Goal: Task Accomplishment & Management: Manage account settings

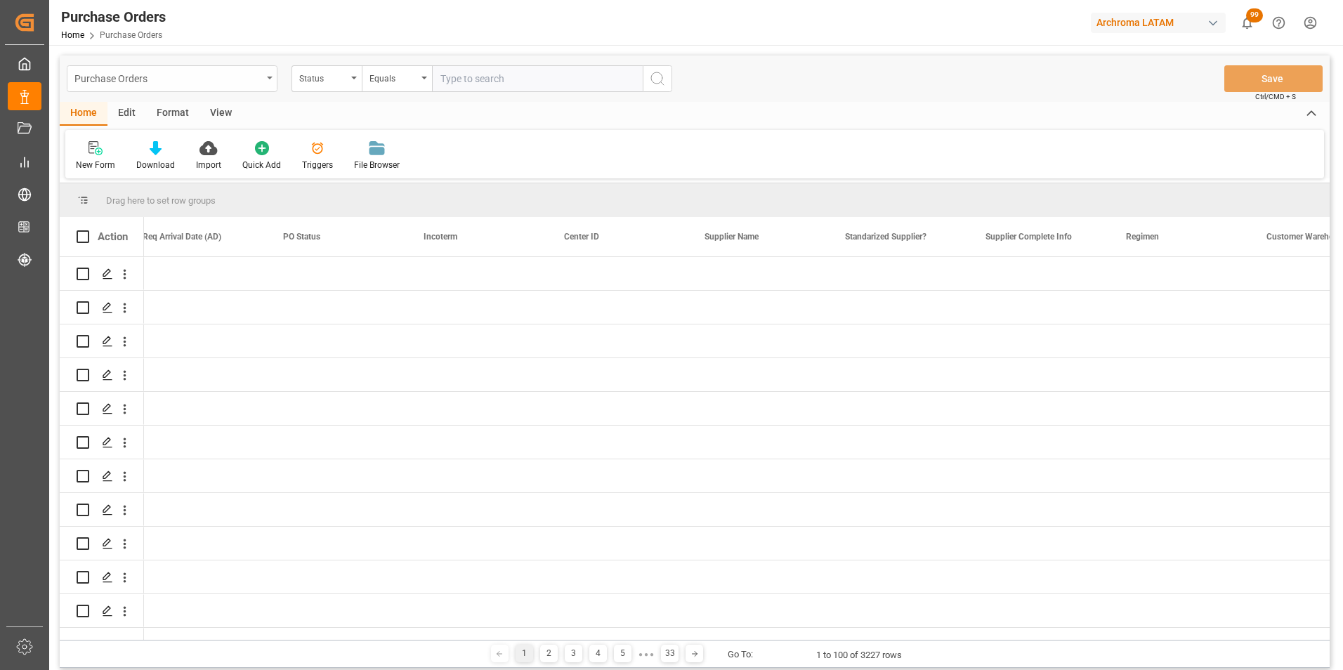
scroll to position [0, 1564]
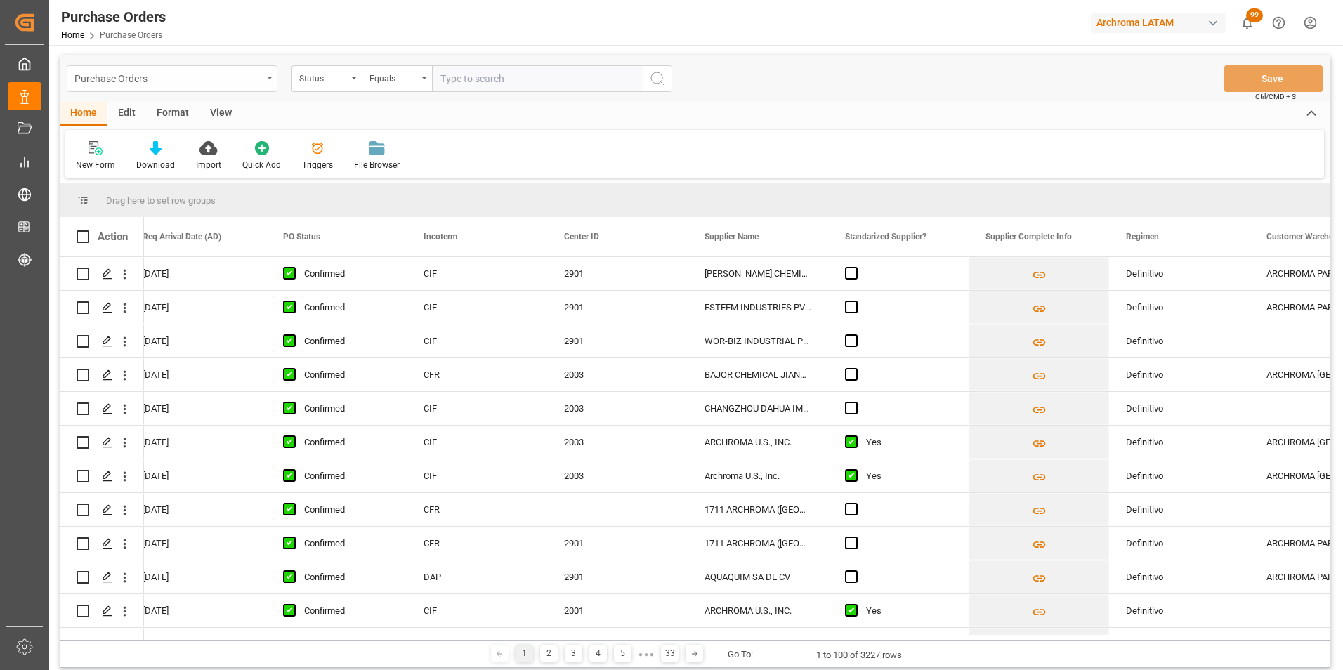
click at [249, 71] on div "Purchase Orders" at bounding box center [168, 78] width 188 height 18
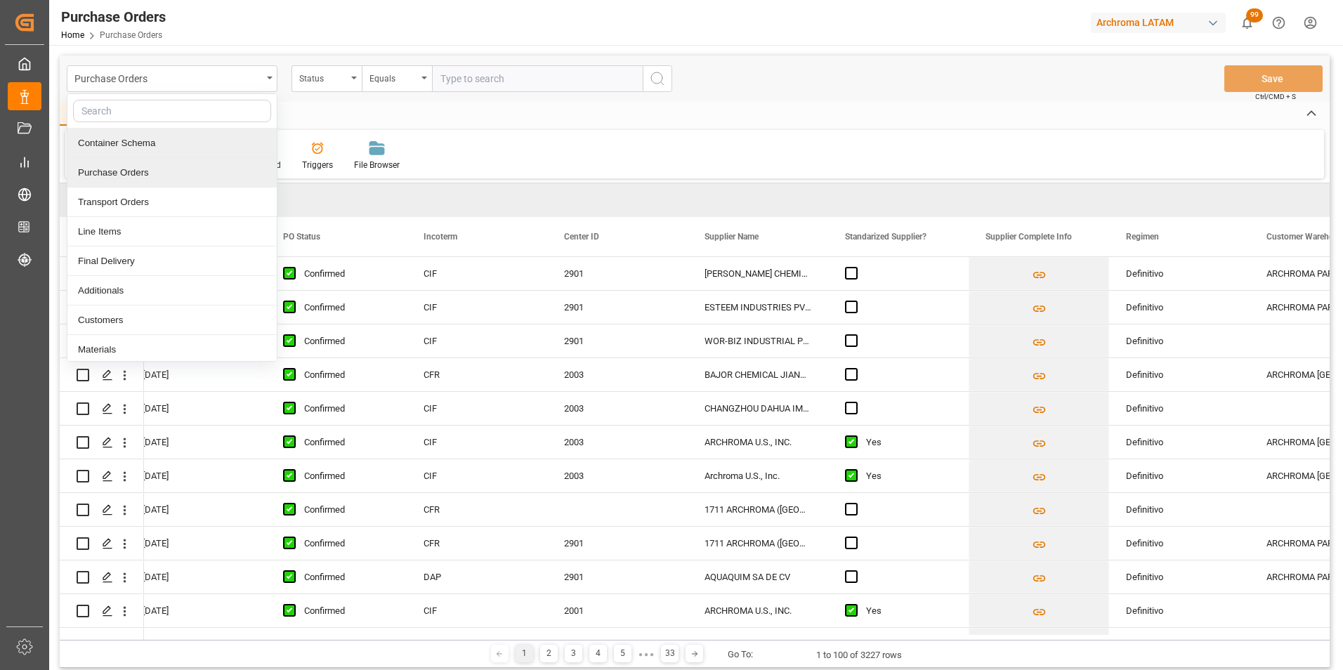
click at [171, 152] on div "Container Schema" at bounding box center [171, 144] width 209 height 30
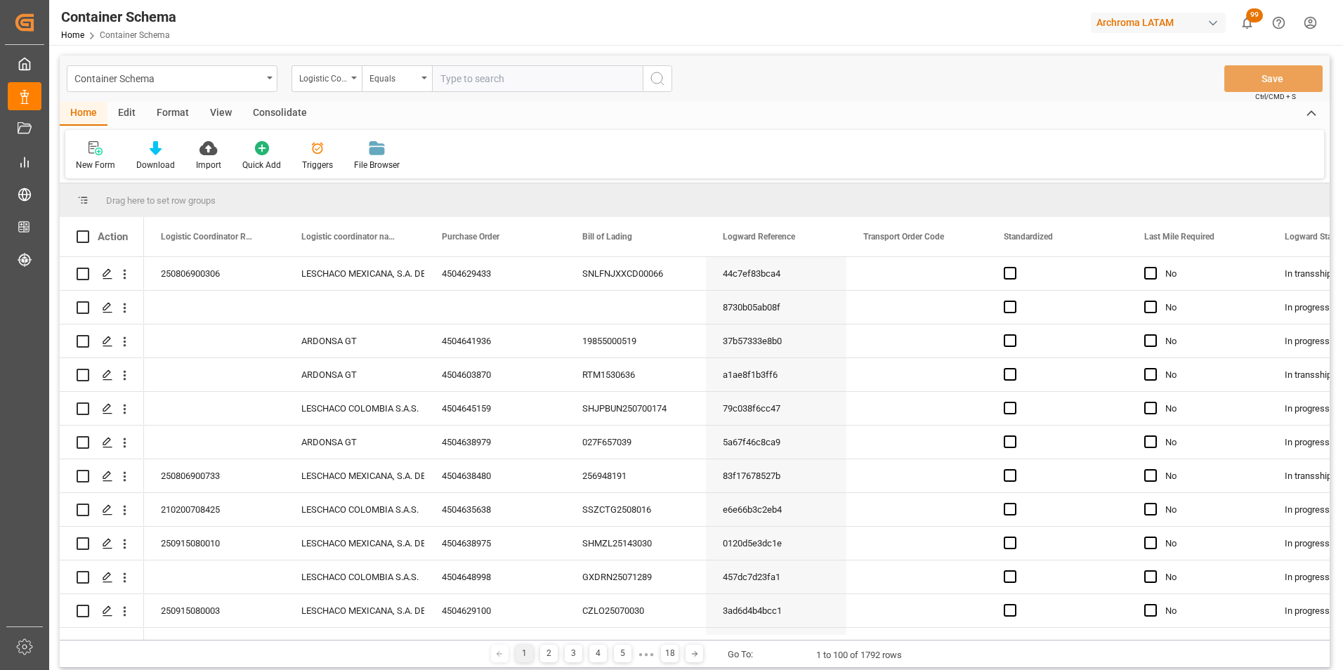
click at [320, 94] on div "Container Schema Logistic Coordinator Reference Number Equals Save Ctrl/CMD + S" at bounding box center [695, 79] width 1270 height 46
click at [330, 78] on div "Logistic Coordinator Reference Number" at bounding box center [323, 77] width 48 height 16
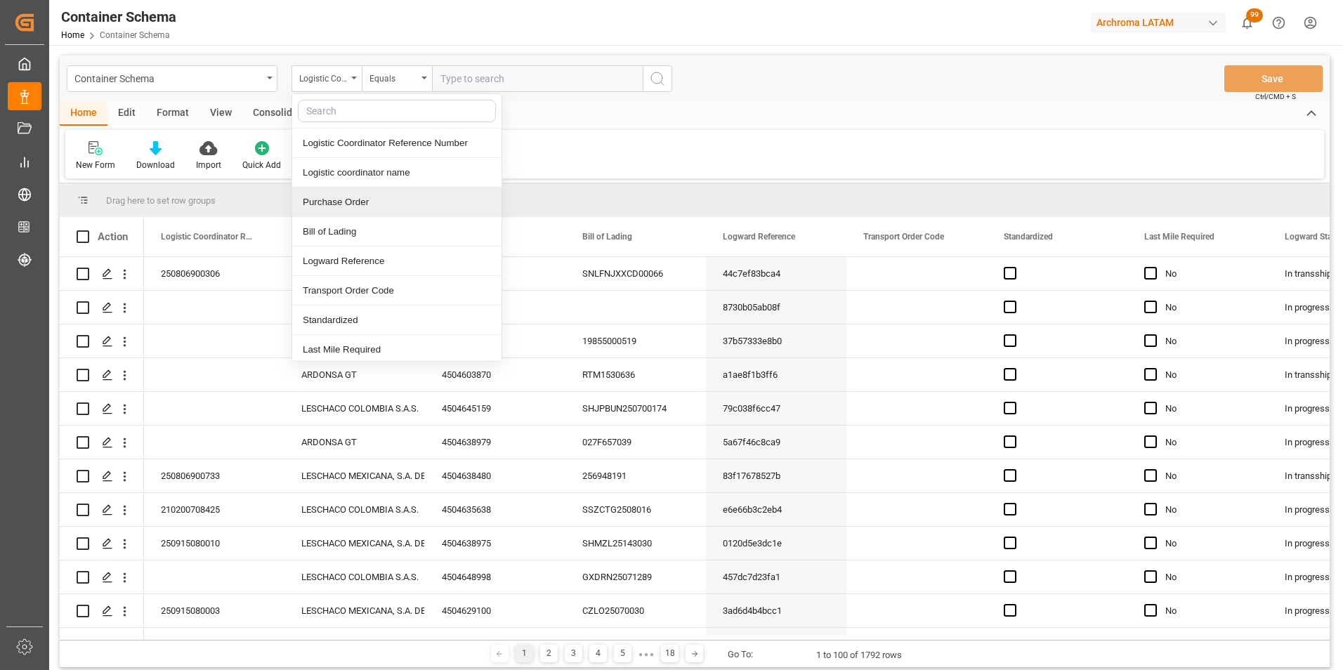
click at [334, 203] on div "Purchase Order" at bounding box center [396, 203] width 209 height 30
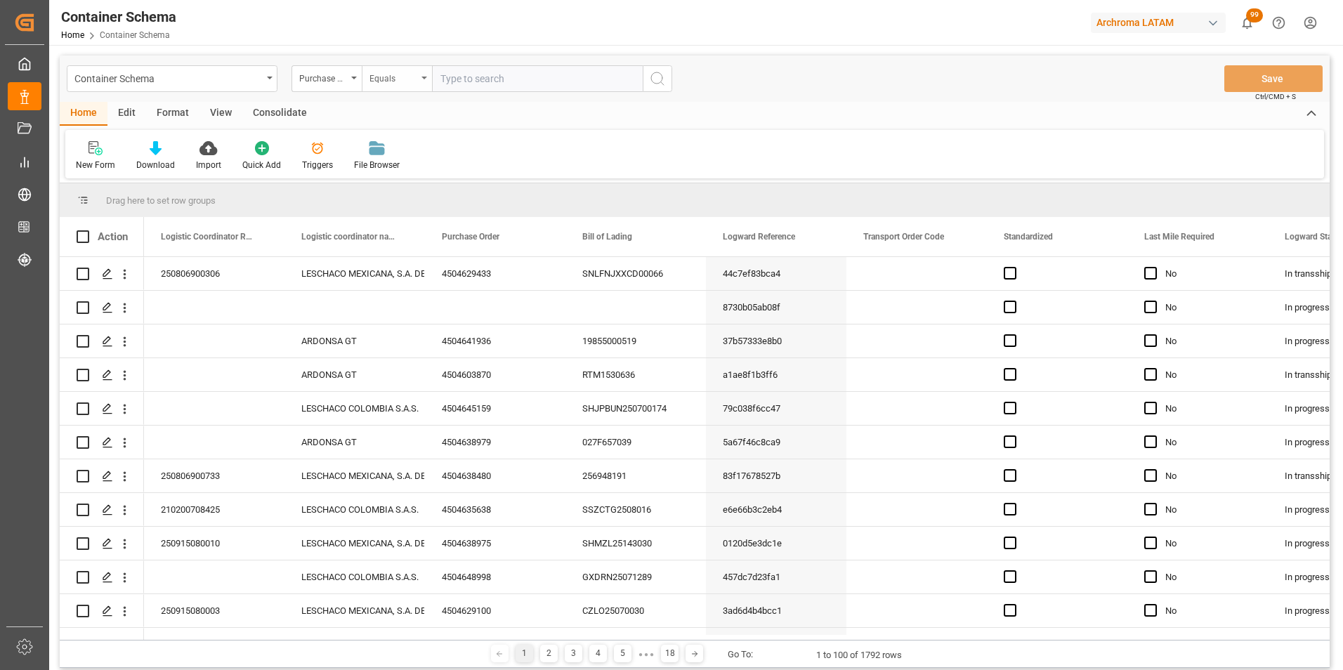
click at [382, 82] on div "Equals" at bounding box center [394, 77] width 48 height 16
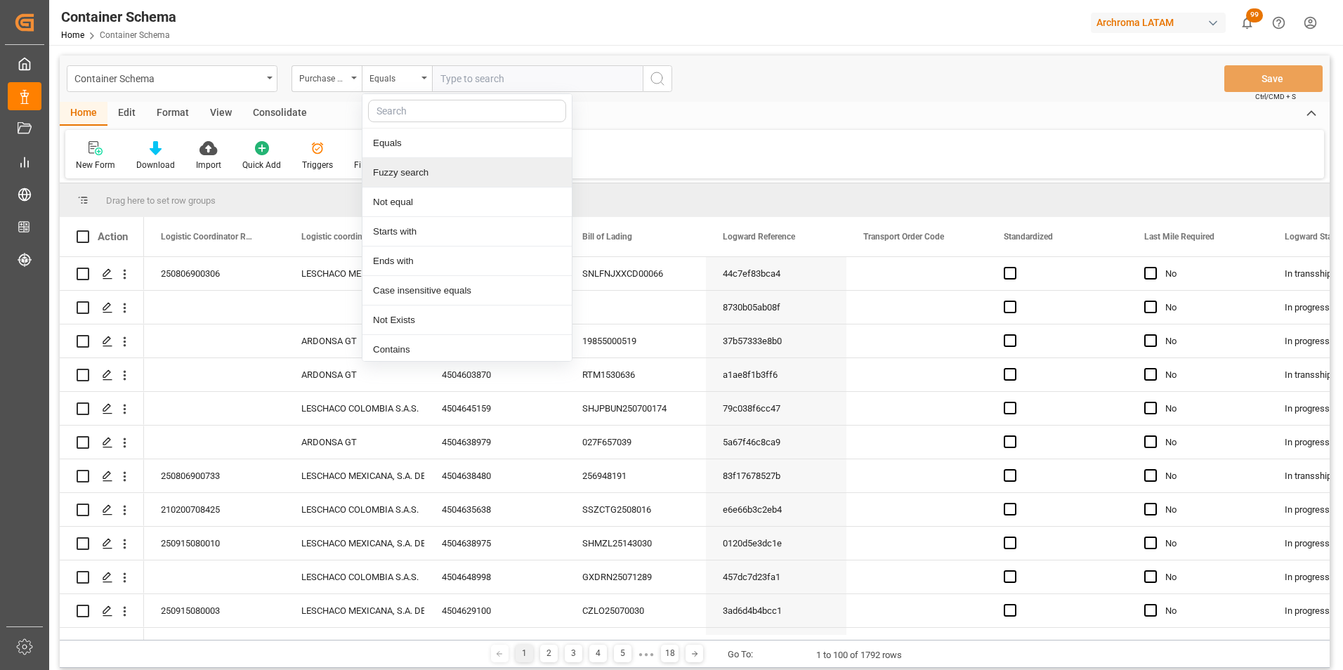
click at [409, 177] on div "Fuzzy search" at bounding box center [467, 173] width 209 height 30
paste input "4504643854"
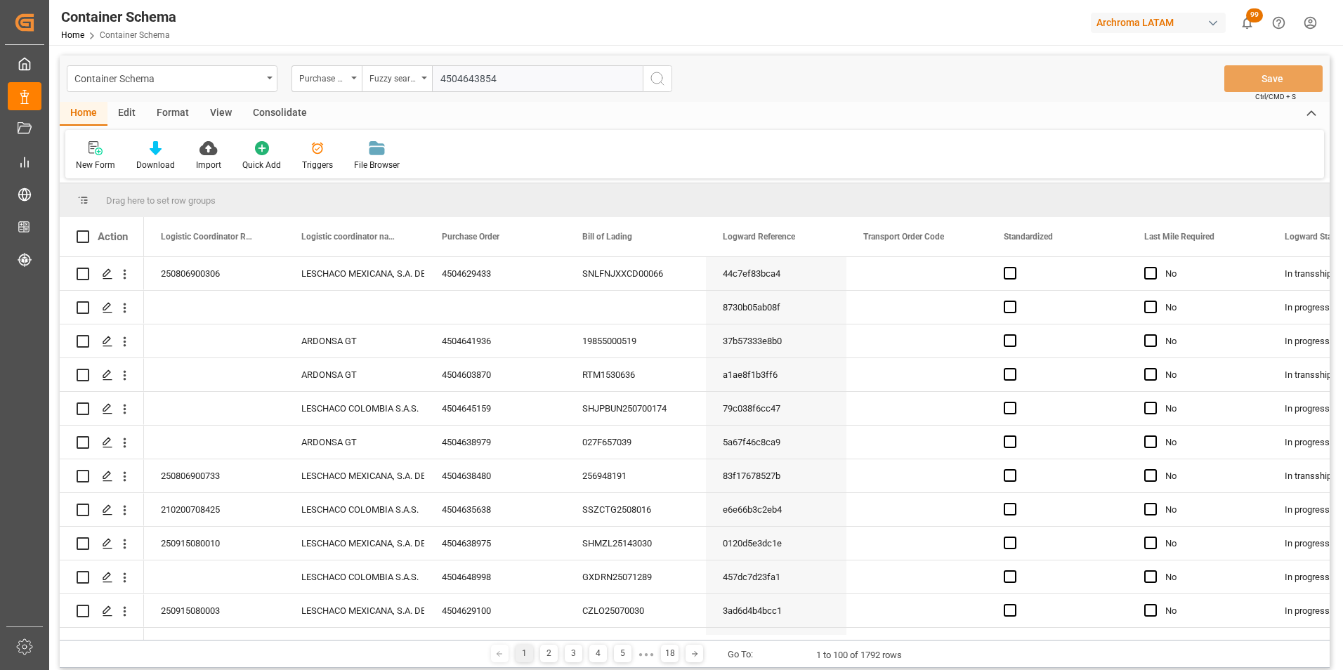
type input "4504643854"
click at [664, 79] on icon "search button" at bounding box center [657, 78] width 17 height 17
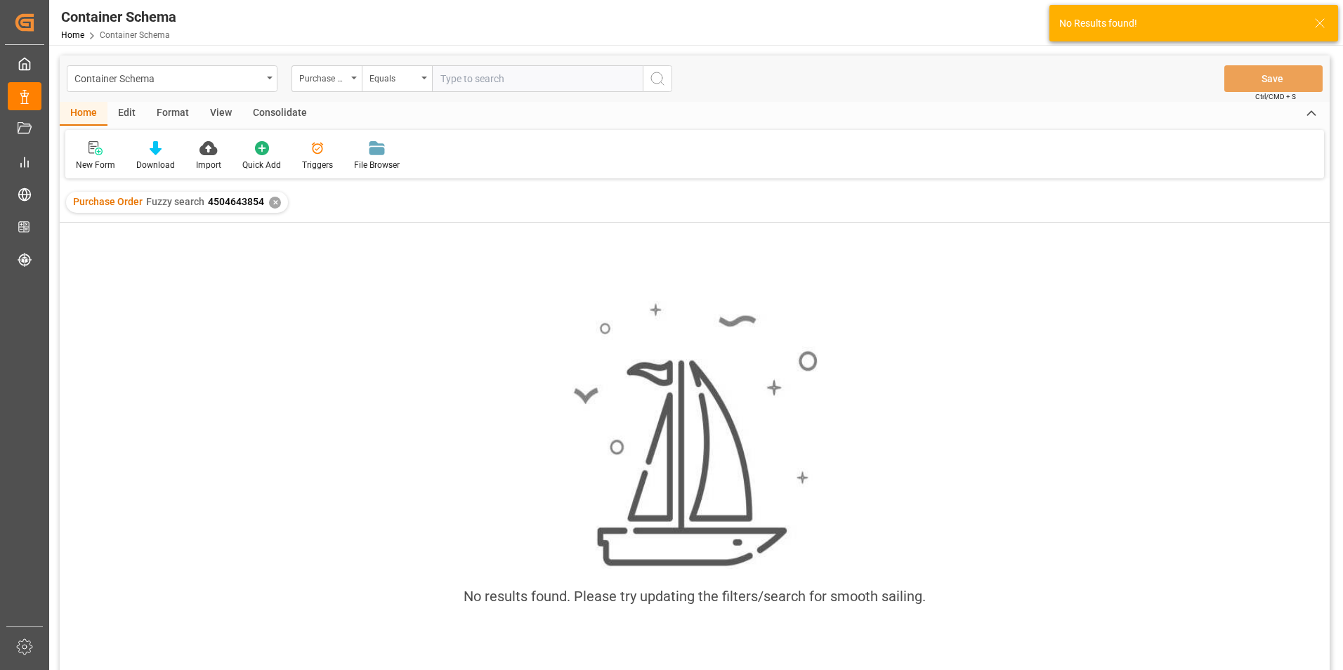
click at [275, 203] on div "✕" at bounding box center [275, 203] width 12 height 12
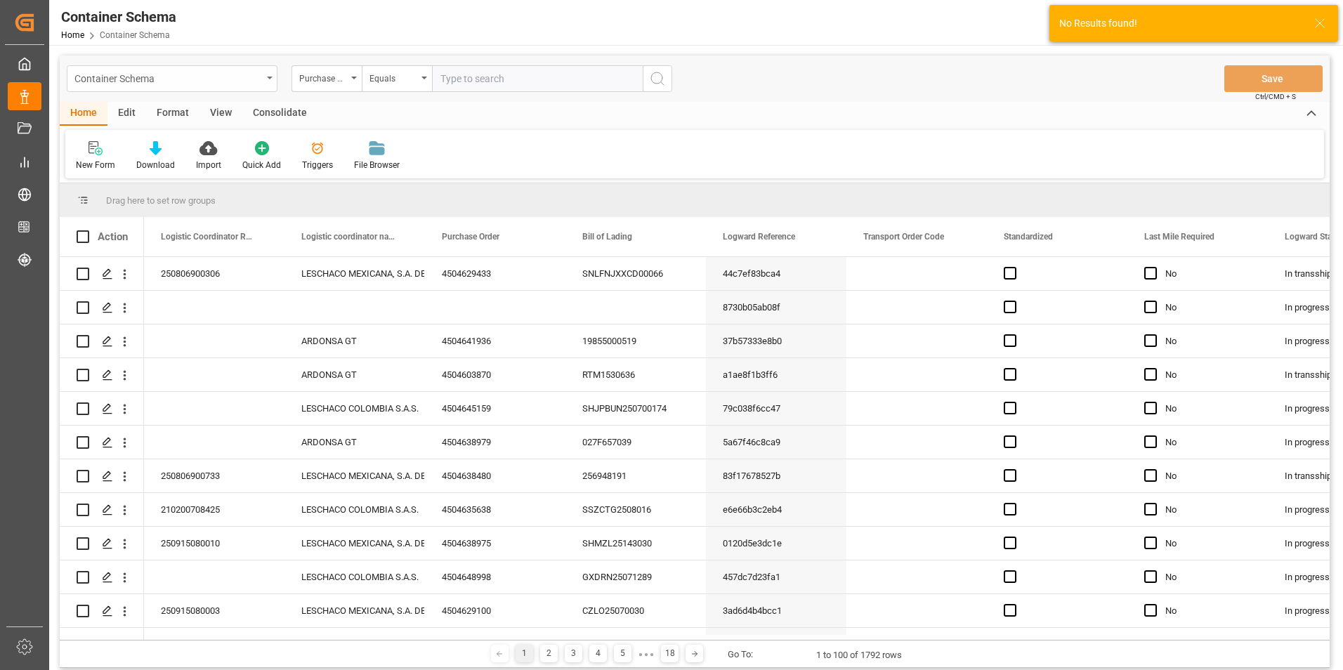
drag, startPoint x: 268, startPoint y: 83, endPoint x: 261, endPoint y: 90, distance: 9.9
click at [268, 82] on div "Container Schema" at bounding box center [172, 78] width 211 height 27
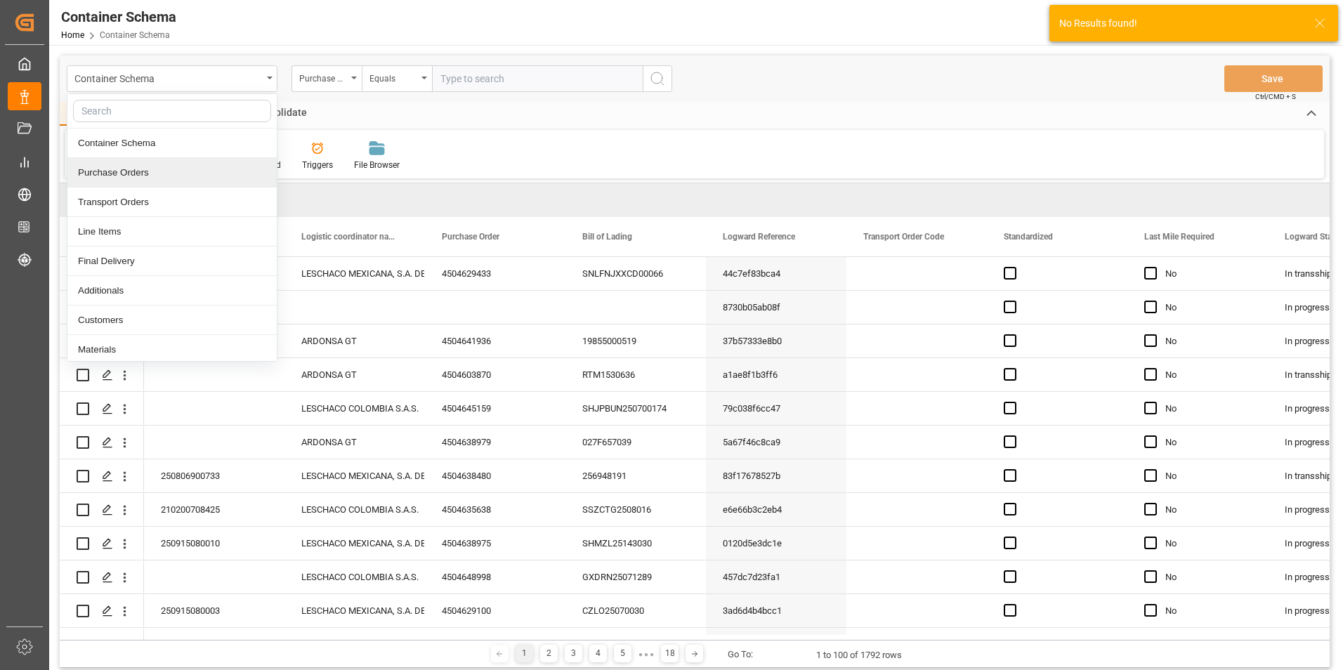
click at [195, 170] on div "Purchase Orders" at bounding box center [171, 173] width 209 height 30
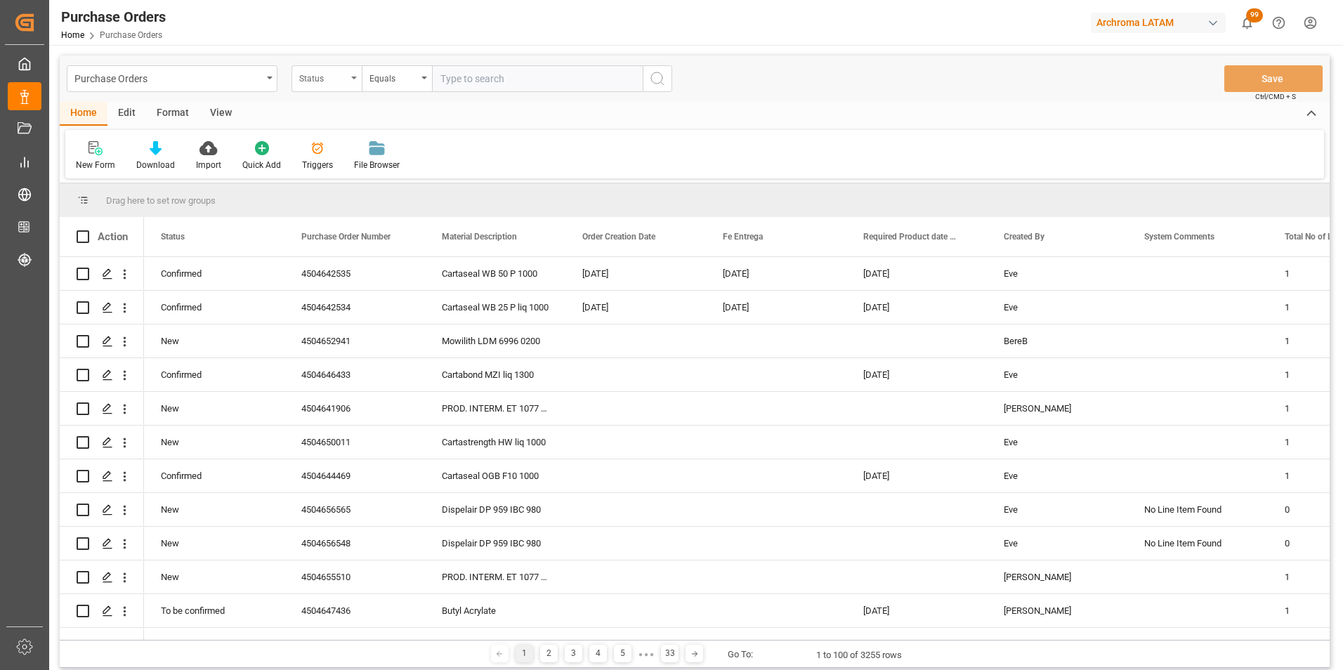
click at [356, 77] on icon "open menu" at bounding box center [354, 78] width 6 height 3
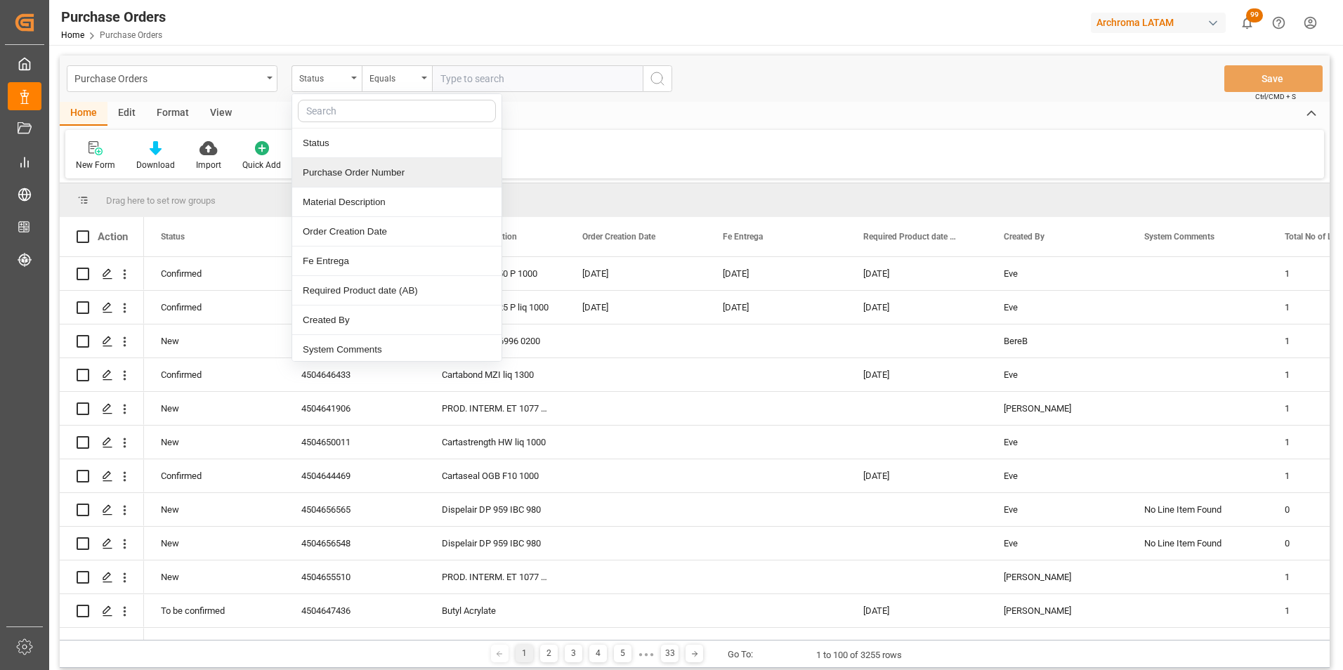
drag, startPoint x: 353, startPoint y: 178, endPoint x: 366, endPoint y: 145, distance: 36.3
click at [353, 178] on div "Purchase Order Number" at bounding box center [396, 173] width 209 height 30
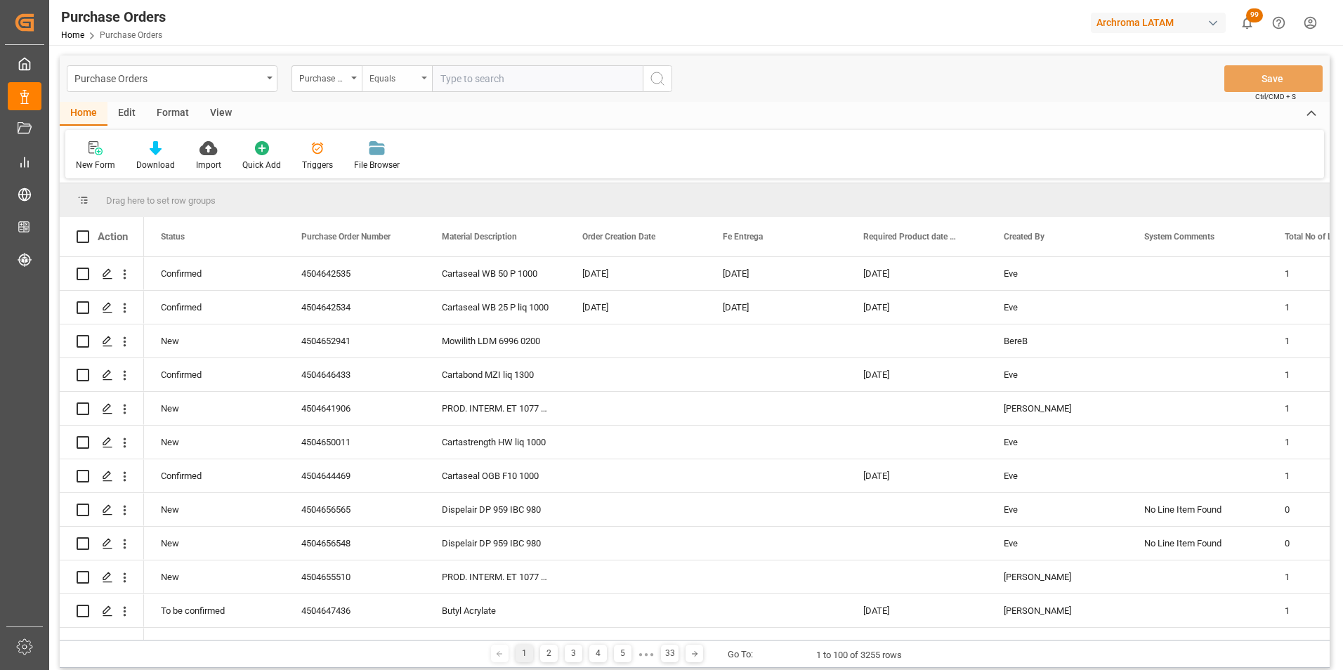
click at [392, 76] on div "Equals" at bounding box center [394, 77] width 48 height 16
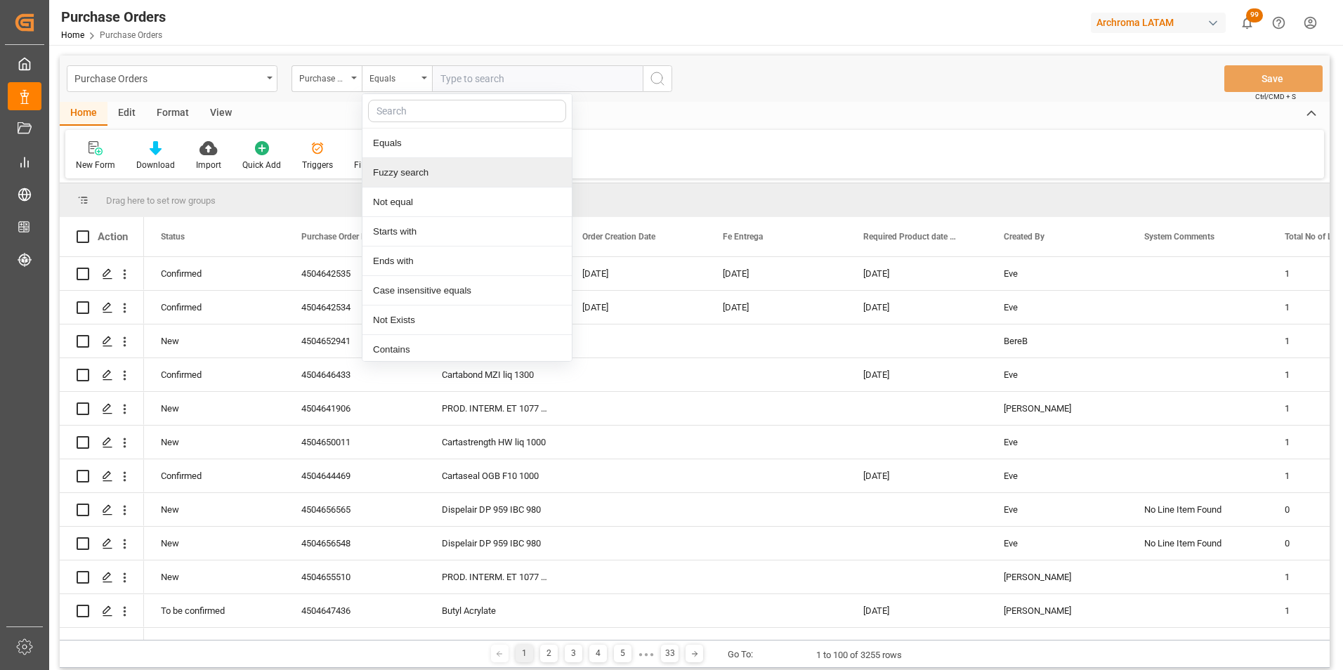
click at [408, 164] on div "Fuzzy search" at bounding box center [467, 173] width 209 height 30
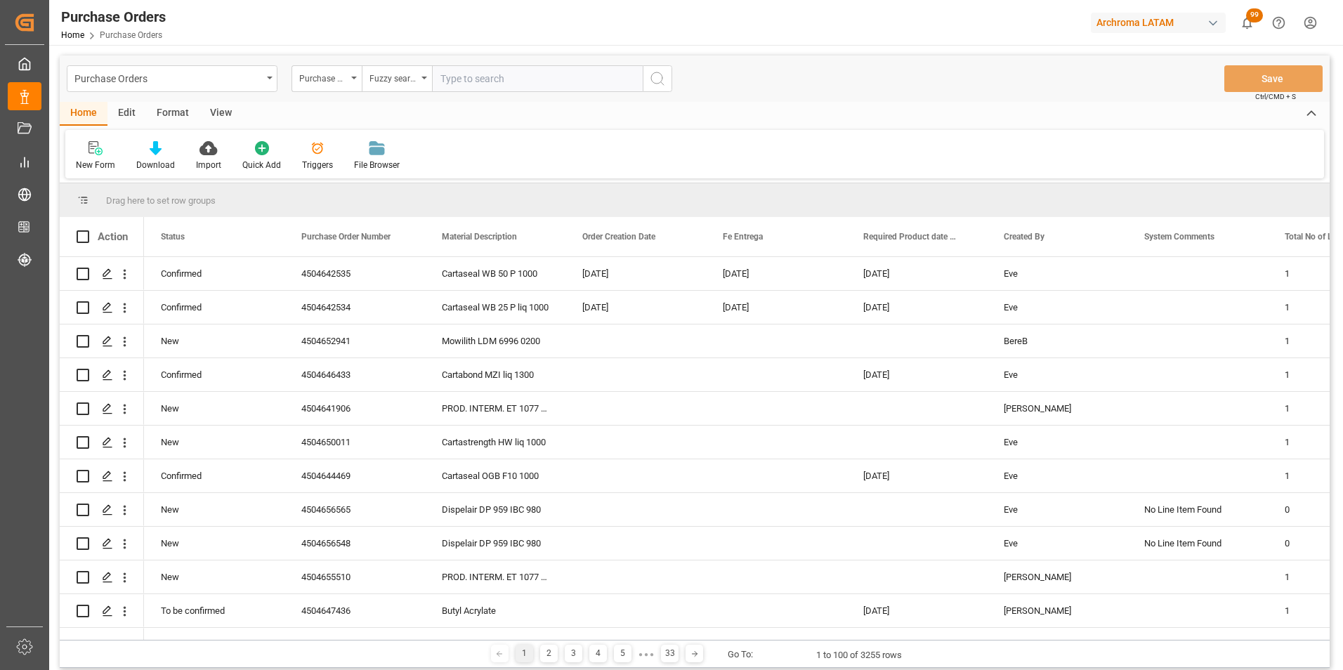
paste input "4504643854"
type input "4504643854"
click at [652, 80] on icon "search button" at bounding box center [657, 78] width 17 height 17
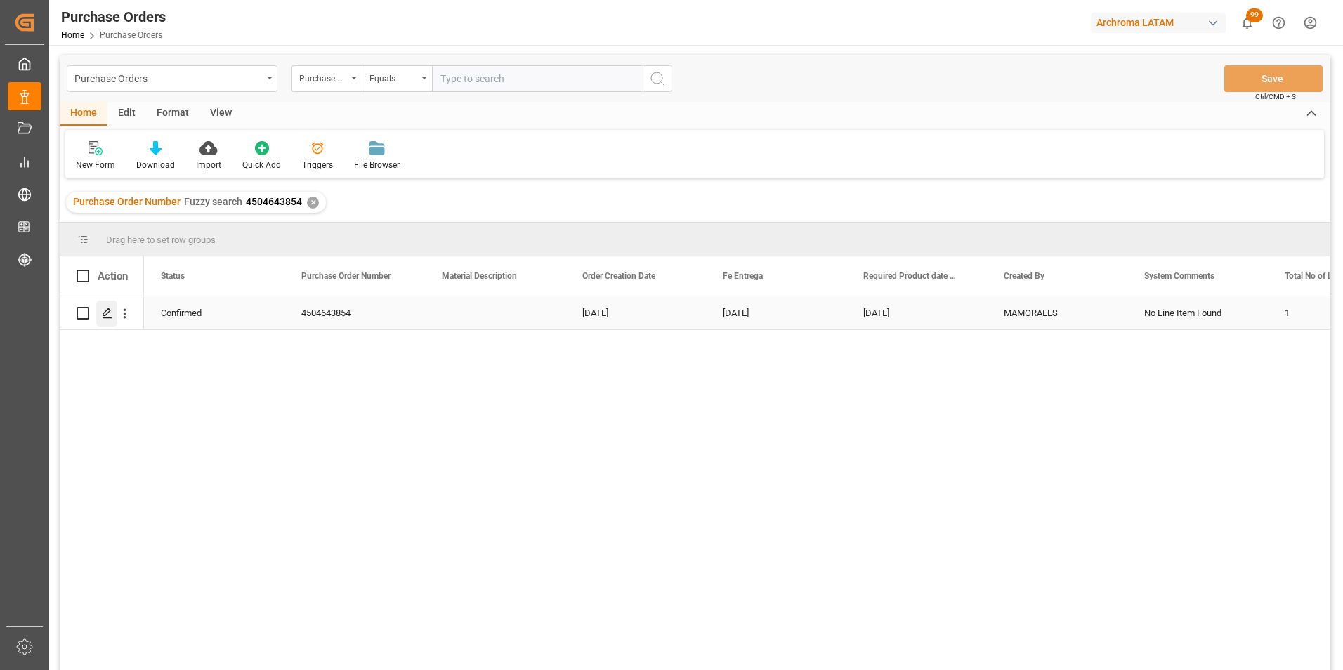
click at [103, 310] on icon "Press SPACE to select this row." at bounding box center [107, 313] width 11 height 11
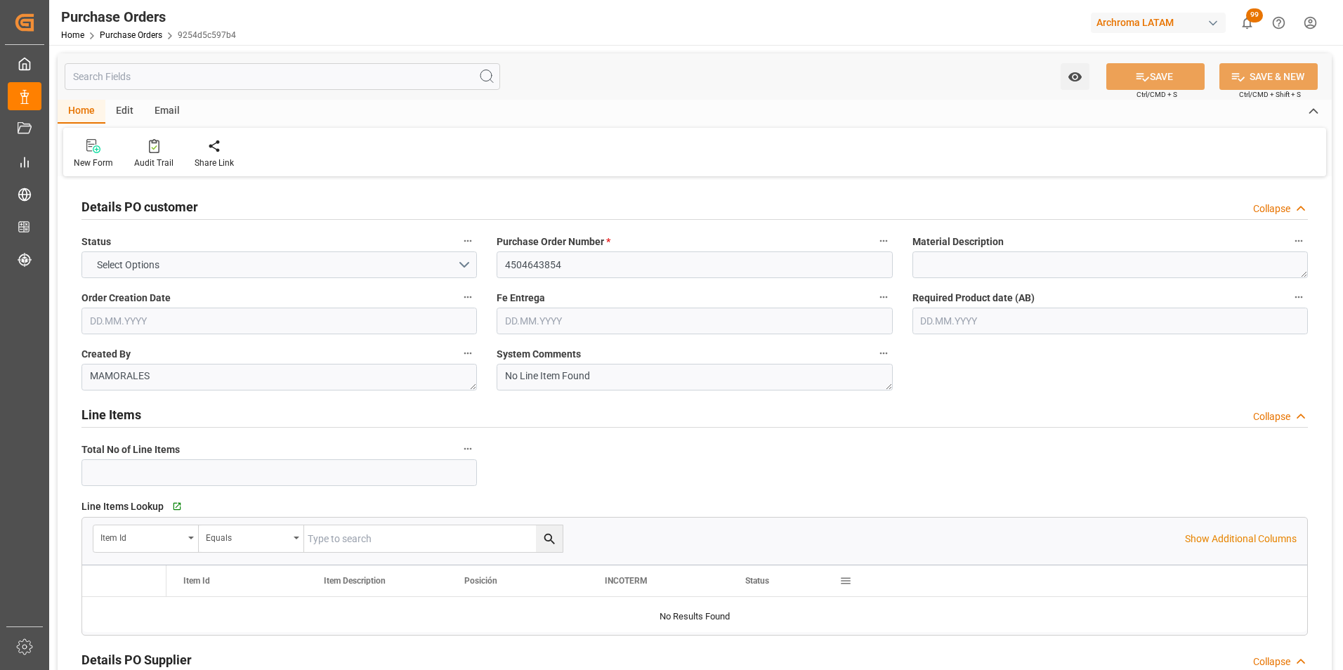
type input "1"
type input "[DATE]"
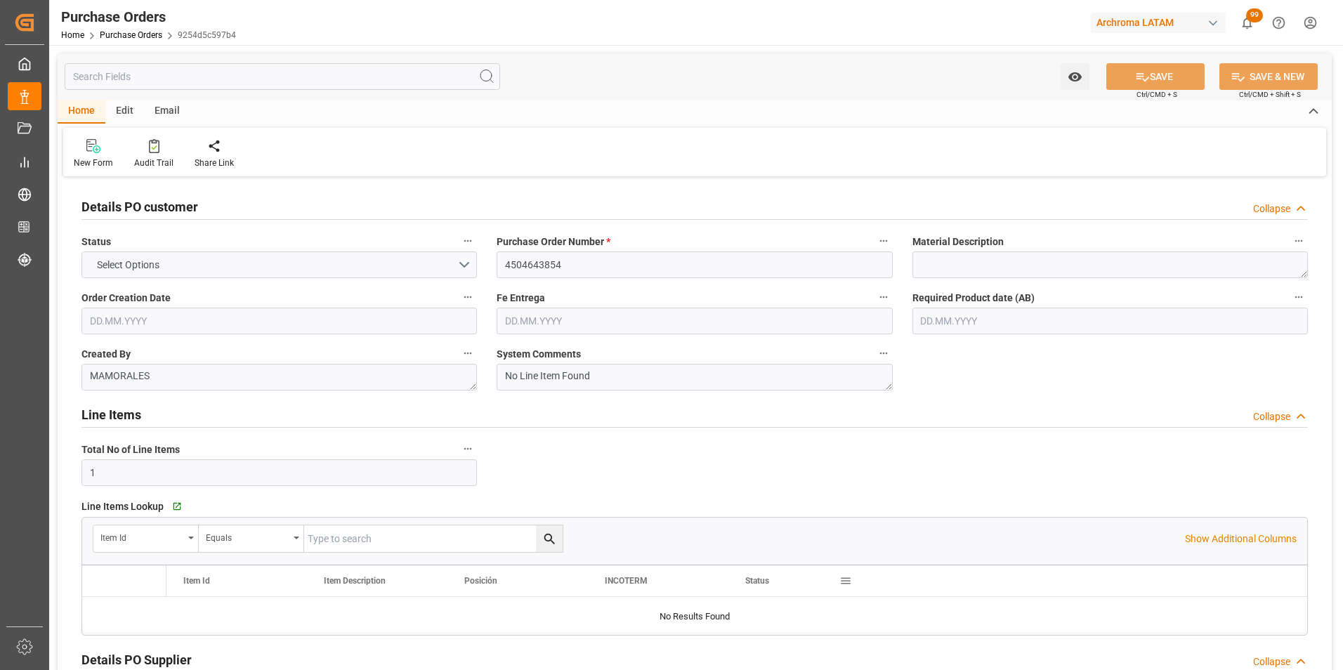
type input "[DATE]"
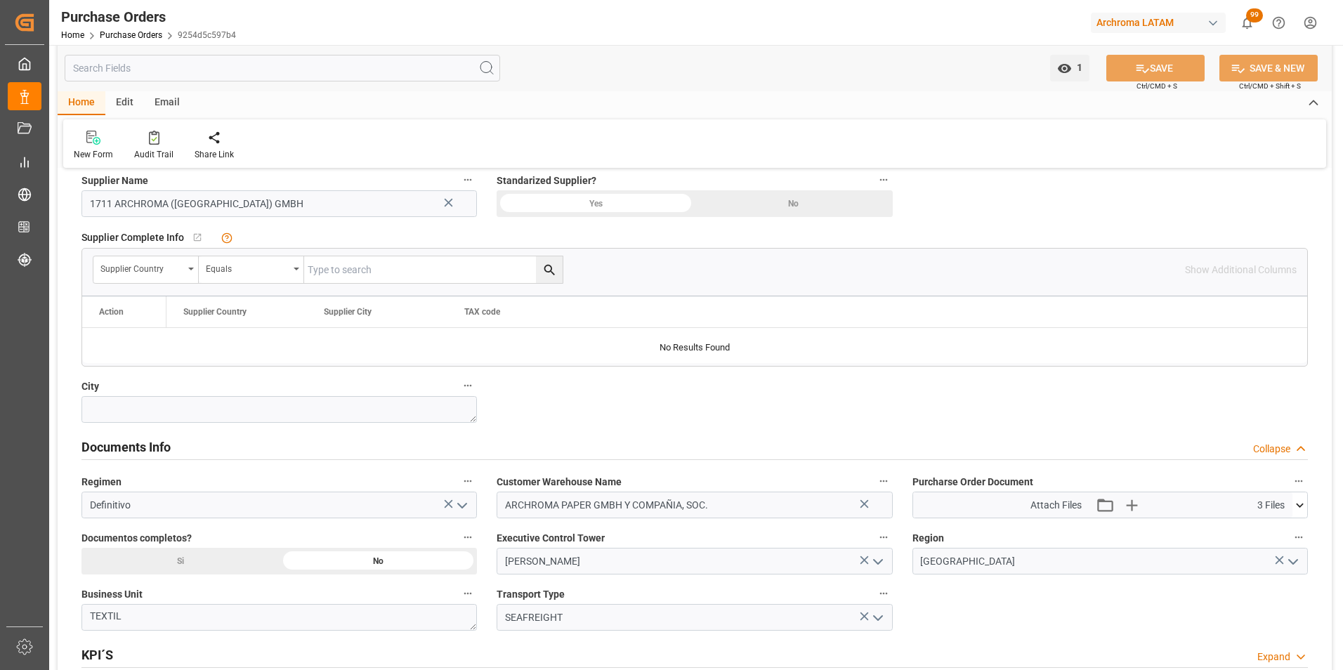
scroll to position [913, 0]
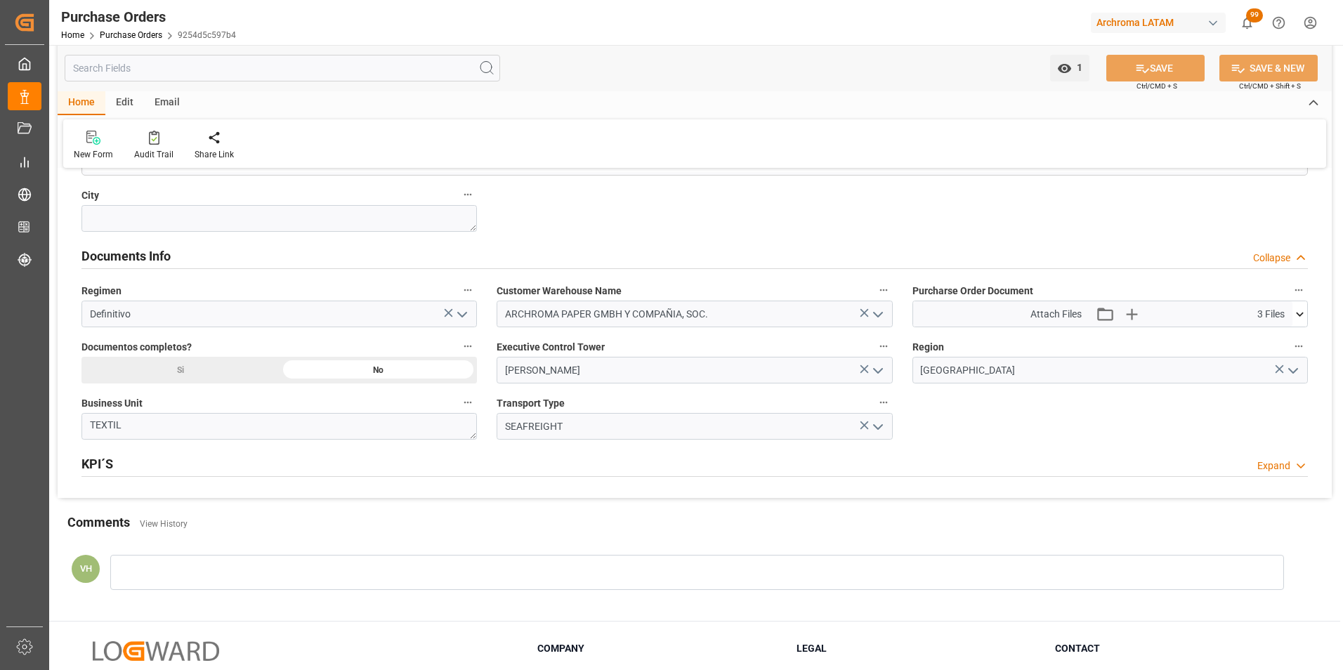
click at [1296, 320] on icon at bounding box center [1300, 314] width 15 height 15
click at [1265, 355] on icon at bounding box center [1263, 355] width 11 height 11
click at [1265, 341] on icon at bounding box center [1263, 340] width 15 height 15
click at [1265, 370] on icon at bounding box center [1263, 370] width 11 height 11
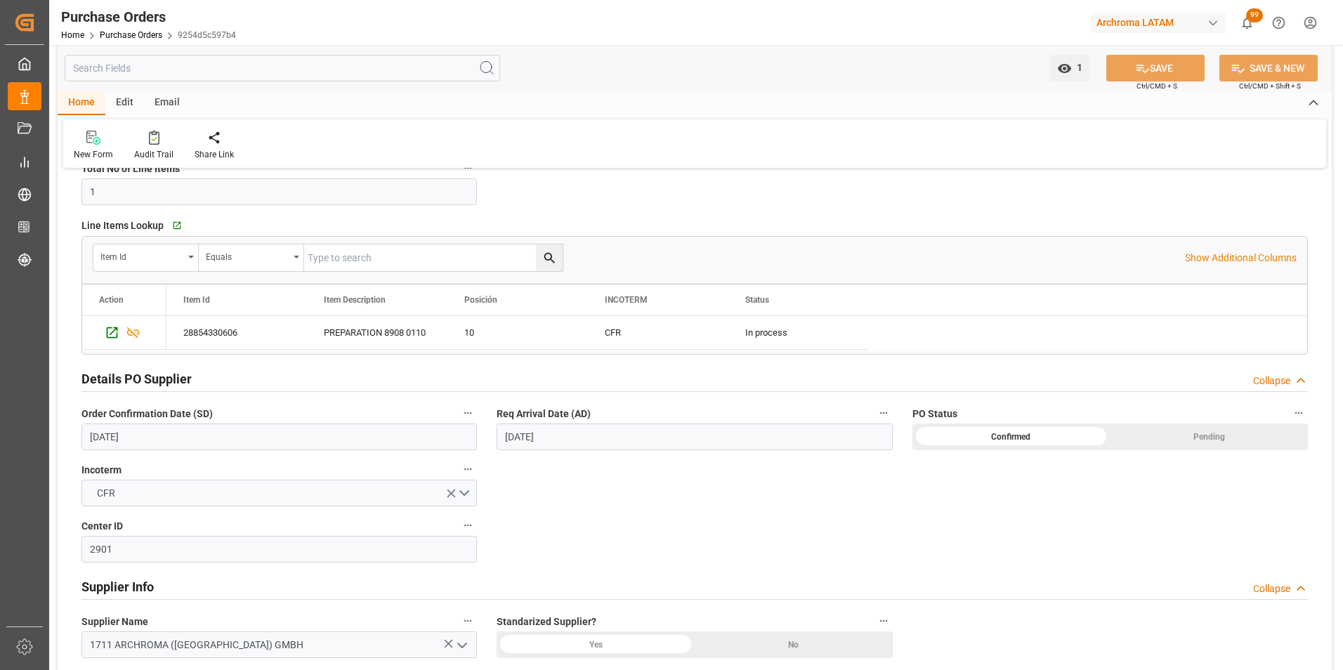
scroll to position [0, 0]
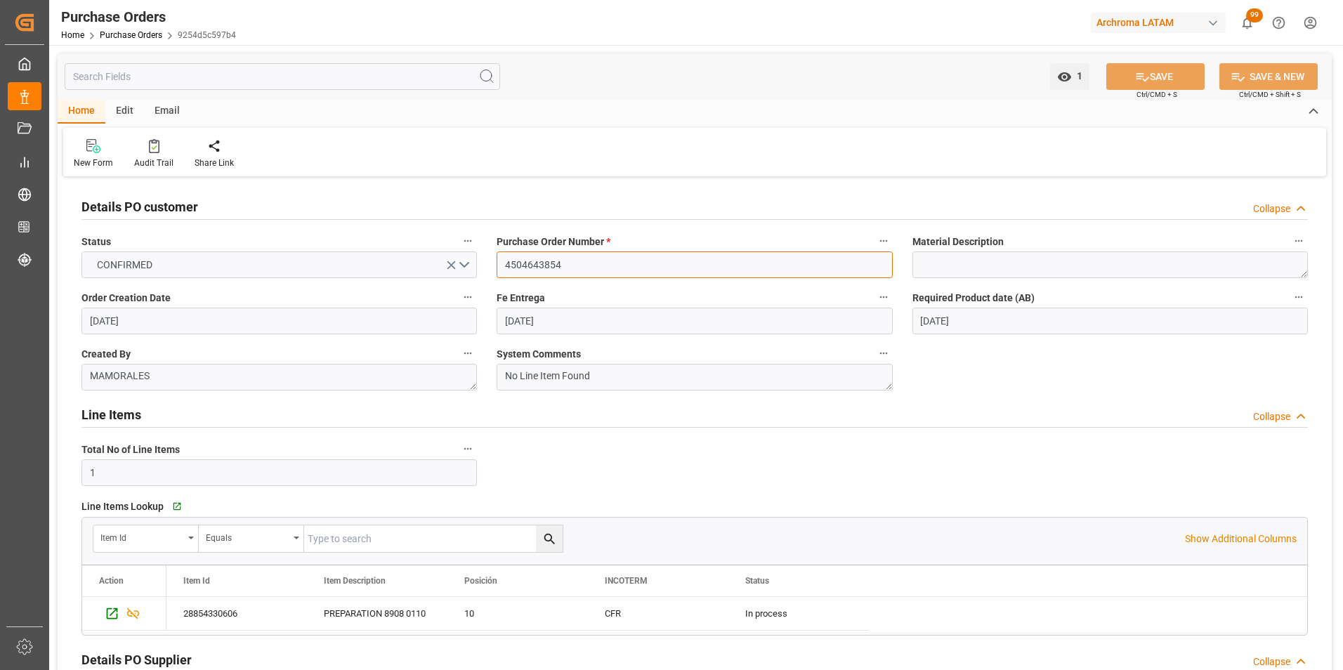
click at [546, 263] on input "4504643854" at bounding box center [695, 265] width 396 height 27
click at [119, 36] on link "Purchase Orders" at bounding box center [131, 35] width 63 height 10
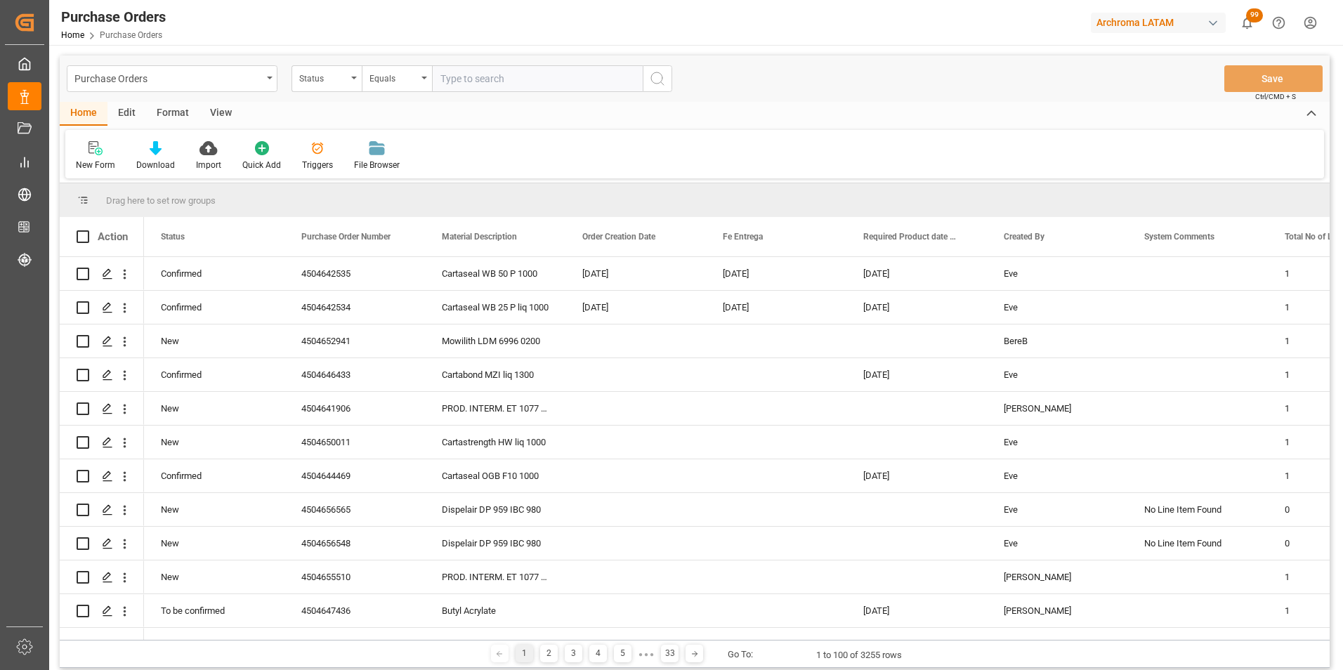
drag, startPoint x: 267, startPoint y: 81, endPoint x: 254, endPoint y: 92, distance: 17.5
click at [267, 80] on div "Purchase Orders" at bounding box center [172, 78] width 211 height 27
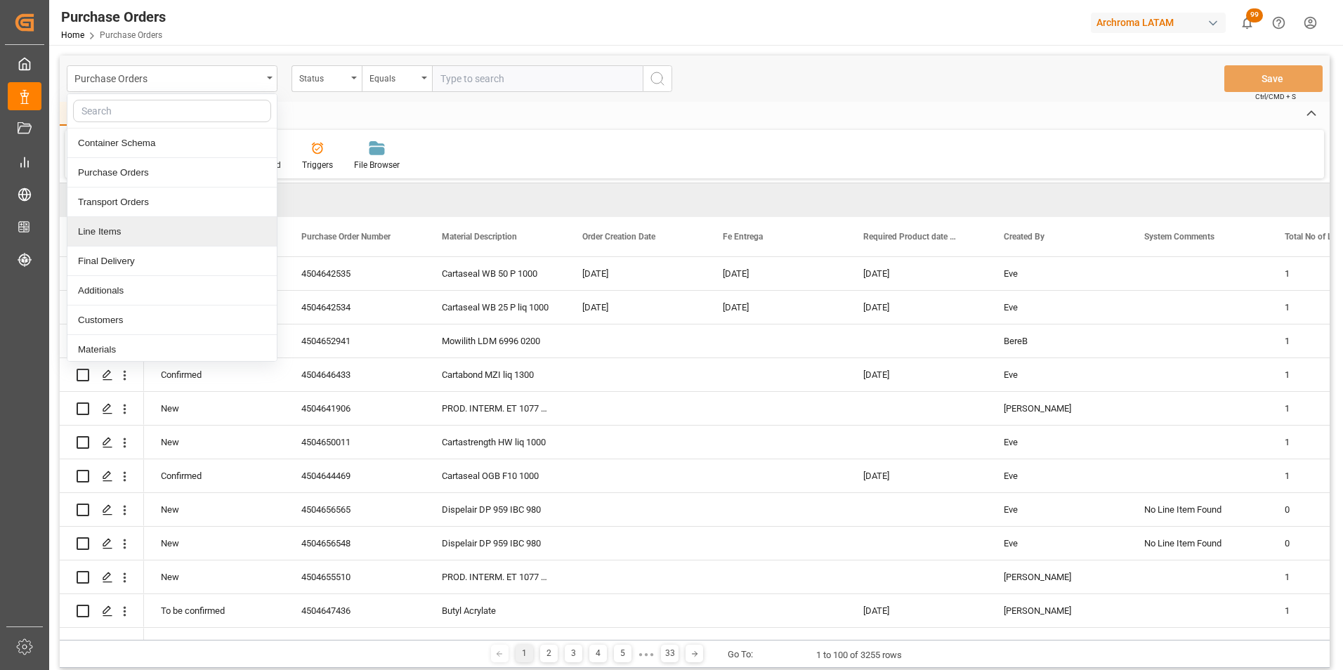
click at [162, 227] on div "Line Items" at bounding box center [171, 232] width 209 height 30
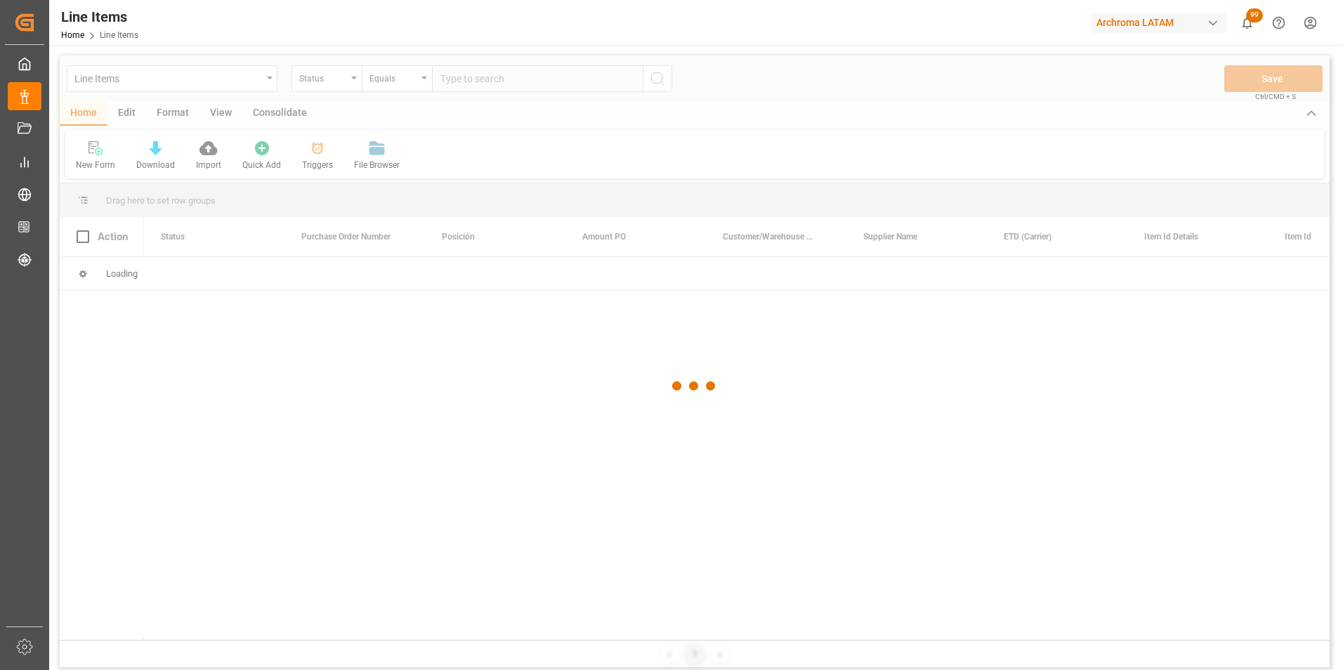
click at [324, 80] on div at bounding box center [695, 387] width 1270 height 662
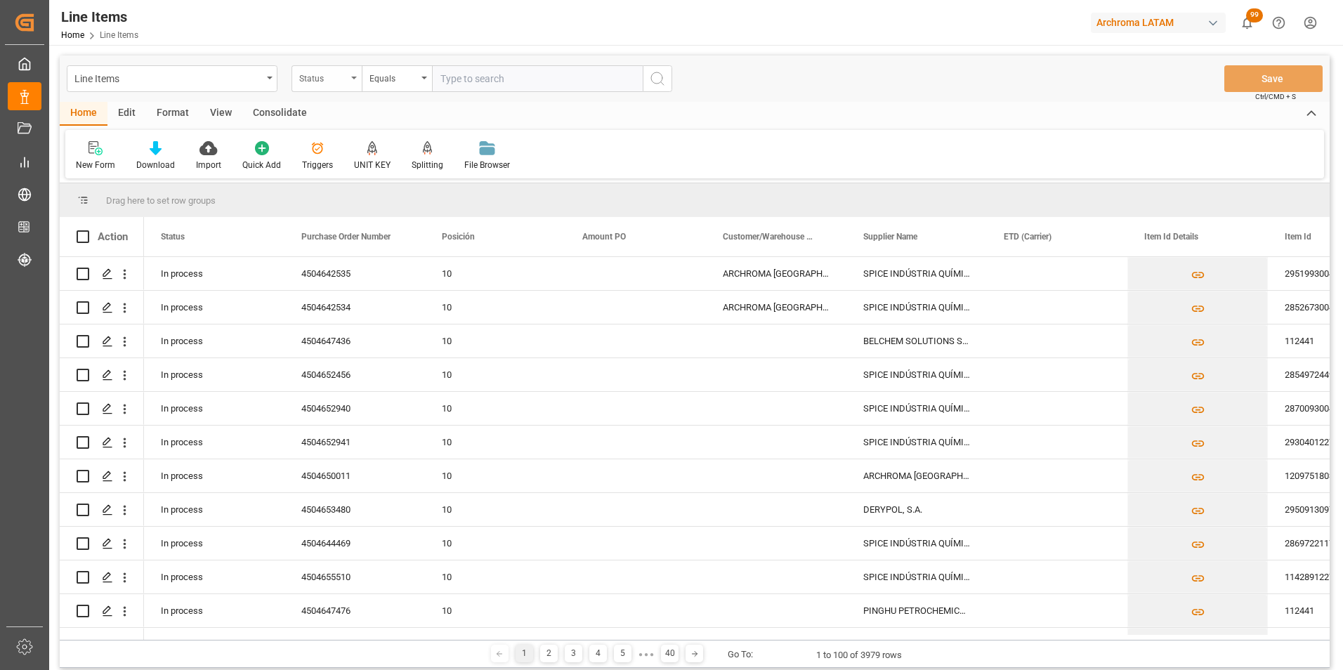
click at [357, 71] on div "Status" at bounding box center [327, 78] width 70 height 27
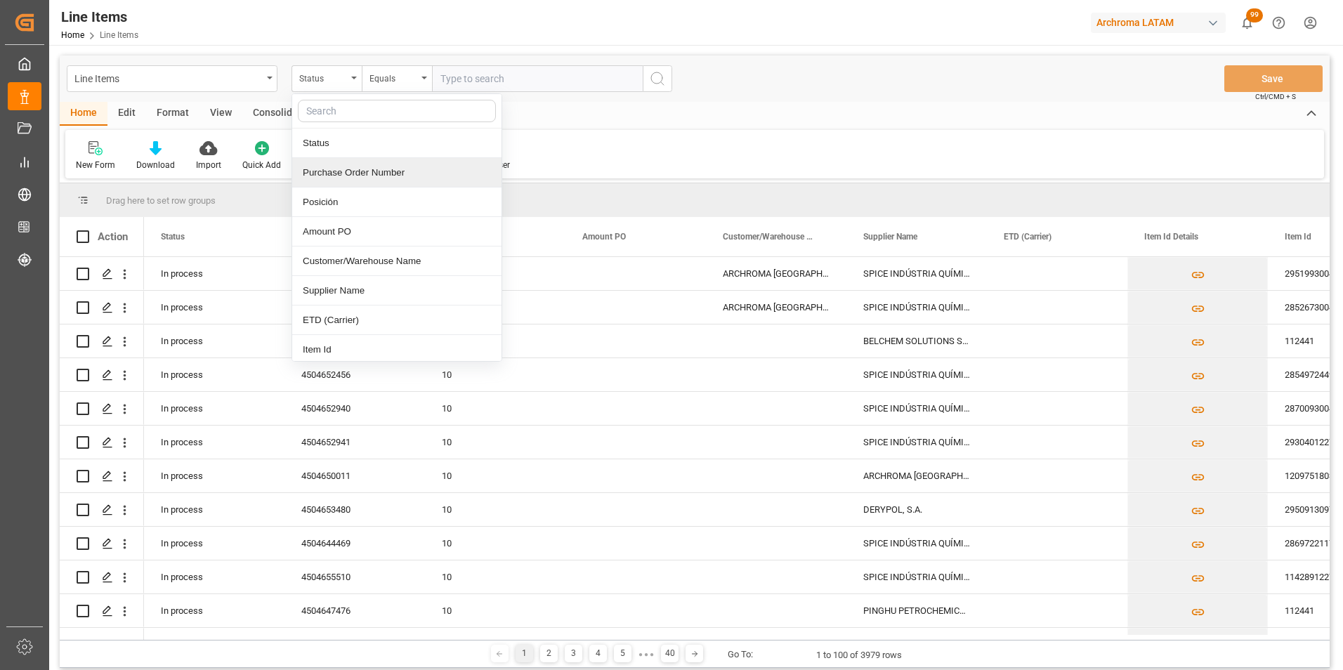
click at [353, 170] on div "Purchase Order Number" at bounding box center [396, 173] width 209 height 30
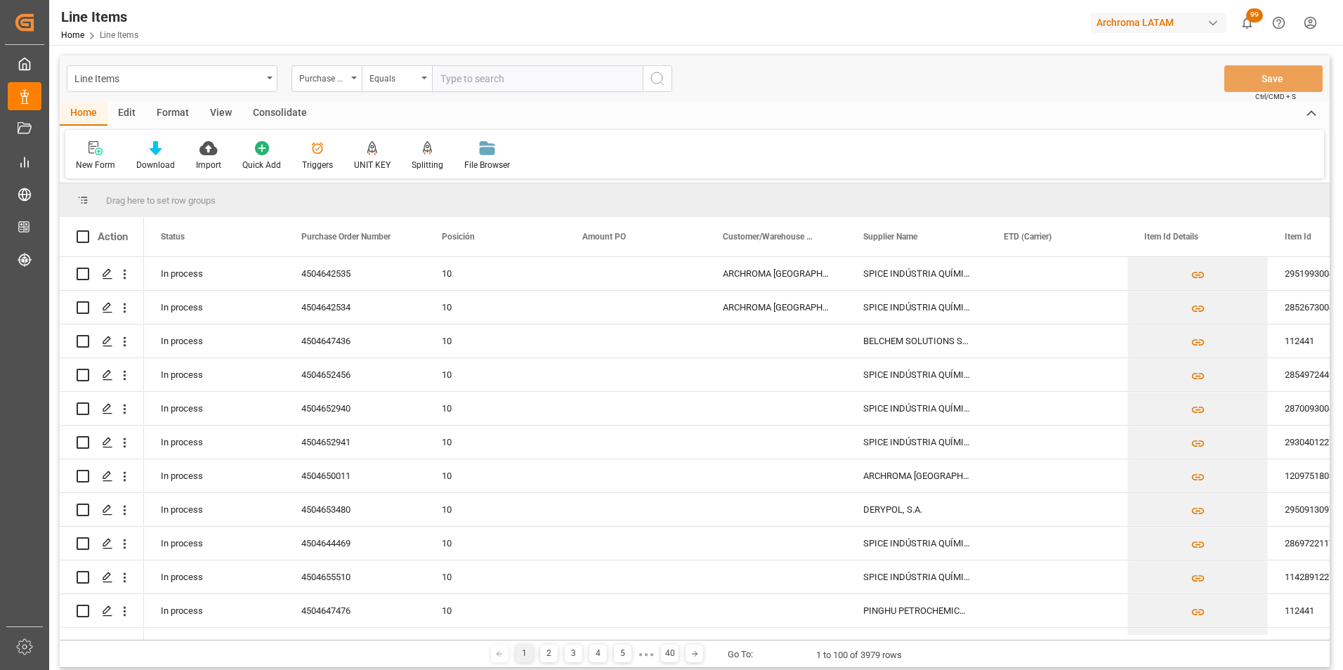
drag, startPoint x: 395, startPoint y: 79, endPoint x: 402, endPoint y: 92, distance: 14.5
click at [395, 79] on div "Equals" at bounding box center [394, 77] width 48 height 16
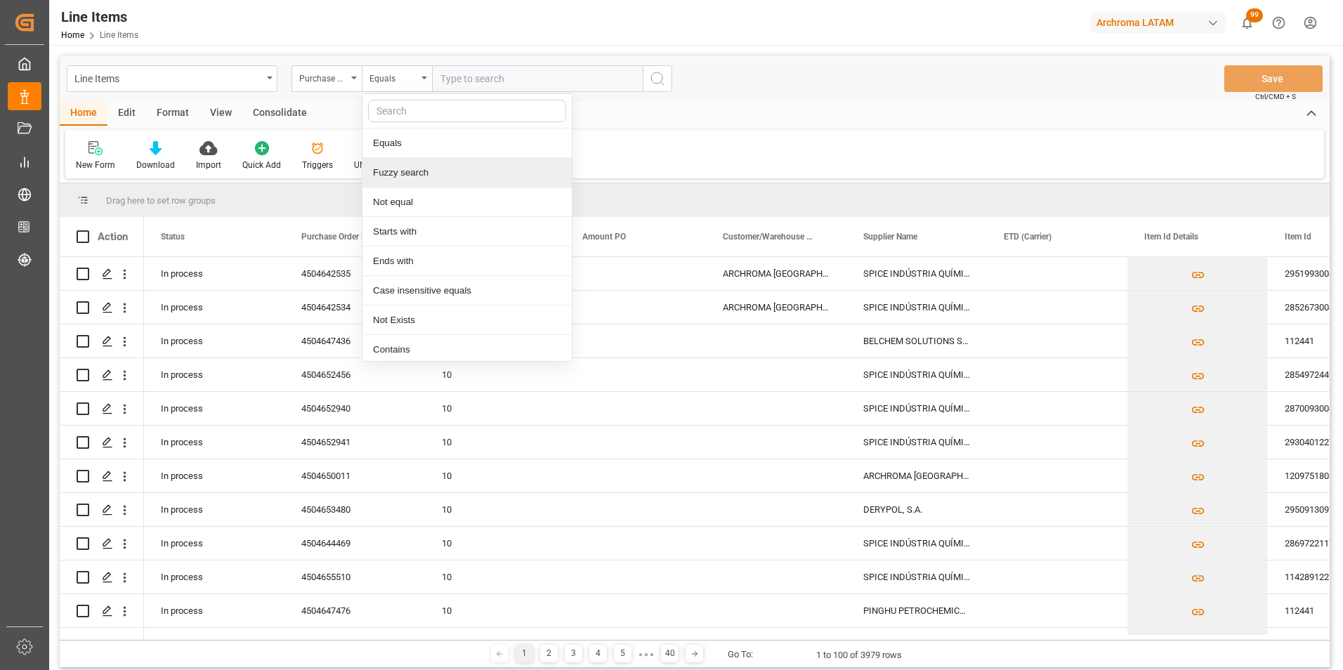
click at [423, 167] on div "Fuzzy search" at bounding box center [467, 173] width 209 height 30
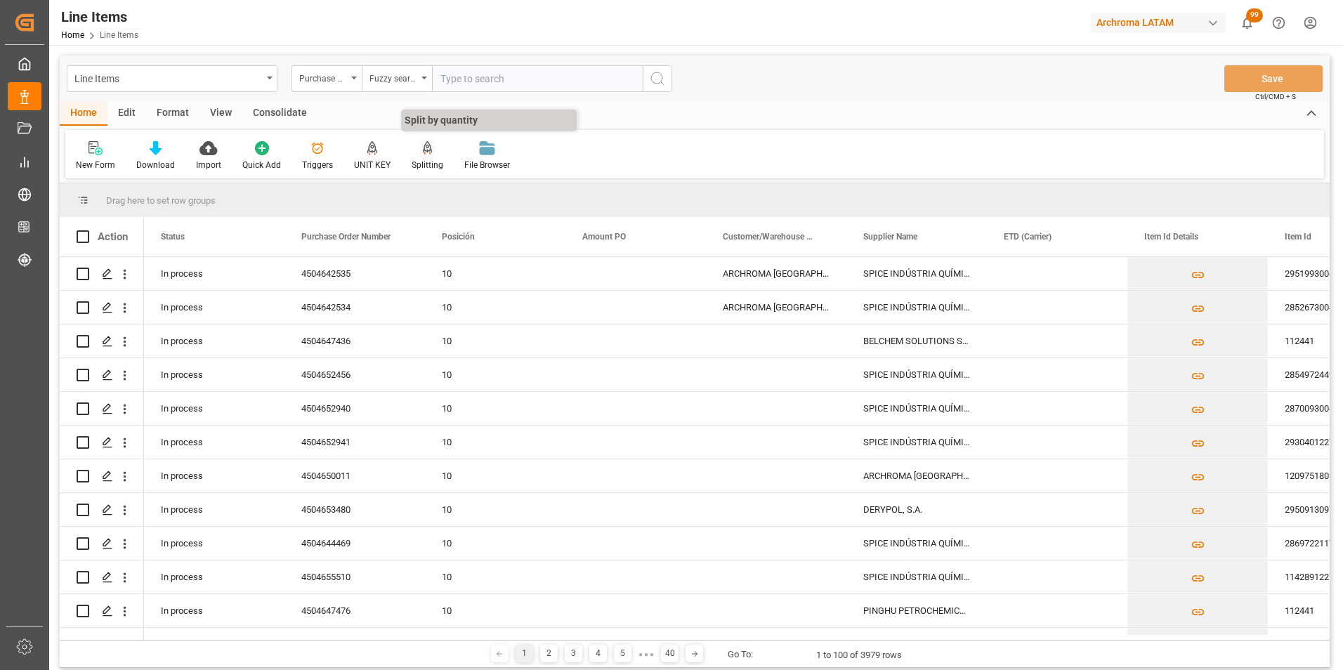
paste input "4504643854"
type input "4504643854"
click at [650, 82] on icon "search button" at bounding box center [657, 78] width 17 height 17
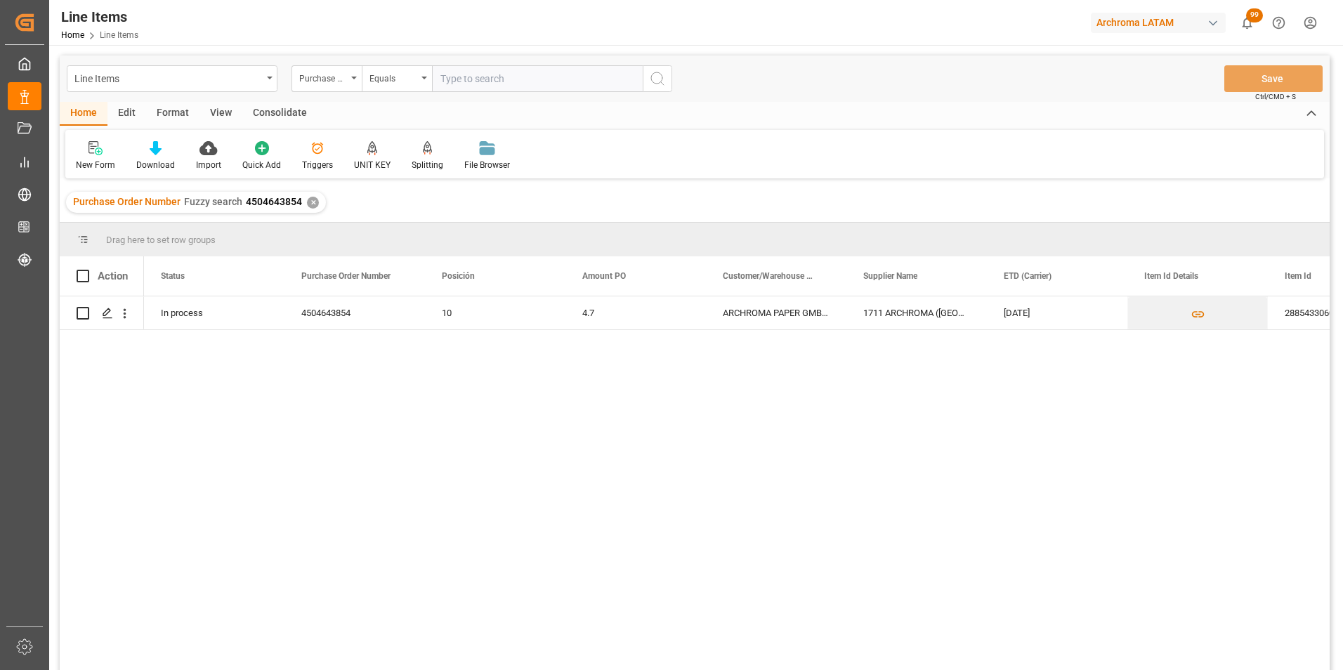
drag, startPoint x: 86, startPoint y: 273, endPoint x: 4, endPoint y: 289, distance: 83.6
click at [86, 273] on span at bounding box center [83, 276] width 13 height 13
click at [87, 270] on input "checkbox" at bounding box center [87, 270] width 0 height 0
checkbox input "true"
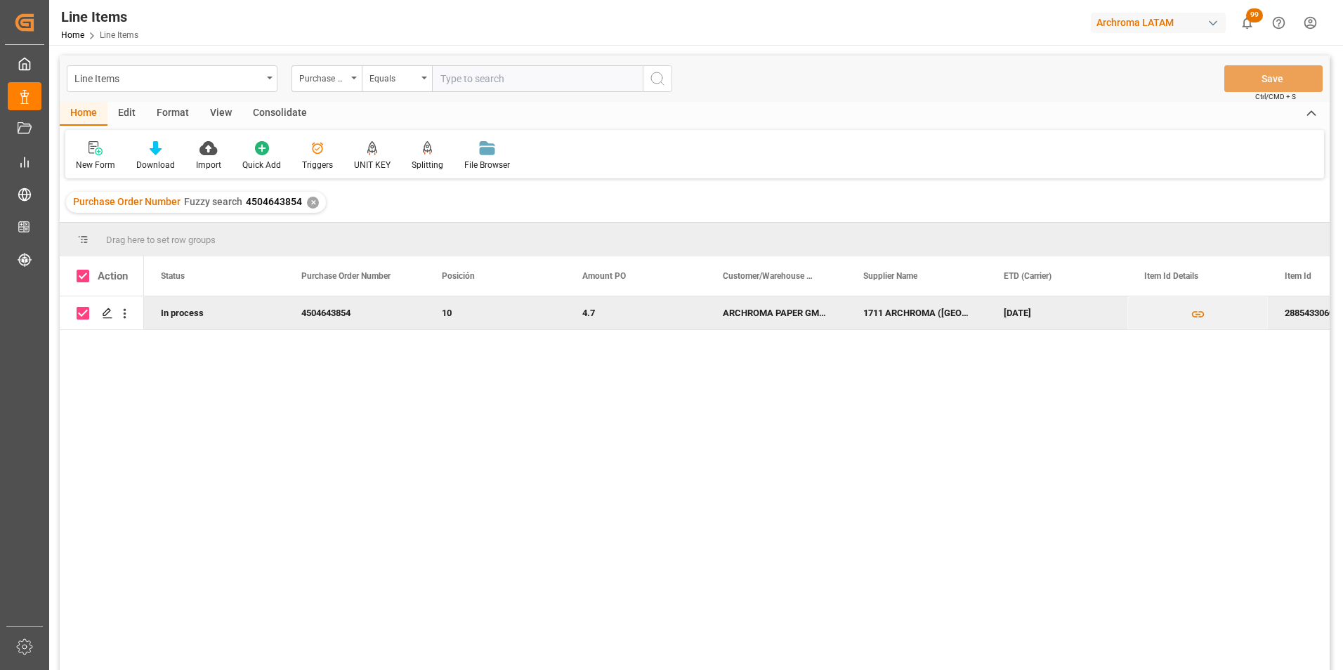
click at [273, 104] on div "Consolidate" at bounding box center [279, 114] width 75 height 24
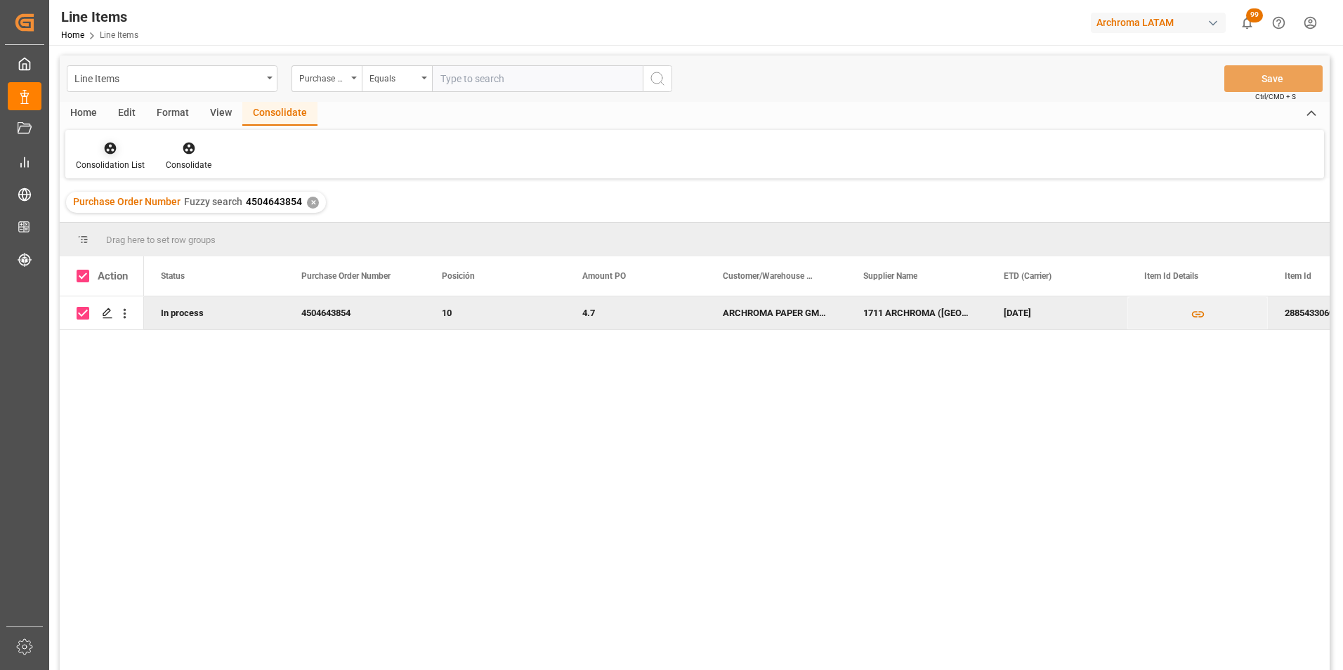
click at [131, 154] on div at bounding box center [110, 148] width 69 height 15
click at [129, 188] on div "Line Items Purchase Order Number Equals Save Ctrl/CMD + S Home Edit Format View…" at bounding box center [695, 382] width 1270 height 652
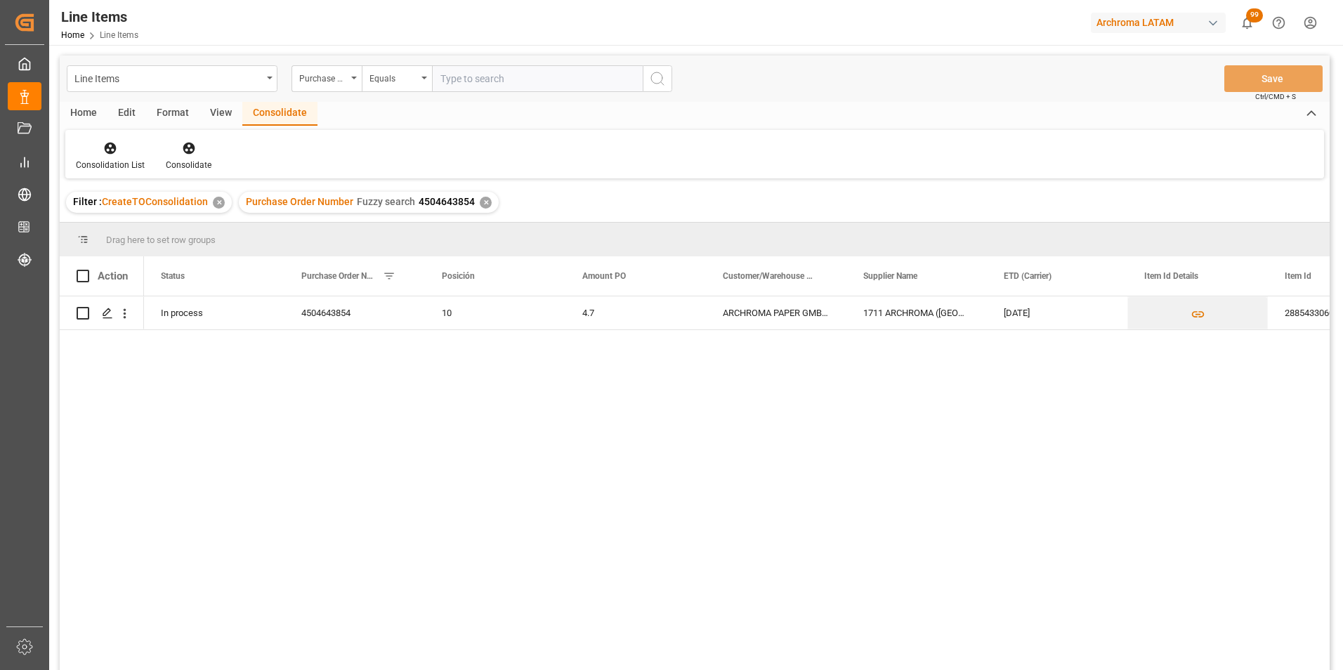
click at [84, 278] on span at bounding box center [83, 276] width 13 height 13
click at [87, 270] on input "checkbox" at bounding box center [87, 270] width 0 height 0
checkbox input "true"
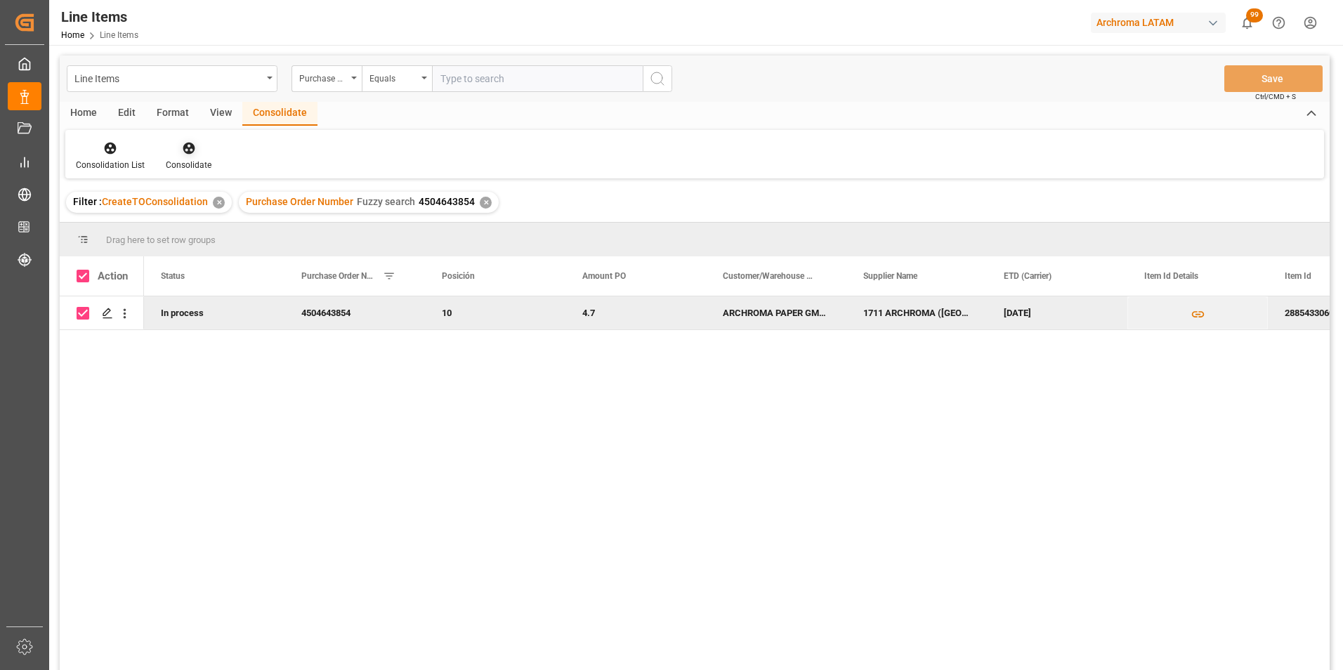
click at [191, 157] on div "Consolidate" at bounding box center [188, 156] width 67 height 31
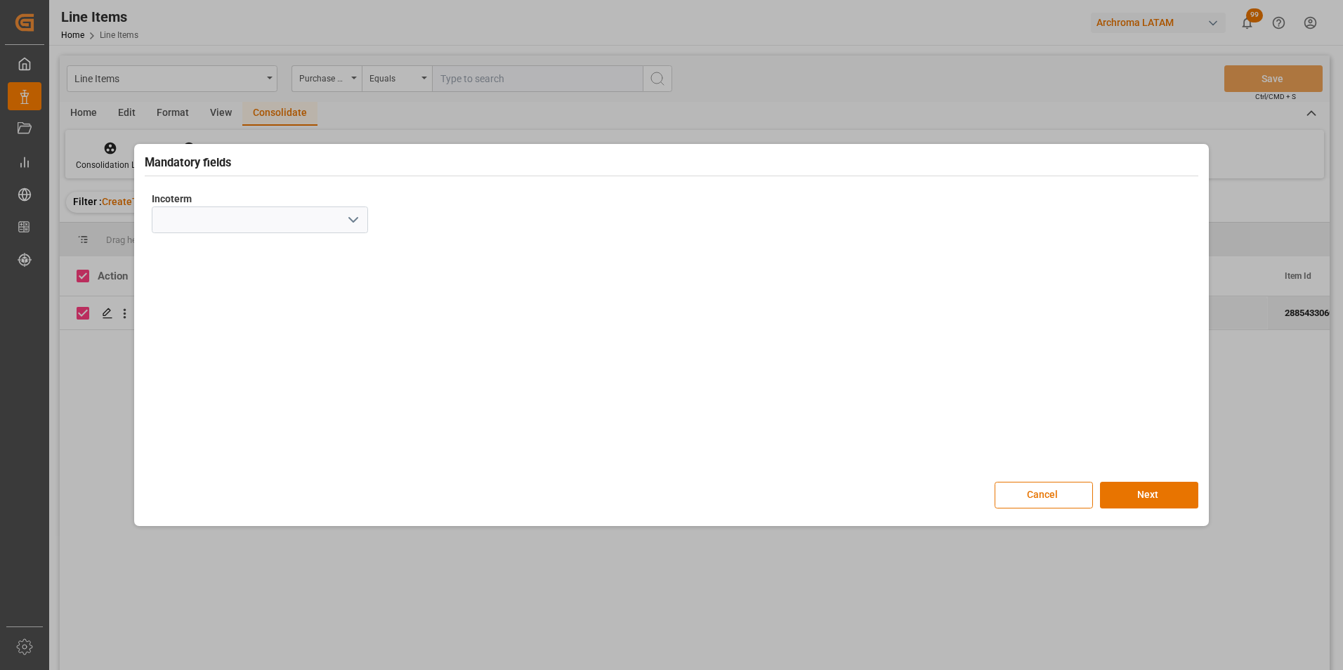
click at [351, 219] on icon "open menu" at bounding box center [353, 219] width 17 height 17
click at [231, 311] on div "CFR" at bounding box center [259, 308] width 215 height 32
type input "CFR"
click at [1157, 490] on button "Next" at bounding box center [1149, 495] width 98 height 27
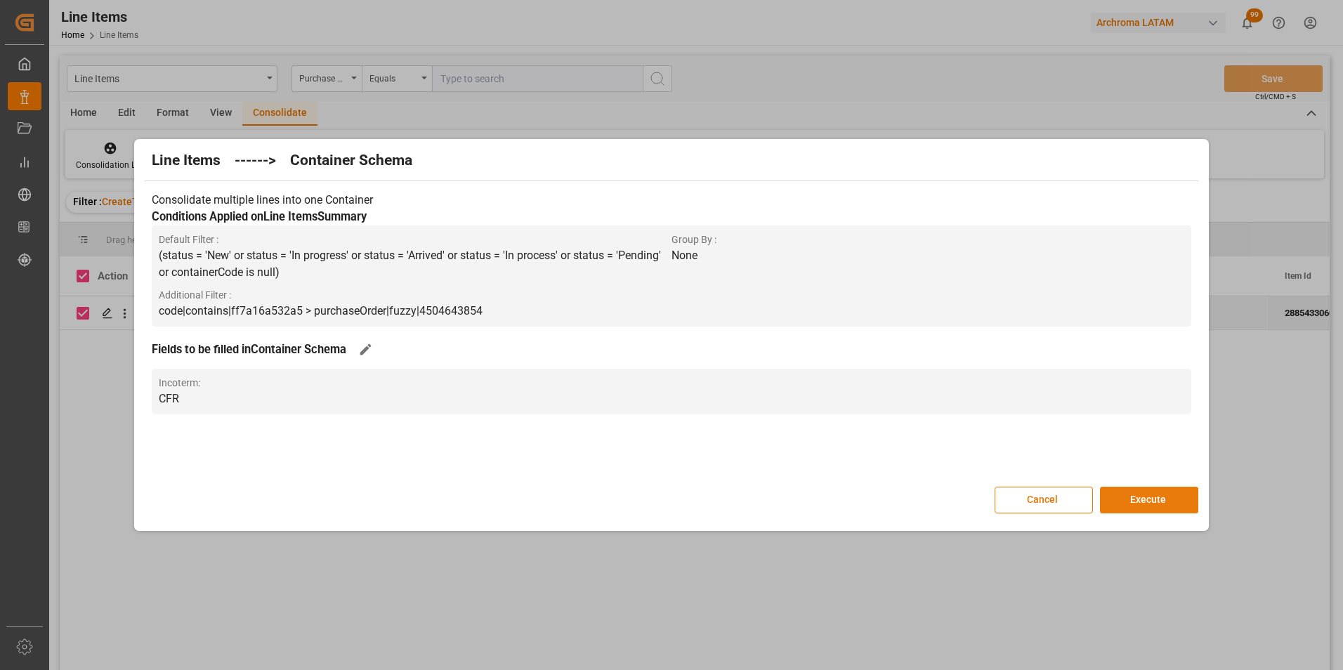
click at [1154, 491] on button "Execute" at bounding box center [1149, 500] width 98 height 27
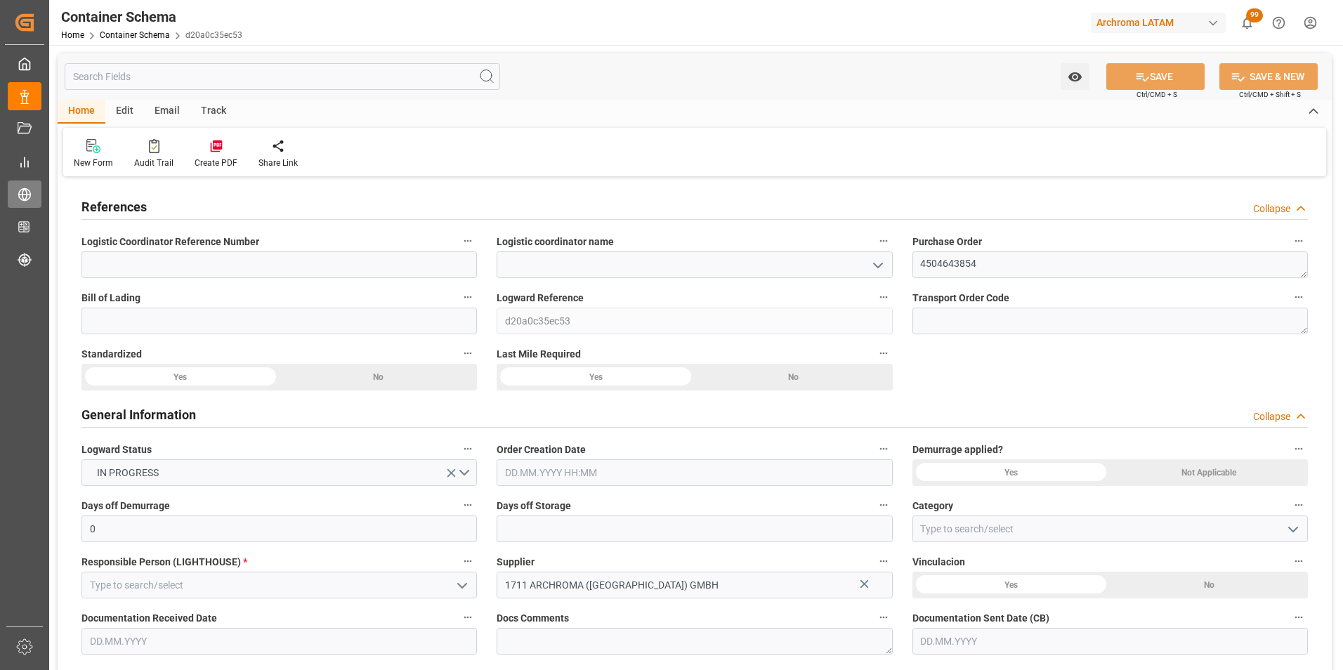
type input "0"
type input "1"
type input "20"
type input "2200"
type input "2314.4"
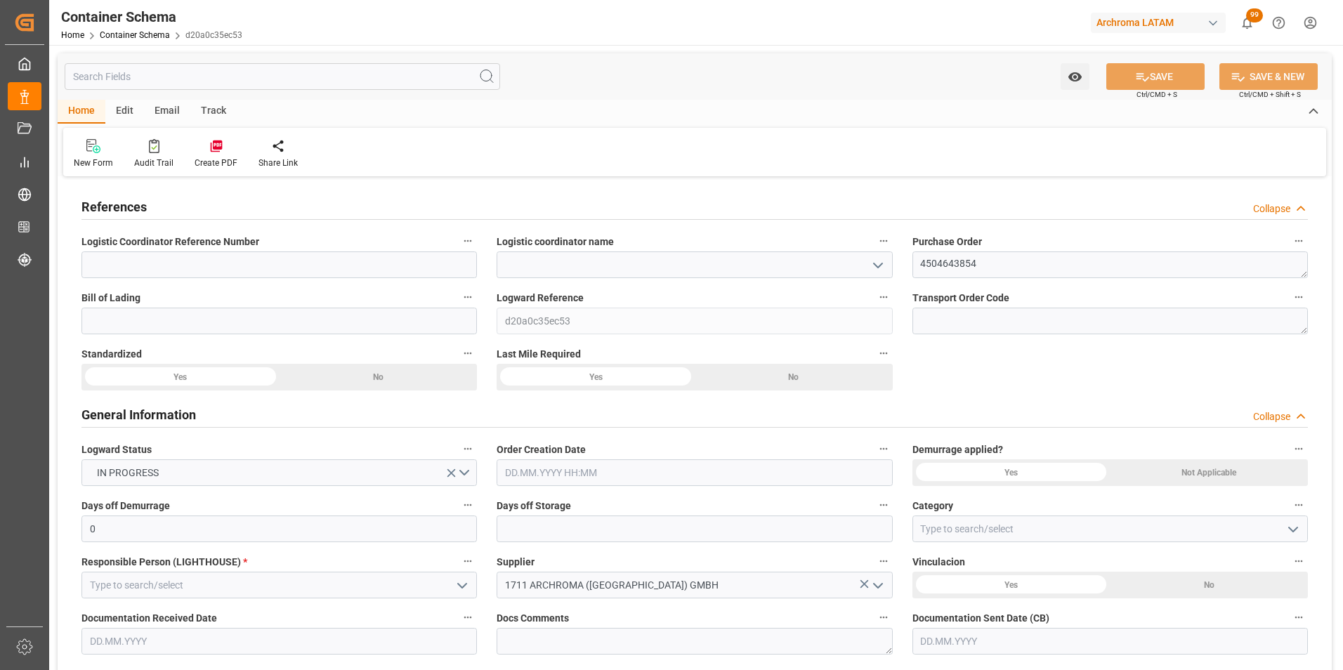
click at [868, 261] on button "open menu" at bounding box center [876, 265] width 21 height 22
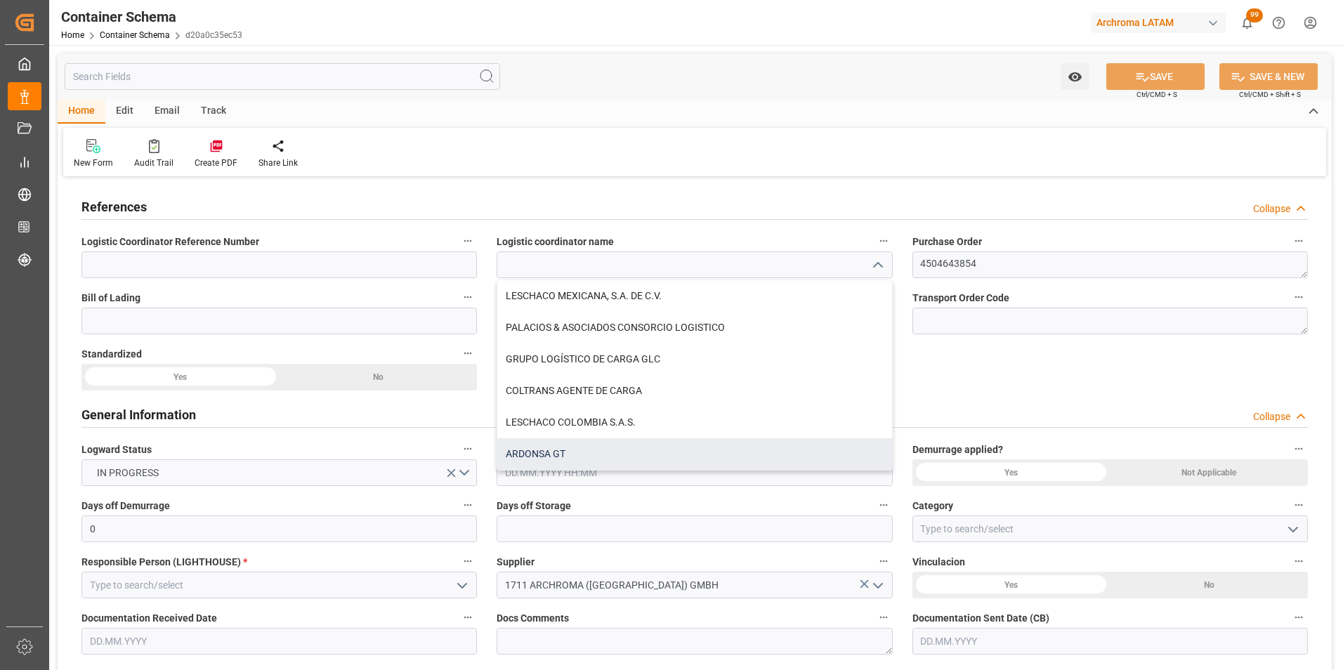
click at [633, 441] on div "ARDONSA GT" at bounding box center [694, 454] width 394 height 32
type input "ARDONSA GT"
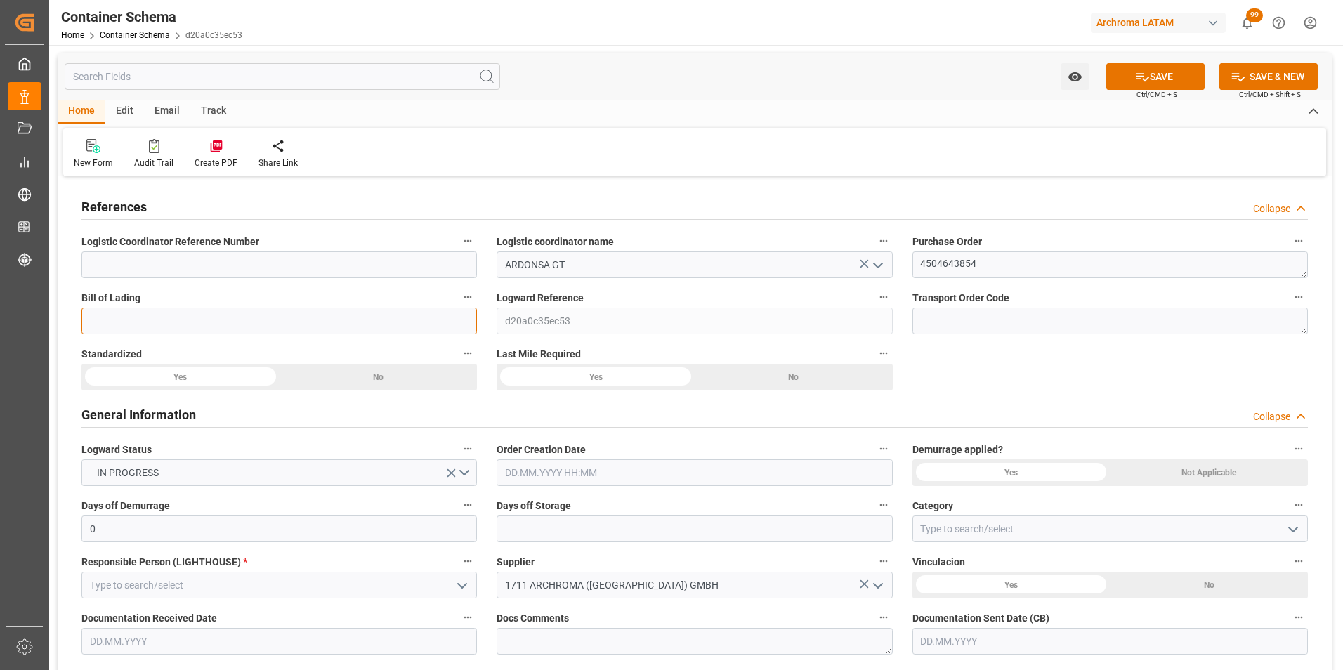
drag, startPoint x: 392, startPoint y: 310, endPoint x: 355, endPoint y: 310, distance: 37.2
click at [392, 310] on input at bounding box center [280, 321] width 396 height 27
drag, startPoint x: 174, startPoint y: 320, endPoint x: 207, endPoint y: 307, distance: 35.0
click at [174, 321] on input at bounding box center [280, 321] width 396 height 27
paste input "ALRB250813260166"
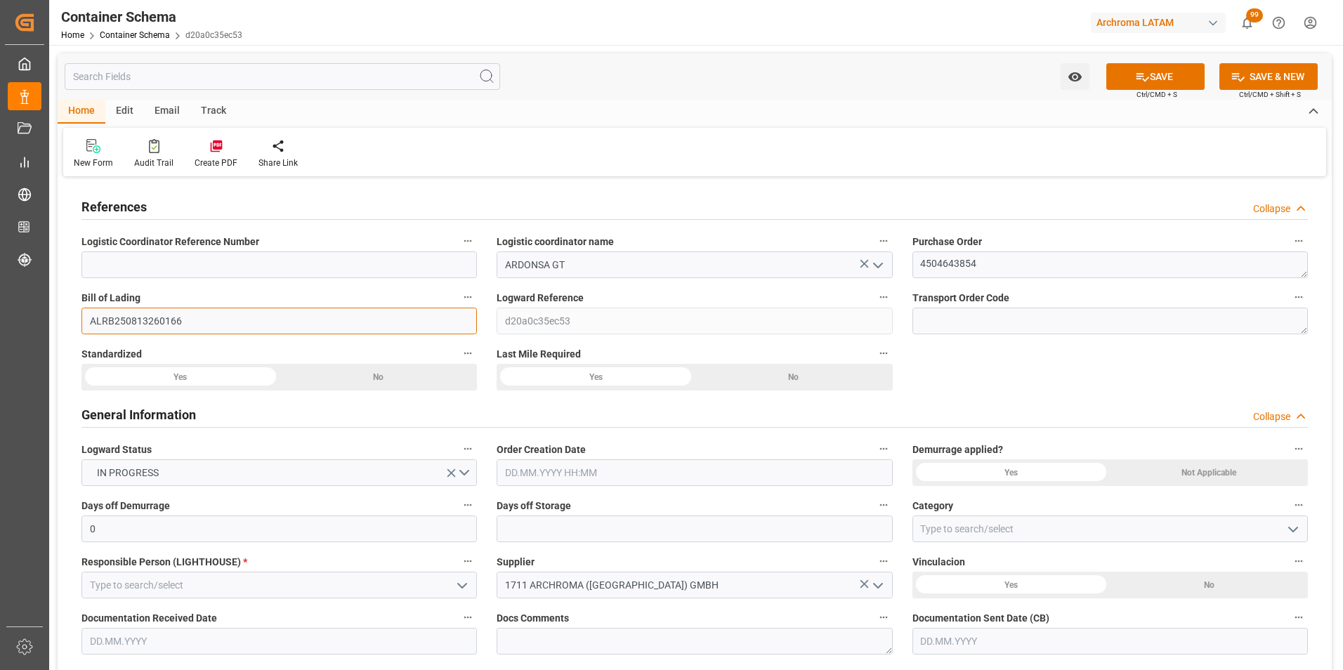
type input "ALRB250813260166"
click at [553, 472] on input "text" at bounding box center [695, 473] width 396 height 27
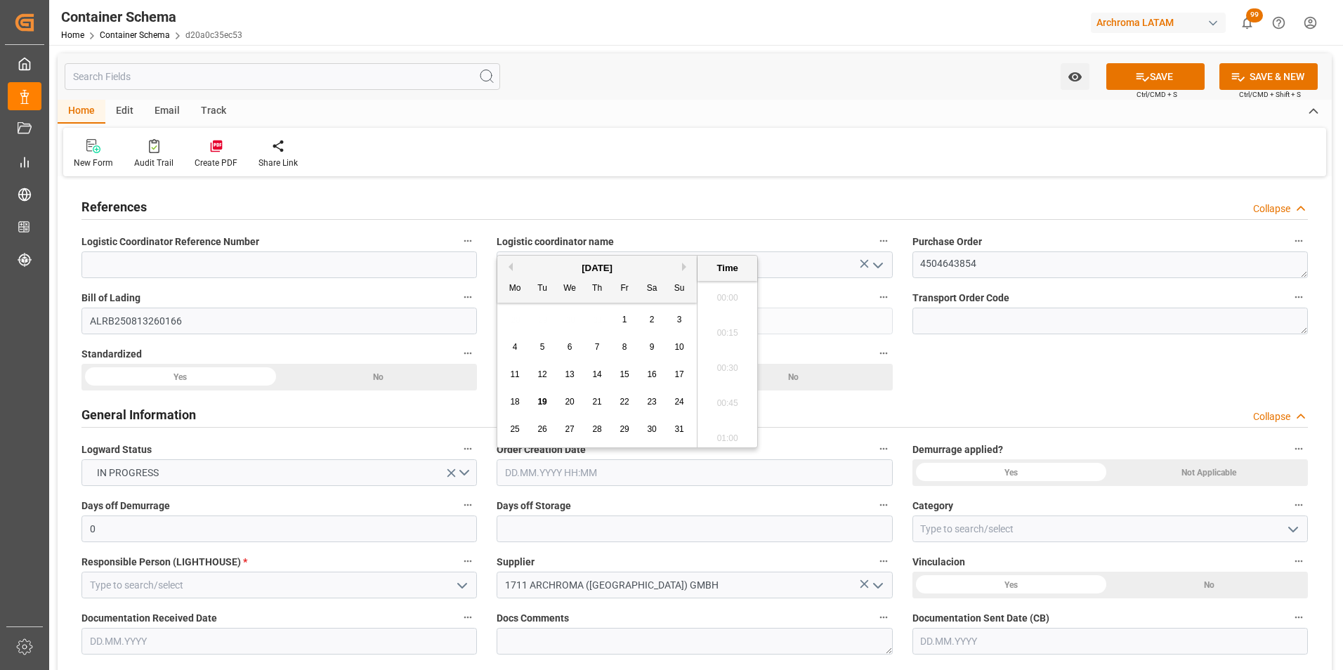
scroll to position [1726, 0]
drag, startPoint x: 540, startPoint y: 399, endPoint x: 552, endPoint y: 399, distance: 11.2
click at [540, 399] on span "19" at bounding box center [542, 402] width 9 height 10
click at [715, 398] on li "13:00" at bounding box center [728, 399] width 60 height 35
type input "19.08.2025 13:00"
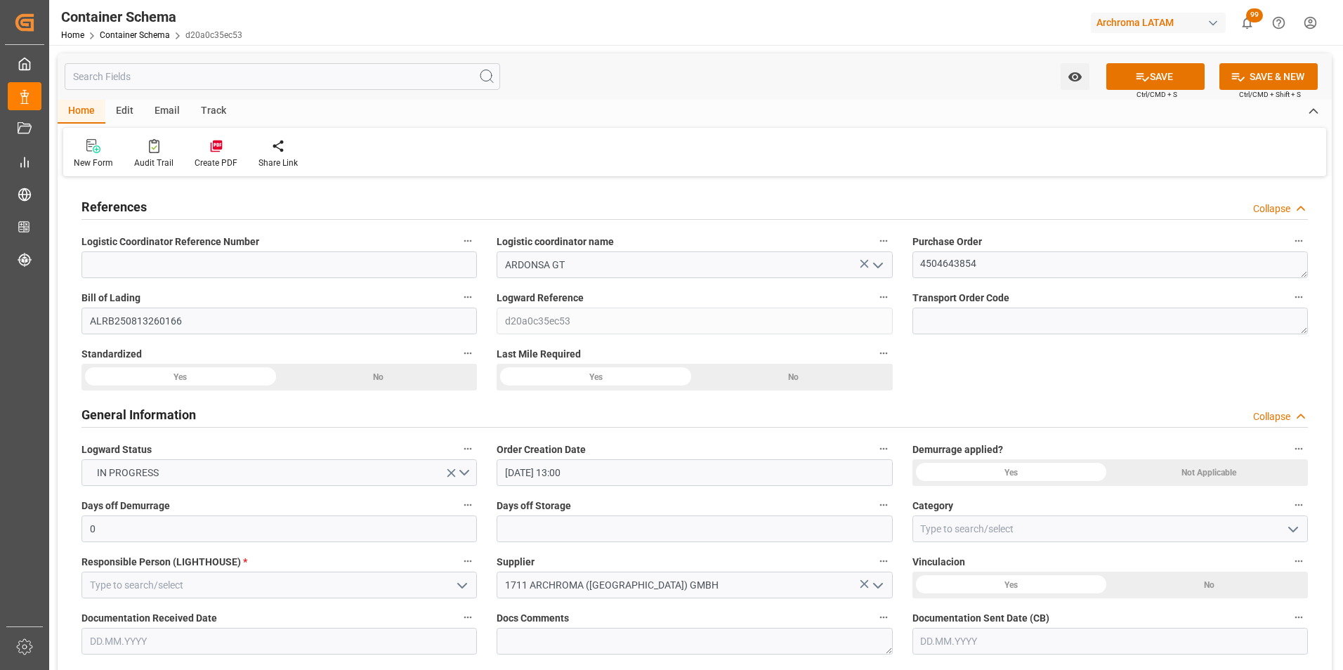
click at [1291, 528] on icon "open menu" at bounding box center [1293, 529] width 17 height 17
click at [1048, 593] on div "On time" at bounding box center [1110, 592] width 394 height 32
type input "On time"
click at [948, 266] on textarea "4504643854" at bounding box center [1111, 265] width 396 height 27
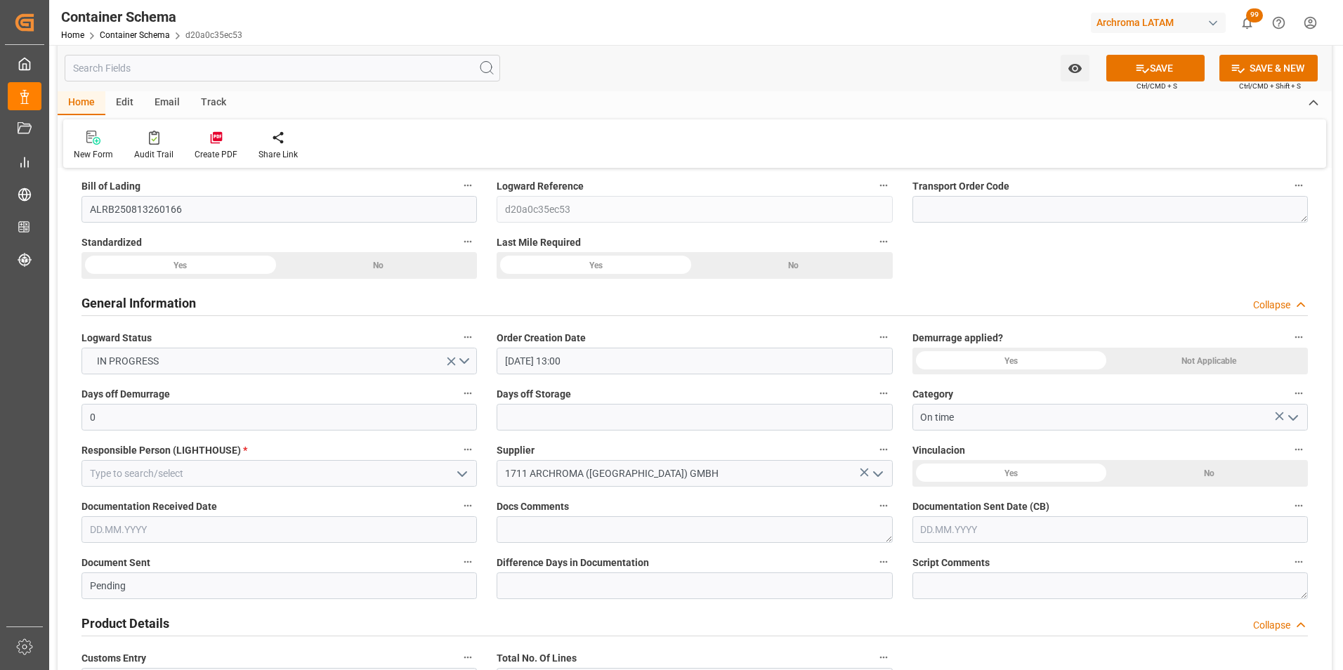
scroll to position [141, 0]
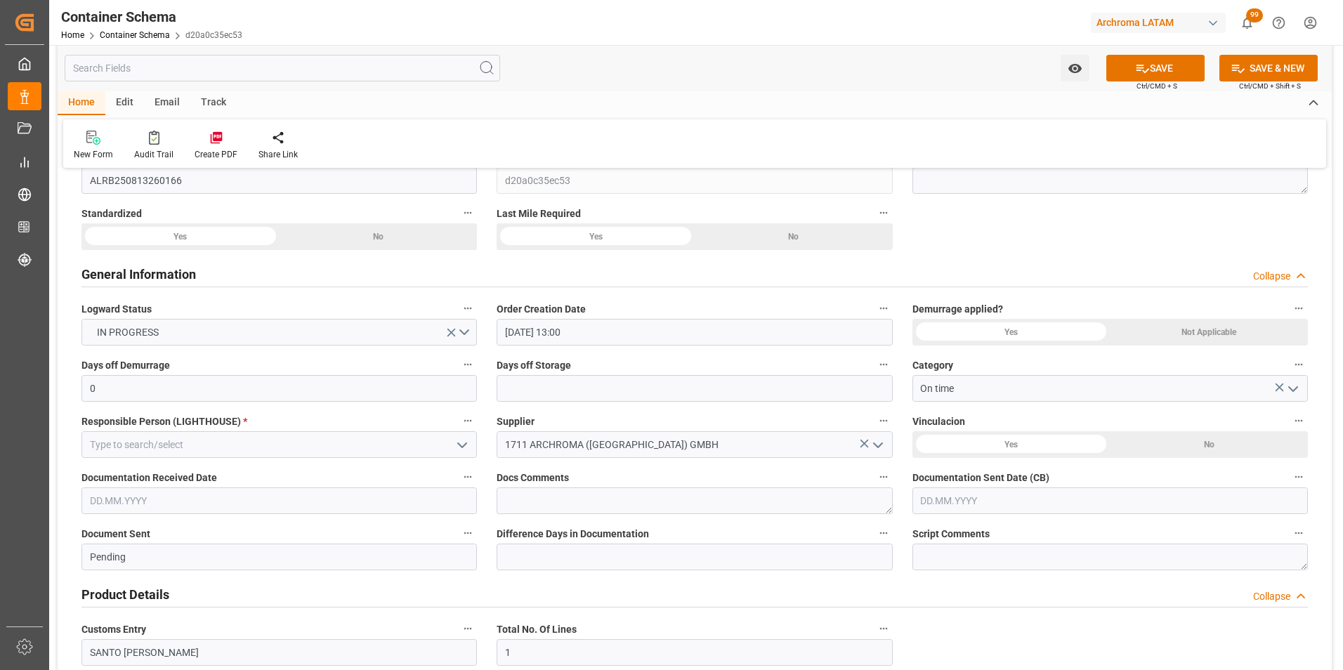
click at [461, 448] on icon "open menu" at bounding box center [462, 445] width 17 height 17
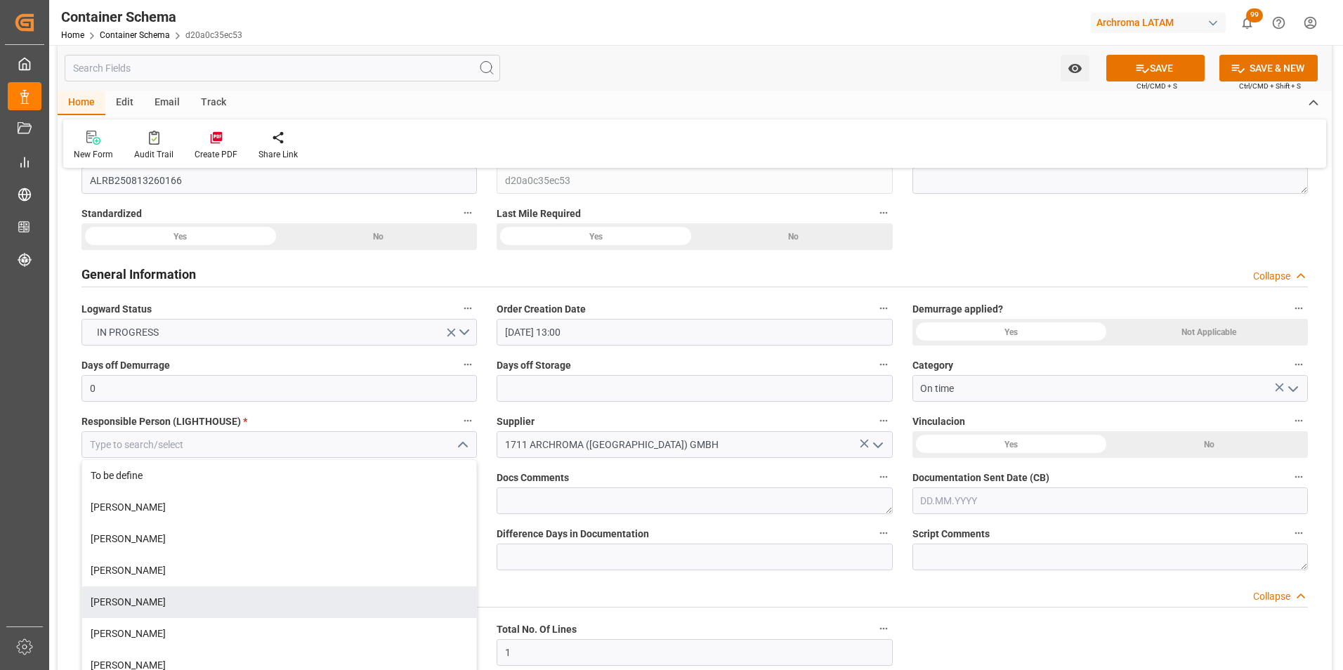
click at [219, 606] on div "[PERSON_NAME]" at bounding box center [279, 603] width 394 height 32
type input "[PERSON_NAME]"
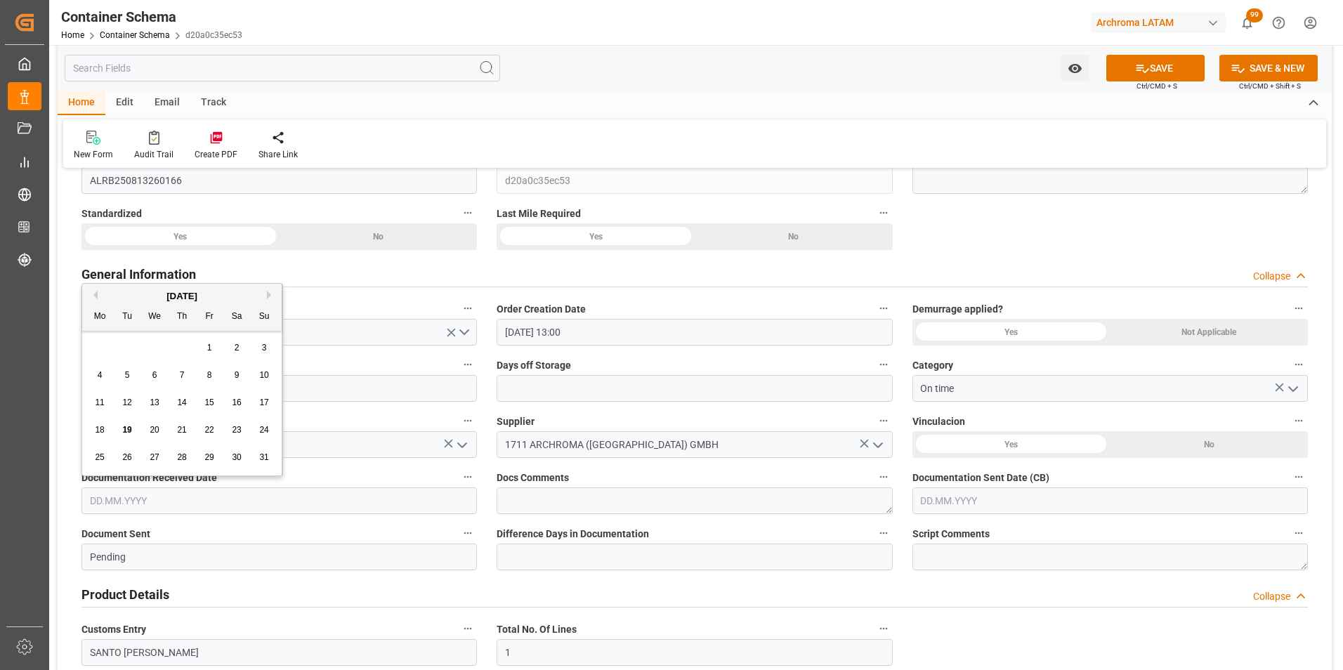
click at [111, 500] on input "text" at bounding box center [280, 501] width 396 height 27
click at [100, 349] on div "28 29 30 31 1 2 3" at bounding box center [182, 347] width 192 height 27
click at [129, 424] on div "19" at bounding box center [128, 430] width 18 height 17
type input "19.08.2025"
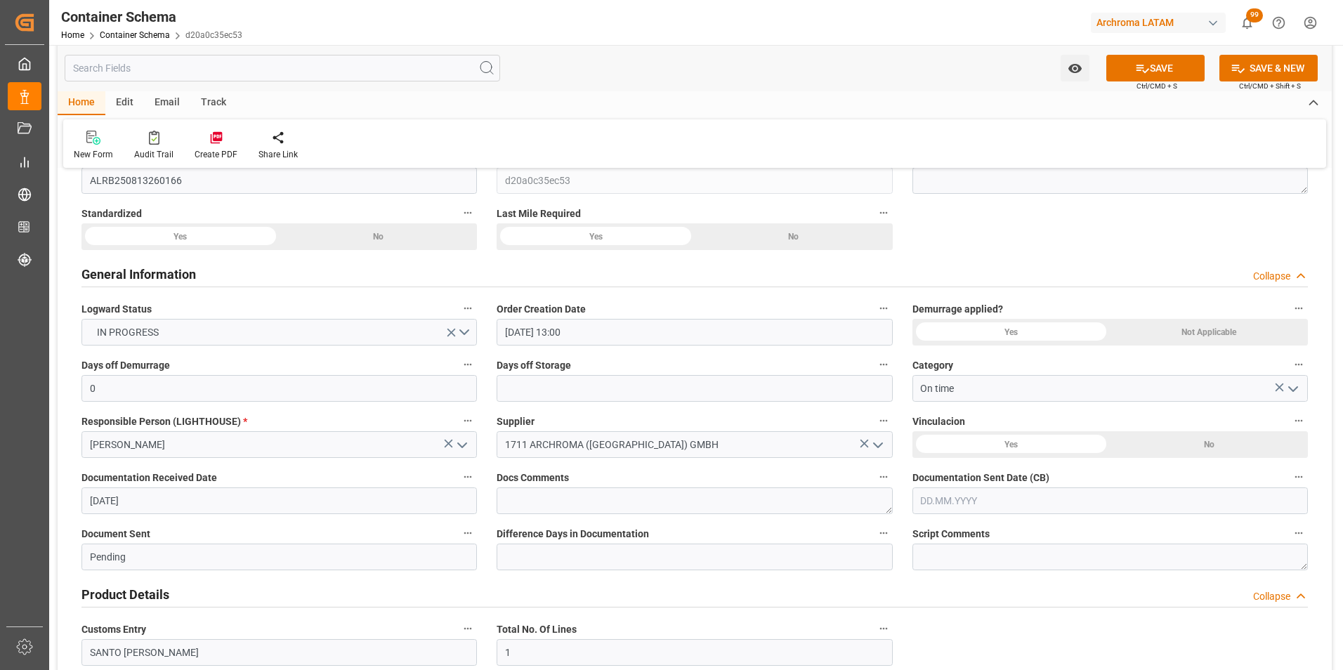
click at [962, 496] on input "text" at bounding box center [1111, 501] width 396 height 27
click at [934, 344] on div "28 29 30 31 1 2 3" at bounding box center [1014, 347] width 192 height 27
click at [959, 430] on span "19" at bounding box center [957, 430] width 9 height 10
type input "19.08.2025"
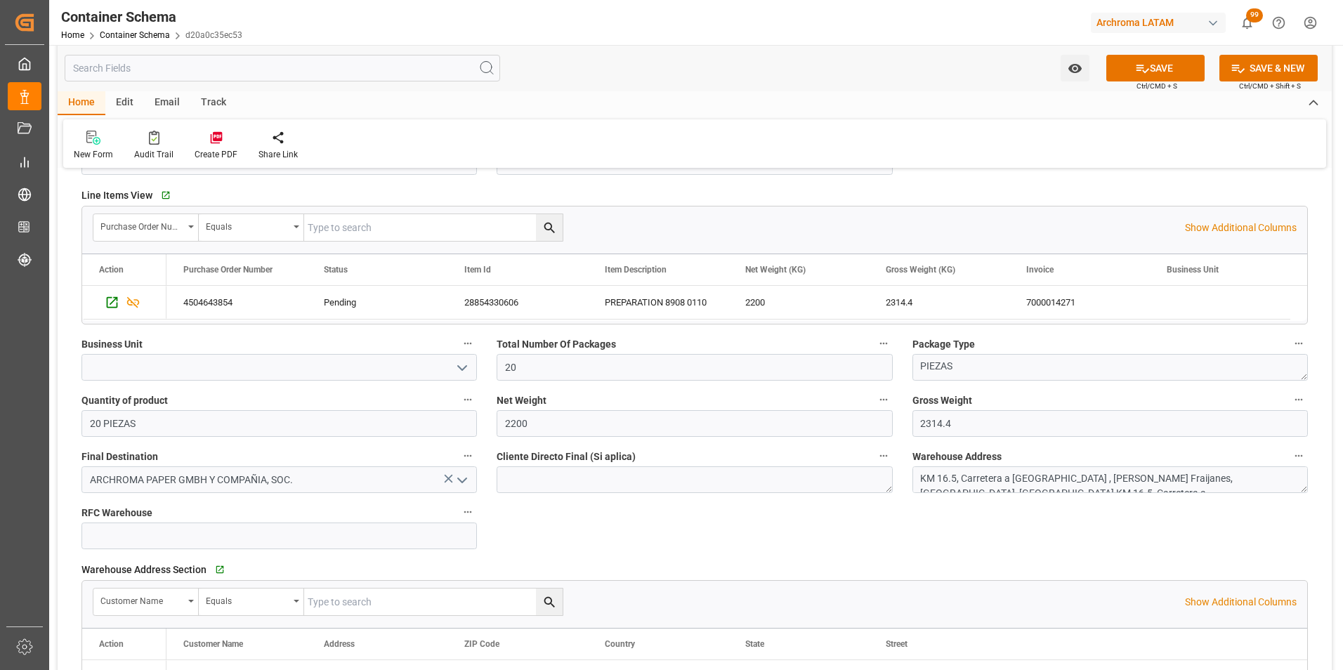
scroll to position [632, 0]
drag, startPoint x: 528, startPoint y: 365, endPoint x: 447, endPoint y: 358, distance: 81.8
type input "4"
drag, startPoint x: 794, startPoint y: 372, endPoint x: 709, endPoint y: 372, distance: 85.0
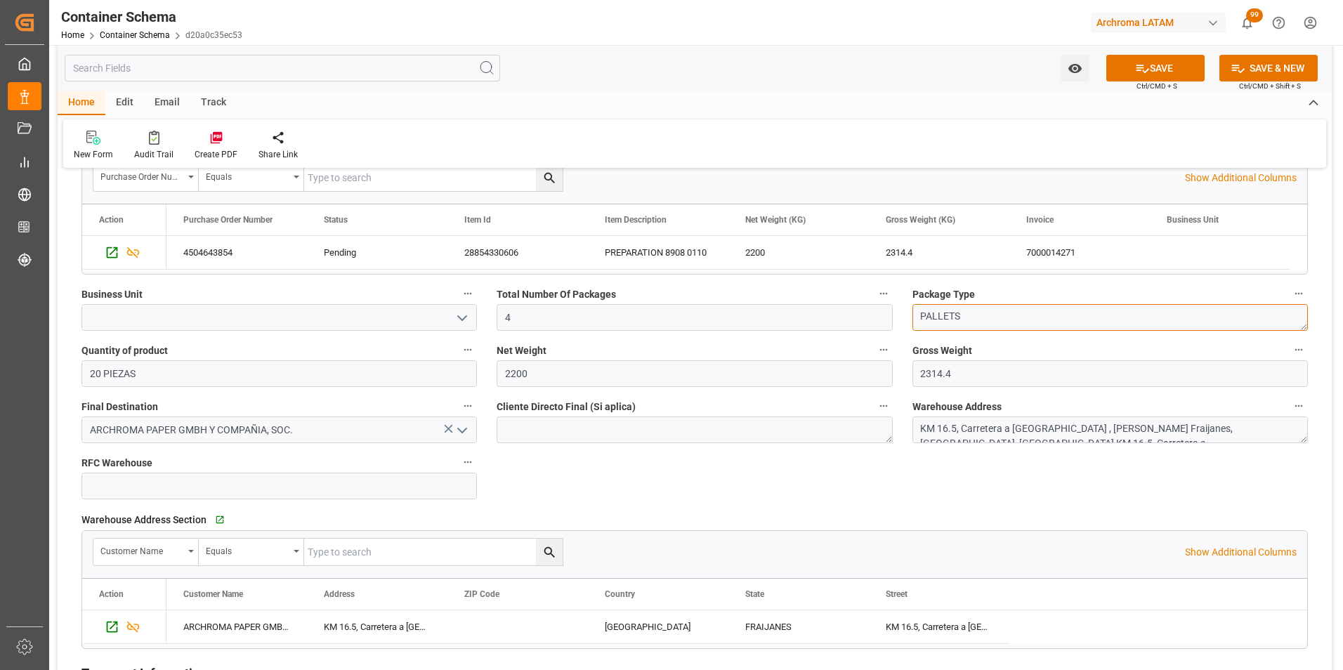
scroll to position [703, 0]
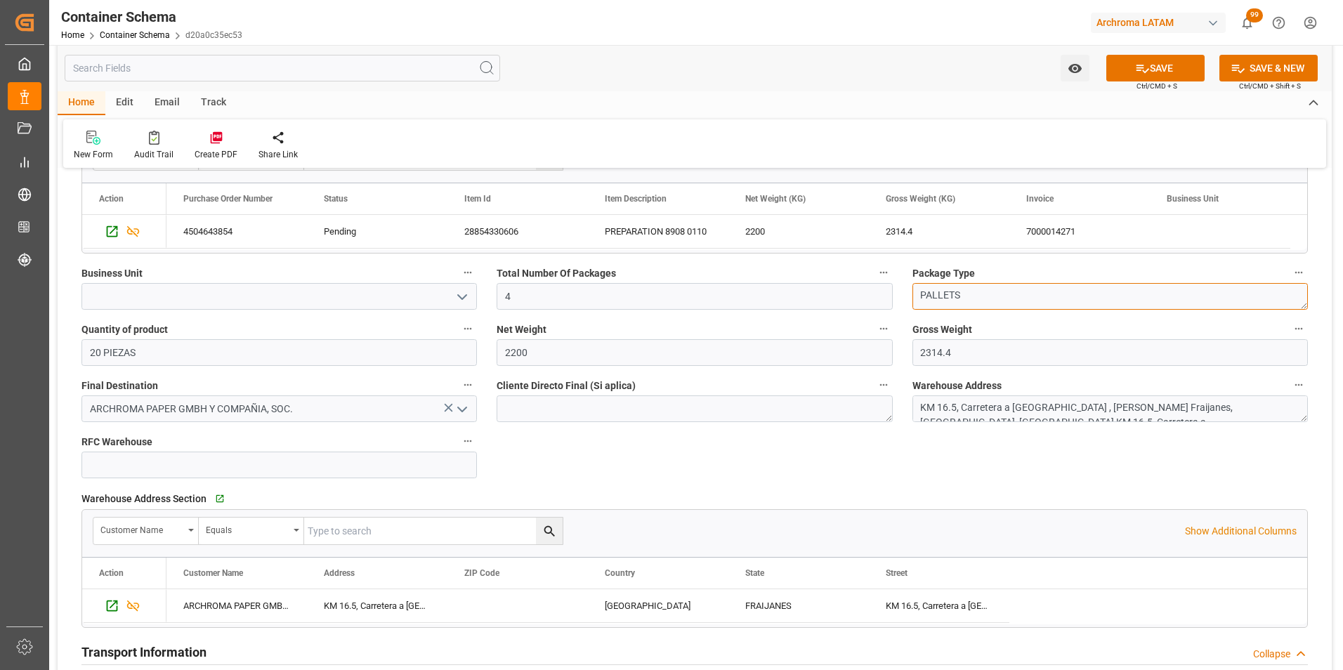
type textarea "PALLETS"
click at [459, 297] on button "open menu" at bounding box center [461, 297] width 21 height 22
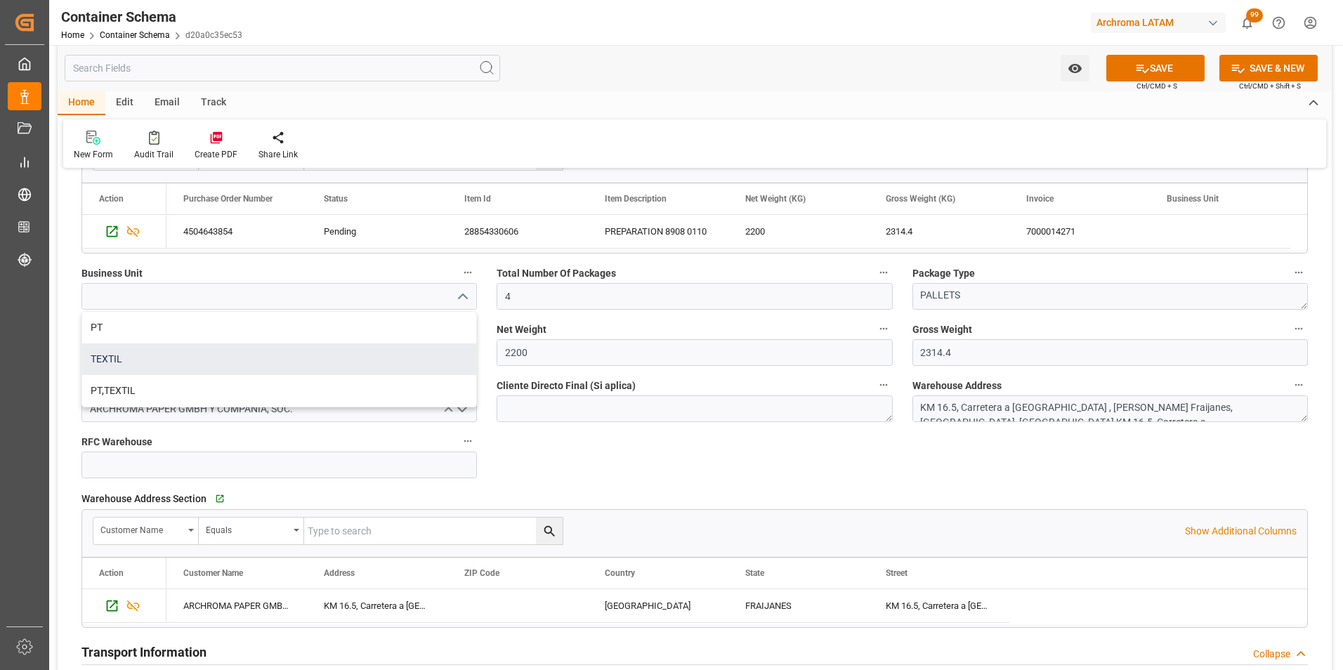
click at [393, 353] on div "TEXTIL" at bounding box center [279, 360] width 394 height 32
type input "TEXTIL"
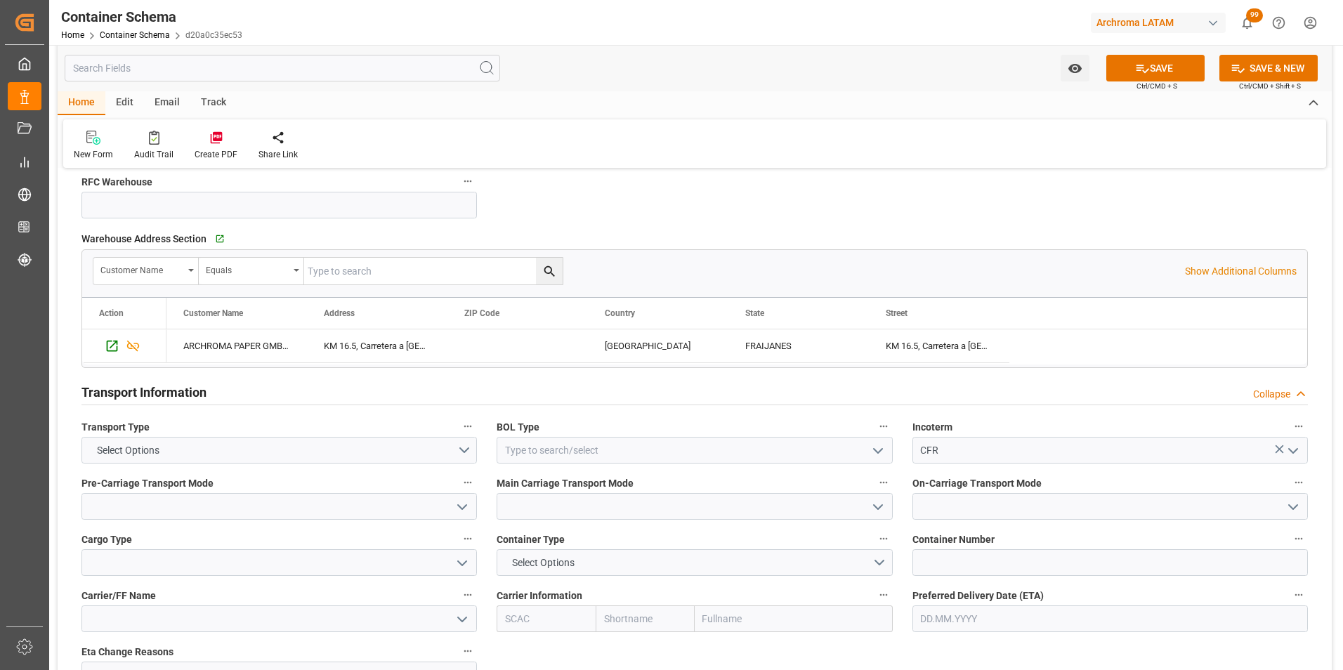
scroll to position [984, 0]
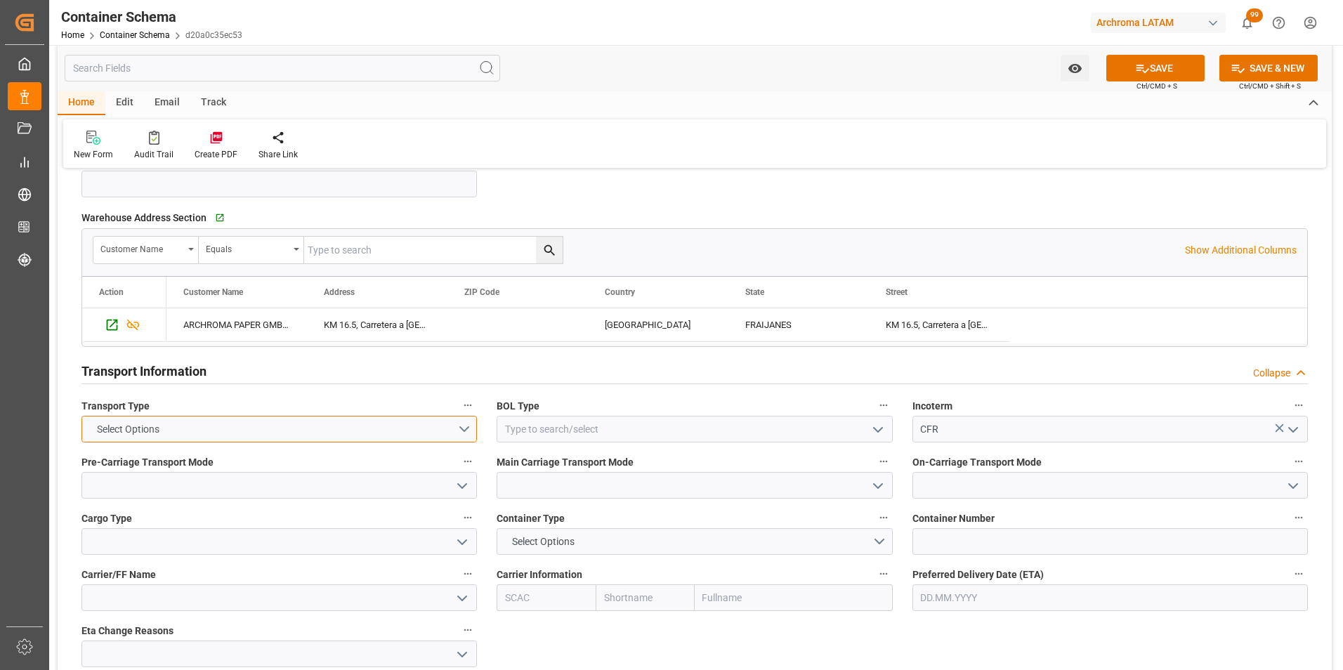
click at [462, 436] on button "Select Options" at bounding box center [280, 429] width 396 height 27
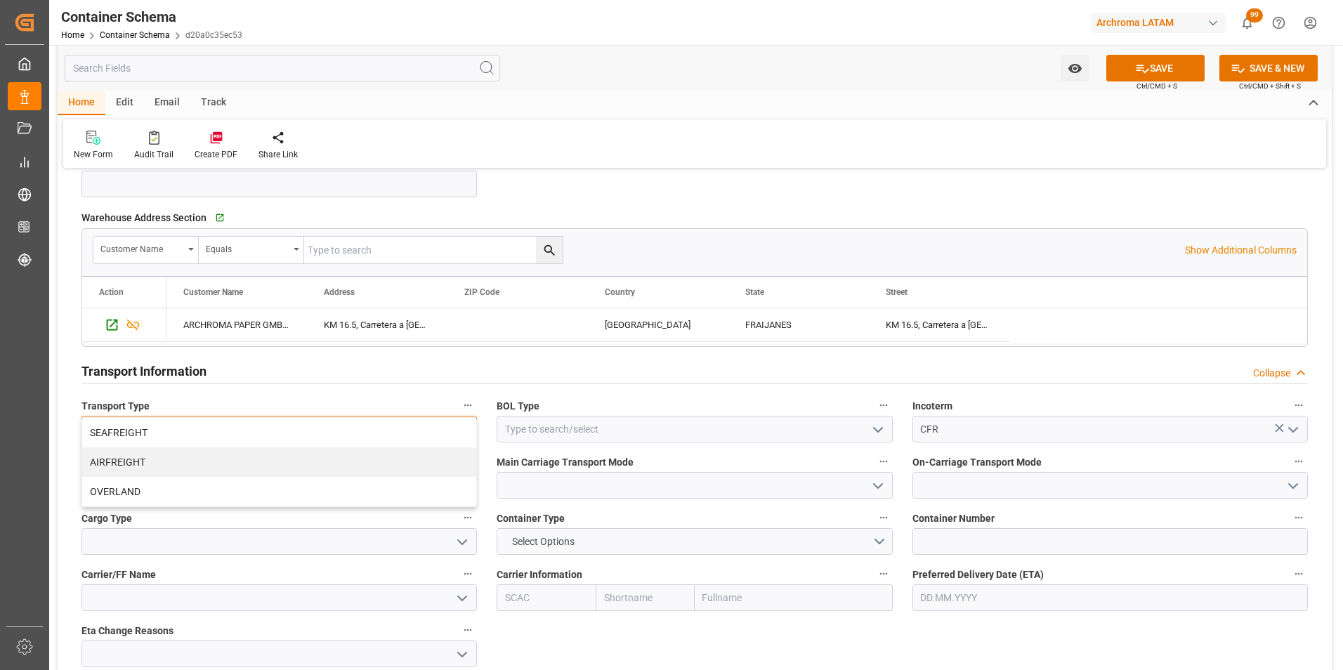
click at [429, 440] on div "SEAFREIGHT" at bounding box center [279, 433] width 394 height 30
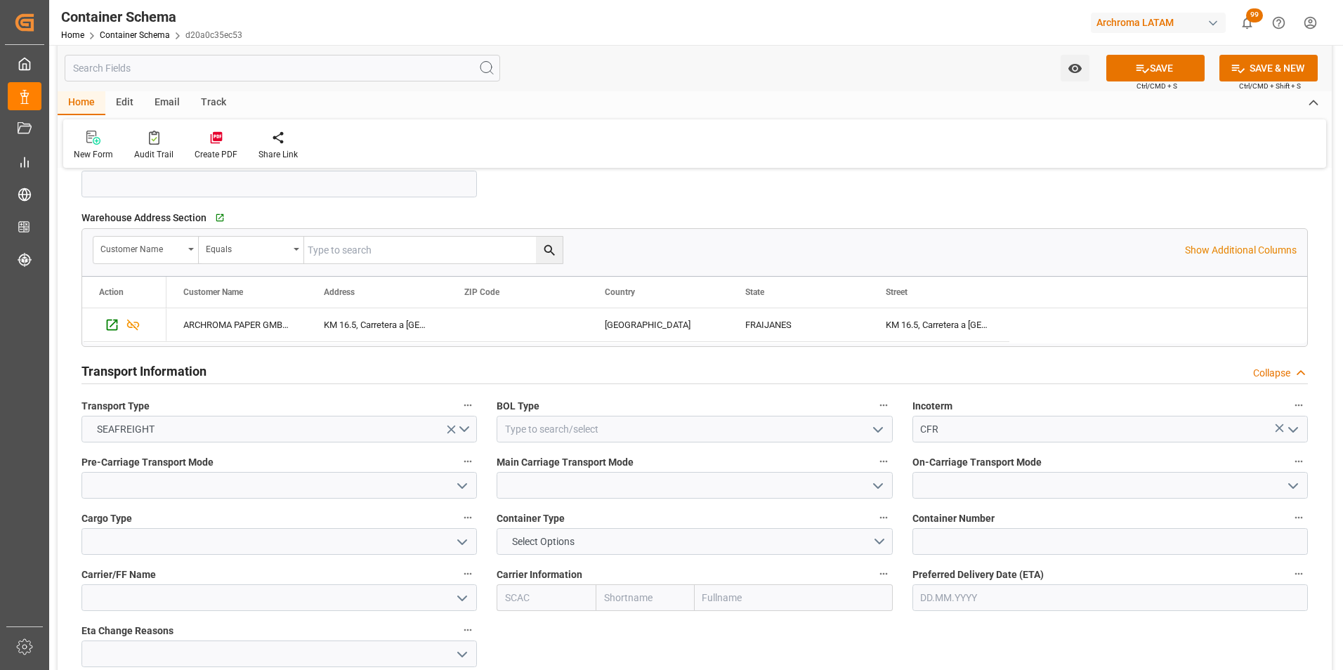
click at [883, 423] on icon "open menu" at bounding box center [878, 430] width 17 height 17
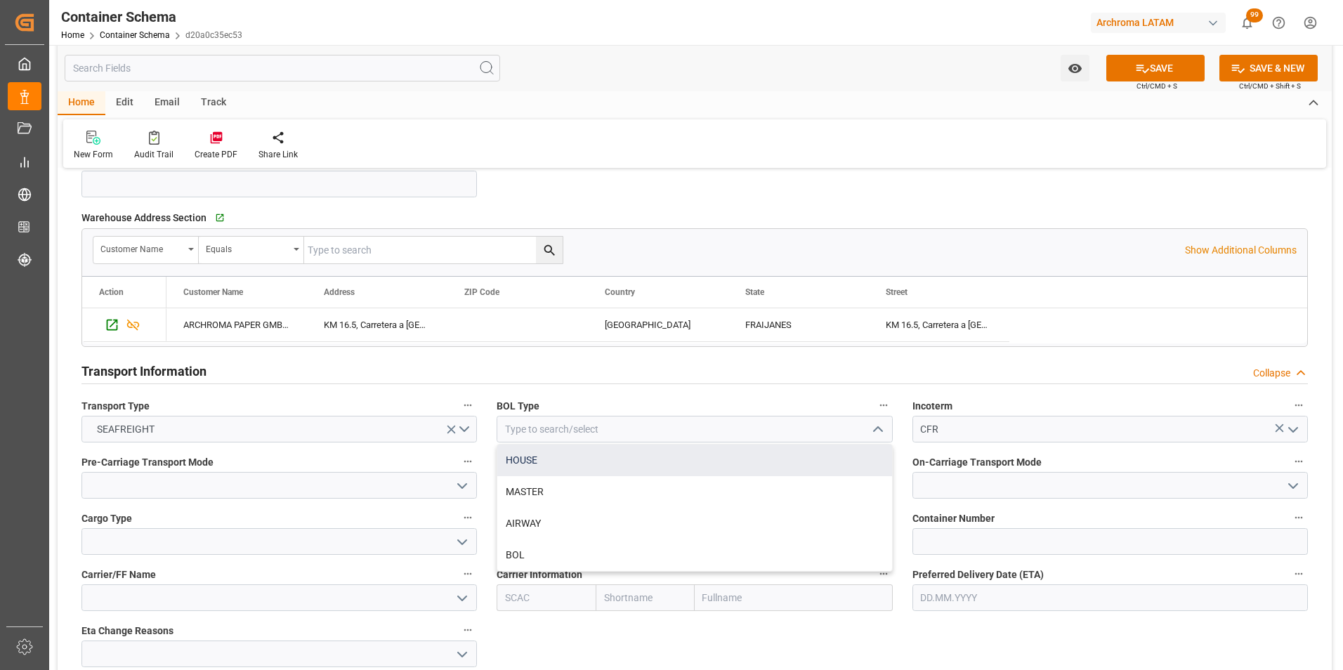
click at [743, 474] on div "HOUSE" at bounding box center [694, 461] width 394 height 32
type input "HOUSE"
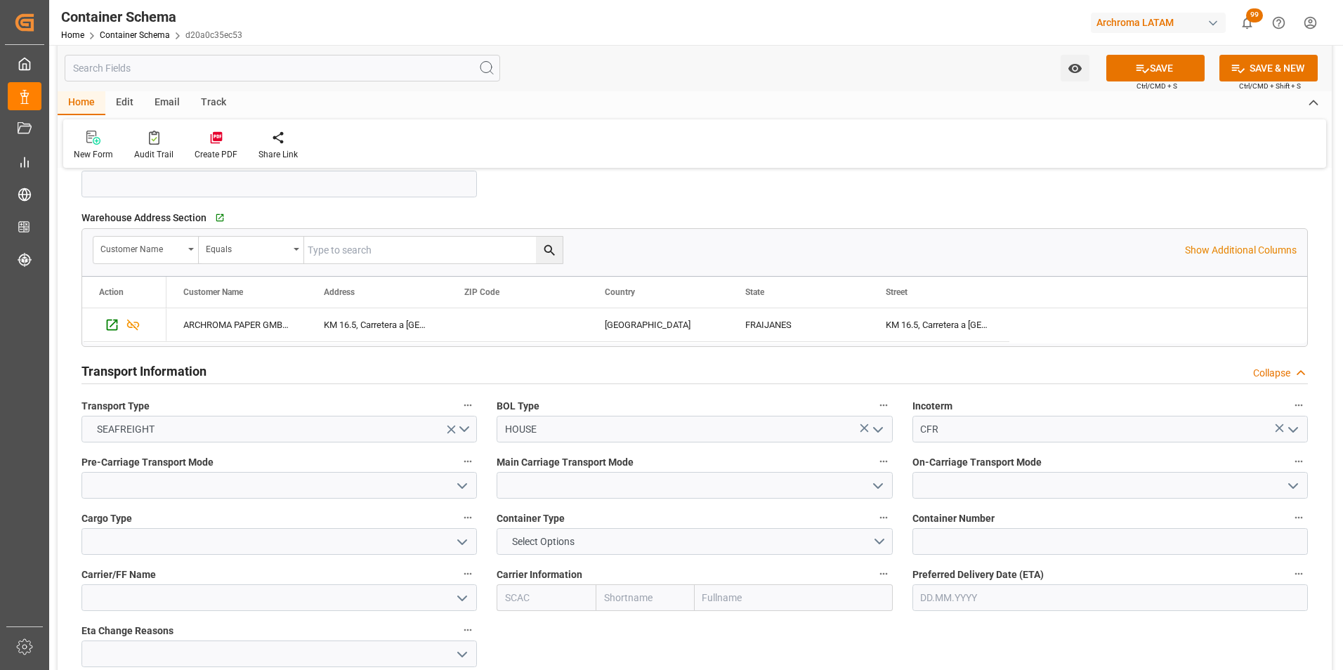
click at [458, 482] on icon "open menu" at bounding box center [462, 486] width 17 height 17
click at [408, 507] on div "Truck" at bounding box center [279, 517] width 394 height 32
type input "Truck"
click at [880, 488] on icon "open menu" at bounding box center [878, 486] width 17 height 17
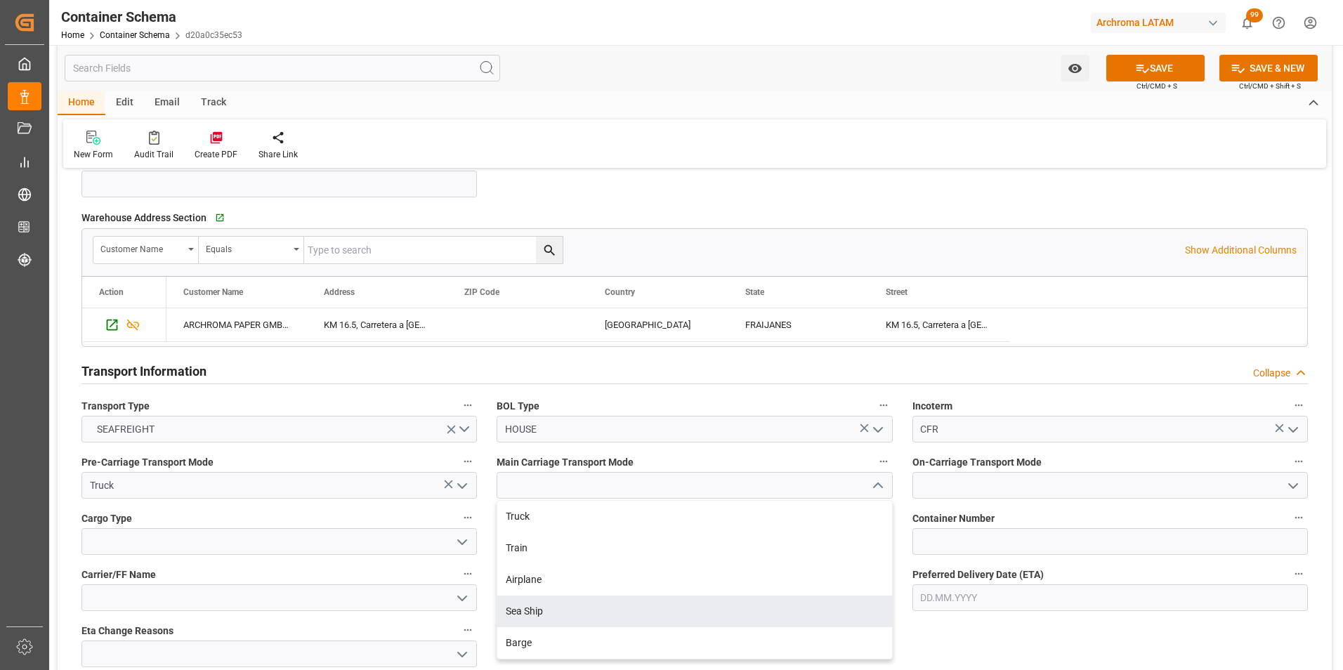
click at [705, 606] on div "Sea Ship" at bounding box center [694, 612] width 394 height 32
type input "Sea Ship"
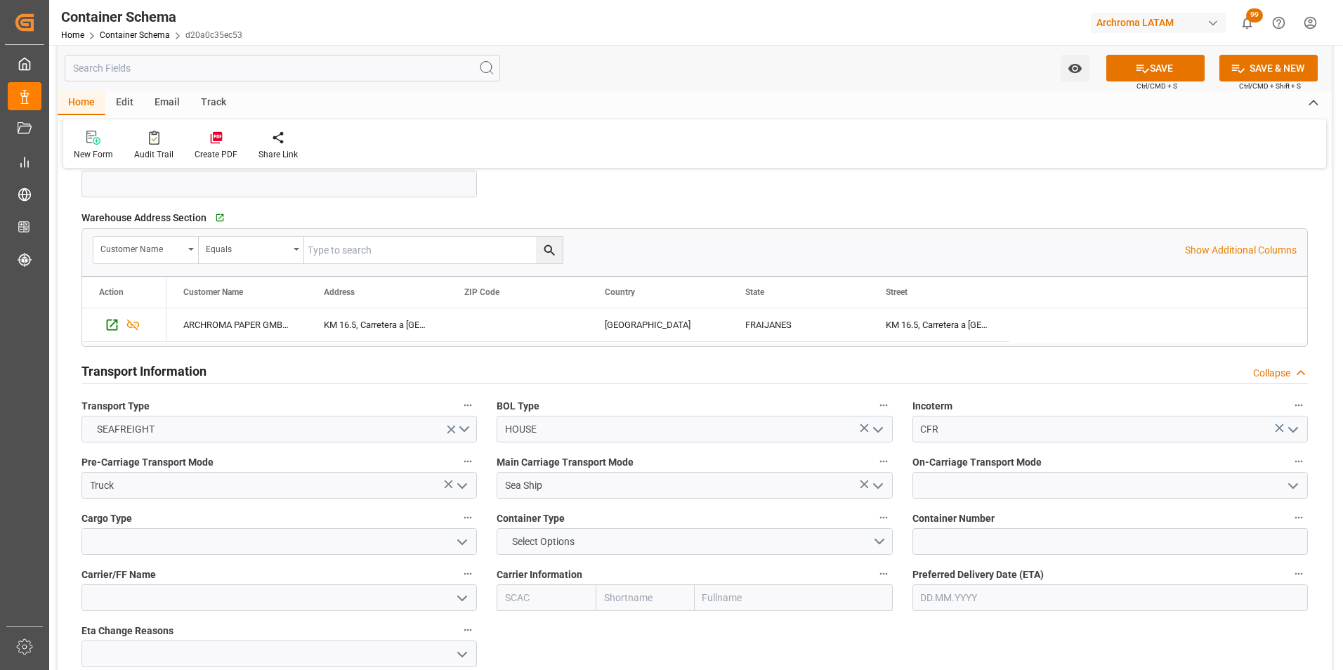
click at [1293, 479] on icon "open menu" at bounding box center [1293, 486] width 17 height 17
click at [1233, 521] on div "Truck" at bounding box center [1110, 517] width 394 height 32
type input "Truck"
click at [460, 542] on polyline "open menu" at bounding box center [462, 542] width 8 height 4
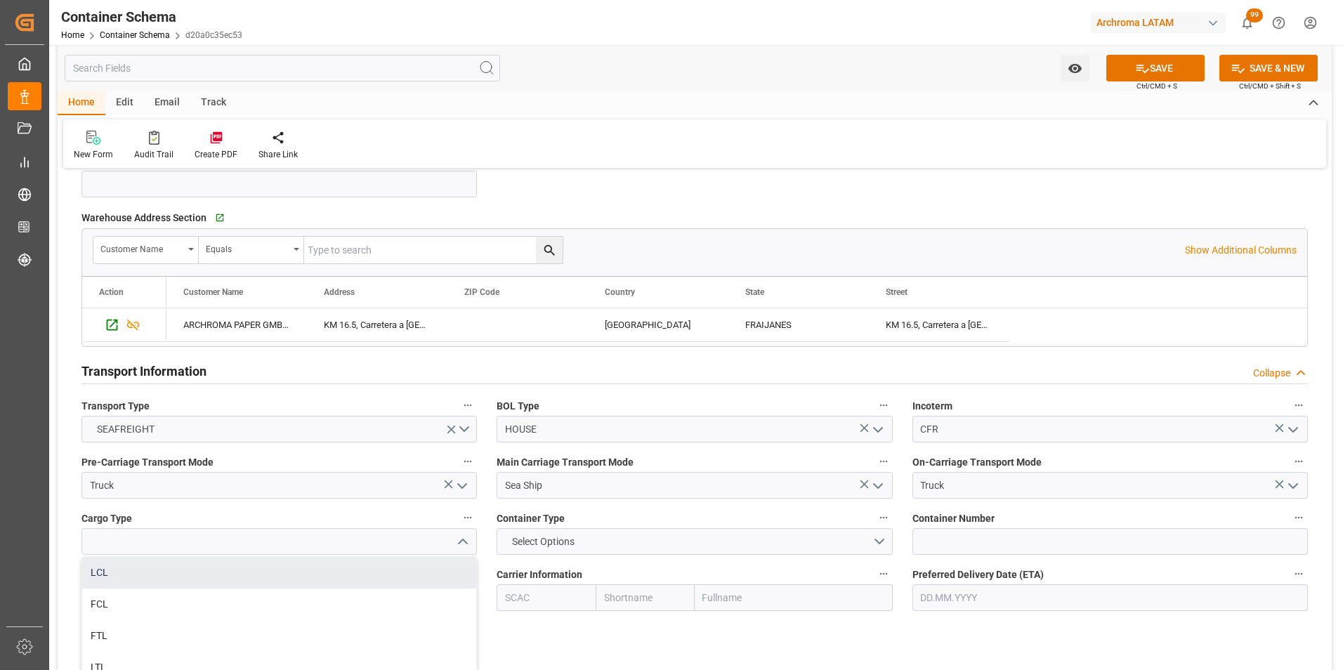
click at [353, 585] on div "LCL" at bounding box center [279, 573] width 394 height 32
type input "LCL"
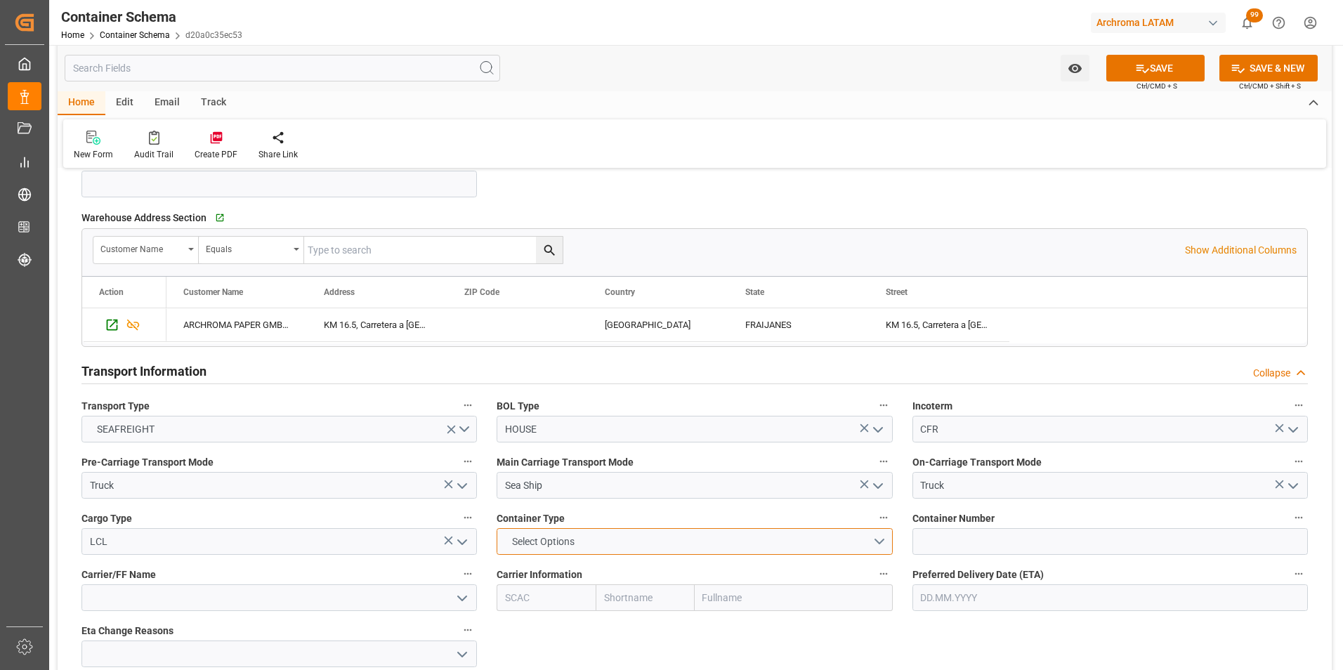
click at [881, 547] on button "Select Options" at bounding box center [695, 541] width 396 height 27
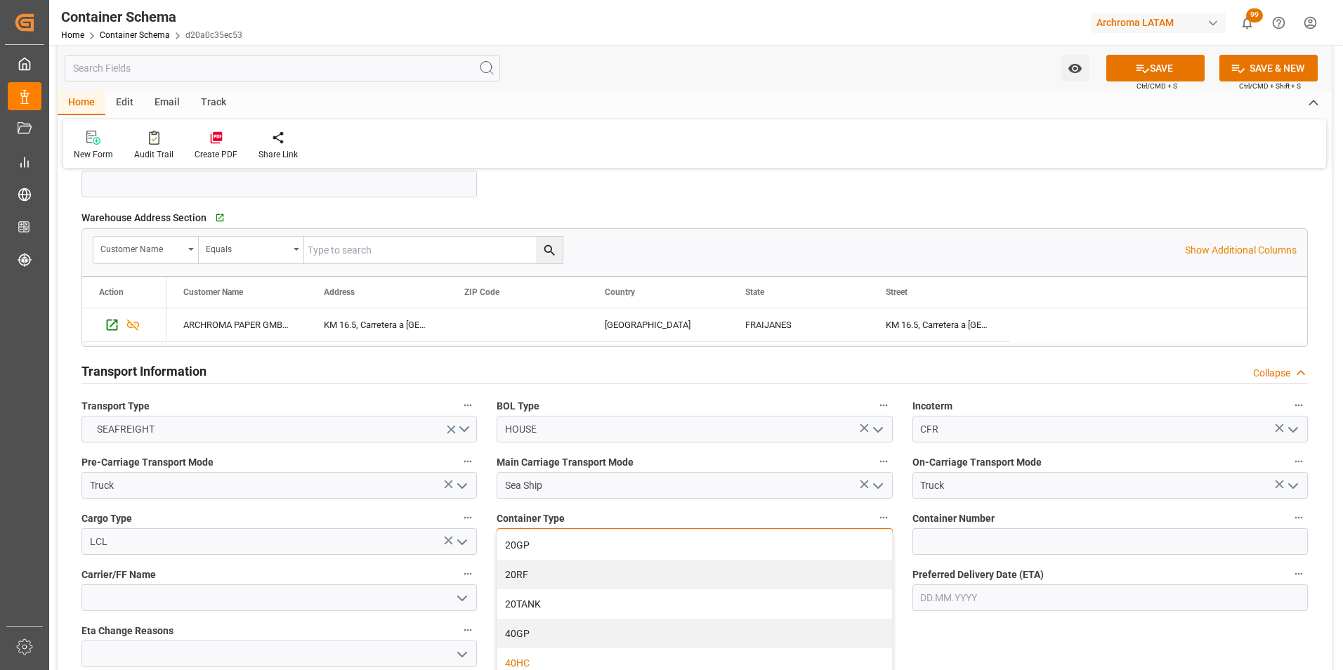
click at [547, 653] on div "40HC" at bounding box center [694, 664] width 394 height 30
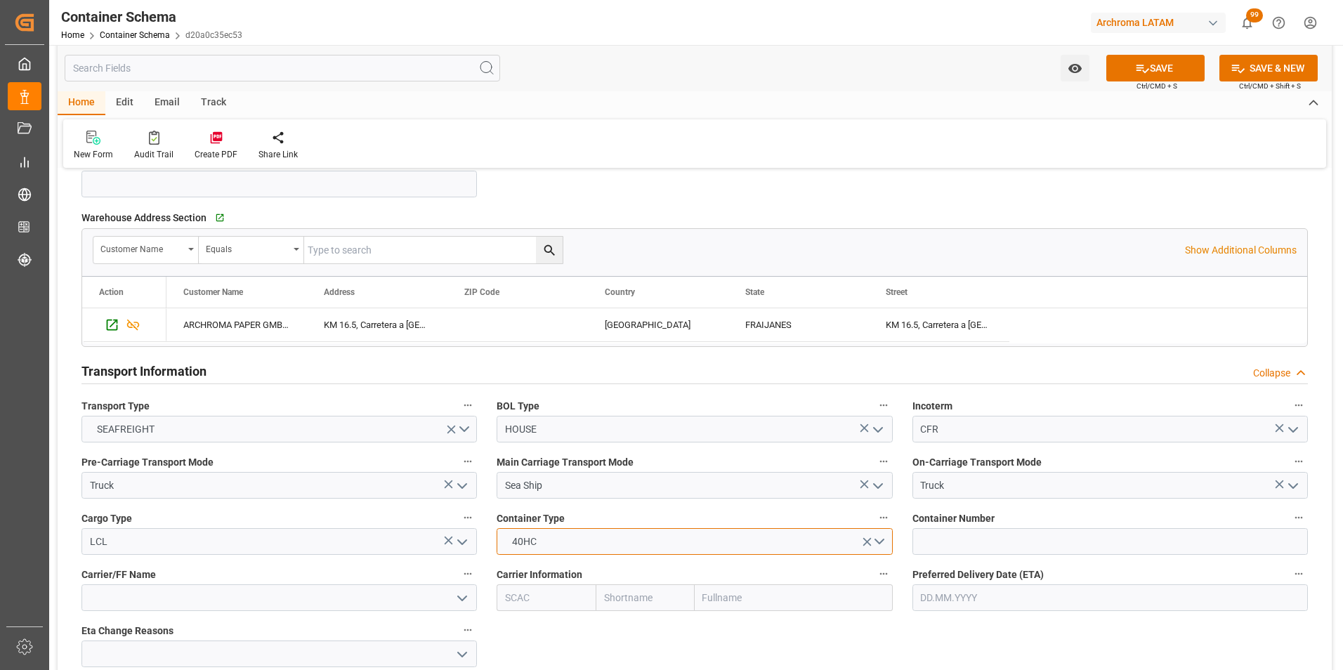
scroll to position [1124, 0]
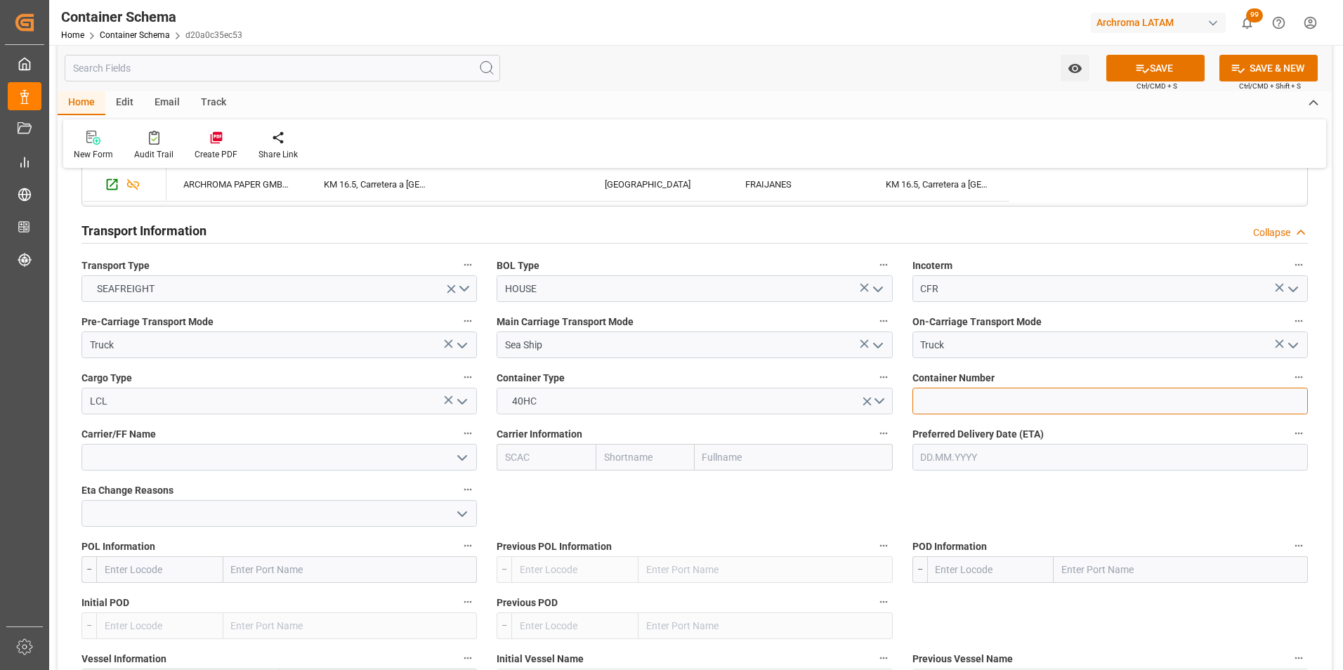
click at [959, 402] on input at bounding box center [1111, 401] width 396 height 27
paste input "TCNU3661334"
type input "TCNU3661334"
click at [295, 457] on input at bounding box center [280, 457] width 396 height 27
click at [372, 449] on input at bounding box center [280, 457] width 396 height 27
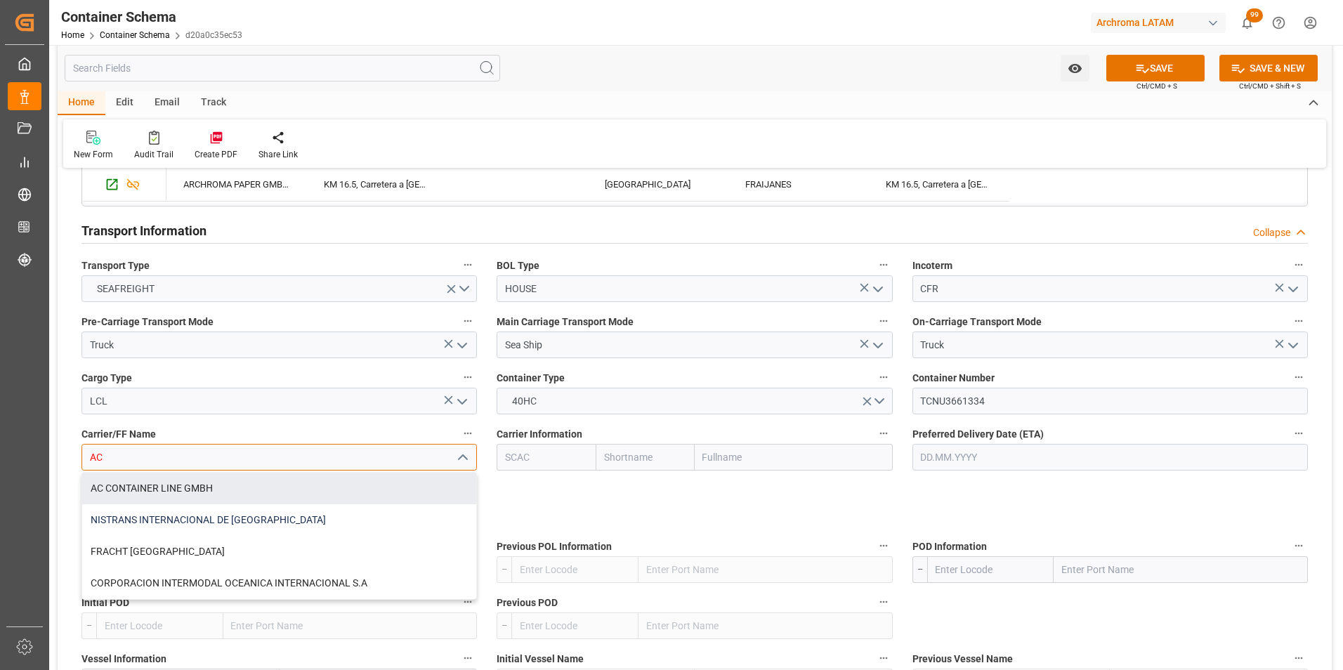
click at [261, 507] on div "NISTRANS INTERNACIONAL DE MEXICO" at bounding box center [279, 520] width 394 height 32
type input "NISTRANS INTERNACIONAL DE MEXICO"
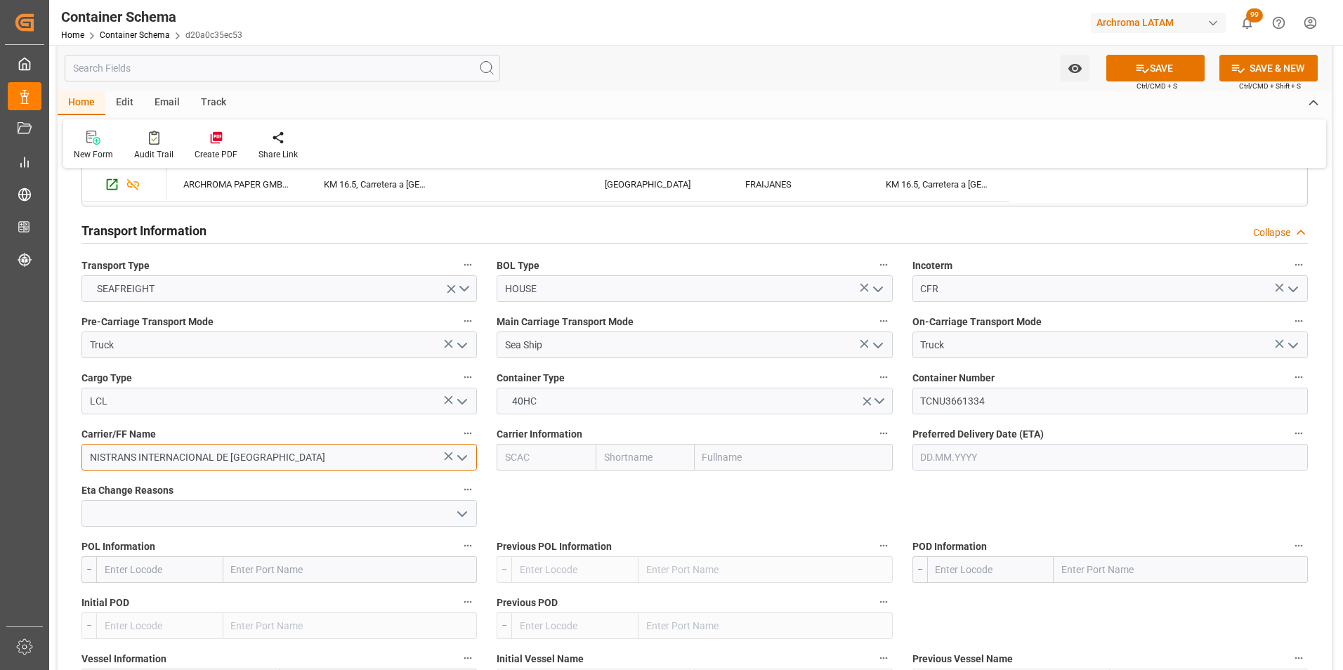
drag, startPoint x: 179, startPoint y: 442, endPoint x: -164, endPoint y: 400, distance: 345.5
click at [0, 400] on html "Created by potrace 1.15, written by Peter Selinger 2001-2017 Created by potrace…" at bounding box center [671, 335] width 1343 height 670
type input "C"
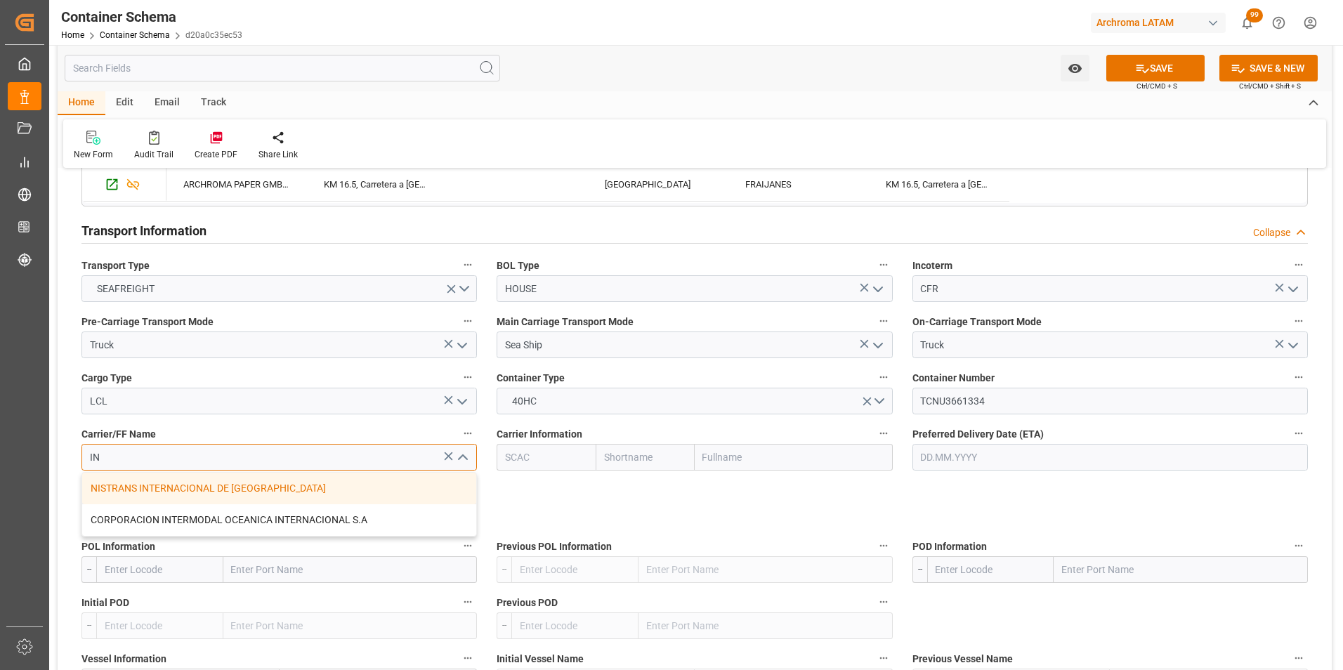
type input "I"
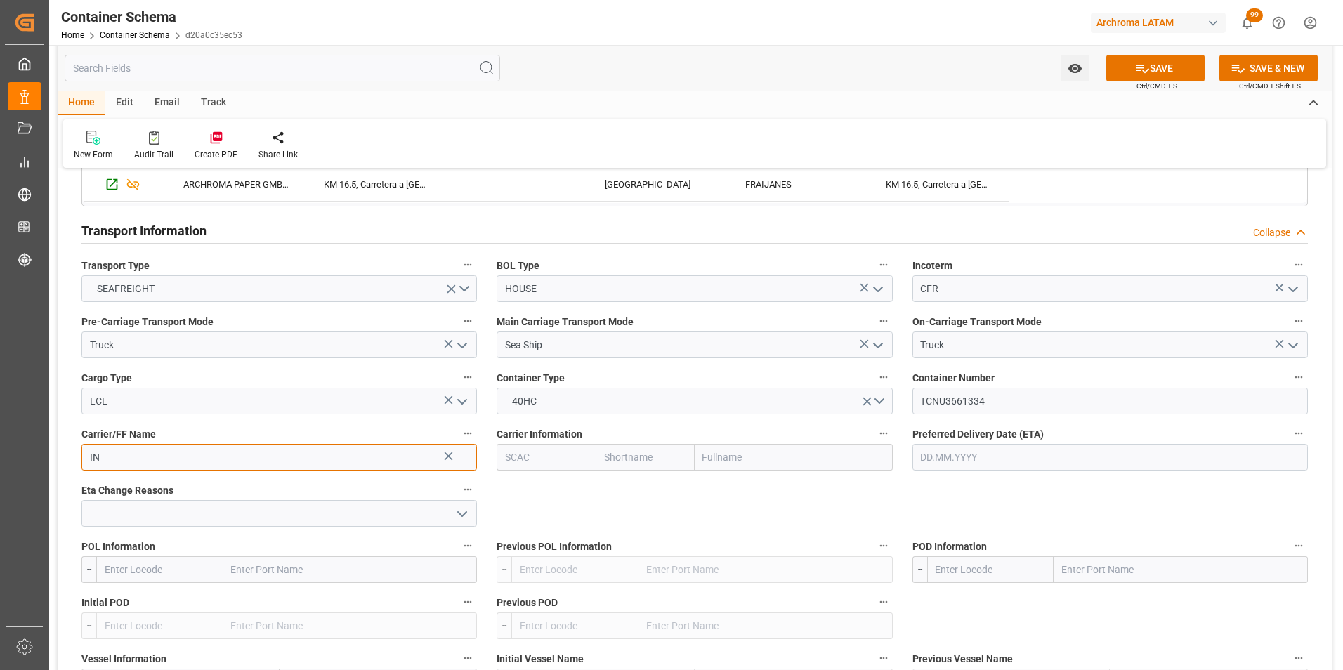
type input "I"
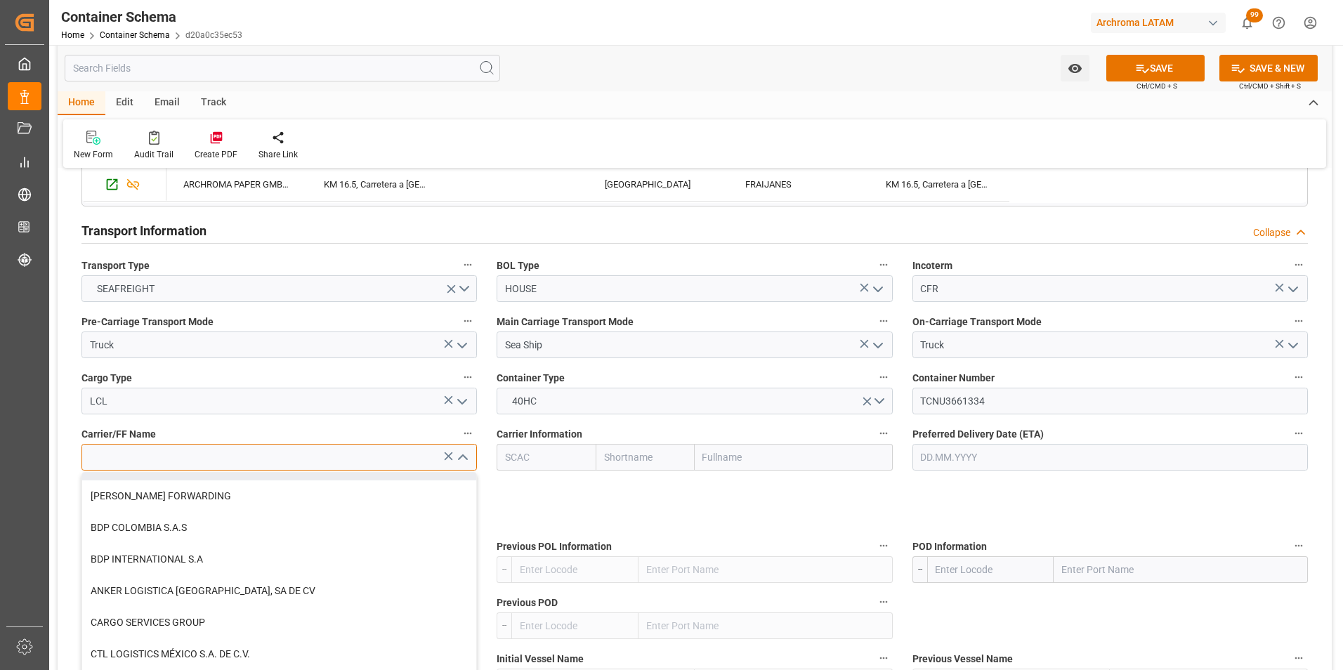
scroll to position [0, 0]
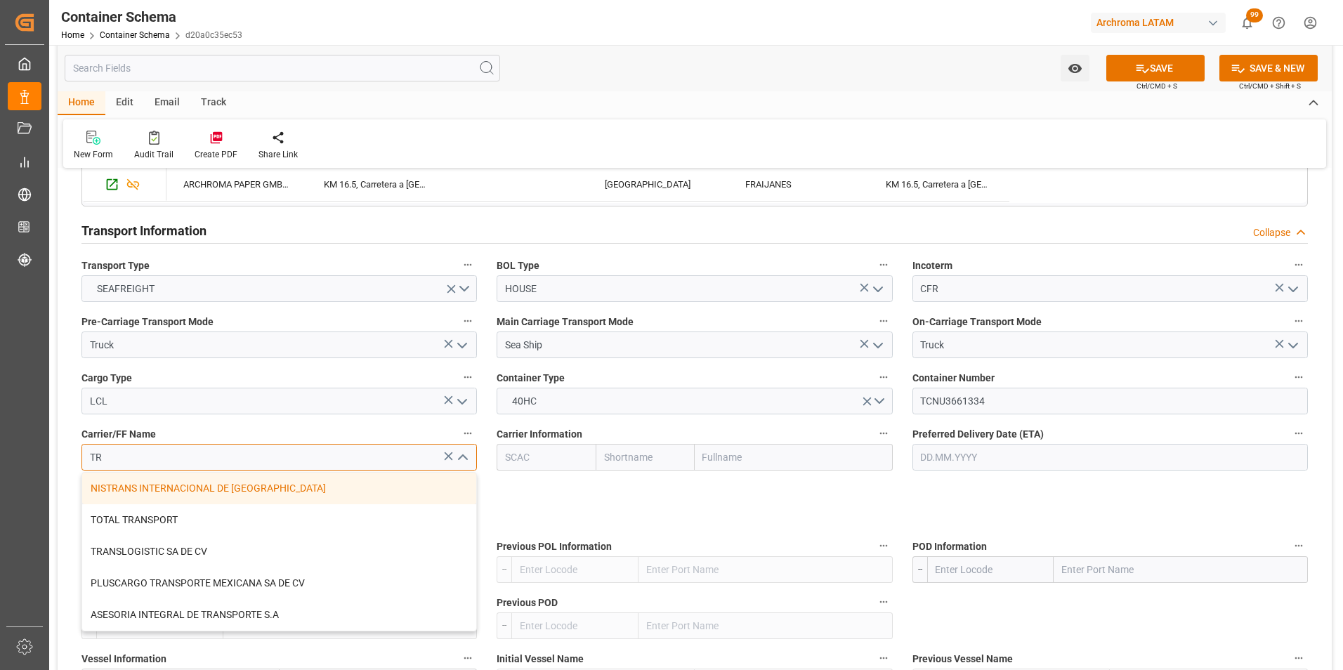
type input "T"
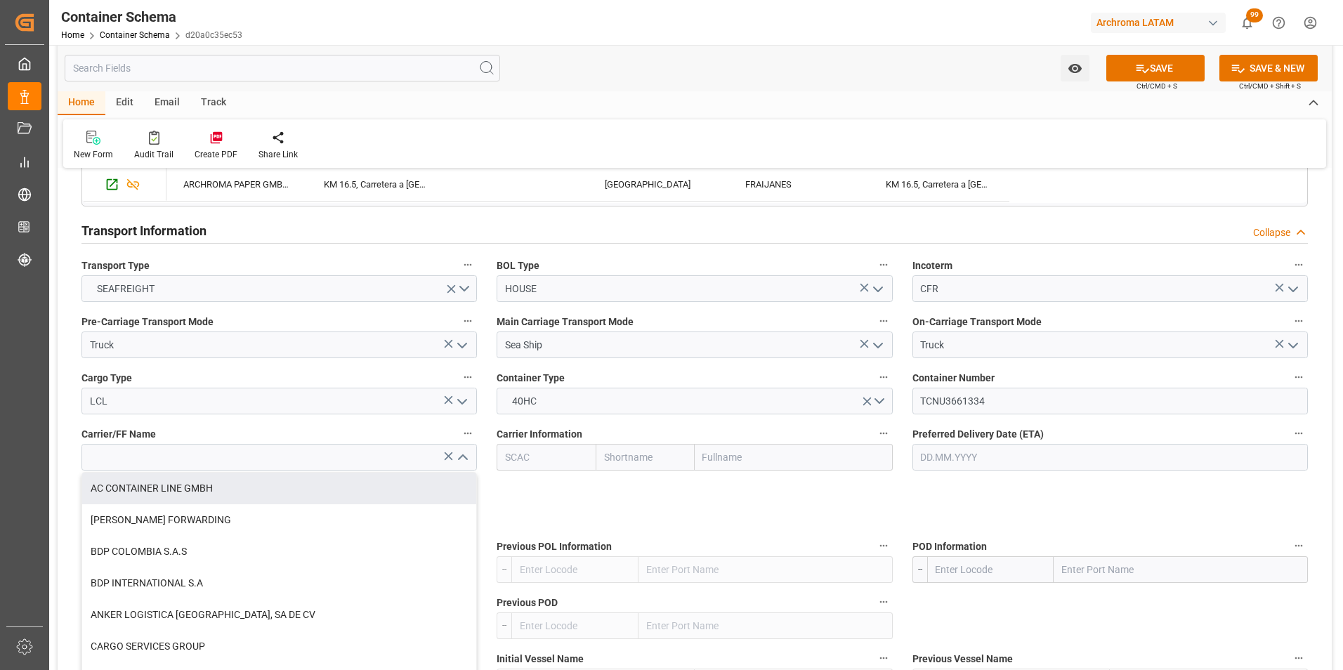
click at [740, 460] on input "text" at bounding box center [794, 457] width 198 height 27
type input "NISTRANS INTERNACIONAL DE MEXICO"
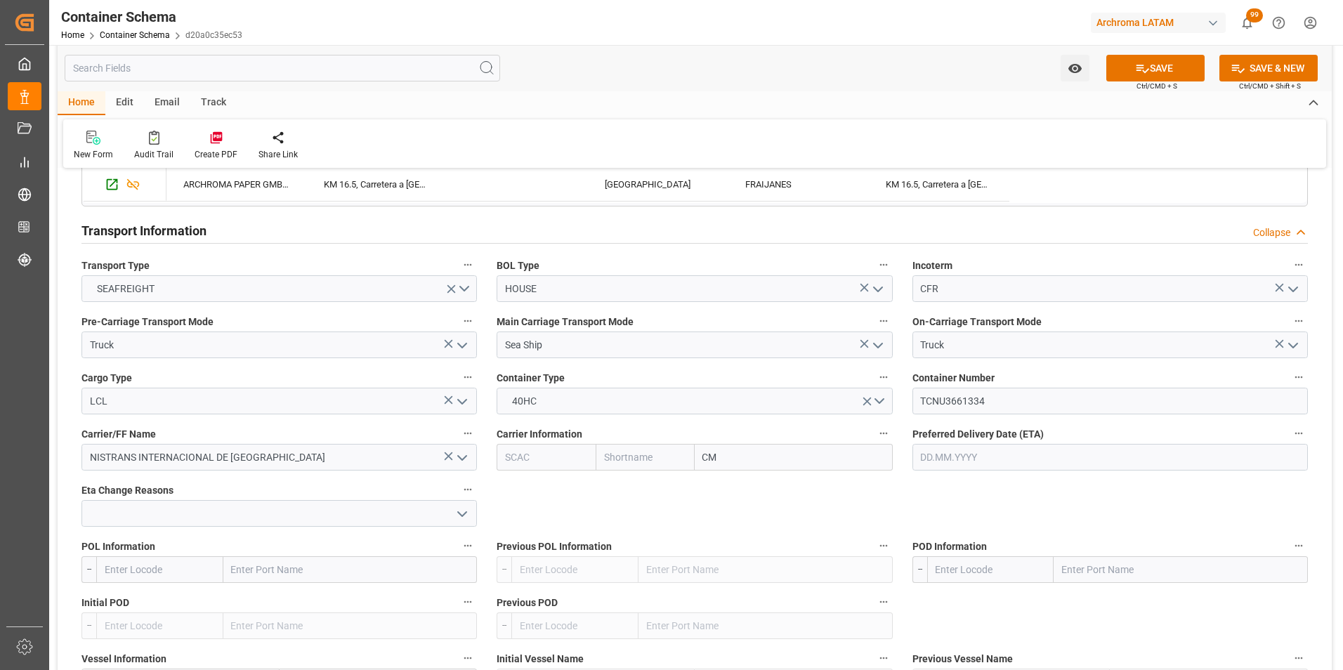
type input "CMA"
click at [757, 487] on b "CMA CGM Group" at bounding box center [741, 488] width 74 height 11
type input "CMDU"
type input "CMACGM"
type input "CMA CGM Group"
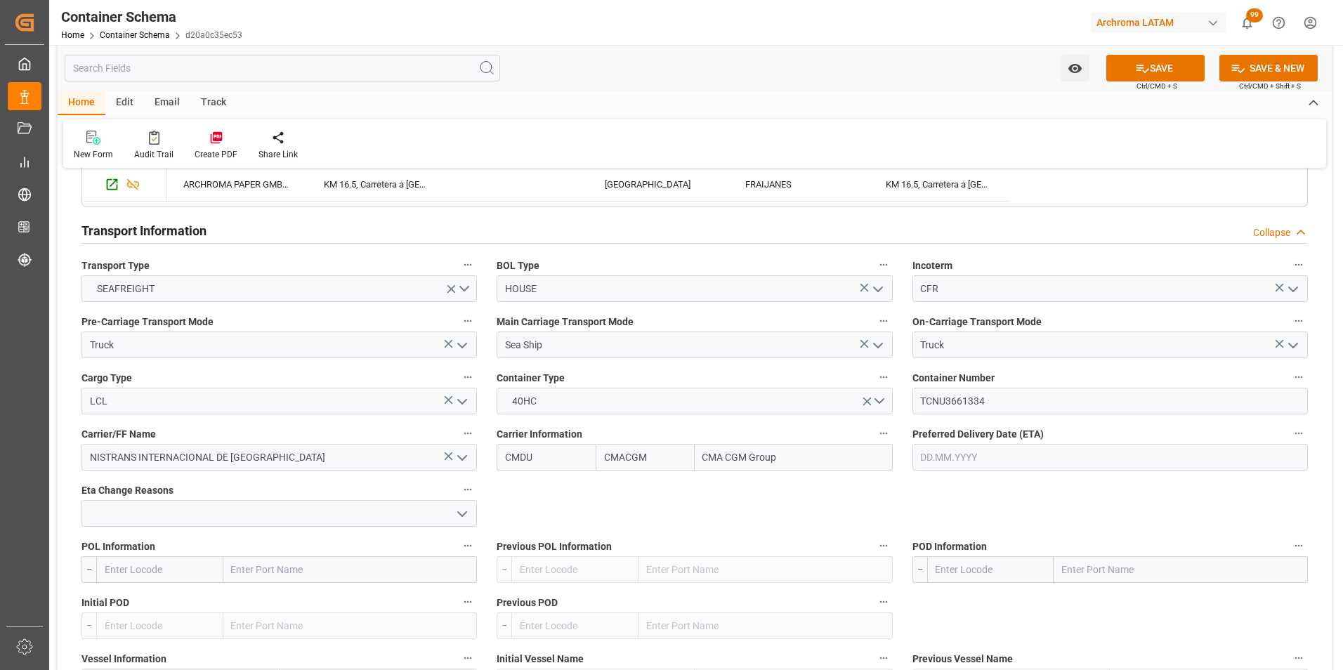
click at [1035, 442] on label "Preferred Delivery Date (ETA)" at bounding box center [1111, 434] width 396 height 20
click at [1290, 442] on button "Preferred Delivery Date (ETA)" at bounding box center [1299, 433] width 18 height 18
click at [1034, 455] on div at bounding box center [671, 335] width 1343 height 670
click at [953, 448] on input "text" at bounding box center [1111, 457] width 396 height 27
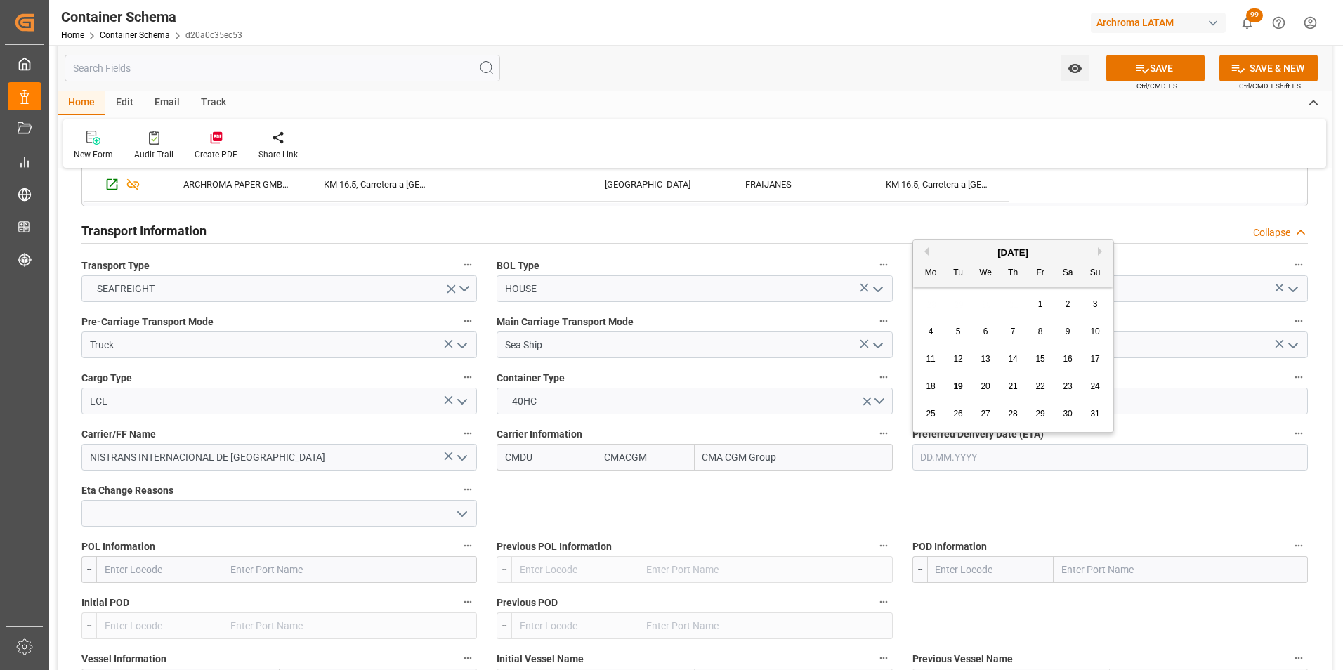
click at [1102, 249] on button "Next Month" at bounding box center [1102, 251] width 8 height 8
click at [1011, 361] on span "18" at bounding box center [1012, 359] width 9 height 10
type input "18.09.2025"
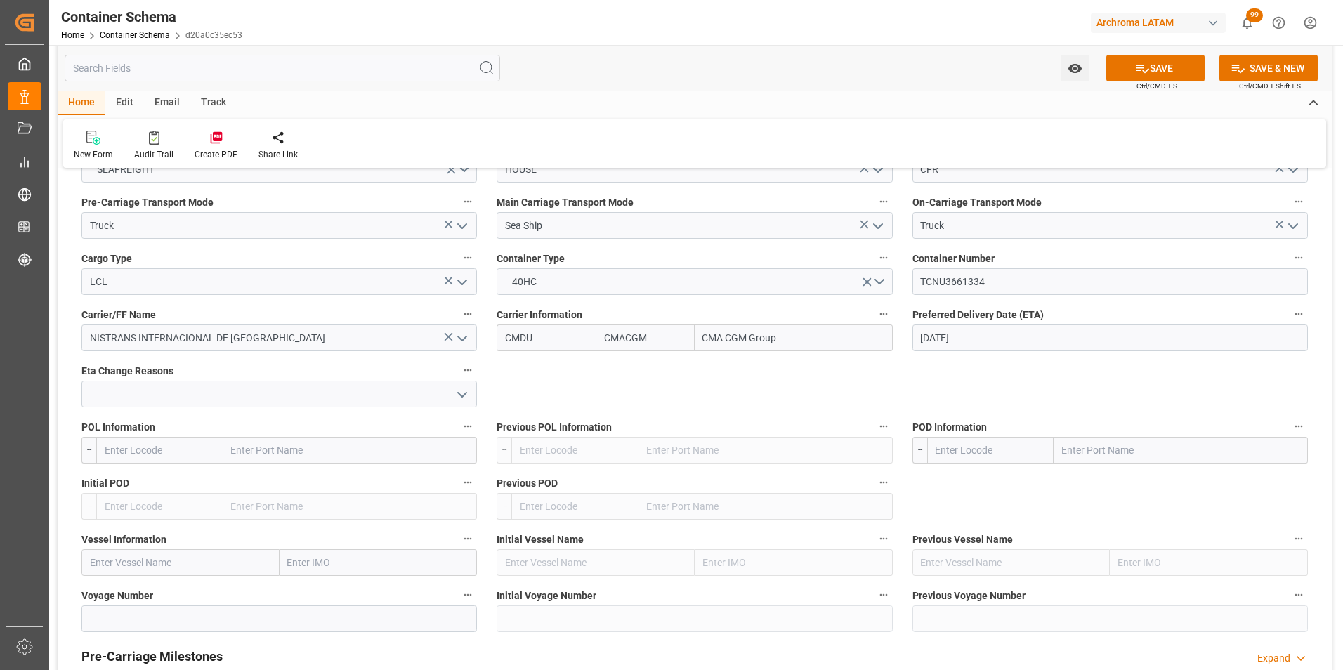
scroll to position [1265, 0]
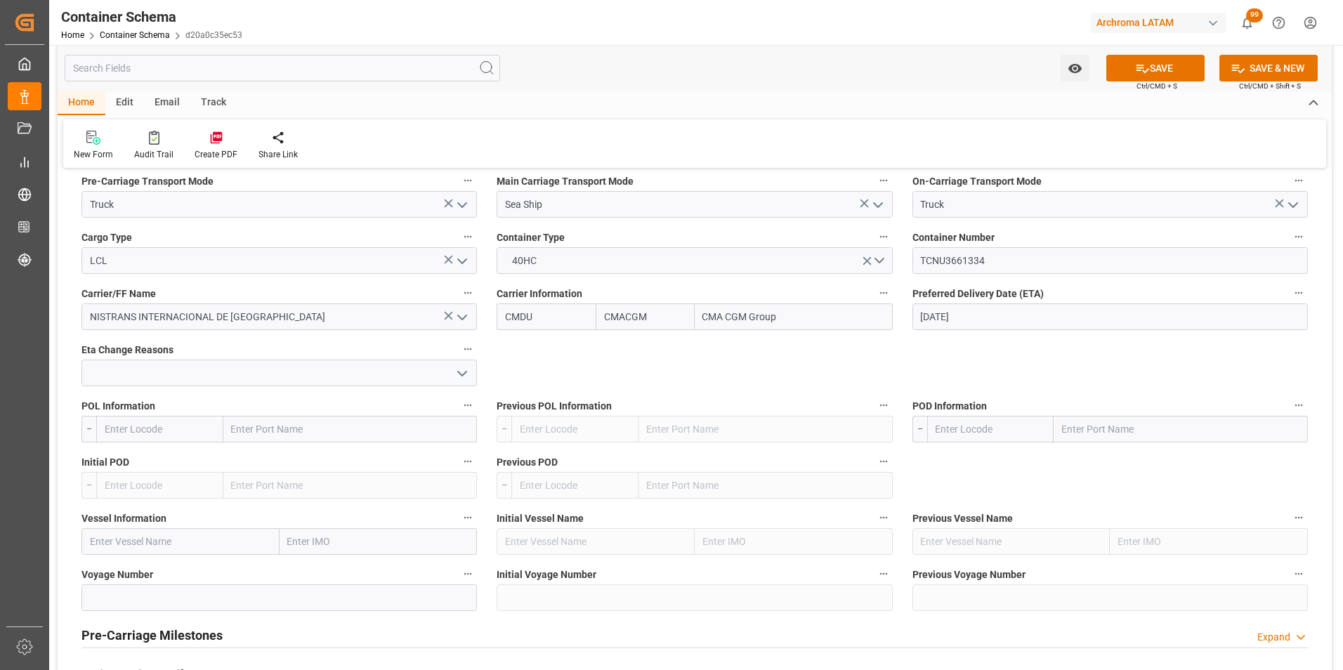
click at [282, 431] on input "text" at bounding box center [350, 429] width 254 height 27
click at [261, 430] on input "text" at bounding box center [350, 429] width 254 height 27
type input "HAMBURG"
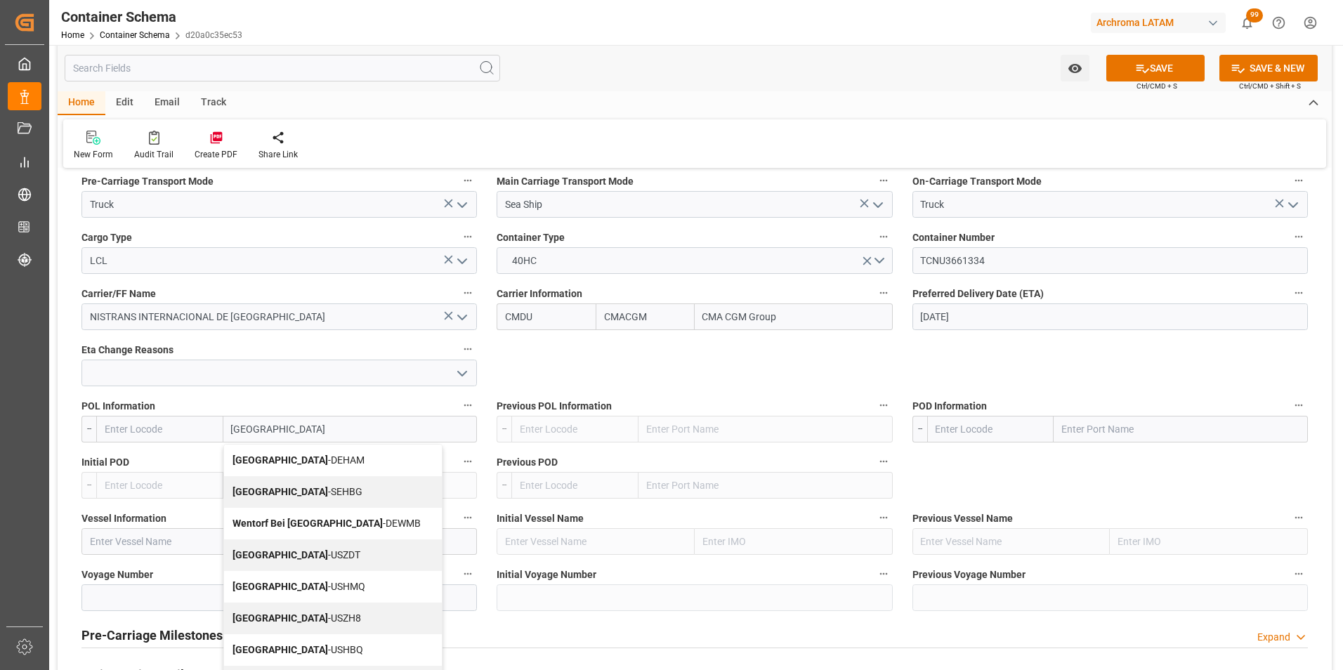
click at [287, 462] on span "Hamburg - DEHAM" at bounding box center [299, 460] width 132 height 11
type input "DEHAM"
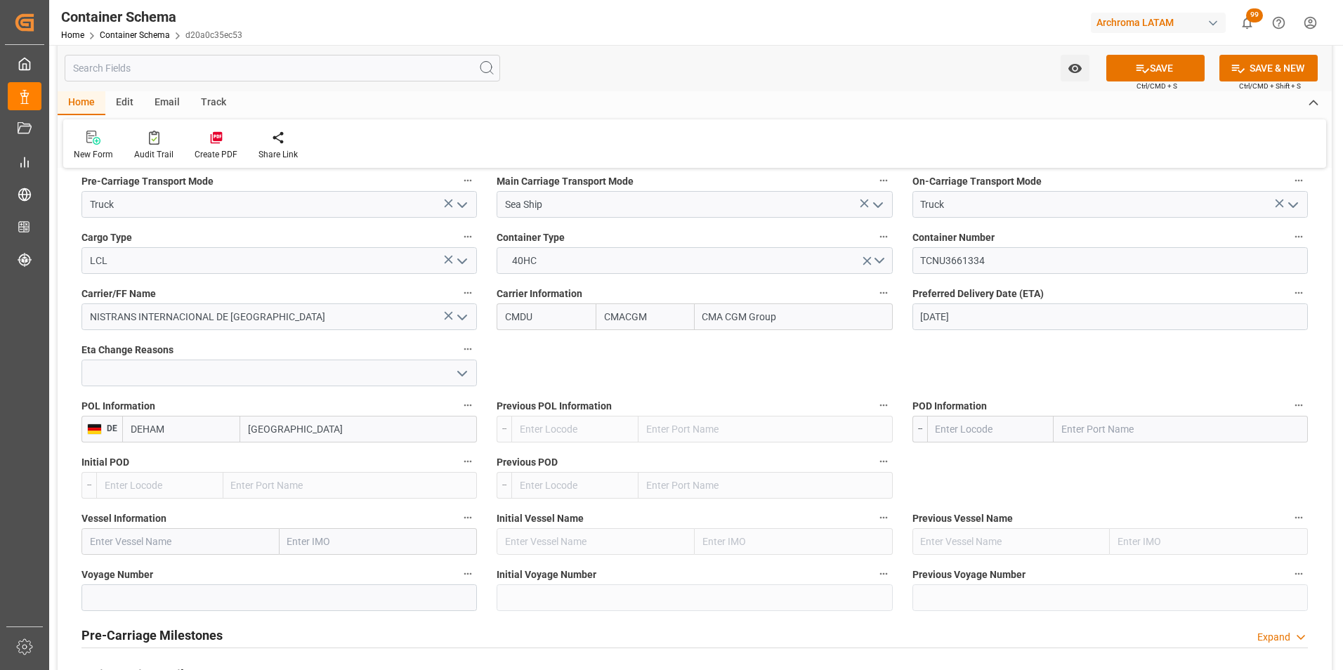
type input "Hamburg"
click at [1083, 431] on input "text" at bounding box center [1181, 429] width 254 height 27
type input "SANTO TOMAS"
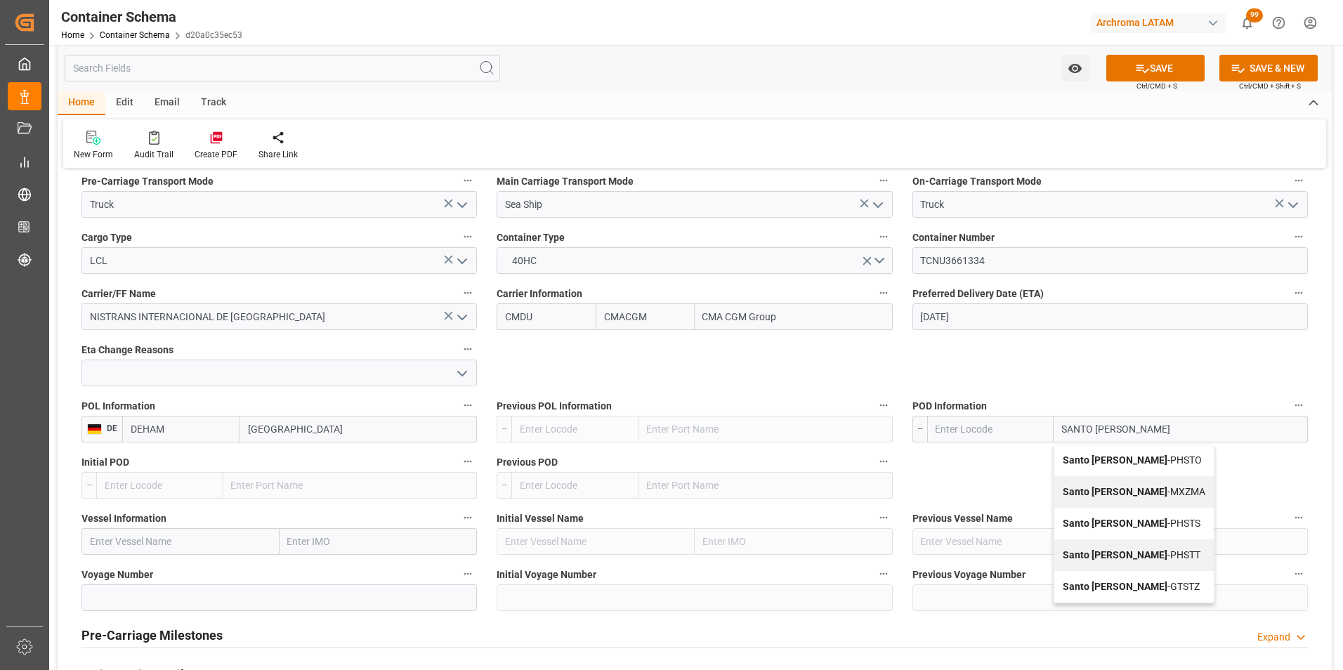
click at [1127, 578] on div "Santo Tomas - GTSTZ" at bounding box center [1134, 587] width 159 height 32
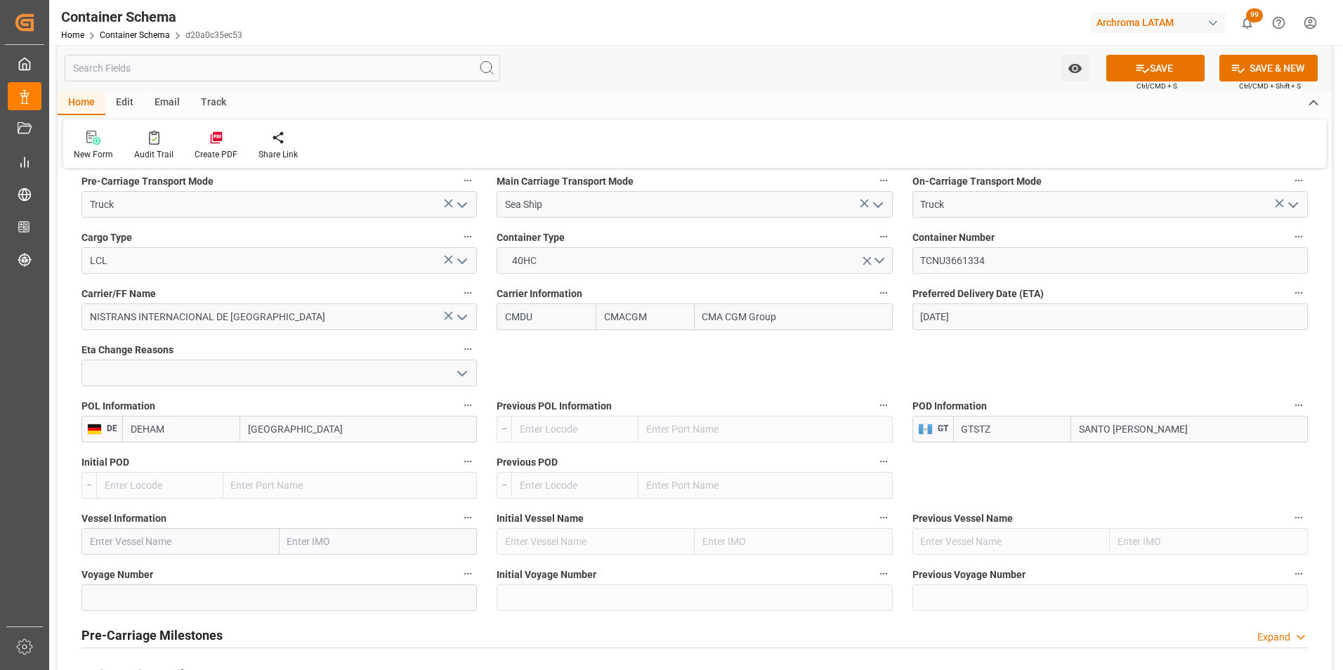
type input "GTSTZ"
type input "Santo Tomas"
click at [228, 542] on input "text" at bounding box center [181, 541] width 198 height 27
click at [221, 537] on input "text" at bounding box center [181, 541] width 198 height 27
paste input "CMA CGM JACQUES JOSEPH ("
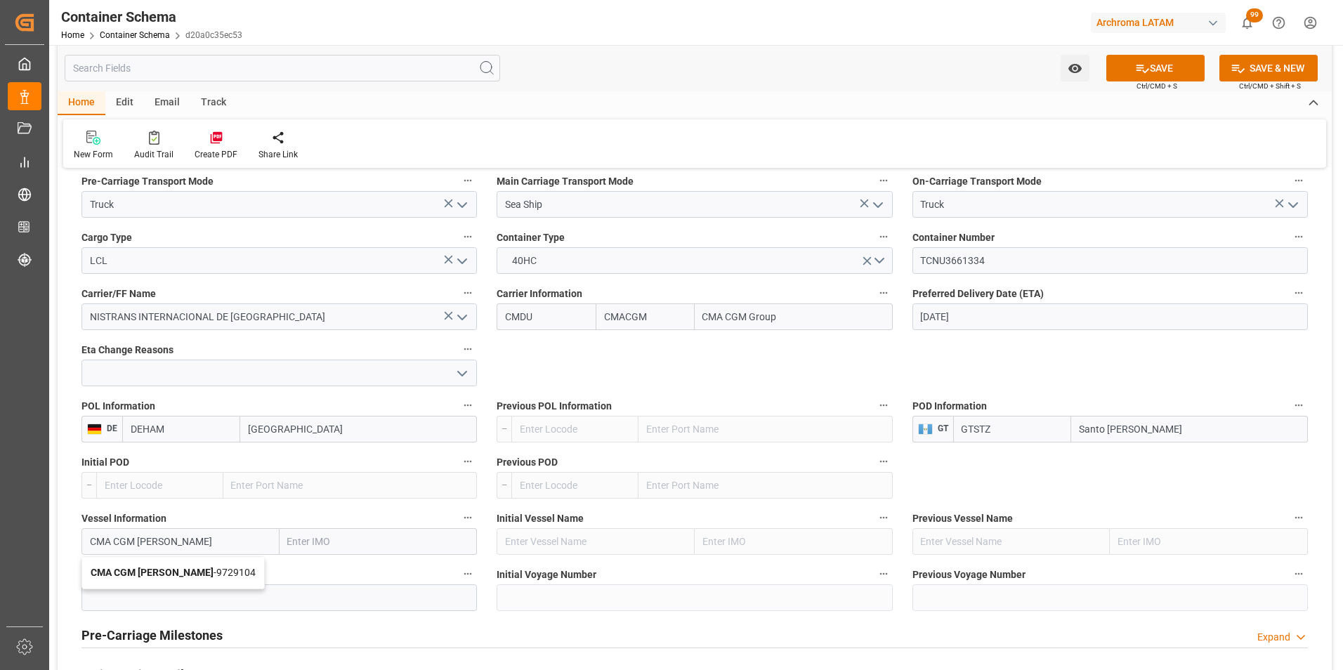
click at [245, 568] on span "CMA CGM JACQUES JOSEPH - 9729104" at bounding box center [173, 572] width 165 height 11
type input "CMA CGM JACQUES JOSEPH"
type input "9729104"
type input "CMA CGM JACQUES JOSEPH"
click at [242, 592] on input at bounding box center [280, 598] width 396 height 27
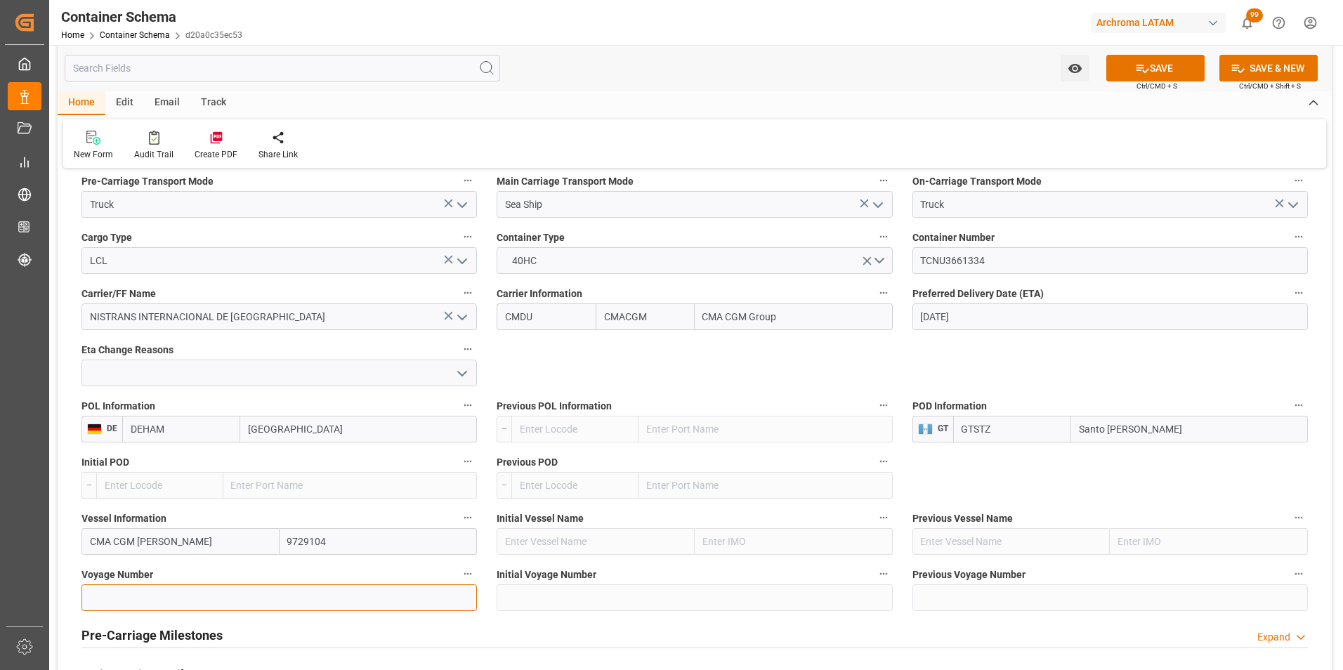
click at [216, 608] on input at bounding box center [280, 598] width 396 height 27
paste input "0WCLRS1MA)"
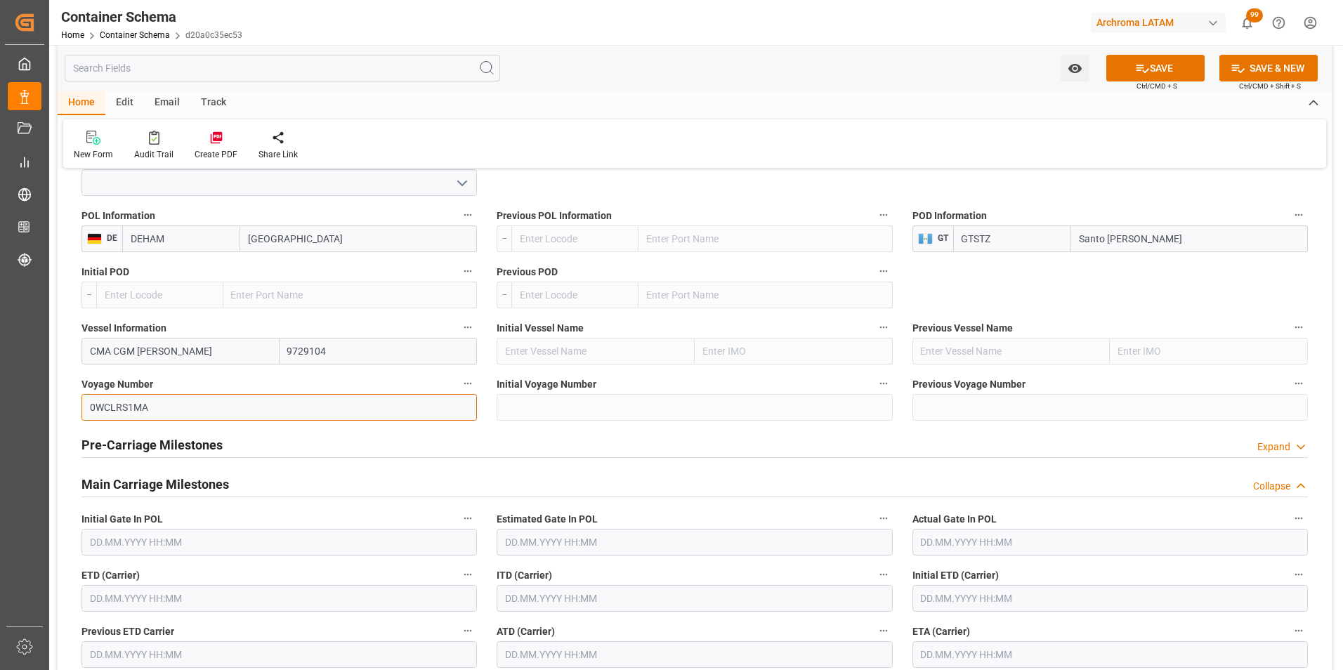
scroll to position [1546, 0]
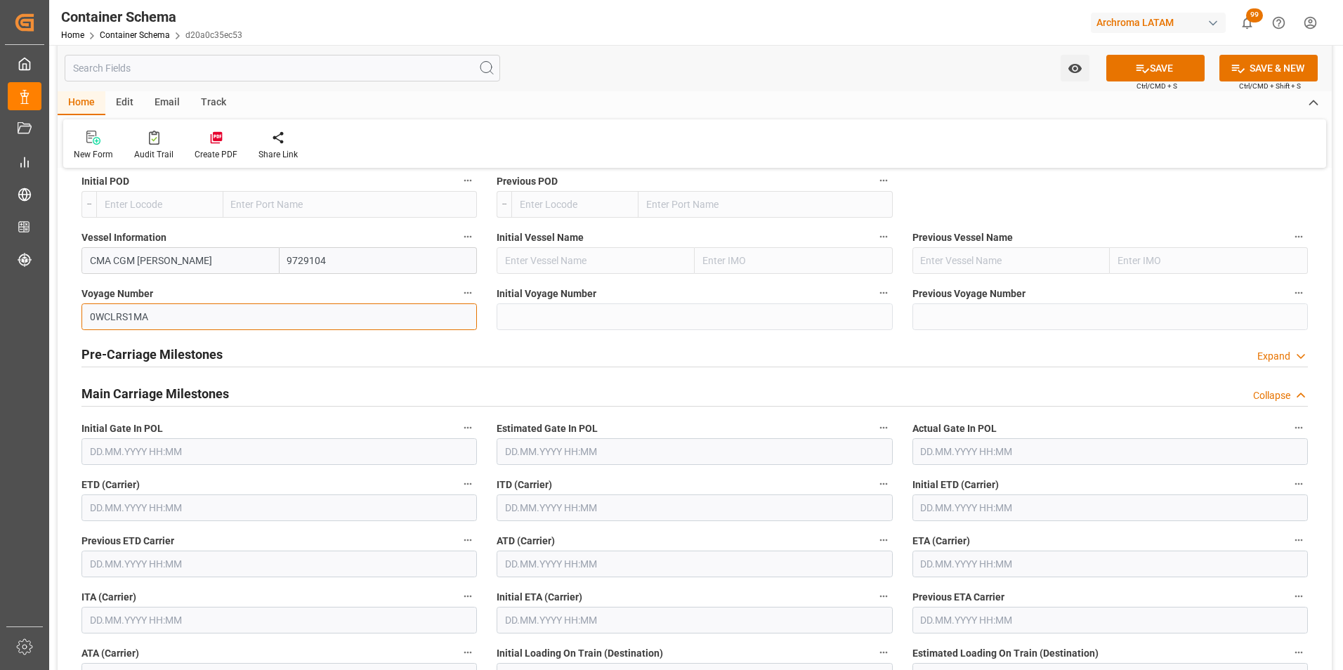
type input "0WCLRS1MA"
click at [115, 505] on input "text" at bounding box center [280, 508] width 396 height 27
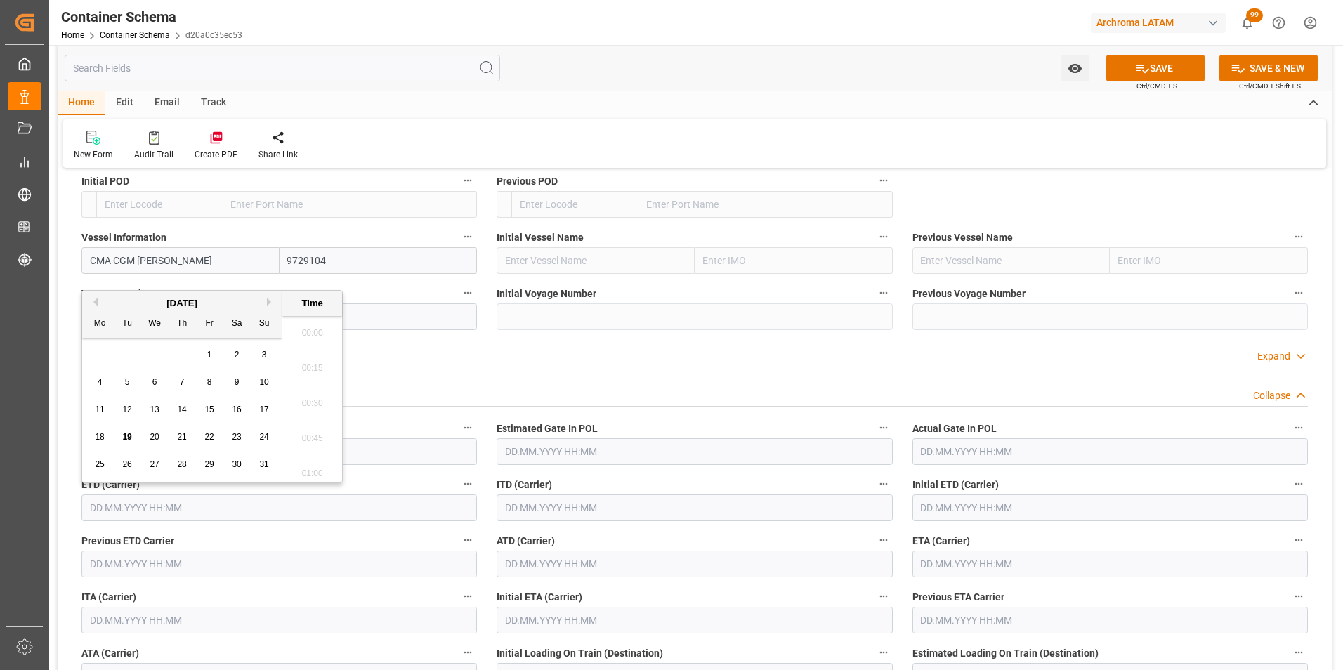
scroll to position [1726, 0]
click at [157, 400] on div "11 12 13 14 15 16 17" at bounding box center [182, 409] width 192 height 27
click at [149, 412] on div "13" at bounding box center [155, 410] width 18 height 17
click at [313, 428] on li "02:00" at bounding box center [312, 434] width 60 height 35
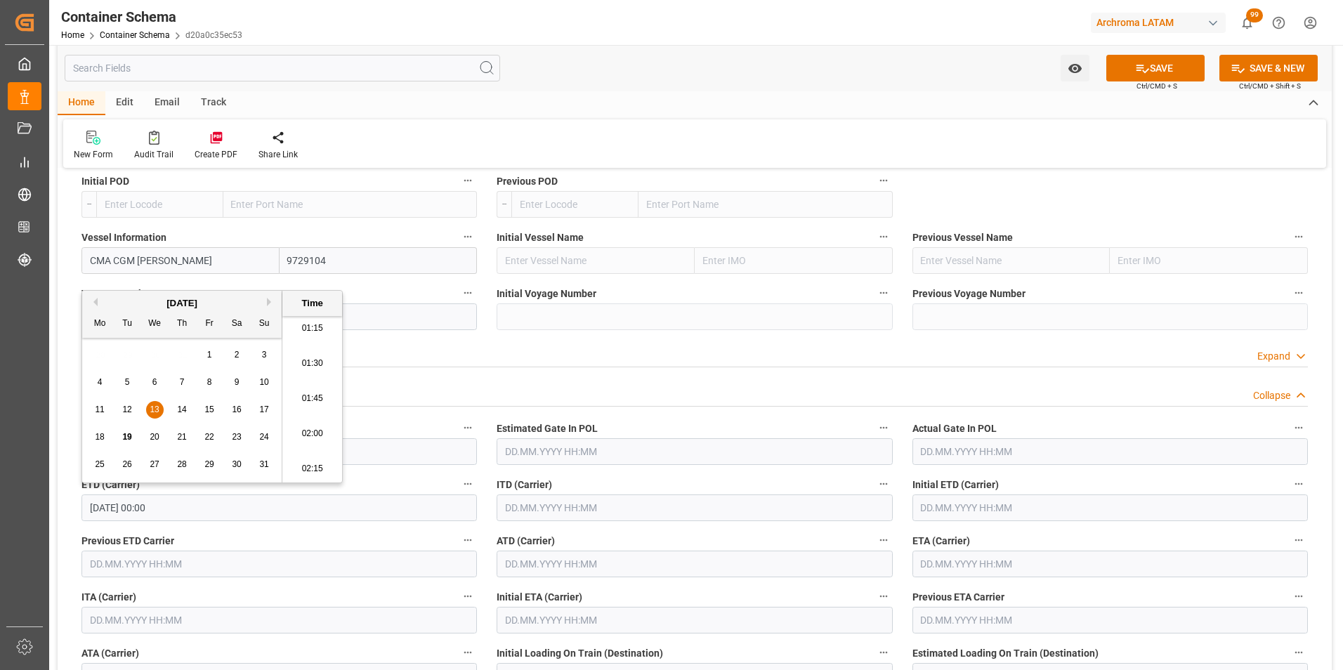
type input "13.08.2025 02:00"
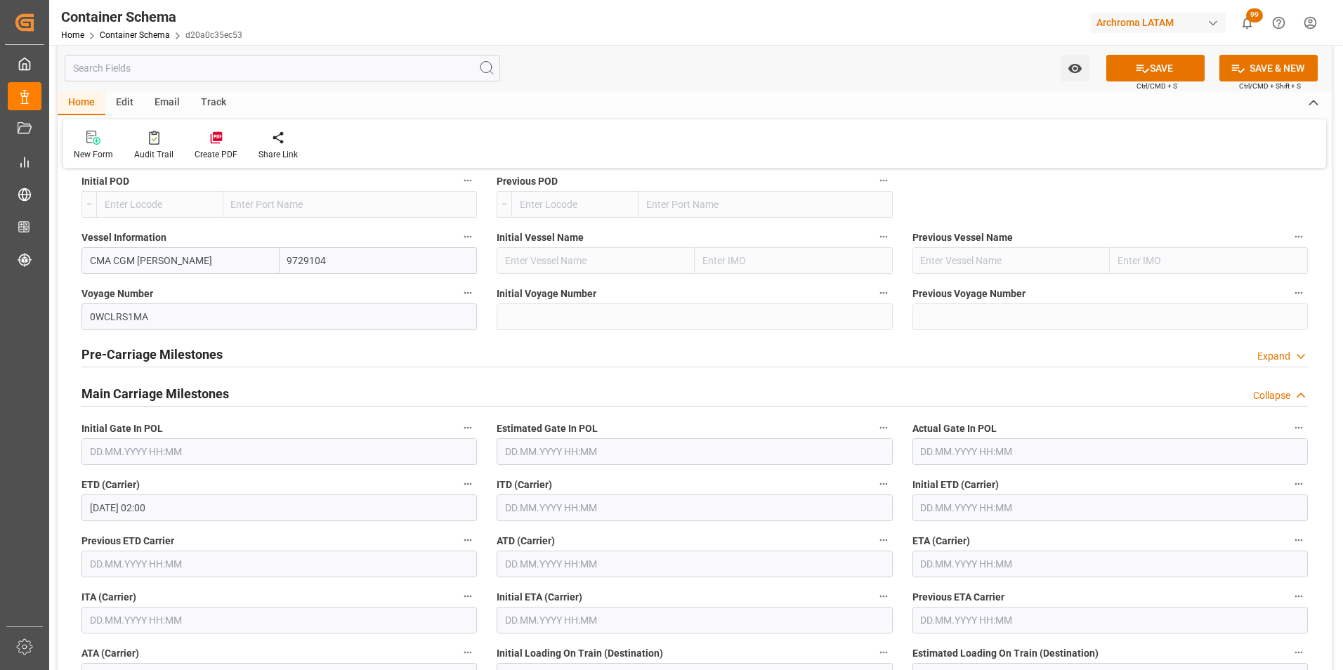
click at [979, 560] on input "text" at bounding box center [1111, 564] width 396 height 27
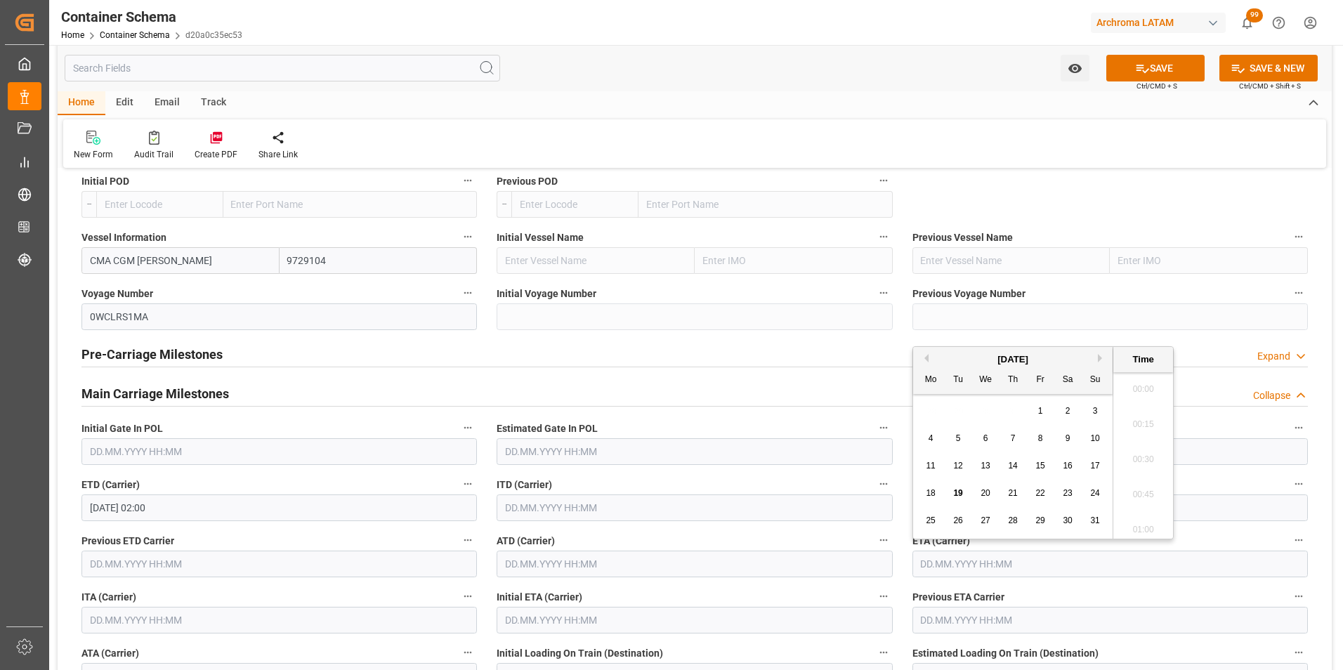
scroll to position [1726, 0]
click at [1097, 356] on div "[DATE]" at bounding box center [1013, 360] width 200 height 14
click at [1101, 358] on button "Next Month" at bounding box center [1102, 358] width 8 height 8
click at [1013, 465] on span "18" at bounding box center [1012, 466] width 9 height 10
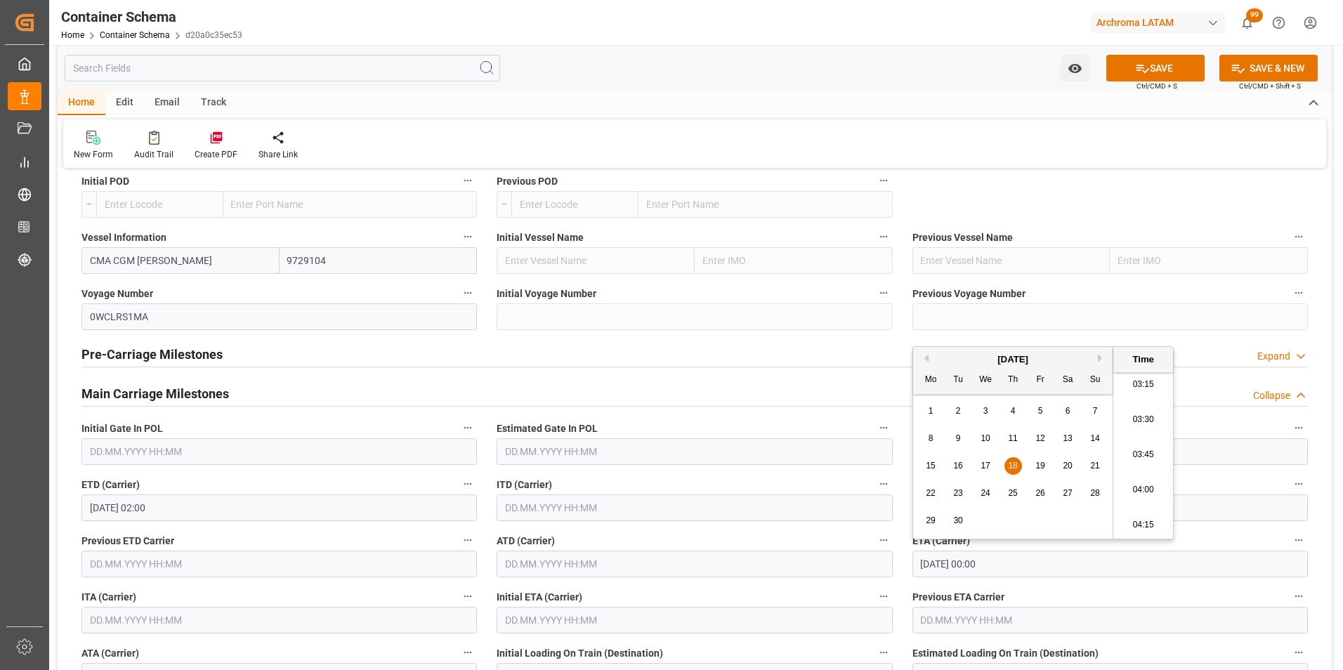
click at [1144, 486] on li "04:00" at bounding box center [1144, 490] width 60 height 35
type input "18.09.2025 04:00"
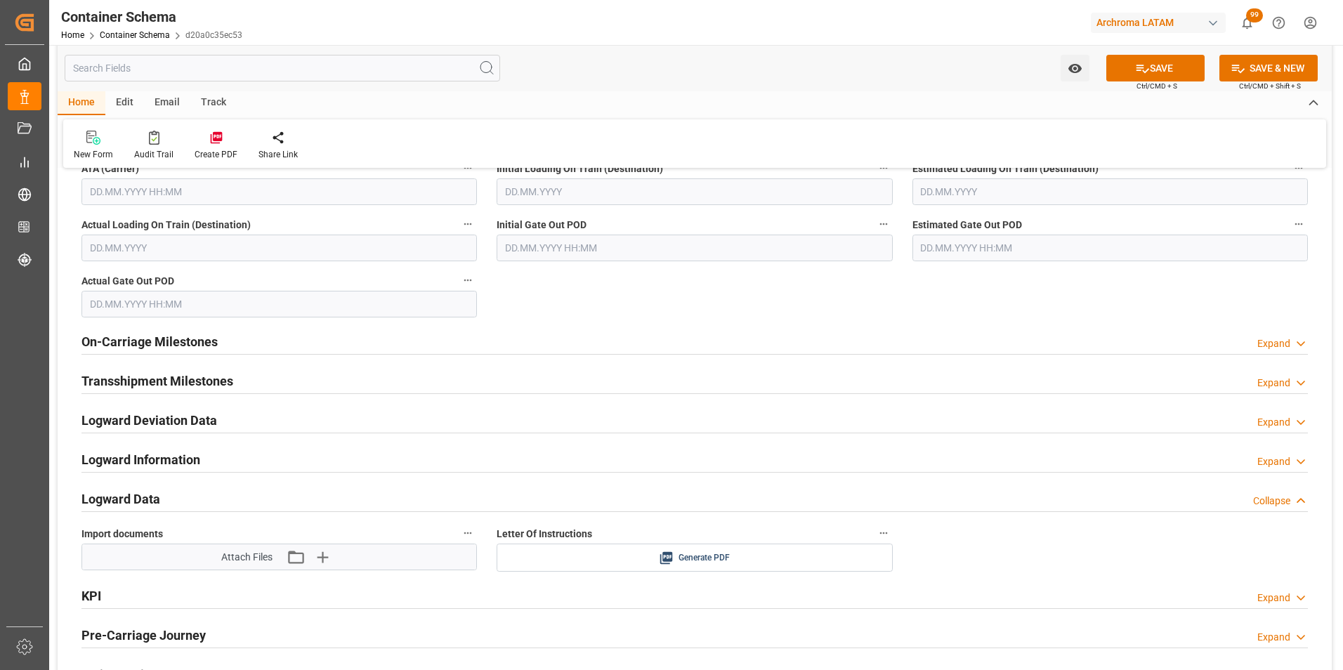
scroll to position [2038, 0]
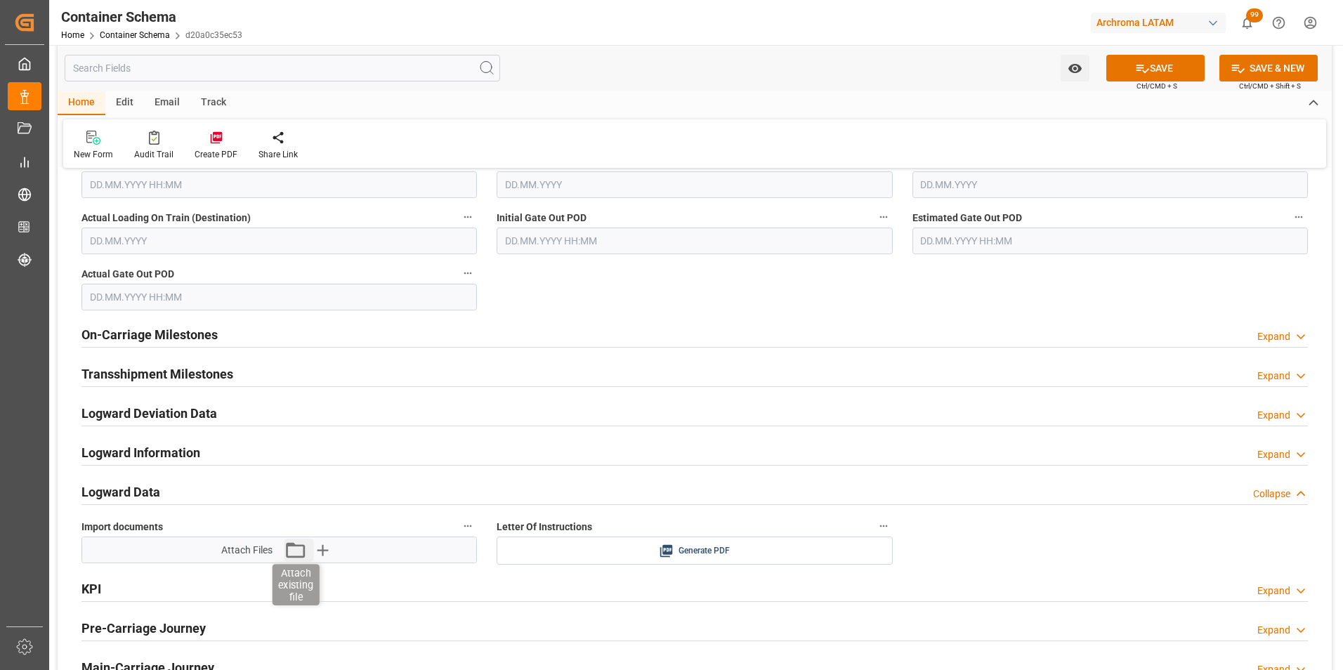
click at [301, 552] on icon "button" at bounding box center [295, 550] width 22 height 22
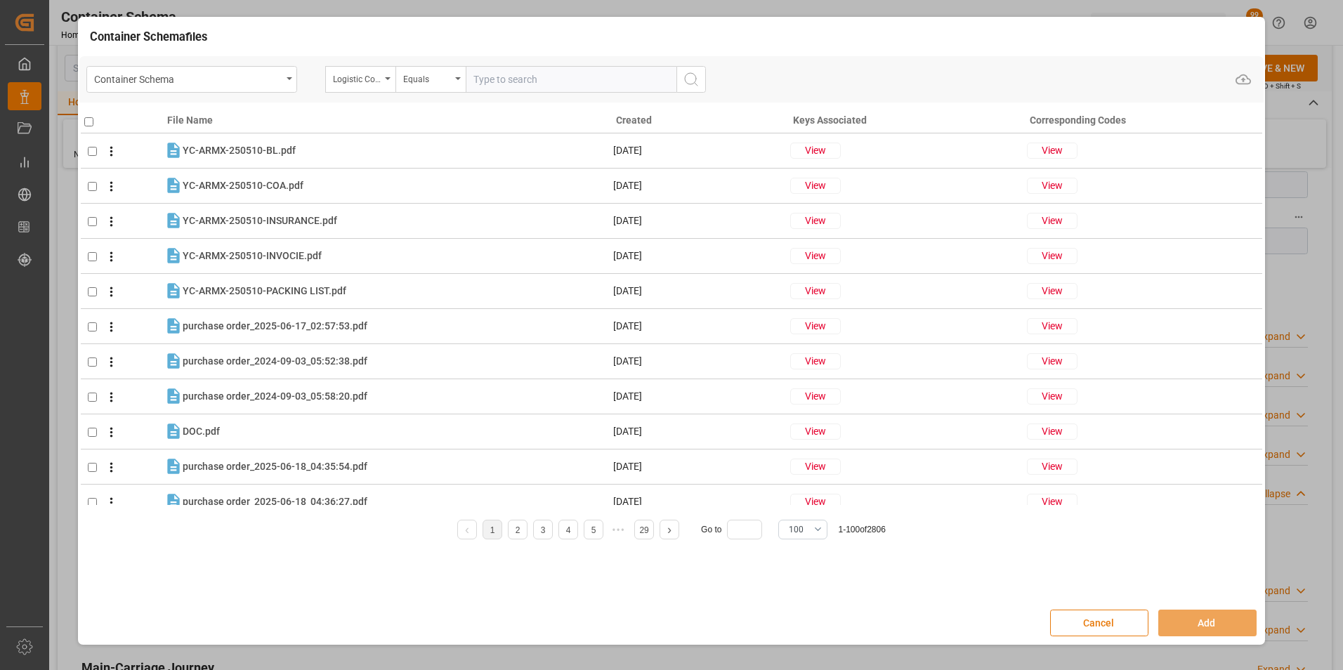
click at [1110, 614] on button "Cancel" at bounding box center [1099, 623] width 98 height 27
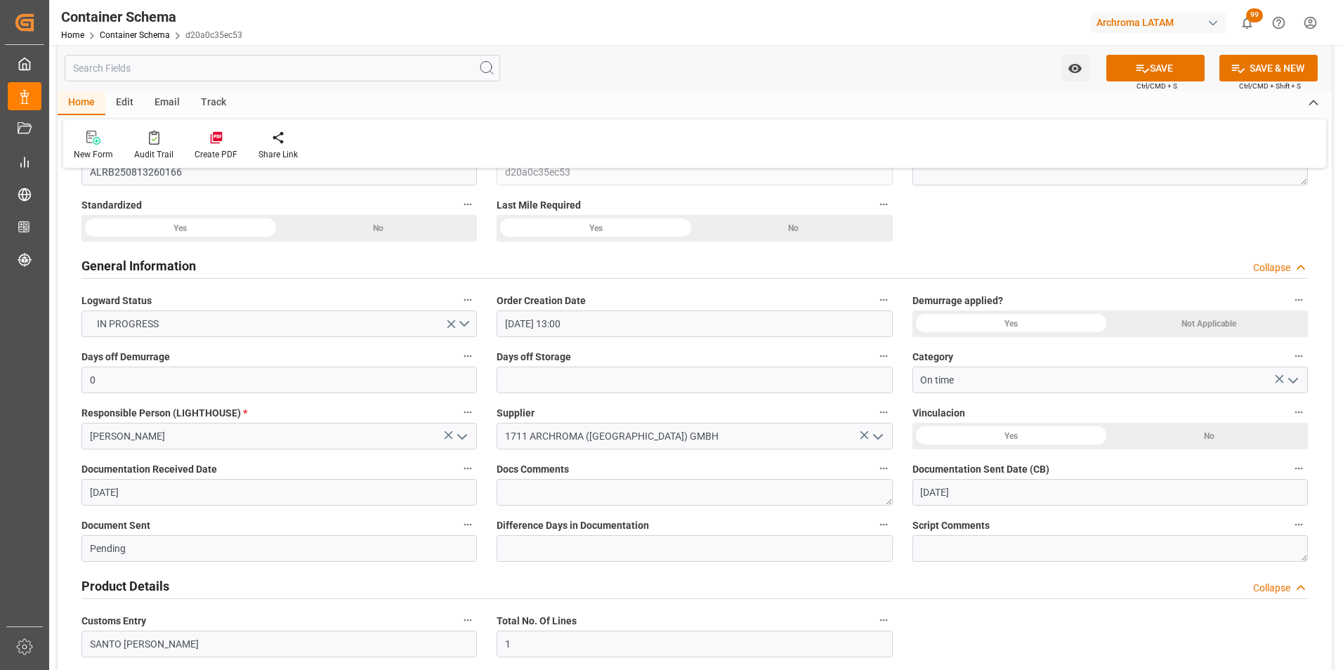
scroll to position [0, 0]
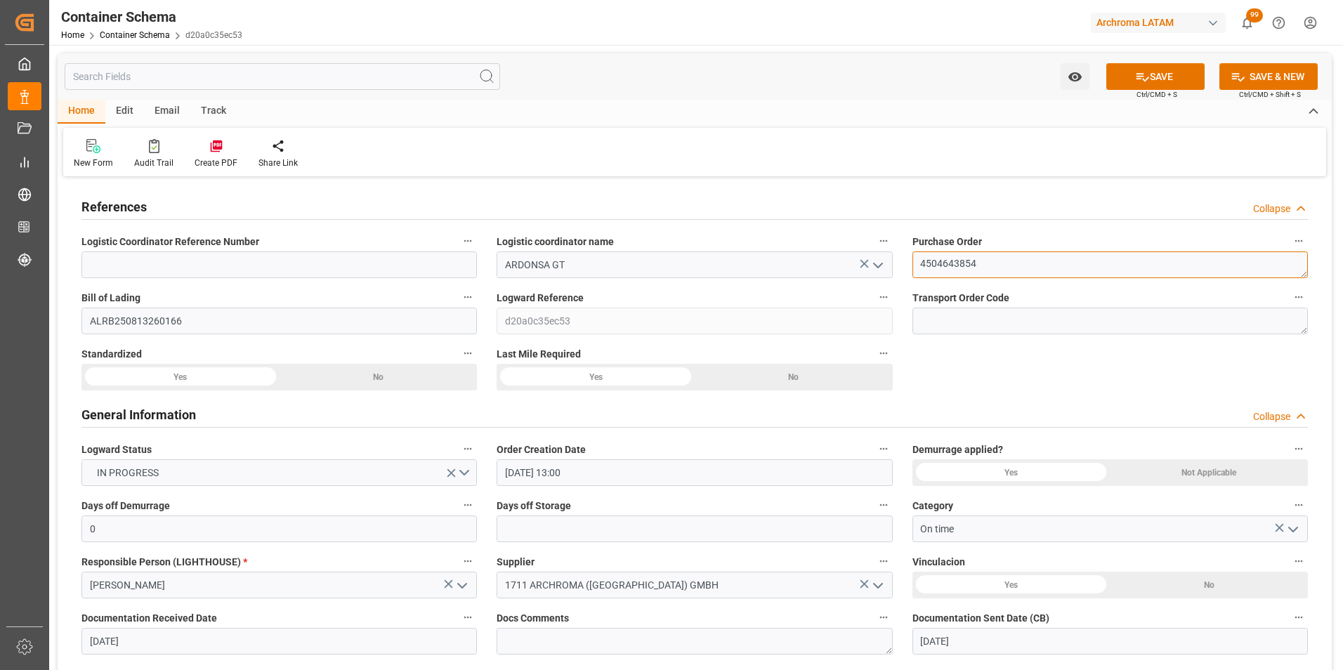
click at [944, 263] on textarea "4504643854" at bounding box center [1111, 265] width 396 height 27
paste textarea "0WCLRS1MA)"
type textarea "4504643854"
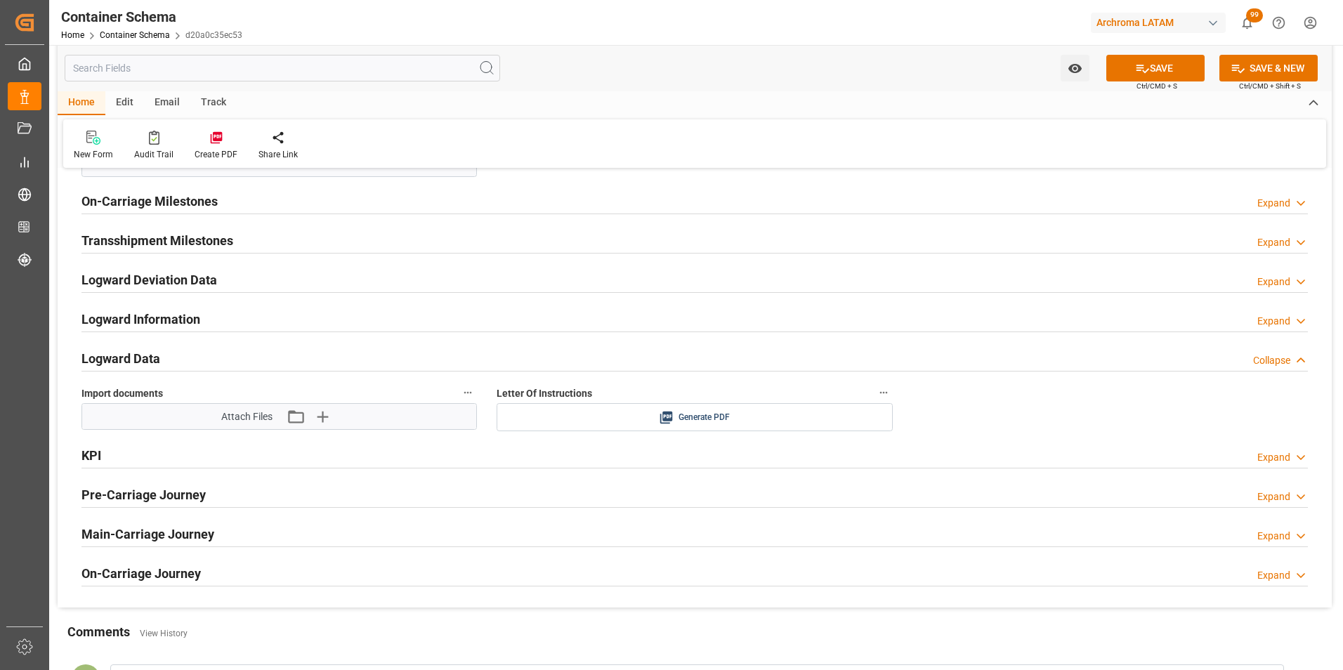
scroll to position [2178, 0]
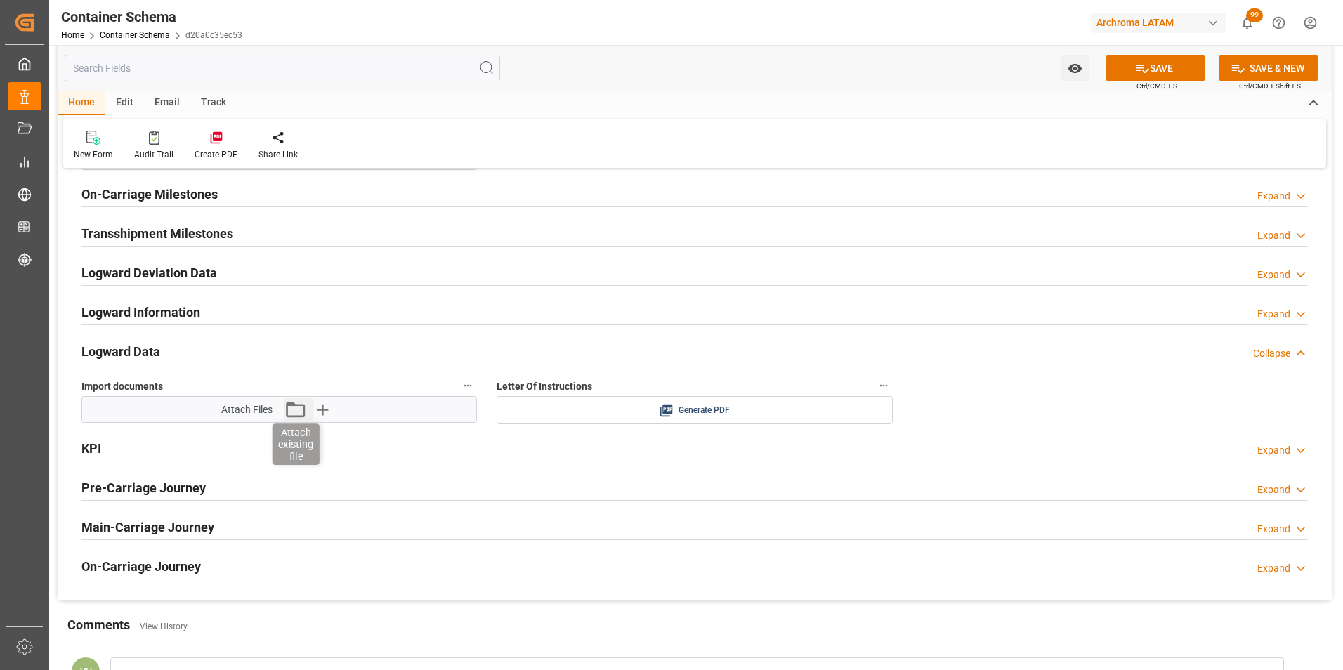
click at [289, 416] on icon "button" at bounding box center [295, 409] width 19 height 15
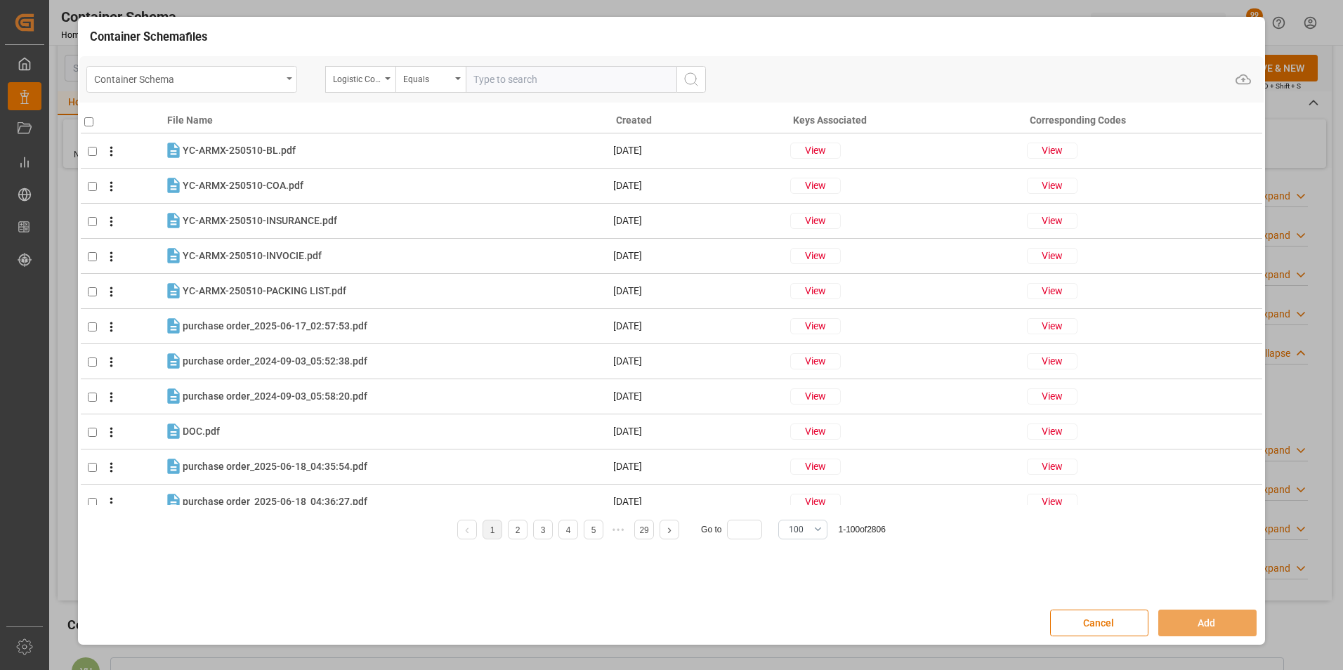
click at [284, 84] on div "Container Schema" at bounding box center [191, 79] width 211 height 27
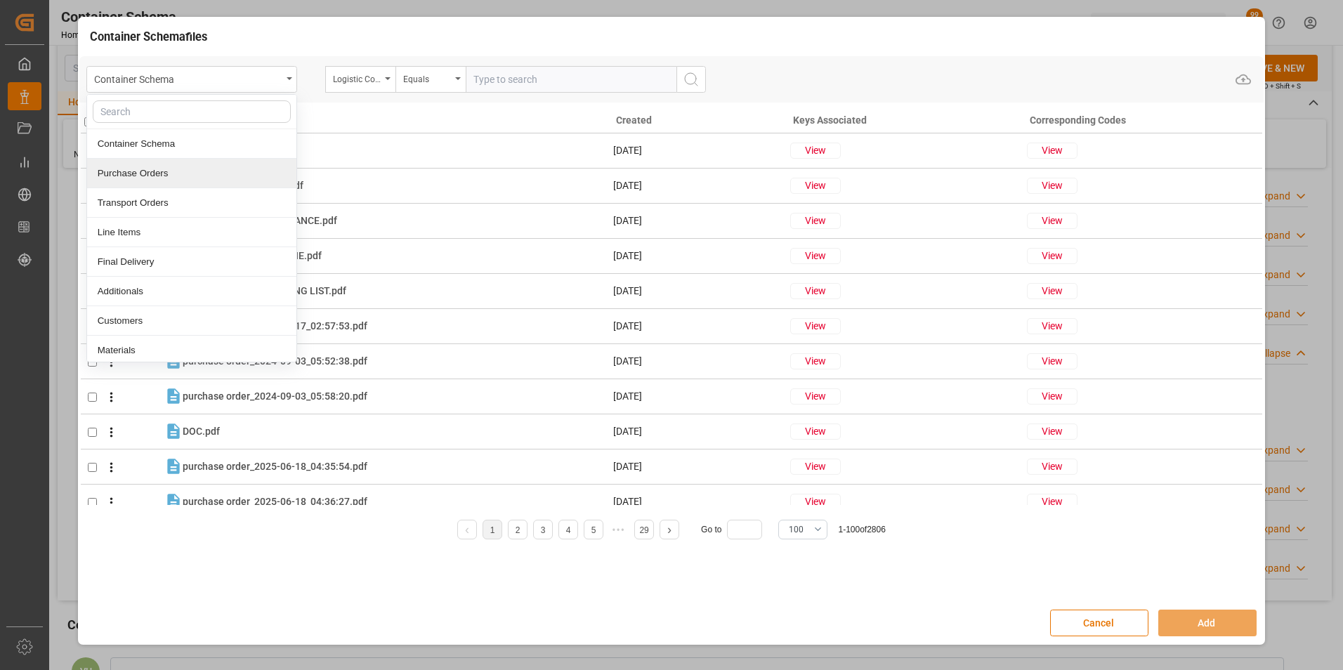
click at [235, 181] on div "Purchase Orders" at bounding box center [191, 174] width 209 height 30
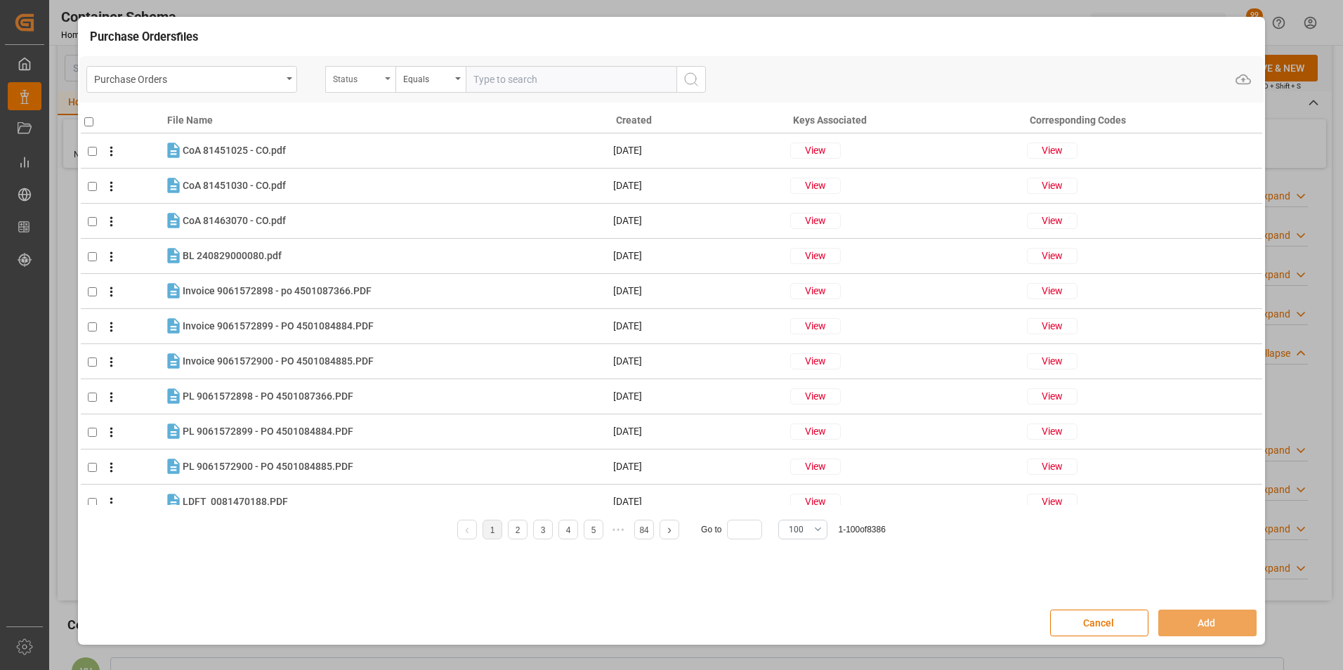
click at [382, 83] on div "Status" at bounding box center [360, 79] width 70 height 27
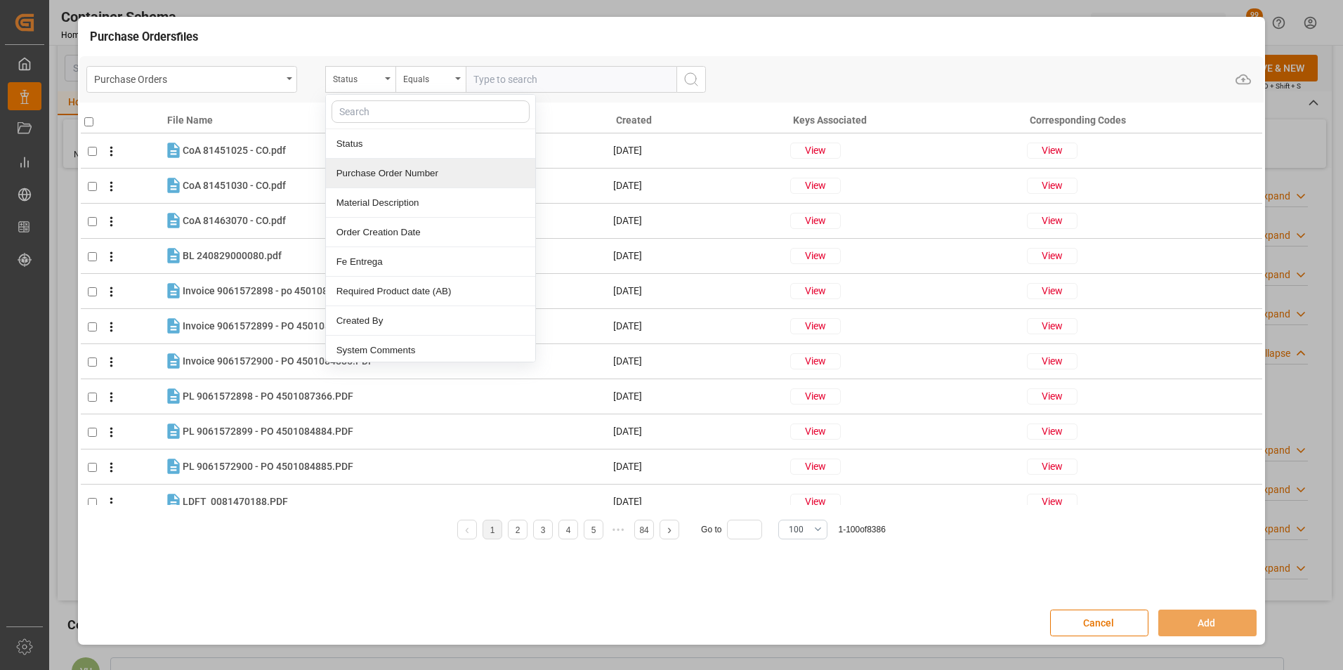
click at [394, 167] on div "Purchase Order Number" at bounding box center [430, 174] width 209 height 30
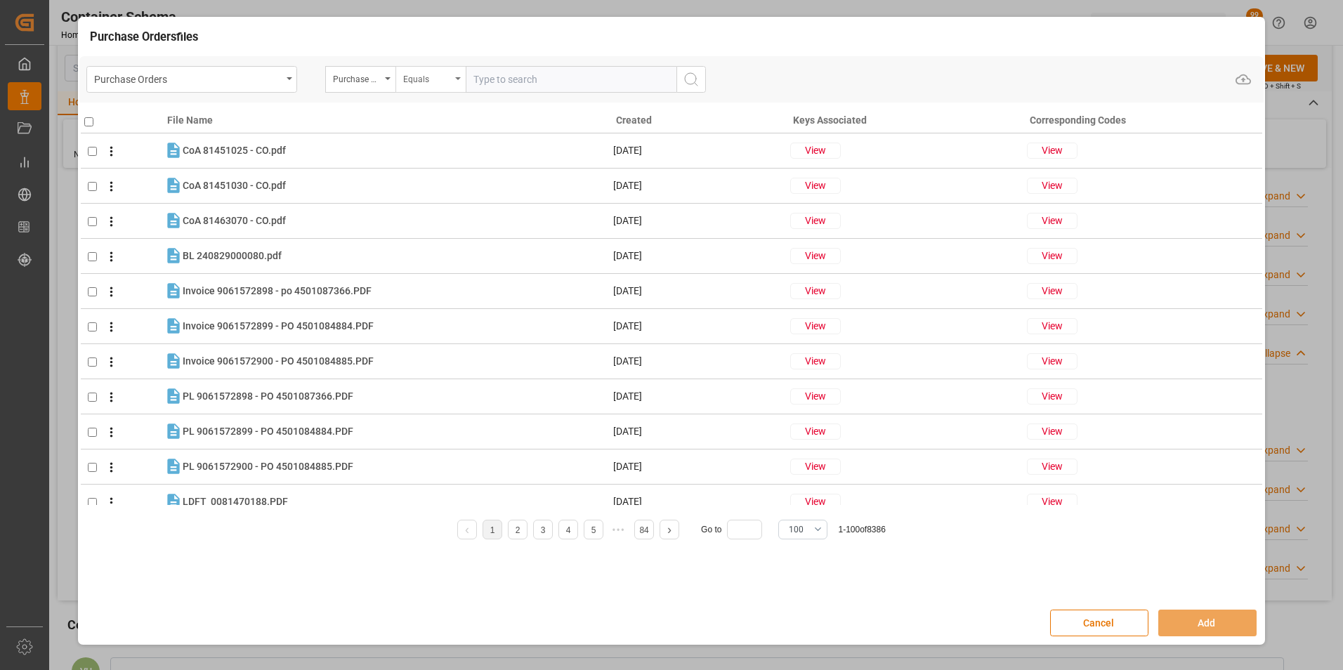
click at [423, 77] on div "Equals" at bounding box center [427, 78] width 48 height 16
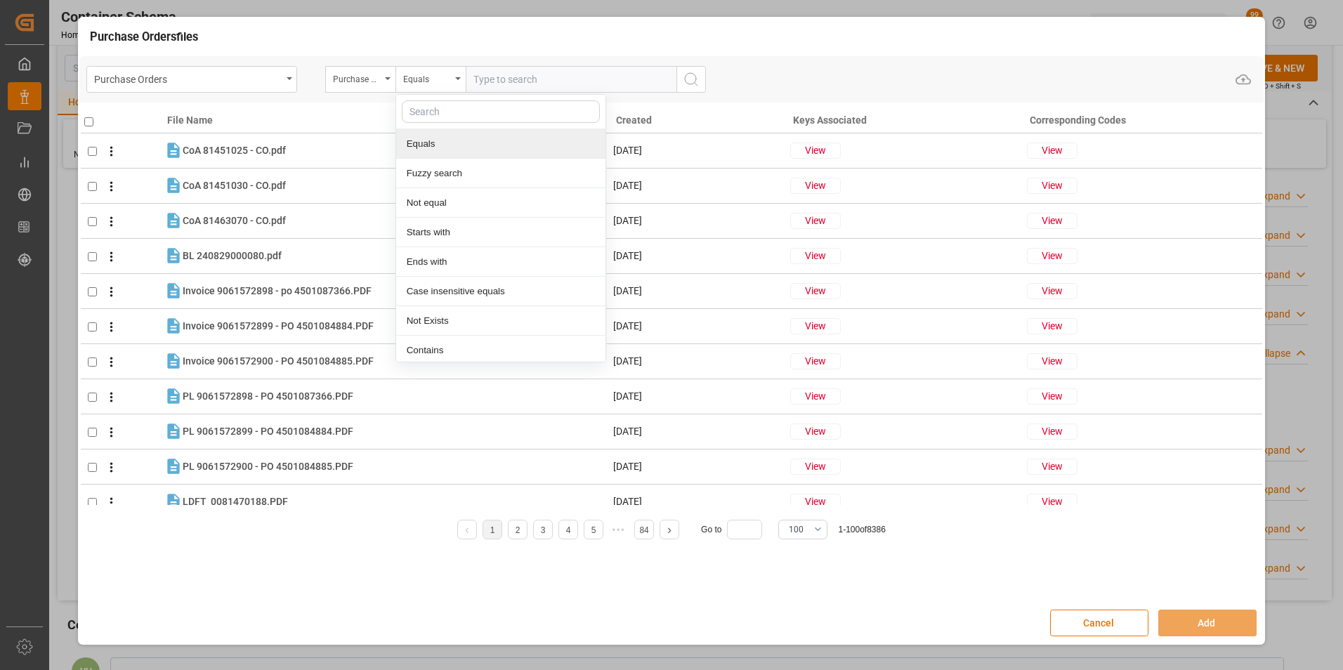
click at [454, 155] on div "Equals" at bounding box center [500, 144] width 209 height 30
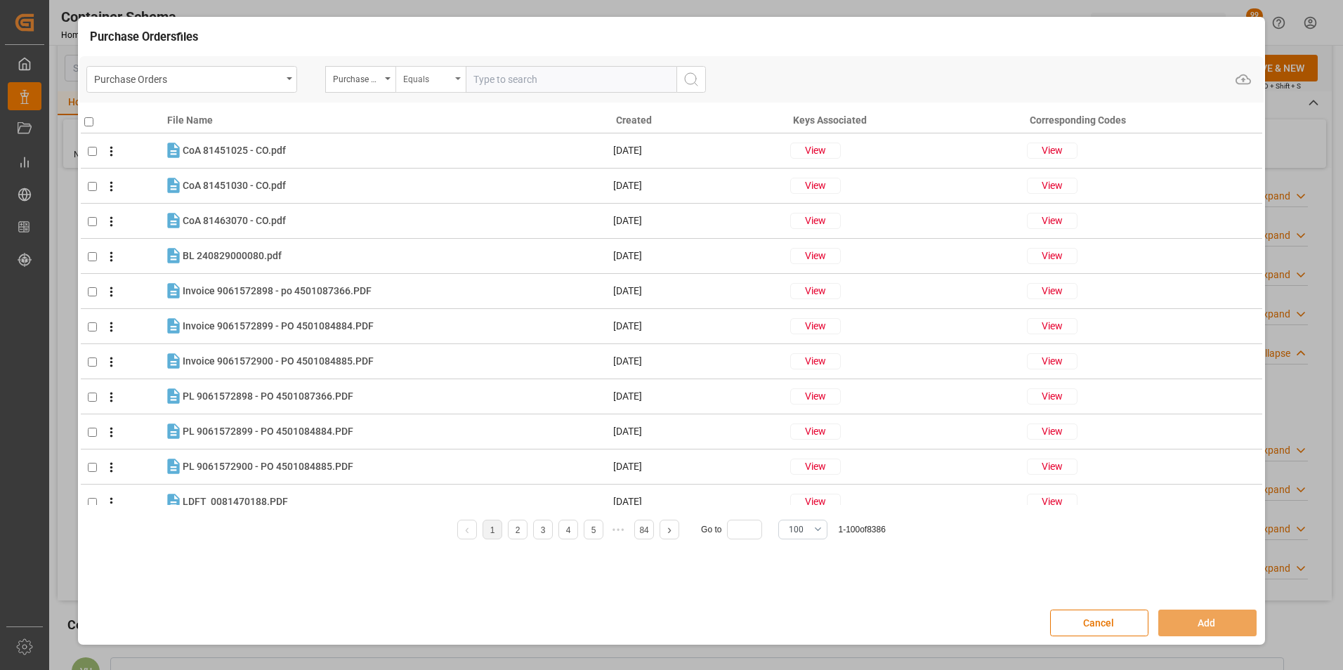
click at [443, 90] on div "Equals" at bounding box center [431, 79] width 70 height 27
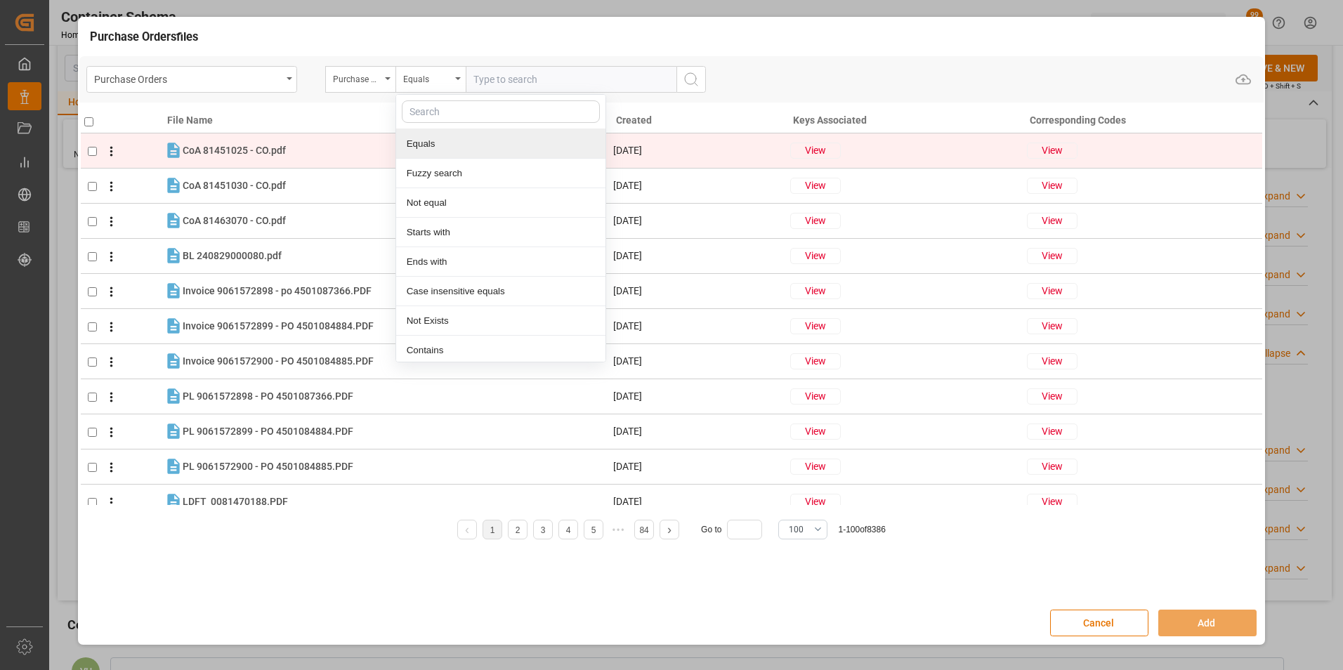
drag, startPoint x: 451, startPoint y: 157, endPoint x: 452, endPoint y: 165, distance: 8.5
click at [452, 157] on div "Equals" at bounding box center [500, 144] width 209 height 30
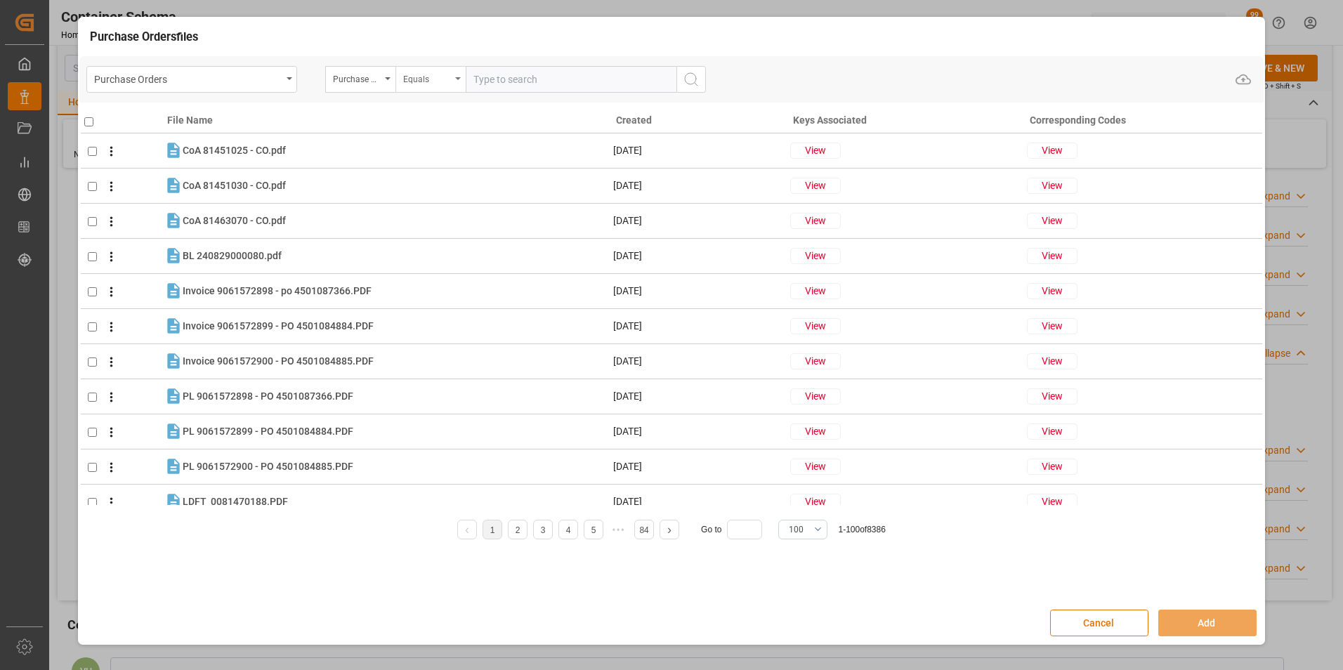
drag, startPoint x: 445, startPoint y: 98, endPoint x: 438, endPoint y: 70, distance: 28.5
click at [444, 94] on div "Purchase Orders Purchase Order Number Equals Upload" at bounding box center [671, 79] width 1185 height 46
click at [438, 70] on div "Equals" at bounding box center [427, 78] width 48 height 16
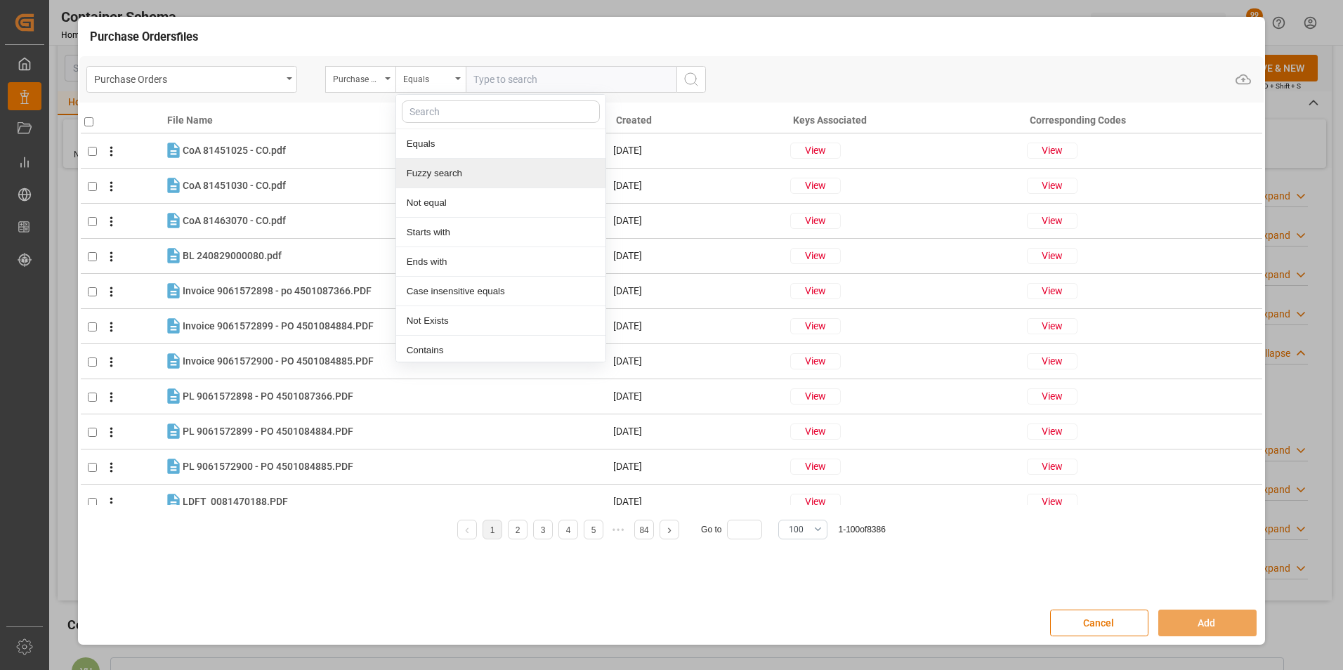
click at [455, 172] on div "Fuzzy search" at bounding box center [500, 174] width 209 height 30
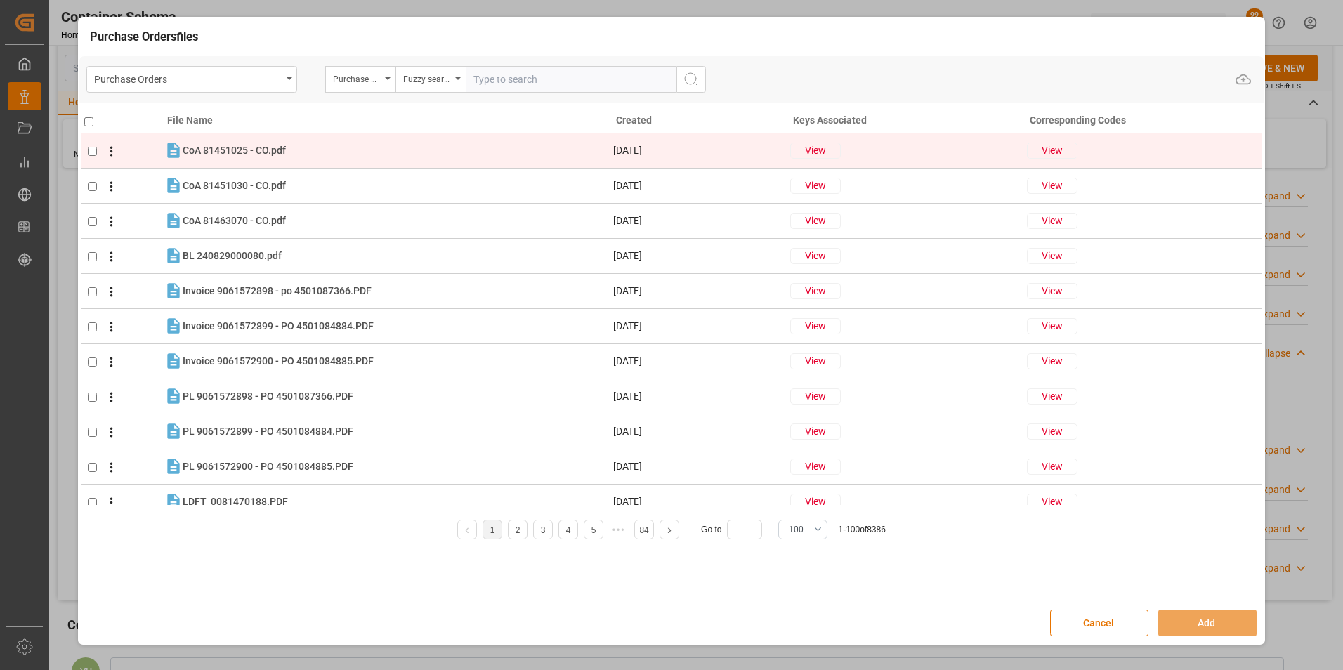
paste input "4504643854"
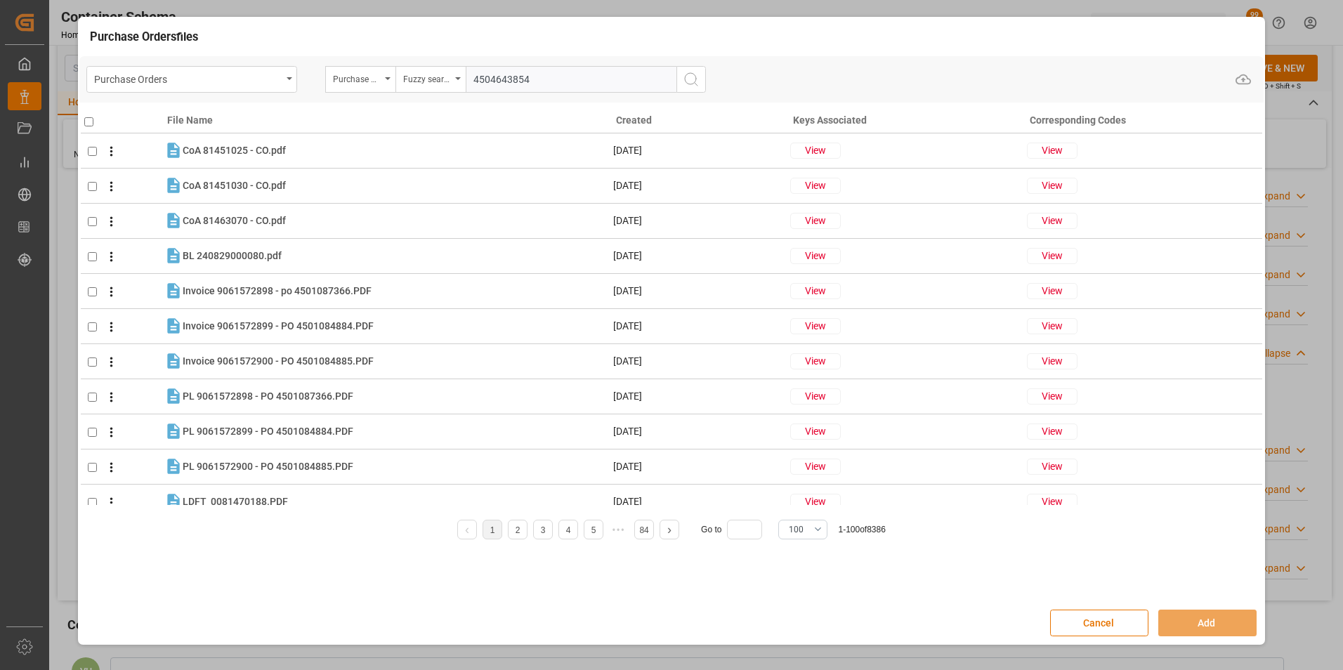
type input "4504643854"
click at [694, 68] on button "search button" at bounding box center [692, 79] width 30 height 27
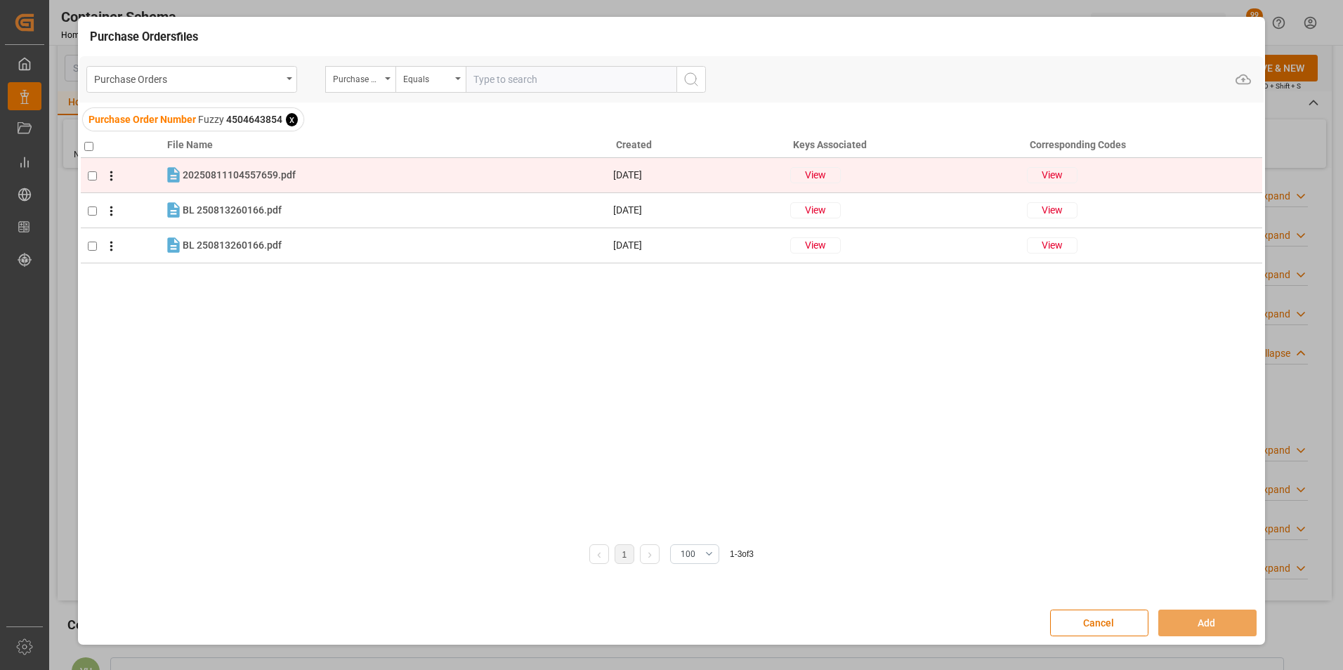
drag, startPoint x: 84, startPoint y: 142, endPoint x: 108, endPoint y: 167, distance: 34.3
click at [84, 142] on input "checkbox" at bounding box center [88, 146] width 9 height 9
checkbox input "true"
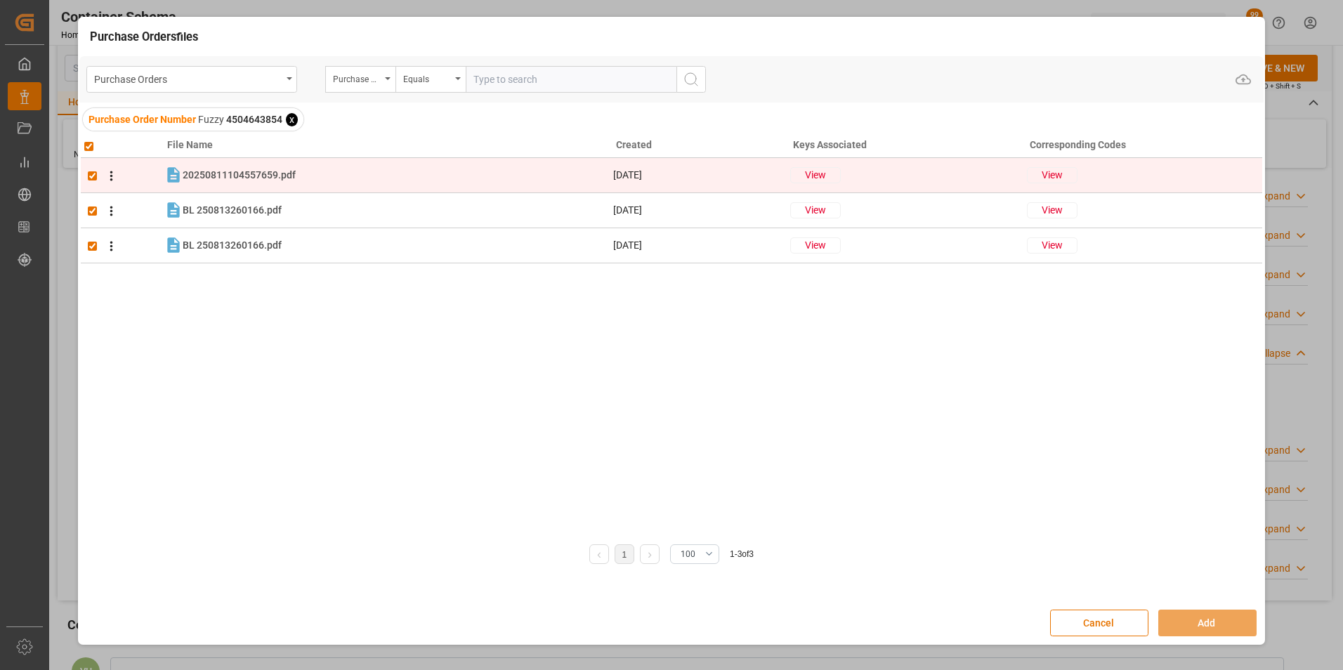
checkbox input "true"
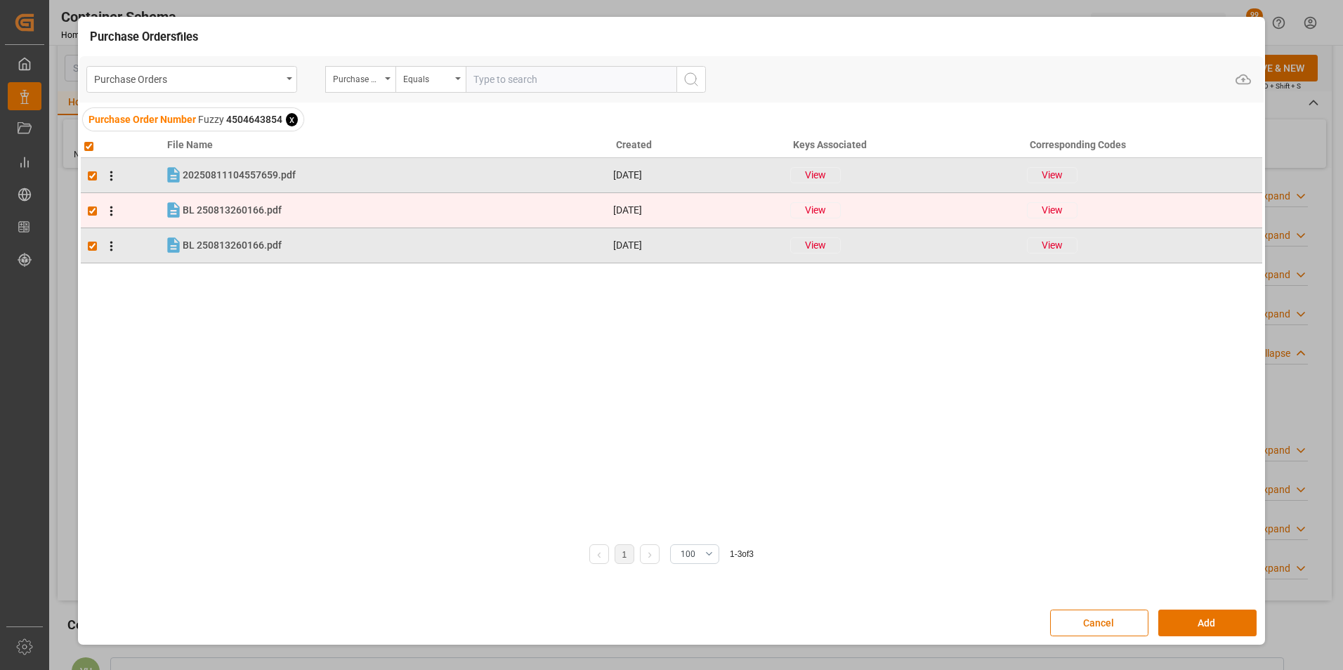
click at [91, 209] on input "checkbox" at bounding box center [92, 211] width 9 height 9
checkbox input "false"
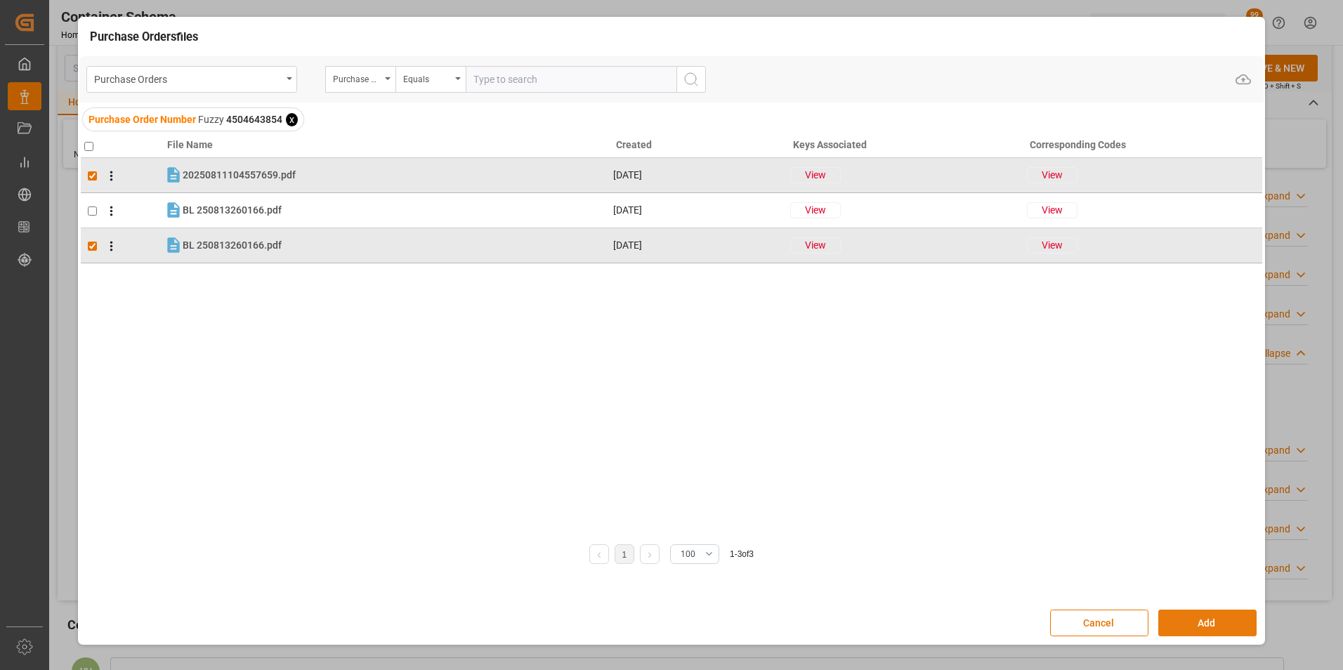
click at [1218, 625] on button "Add" at bounding box center [1208, 623] width 98 height 27
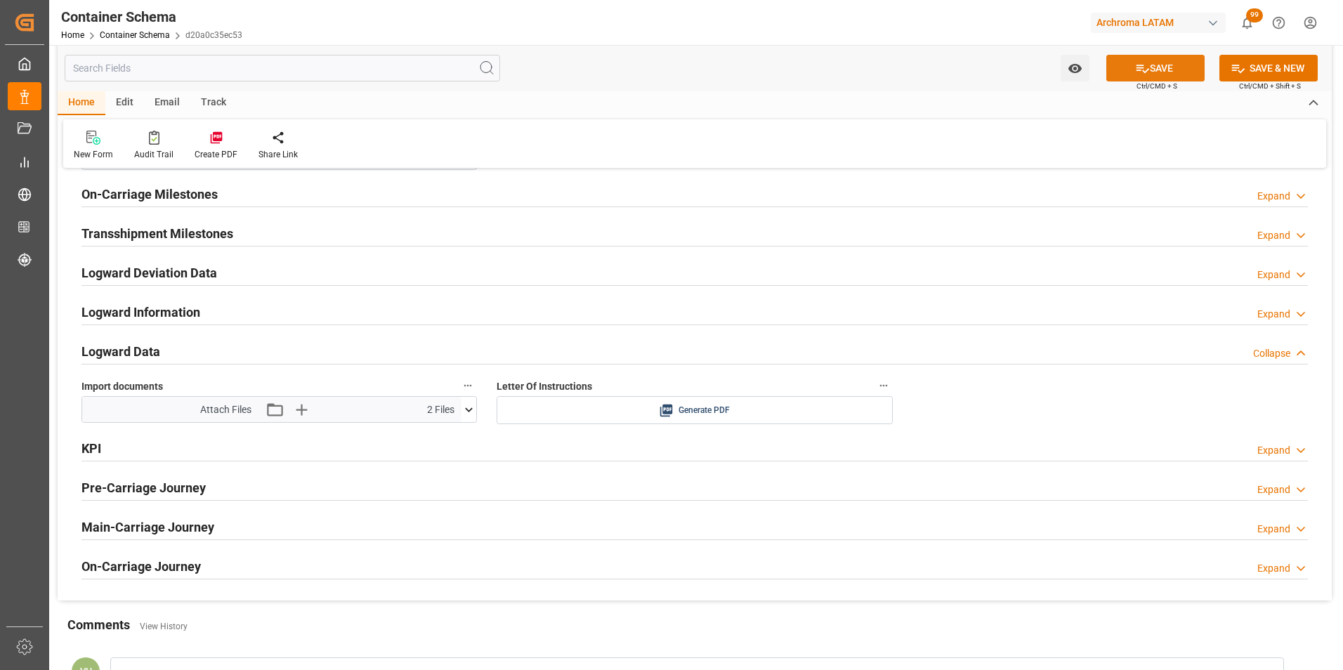
click at [1152, 67] on button "SAVE" at bounding box center [1156, 68] width 98 height 27
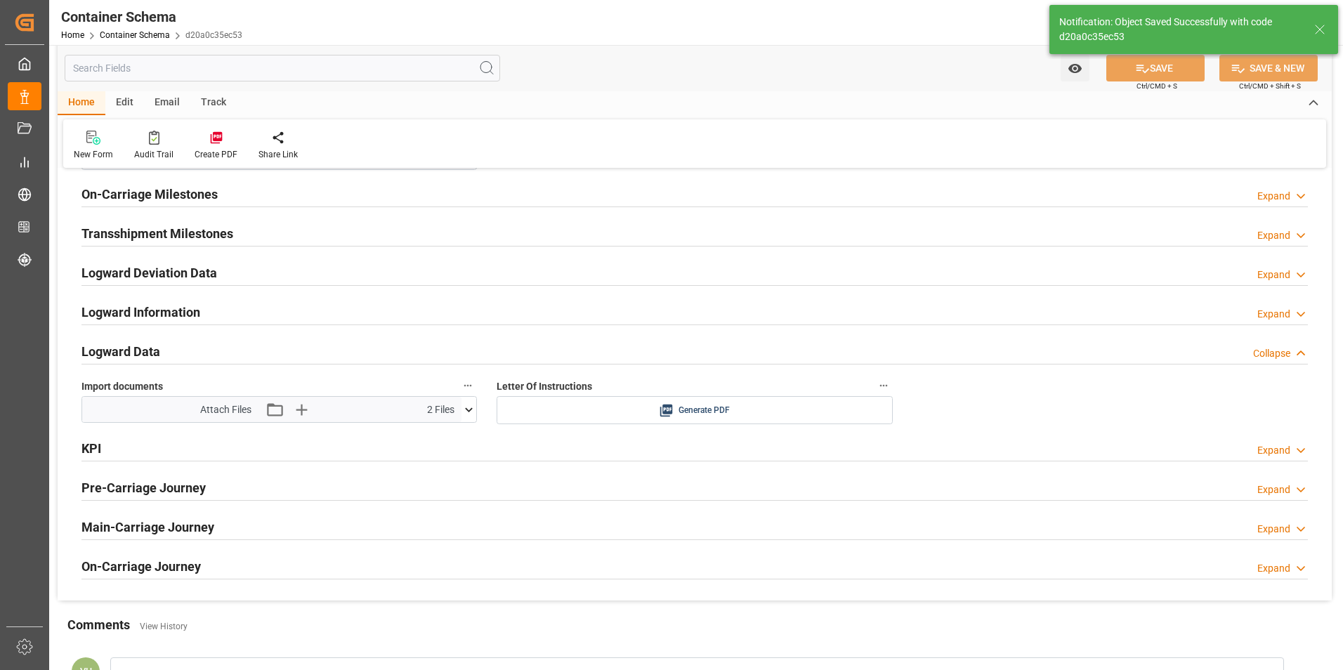
type input "Document Sent"
type input "4 PALLETS"
type input "GTSTZ"
type input "Santo Tomas"
type input "CMA CGM JACQUES JOSEPH"
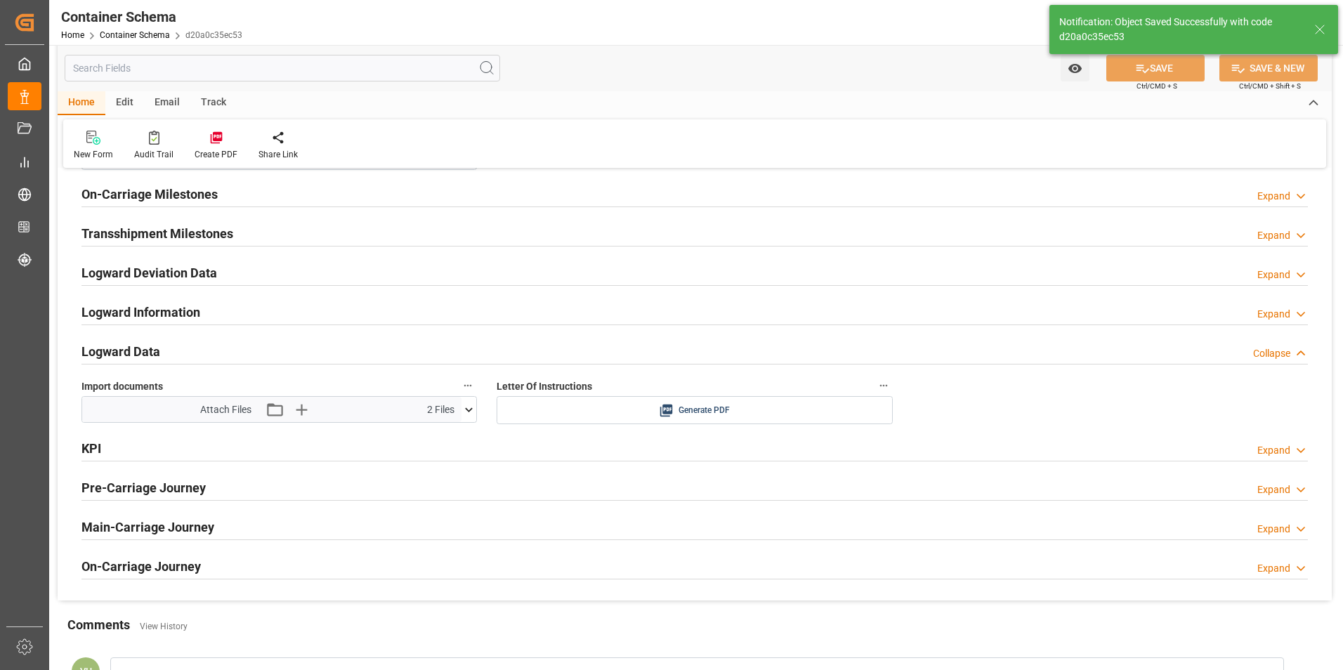
type input "9729104"
type input "0WCLRS1MA"
type input "13.08.2025 02:00"
type input "18.09.2025 04:00"
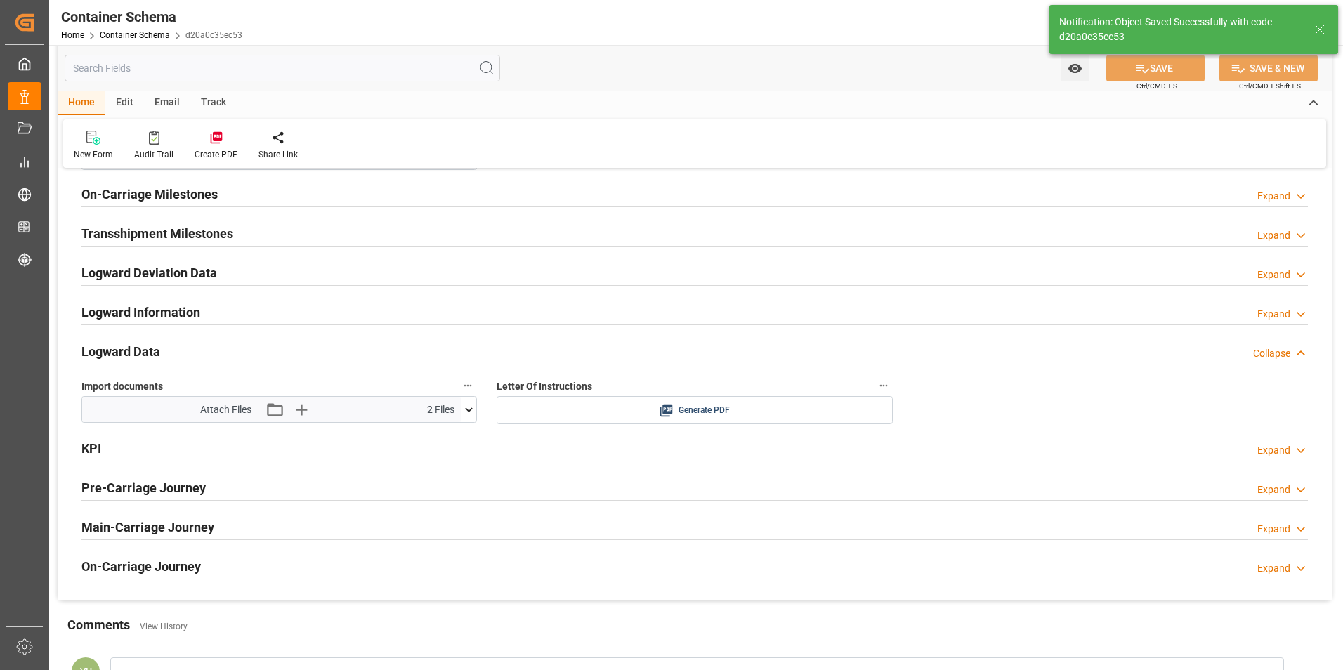
type input "18.09.2025 04:00"
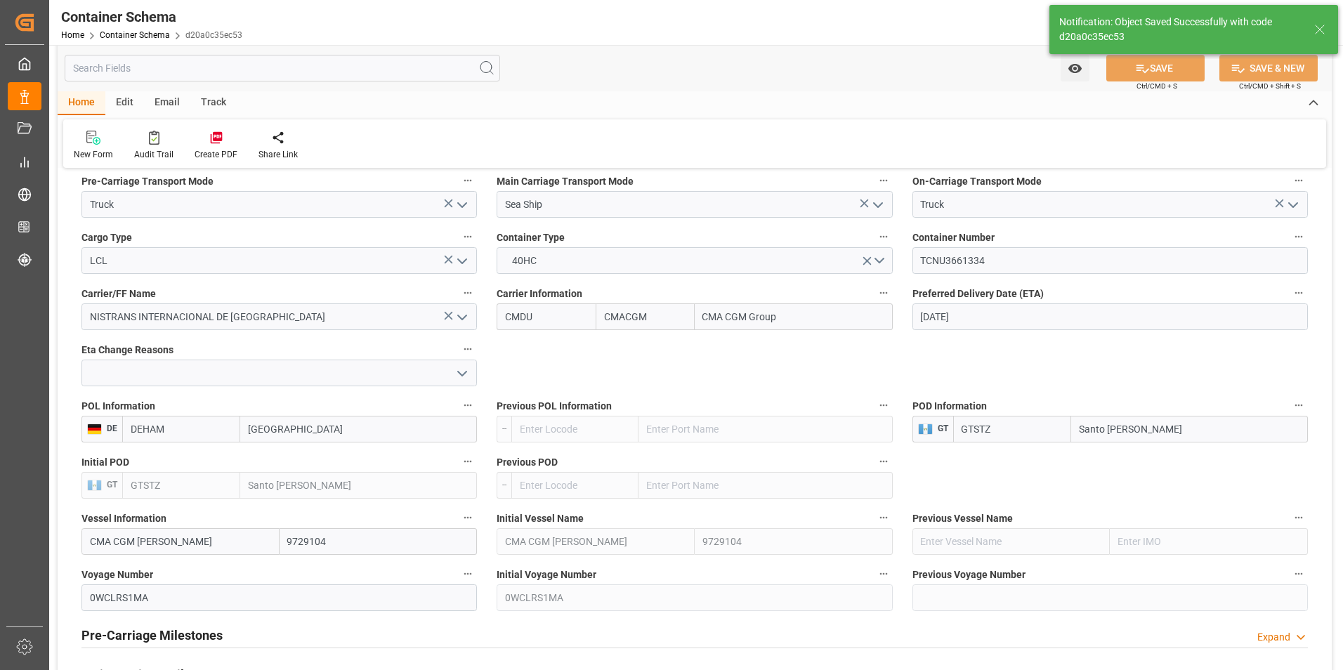
scroll to position [1194, 0]
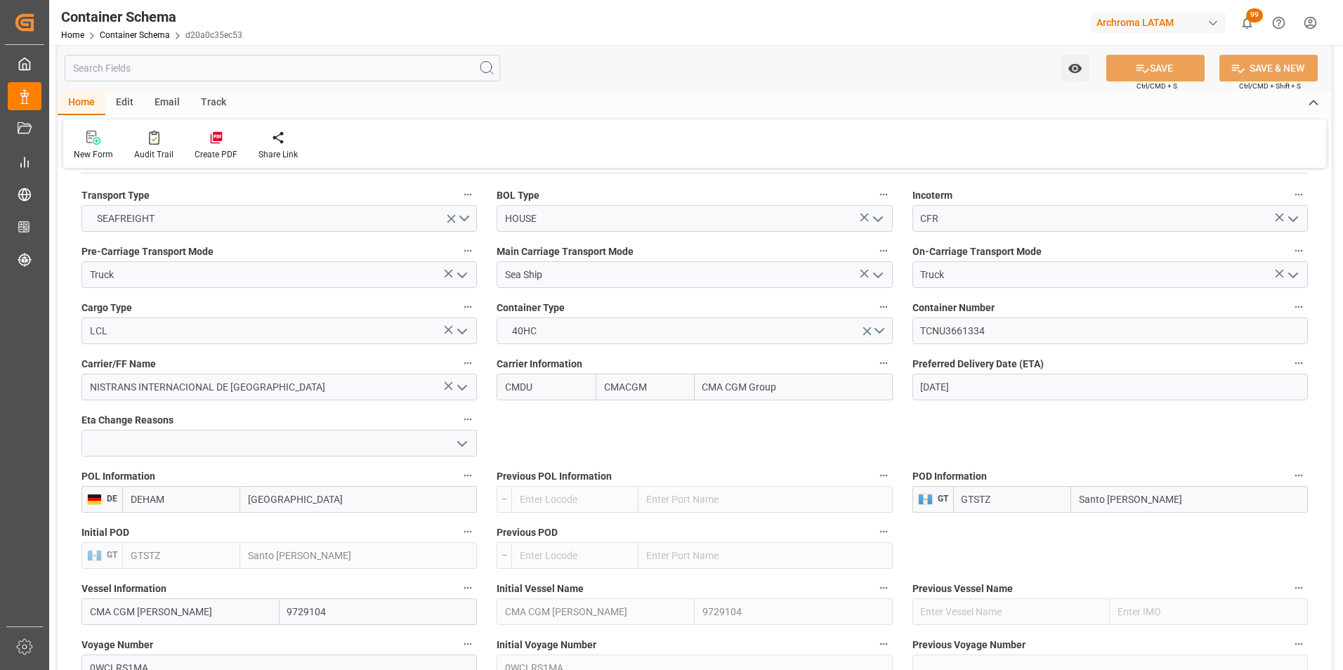
click at [175, 101] on div "Email" at bounding box center [167, 103] width 46 height 24
drag, startPoint x: 99, startPoint y: 152, endPoint x: 522, endPoint y: 117, distance: 424.4
click at [99, 152] on div "Send Email" at bounding box center [95, 154] width 43 height 13
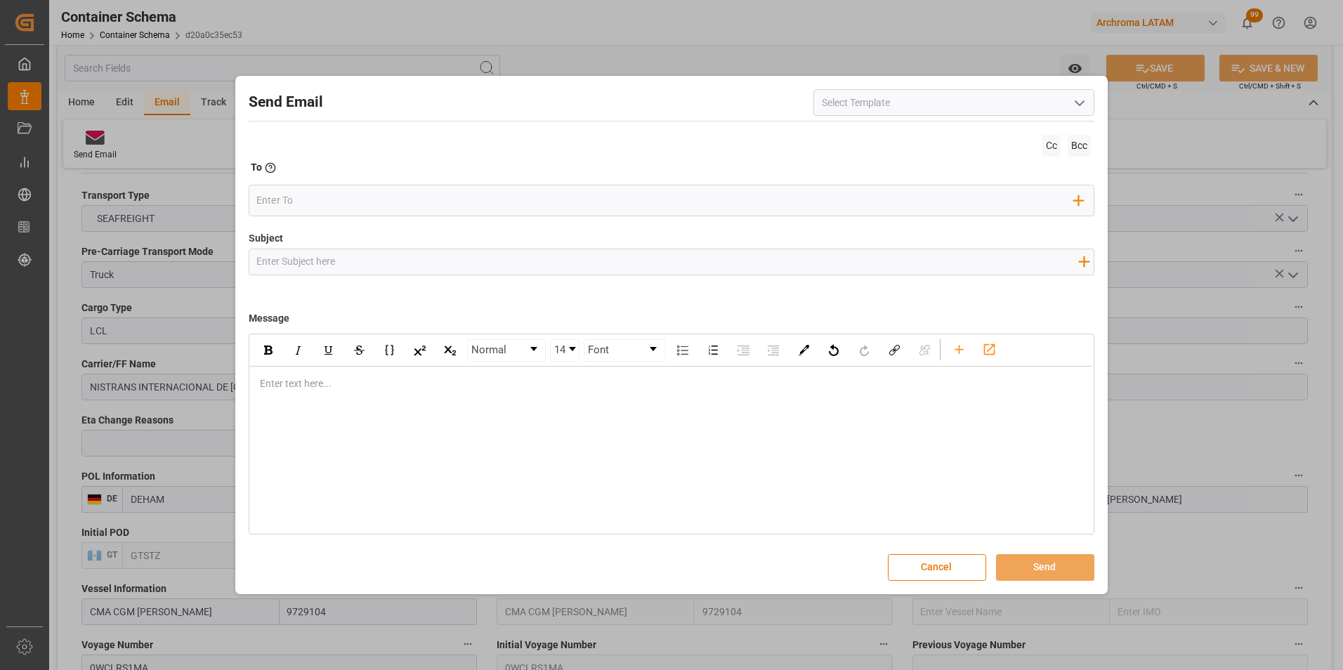
click at [1071, 106] on button "open menu" at bounding box center [1079, 103] width 21 height 22
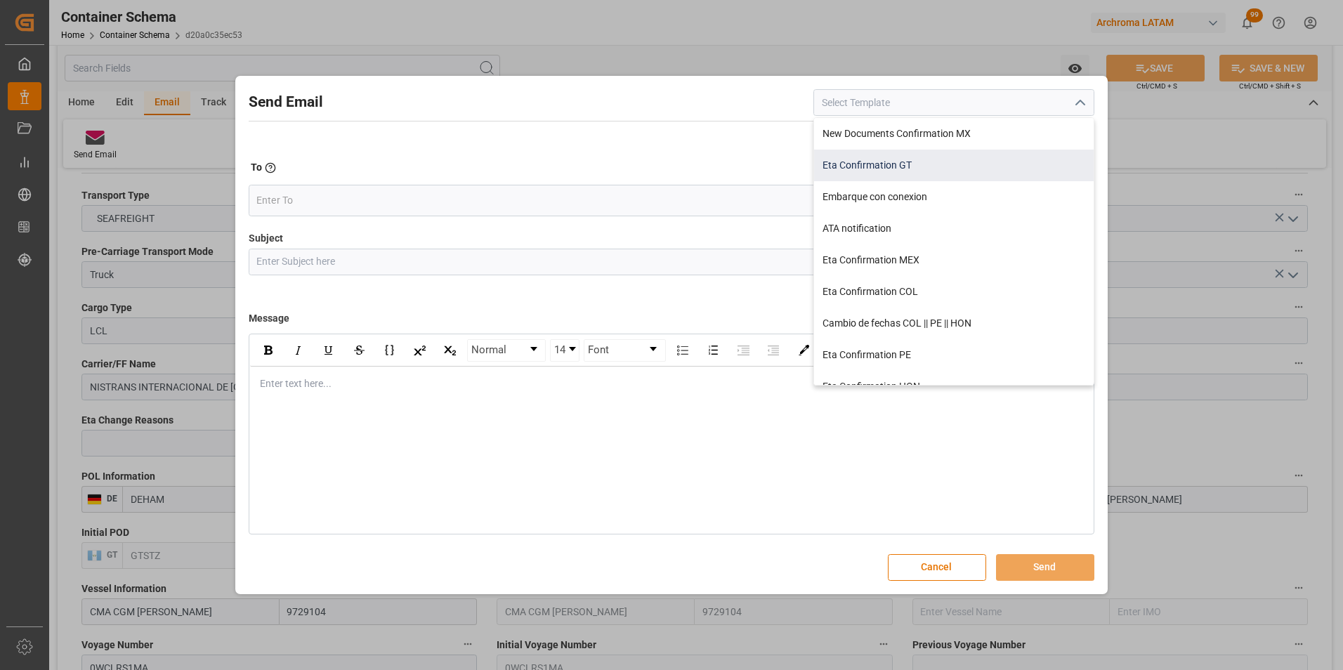
click at [906, 161] on div "Eta Confirmation GT" at bounding box center [954, 166] width 280 height 32
type input "Eta Confirmation GT"
type input "GT || PO {{purchaseOrder}} || {{category}} || BL {{bookingNumber}} || Confirmac…"
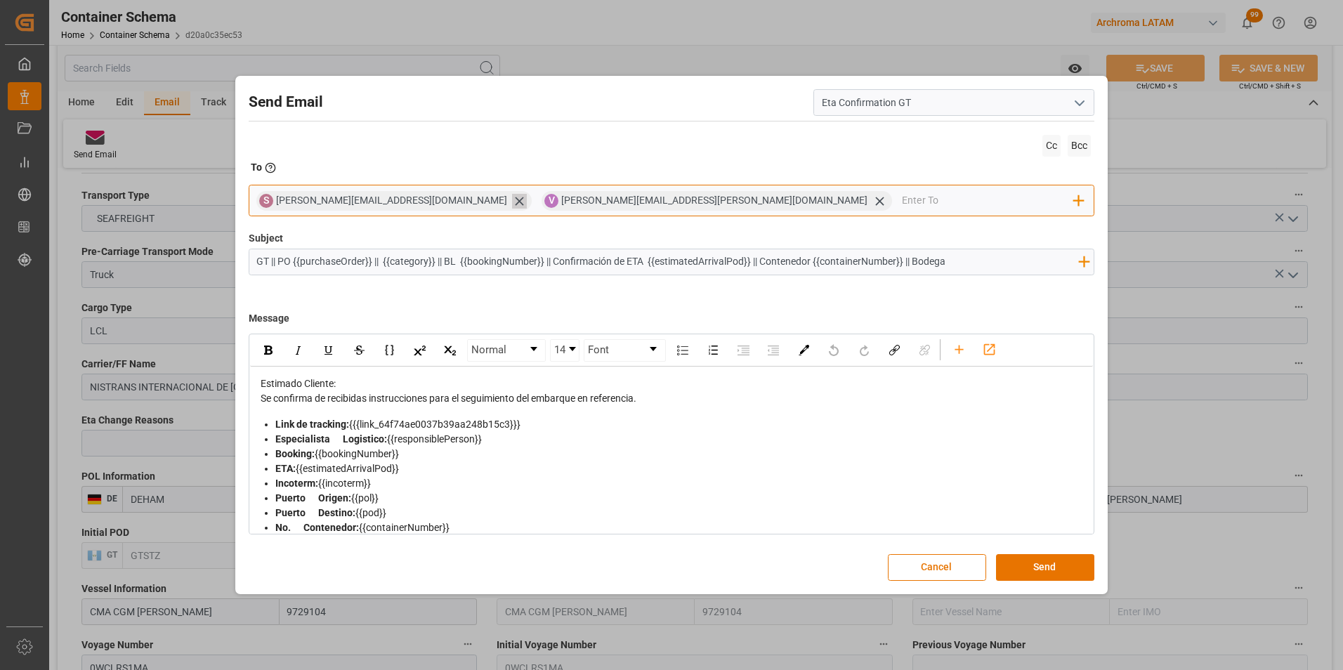
click at [512, 200] on icon at bounding box center [519, 201] width 15 height 15
click at [617, 202] on input "email" at bounding box center [845, 200] width 457 height 21
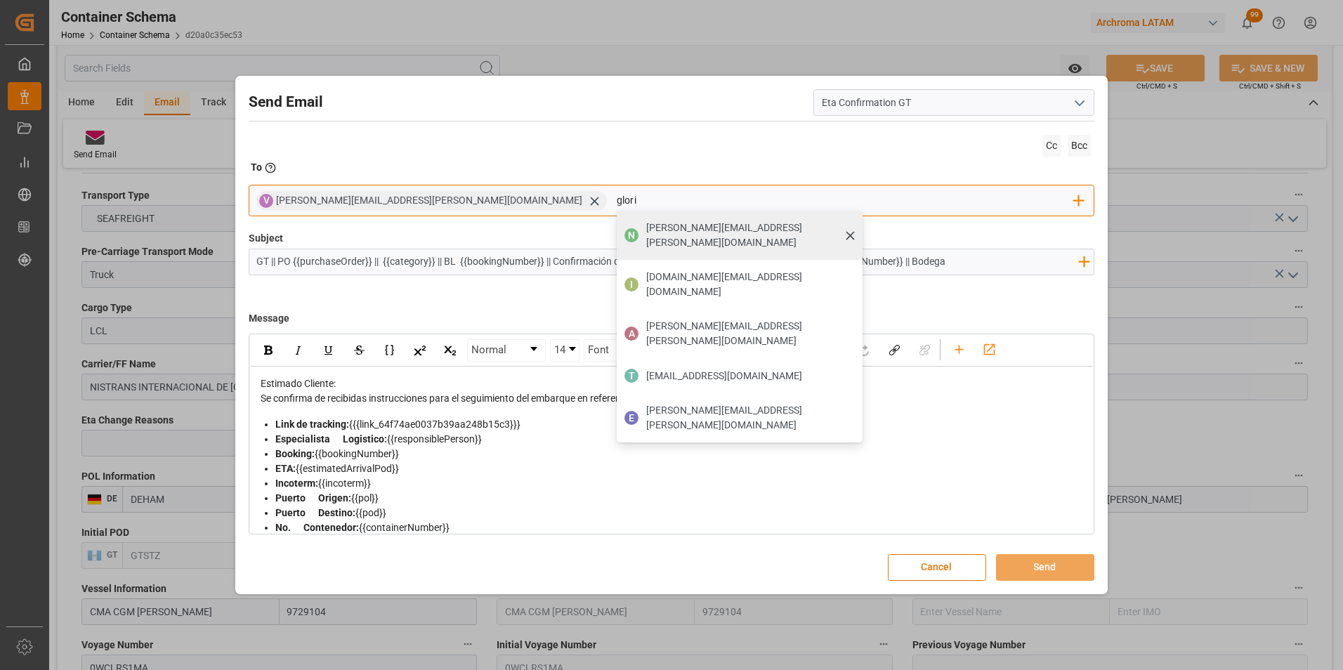
type input "gloria"
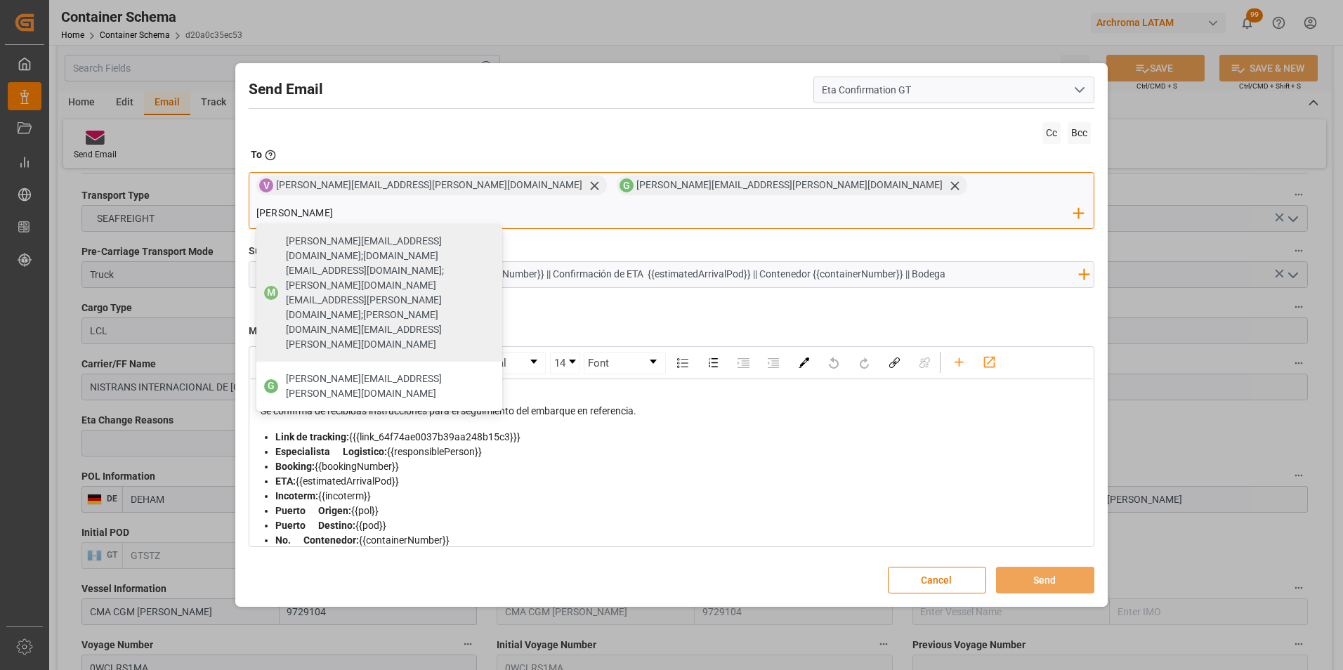
type input "johana"
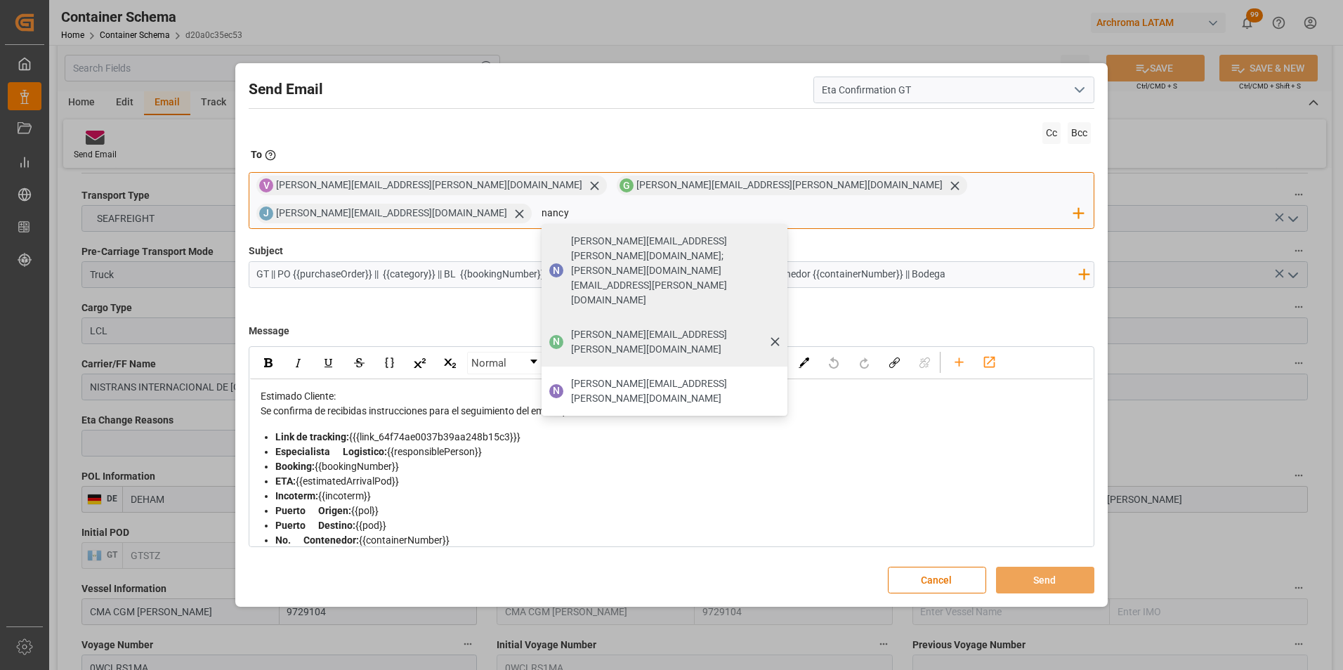
type input "[PERSON_NAME][EMAIL_ADDRESS][PERSON_NAME][DOMAIN_NAME]"
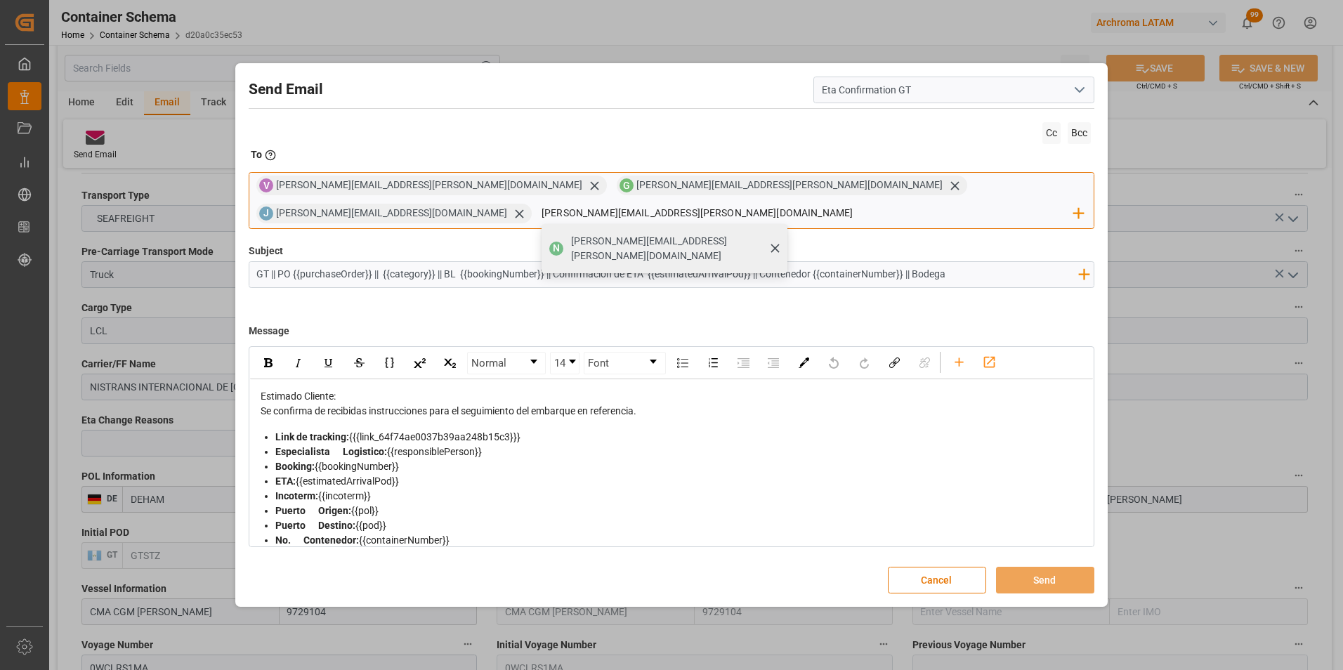
click at [778, 234] on span "[PERSON_NAME][EMAIL_ADDRESS][PERSON_NAME][DOMAIN_NAME]" at bounding box center [674, 249] width 207 height 30
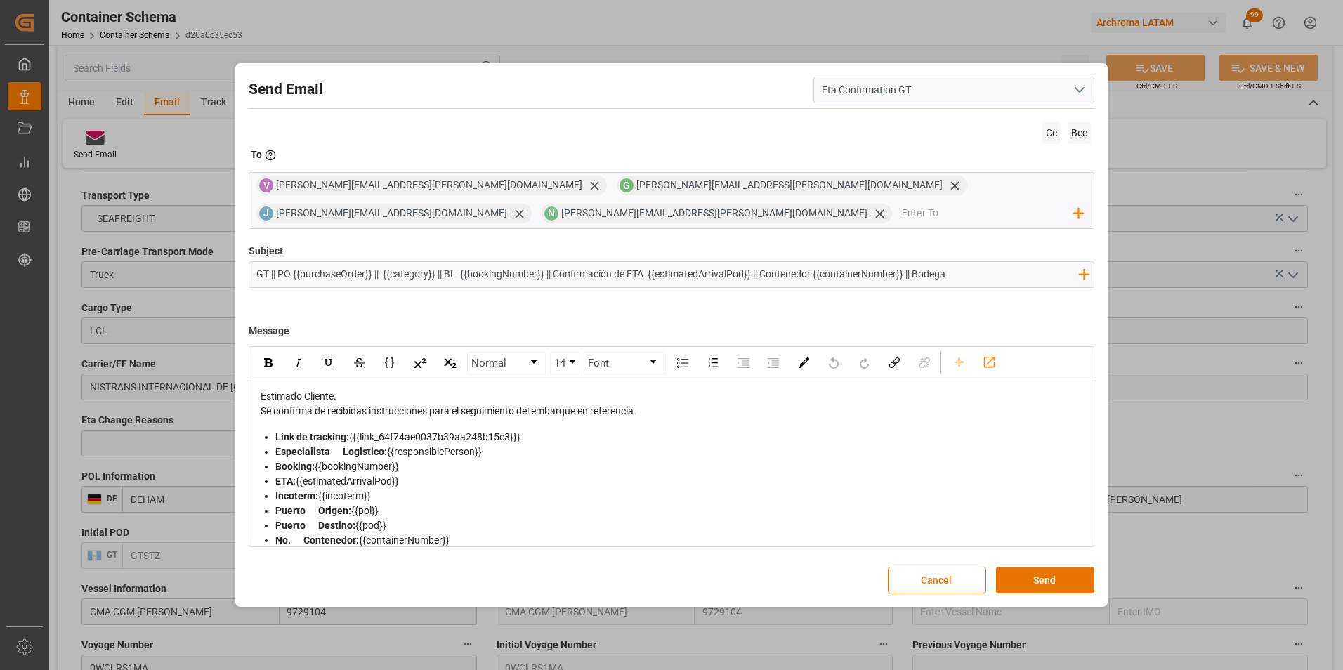
click at [962, 280] on input "GT || PO {{purchaseOrder}} || {{category}} || BL {{bookingNumber}} || Confirmac…" at bounding box center [667, 274] width 837 height 25
click at [949, 361] on div "rdw-toolbar" at bounding box center [959, 362] width 25 height 21
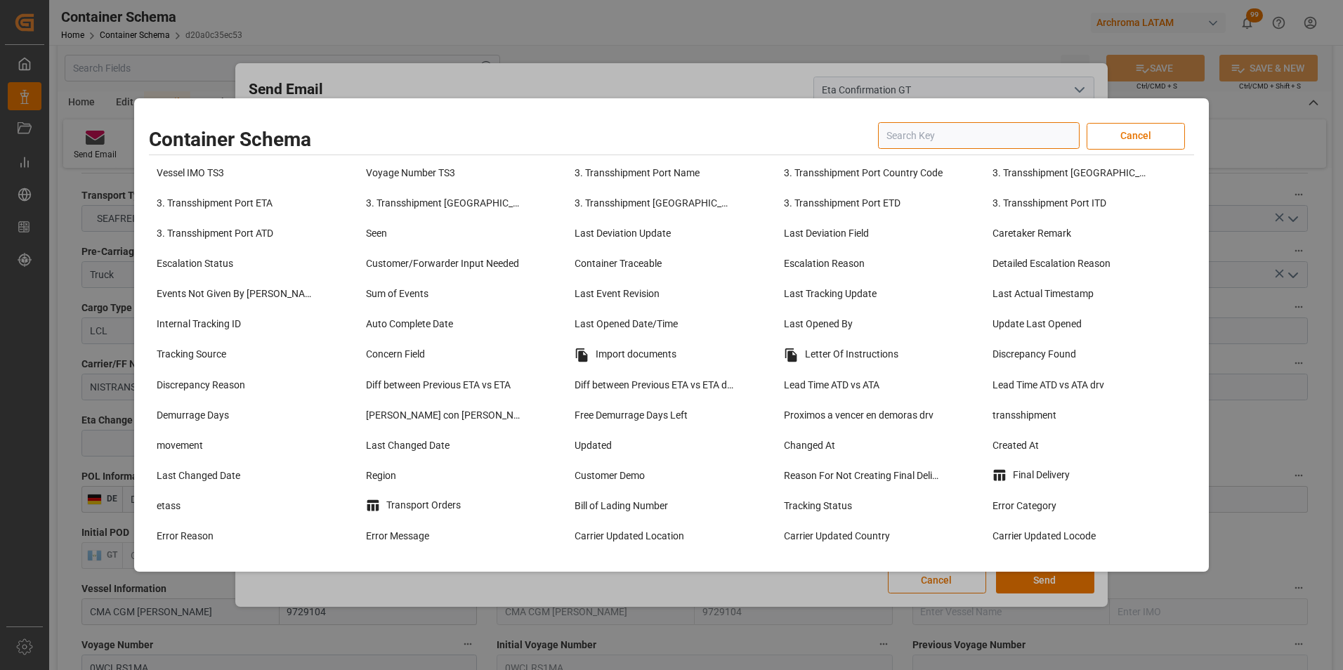
scroll to position [1054, 0]
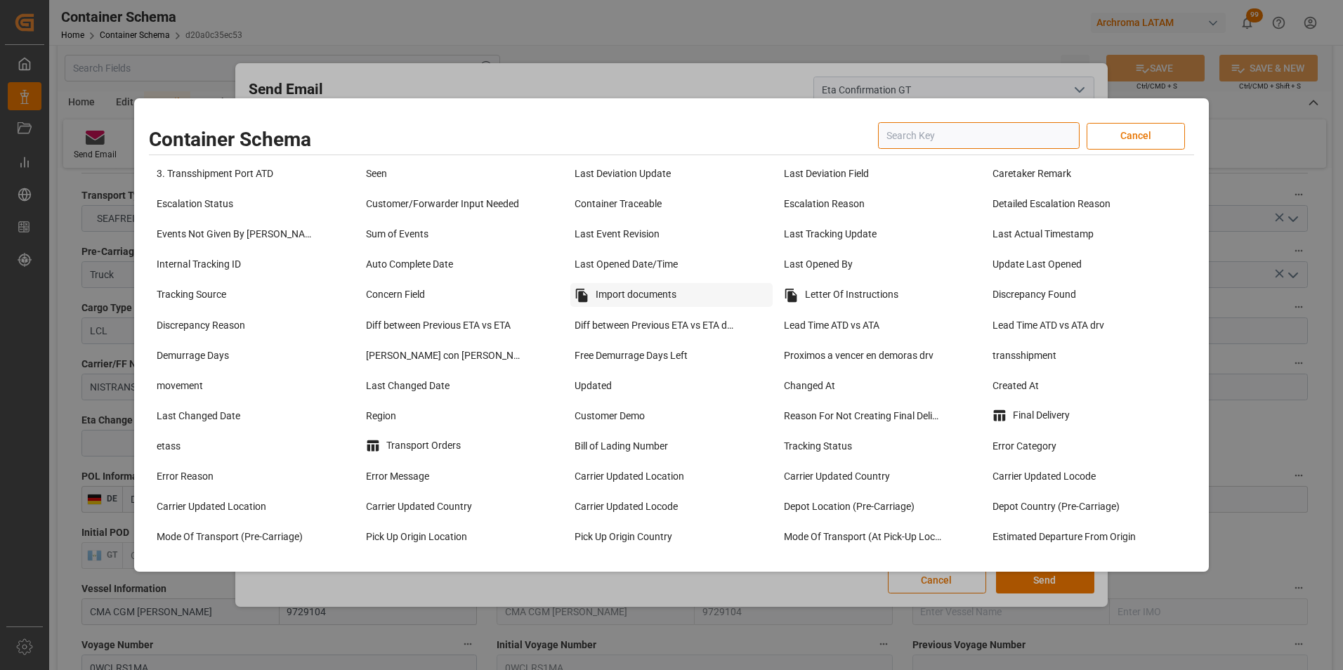
click at [601, 302] on div "Import documents" at bounding box center [672, 295] width 202 height 24
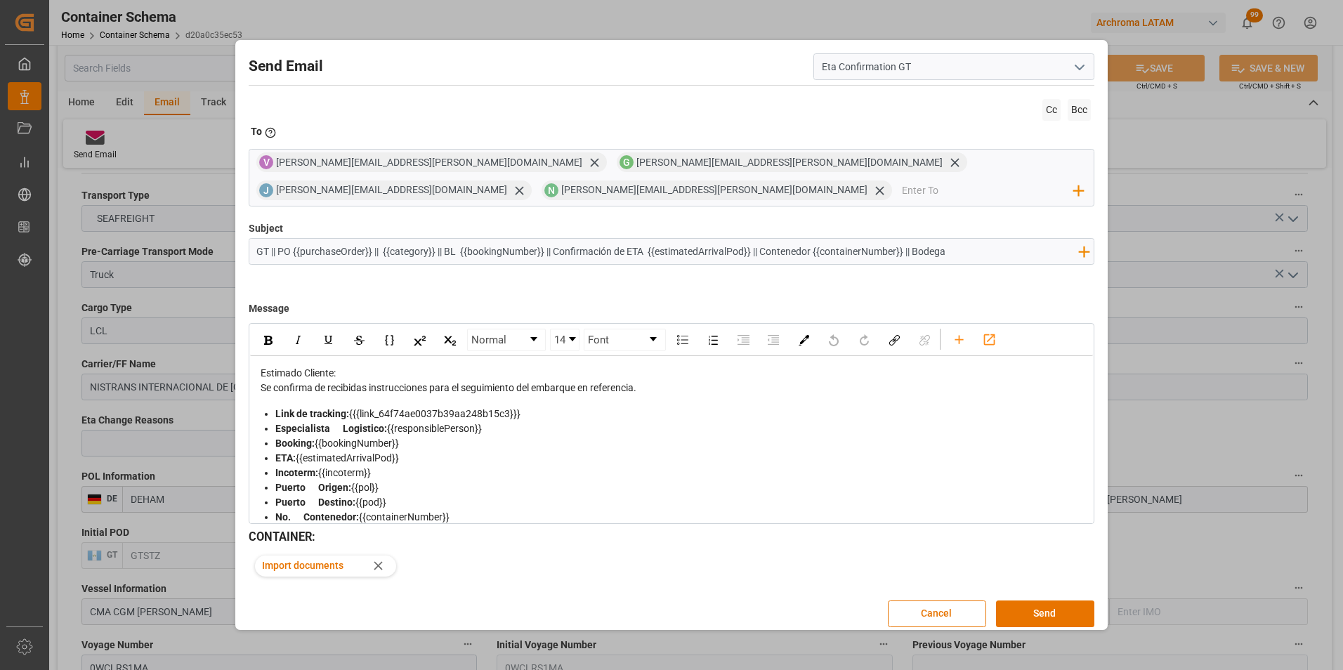
click at [965, 252] on input "GT || PO {{purchaseOrder}} || {{category}} || BL {{bookingNumber}} || Confirmac…" at bounding box center [667, 251] width 837 height 25
click at [1017, 249] on input "GT || PO {{purchaseOrder}} || {{category}} || BL {{bookingNumber}} || Confirmac…" at bounding box center [667, 251] width 837 height 25
type input "GT || PO {{purchaseOrder}} || {{category}} || BL {{bookingNumber}} || Confirmac…"
click at [1024, 605] on button "Send" at bounding box center [1045, 614] width 98 height 27
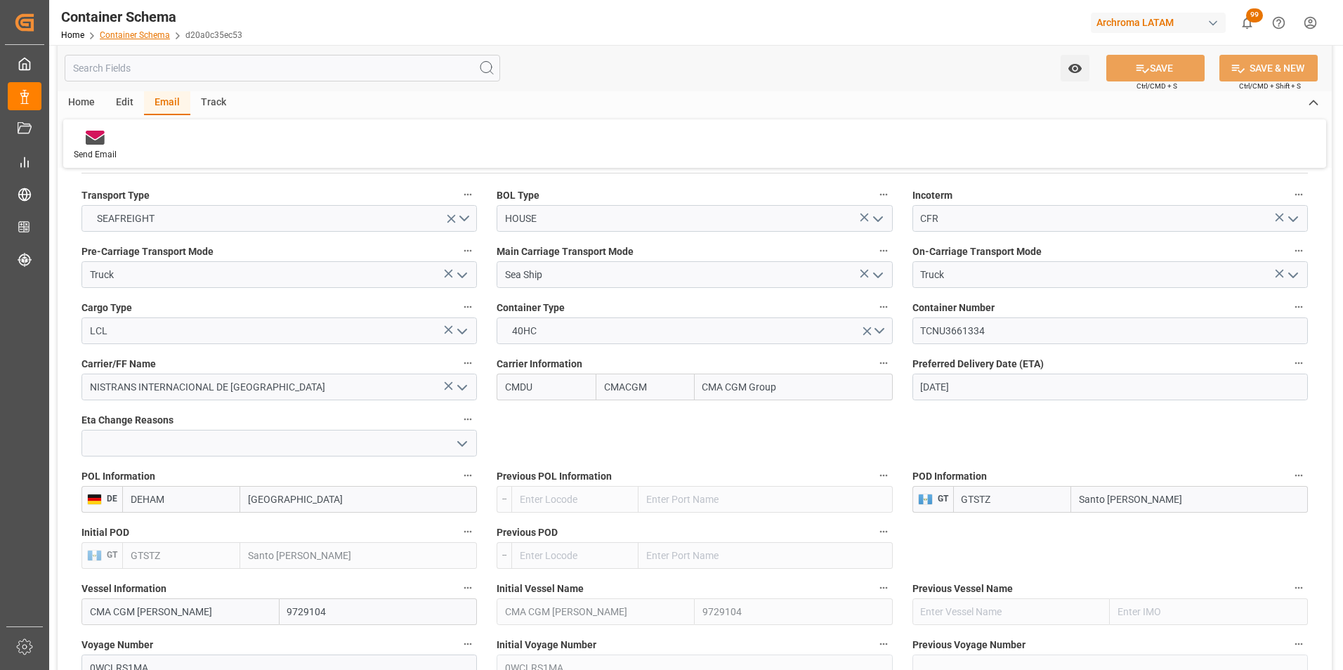
click at [137, 37] on link "Container Schema" at bounding box center [135, 35] width 70 height 10
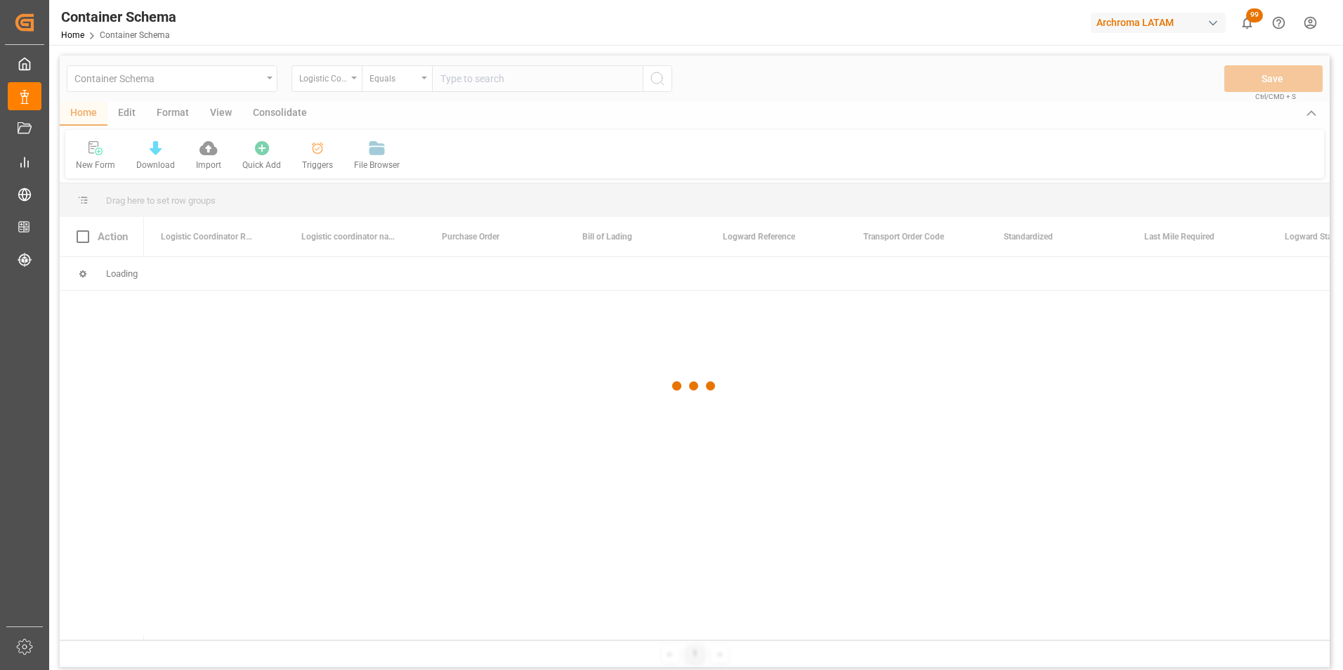
click at [266, 83] on div at bounding box center [695, 387] width 1270 height 662
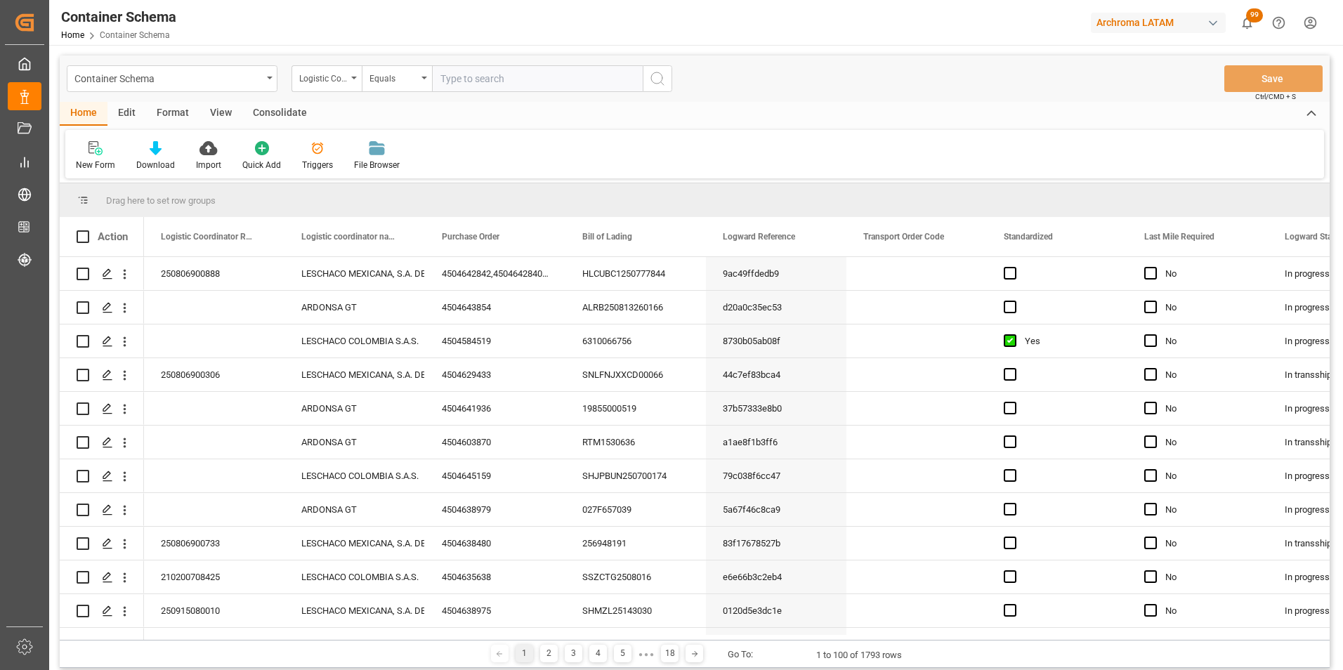
click at [266, 83] on div "Container Schema" at bounding box center [172, 78] width 211 height 27
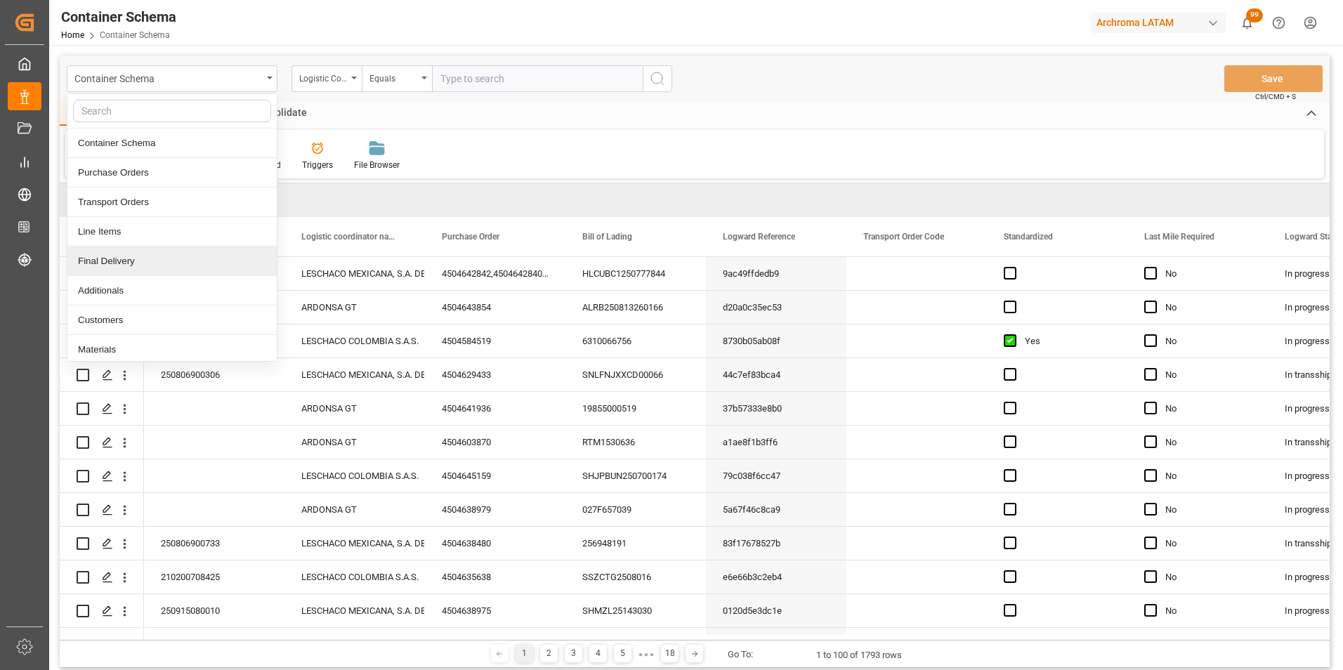
click at [174, 263] on div "Final Delivery" at bounding box center [171, 262] width 209 height 30
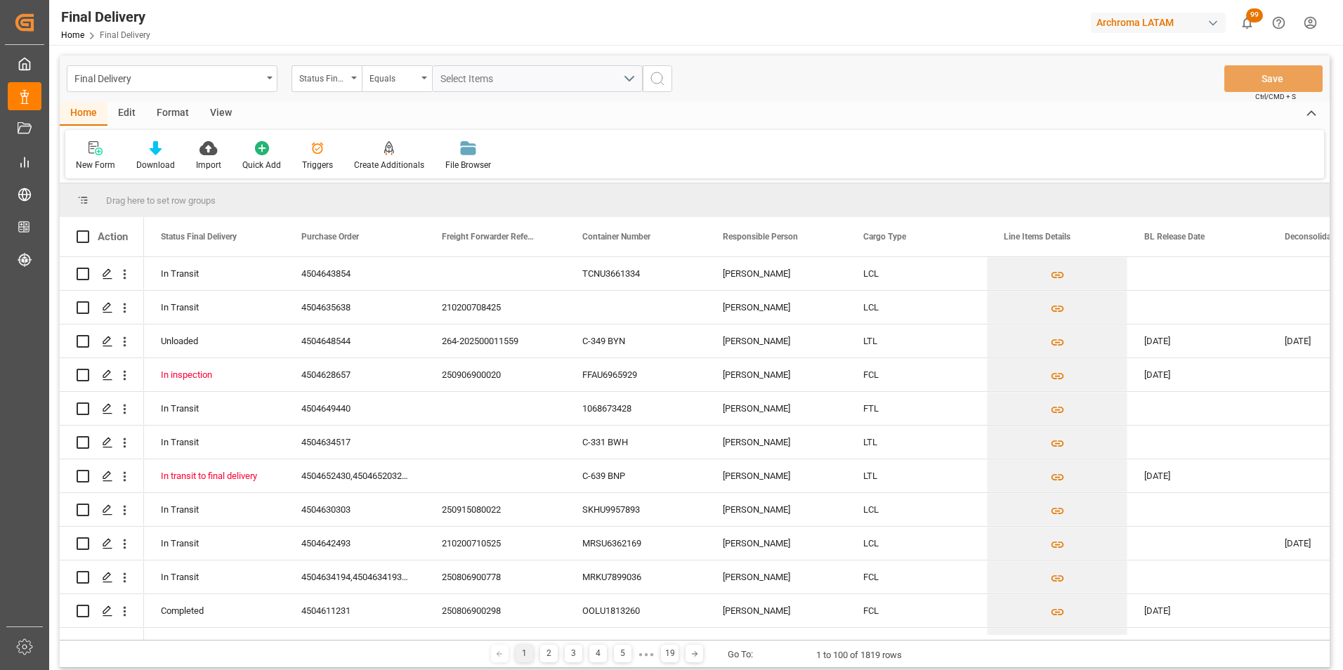
click at [340, 87] on div "Status Final Delivery" at bounding box center [327, 78] width 70 height 27
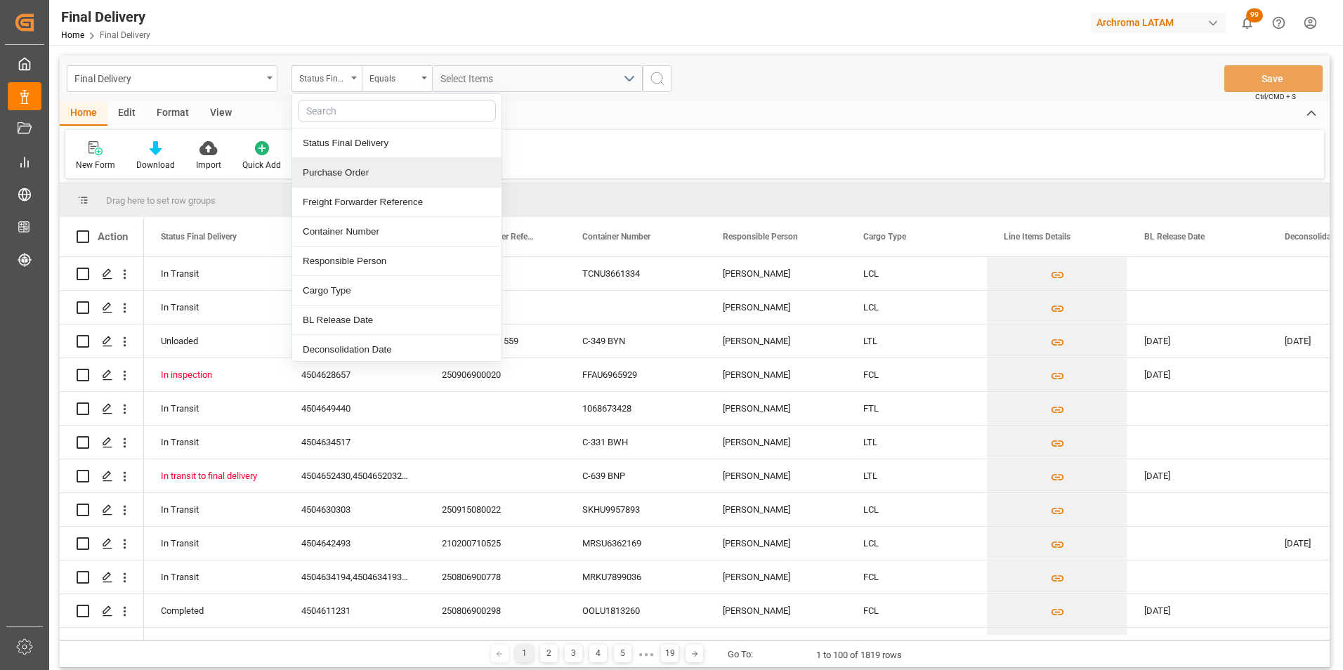
click at [347, 181] on div "Purchase Order" at bounding box center [396, 173] width 209 height 30
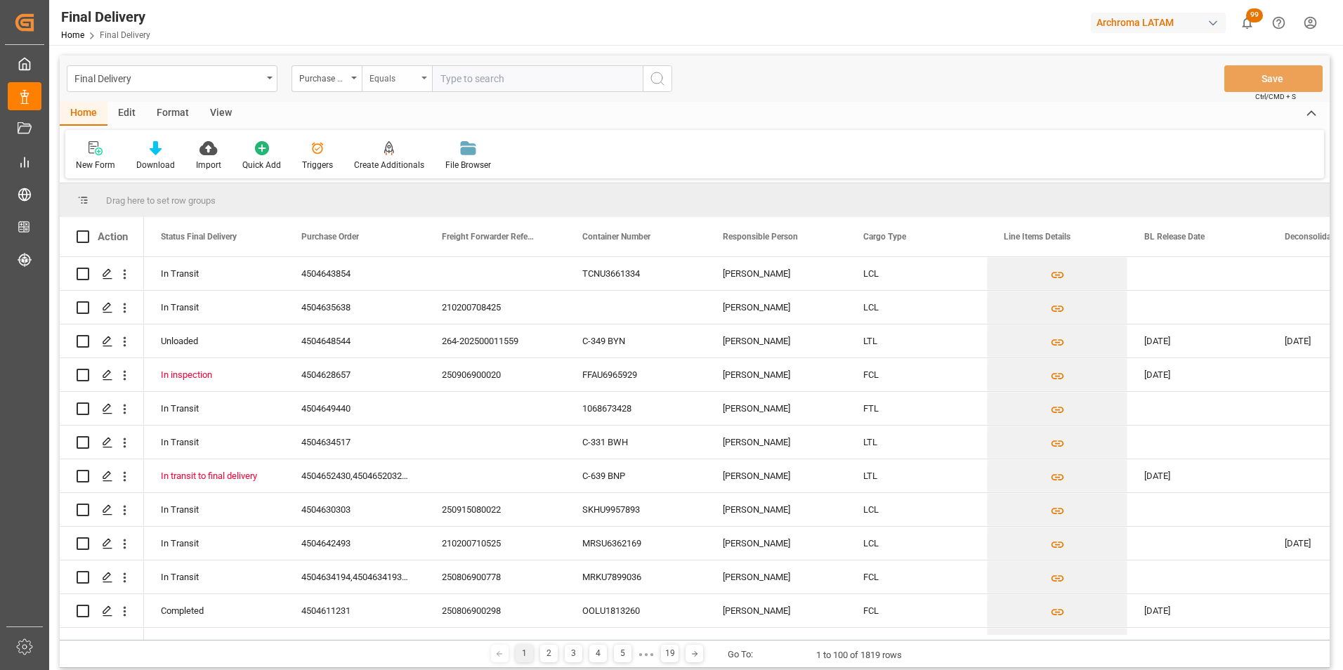
click at [379, 78] on div "Equals" at bounding box center [394, 77] width 48 height 16
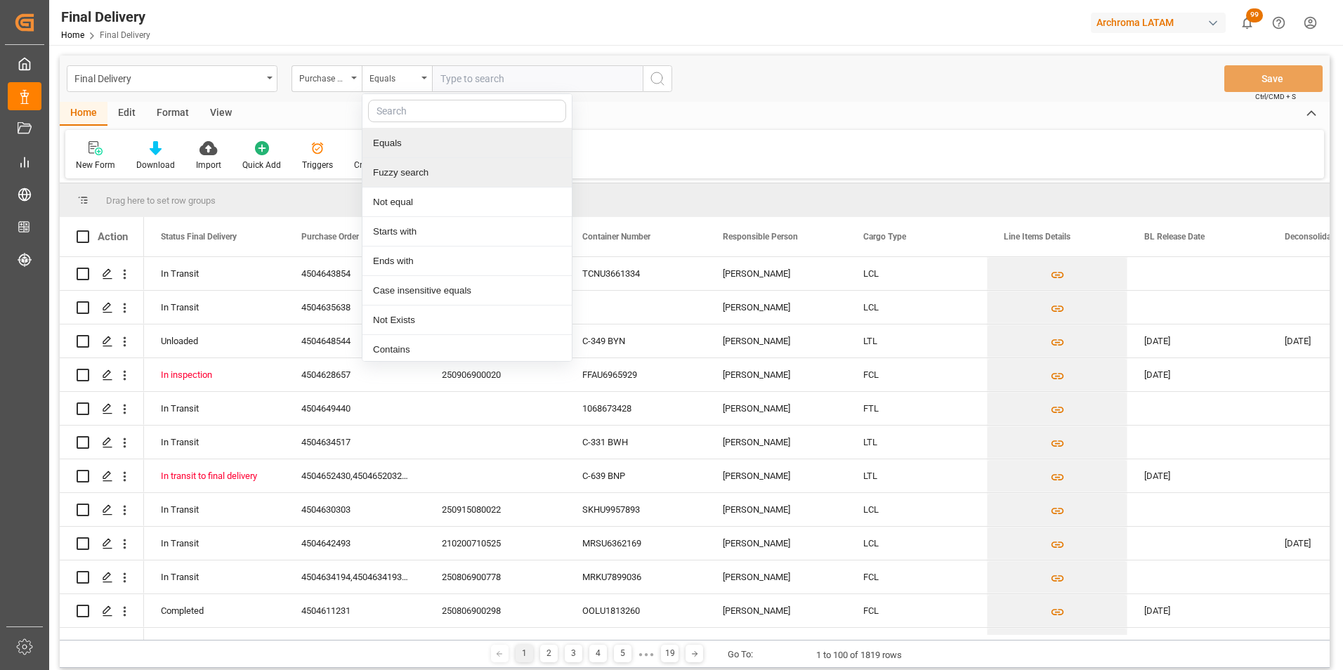
click at [404, 168] on div "Fuzzy search" at bounding box center [467, 173] width 209 height 30
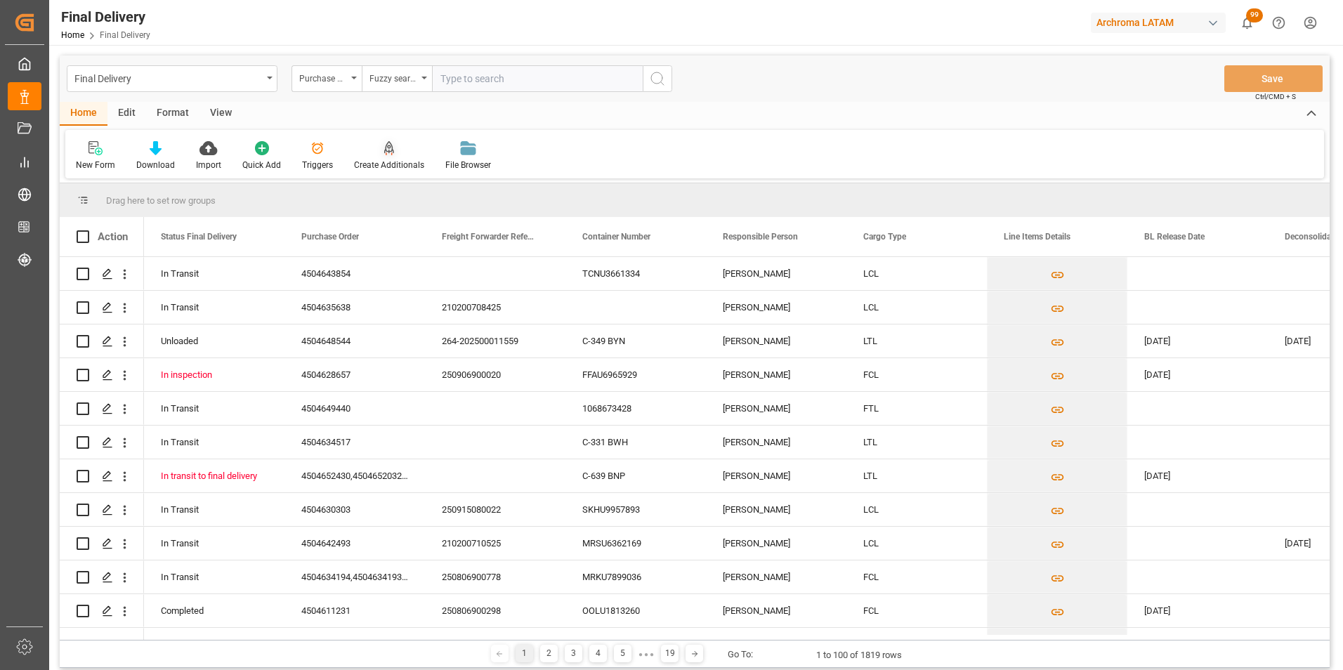
paste input "4504634517"
type input "4504634517"
click at [648, 85] on button "search button" at bounding box center [658, 78] width 30 height 27
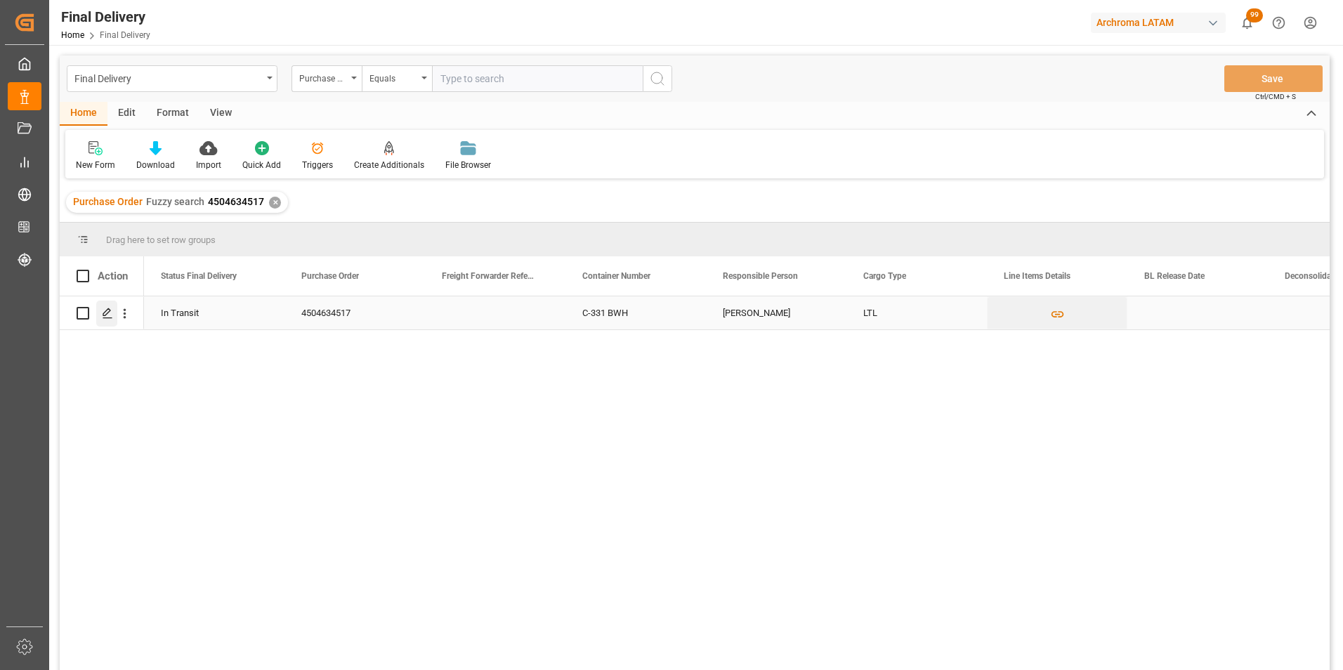
click at [106, 307] on div "Press SPACE to select this row." at bounding box center [106, 314] width 21 height 26
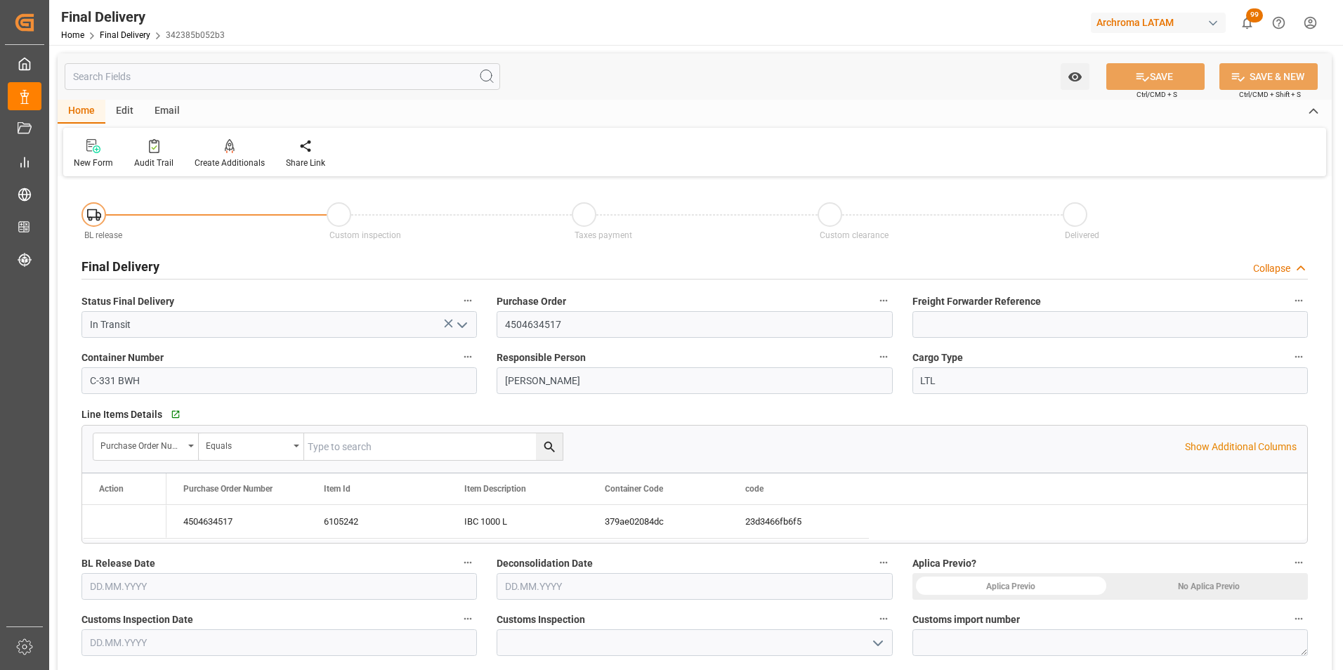
type input "[DATE]"
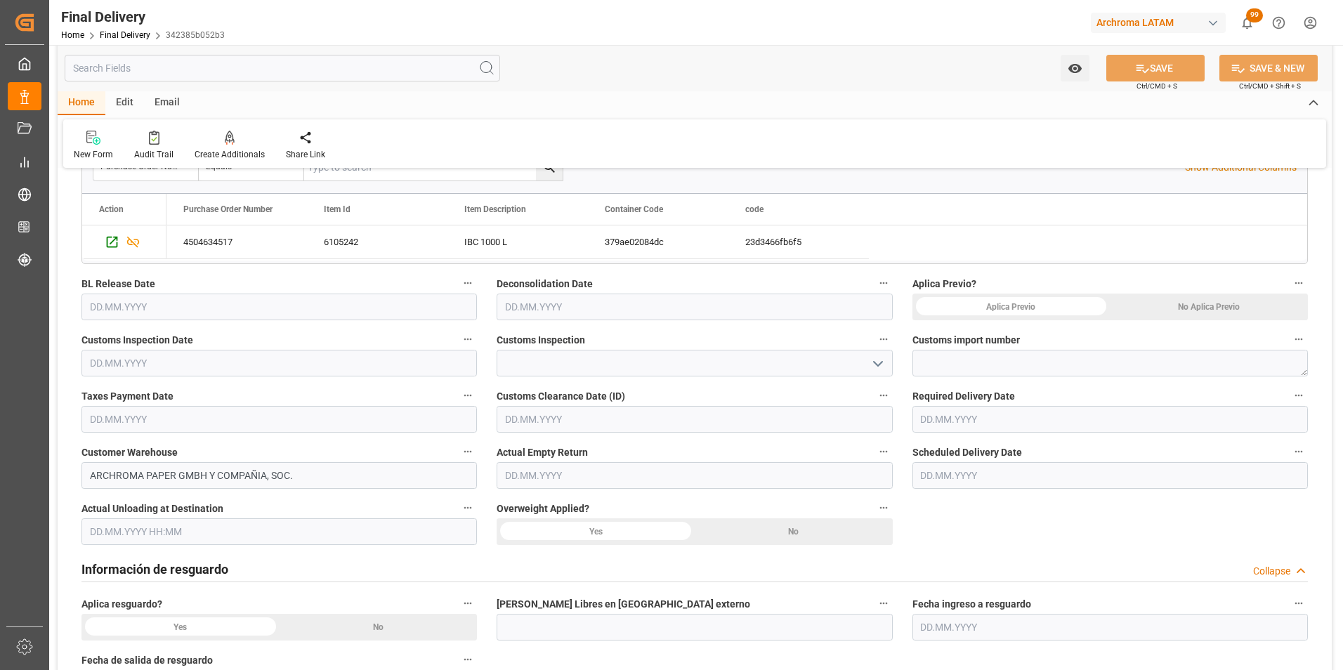
scroll to position [281, 0]
click at [963, 356] on textarea at bounding box center [1111, 361] width 396 height 27
paste textarea "264-202500011558"
type textarea "264-202500011558"
click at [1256, 306] on div "No Aplica Previo" at bounding box center [1209, 305] width 198 height 27
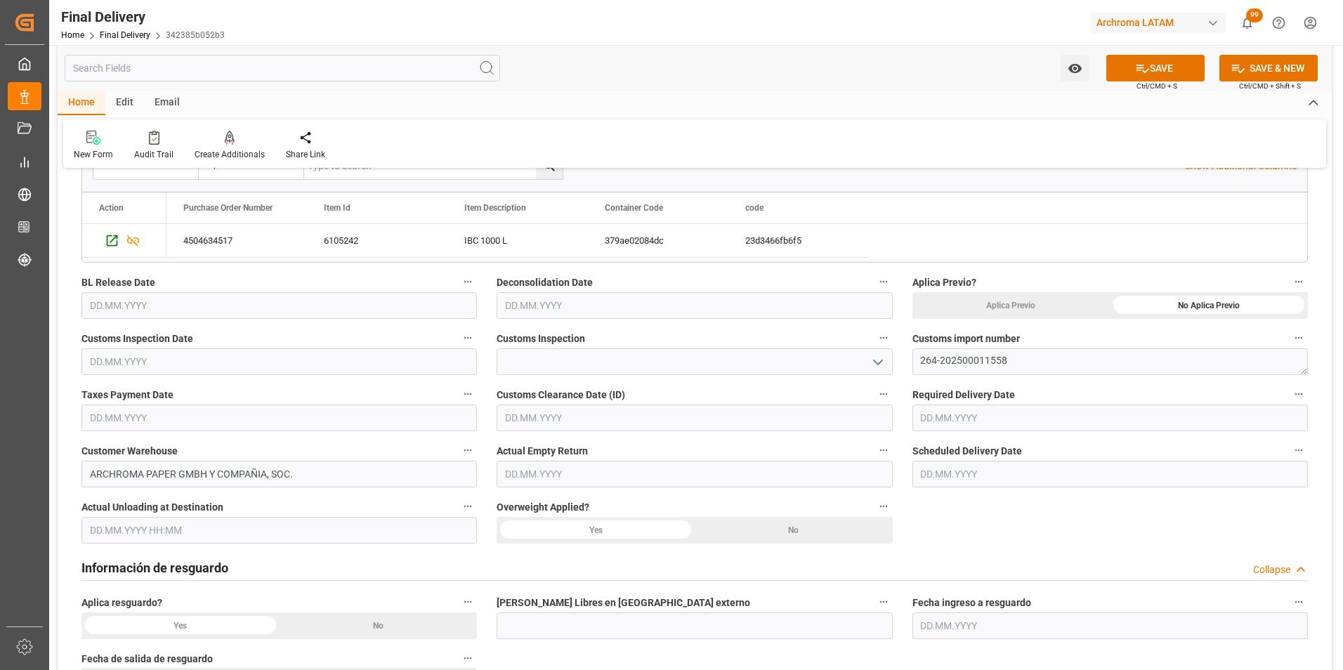
click at [116, 414] on input "text" at bounding box center [280, 418] width 396 height 27
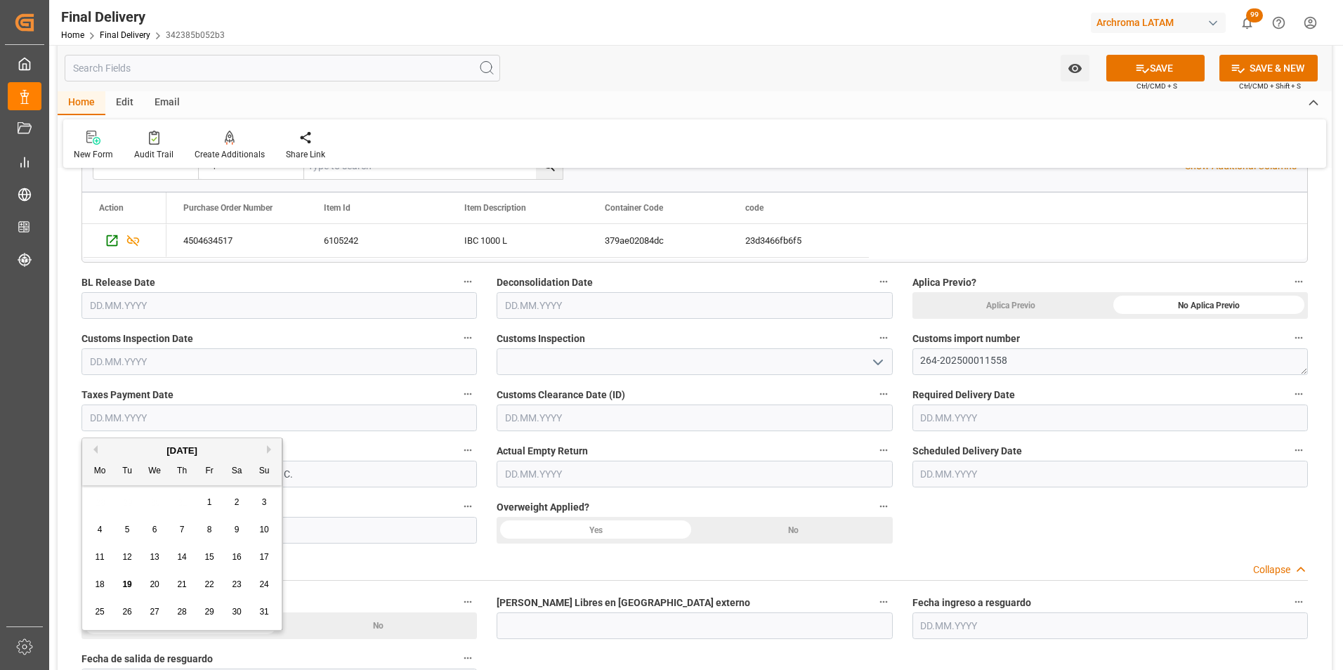
click at [96, 582] on span "18" at bounding box center [99, 585] width 9 height 10
type input "[DATE]"
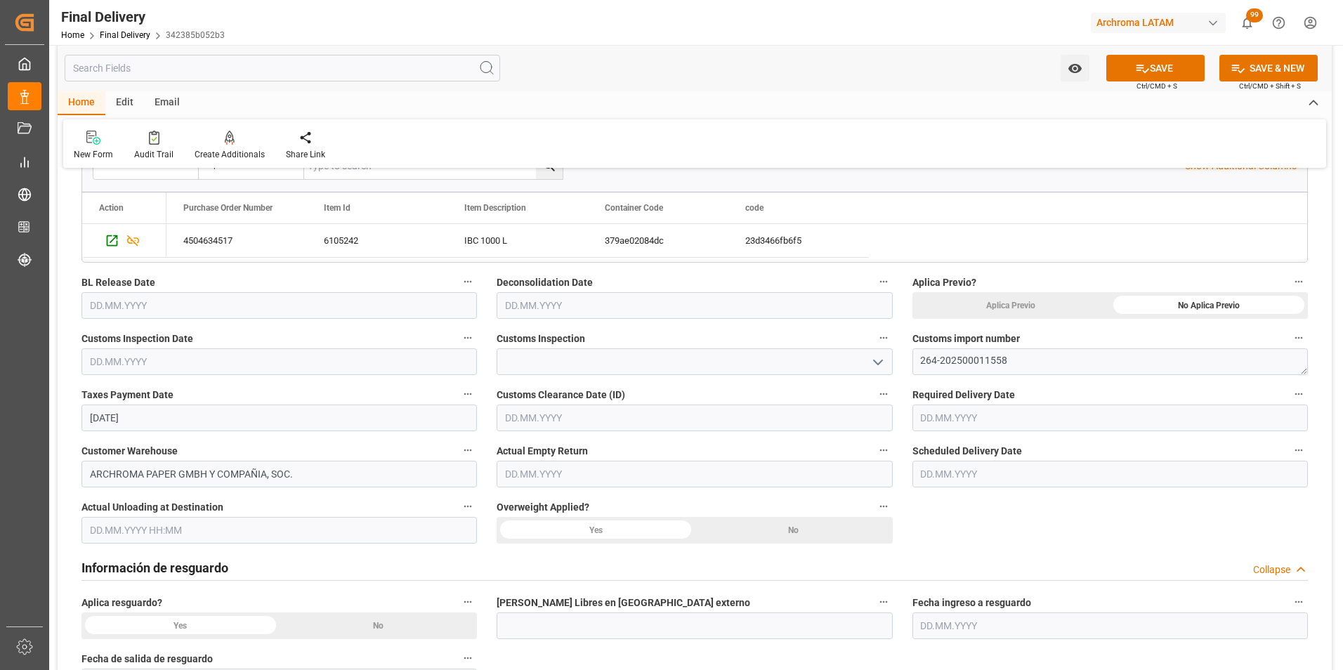
click at [99, 363] on input "text" at bounding box center [280, 361] width 396 height 27
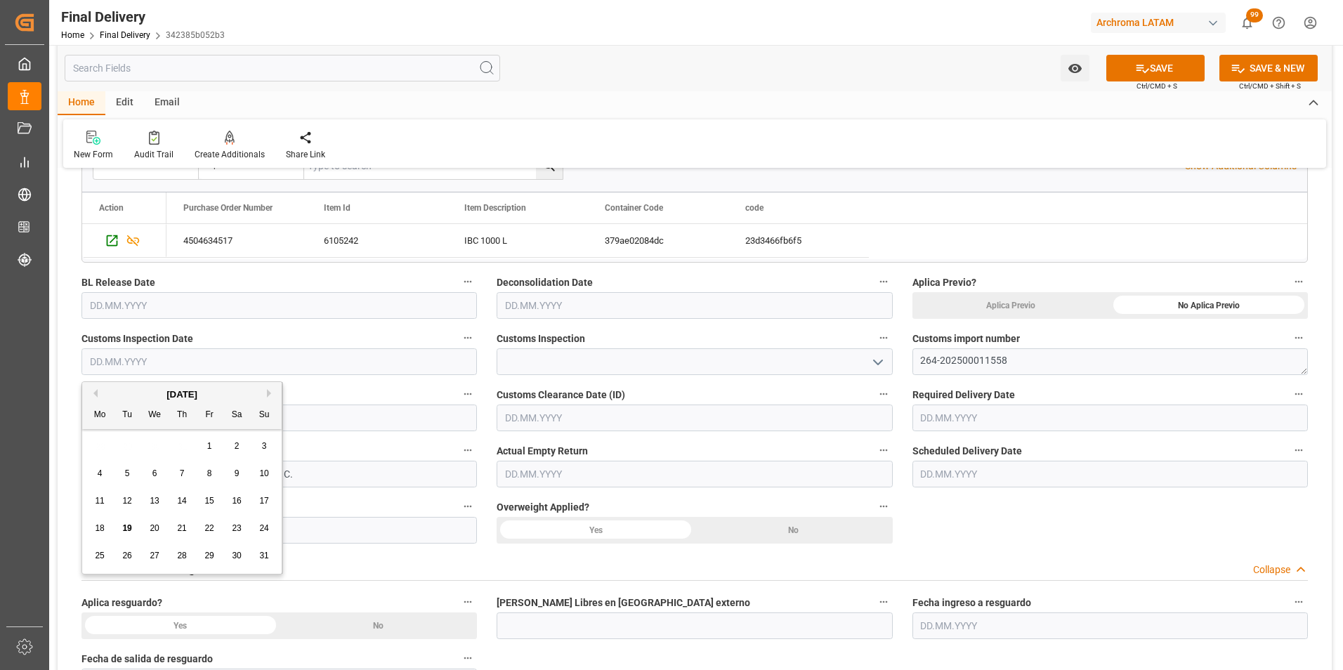
click at [103, 528] on span "18" at bounding box center [99, 528] width 9 height 10
type input "[DATE]"
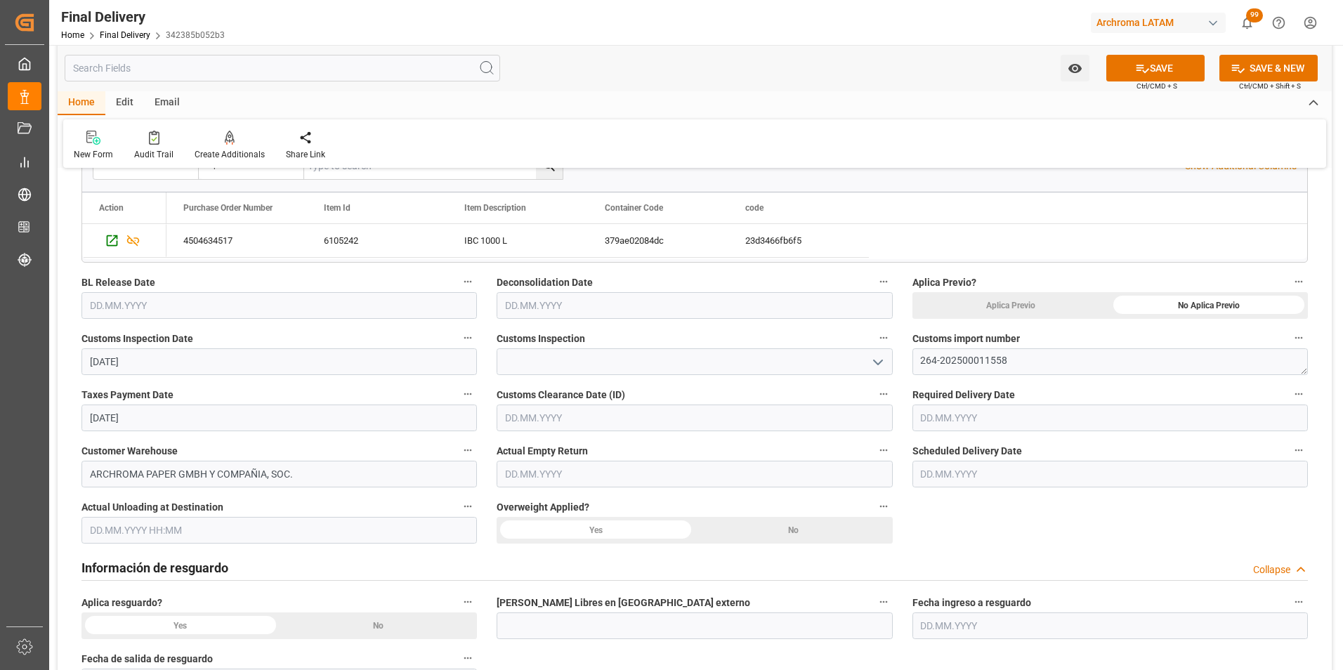
click at [821, 423] on input "text" at bounding box center [695, 418] width 396 height 27
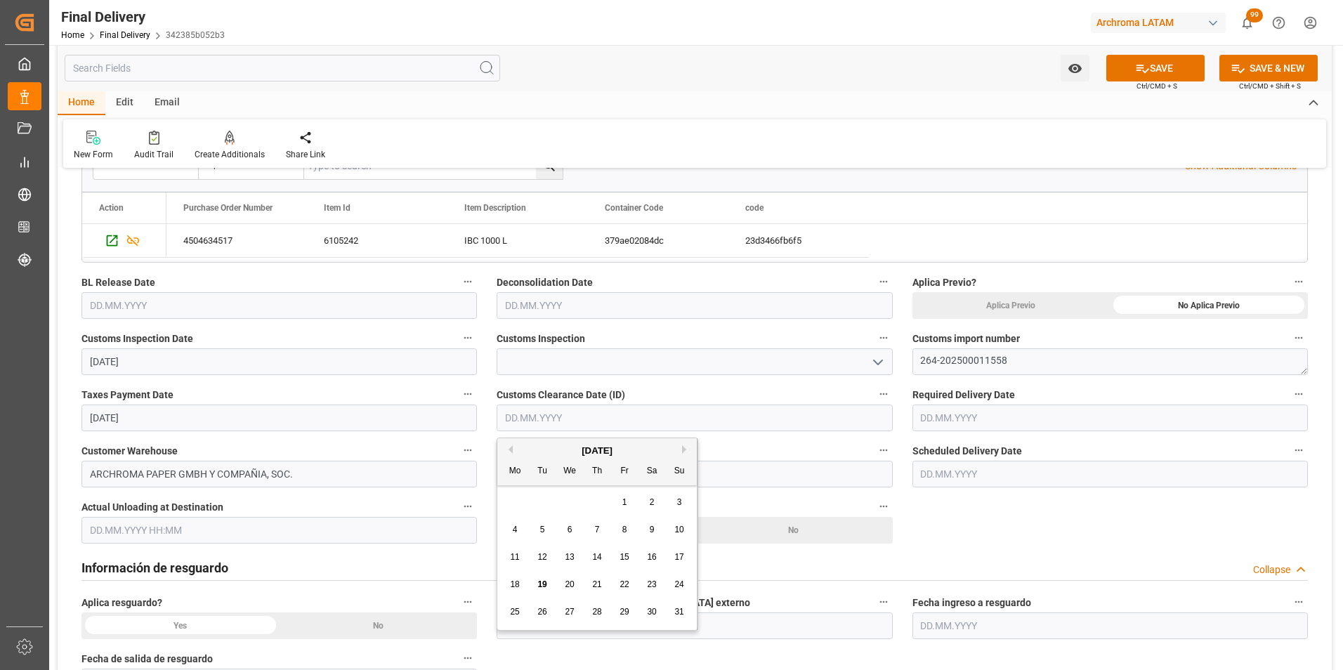
click at [523, 578] on div "18" at bounding box center [516, 585] width 18 height 17
type input "[DATE]"
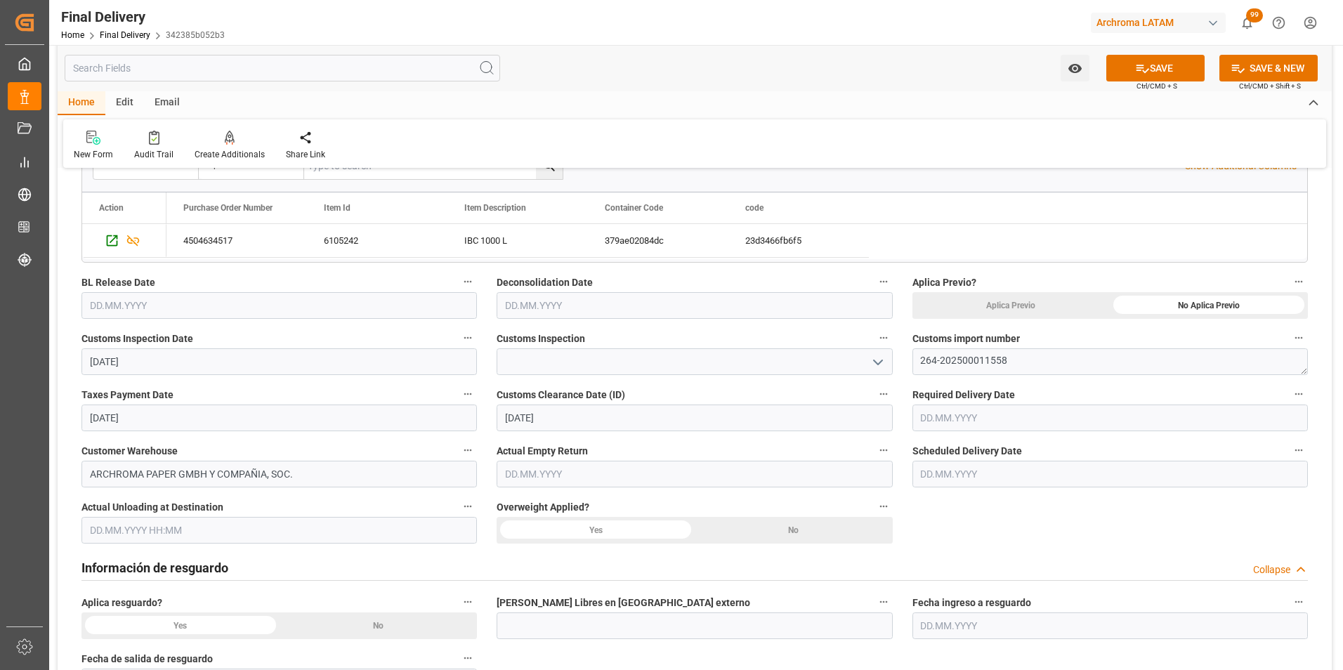
click at [178, 528] on input "text" at bounding box center [280, 530] width 396 height 27
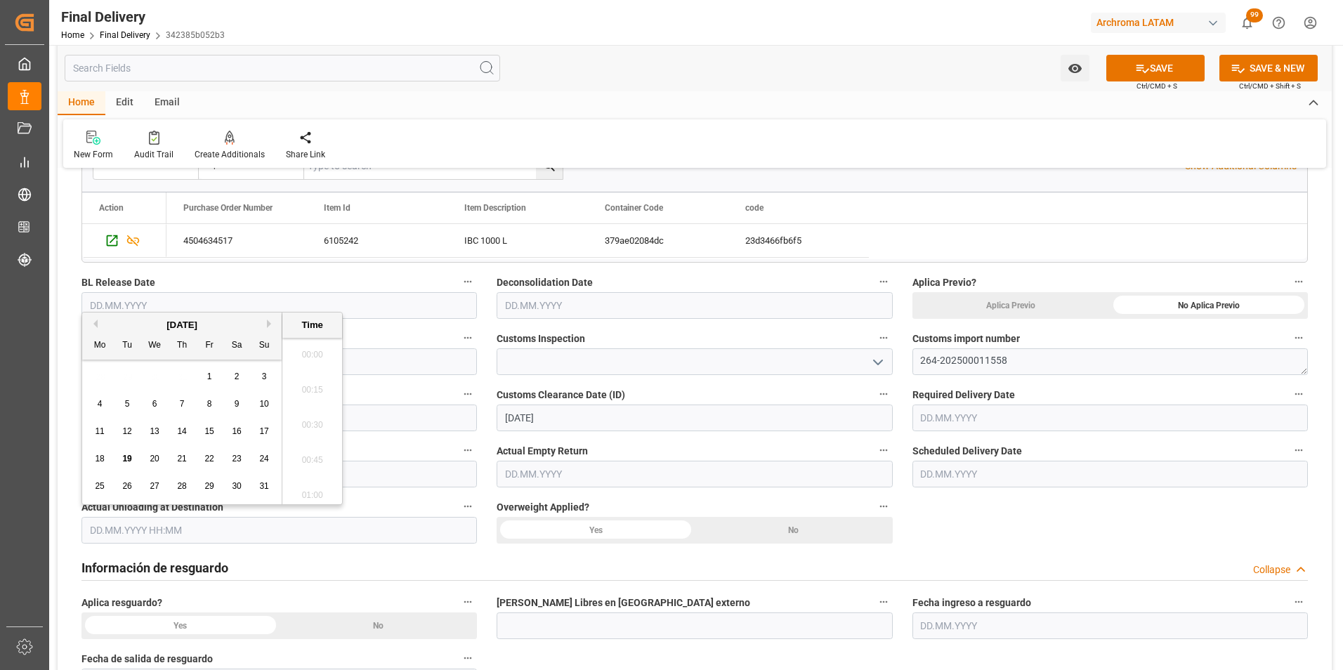
scroll to position [1761, 0]
click at [127, 458] on span "19" at bounding box center [126, 459] width 9 height 10
type input "[DATE] 00:00"
click at [966, 471] on input "text" at bounding box center [1111, 474] width 396 height 27
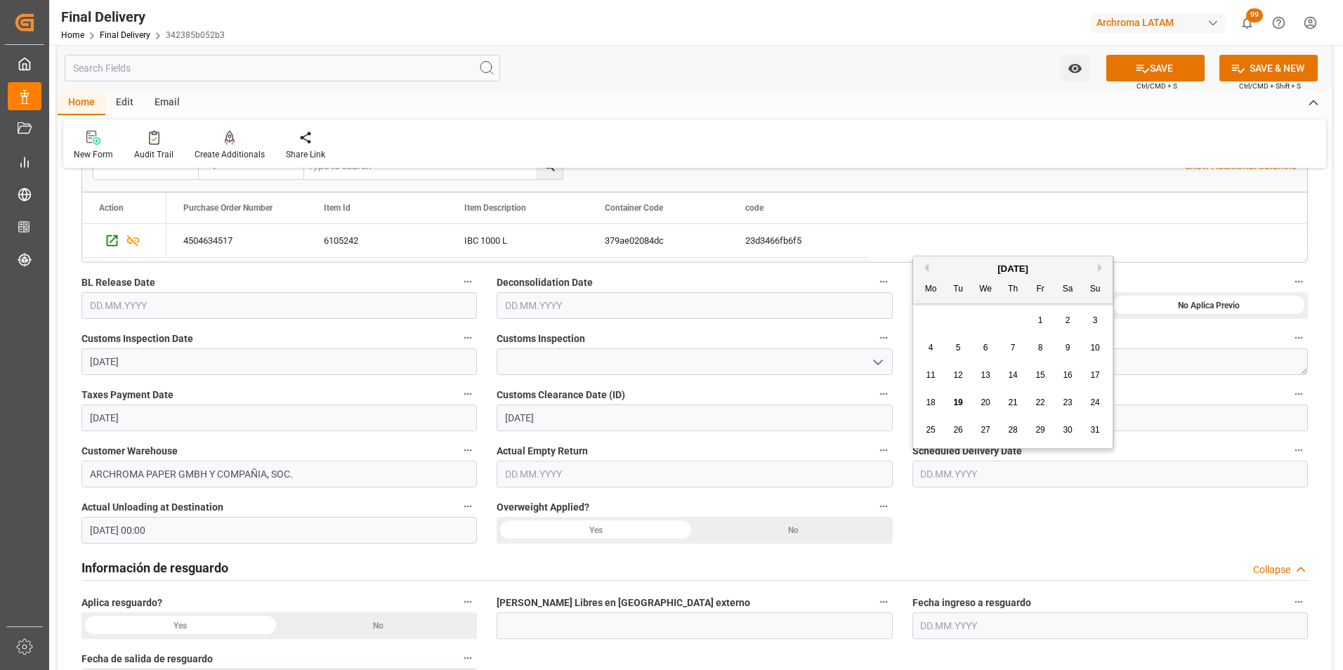
click at [958, 403] on span "19" at bounding box center [957, 403] width 9 height 10
type input "[DATE]"
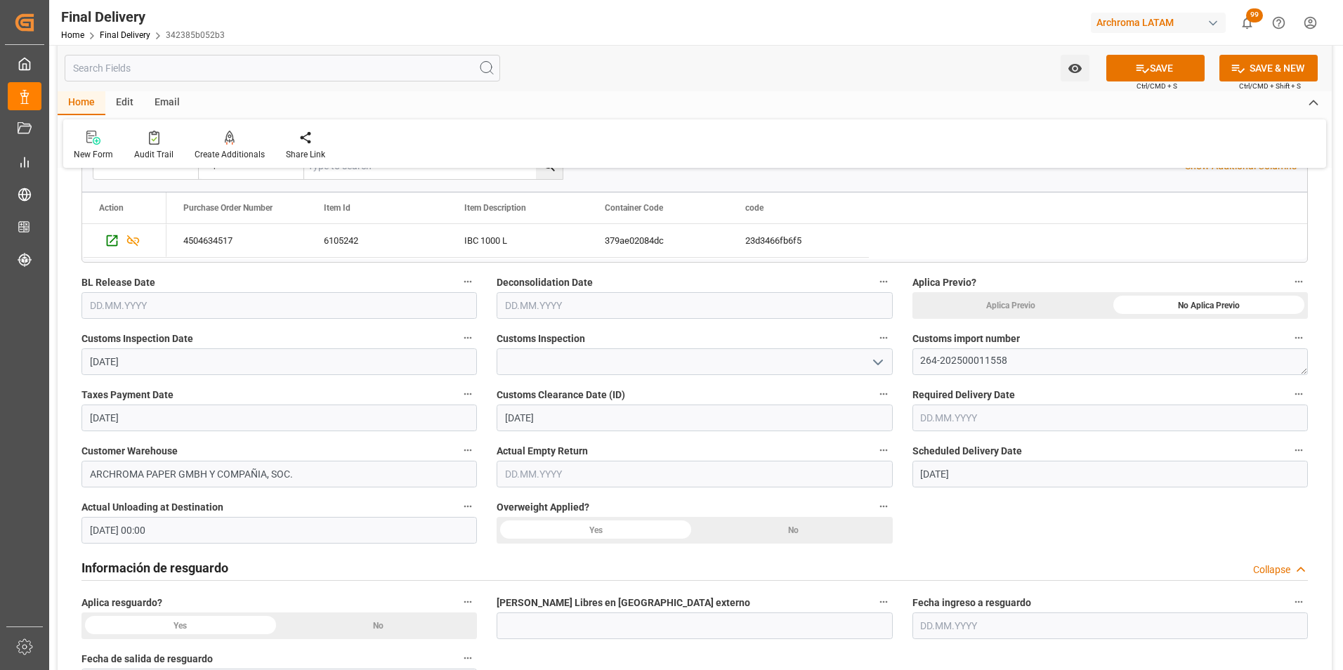
click at [954, 412] on input "text" at bounding box center [1111, 418] width 396 height 27
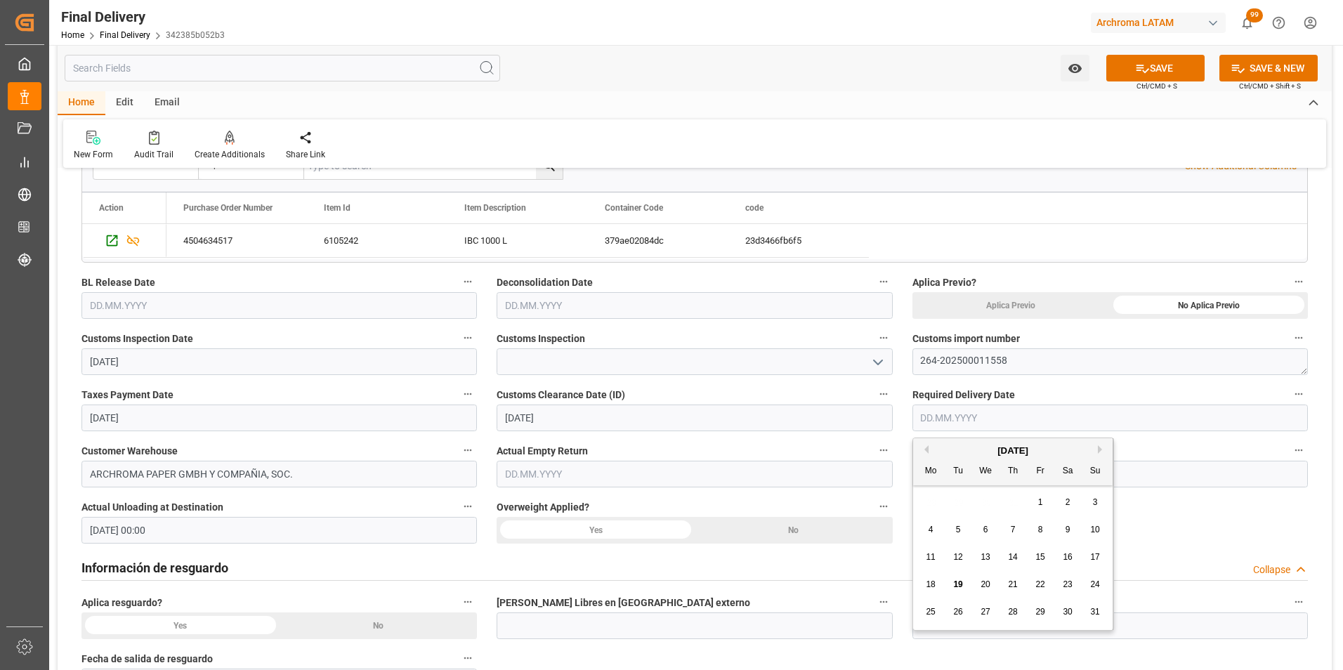
click at [990, 582] on span "20" at bounding box center [985, 585] width 9 height 10
type input "20.08.2025"
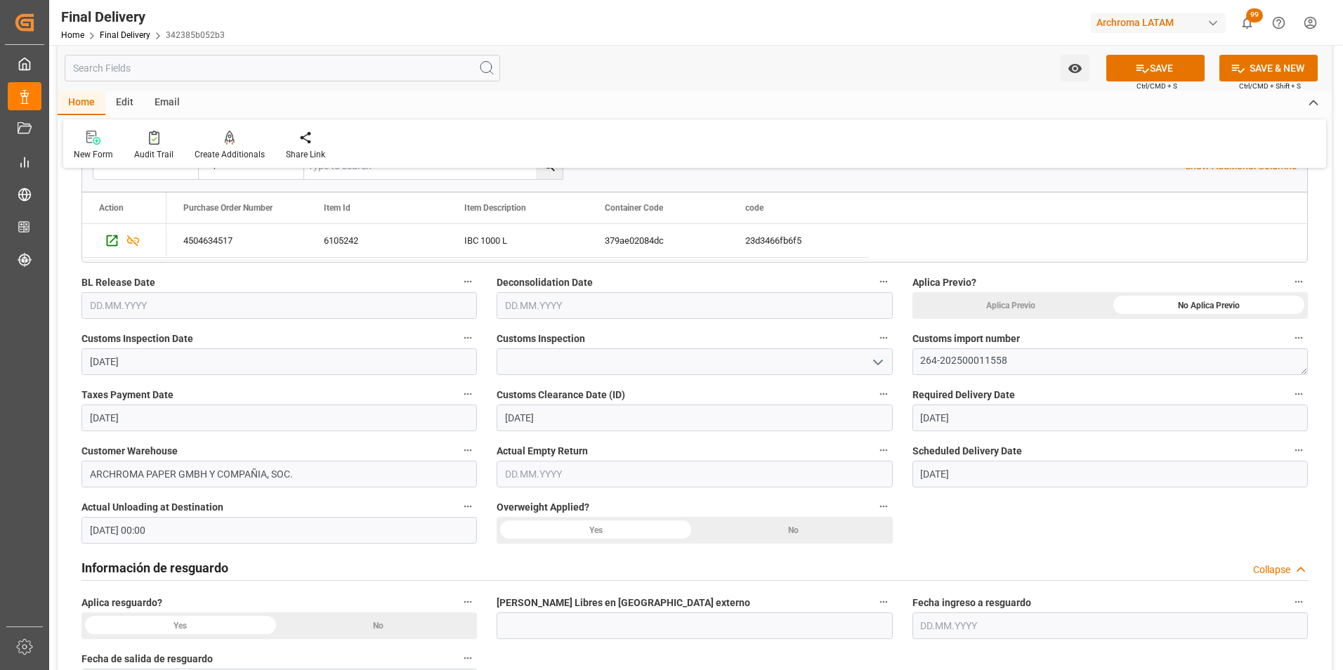
click at [528, 469] on input "text" at bounding box center [695, 474] width 396 height 27
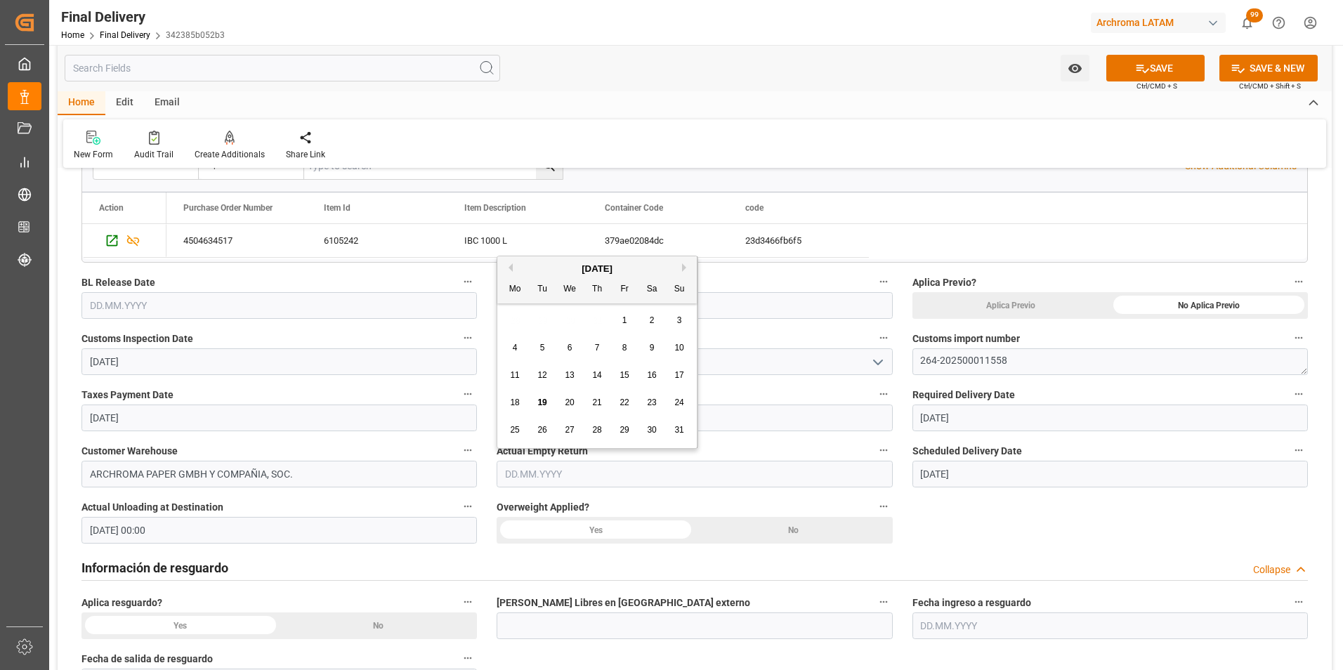
click at [540, 400] on span "19" at bounding box center [542, 403] width 9 height 10
type input "[DATE]"
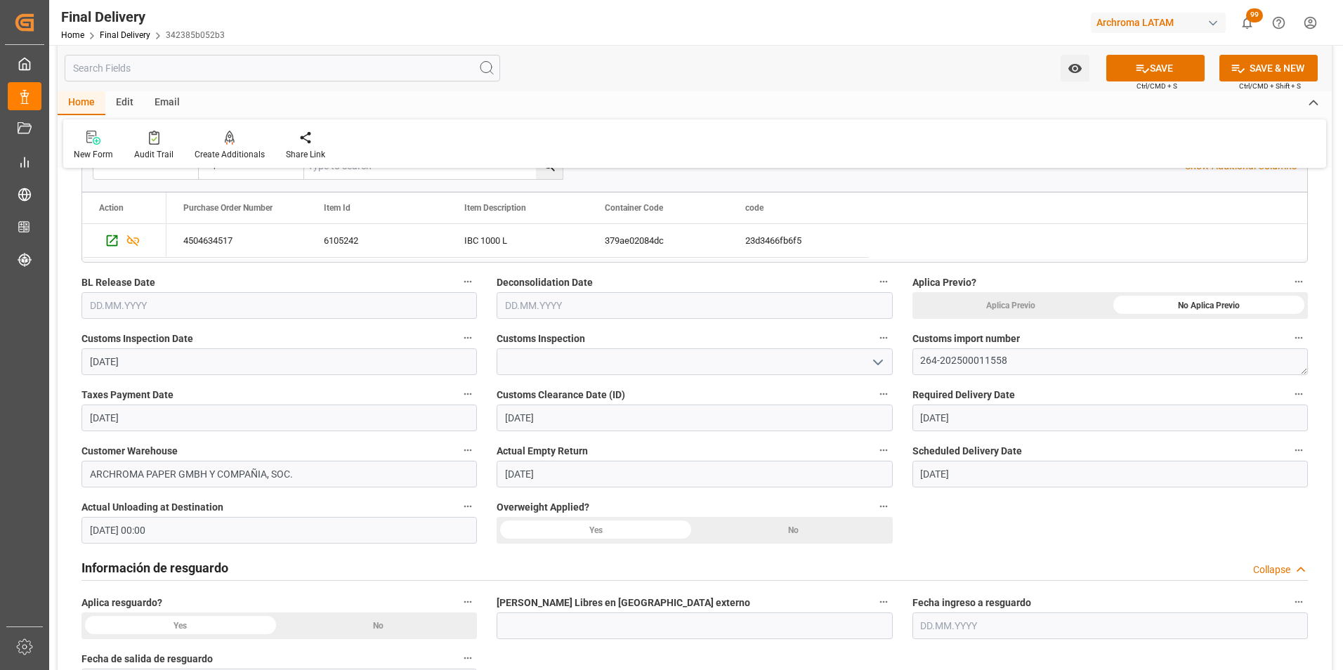
click at [1110, 319] on div "No" at bounding box center [1209, 305] width 198 height 27
click at [145, 304] on input "text" at bounding box center [280, 305] width 396 height 27
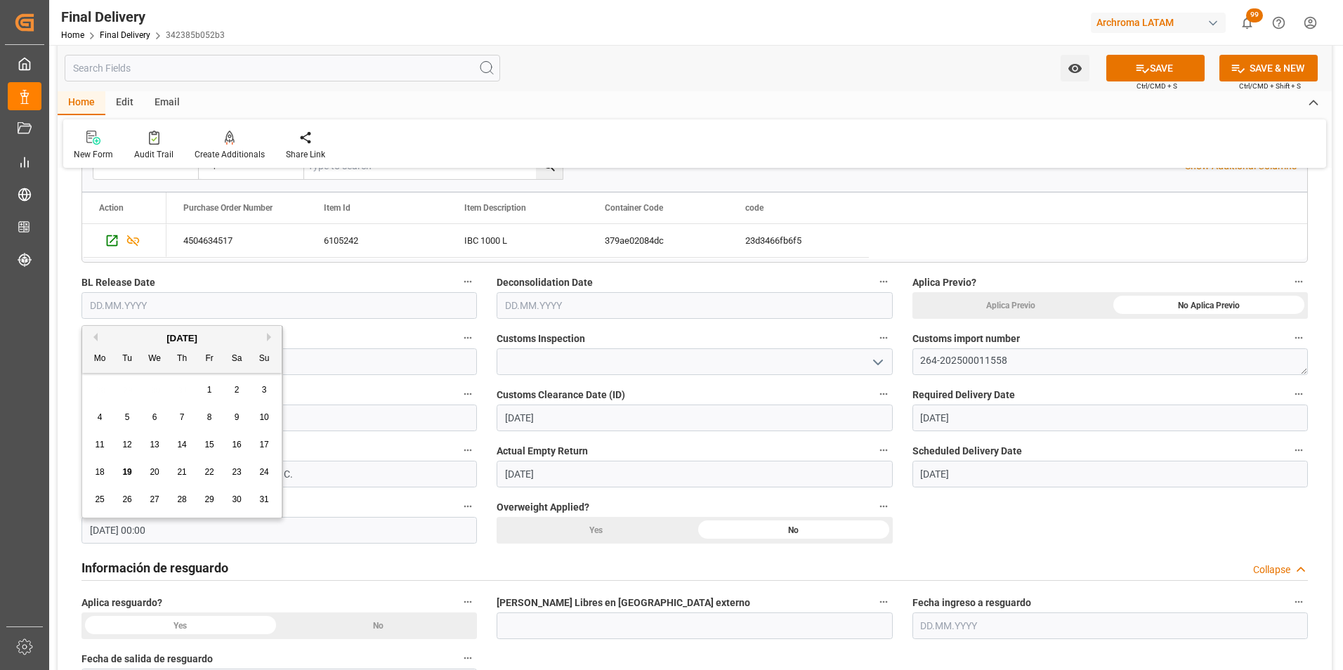
click at [100, 470] on span "18" at bounding box center [99, 472] width 9 height 10
type input "[DATE]"
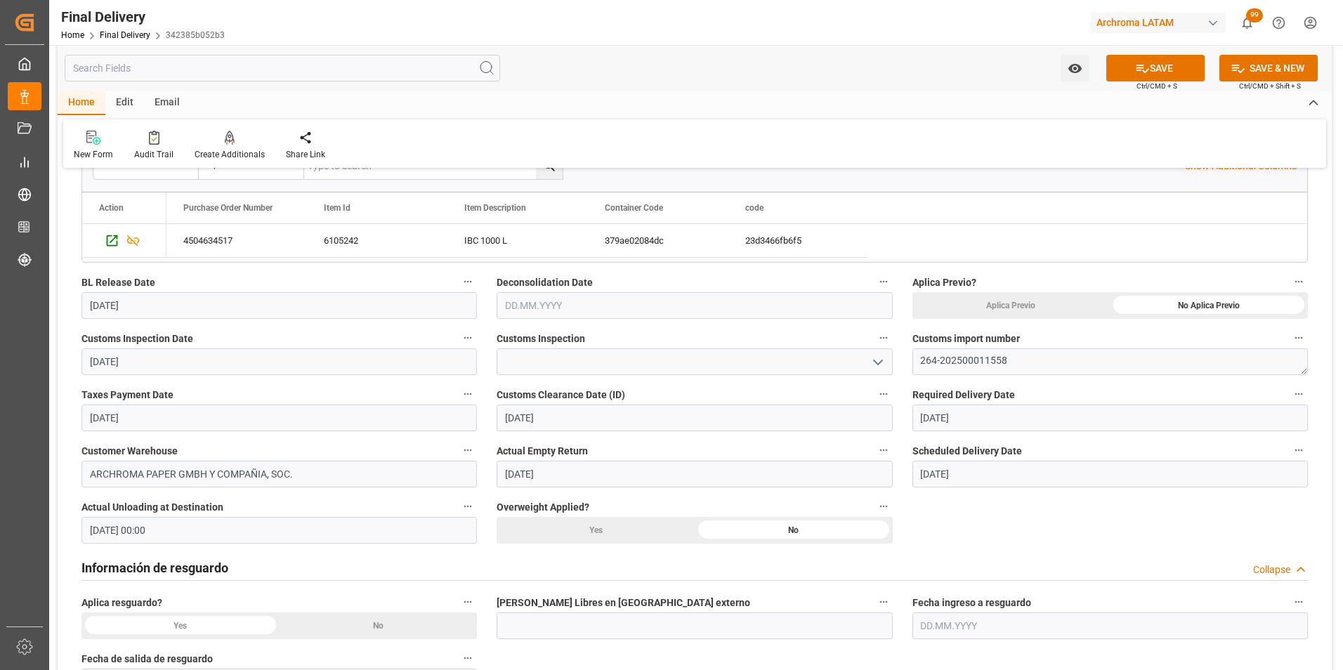
click at [540, 303] on input "text" at bounding box center [695, 305] width 396 height 27
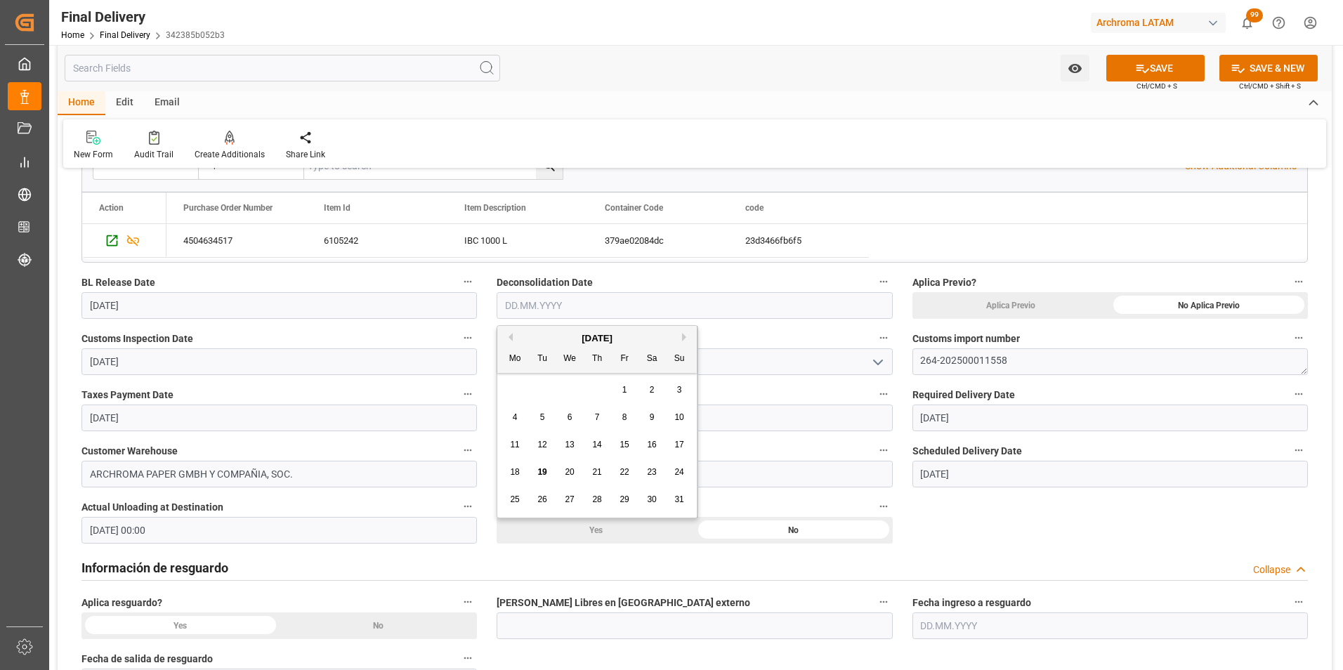
click at [538, 469] on span "19" at bounding box center [542, 472] width 9 height 10
type input "[DATE]"
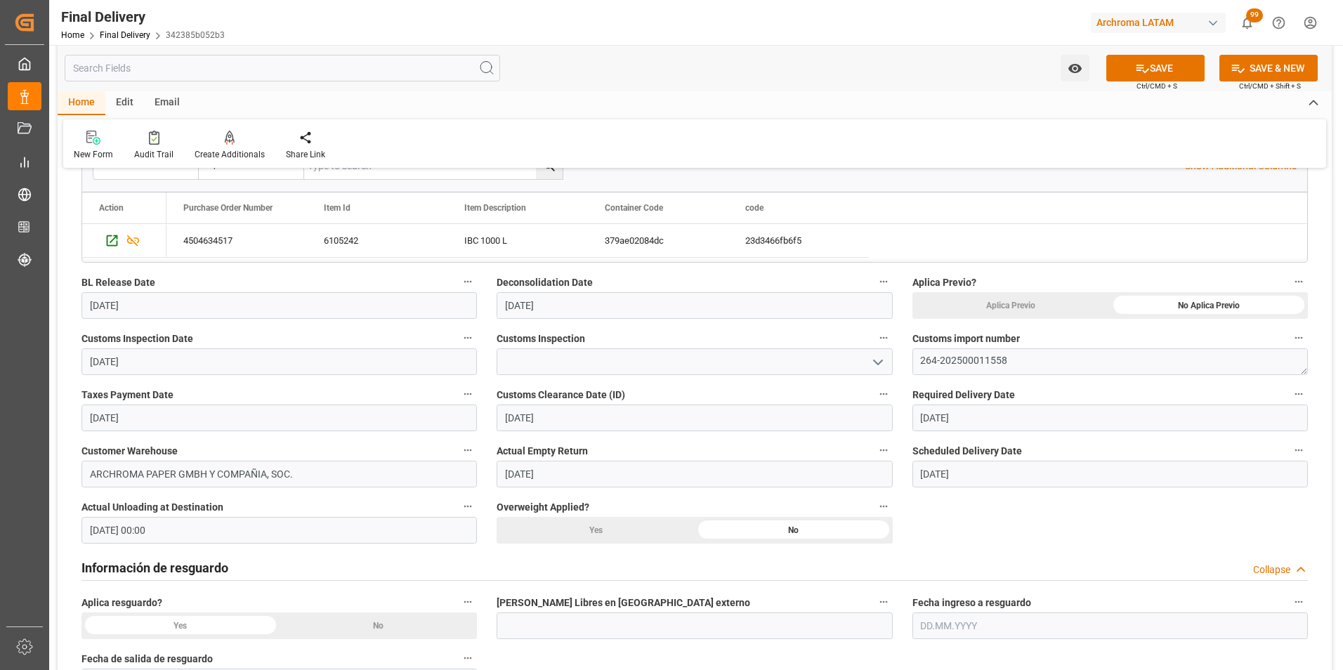
click at [880, 355] on icon "open menu" at bounding box center [878, 362] width 17 height 17
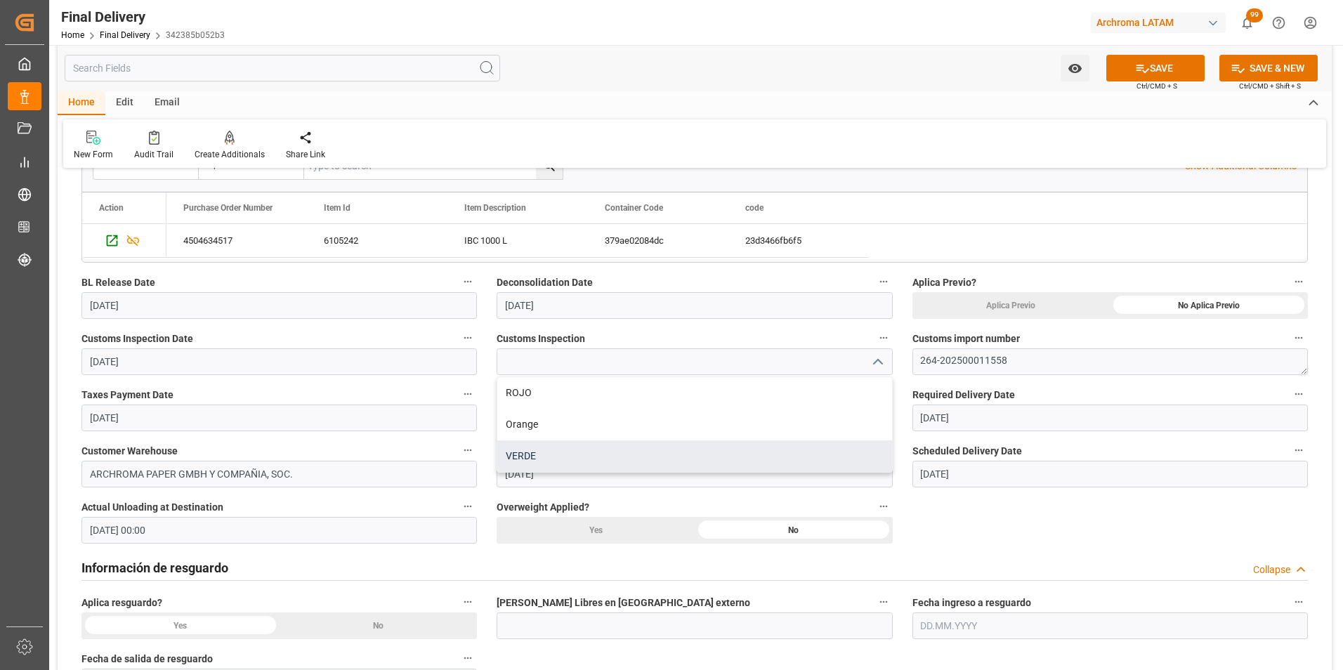
click at [678, 445] on div "VERDE" at bounding box center [694, 457] width 394 height 32
type input "VERDE"
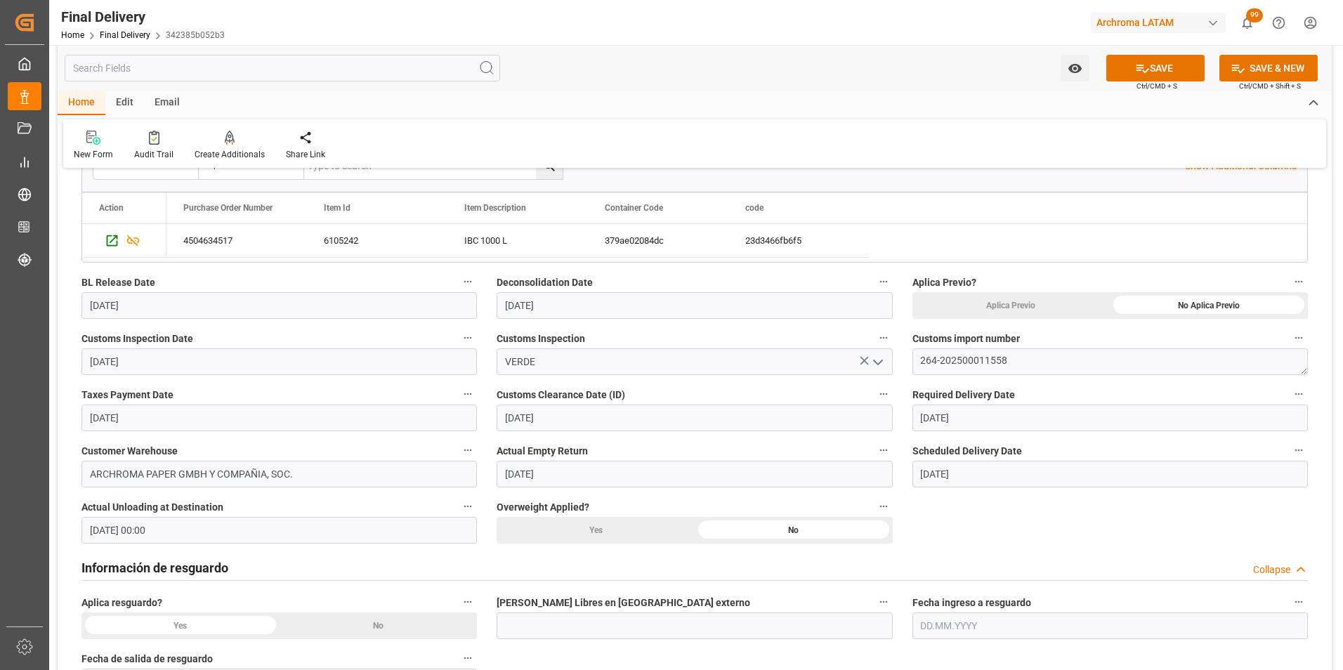
scroll to position [422, 0]
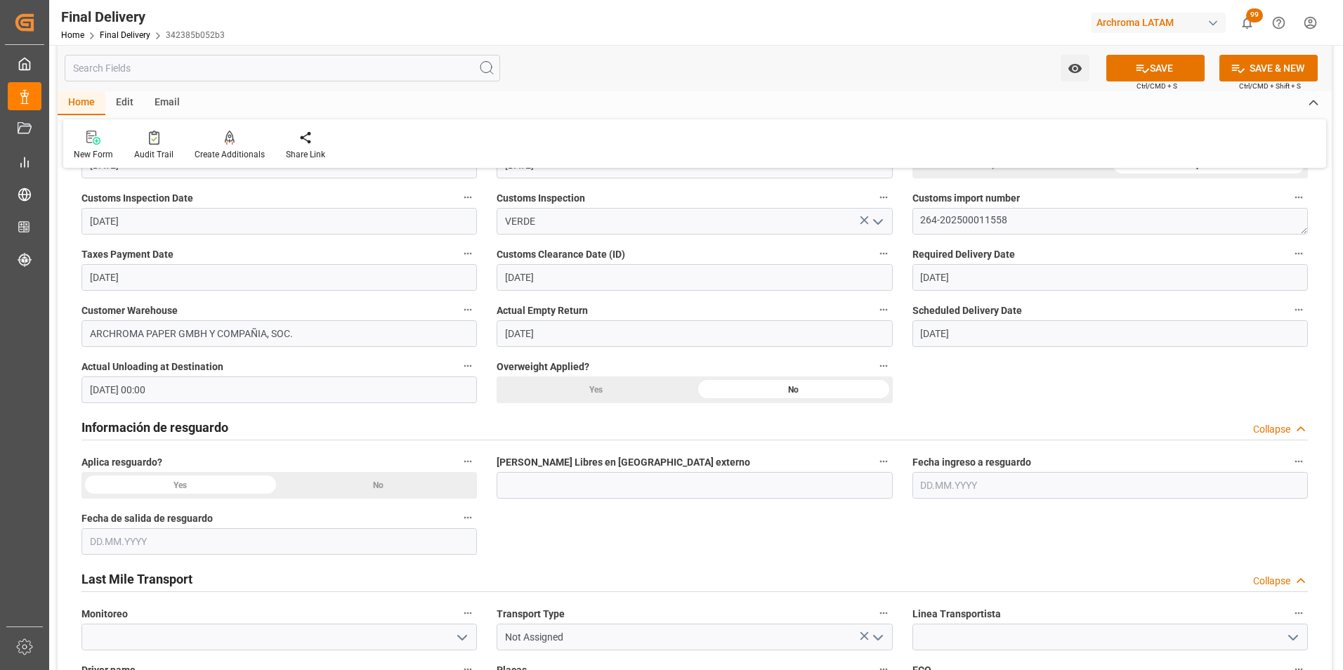
click at [1110, 178] on div "No" at bounding box center [1209, 165] width 198 height 27
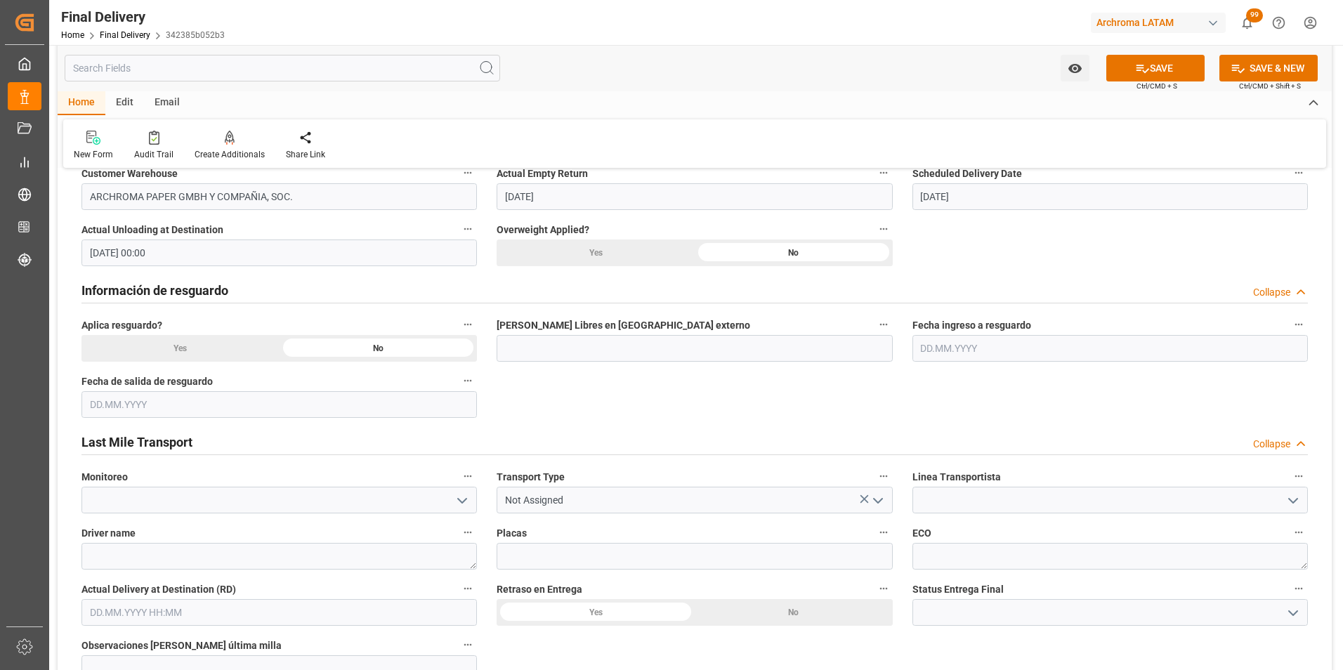
scroll to position [562, 0]
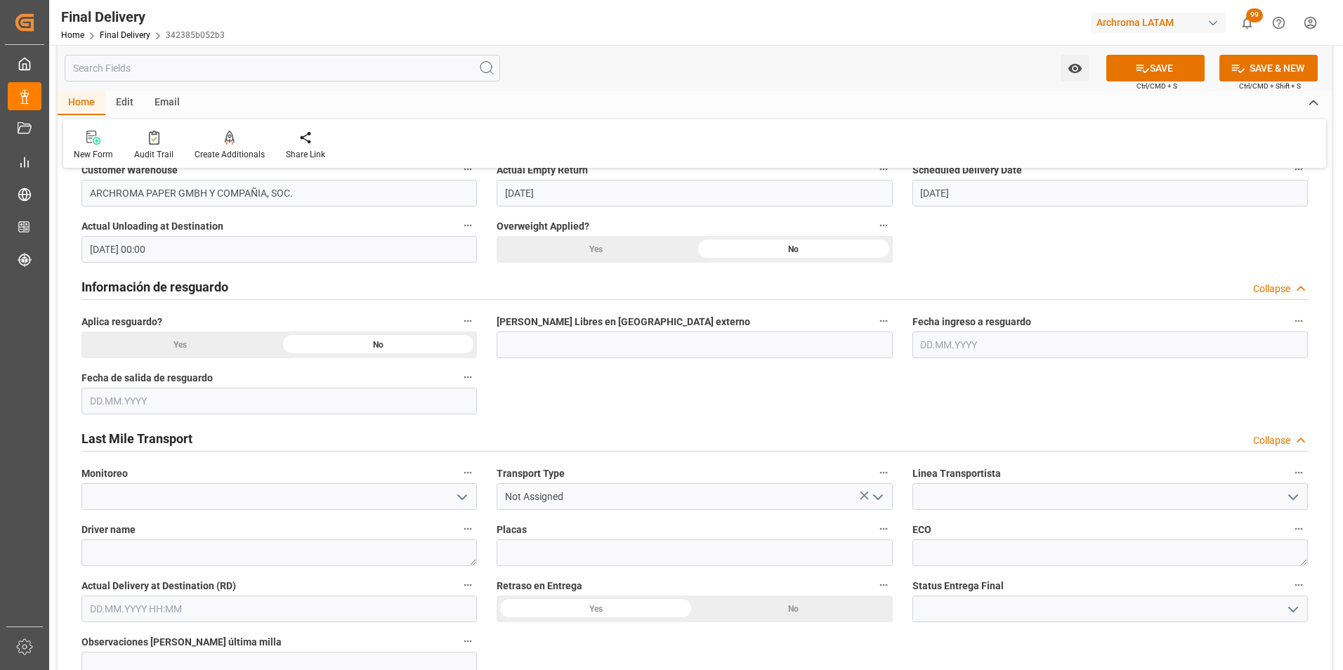
click at [885, 502] on icon "open menu" at bounding box center [878, 497] width 17 height 17
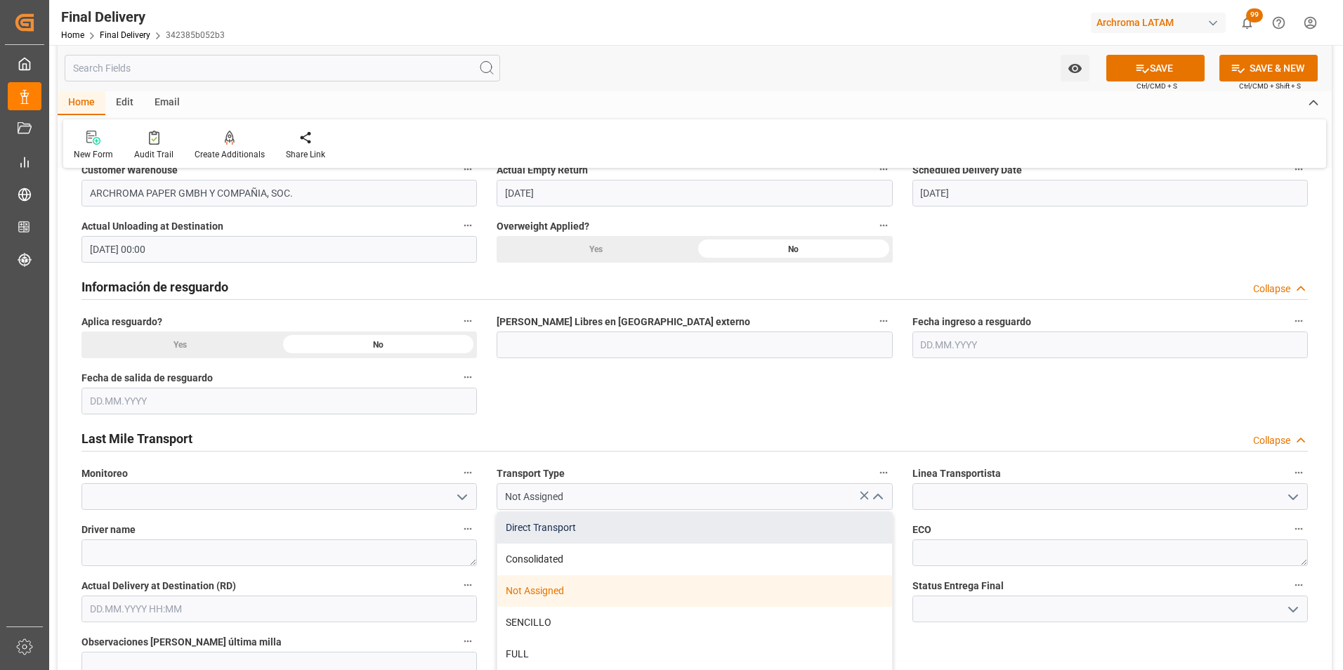
click at [793, 524] on div "Direct Transport" at bounding box center [694, 528] width 394 height 32
type input "Direct Transport"
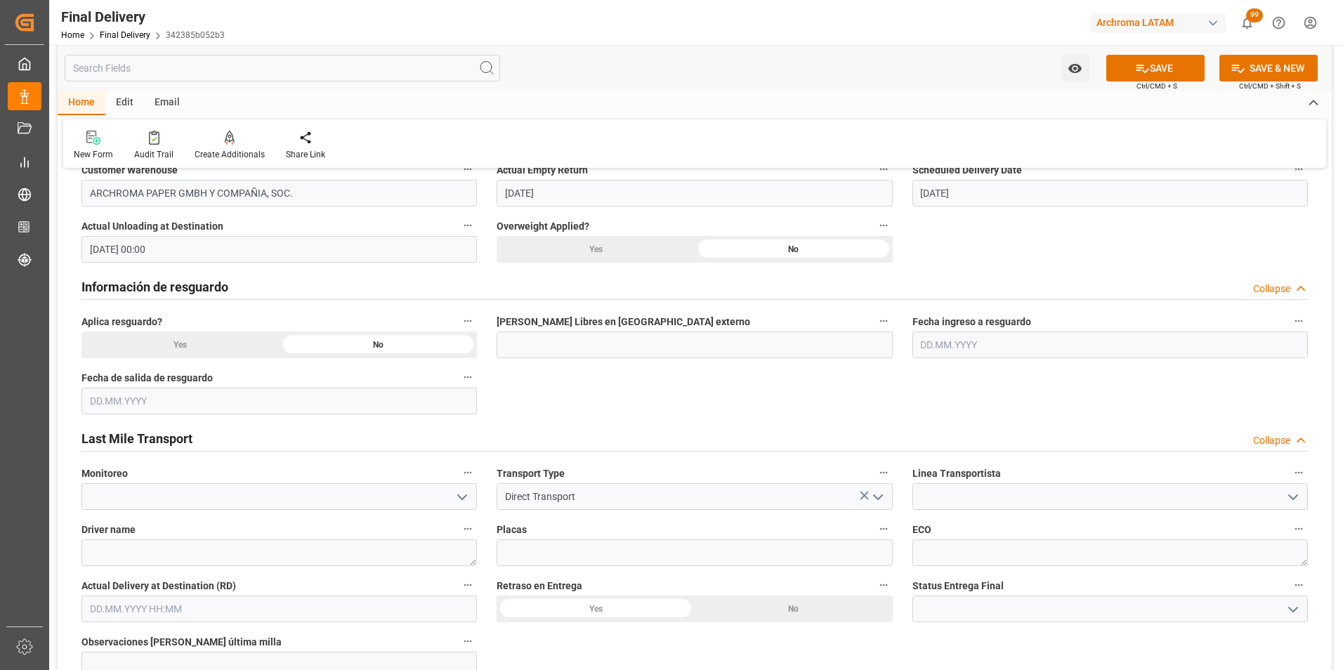
click at [1294, 495] on icon "open menu" at bounding box center [1293, 497] width 17 height 17
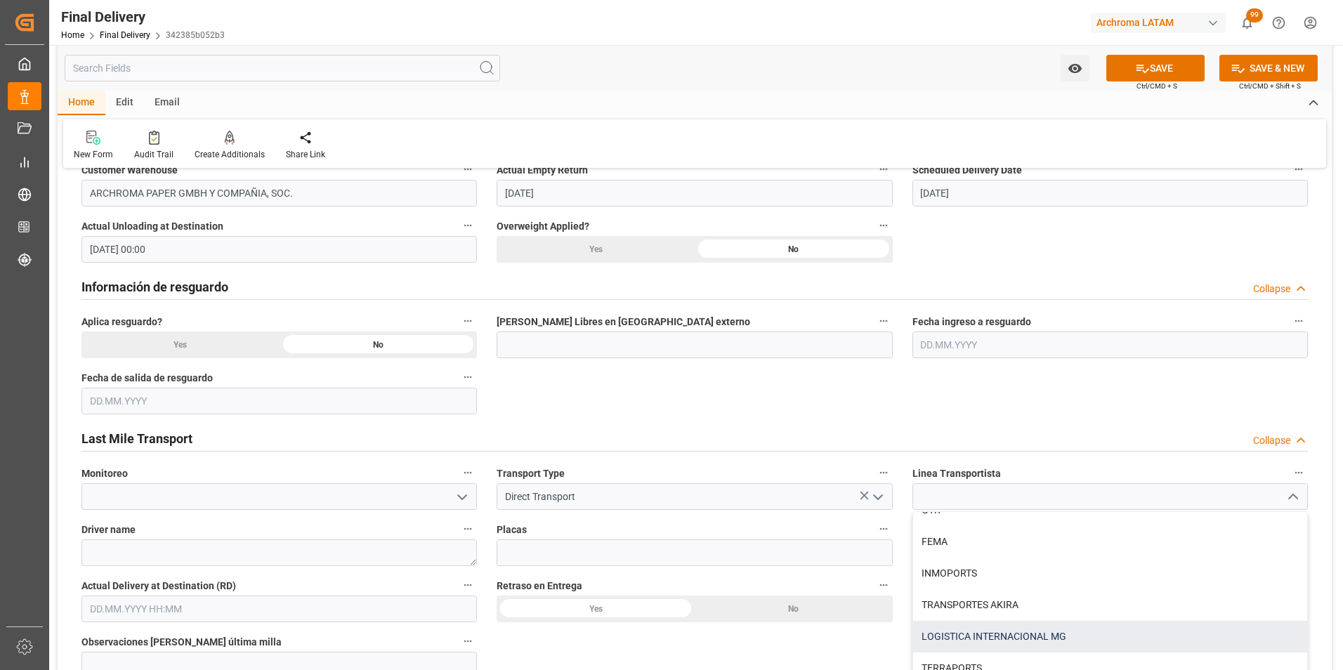
click at [1043, 635] on div "LOGISTICA INTERNACIONAL MG" at bounding box center [1110, 637] width 394 height 32
type input "LOGISTICA INTERNACIONAL MG"
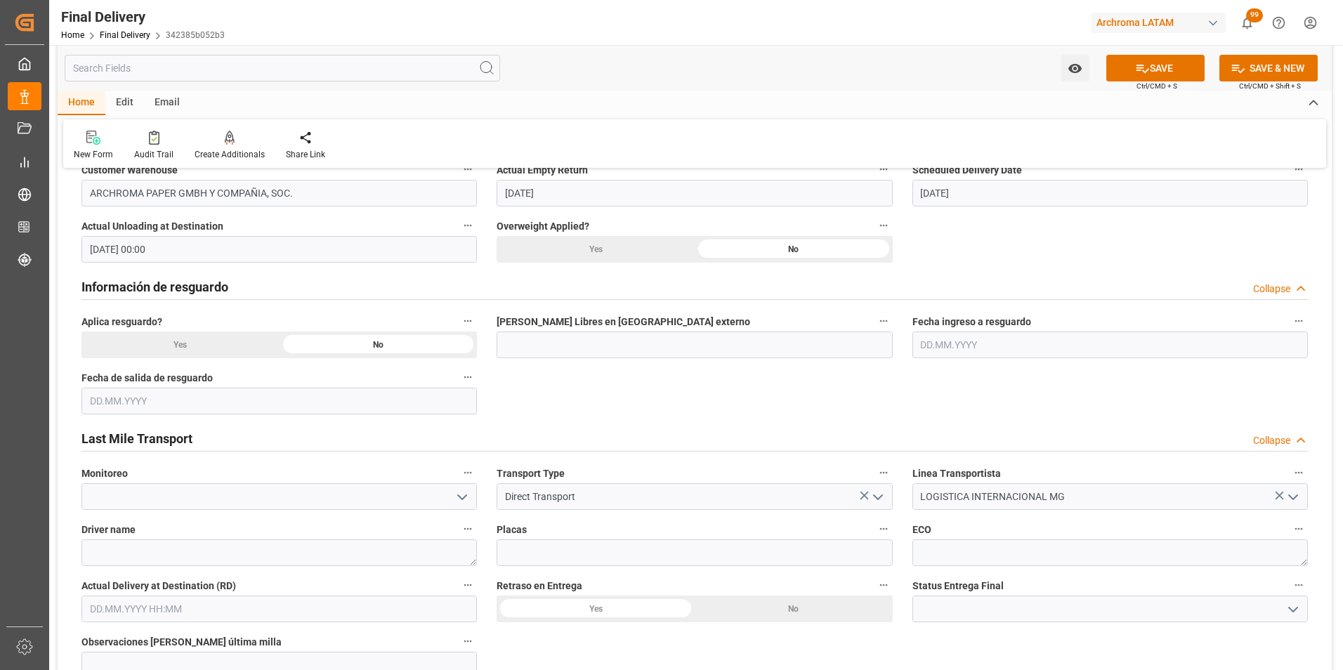
scroll to position [703, 0]
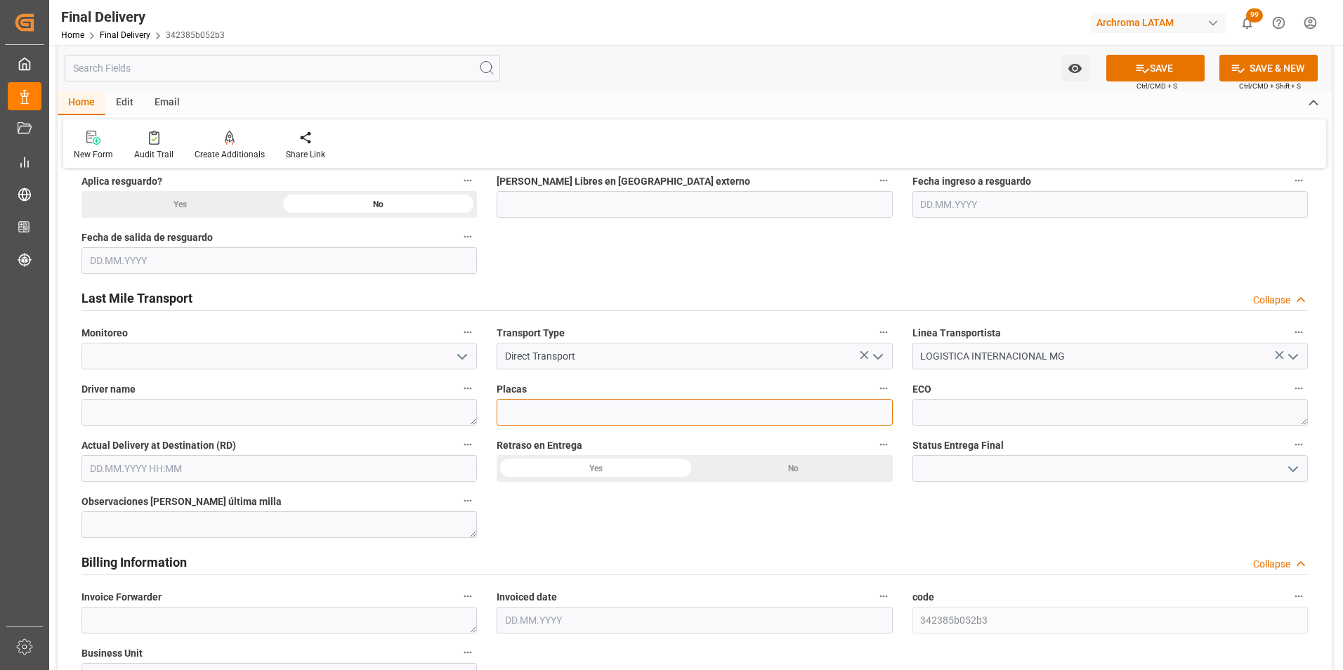
click at [852, 416] on input at bounding box center [695, 412] width 396 height 27
click at [290, 393] on label "Driver name" at bounding box center [280, 389] width 396 height 20
click at [459, 393] on button "Driver name" at bounding box center [468, 388] width 18 height 18
click at [295, 415] on div at bounding box center [671, 335] width 1343 height 670
click at [285, 415] on textarea at bounding box center [280, 412] width 396 height 27
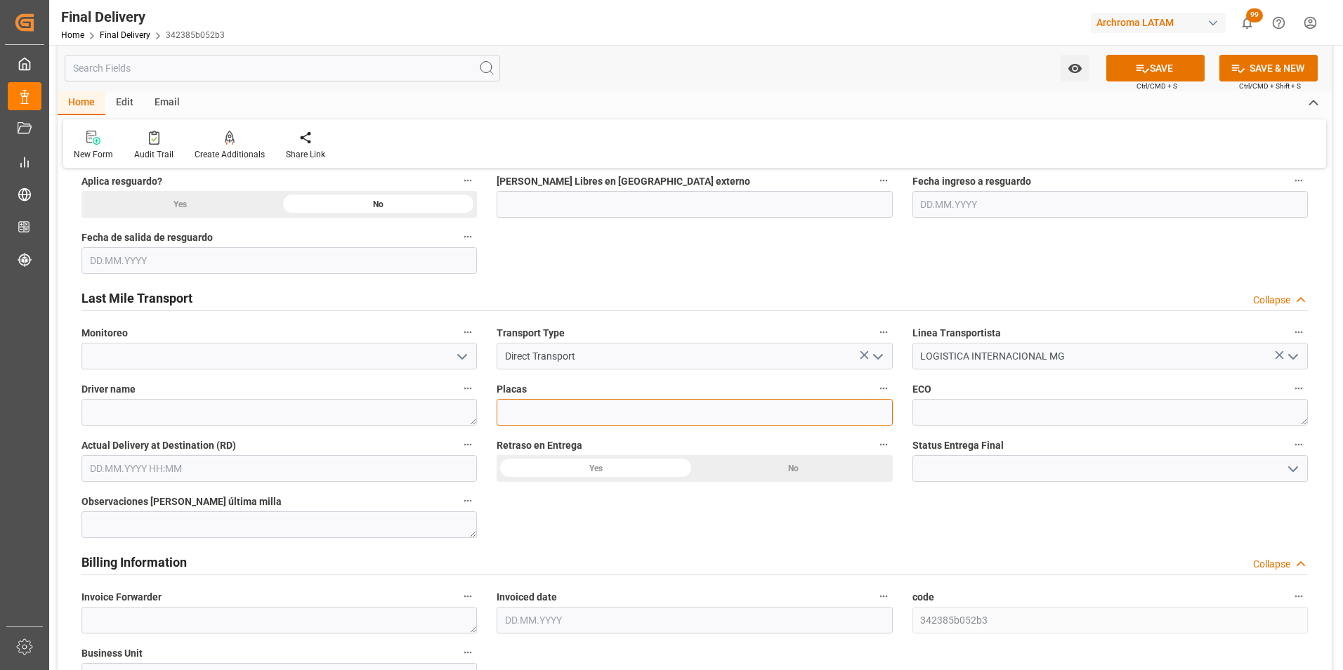
click at [545, 425] on input at bounding box center [695, 412] width 396 height 27
click at [544, 417] on input at bounding box center [695, 412] width 396 height 27
type input "C-331 BWH"
click at [460, 403] on textarea at bounding box center [280, 412] width 396 height 27
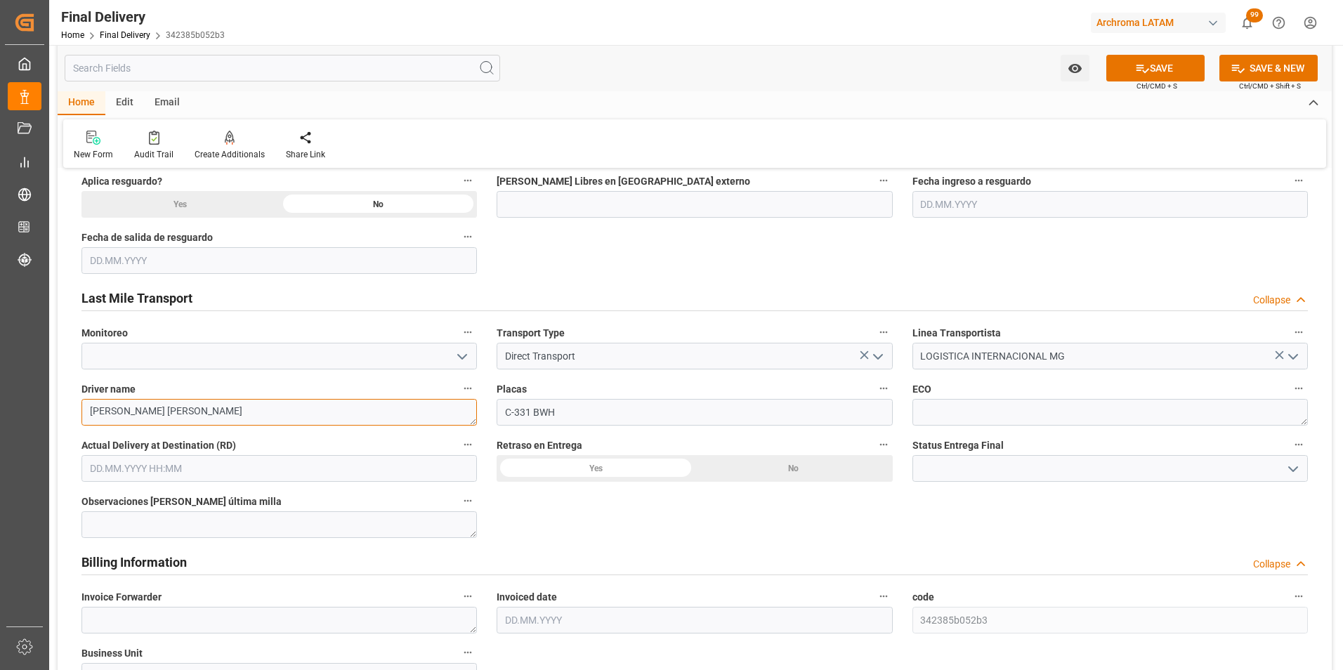
type textarea "BERNER ELI FLORES"
click at [214, 469] on input "text" at bounding box center [280, 468] width 396 height 27
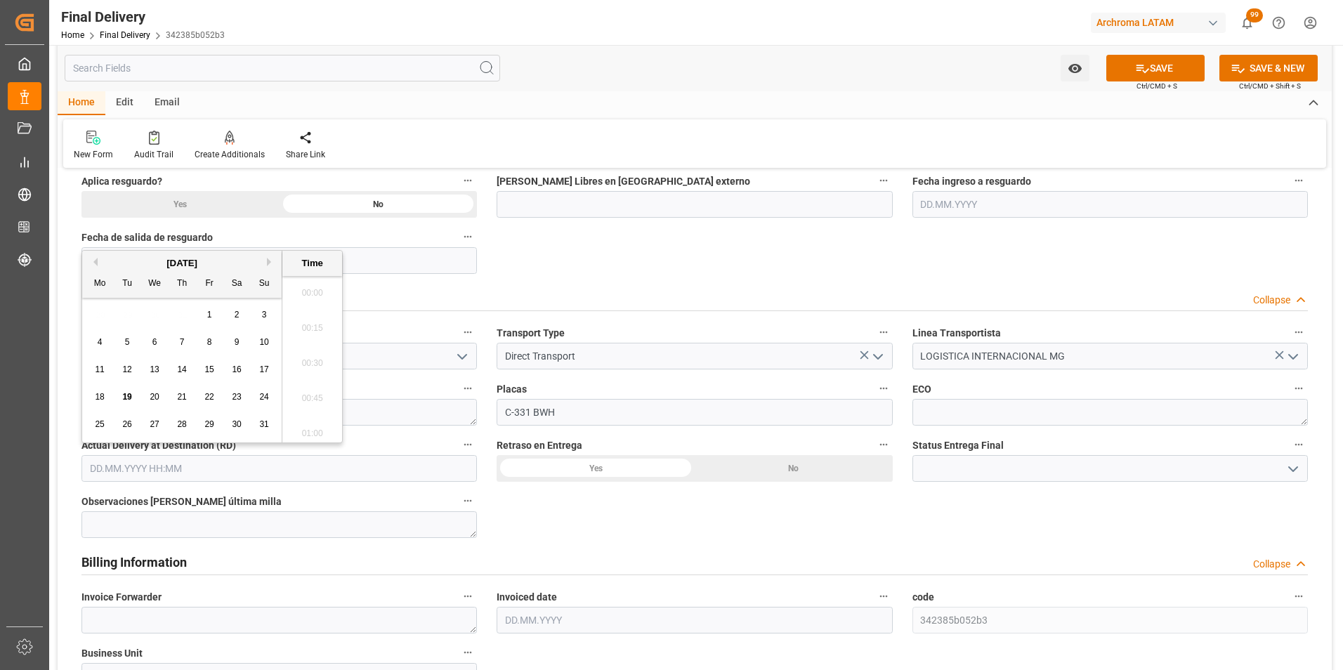
scroll to position [1761, 0]
click at [124, 391] on div "19" at bounding box center [128, 397] width 18 height 17
type input "[DATE] 00:00"
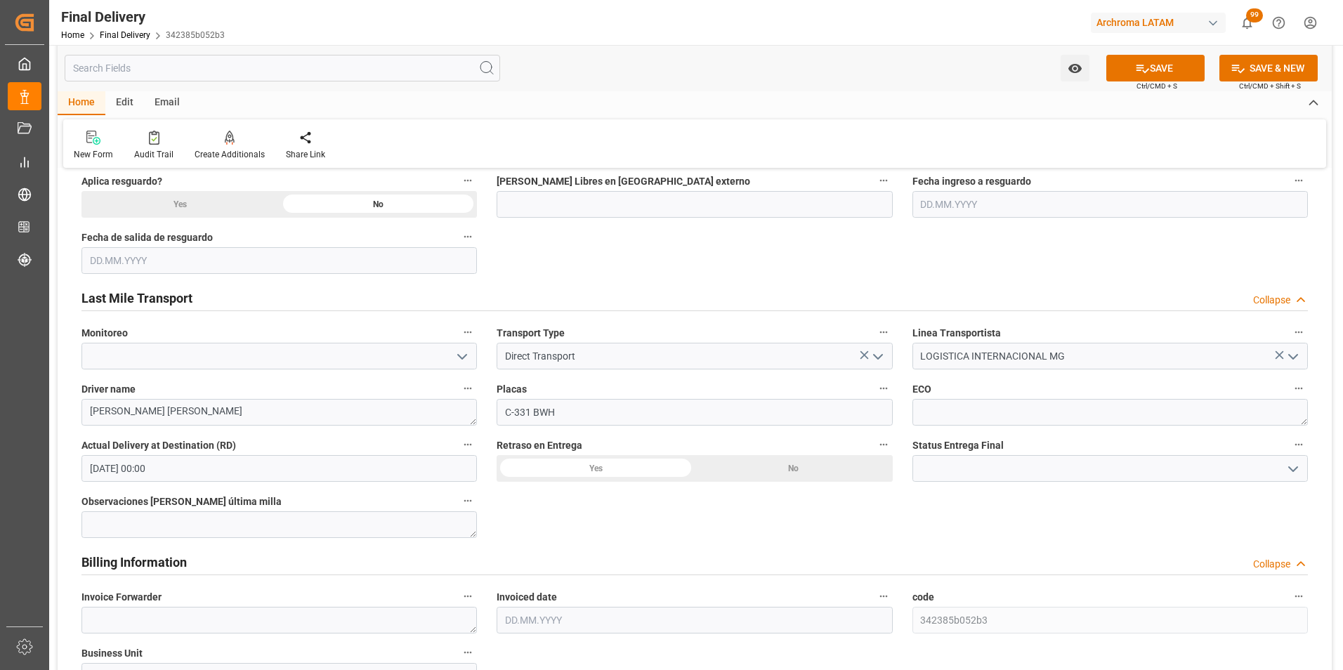
click at [1296, 461] on icon "open menu" at bounding box center [1293, 469] width 17 height 17
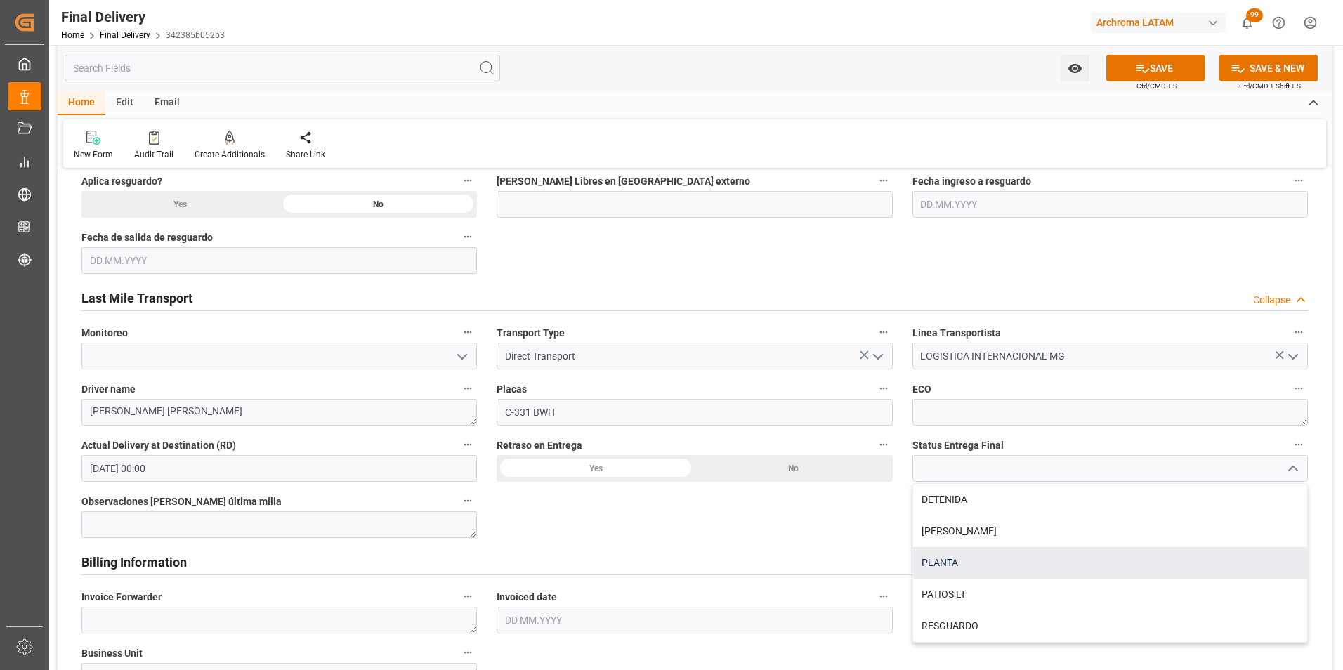
click at [1124, 571] on div "PLANTA" at bounding box center [1110, 563] width 394 height 32
type input "PLANTA"
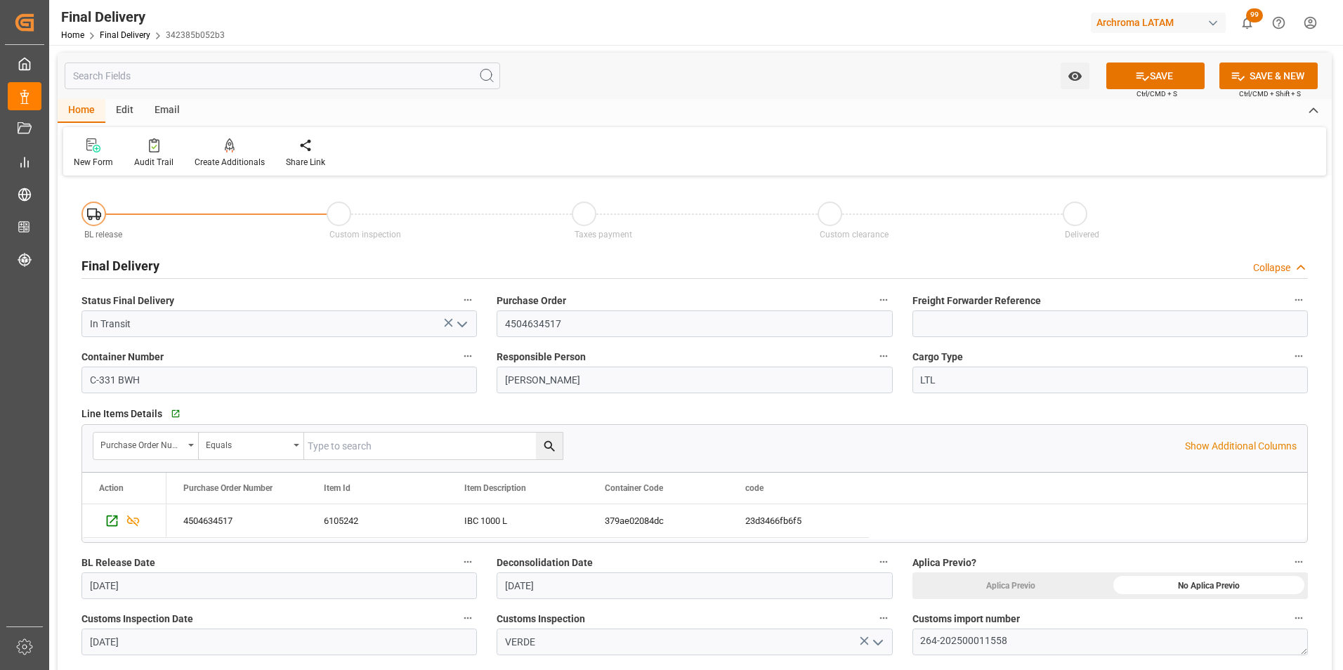
scroll to position [0, 0]
click at [1175, 64] on button "SAVE" at bounding box center [1156, 76] width 98 height 27
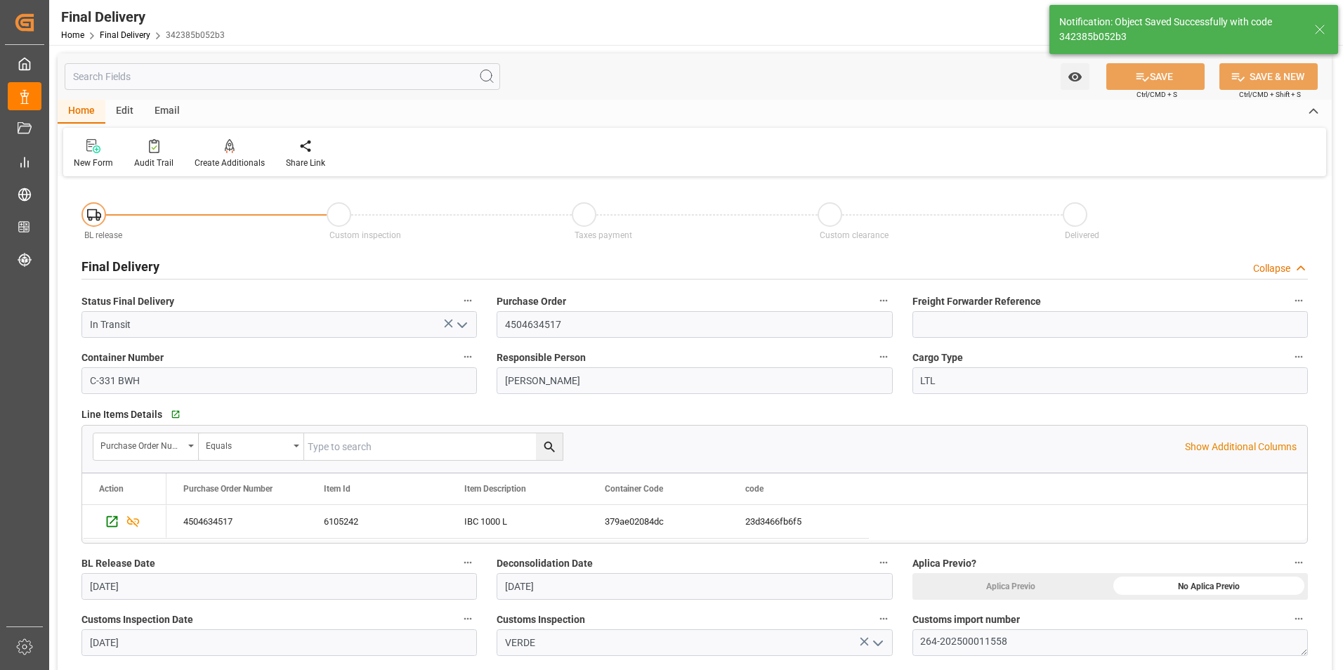
type textarea "1"
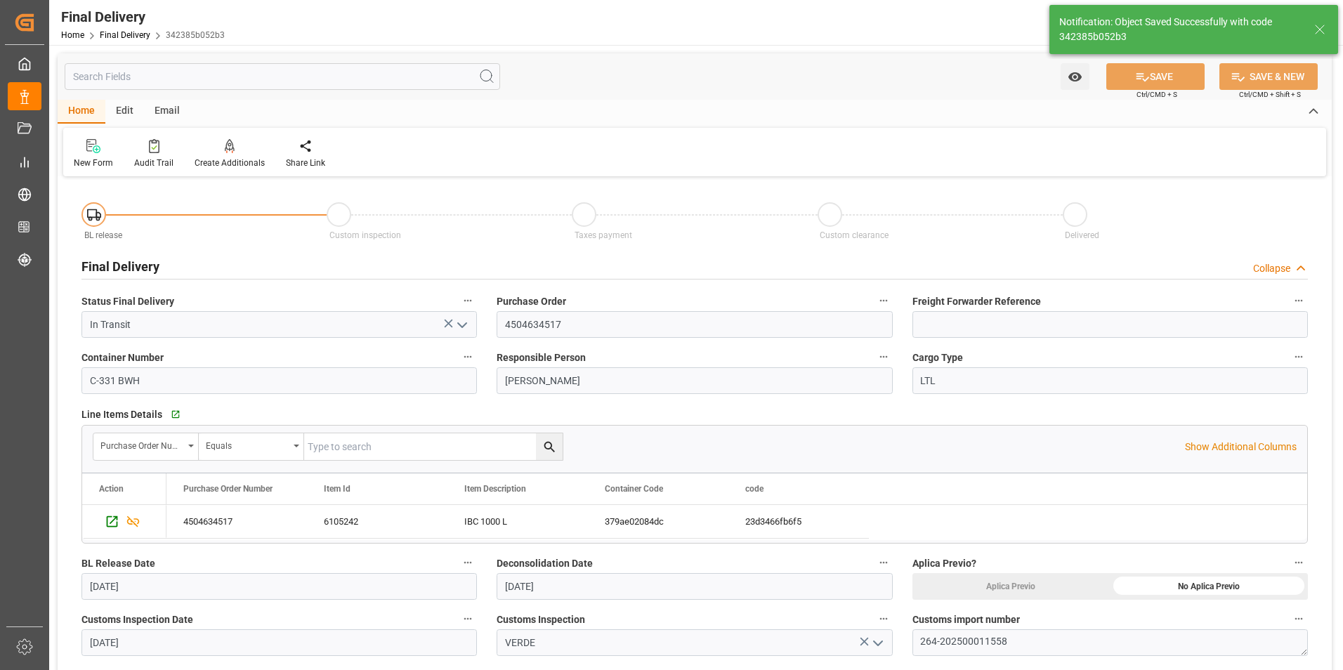
type input "Unloaded"
type input "0"
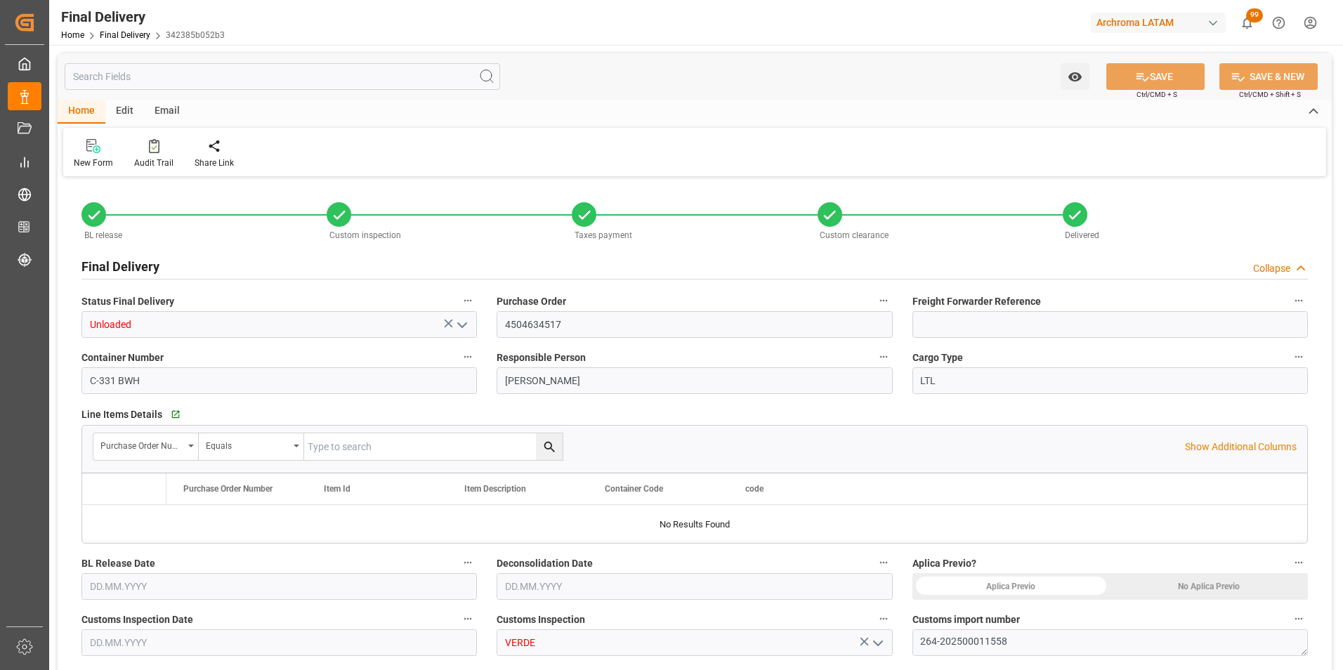
type input "0"
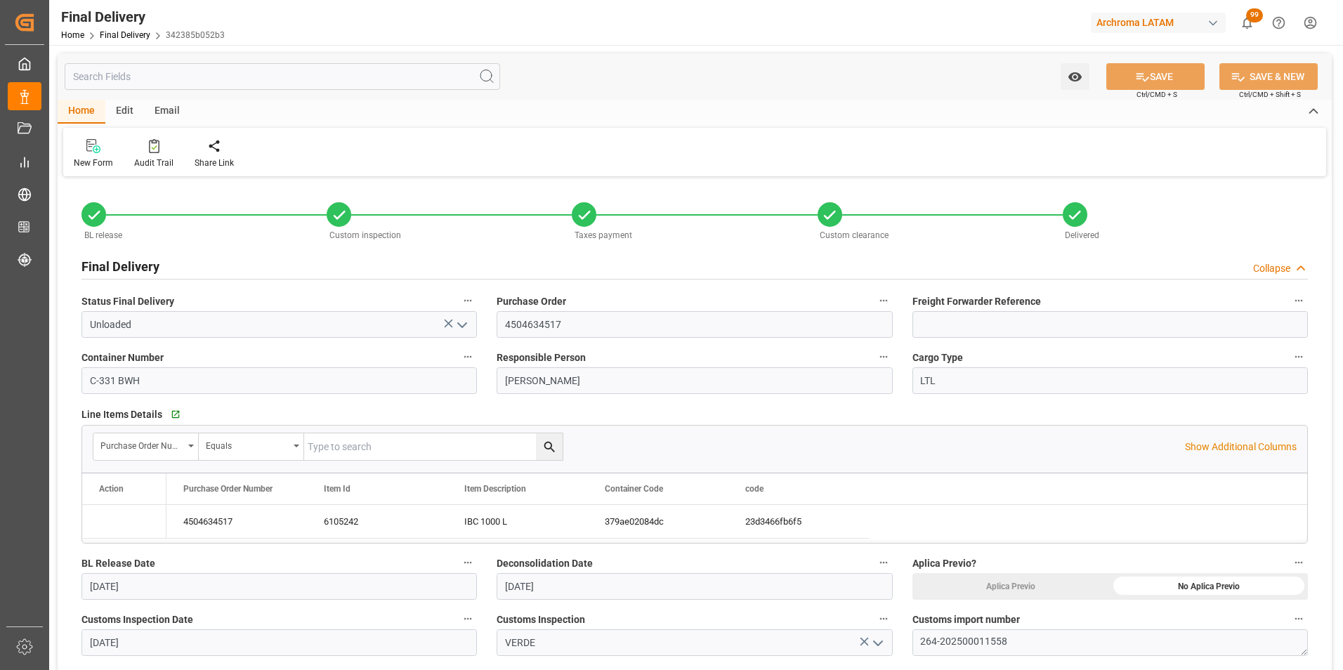
type input "[DATE]"
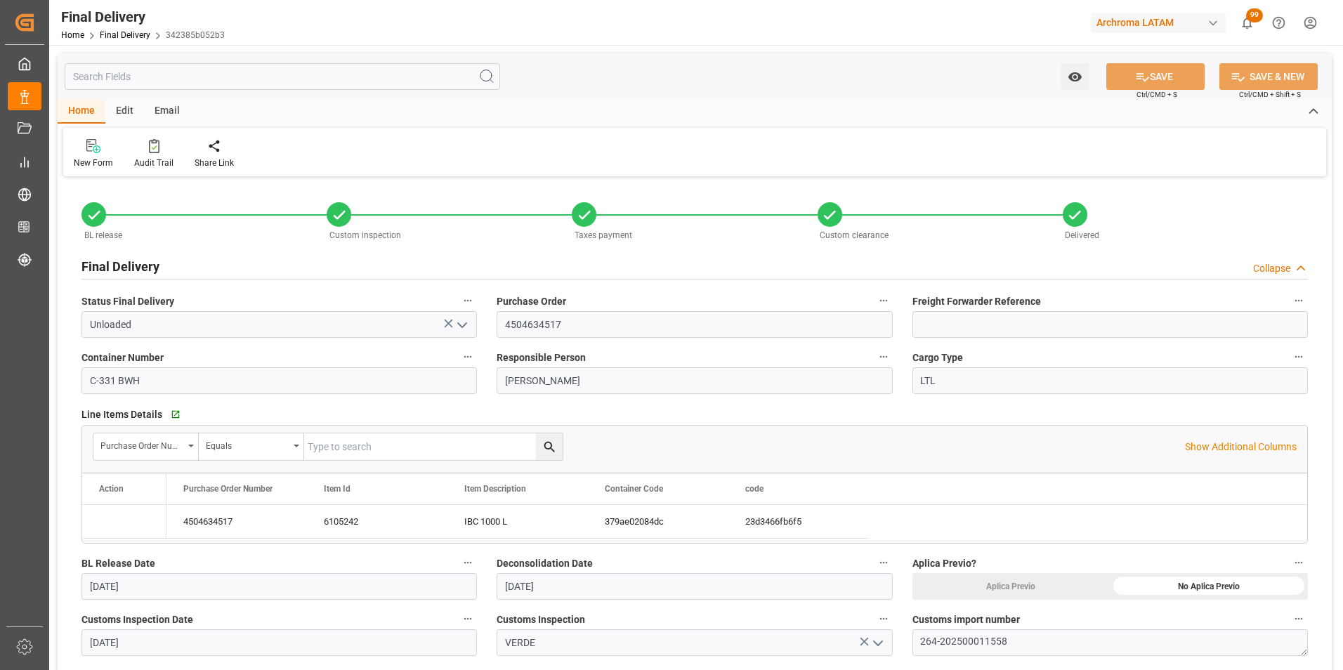
type input "[DATE]"
type input "[DATE] 00:00"
type input "[DATE]"
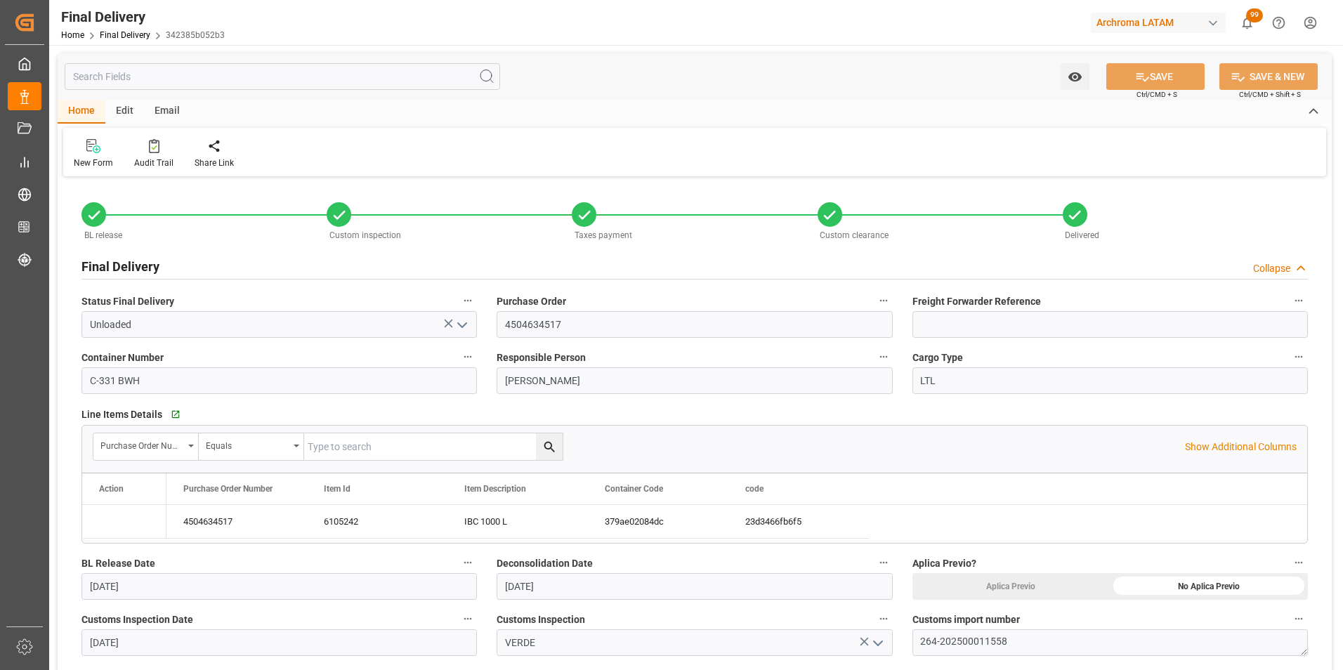
type input "[DATE]"
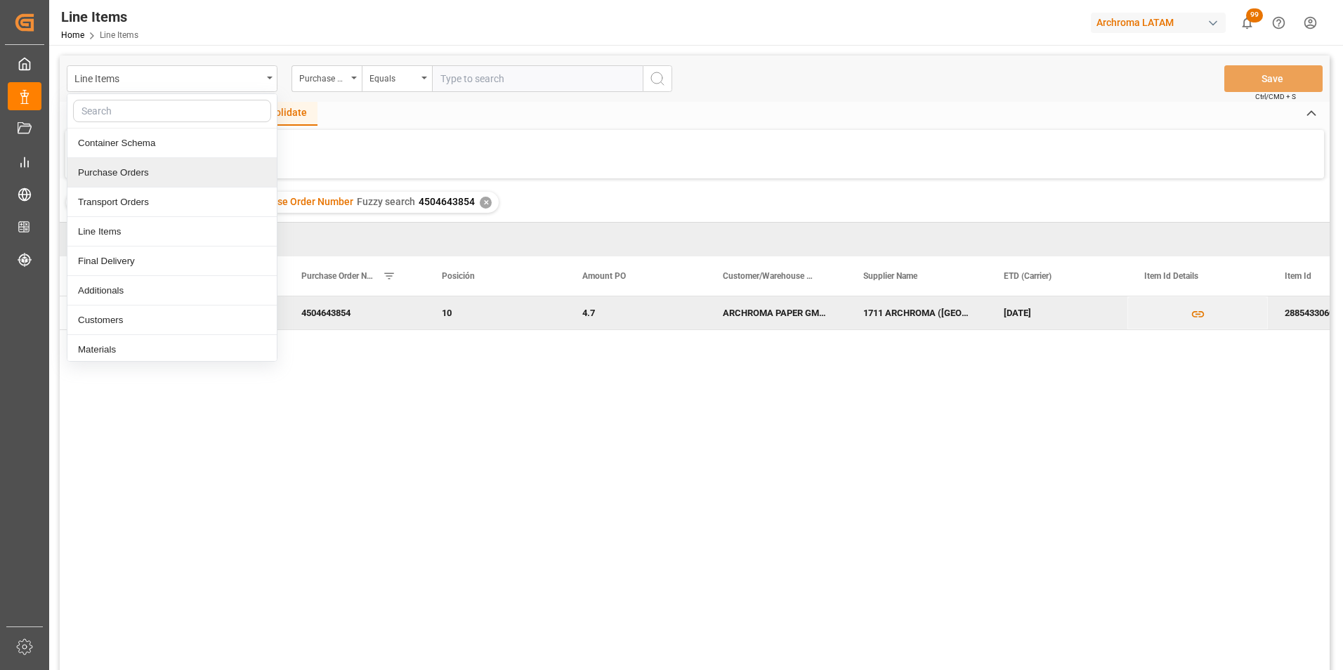
click at [154, 167] on div "Purchase Orders" at bounding box center [171, 173] width 209 height 30
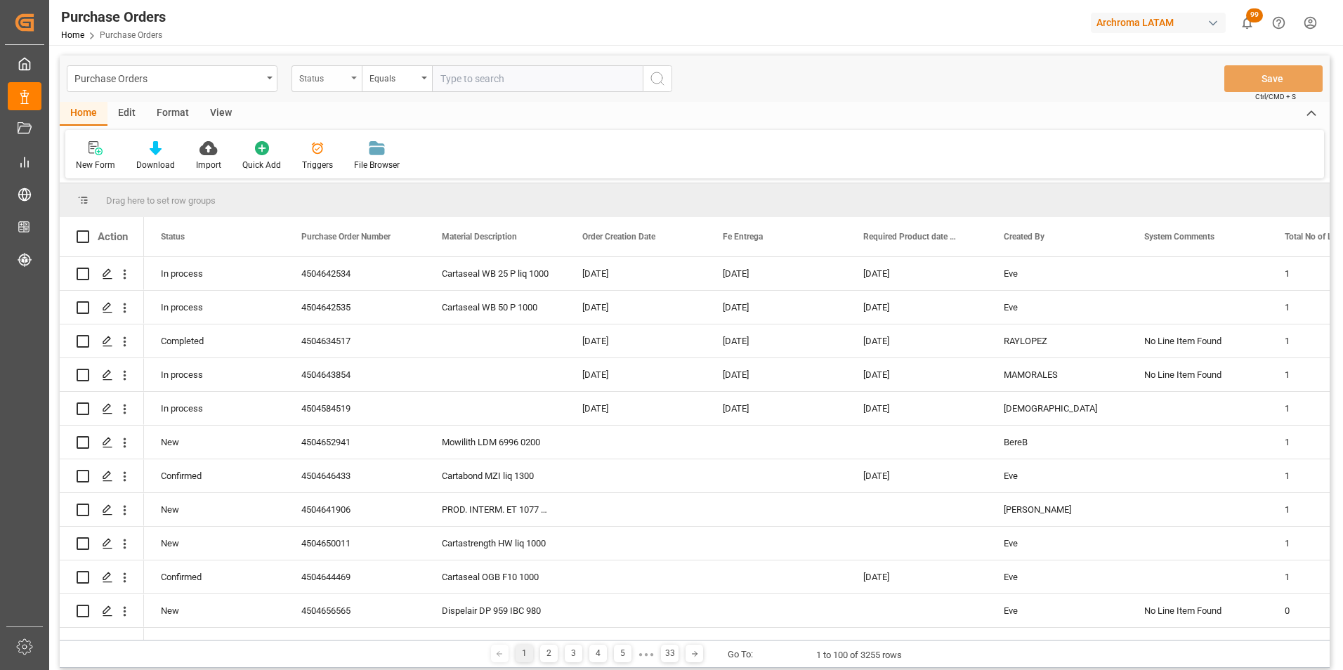
click at [339, 86] on div "Status" at bounding box center [327, 78] width 70 height 27
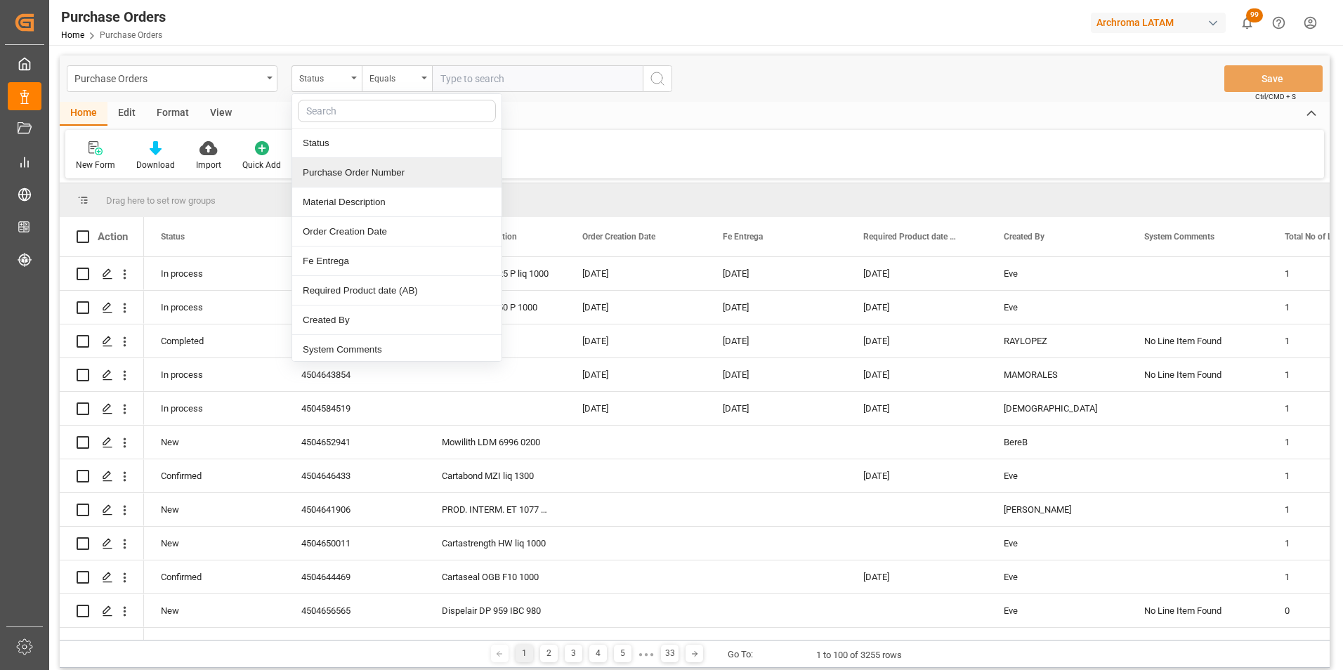
click at [363, 172] on div "Purchase Order Number" at bounding box center [396, 173] width 209 height 30
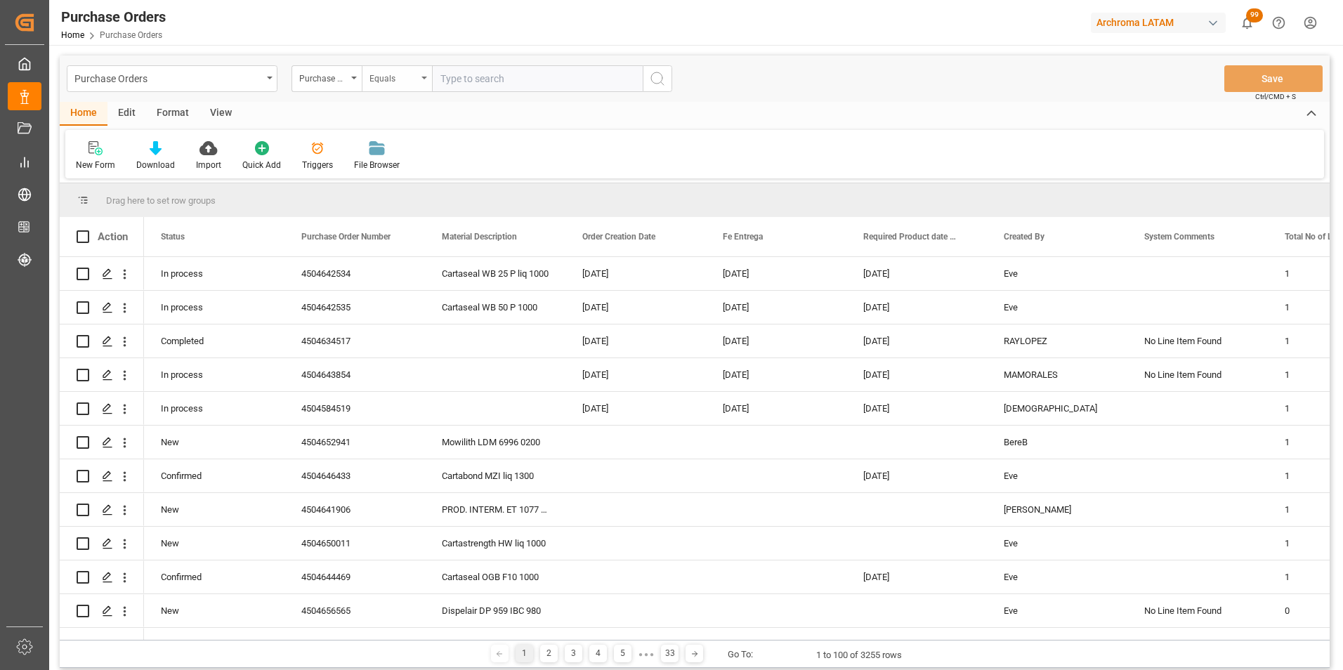
click at [375, 77] on div "Equals" at bounding box center [394, 77] width 48 height 16
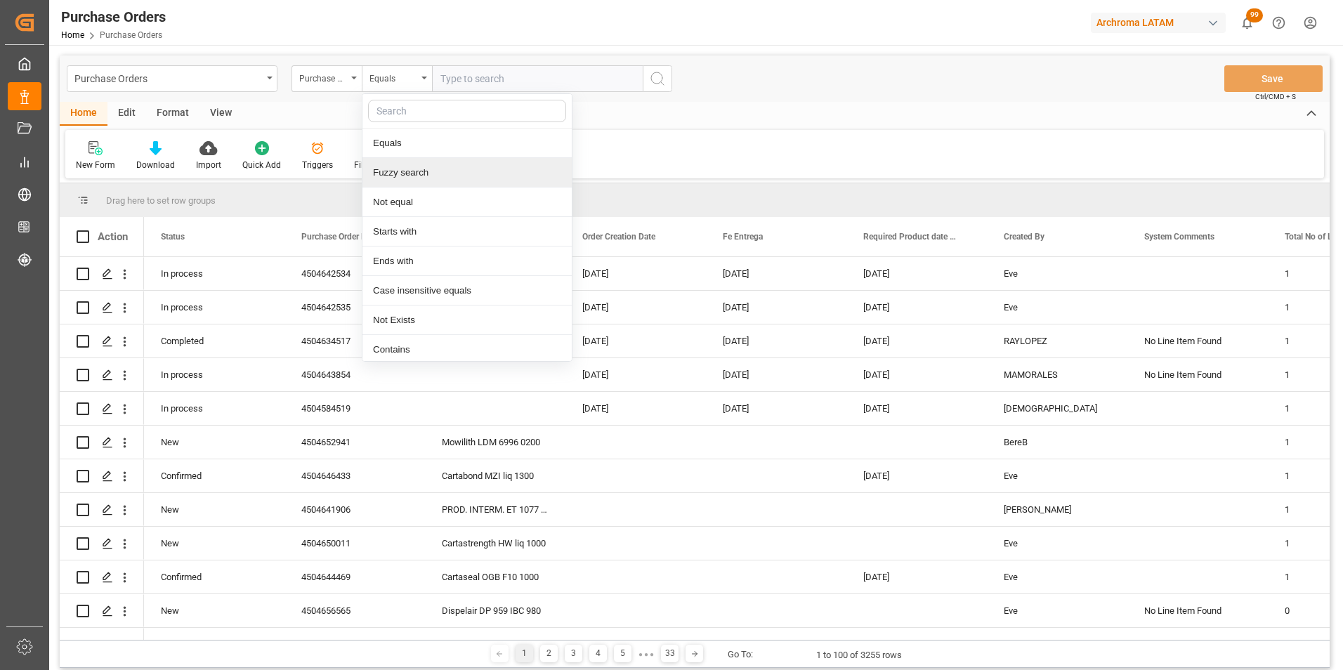
click at [414, 169] on div "Fuzzy search" at bounding box center [467, 173] width 209 height 30
paste input "4504655399"
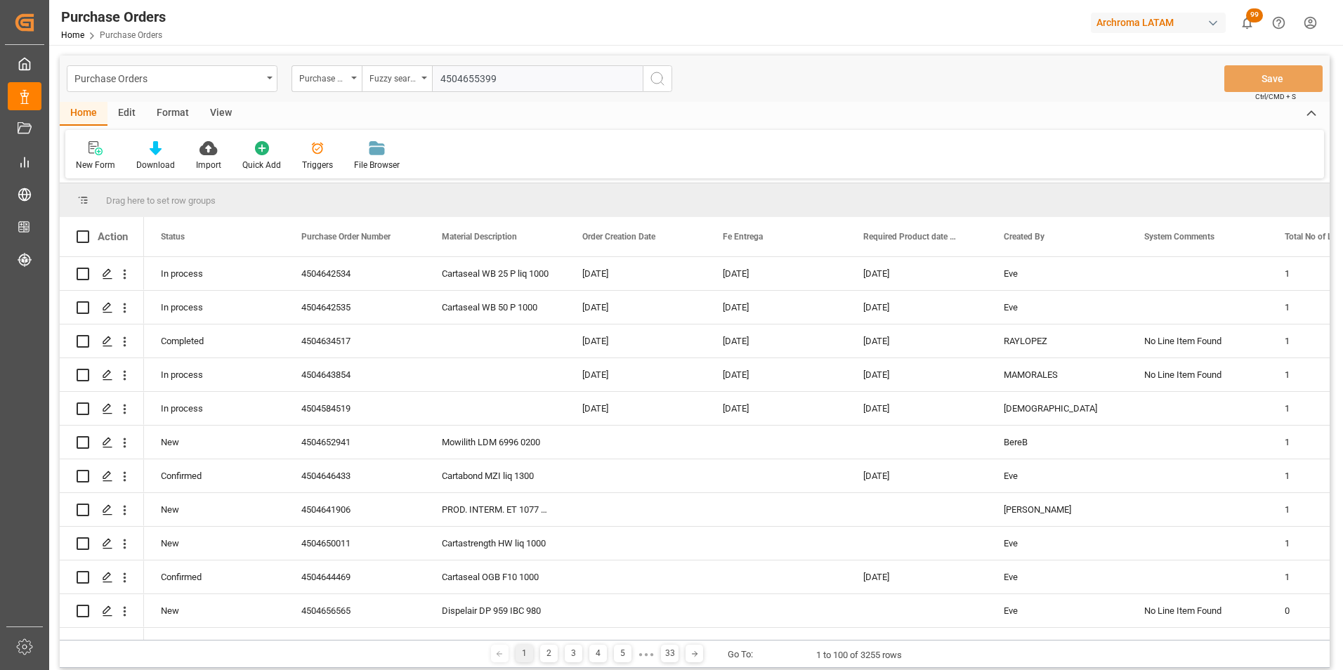
type input "4504655399"
click at [651, 84] on icon "search button" at bounding box center [657, 78] width 17 height 17
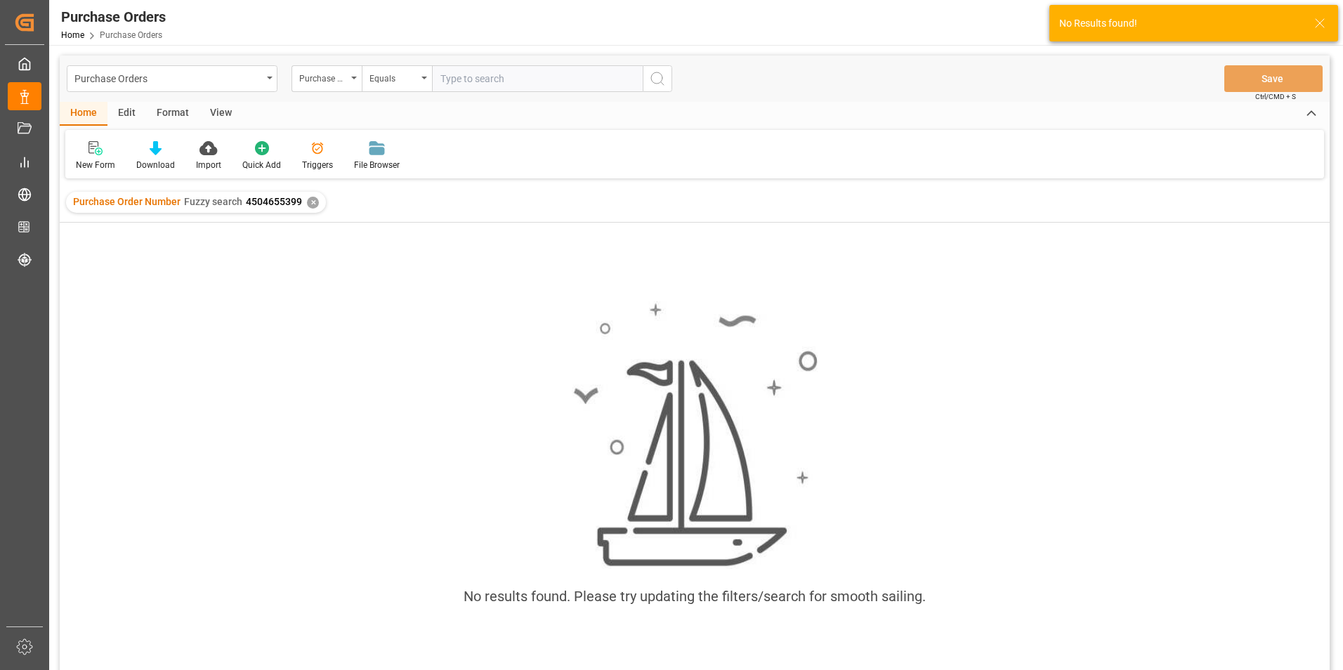
click at [308, 203] on div "✕" at bounding box center [313, 203] width 12 height 12
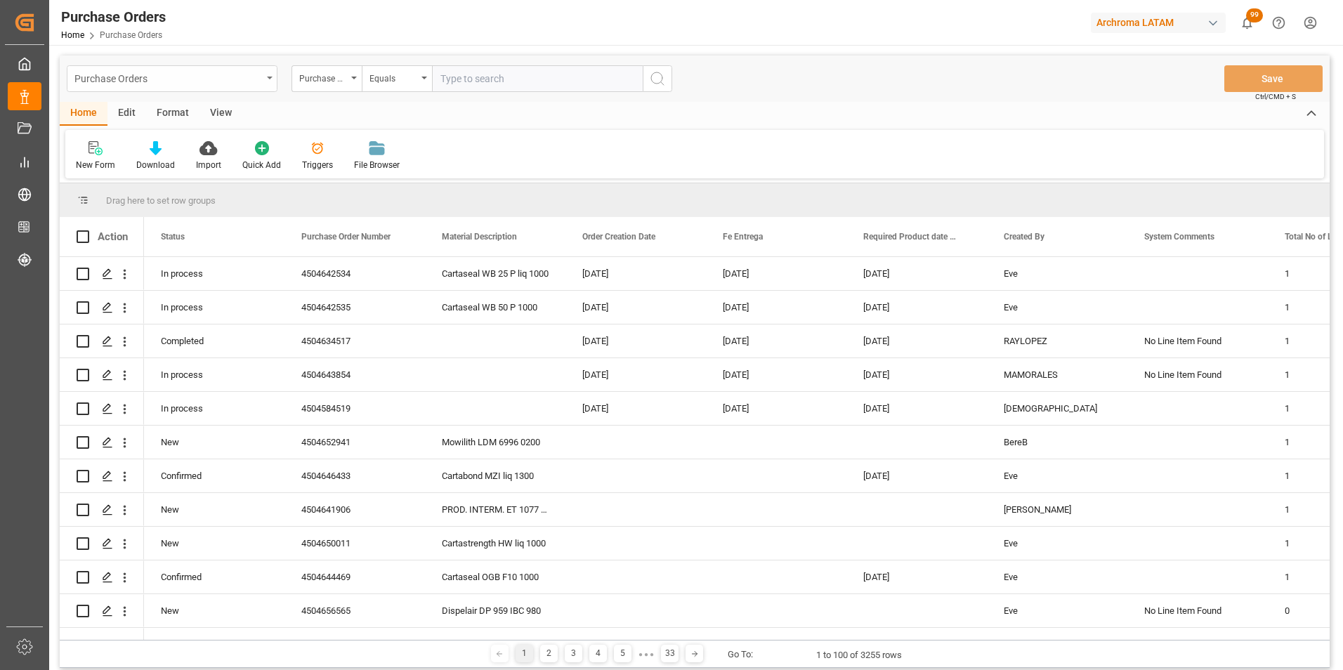
click at [239, 70] on div "Purchase Orders" at bounding box center [168, 78] width 188 height 18
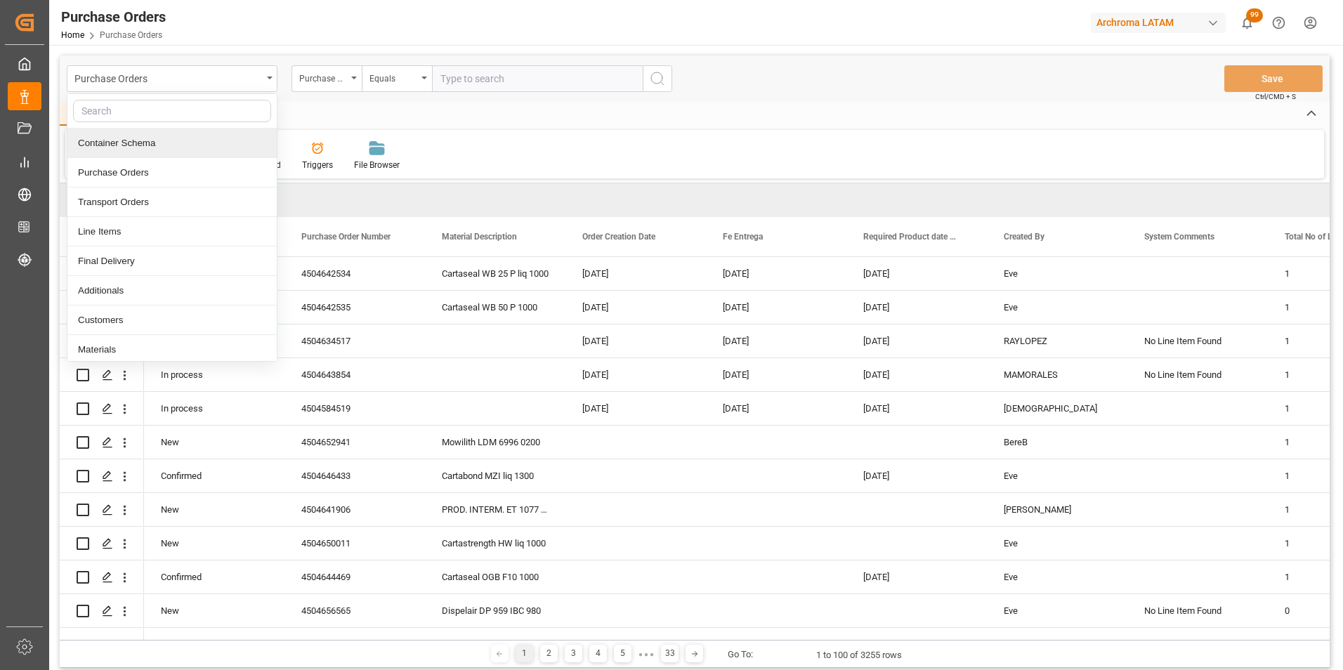
click at [189, 154] on div "Container Schema" at bounding box center [171, 144] width 209 height 30
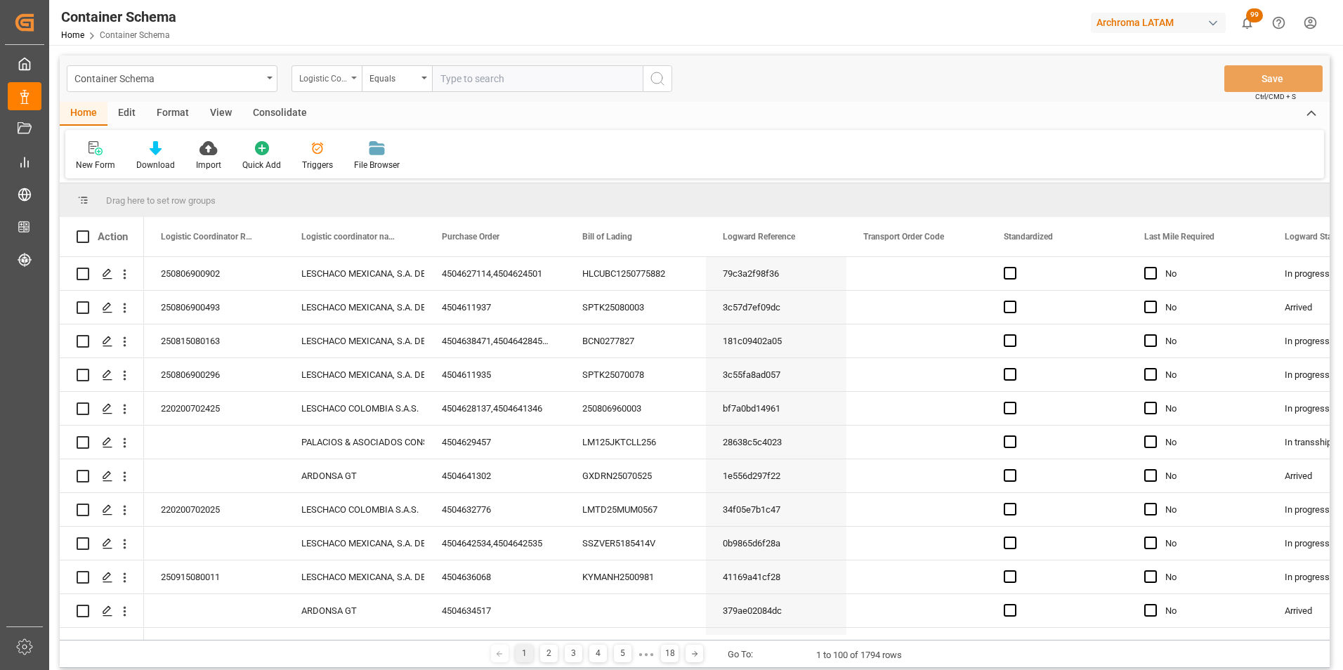
click at [325, 81] on div "Logistic Coordinator Reference Number" at bounding box center [323, 77] width 48 height 16
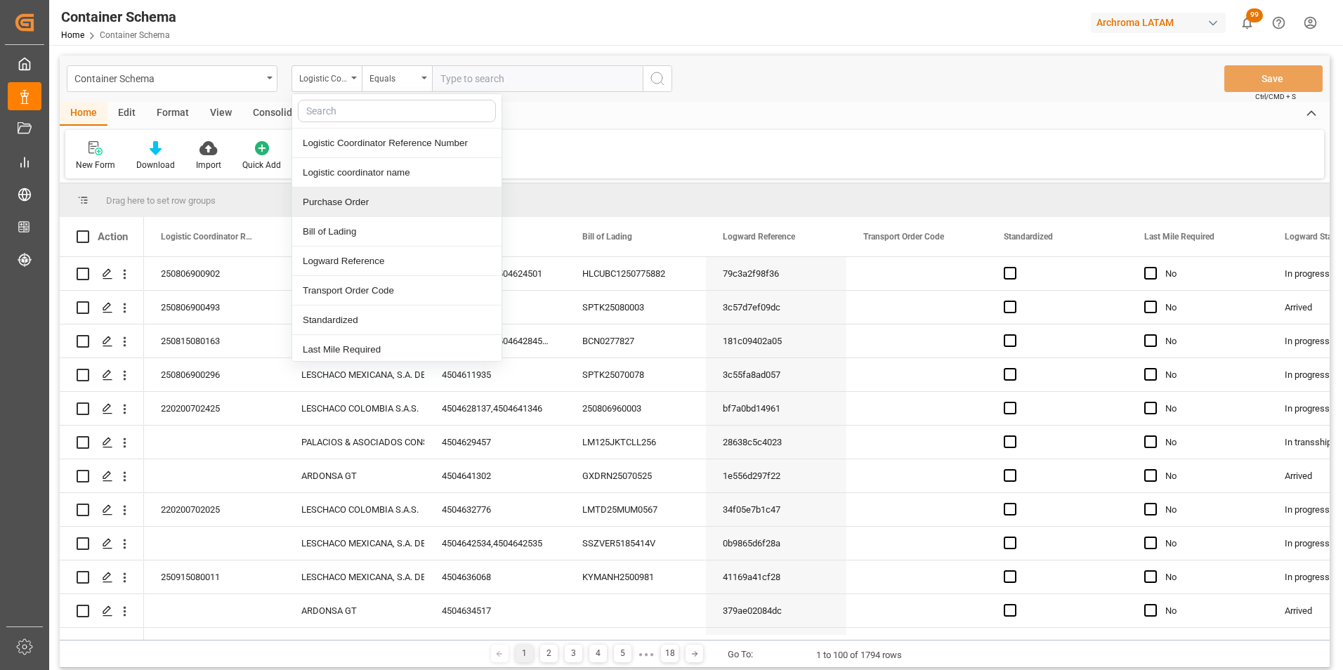
click at [348, 201] on div "Purchase Order" at bounding box center [396, 203] width 209 height 30
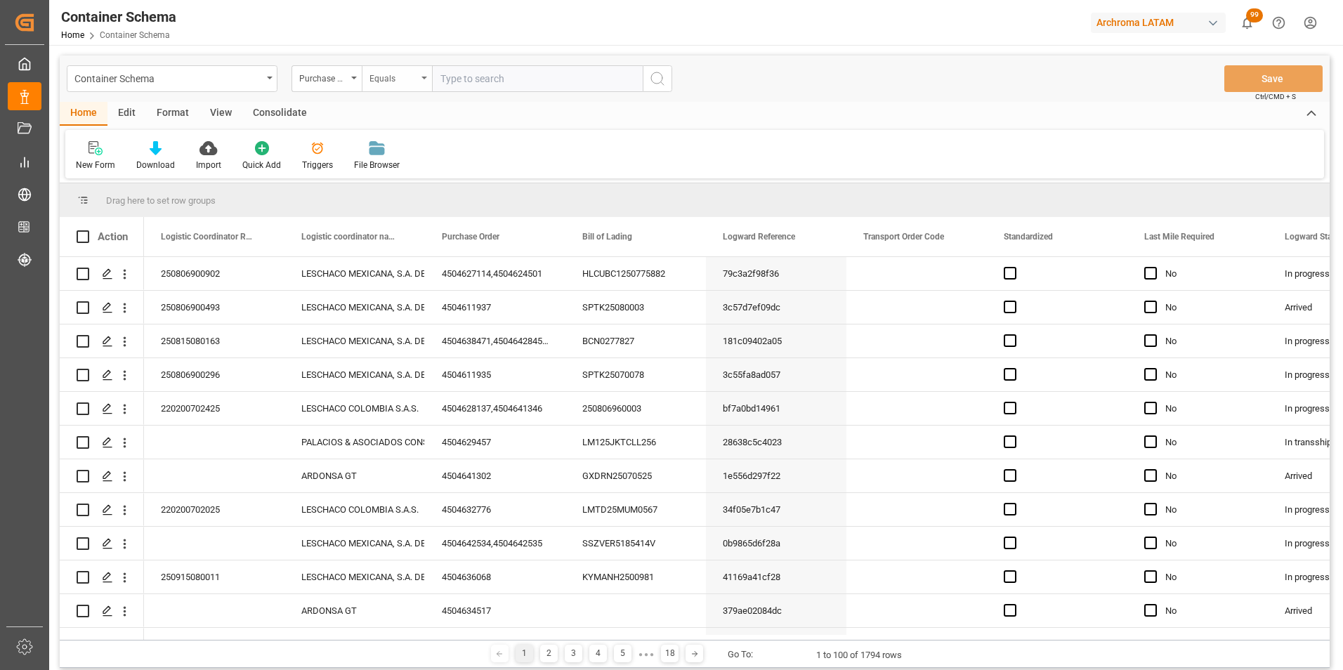
click at [376, 82] on div "Equals" at bounding box center [394, 77] width 48 height 16
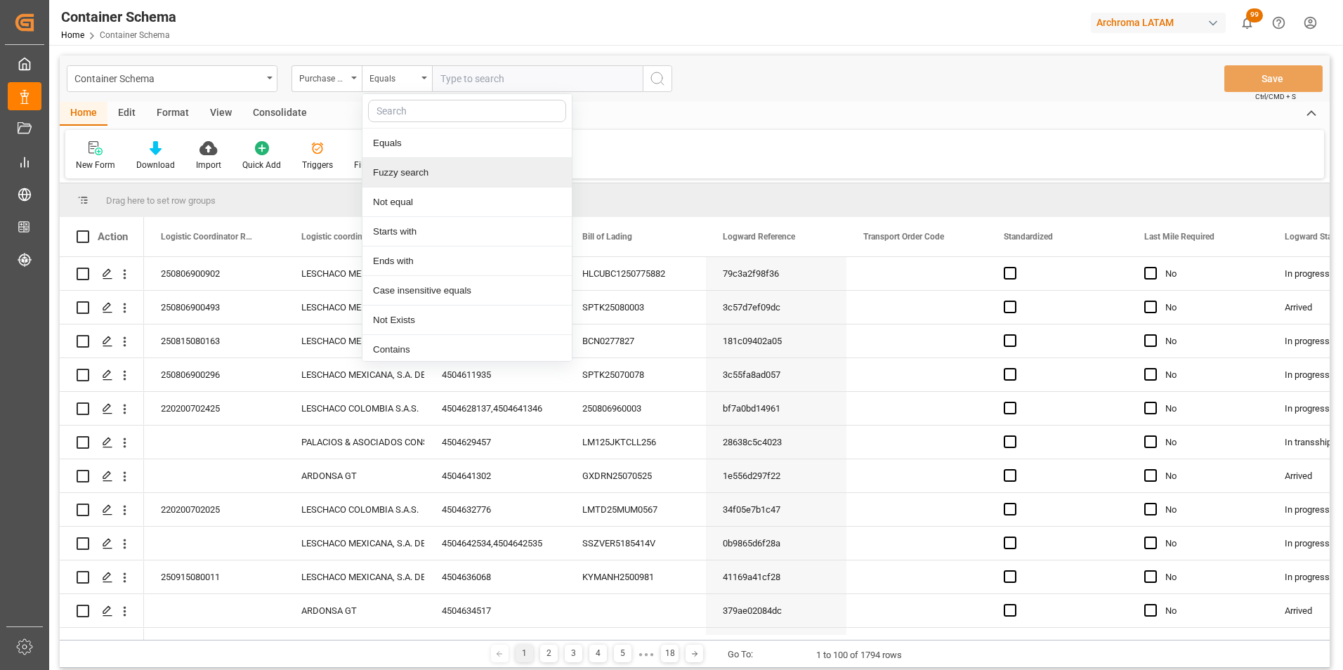
click at [415, 182] on div "Fuzzy search" at bounding box center [467, 173] width 209 height 30
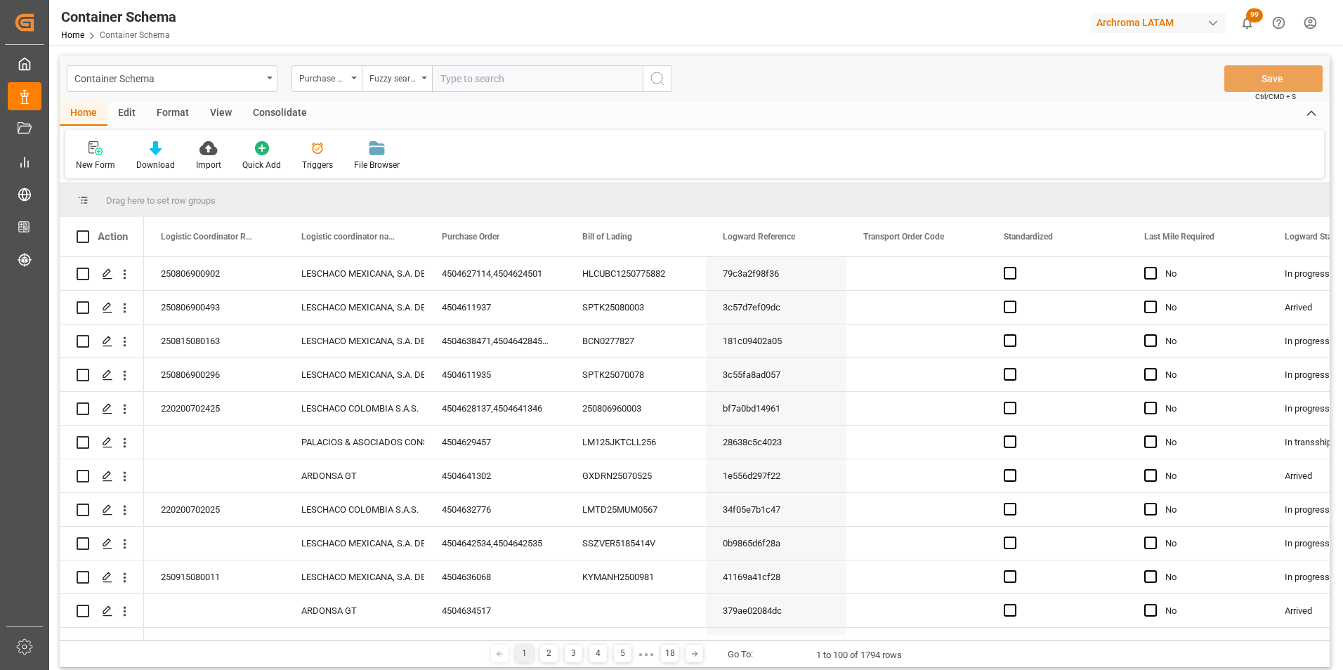
paste input "4504641302"
type input "4504641302"
click at [651, 82] on icon "search button" at bounding box center [657, 78] width 17 height 17
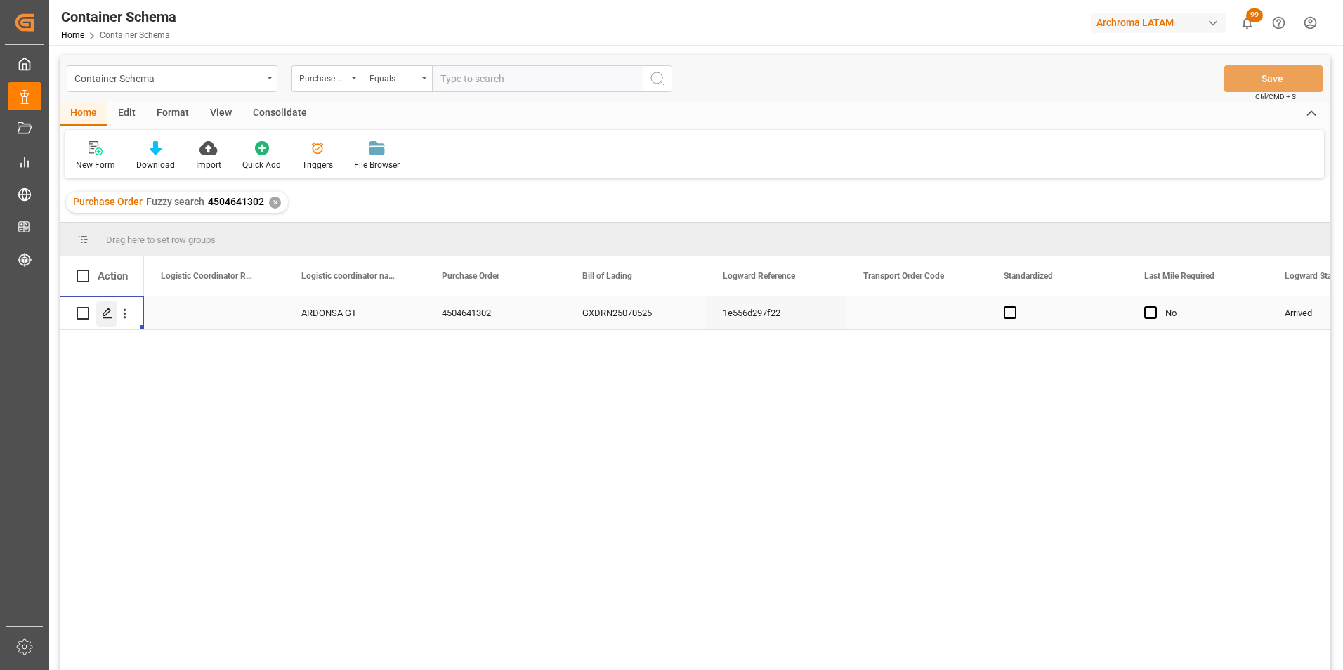
click at [110, 308] on icon "Press SPACE to select this row." at bounding box center [107, 313] width 11 height 11
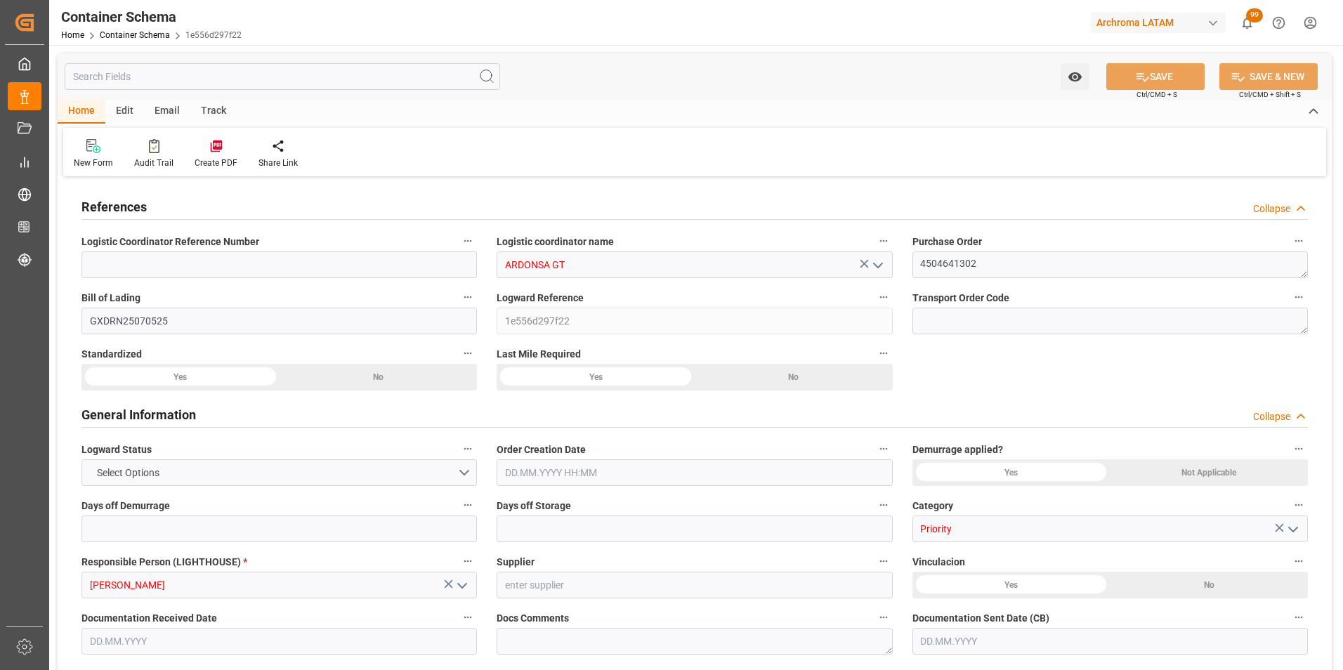
type input "0"
type input "1"
type input "800"
type input "860"
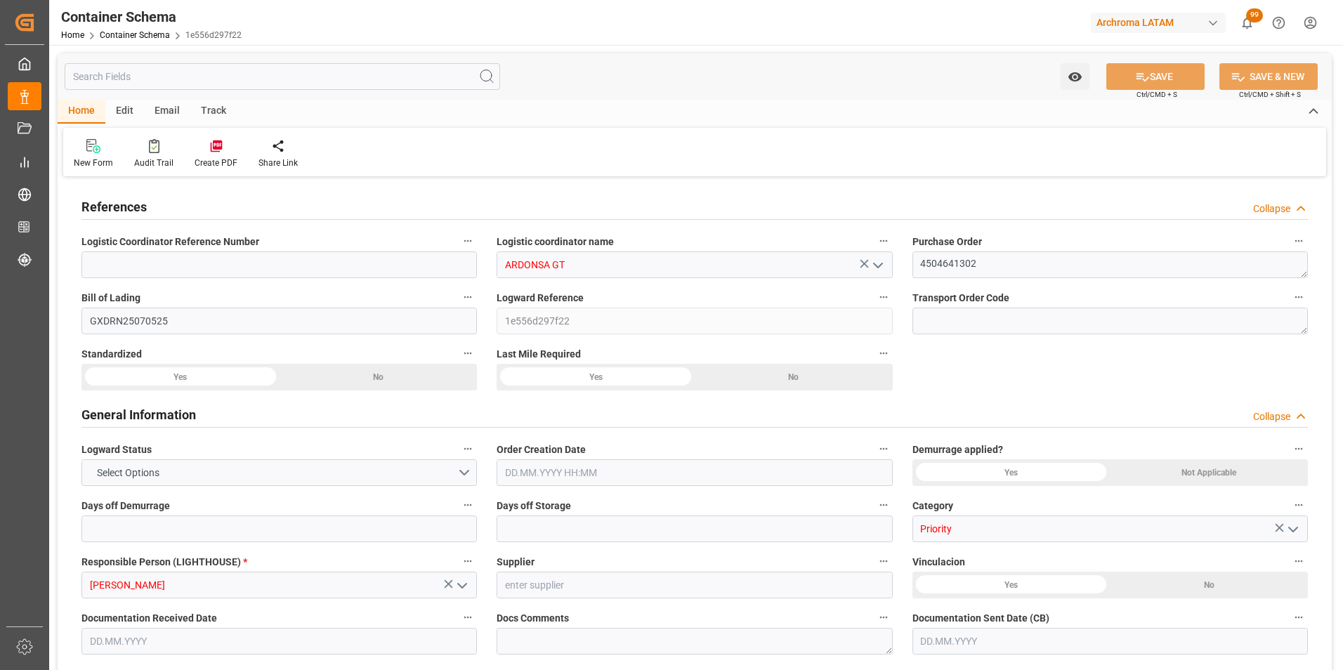
type input "Cosco"
type input "COSCO Shipping Co. Ltd."
type input "CNSGH"
type input "CNSHA"
type input "GTPRQ"
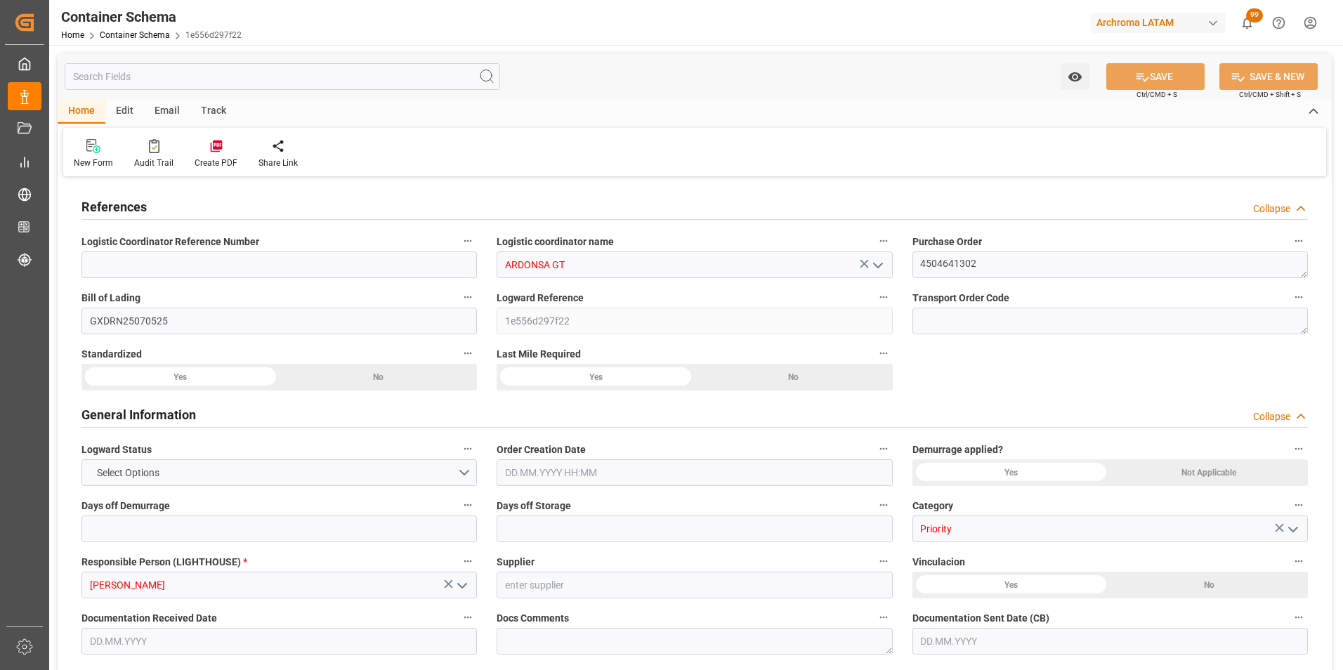
type input "GTPRQ"
type input "9850836"
type input "9928205"
type input "30.07.2025 08:30"
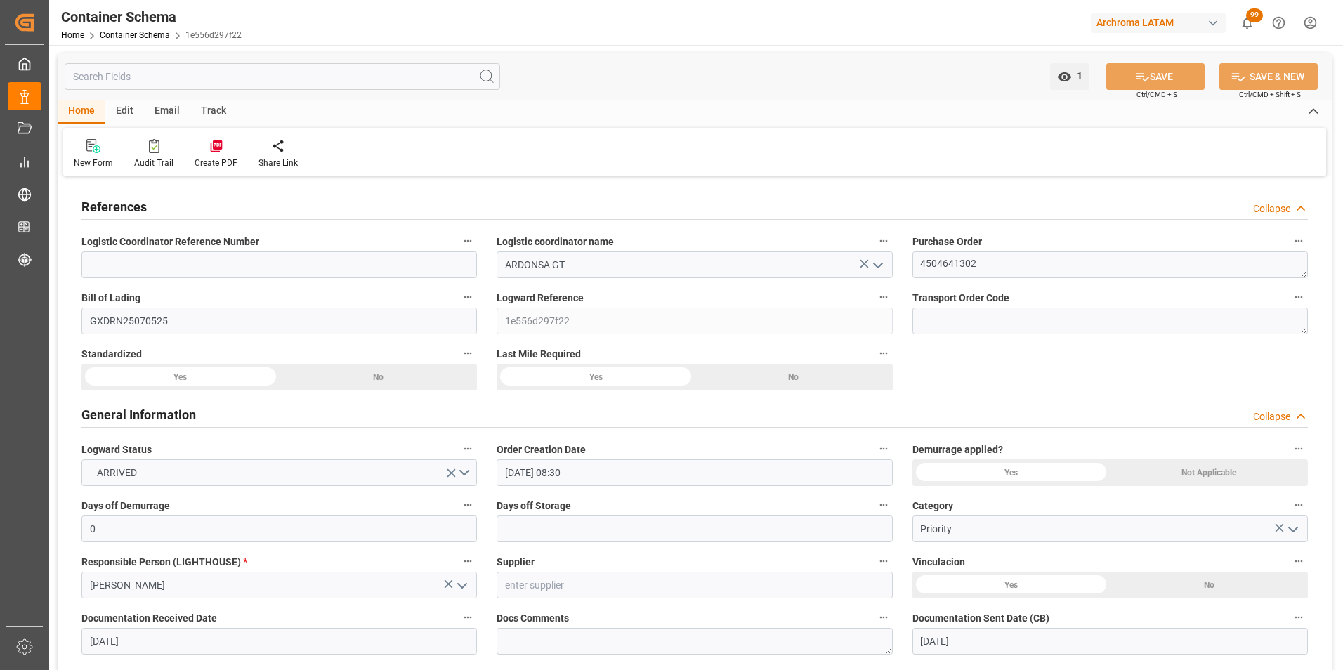
type input "30.07.2025"
type input "[DATE]"
type input "29.07.2025 12:00"
type input "18.07.2025 12:00"
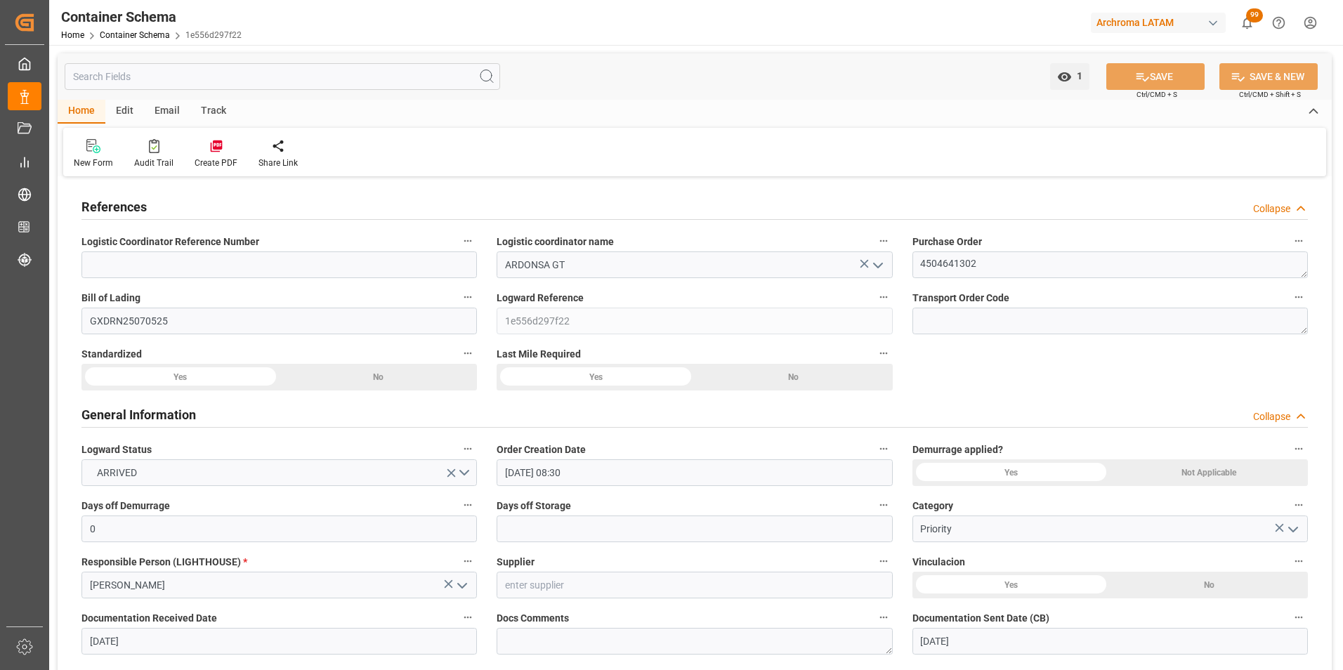
type input "18.07.2025 12:00"
type input "[DATE] 00:00"
type input "18.08.2025 00:00"
type input "15.08.2025 12:00"
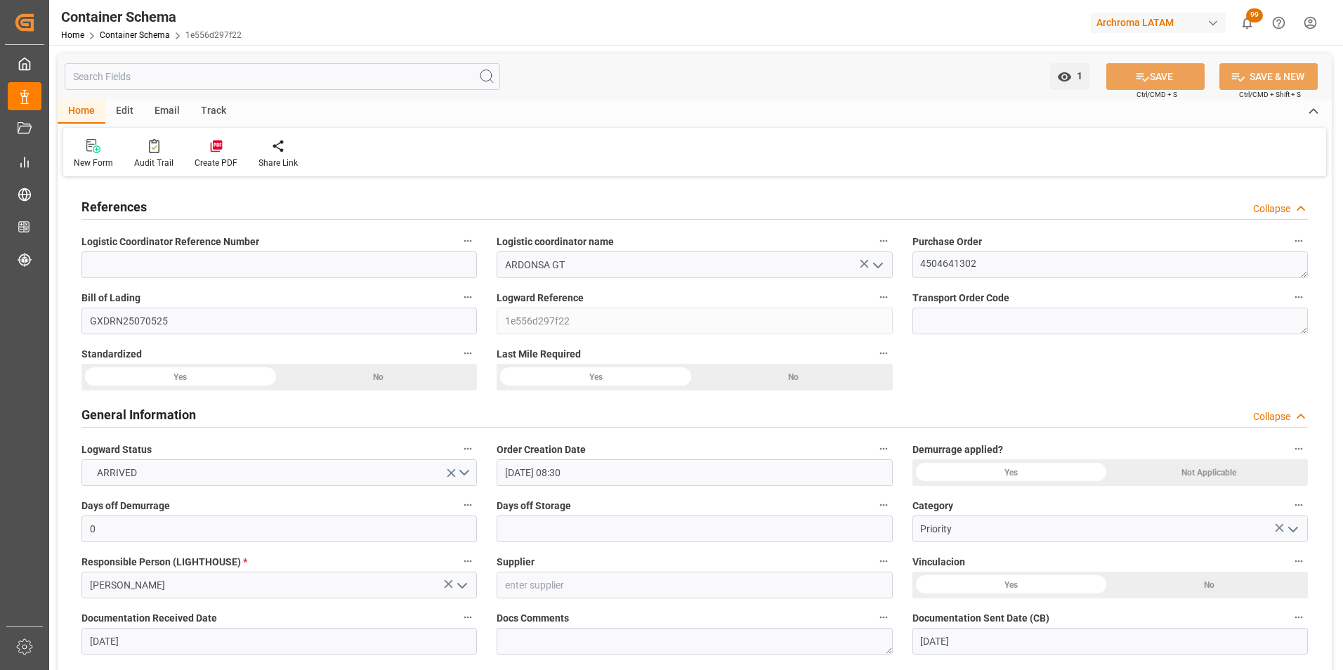
type input "15.08.2025 12:00"
type input "[DATE] 00:00"
type input "09.08.2025 00:00"
type input "14.08.2025 00:00"
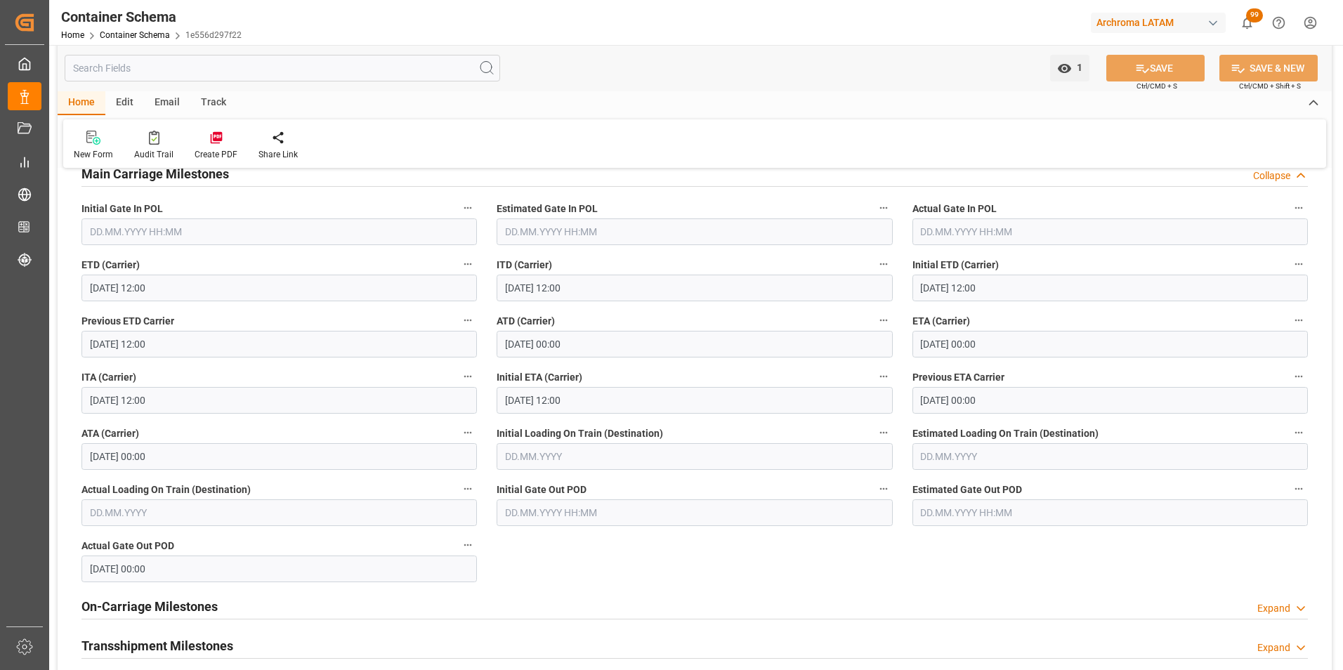
scroll to position [1757, 0]
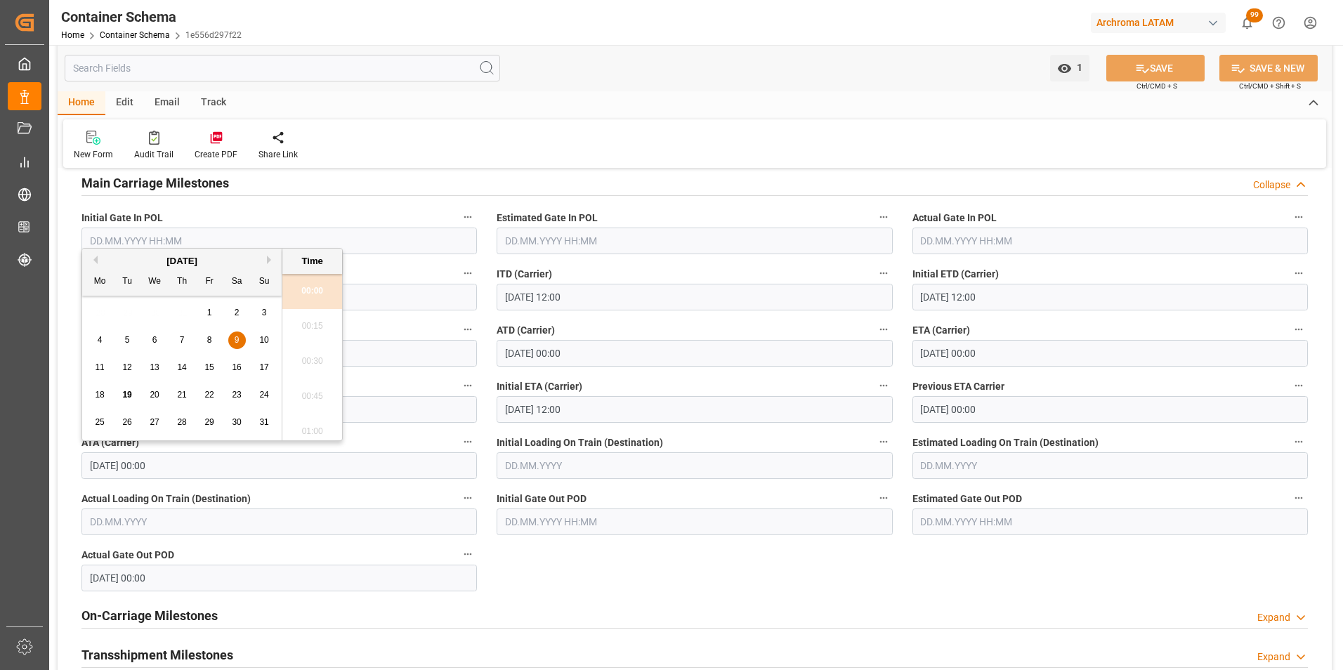
click at [115, 466] on input "09.08.2025 00:00" at bounding box center [280, 465] width 396 height 27
click at [127, 392] on span "19" at bounding box center [126, 395] width 9 height 10
type input "19.08.2025 00:00"
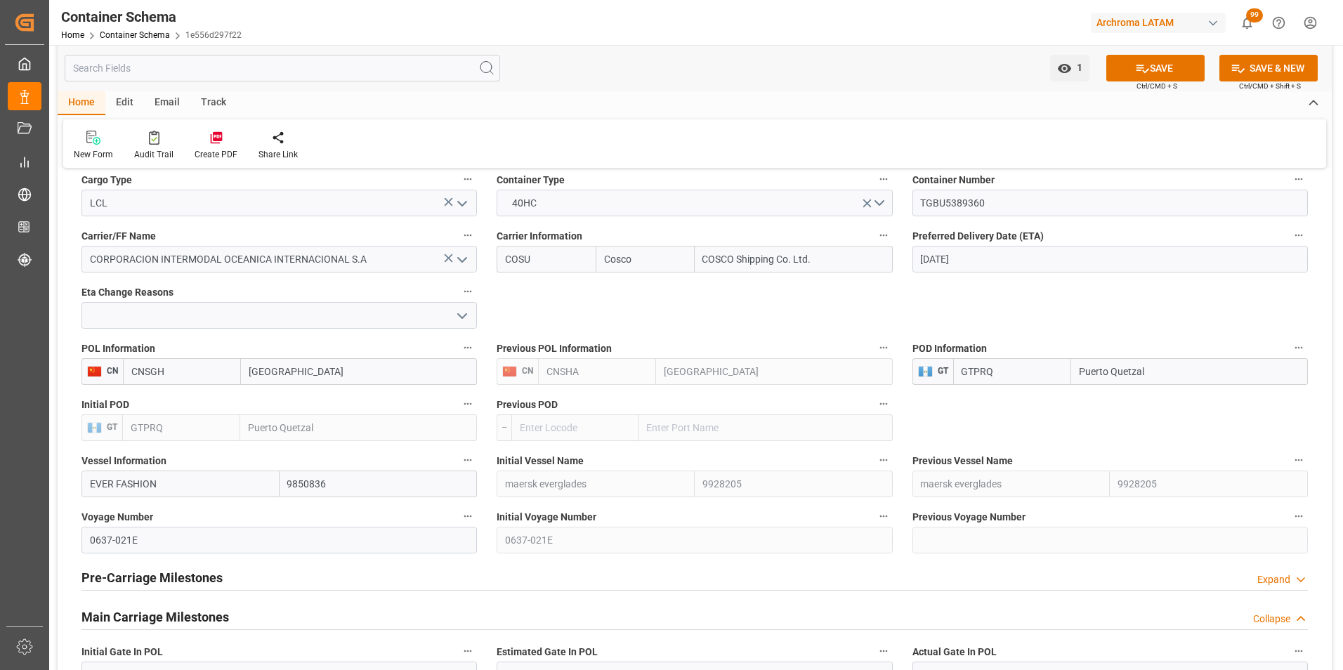
scroll to position [1335, 0]
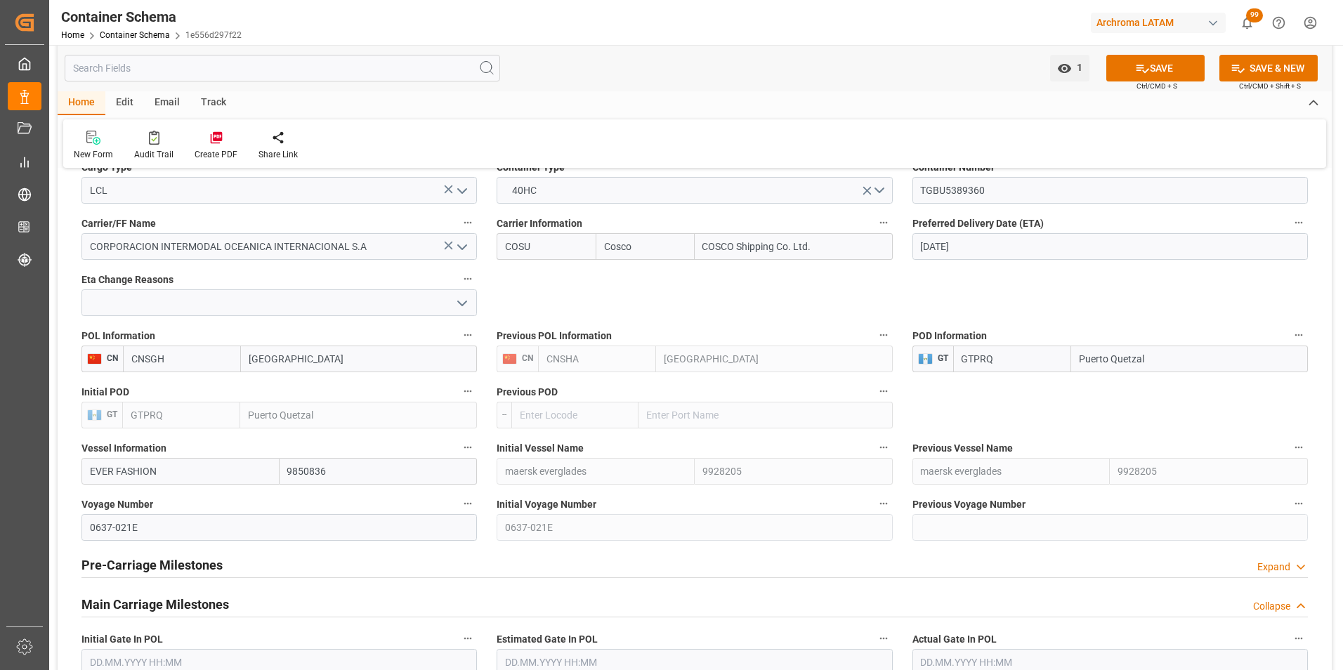
drag, startPoint x: 157, startPoint y: 471, endPoint x: 79, endPoint y: 465, distance: 78.2
click at [79, 465] on div "Vessel Information EVER FASHION 9850836" at bounding box center [279, 462] width 415 height 56
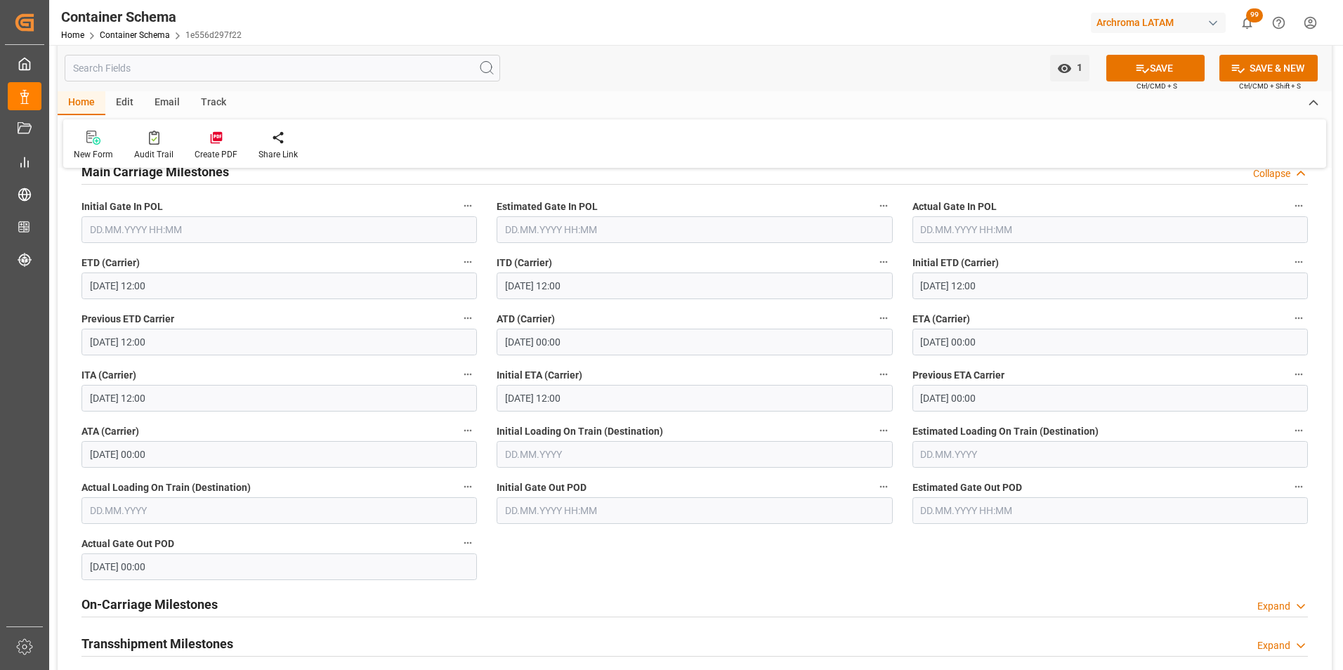
scroll to position [1897, 0]
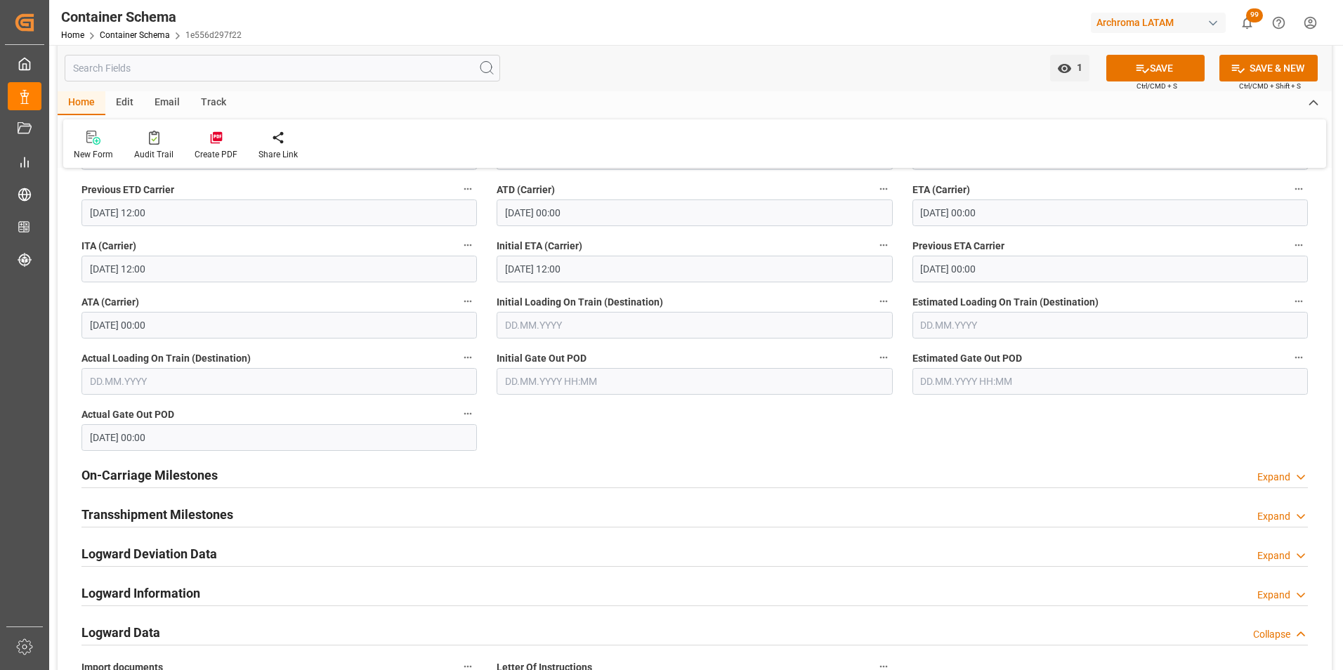
click at [34, 304] on div "Created by potrace 1.15, written by Peter Selinger 2001-2017 Created by potrace…" at bounding box center [671, 335] width 1343 height 670
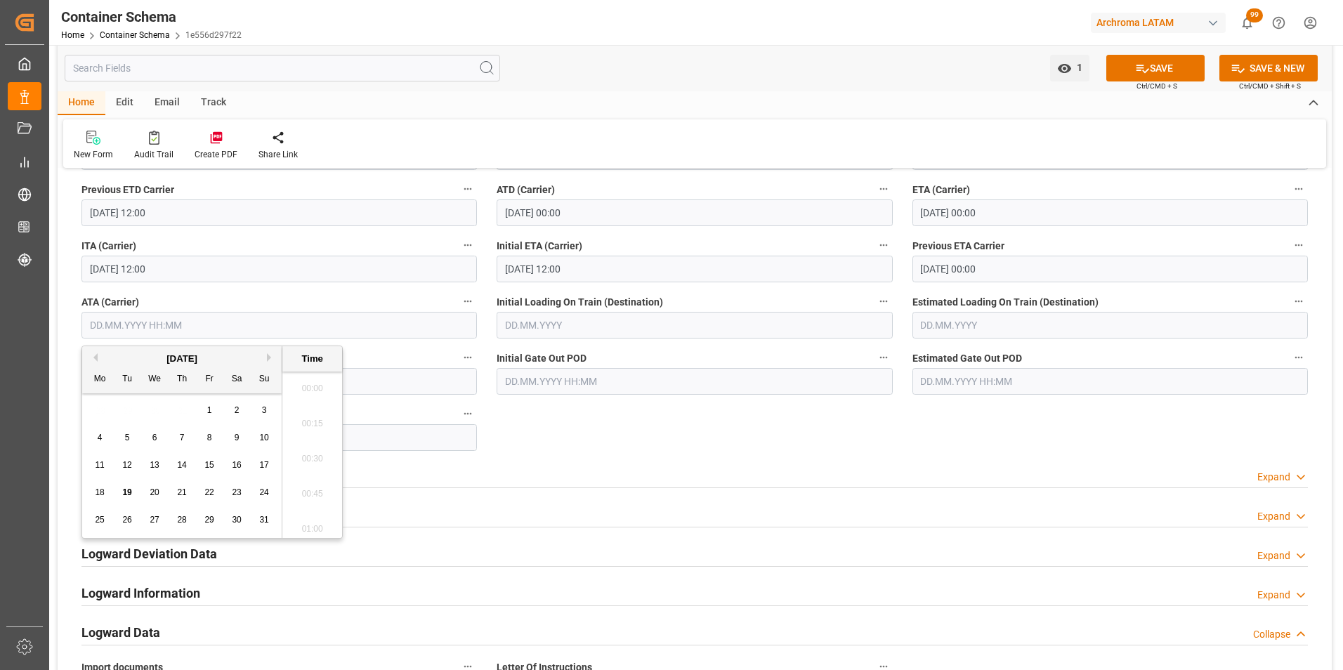
click at [943, 213] on input "18.08.2025 00:00" at bounding box center [1111, 213] width 396 height 27
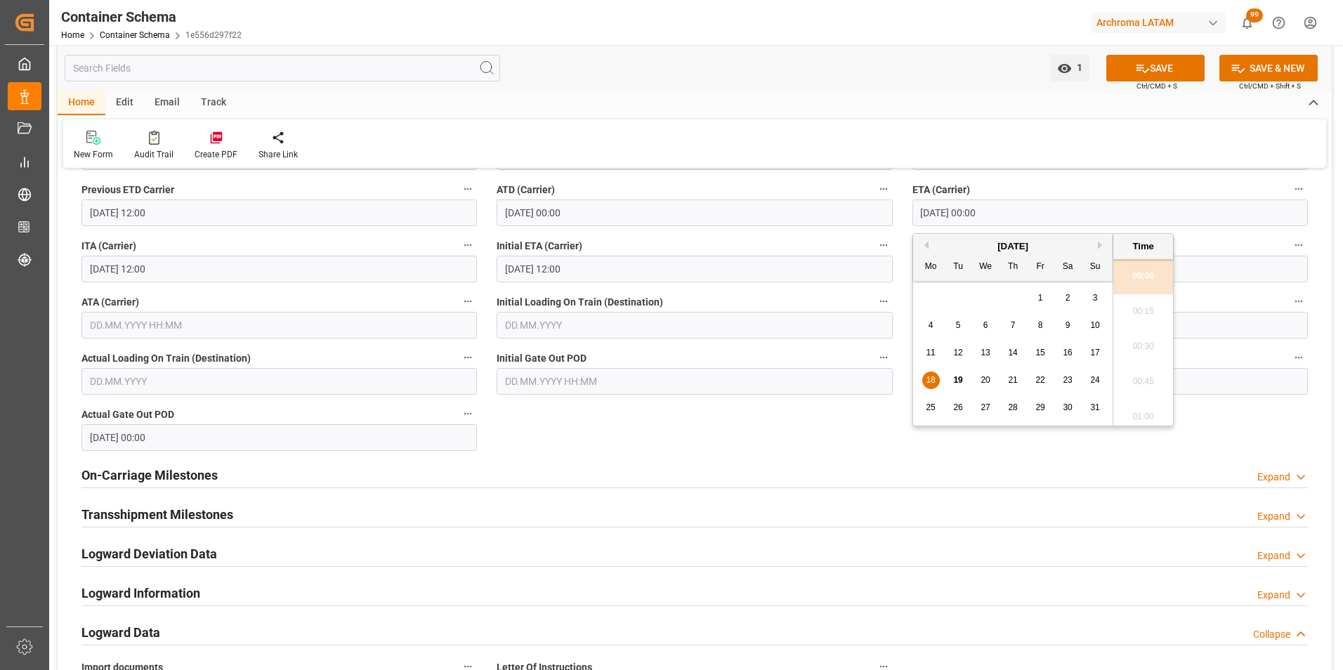
click at [983, 377] on span "20" at bounding box center [985, 380] width 9 height 10
type input "20.08.2025 00:00"
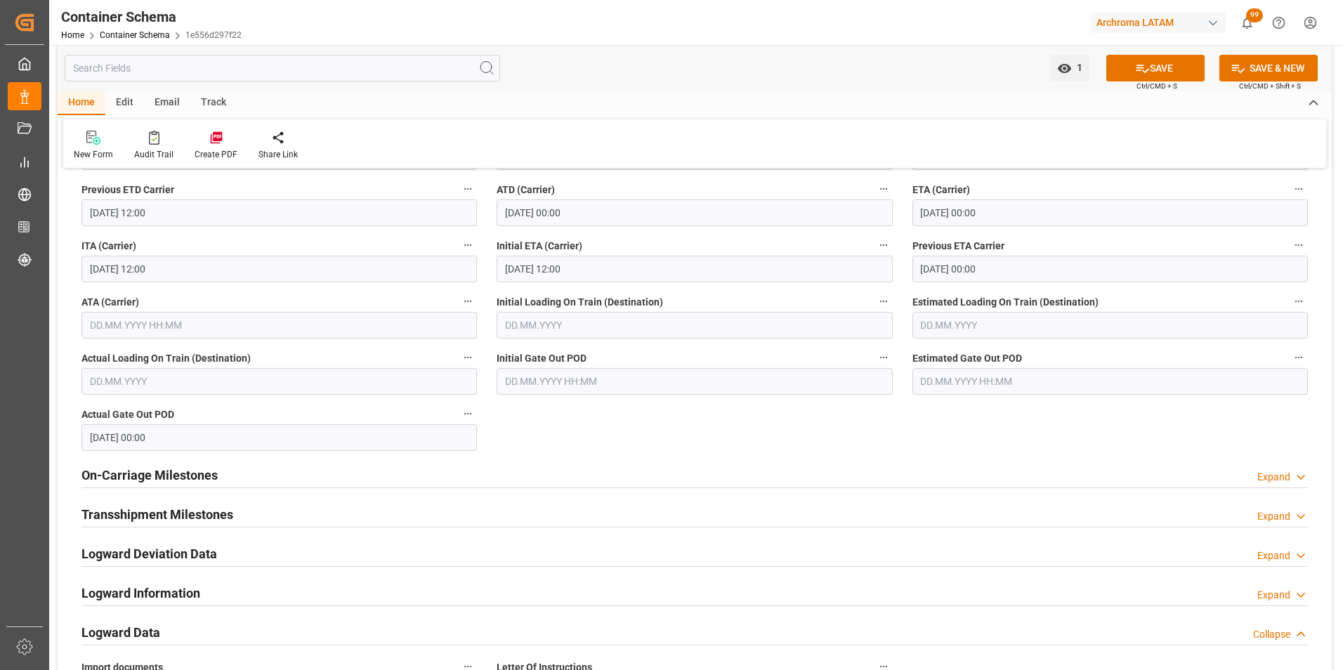
click at [1160, 68] on button "SAVE" at bounding box center [1156, 68] width 98 height 27
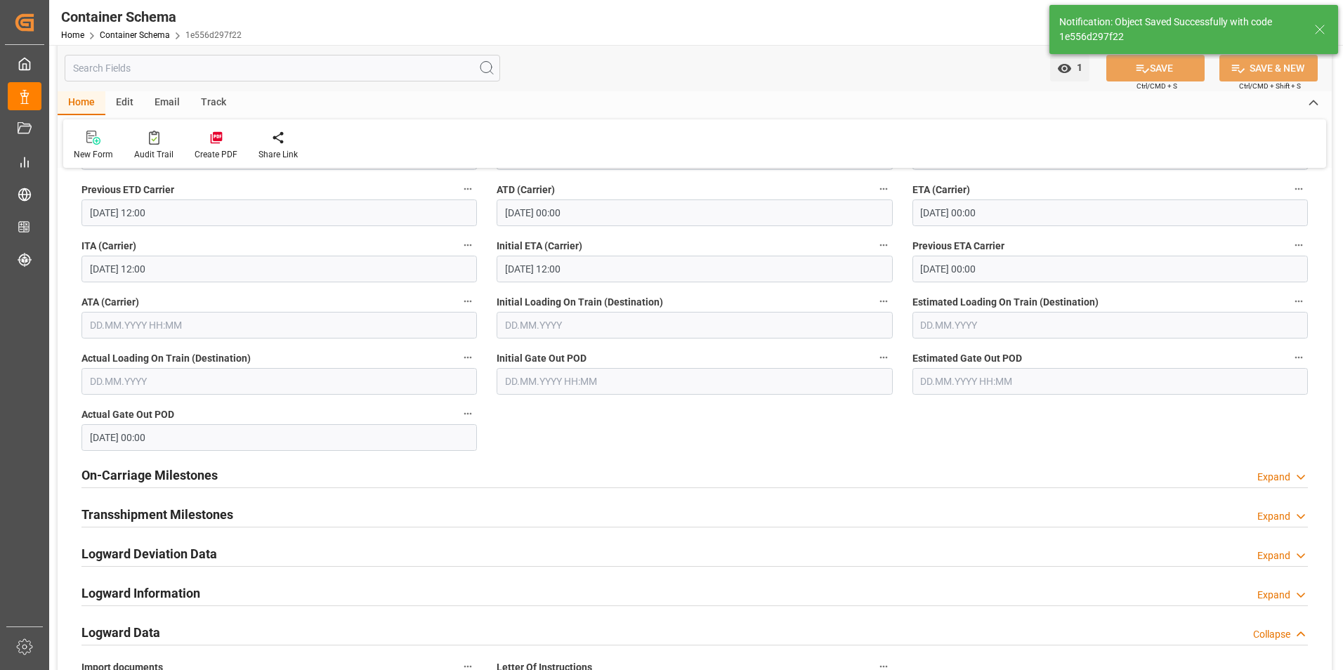
type input "18.08.2025 00:00"
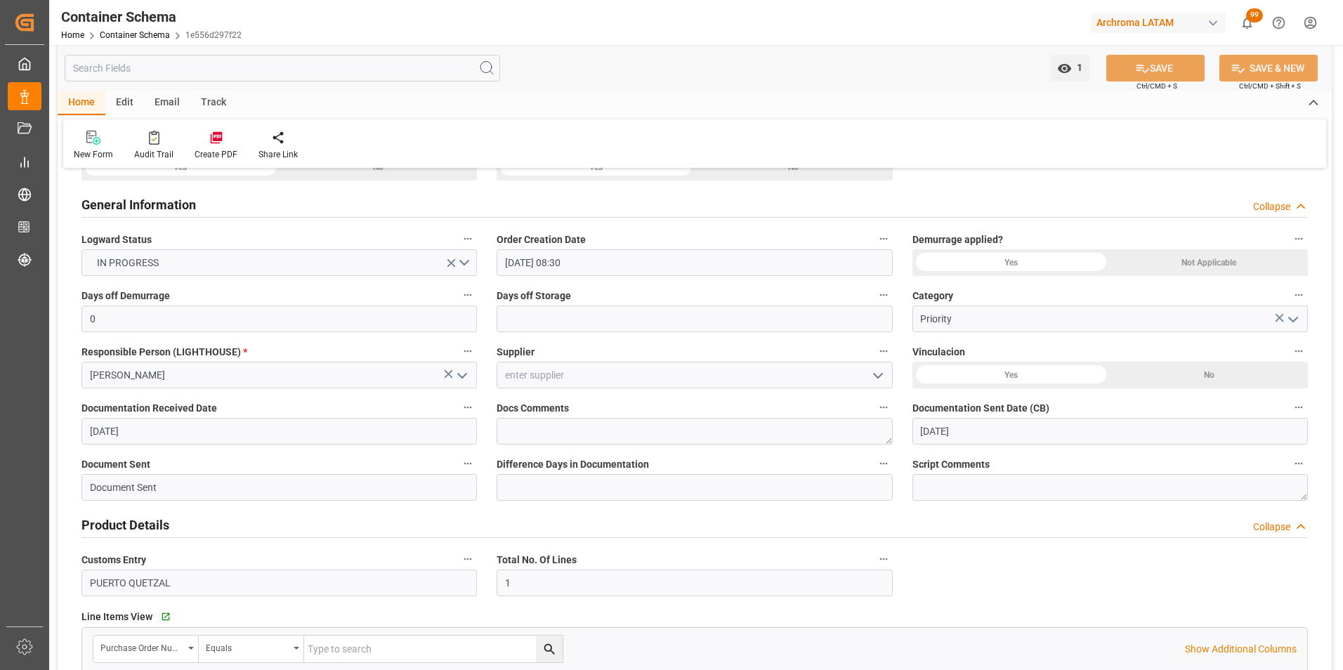
scroll to position [0, 0]
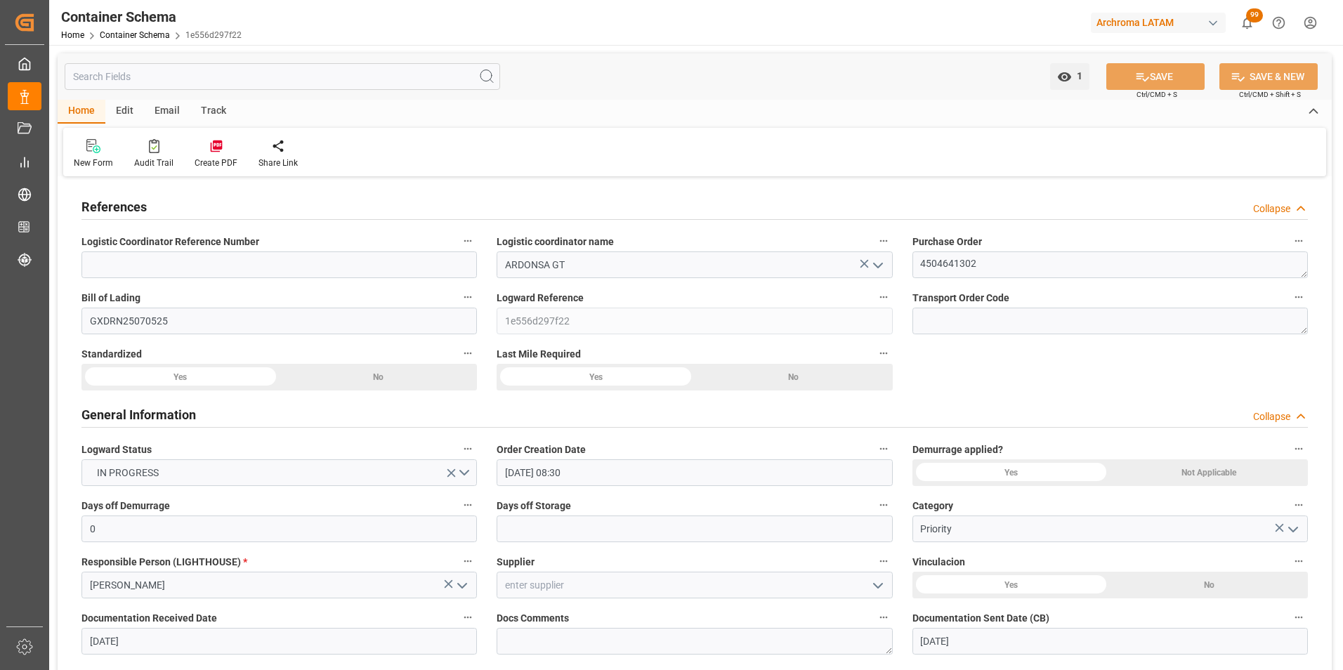
click at [169, 107] on div "Email" at bounding box center [167, 112] width 46 height 24
click at [101, 148] on icon at bounding box center [95, 148] width 19 height 10
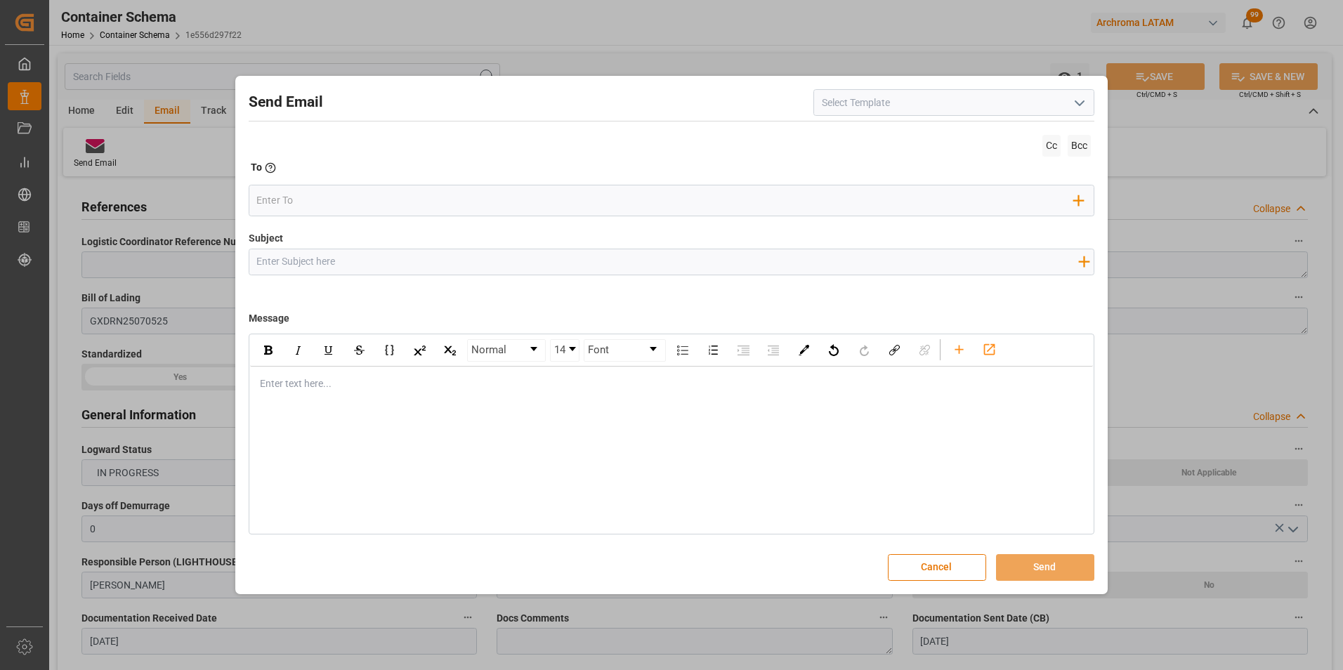
click at [1082, 102] on icon "open menu" at bounding box center [1079, 103] width 17 height 17
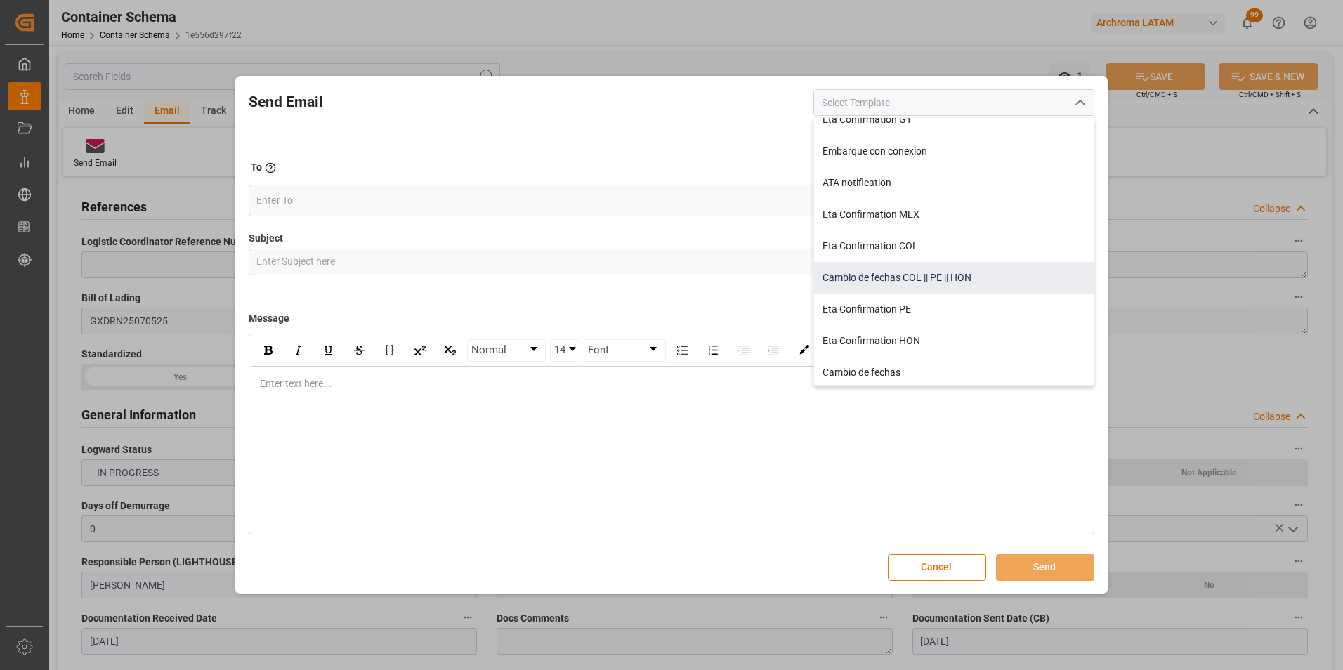
scroll to position [70, 0]
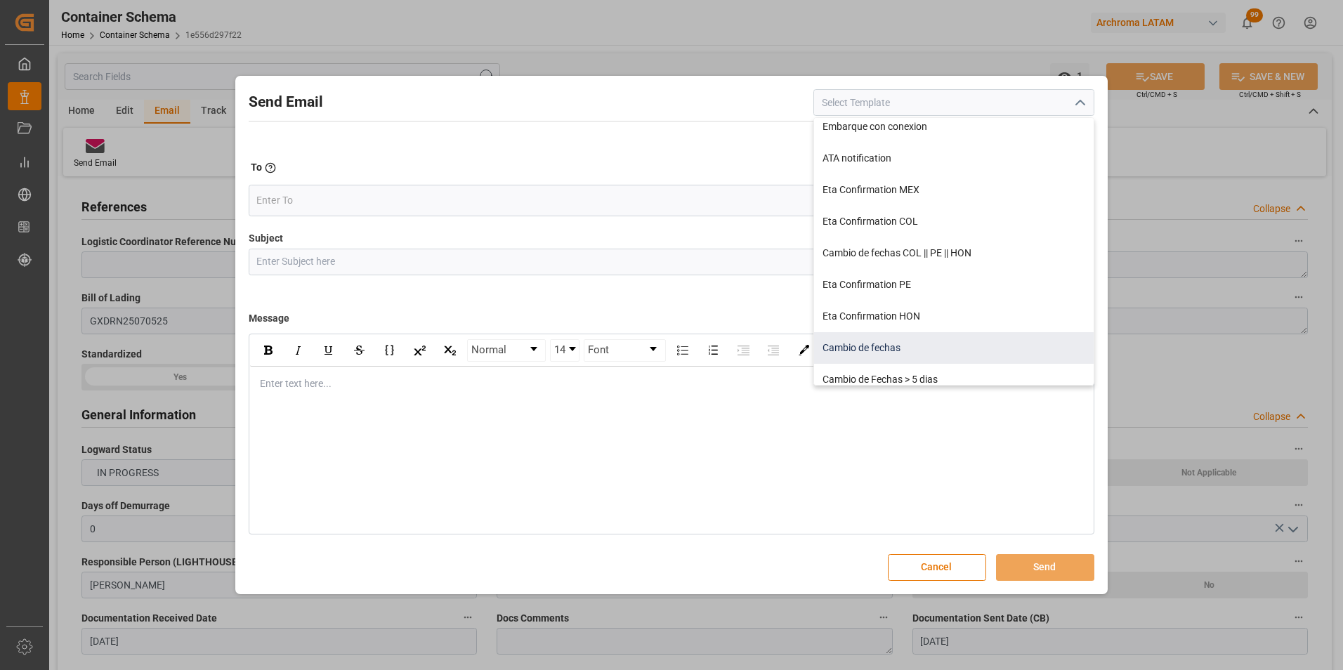
click at [899, 344] on div "Cambio de fechas" at bounding box center [954, 348] width 280 height 32
type input "Cambio de fechas"
type input "{{customsEntry}}|| Cambio de ETA {{estimatedArrivalPod}} | PO {{purchaseOrder}}…"
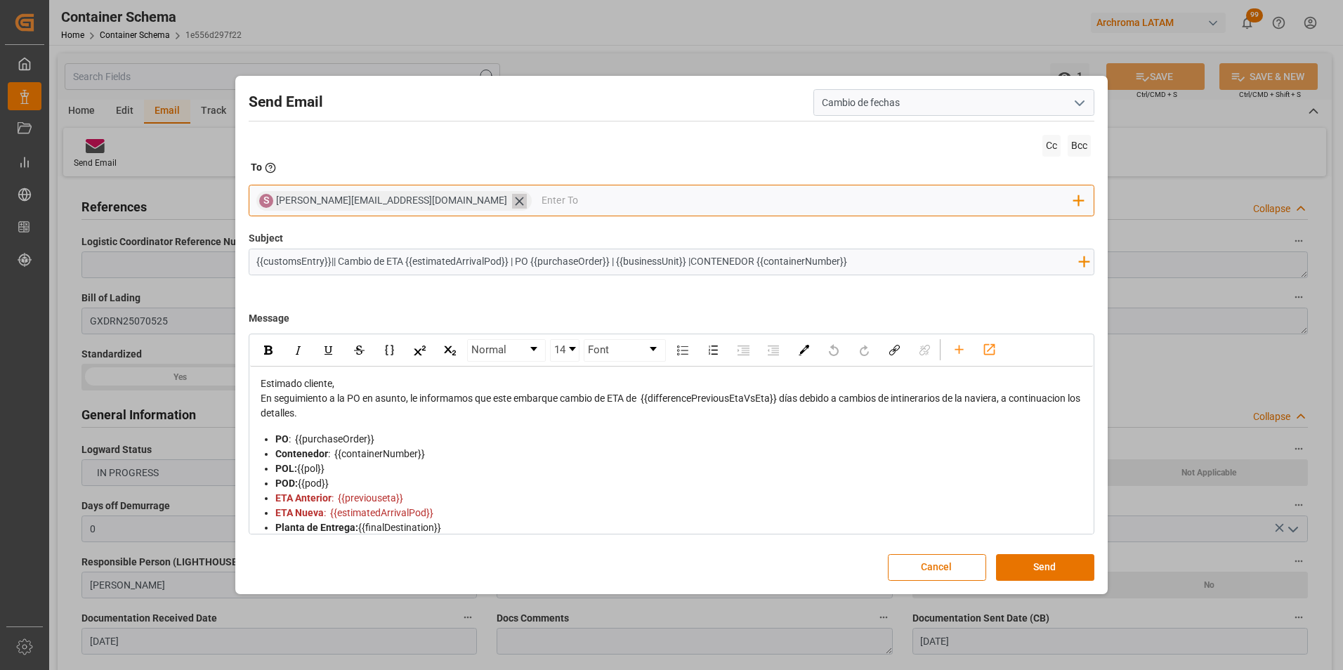
click at [512, 201] on icon at bounding box center [519, 201] width 15 height 15
click at [426, 201] on input "email" at bounding box center [665, 200] width 818 height 21
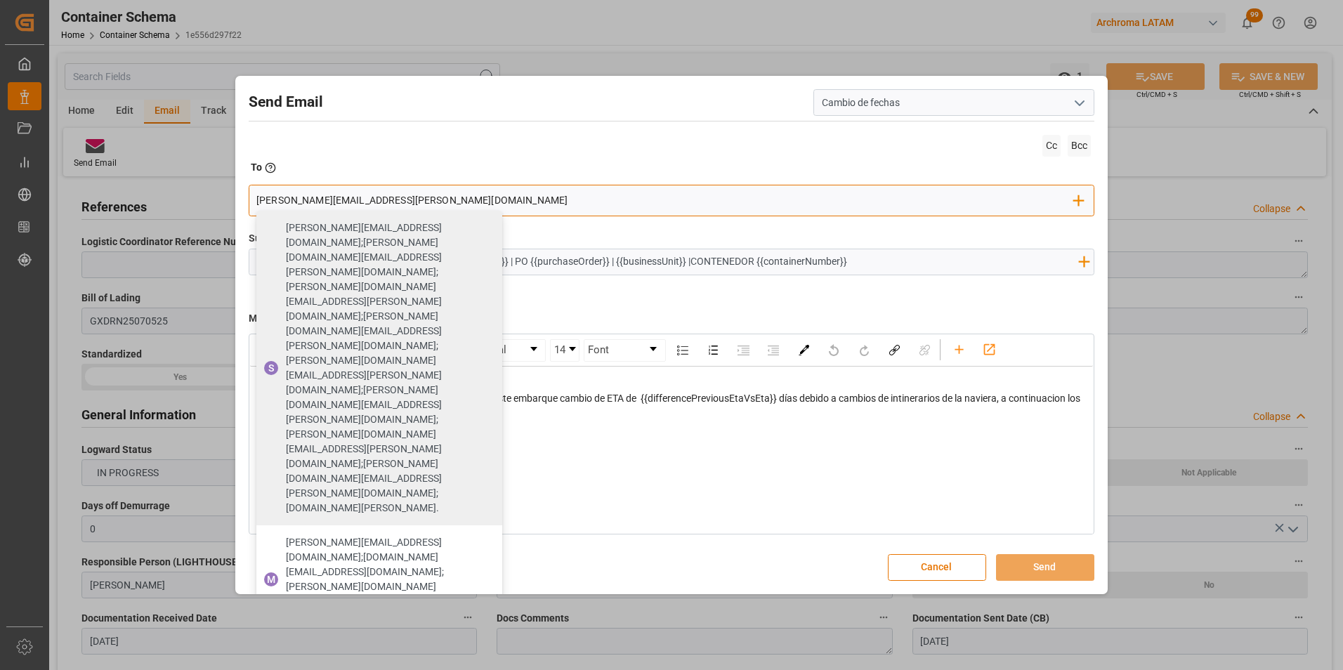
type input "valeria.hurtado@leschaco.com"
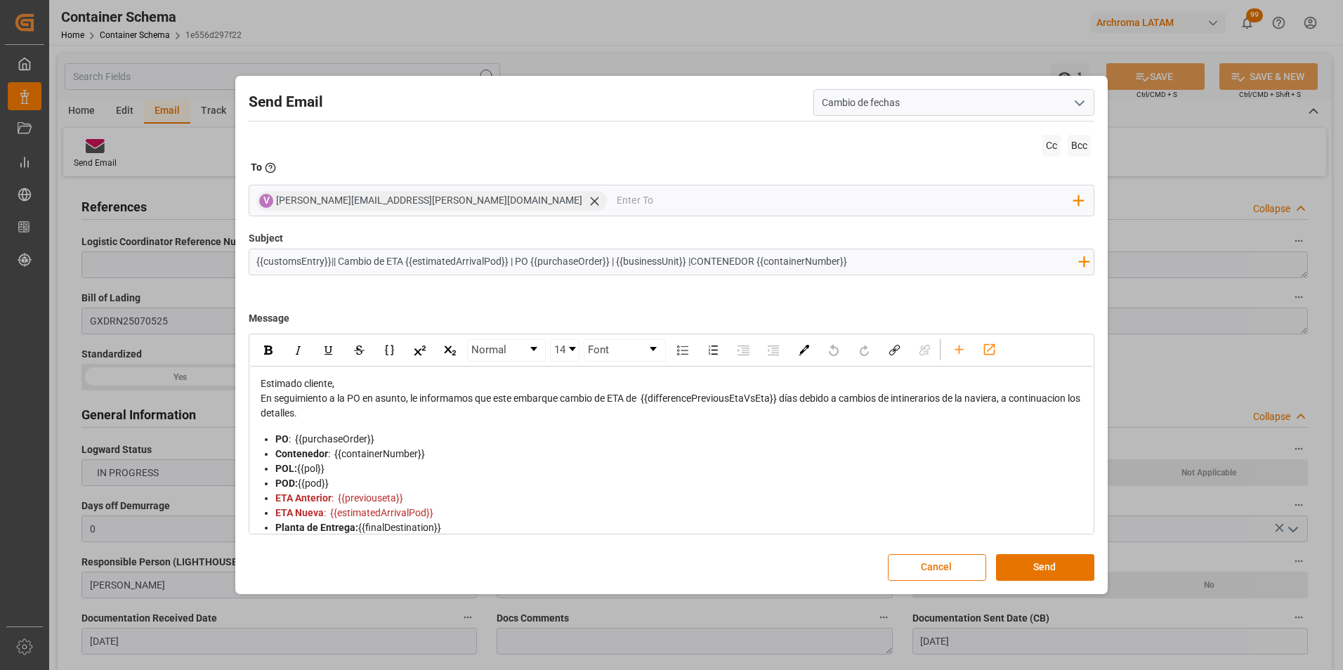
click at [620, 304] on div "Message Normal 14 Font Estimado cliente, En seguimiento a la PO en asunto, le i…" at bounding box center [672, 417] width 847 height 233
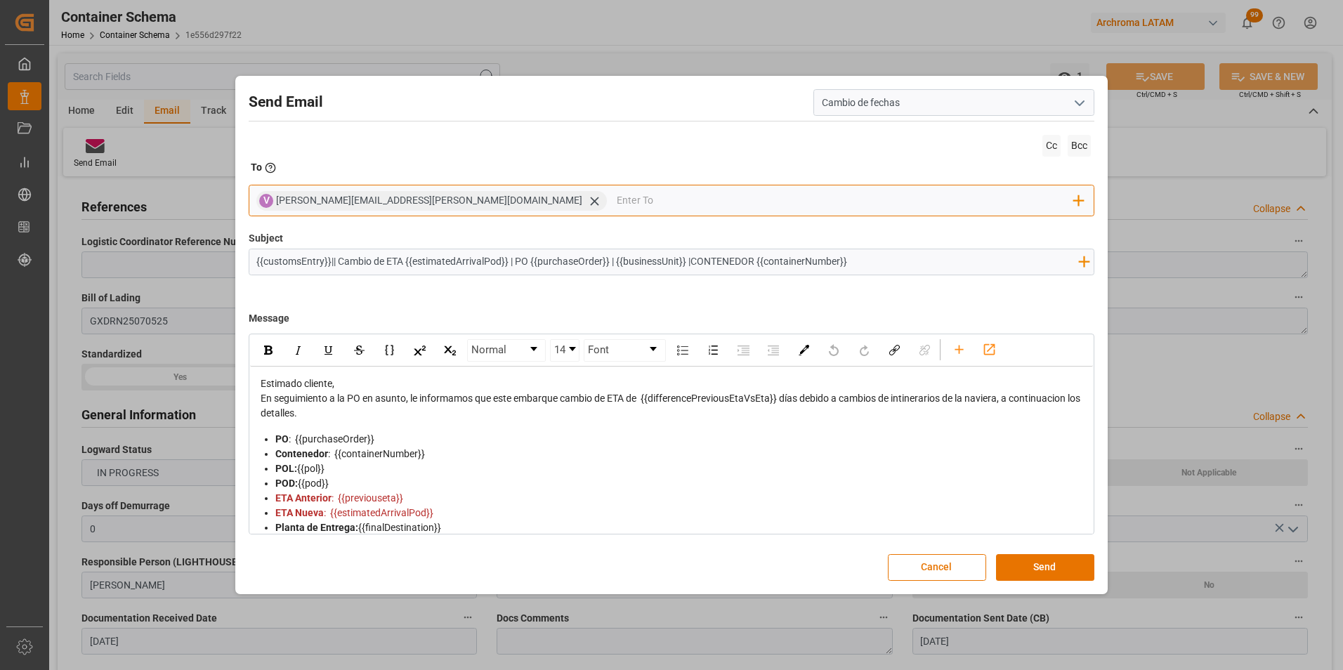
click at [617, 202] on input "email" at bounding box center [845, 200] width 457 height 21
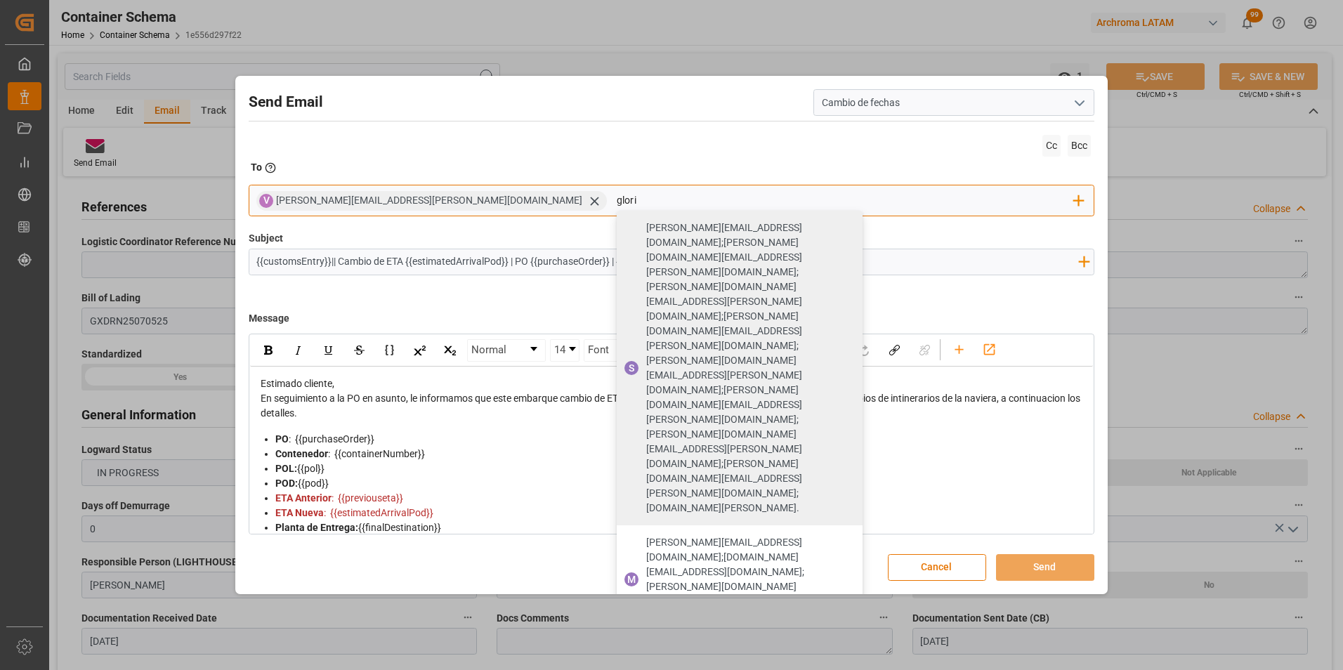
type input "gloria"
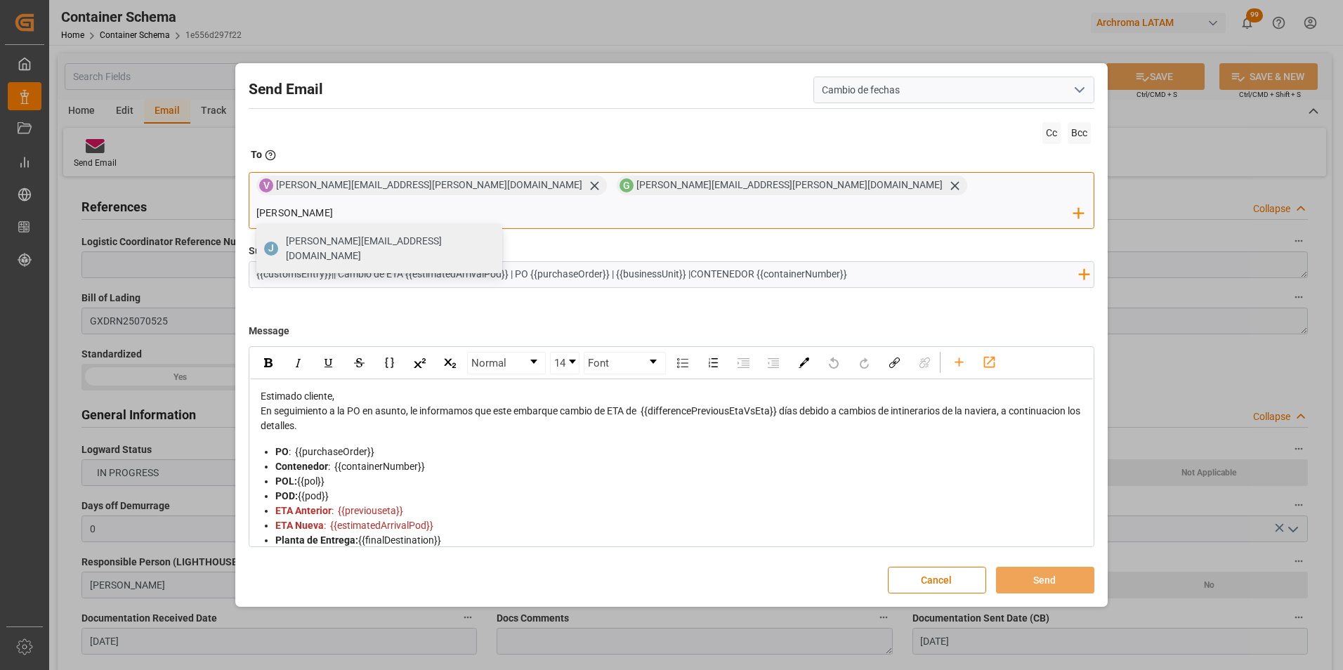
type input "johana.tunche@ardonsa.net"
click at [493, 234] on span "johana.tunche@ardonsa.net" at bounding box center [389, 249] width 207 height 30
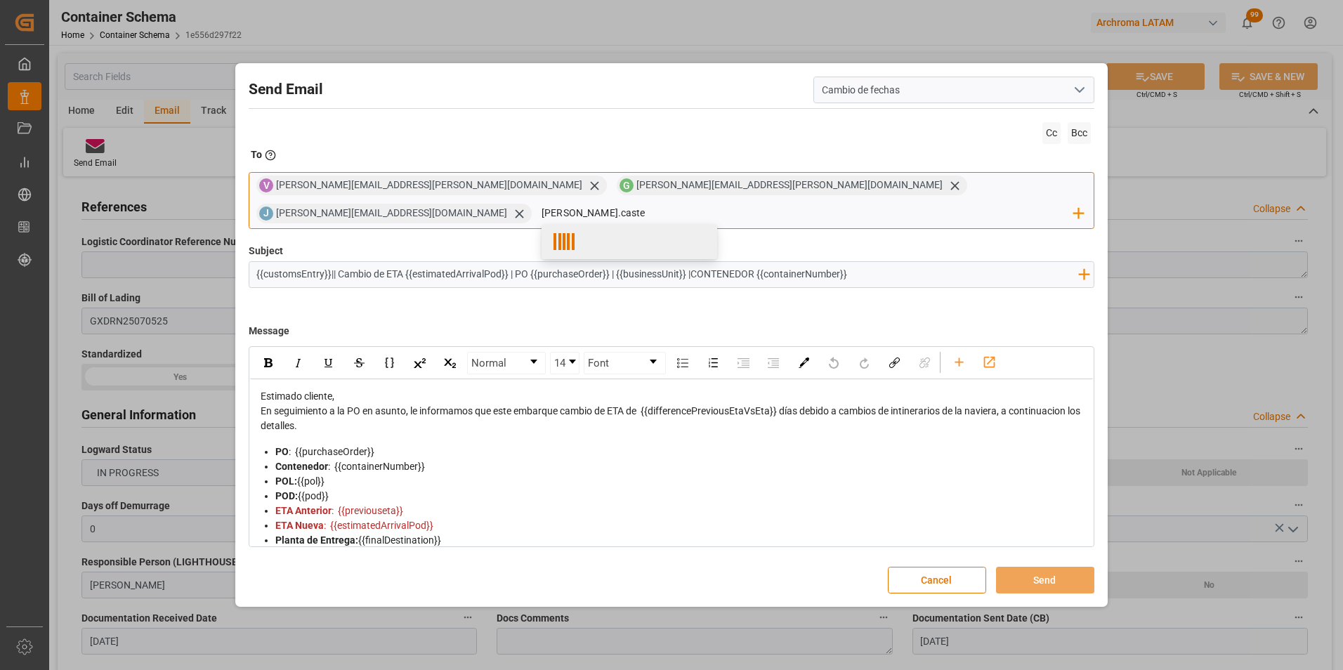
type input "nancy.castellanos@archroma.com"
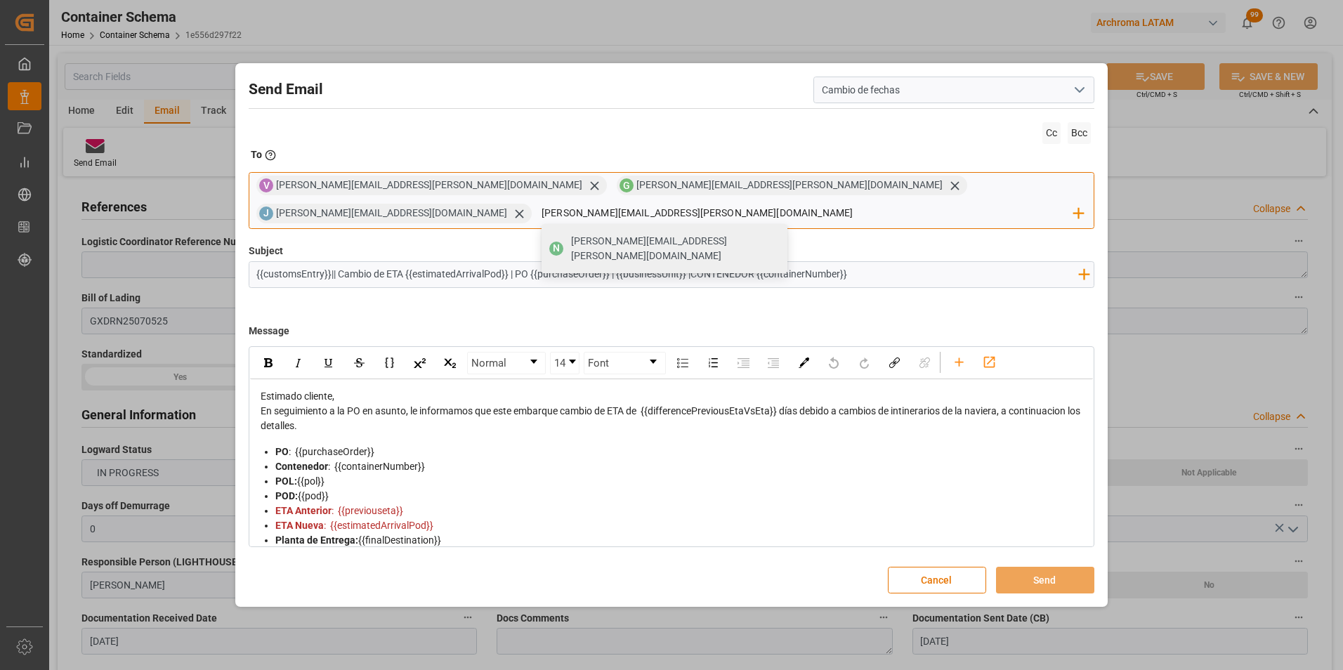
click at [778, 235] on span "nancy.castellanos@archroma.com" at bounding box center [674, 249] width 207 height 30
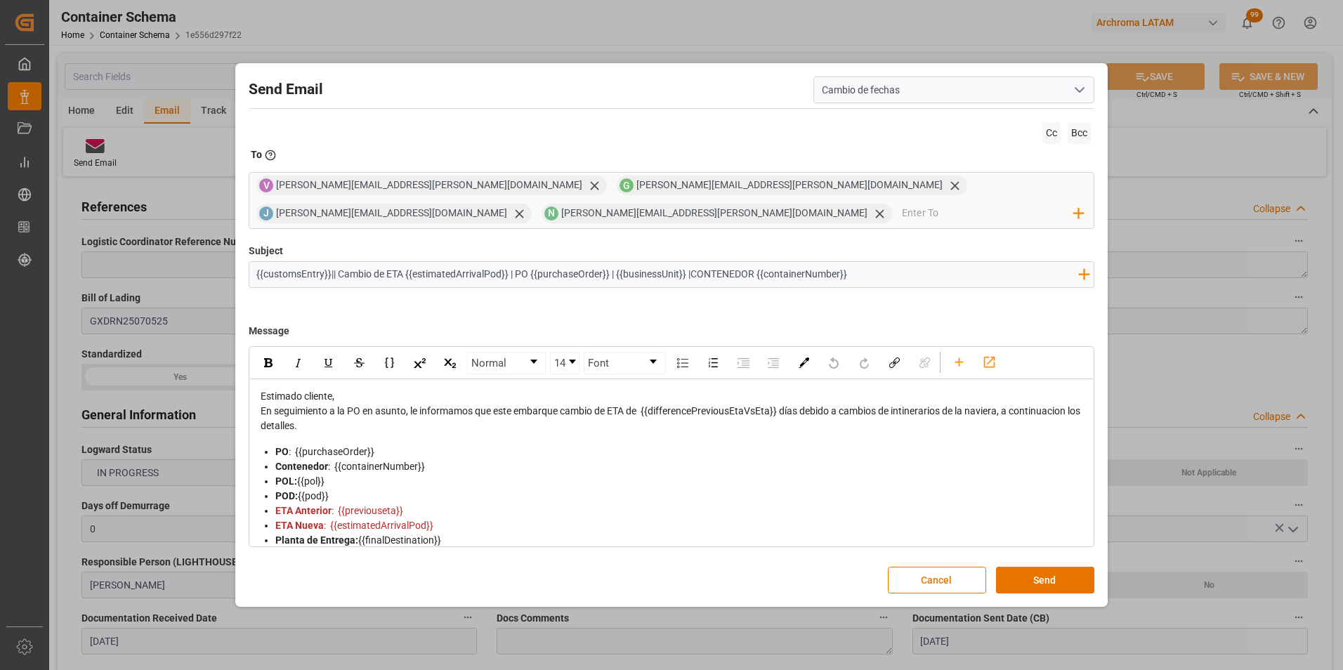
click at [868, 275] on input "{{customsEntry}}|| Cambio de ETA {{estimatedArrivalPod}} | PO {{purchaseOrder}}…" at bounding box center [667, 274] width 837 height 25
paste input "Prioridad | LCL | Bodega 2901"
type input "{{customsEntry}}|| Cambio de ETA {{estimatedArrivalPod}} | PO {{purchaseOrder}}…"
click at [587, 393] on div "Estimado cliente," at bounding box center [672, 396] width 823 height 15
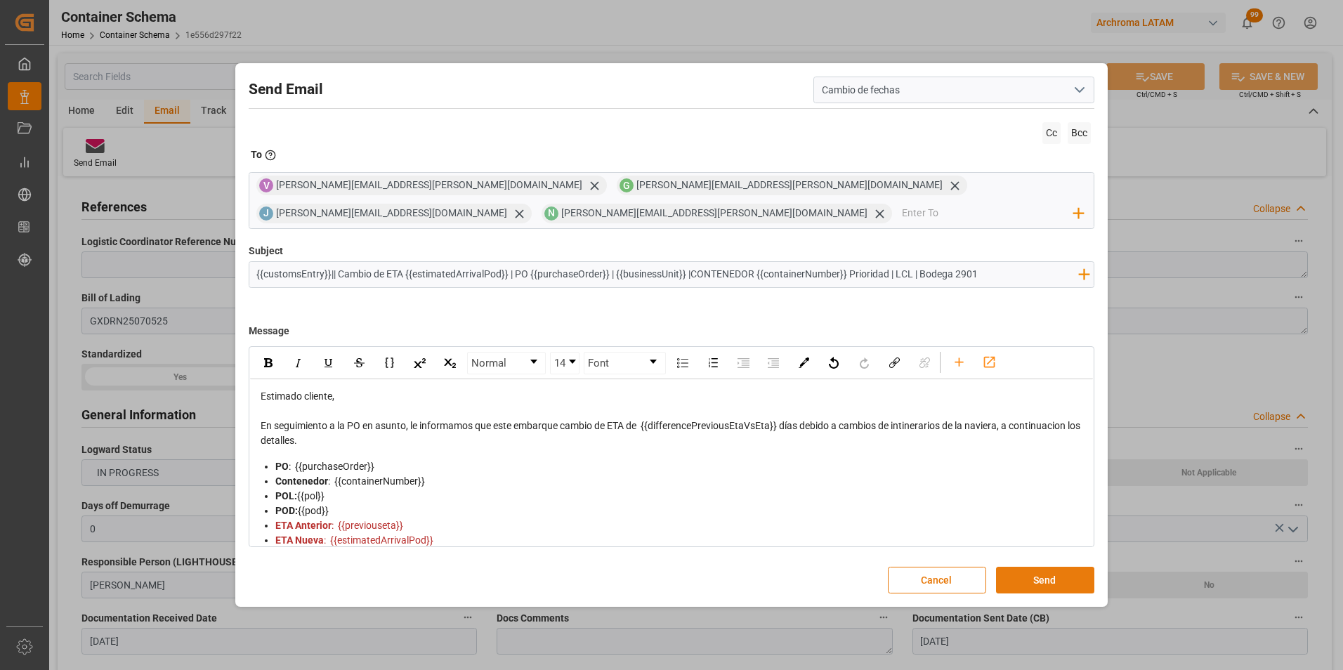
click at [1036, 578] on button "Send" at bounding box center [1045, 580] width 98 height 27
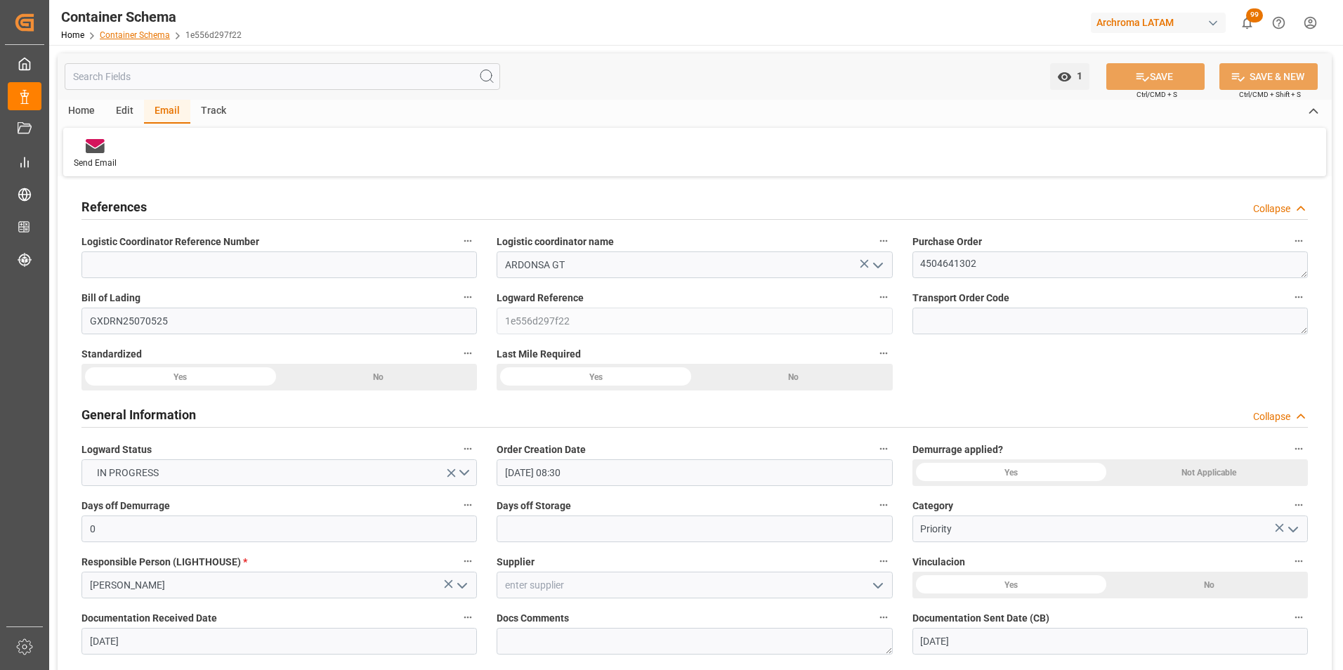
click at [142, 32] on link "Container Schema" at bounding box center [135, 35] width 70 height 10
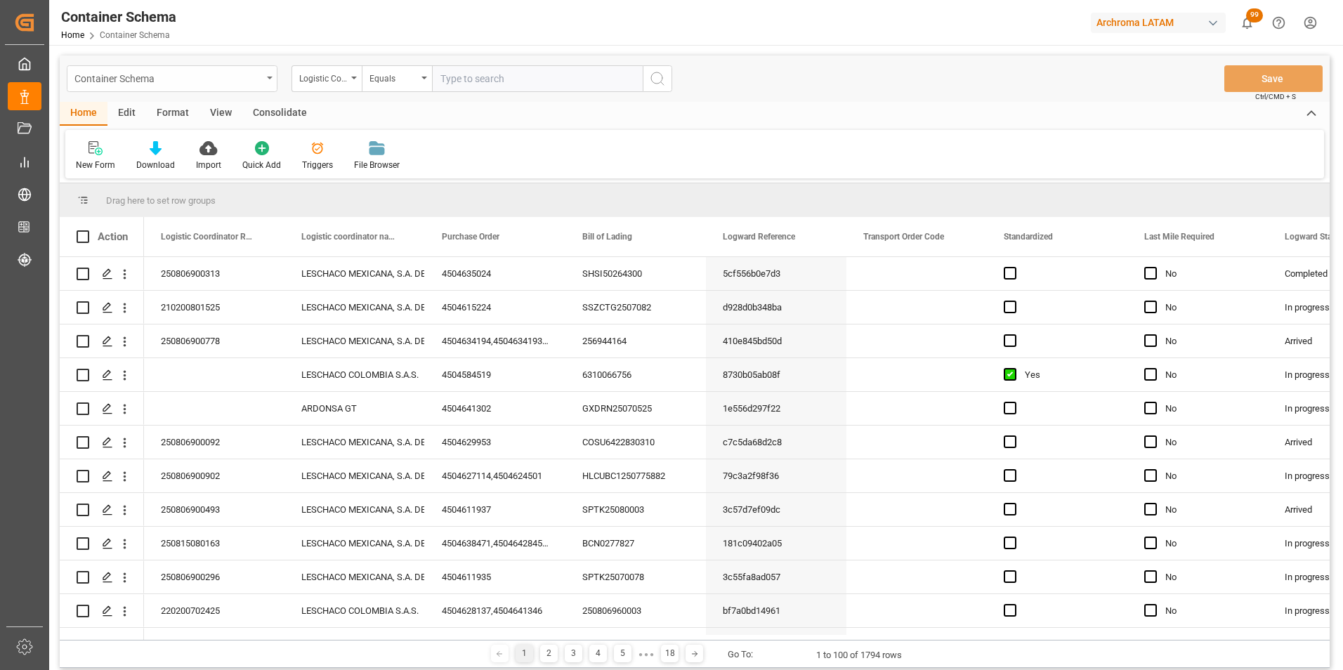
click at [264, 81] on div "Container Schema" at bounding box center [172, 78] width 211 height 27
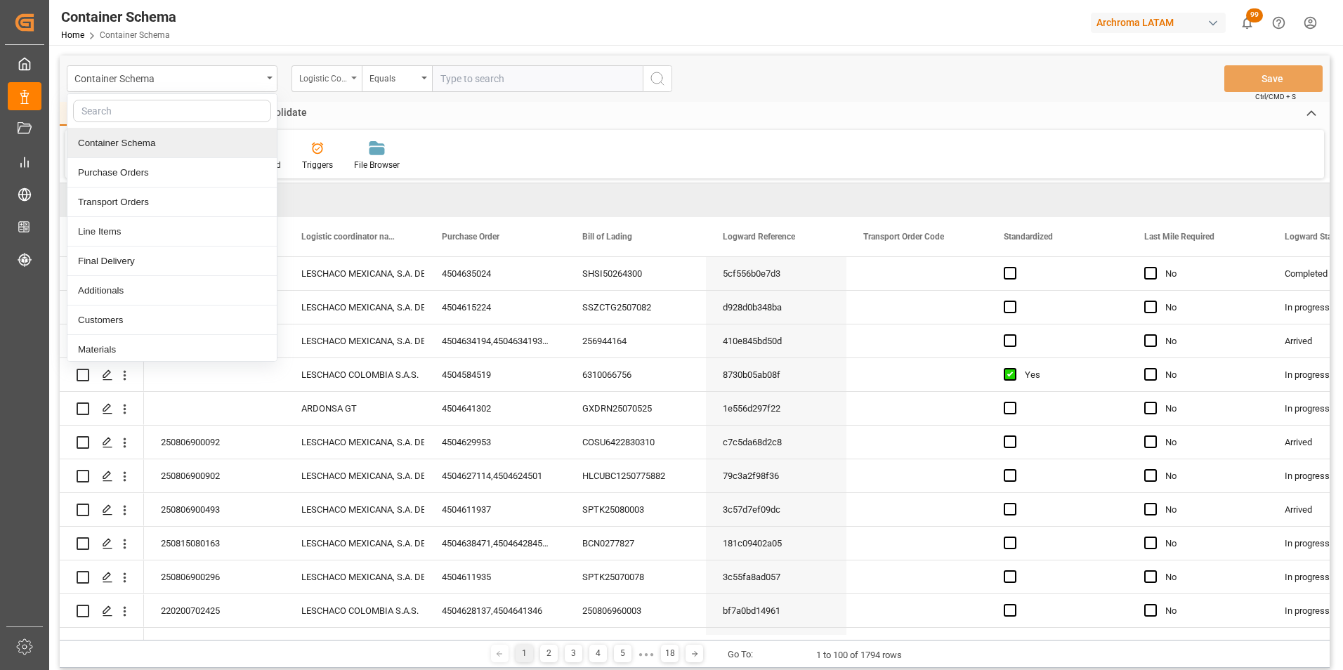
click at [332, 85] on div "Logistic Coordinator Reference Number" at bounding box center [327, 78] width 70 height 27
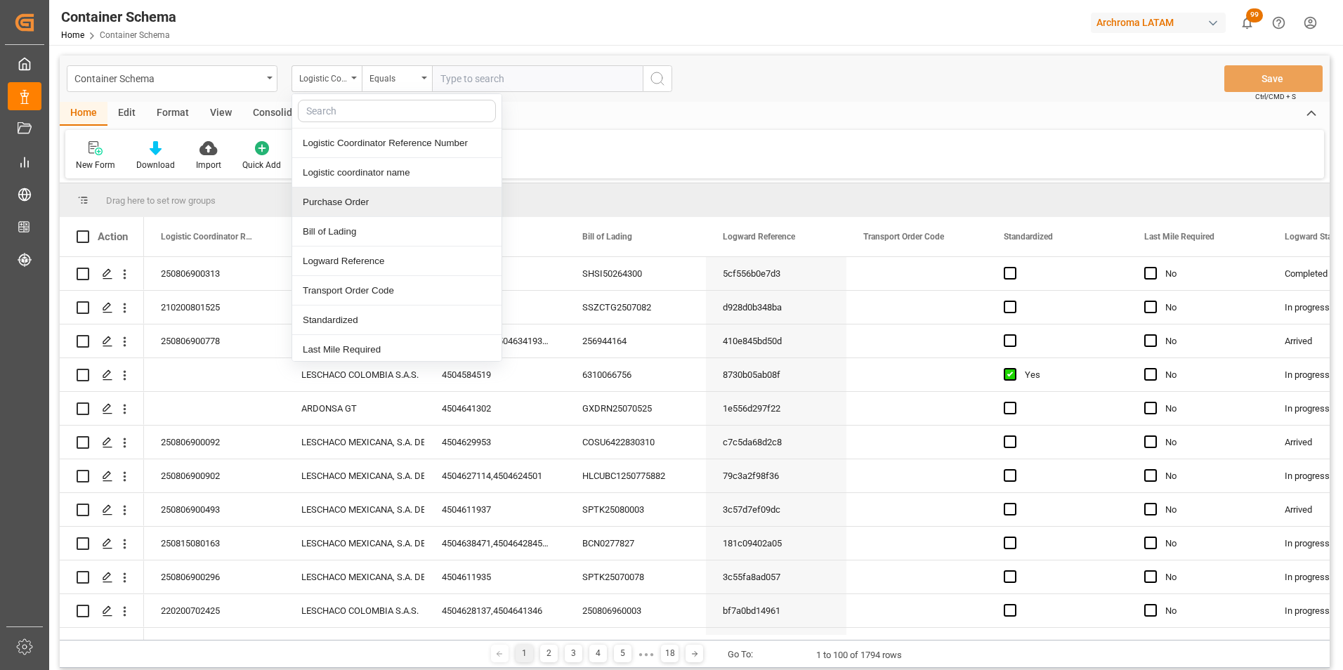
click at [357, 195] on div "Purchase Order" at bounding box center [396, 203] width 209 height 30
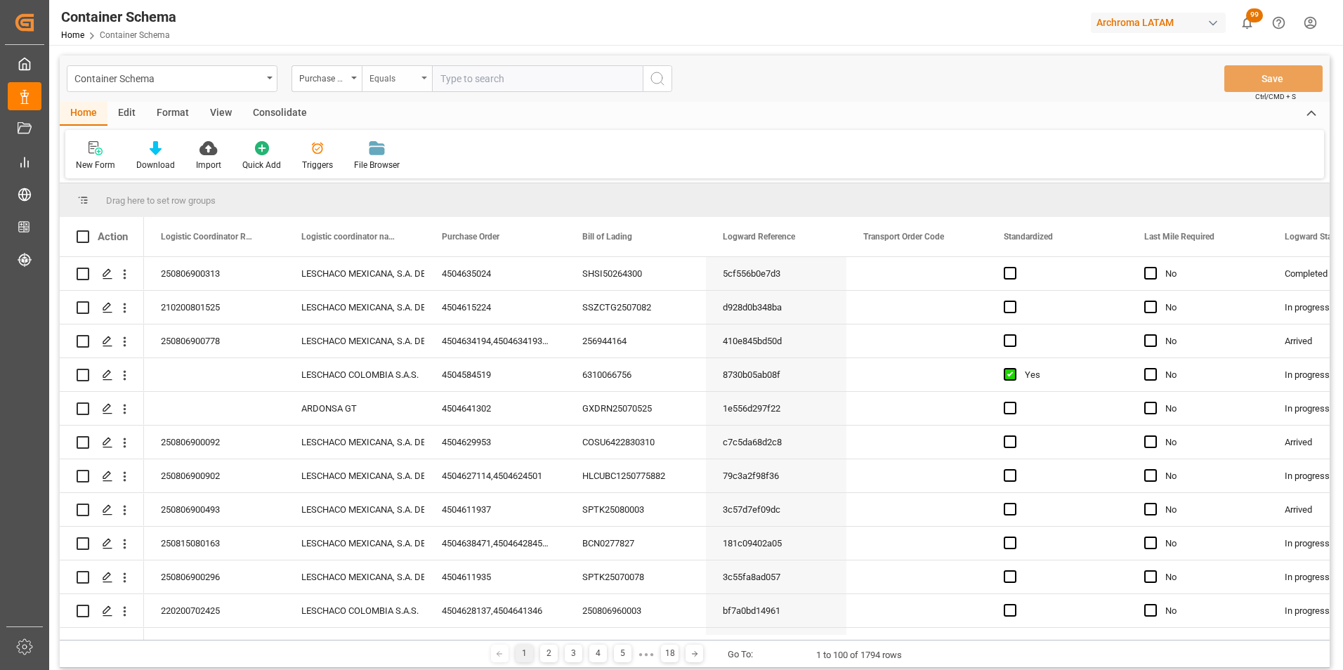
click at [376, 88] on div "Equals" at bounding box center [397, 78] width 70 height 27
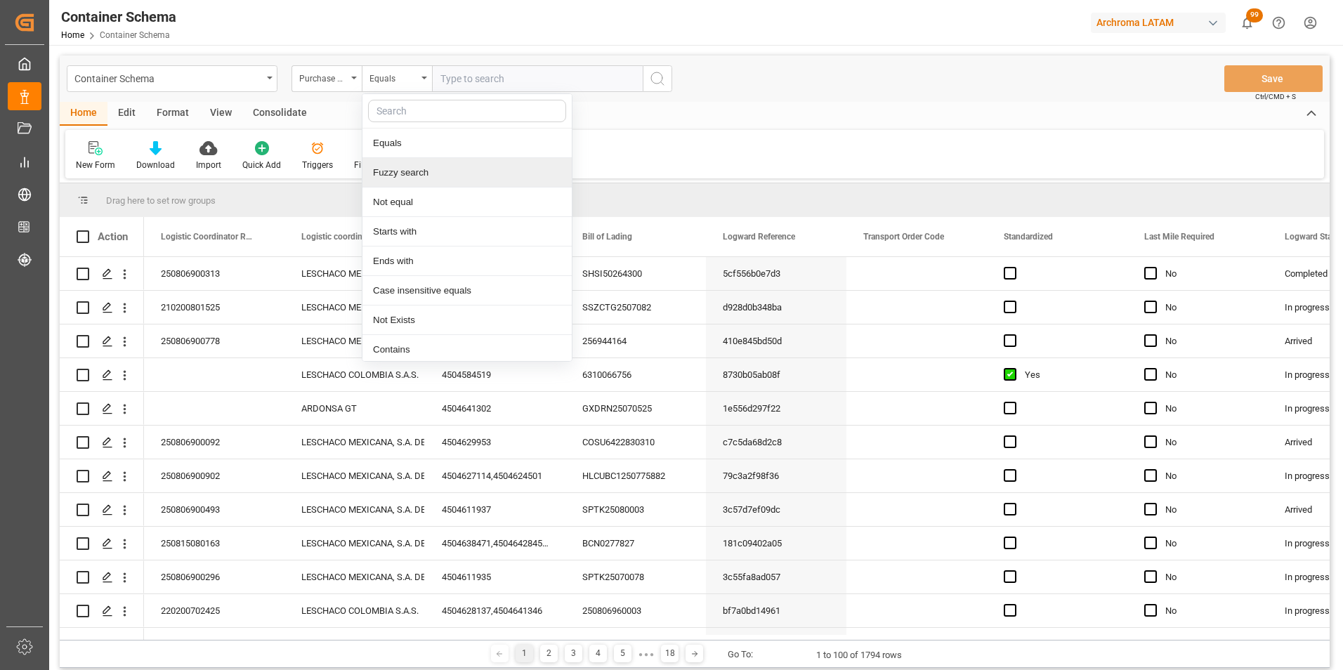
click at [395, 171] on div "Fuzzy search" at bounding box center [467, 173] width 209 height 30
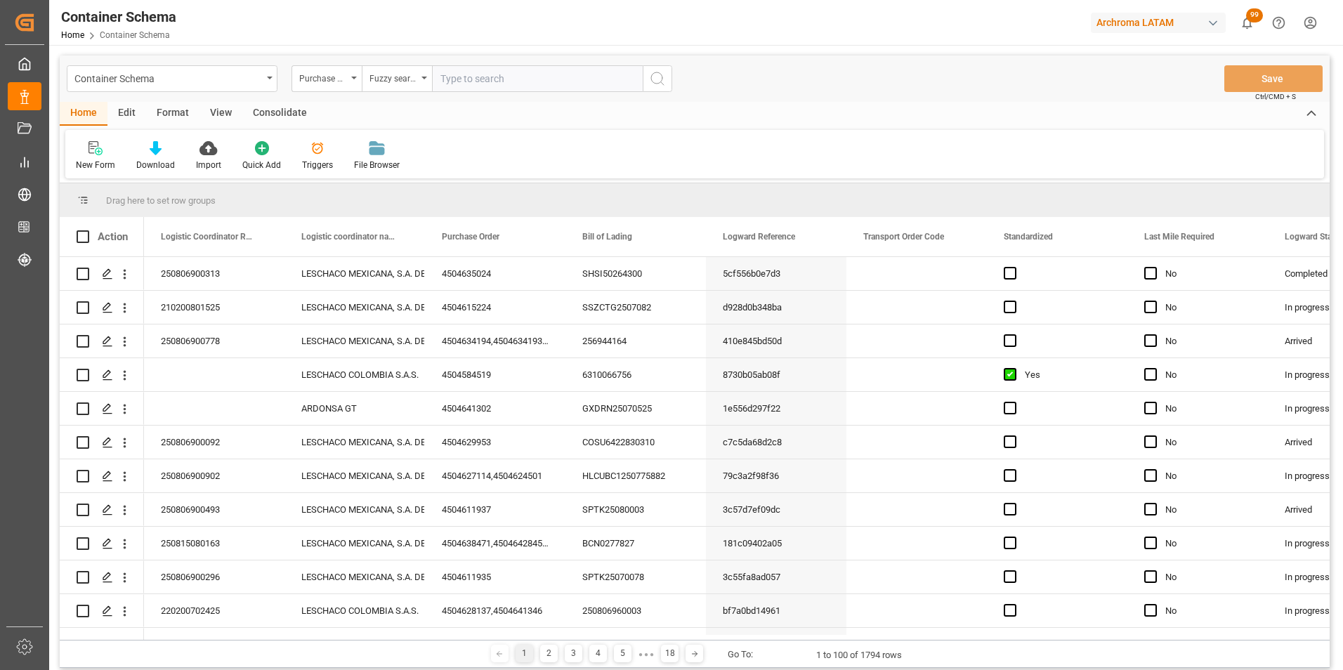
paste input "4504650911"
type input "4504650911"
click at [644, 86] on button "search button" at bounding box center [658, 78] width 30 height 27
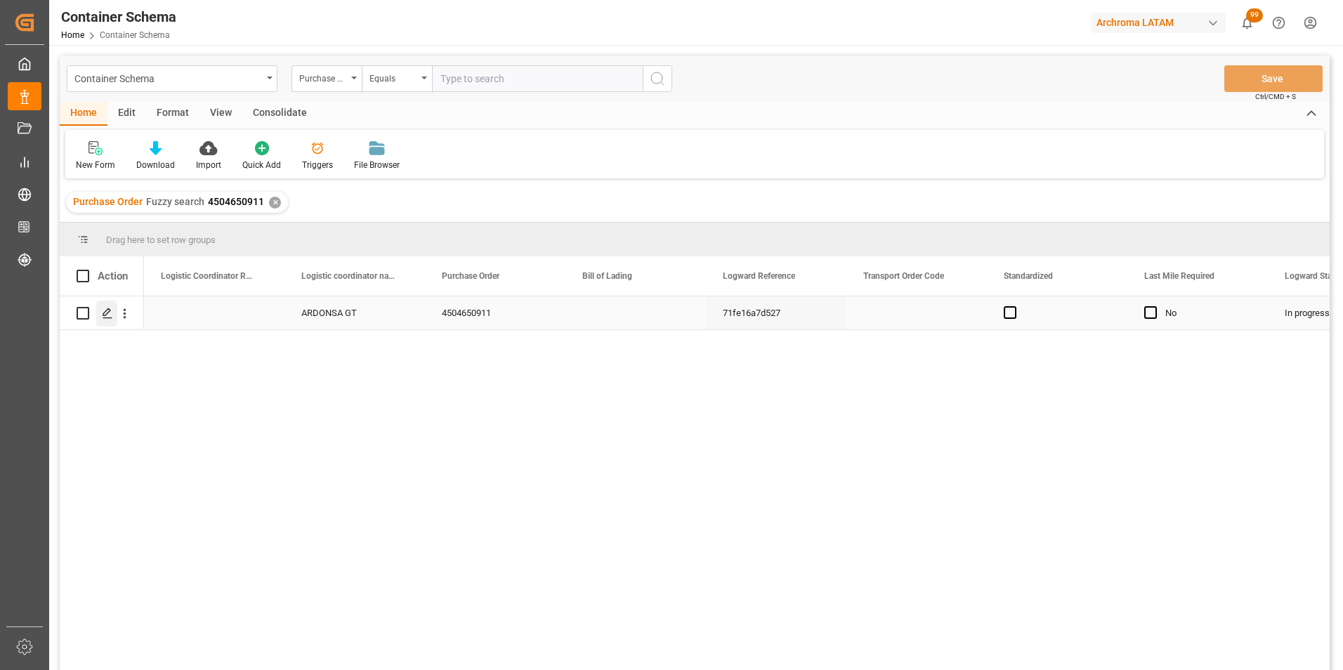
click at [105, 318] on icon "Press SPACE to select this row." at bounding box center [107, 313] width 11 height 11
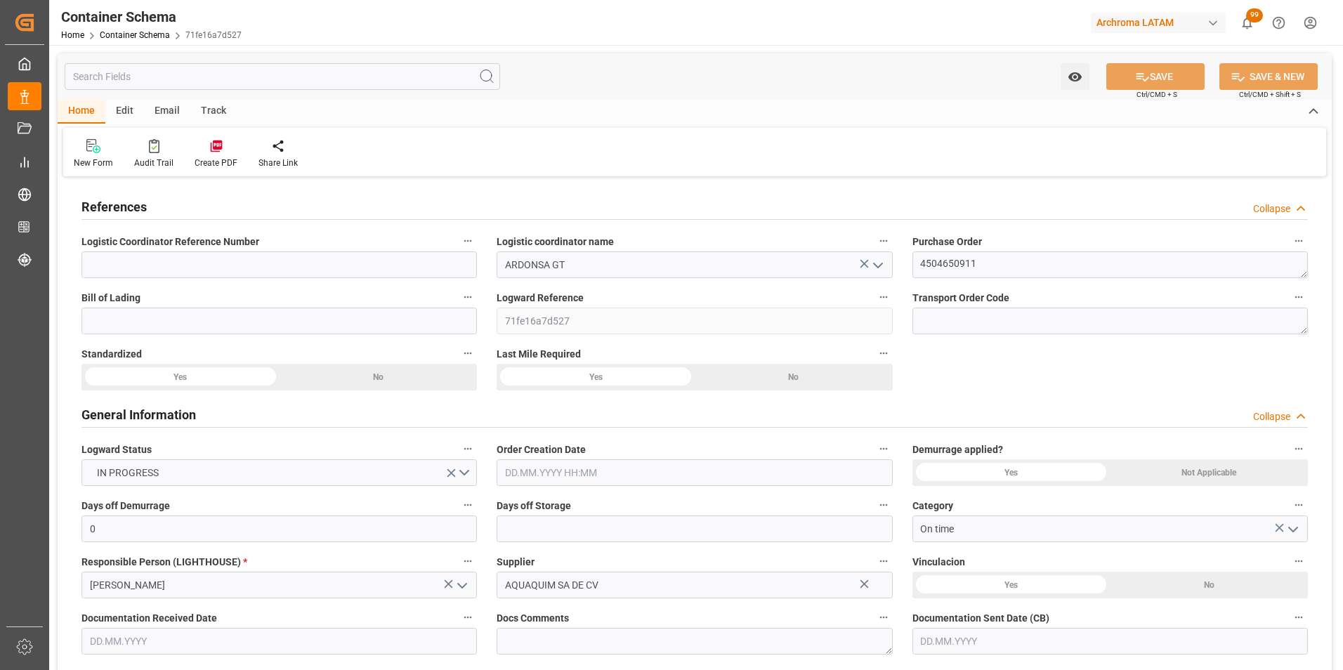
type input "0"
type input "1"
type input "16"
type input "16000"
type input "16912"
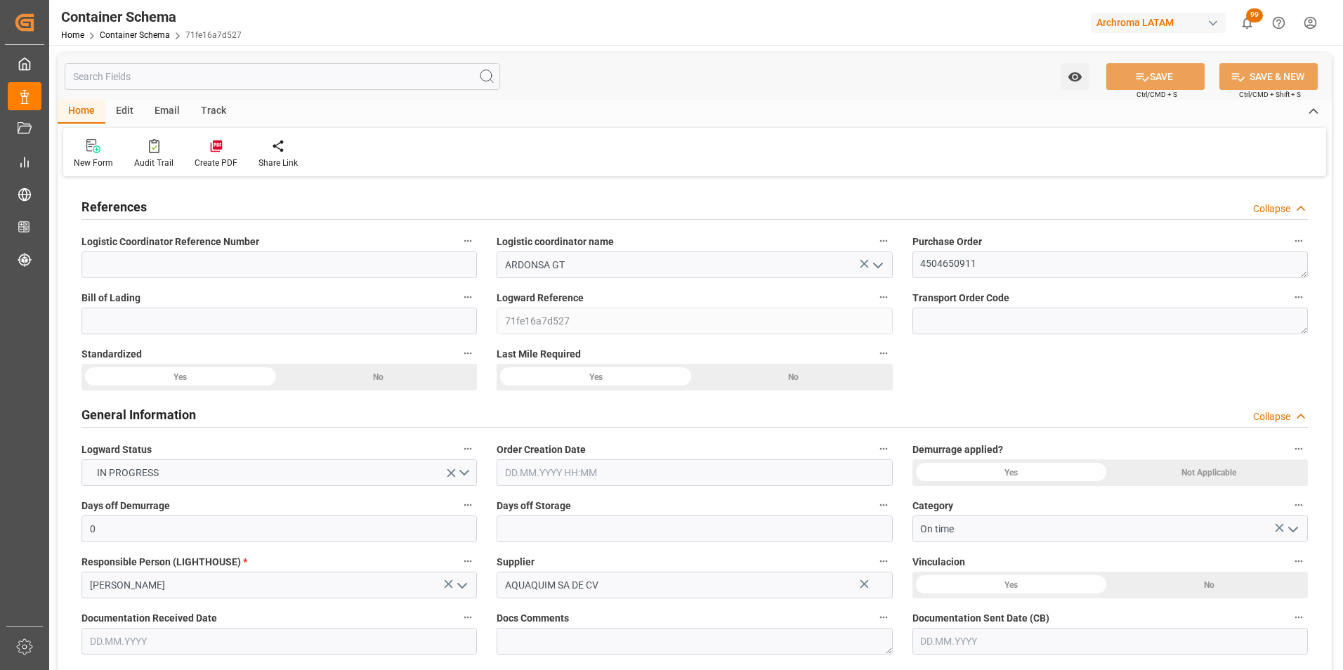
type input "MXZMF"
type input "14.08.2025 15:00"
type input "[DATE]"
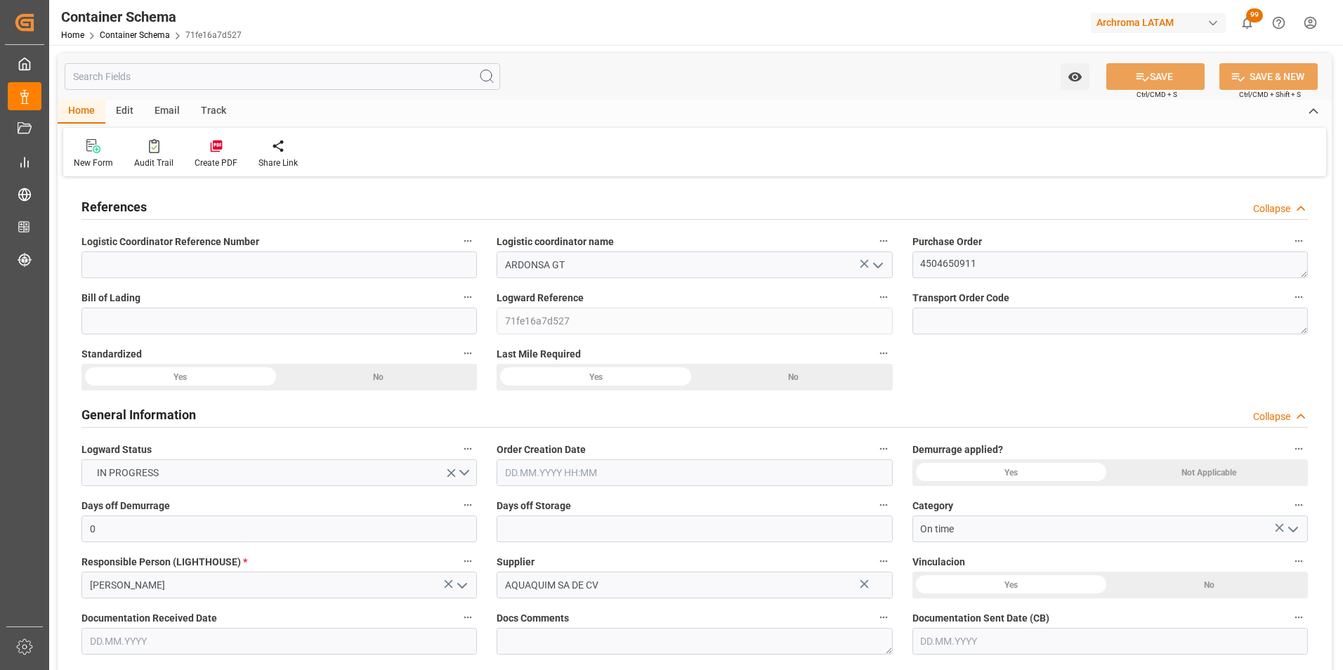
type input "[DATE]"
type input "15.08.2025 00:00"
type input "18.08.2025 00:00"
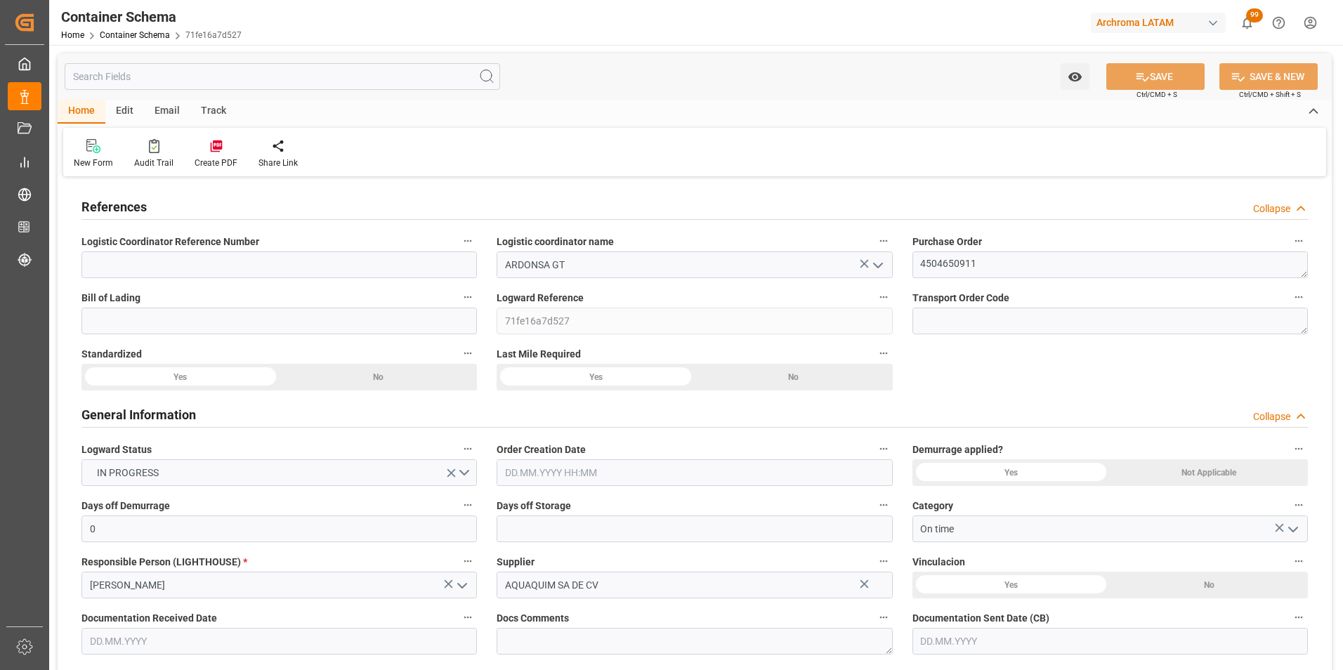
type input "18.08.2025 00:00"
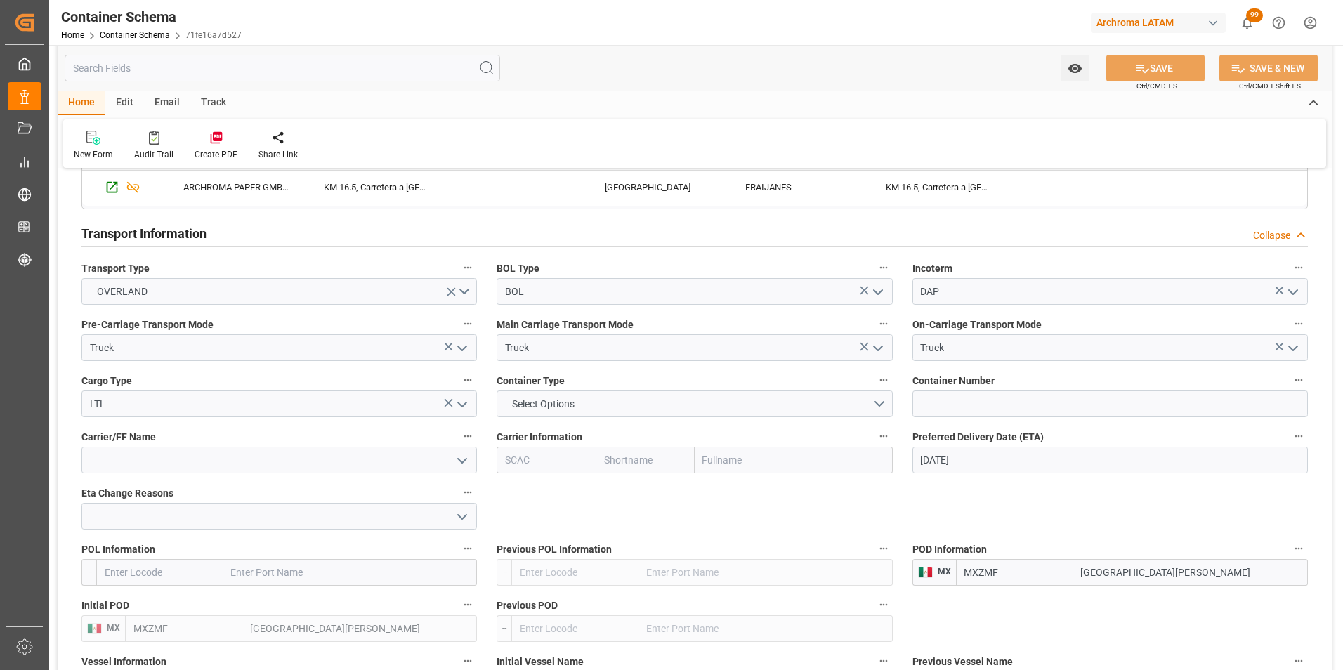
scroll to position [1124, 0]
click at [945, 400] on input at bounding box center [1111, 401] width 396 height 27
paste input "264-202500011564"
type input "264-202500011564"
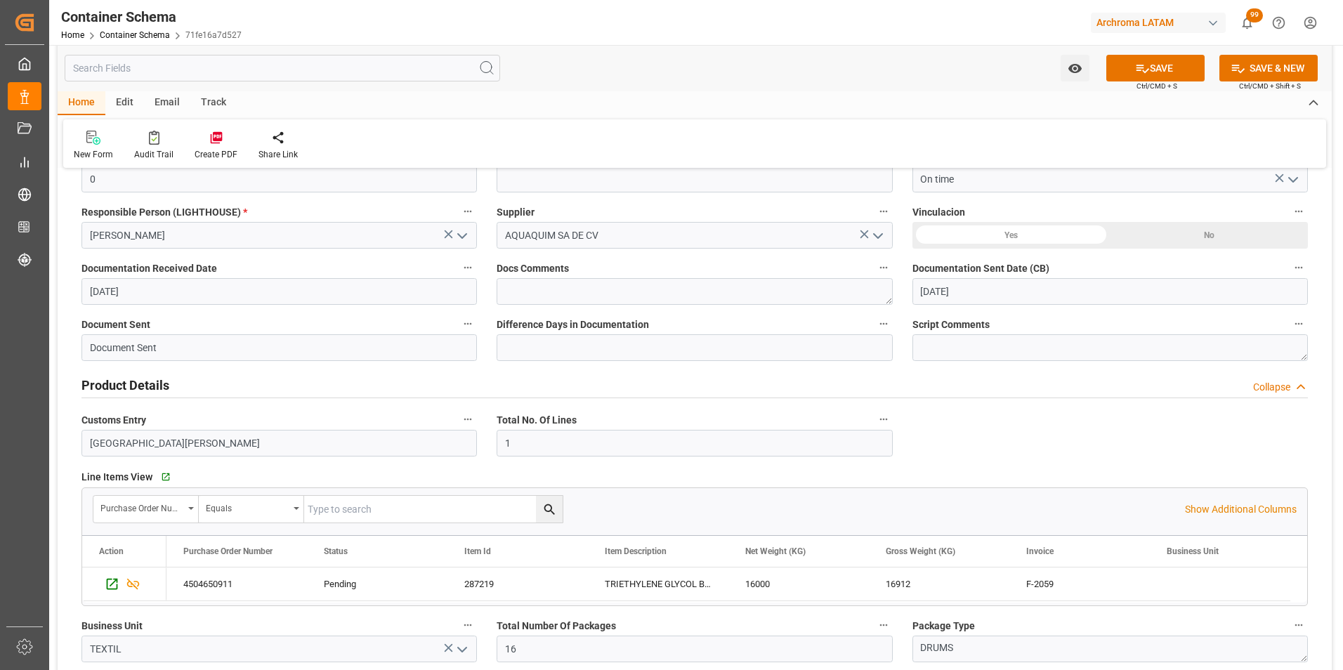
scroll to position [0, 0]
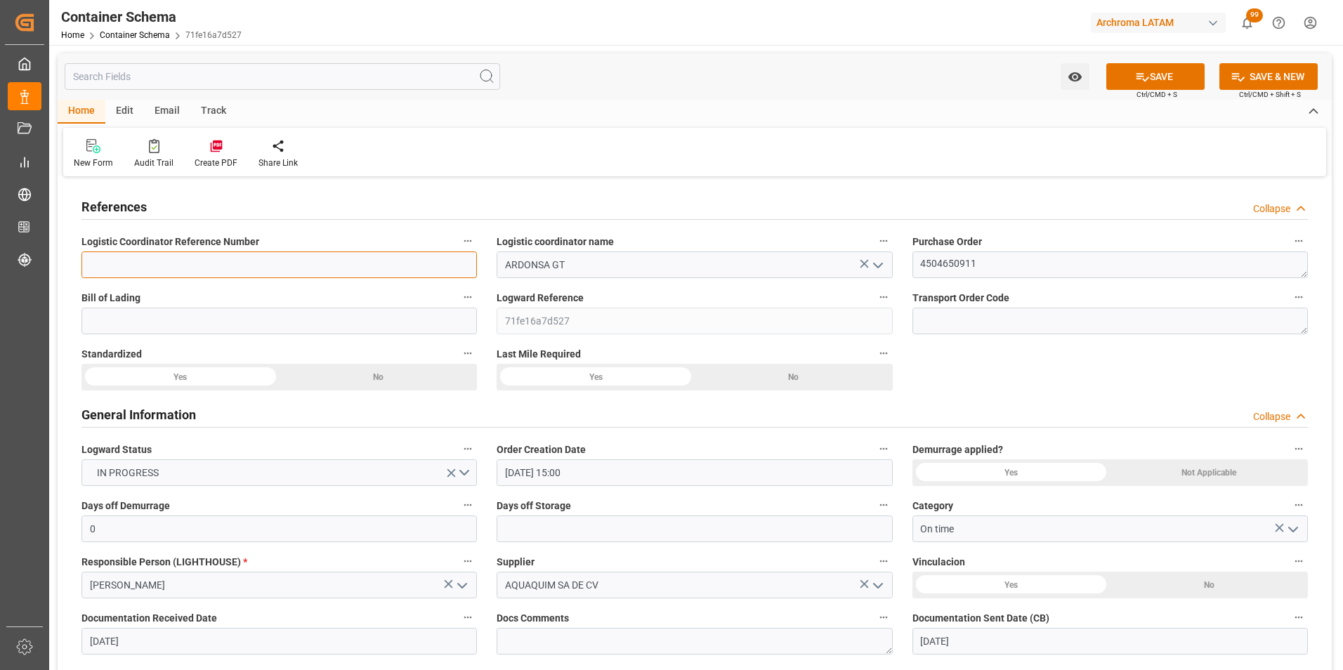
click at [230, 259] on input at bounding box center [280, 265] width 396 height 27
paste input "264-202500011564"
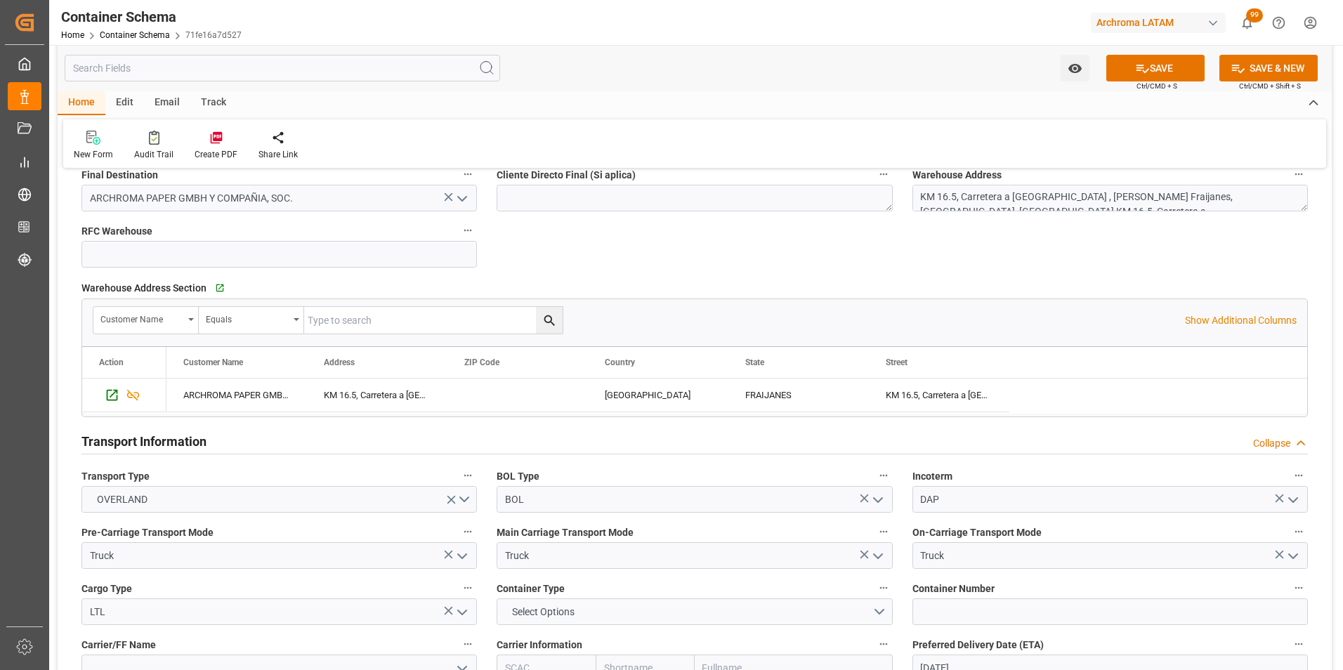
scroll to position [1194, 0]
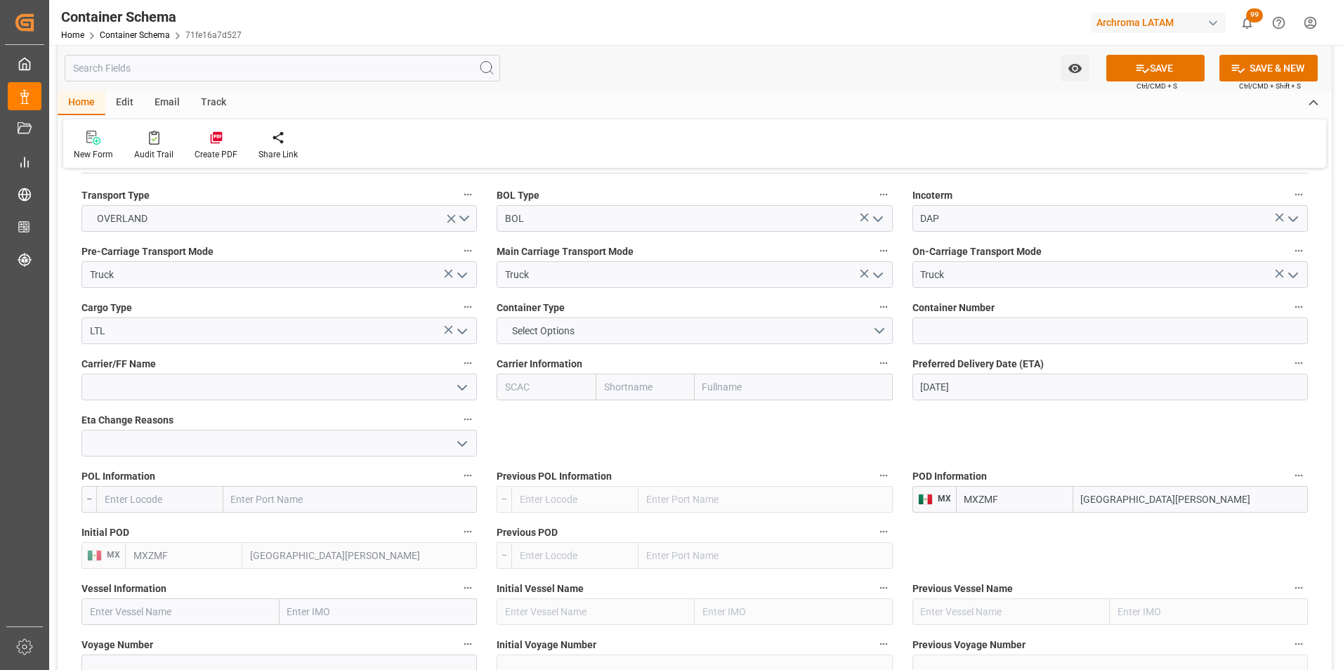
type input "264-202500011564"
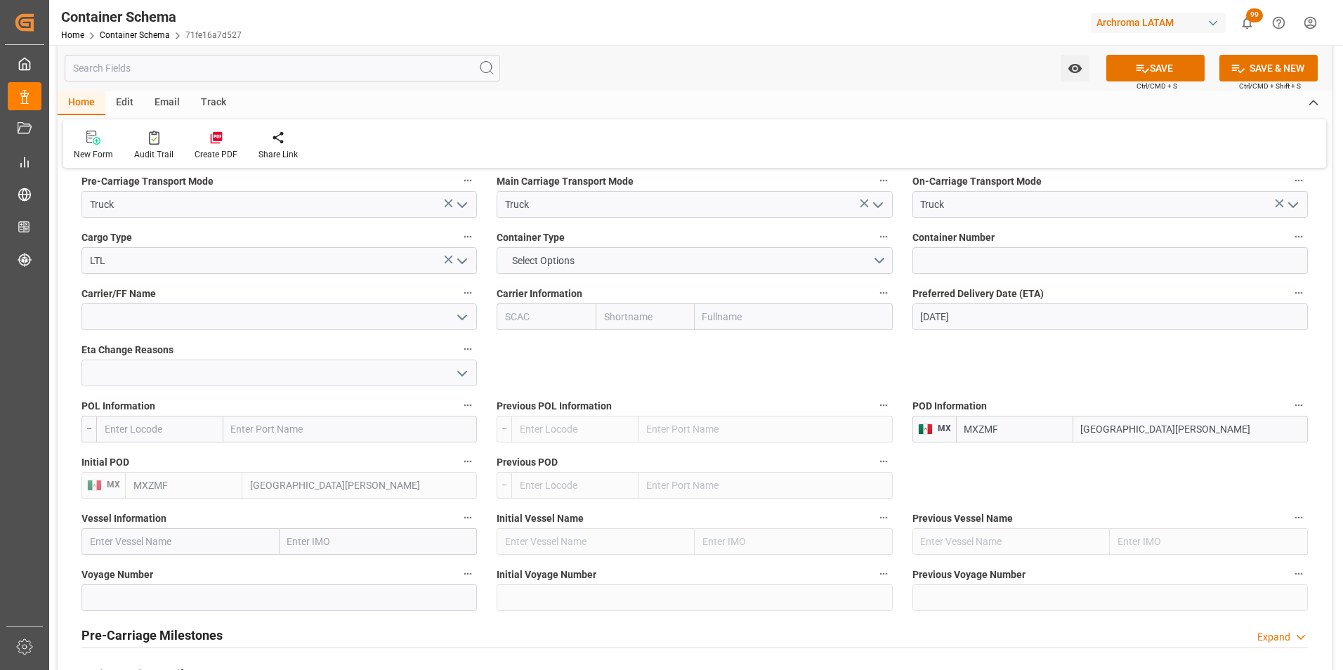
scroll to position [1054, 0]
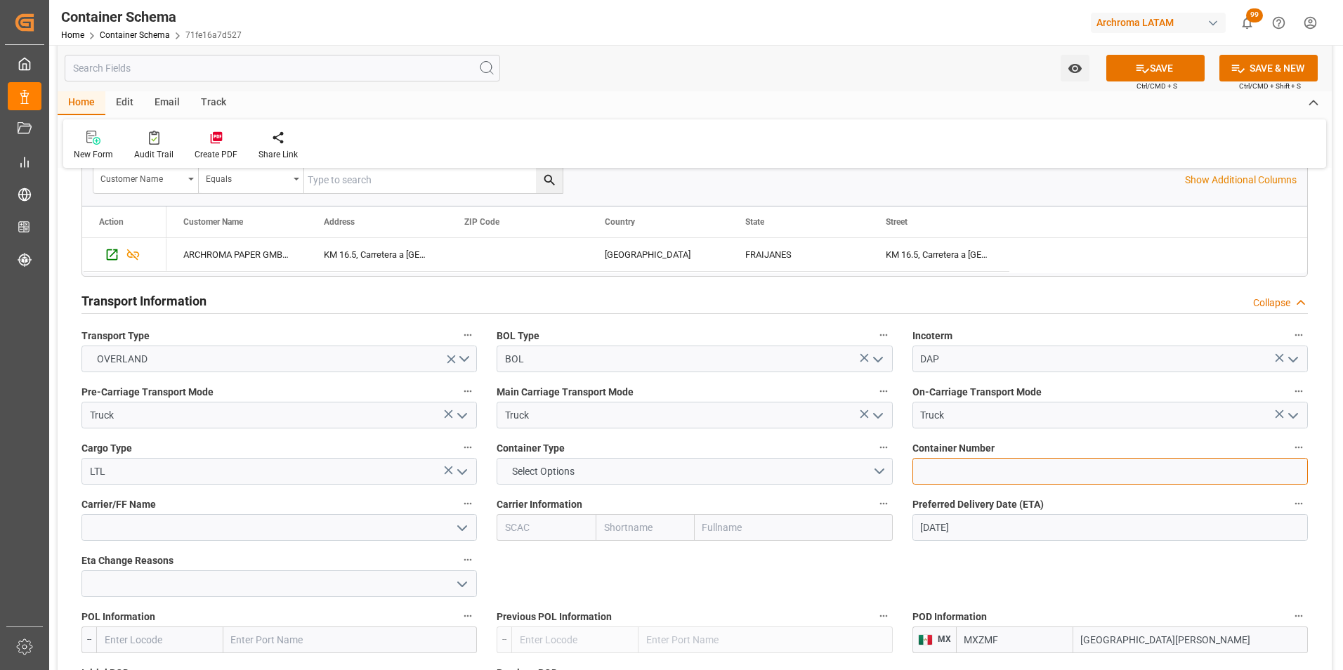
click at [934, 471] on input at bounding box center [1111, 471] width 396 height 27
paste input "C-566 BYV"
type input "C-566 BYV"
click at [1159, 67] on button "SAVE" at bounding box center [1156, 68] width 98 height 27
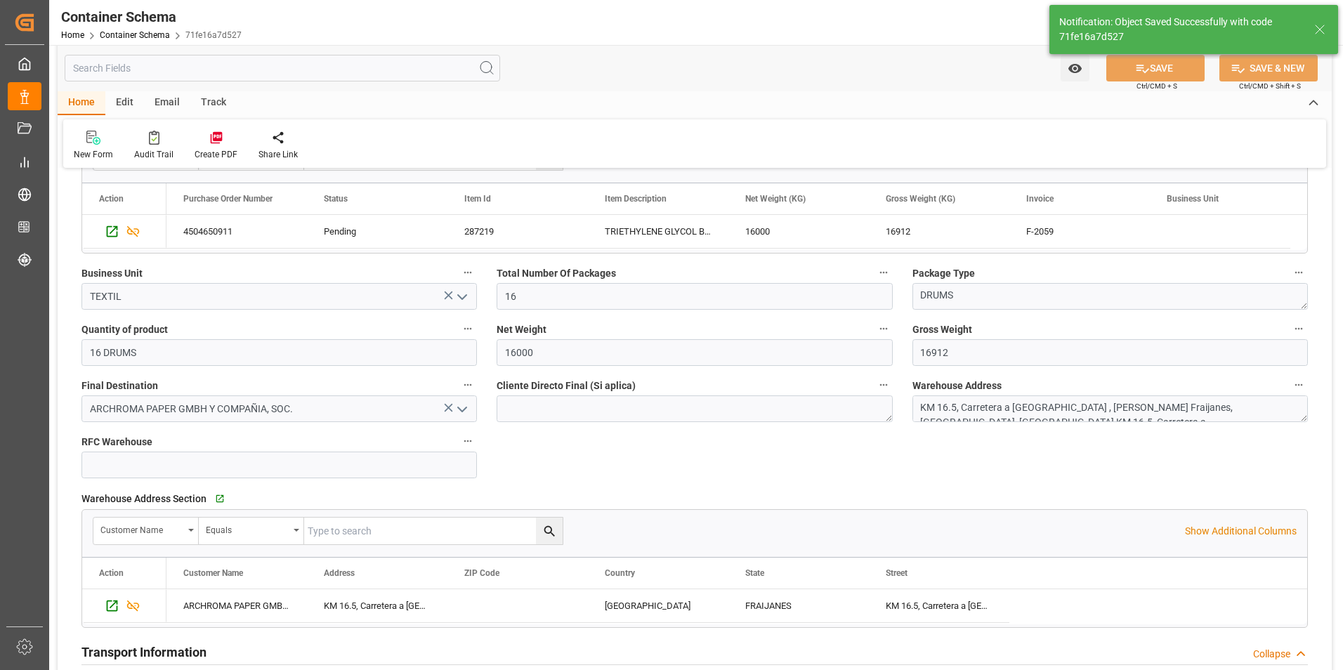
scroll to position [0, 0]
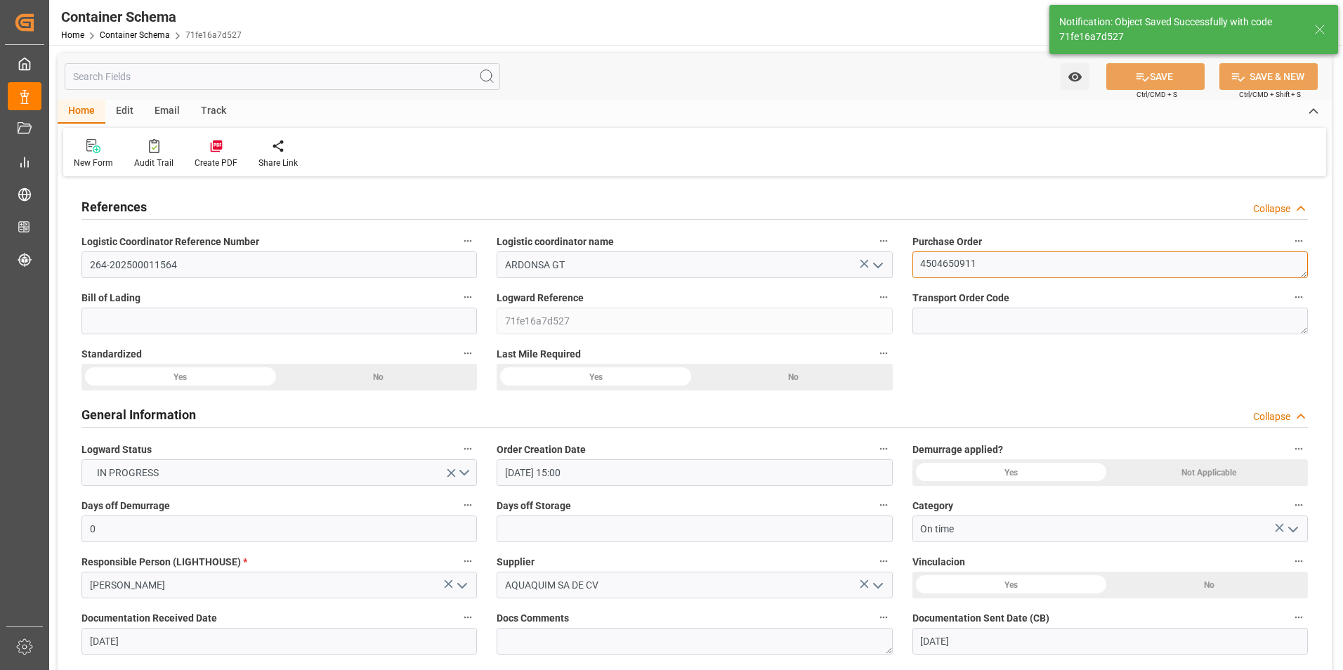
click at [963, 261] on textarea "4504650911" at bounding box center [1111, 265] width 396 height 27
click at [141, 35] on link "Container Schema" at bounding box center [135, 35] width 70 height 10
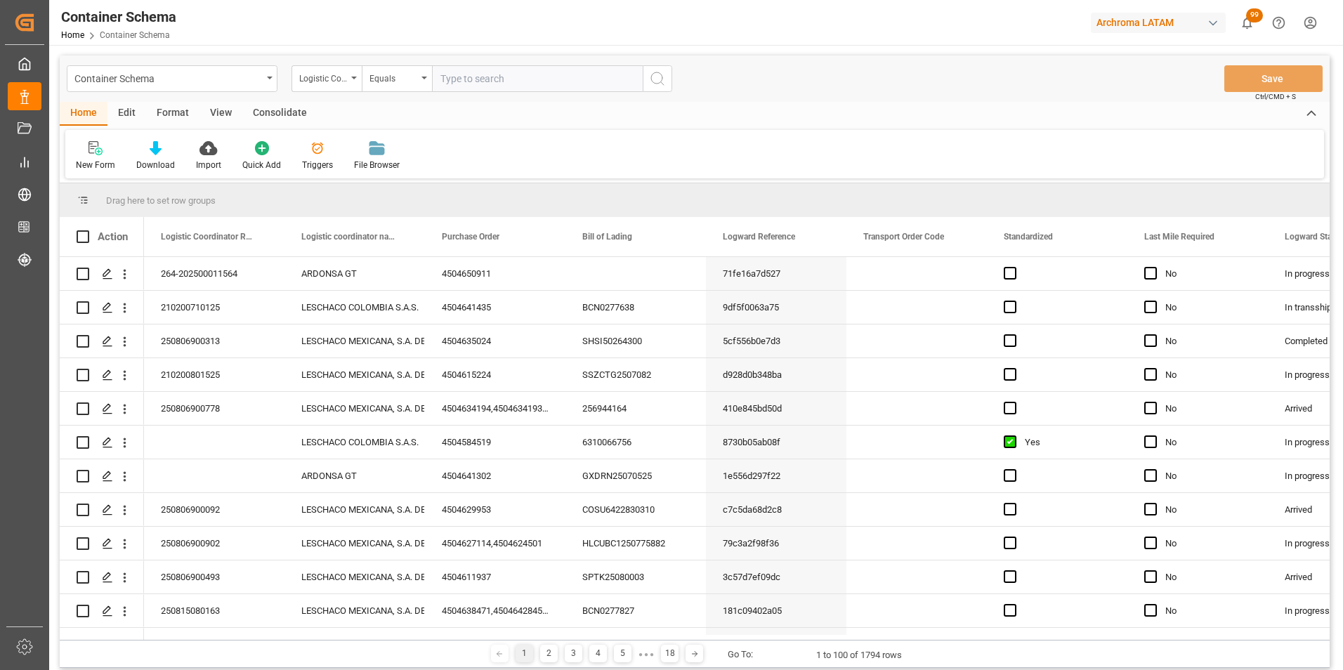
click at [265, 83] on div "Container Schema" at bounding box center [172, 78] width 211 height 27
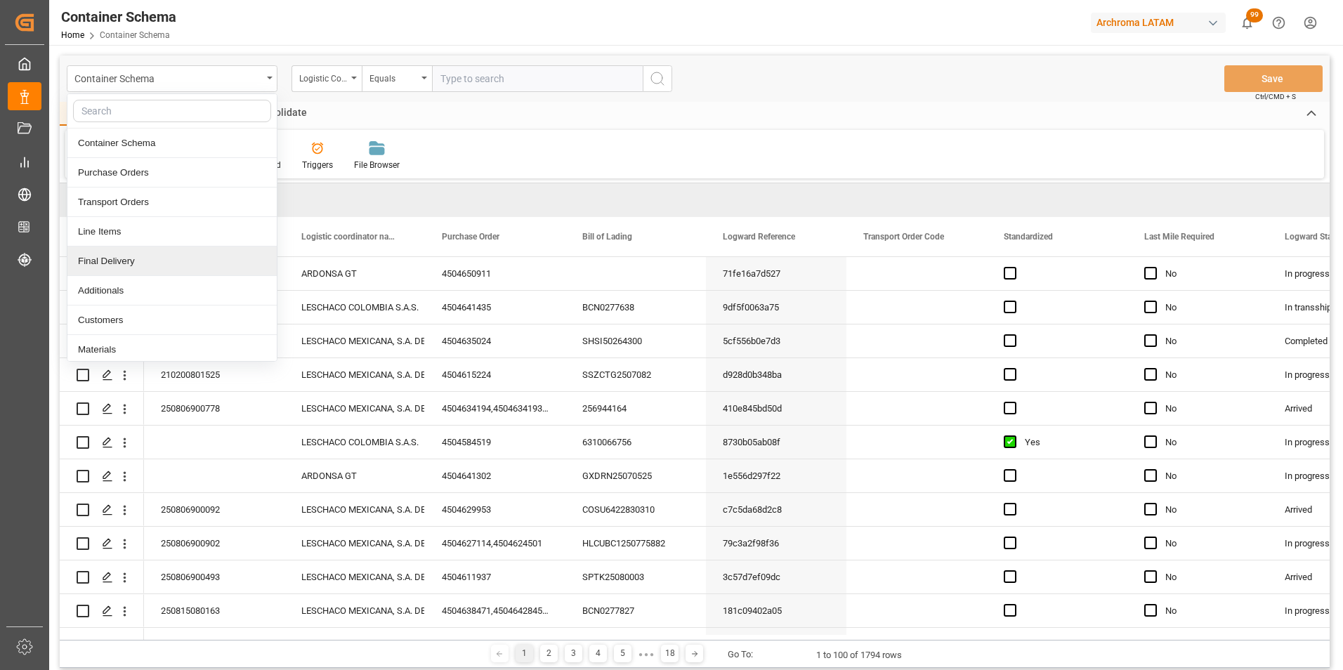
click at [163, 261] on div "Final Delivery" at bounding box center [171, 262] width 209 height 30
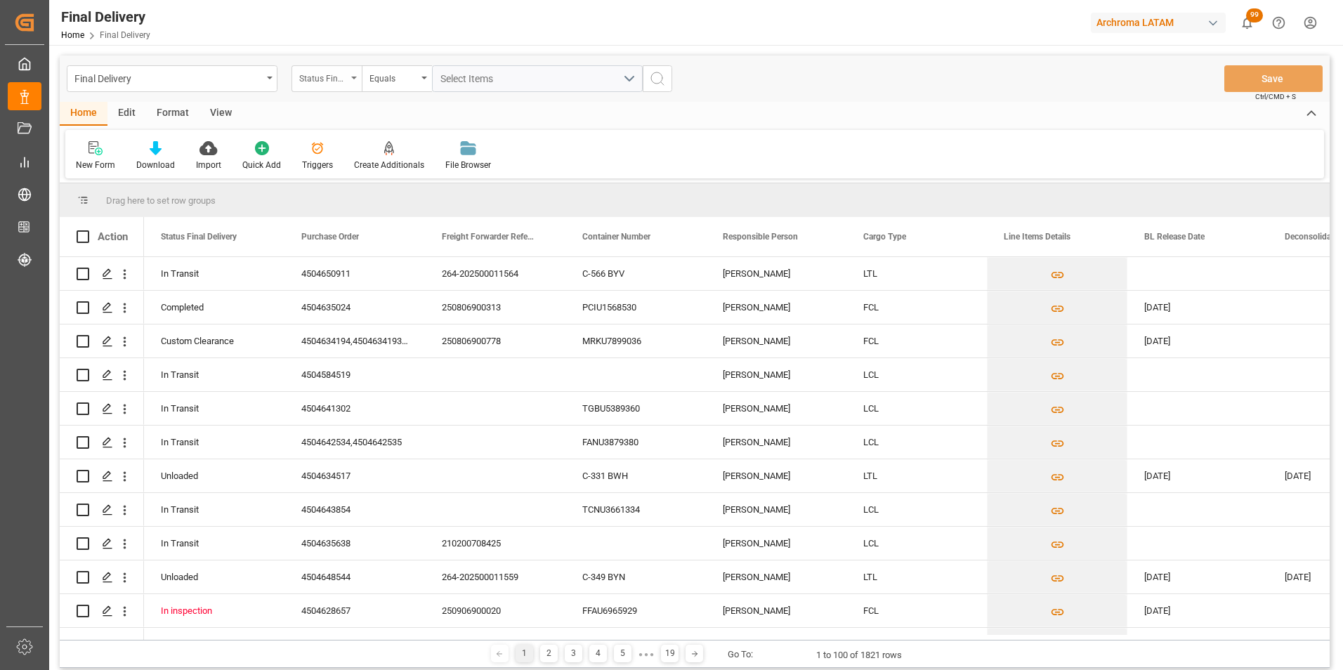
click at [353, 87] on div "Status Final Delivery" at bounding box center [327, 78] width 70 height 27
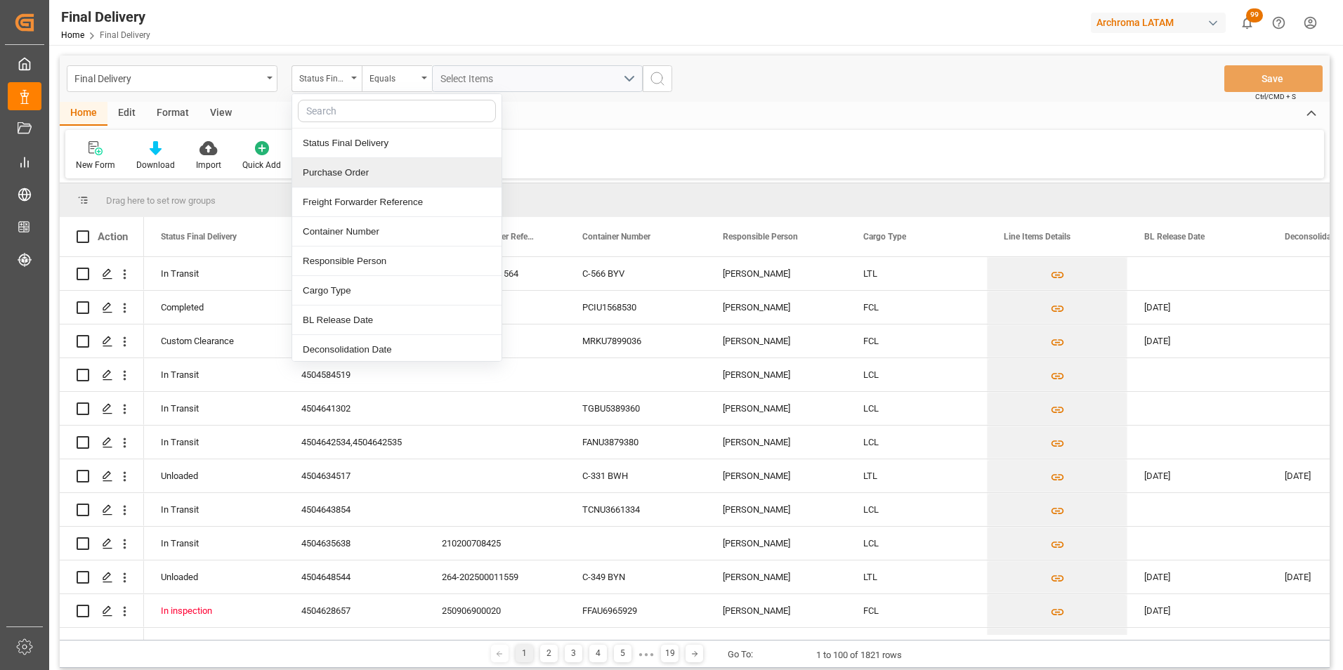
click at [363, 176] on div "Purchase Order" at bounding box center [396, 173] width 209 height 30
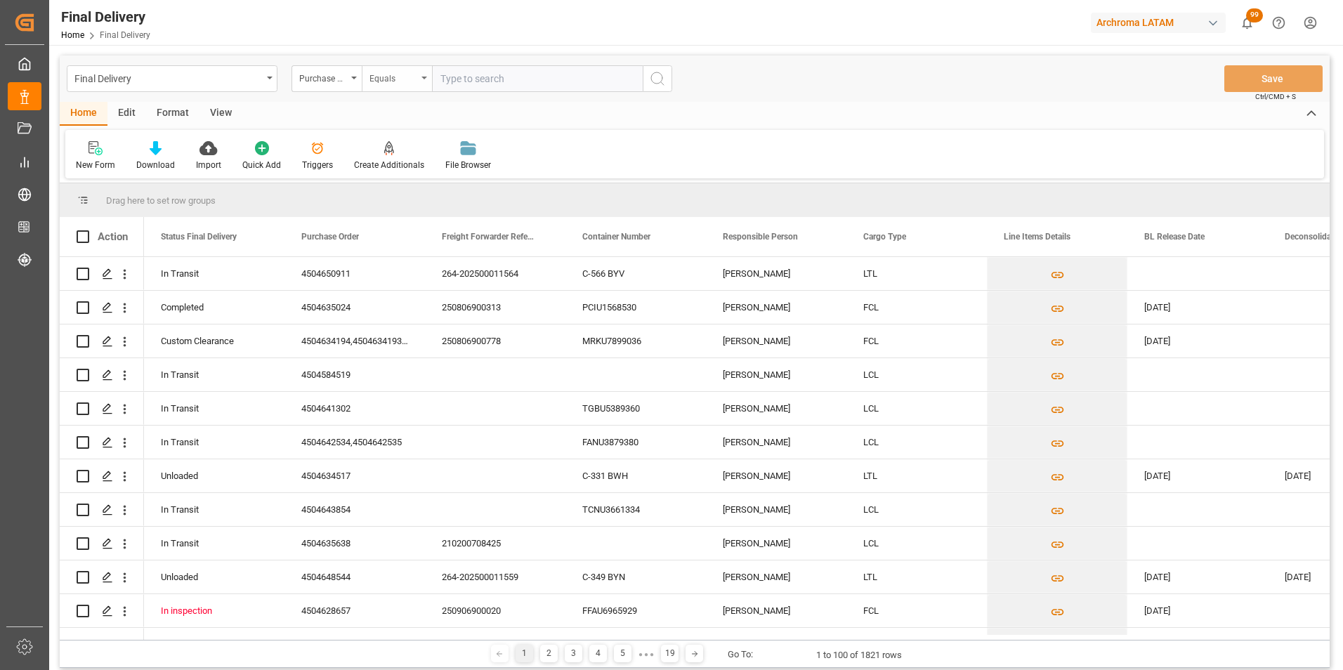
click at [388, 73] on div "Equals" at bounding box center [394, 77] width 48 height 16
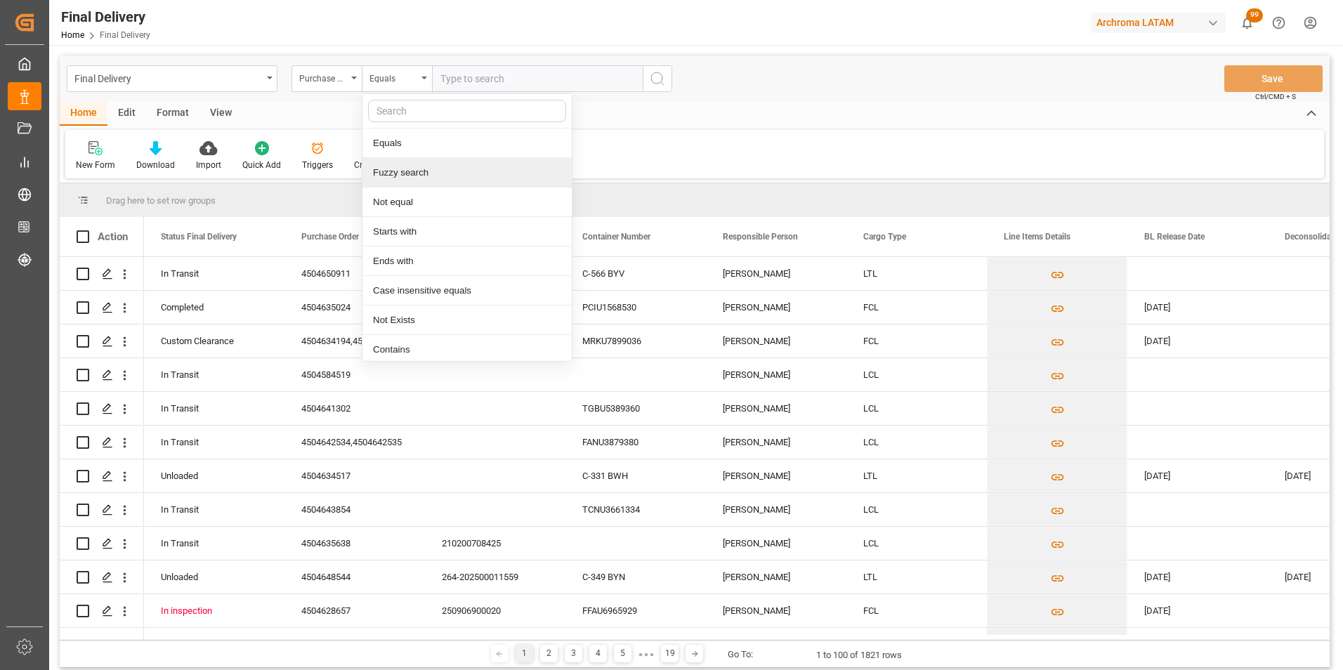
drag, startPoint x: 410, startPoint y: 167, endPoint x: 417, endPoint y: 160, distance: 10.4
click at [410, 168] on div "Fuzzy search" at bounding box center [467, 173] width 209 height 30
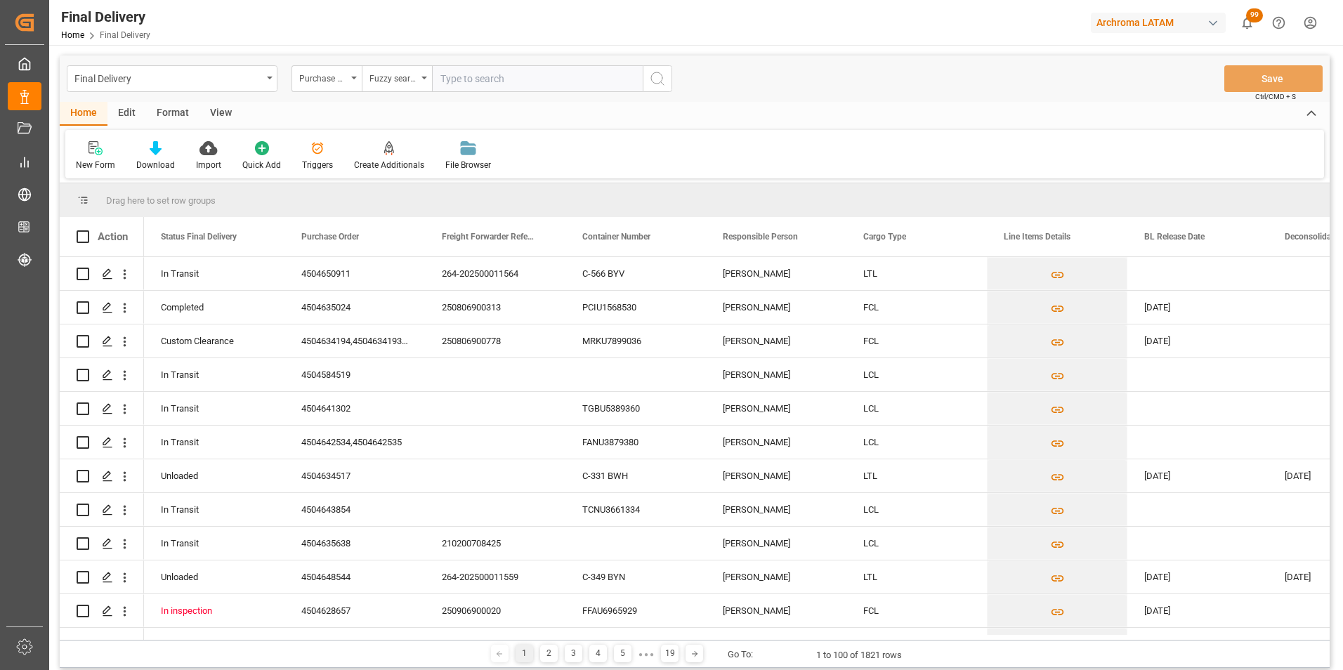
paste input "4504650911"
type input "4504650911"
click at [658, 77] on icon "search button" at bounding box center [657, 78] width 17 height 17
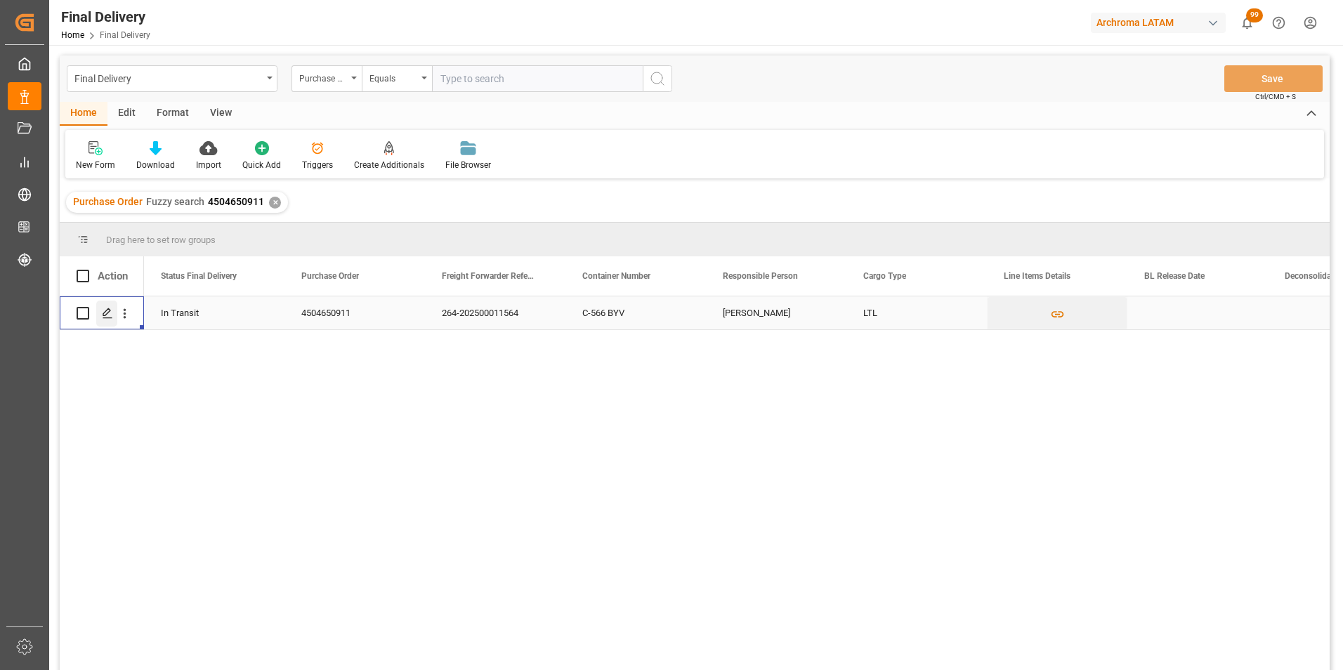
click at [110, 316] on icon "Press SPACE to select this row." at bounding box center [107, 313] width 11 height 11
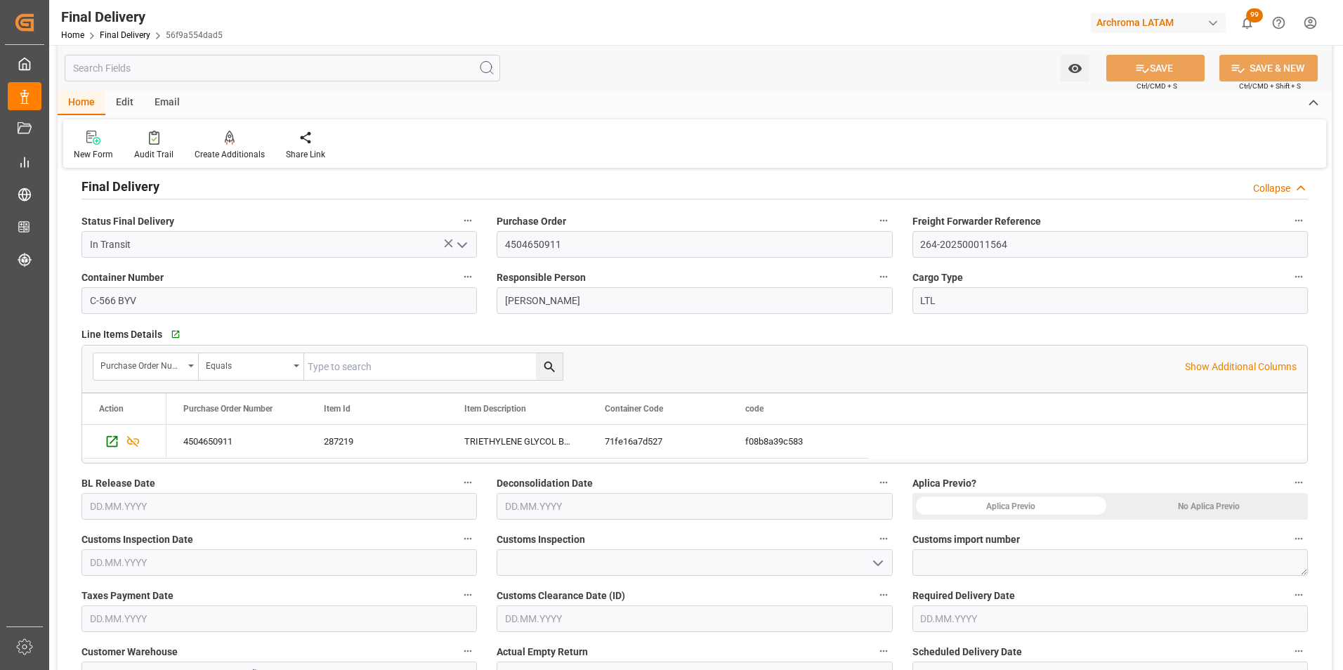
scroll to position [211, 0]
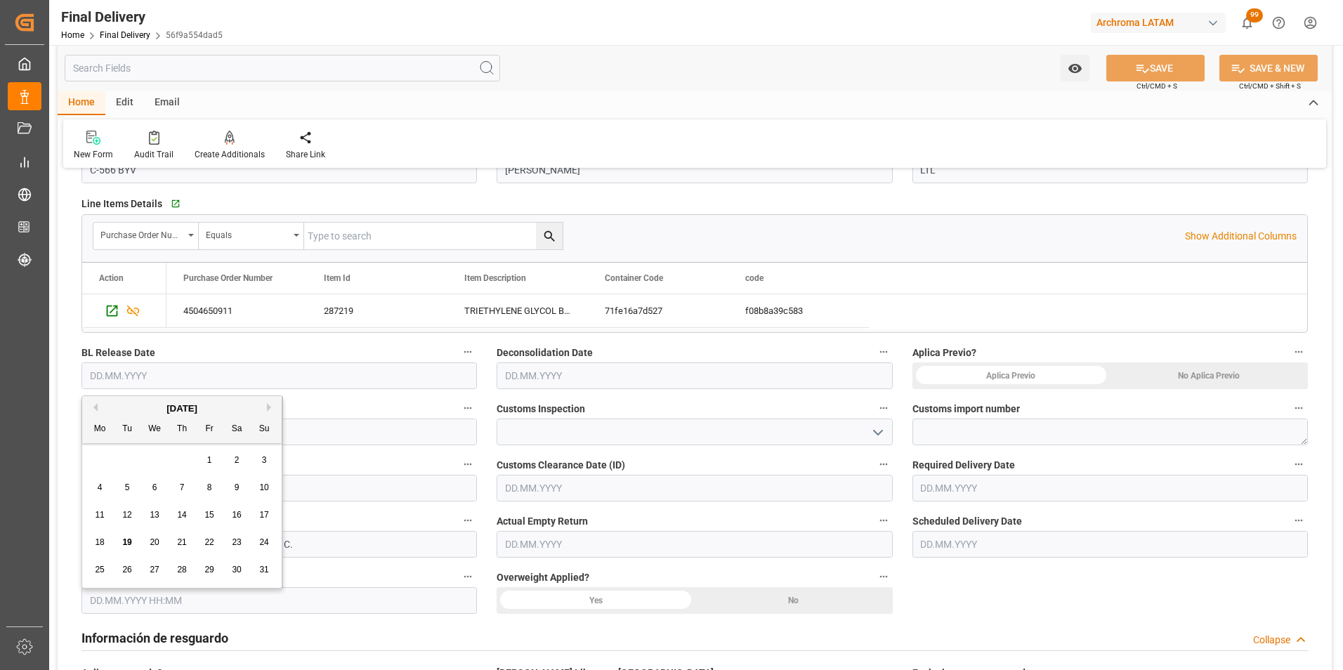
click at [129, 378] on input "text" at bounding box center [280, 376] width 396 height 27
click at [129, 538] on span "19" at bounding box center [126, 543] width 9 height 10
type input "[DATE]"
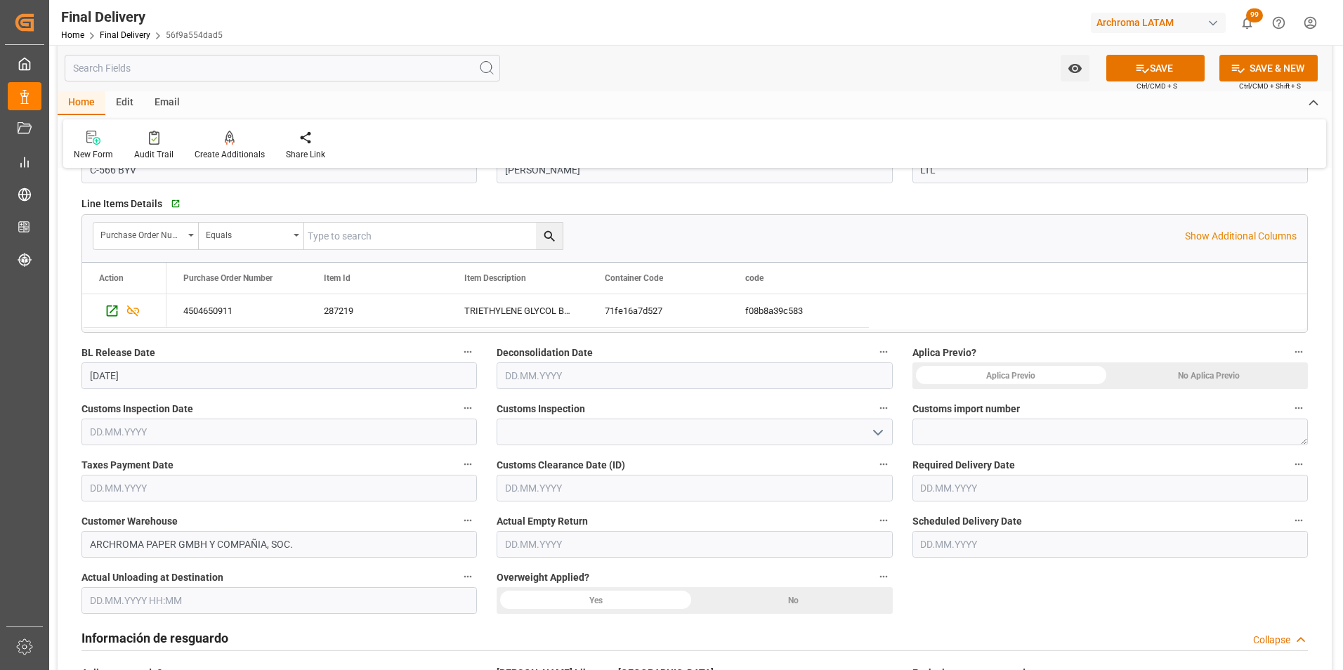
click at [876, 431] on polyline "open menu" at bounding box center [878, 433] width 8 height 4
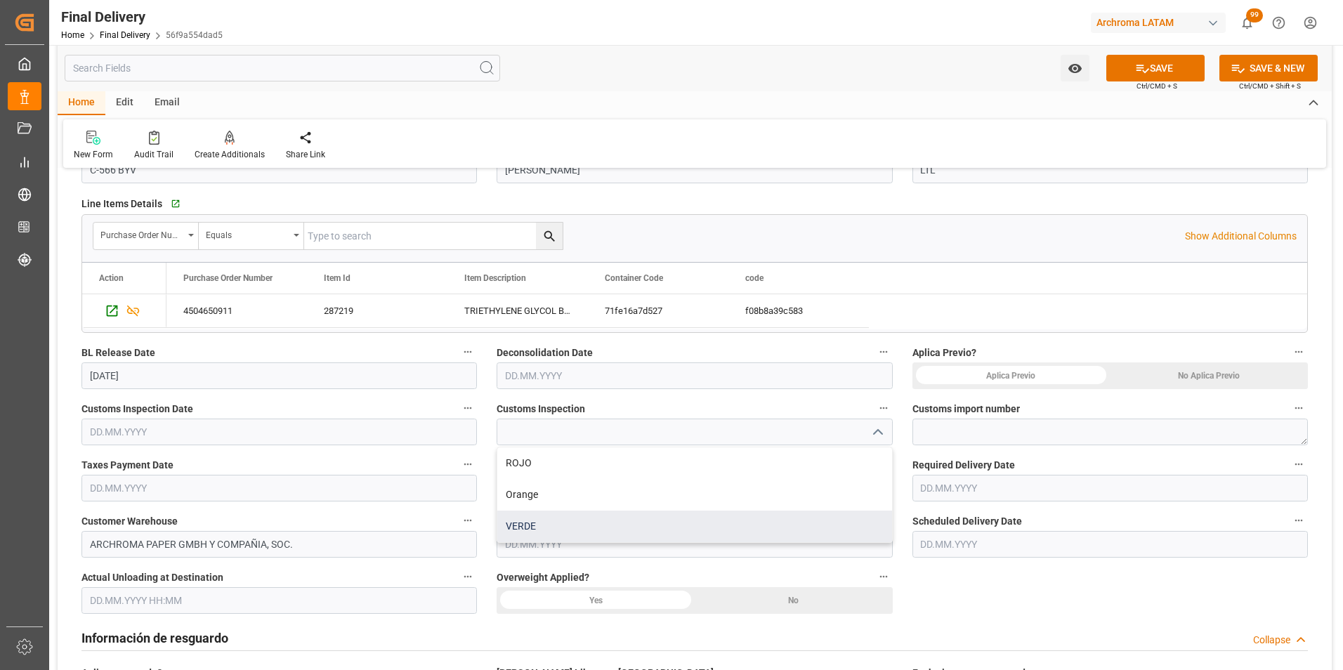
click at [746, 523] on div "VERDE" at bounding box center [694, 527] width 394 height 32
type input "VERDE"
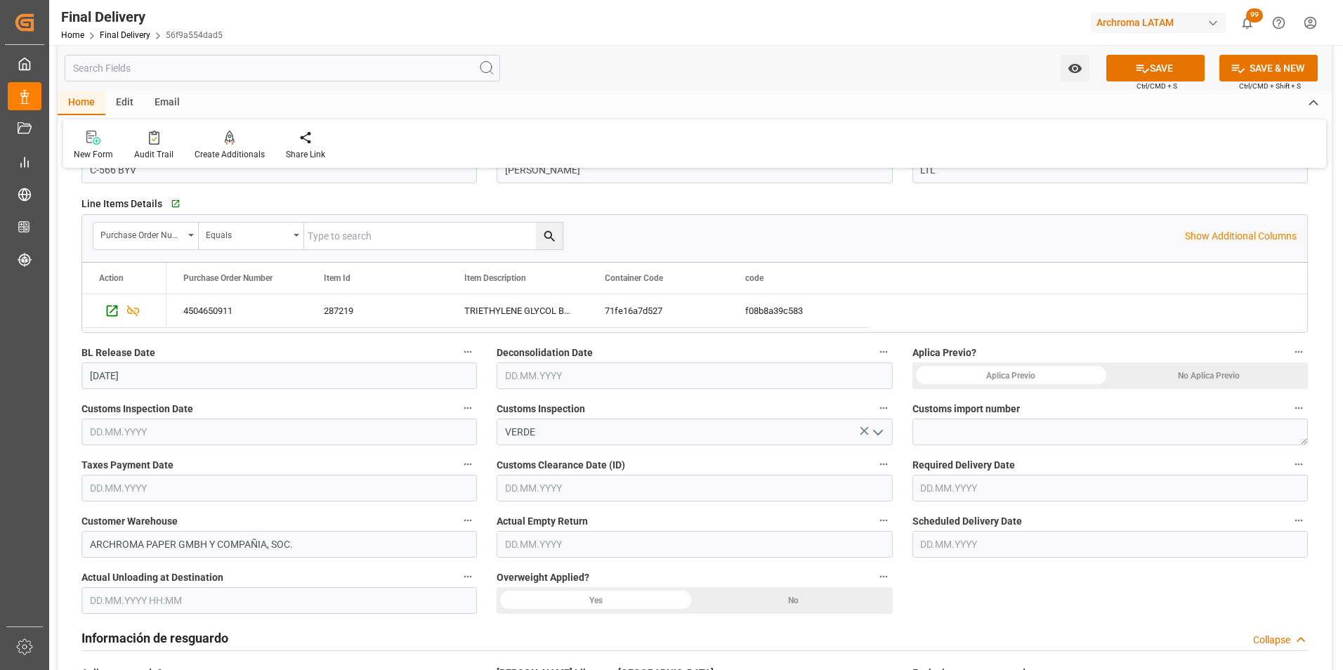
click at [133, 431] on input "text" at bounding box center [280, 432] width 396 height 27
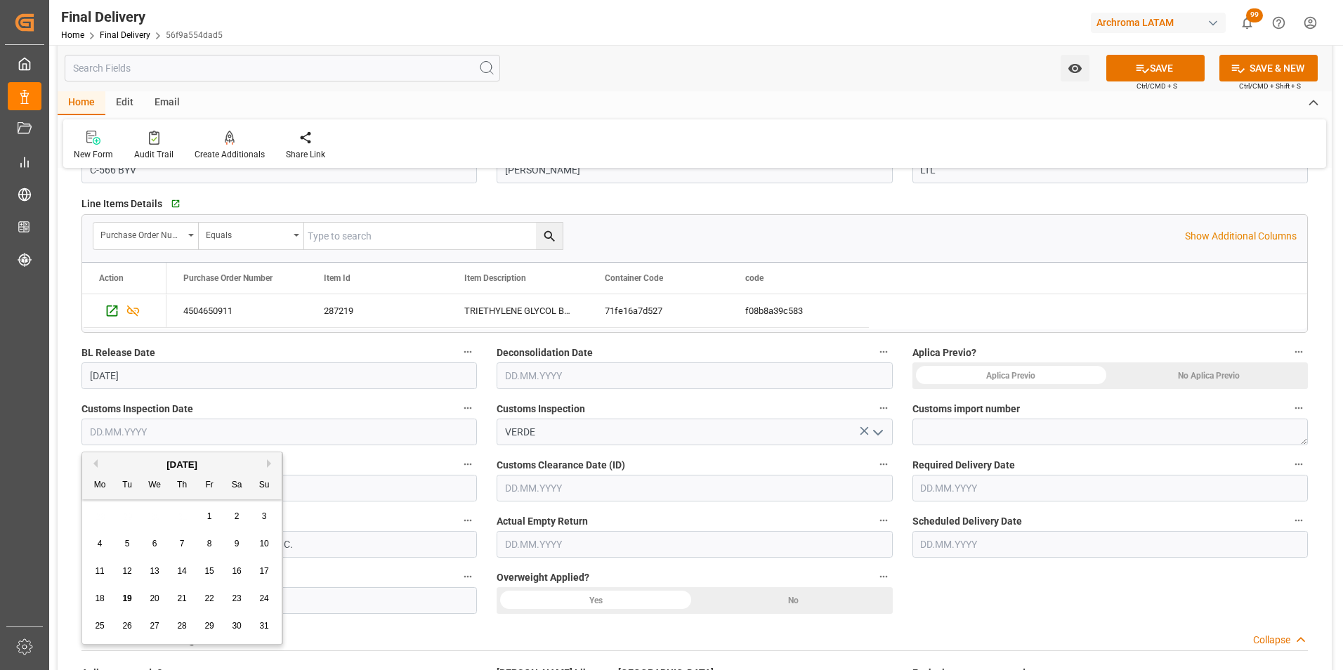
click at [129, 597] on span "19" at bounding box center [126, 599] width 9 height 10
type input "[DATE]"
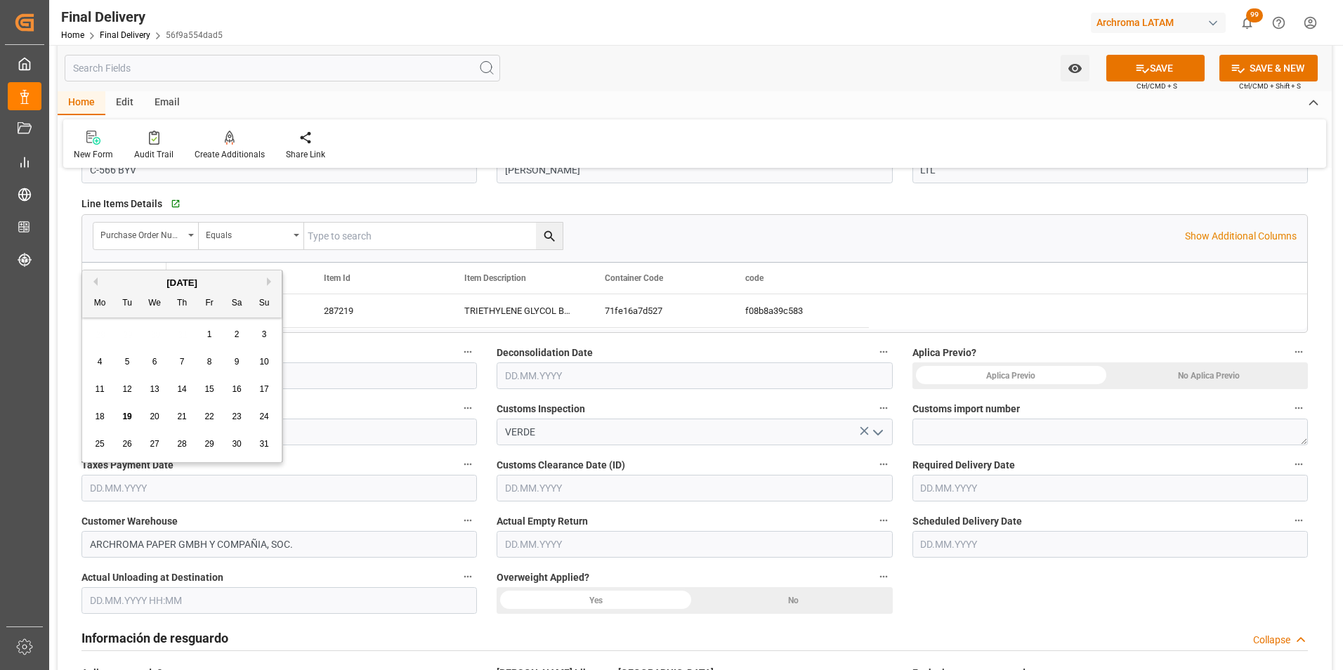
click at [158, 488] on input "text" at bounding box center [280, 488] width 396 height 27
click at [127, 410] on div "19" at bounding box center [128, 417] width 18 height 17
type input "[DATE]"
click at [970, 532] on input "text" at bounding box center [1111, 544] width 396 height 27
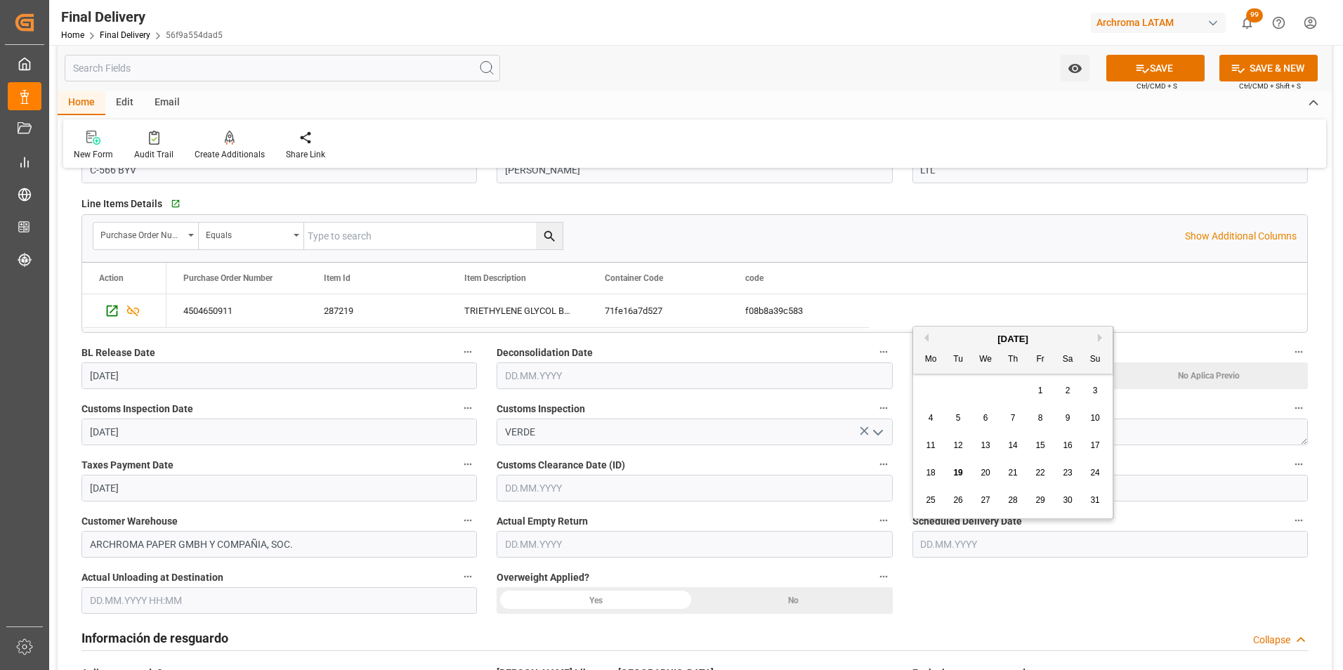
click at [1017, 477] on span "21" at bounding box center [1012, 473] width 9 height 10
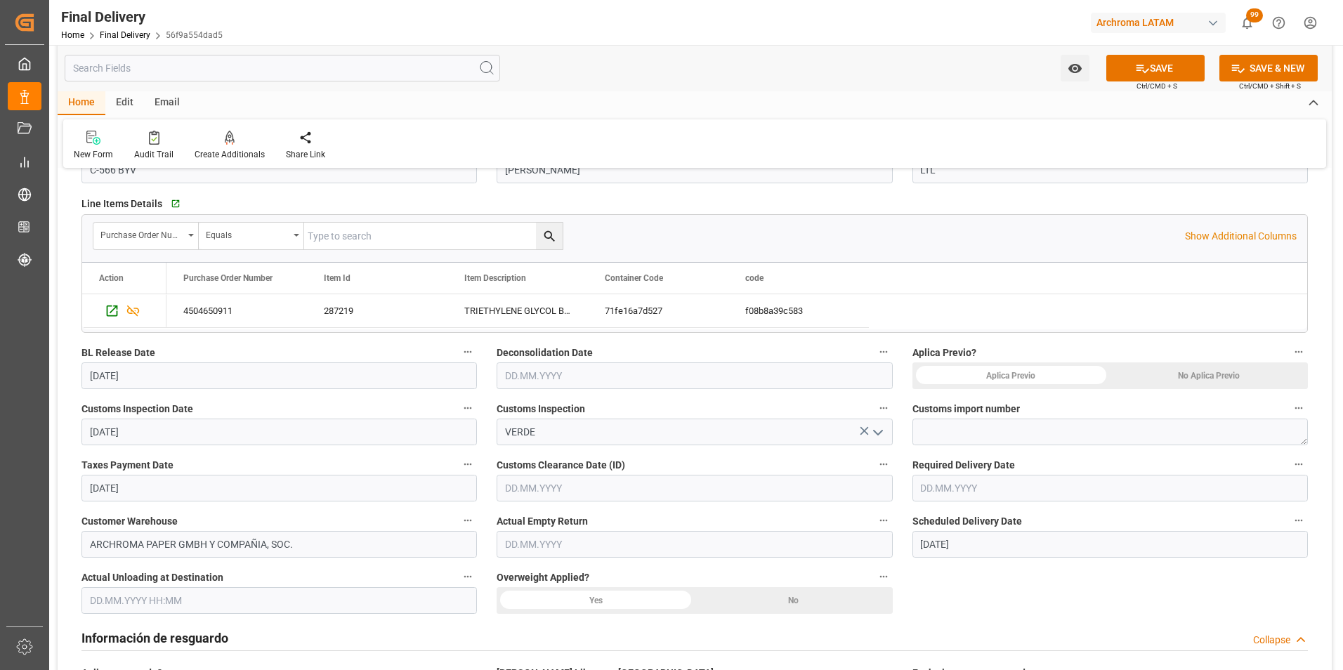
click at [939, 542] on input "21.08.2025" at bounding box center [1111, 544] width 396 height 27
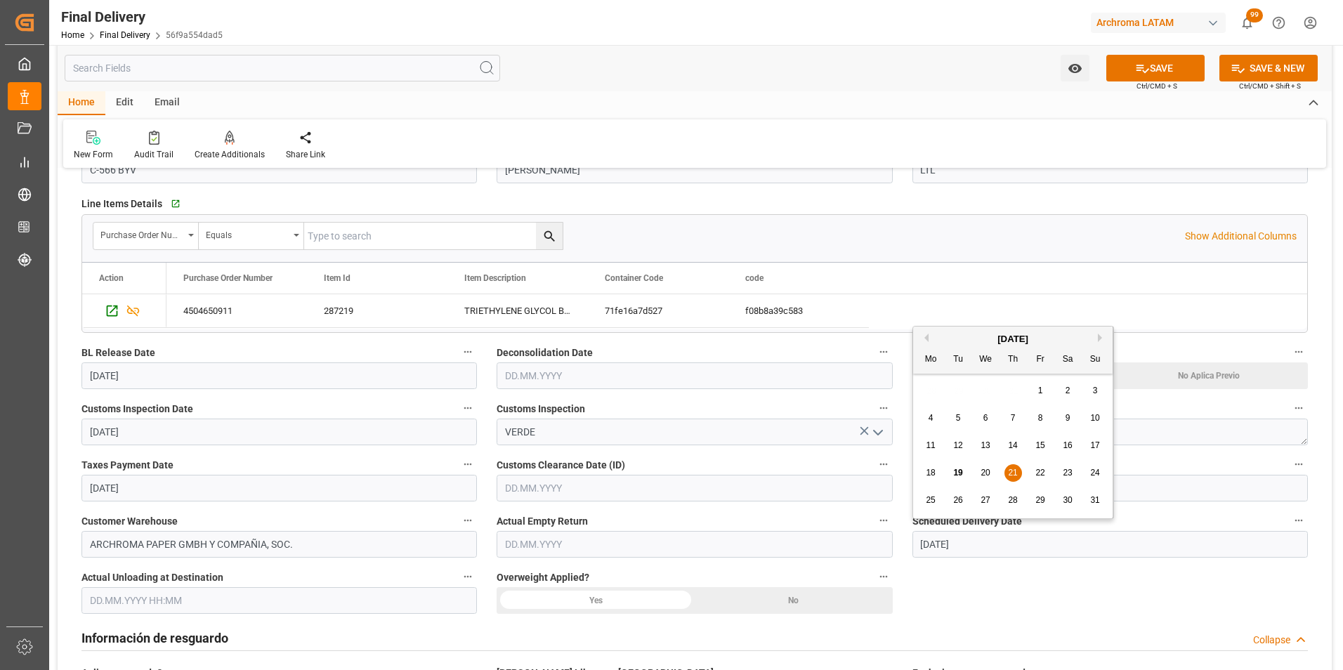
click at [981, 476] on span "20" at bounding box center [985, 473] width 9 height 10
type input "20.08.2025"
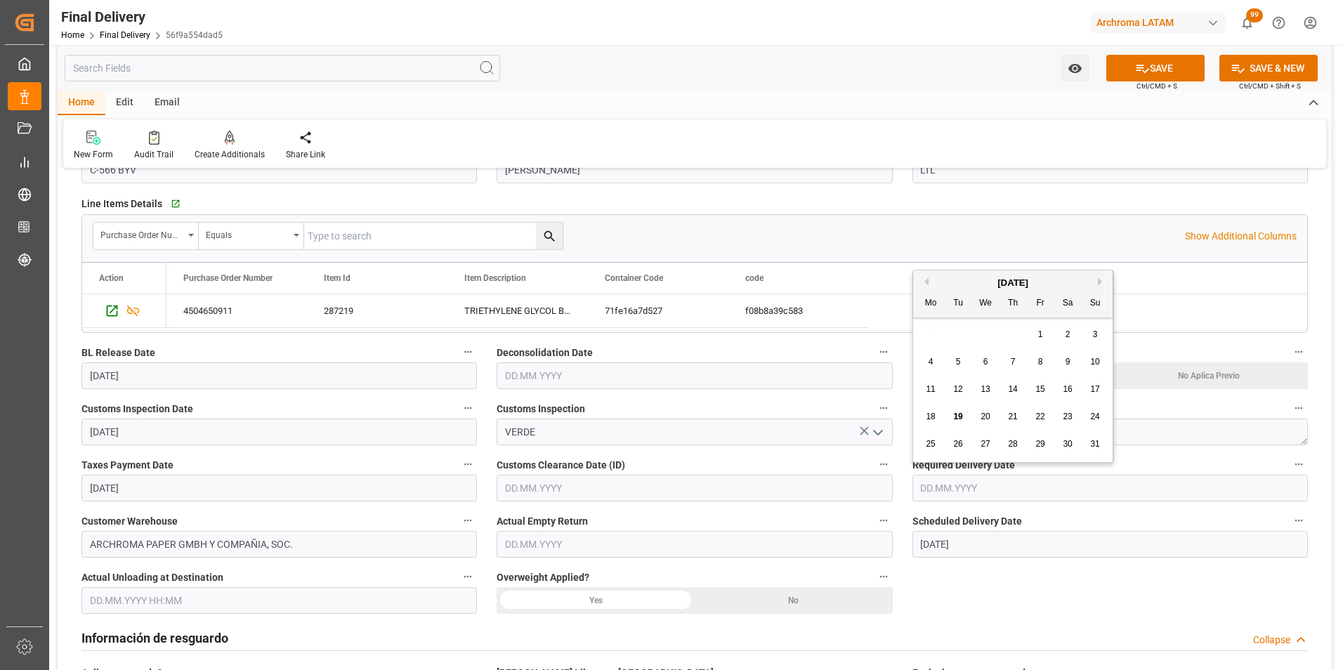
click at [938, 488] on input "text" at bounding box center [1111, 488] width 396 height 27
click at [1010, 418] on span "21" at bounding box center [1012, 417] width 9 height 10
type input "21.08.2025"
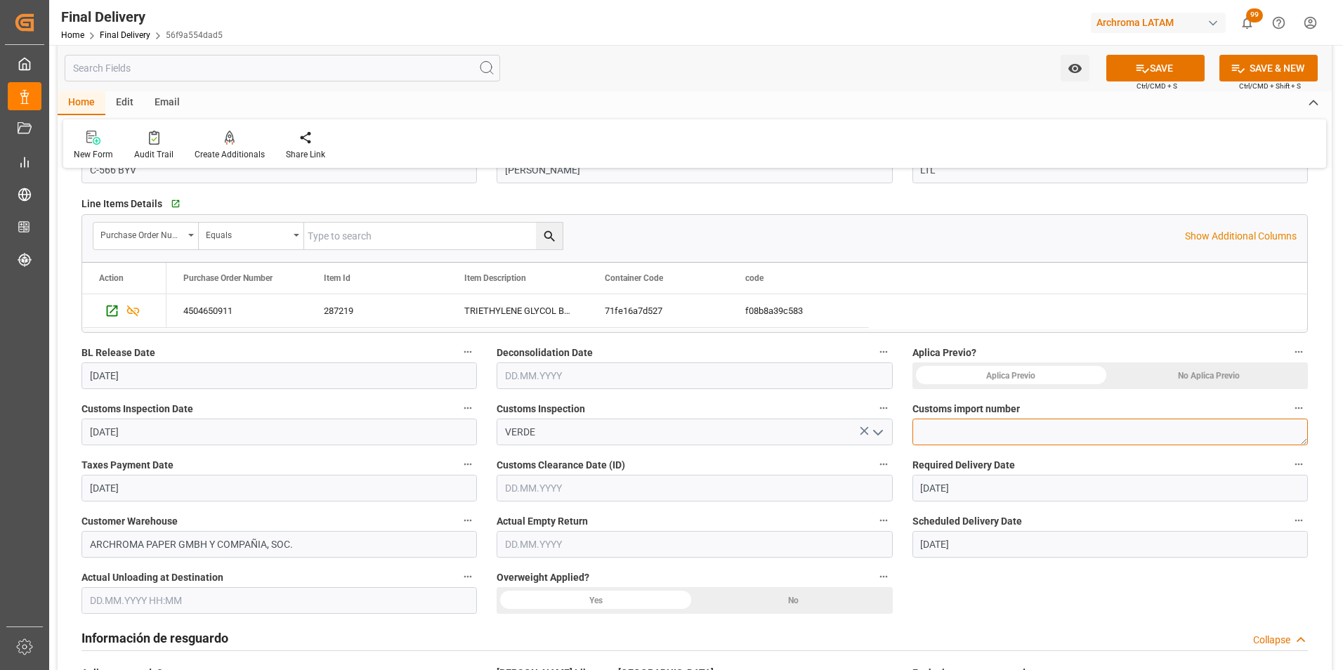
click at [1016, 434] on textarea at bounding box center [1111, 432] width 396 height 27
click at [958, 425] on textarea at bounding box center [1111, 432] width 396 height 27
paste textarea "264-202500011564"
type textarea "264-202500011564"
click at [1267, 372] on div "No Aplica Previo" at bounding box center [1209, 376] width 198 height 27
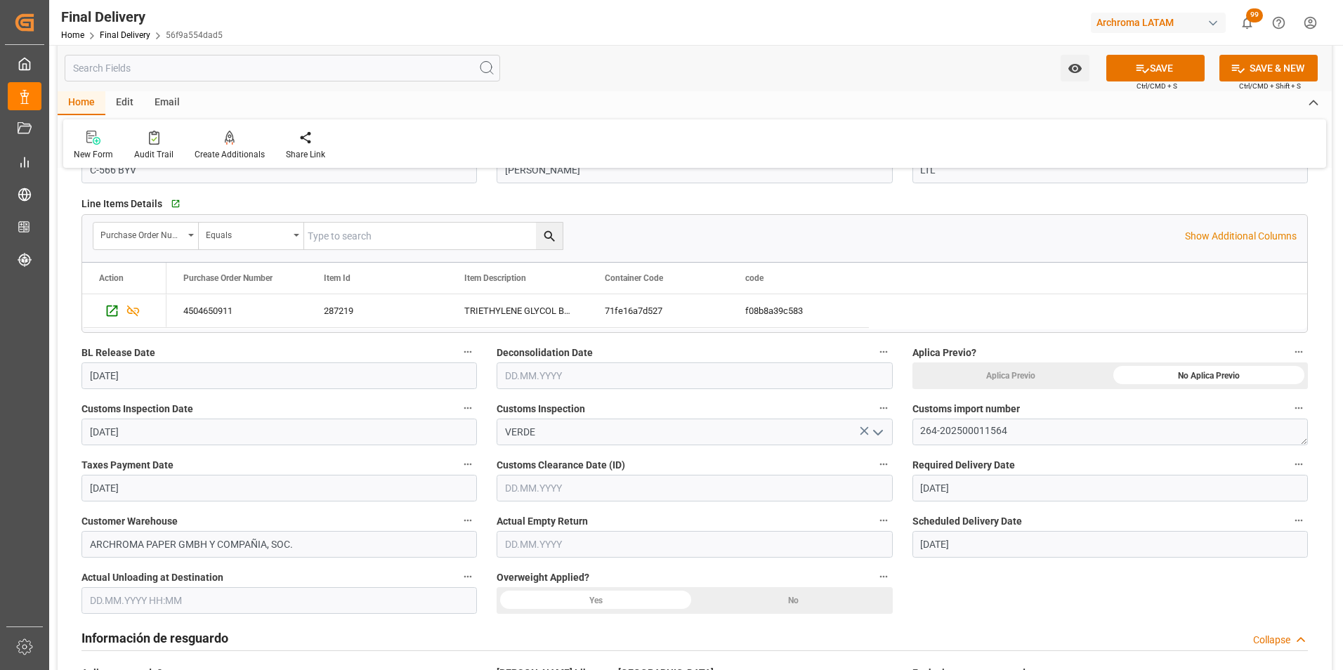
click at [576, 489] on input "text" at bounding box center [695, 488] width 396 height 27
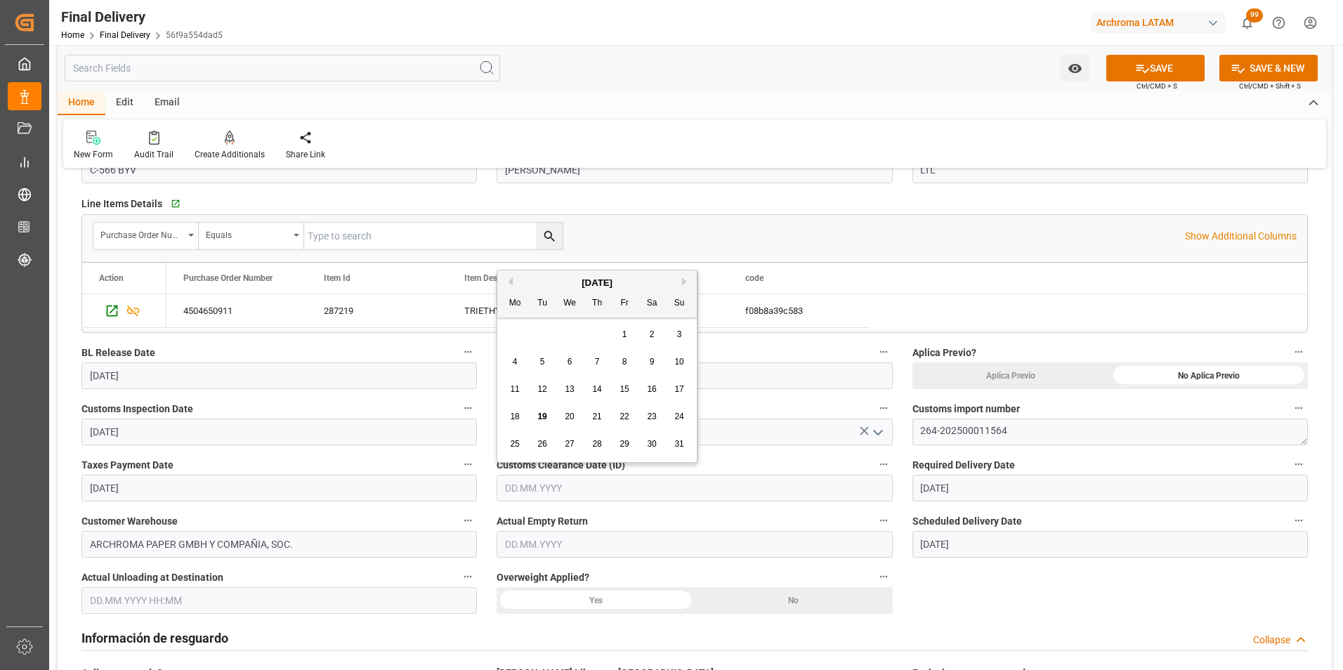
click at [545, 412] on span "19" at bounding box center [542, 417] width 9 height 10
type input "[DATE]"
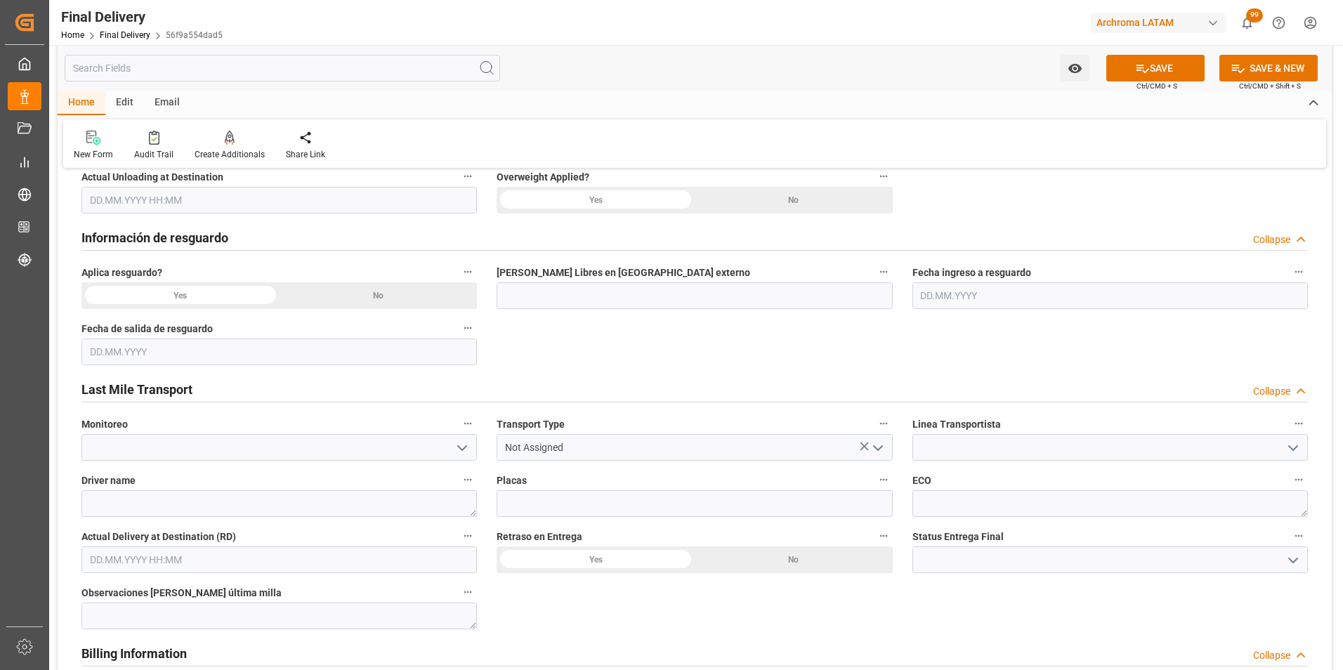
scroll to position [632, 0]
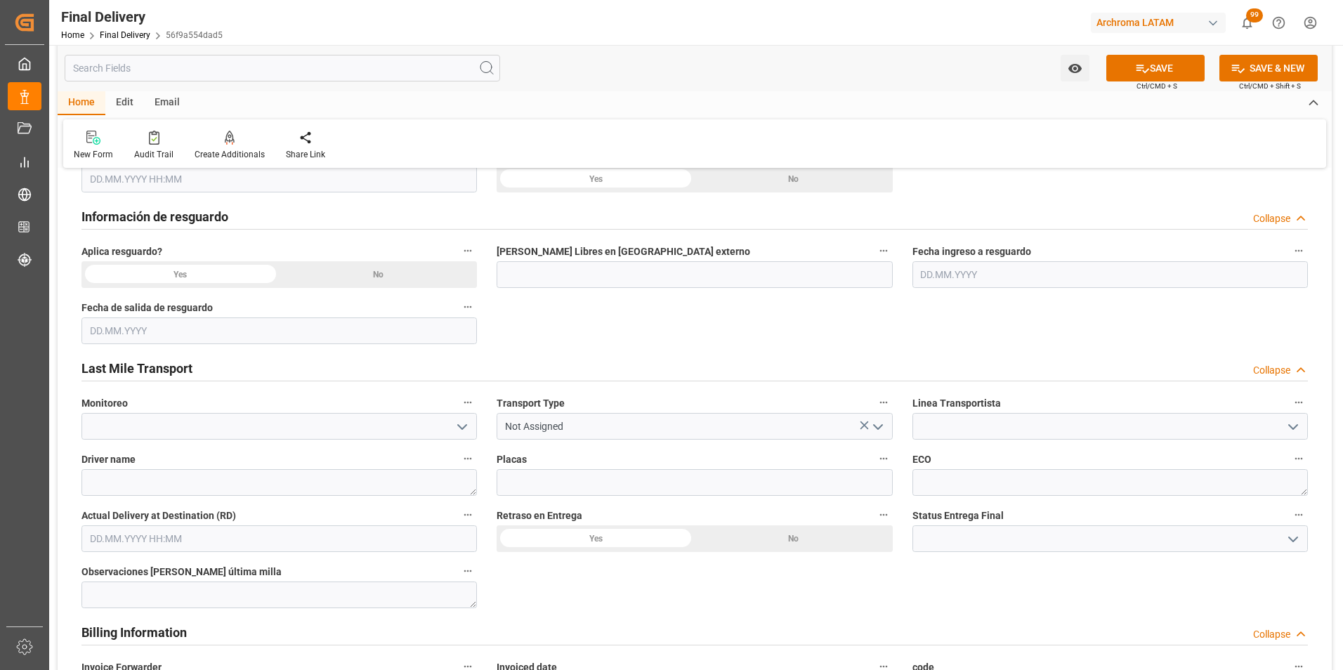
click at [873, 429] on icon "open menu" at bounding box center [878, 427] width 17 height 17
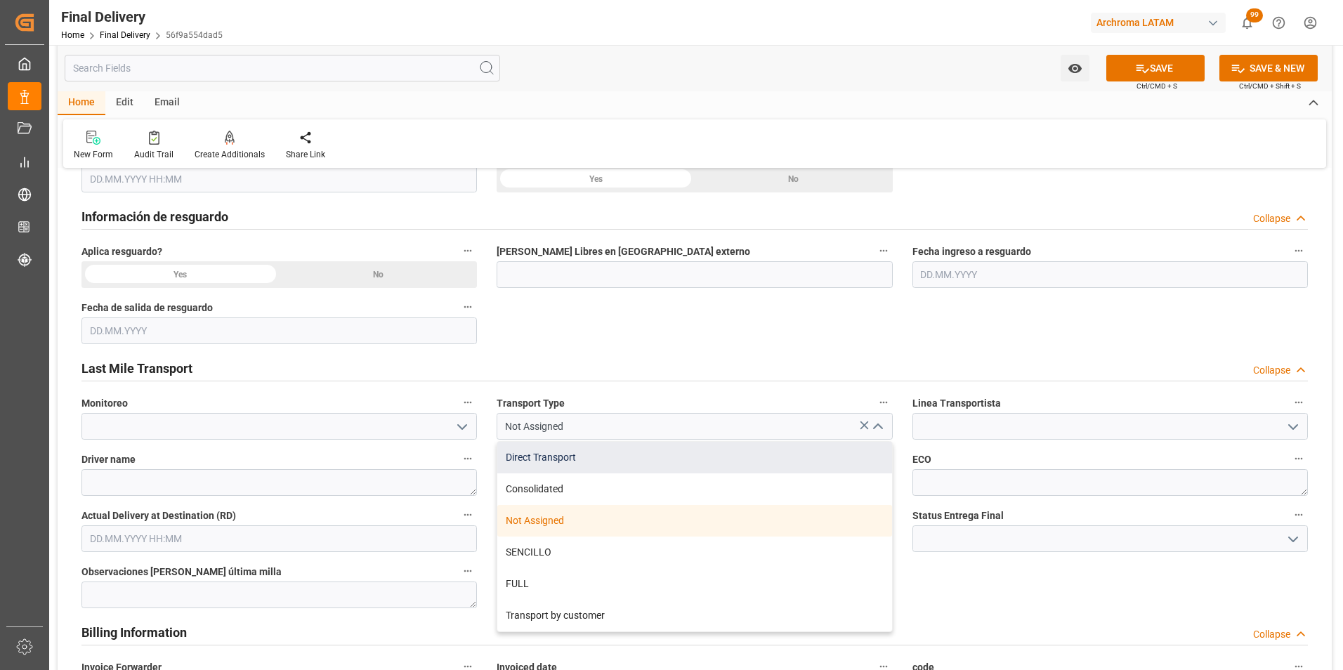
click at [749, 468] on div "Direct Transport" at bounding box center [694, 458] width 394 height 32
type input "Direct Transport"
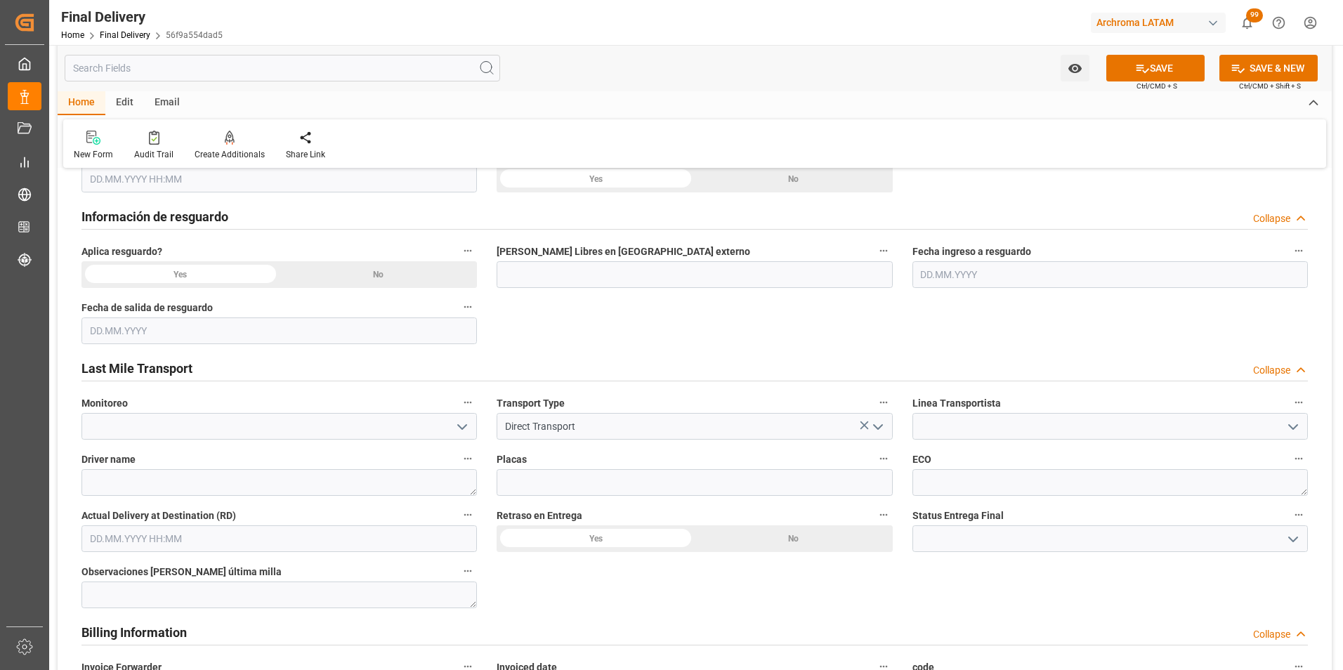
click at [1287, 426] on icon "open menu" at bounding box center [1293, 427] width 17 height 17
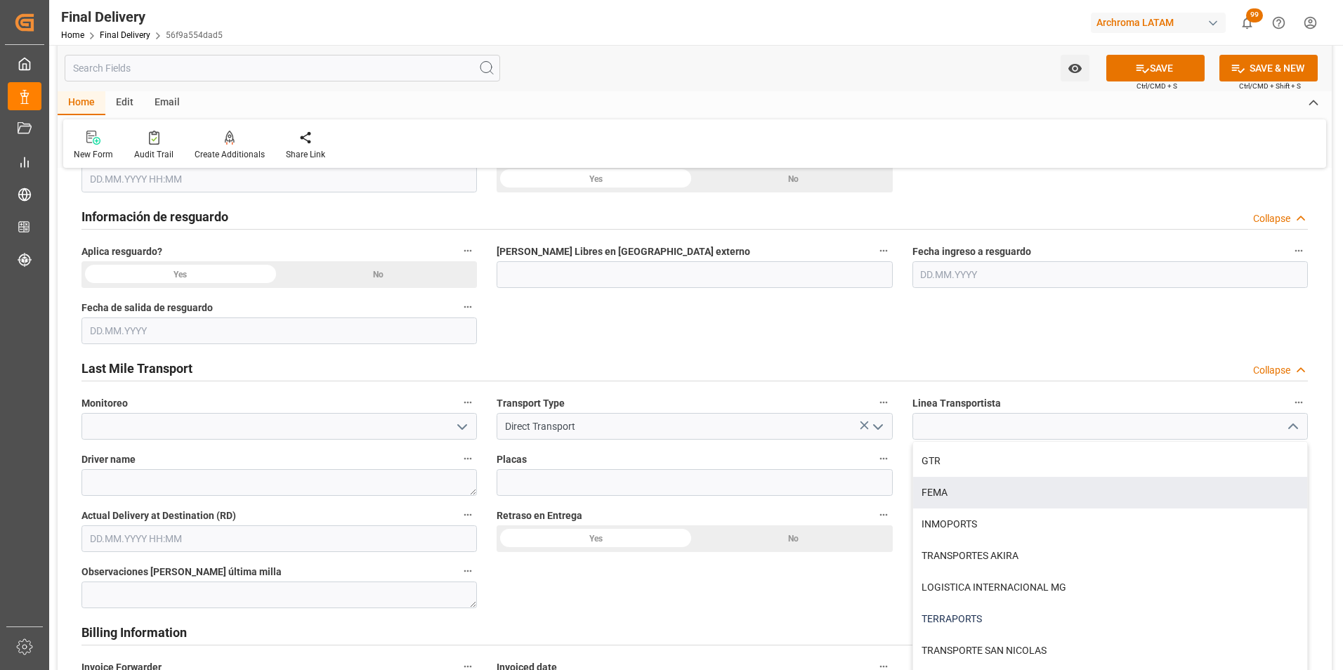
scroll to position [840, 0]
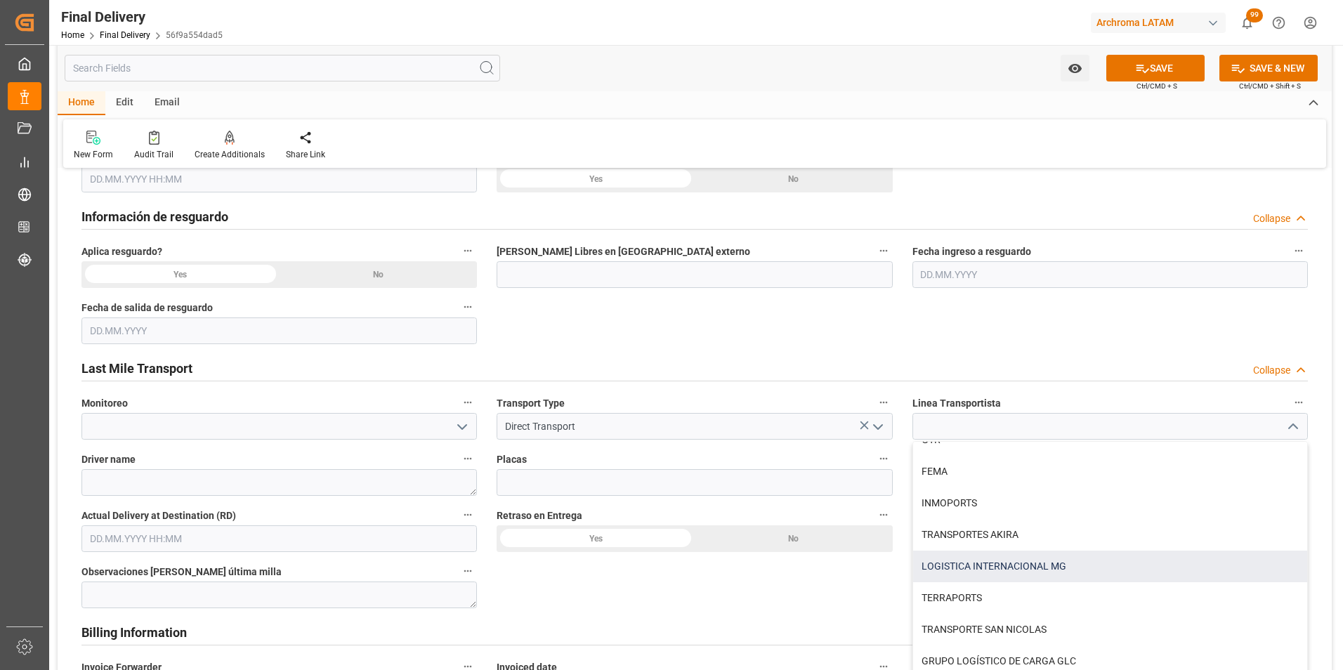
click at [1038, 566] on div "LOGISTICA INTERNACIONAL MG" at bounding box center [1110, 567] width 394 height 32
type input "LOGISTICA INTERNACIONAL MG"
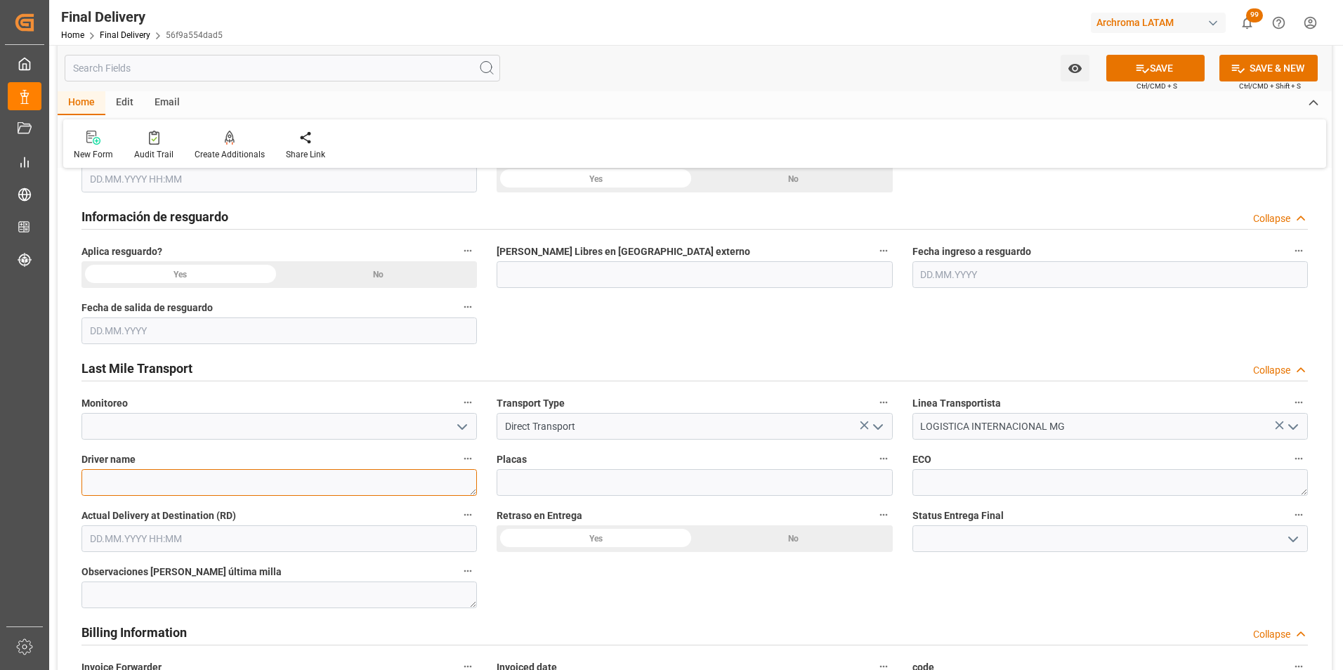
click at [242, 487] on textarea at bounding box center [280, 482] width 396 height 27
type textarea "e"
type textarea "EMILIO EDUARDO ECHEVERRIA GALVEZ"
click at [791, 485] on input at bounding box center [695, 482] width 396 height 27
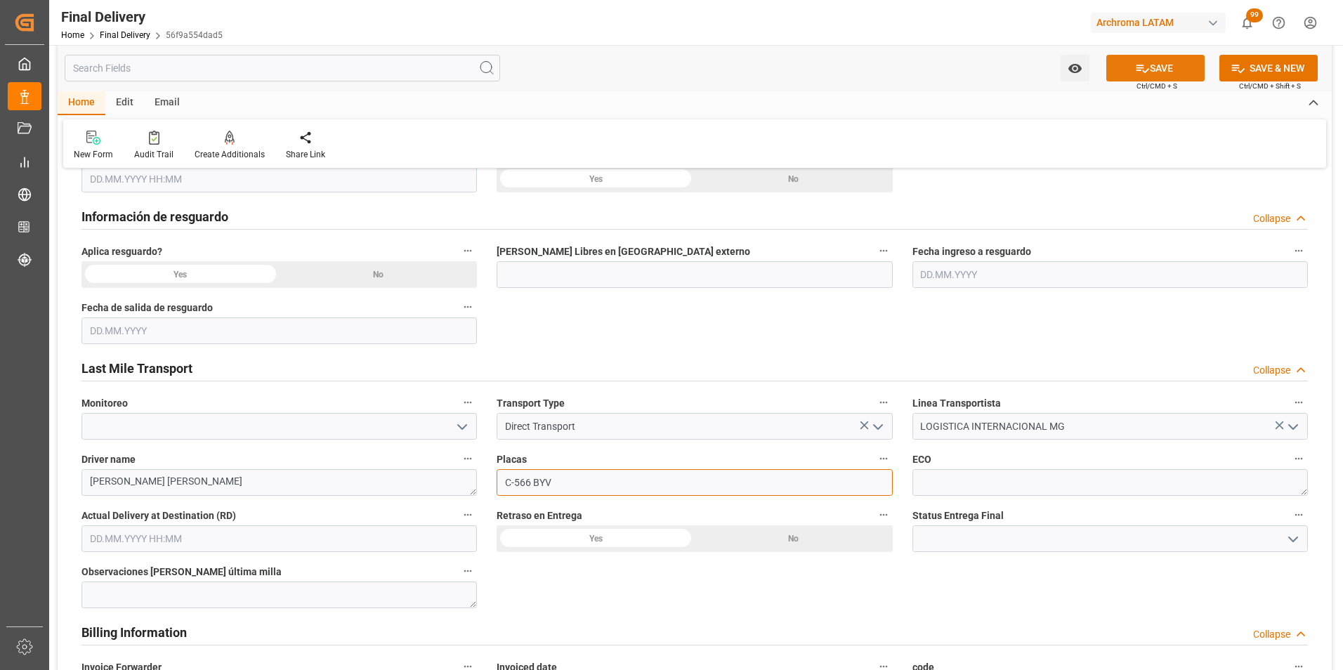
type input "C-566 BYV"
click at [1145, 70] on icon at bounding box center [1143, 69] width 13 height 8
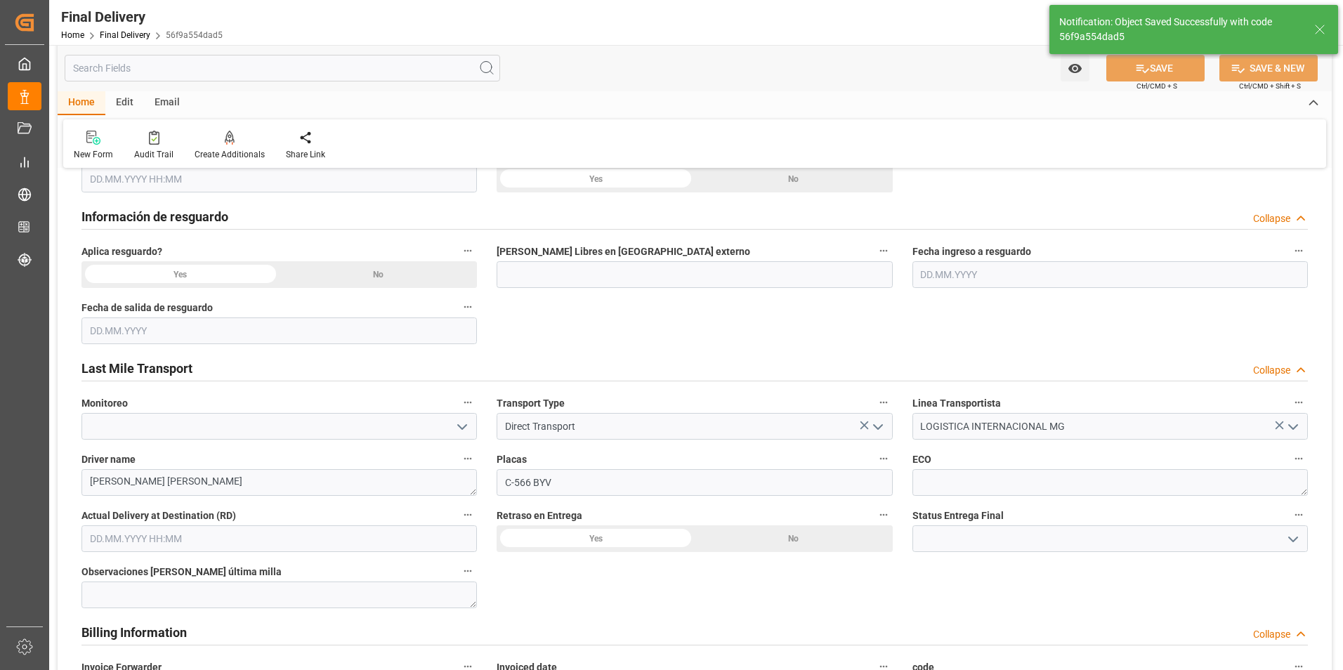
type textarea "1"
type input "In transit to final delivery"
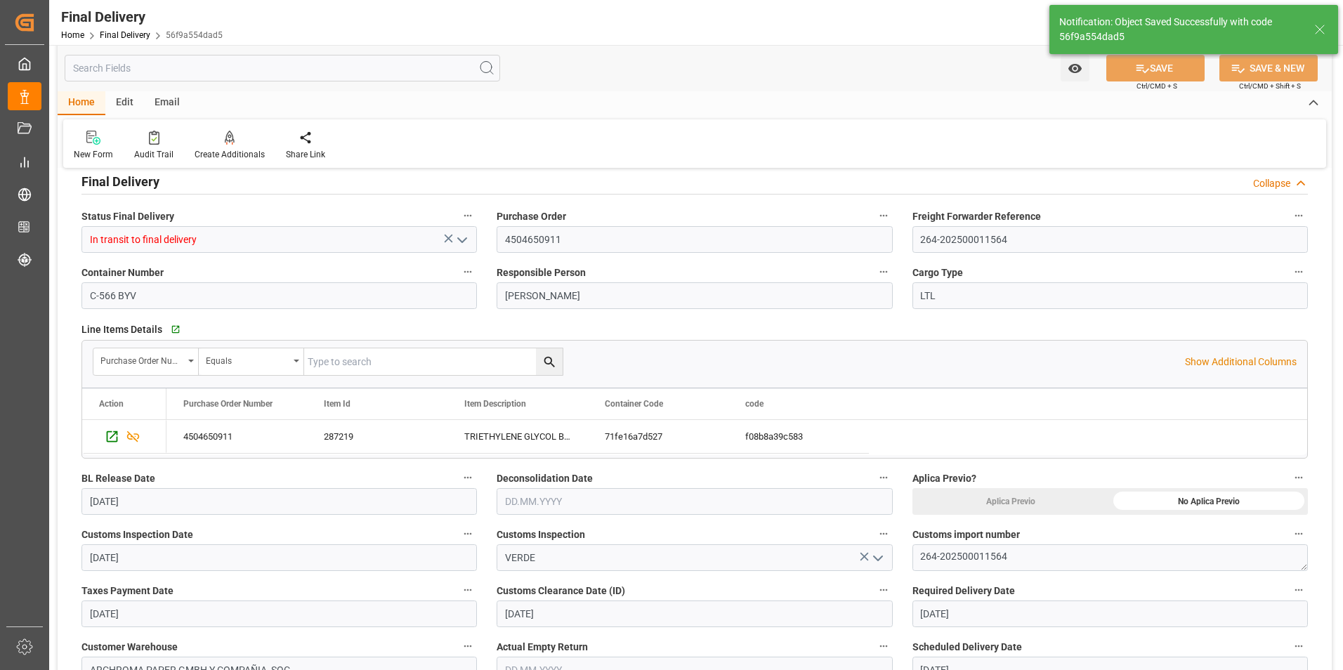
scroll to position [0, 0]
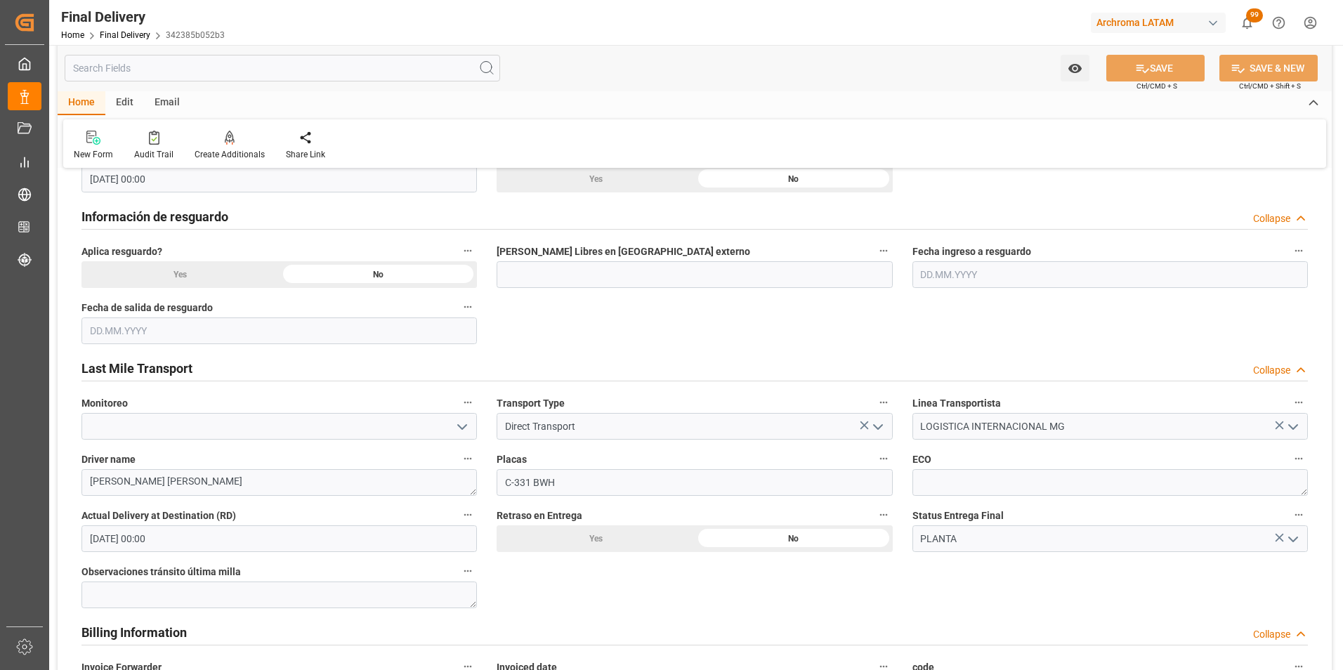
scroll to position [843, 0]
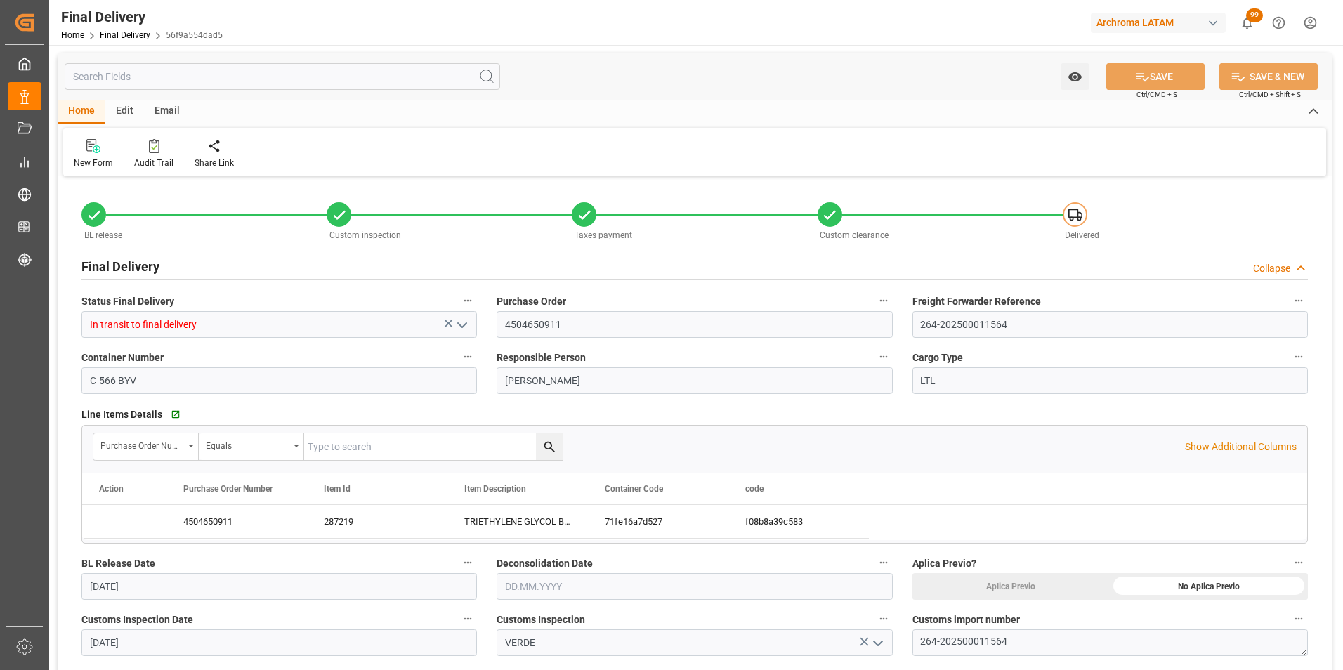
type input "[DATE]"
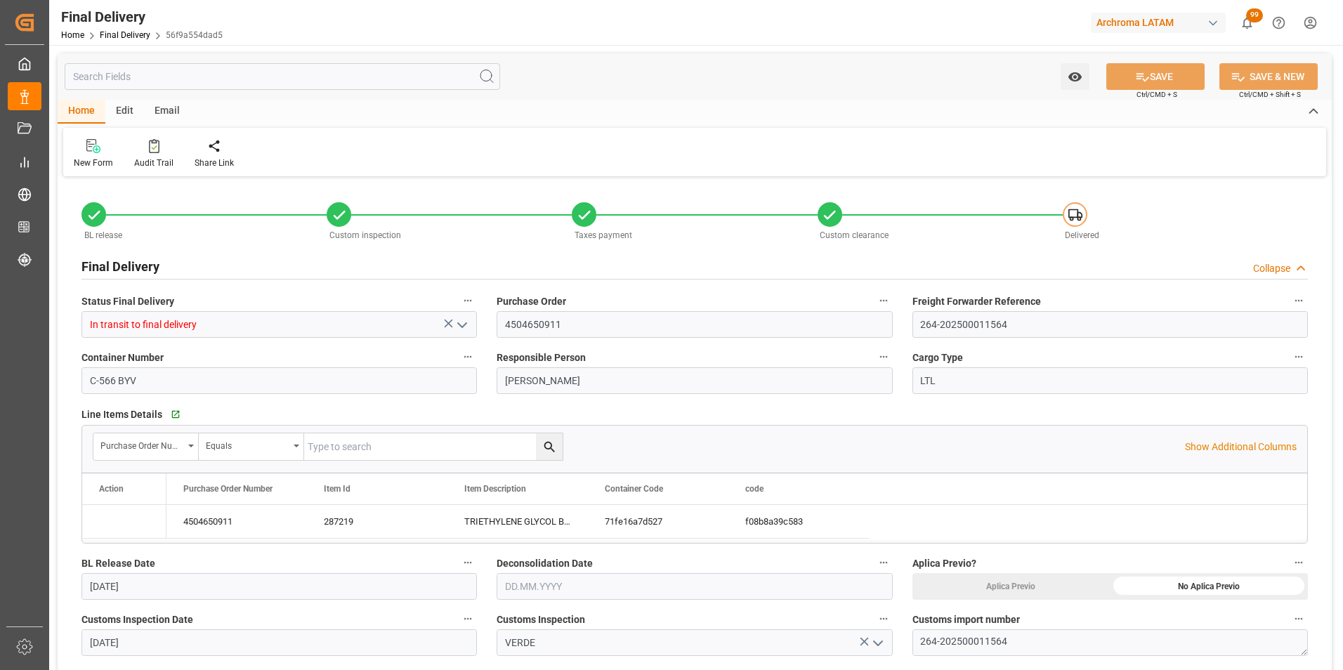
type input "[DATE]"
click at [121, 37] on link "Final Delivery" at bounding box center [125, 35] width 51 height 10
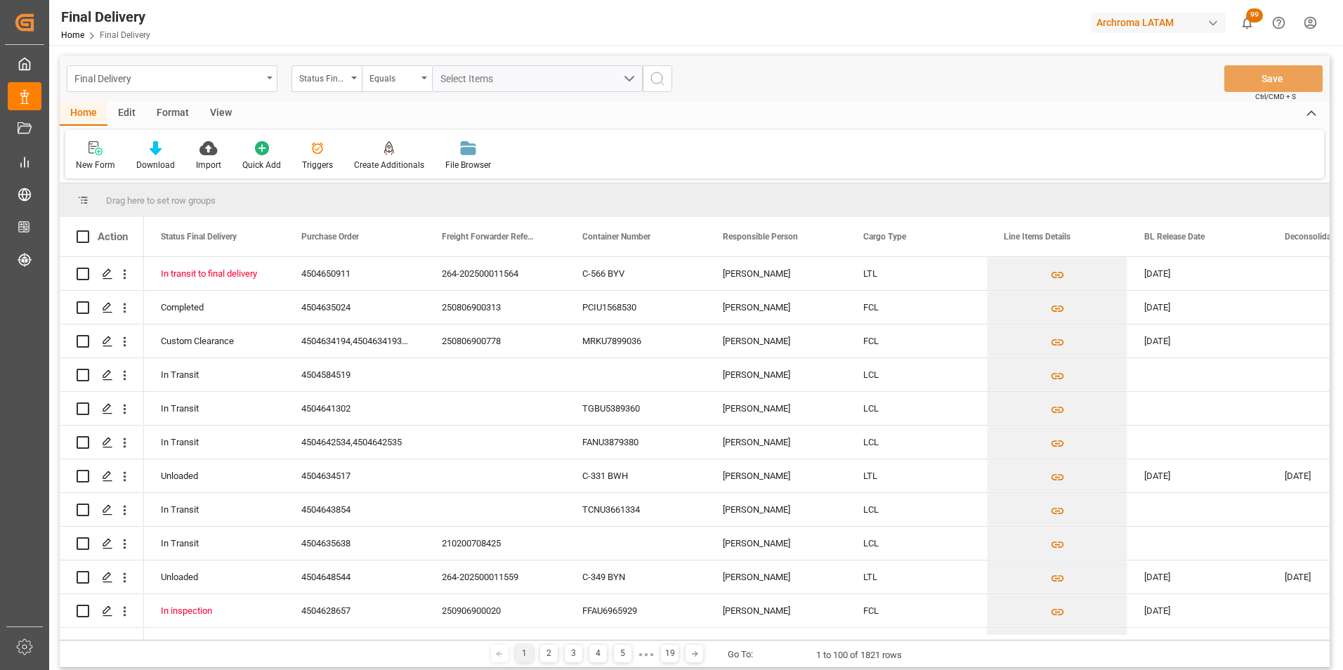
click at [257, 74] on div "Final Delivery" at bounding box center [168, 78] width 188 height 18
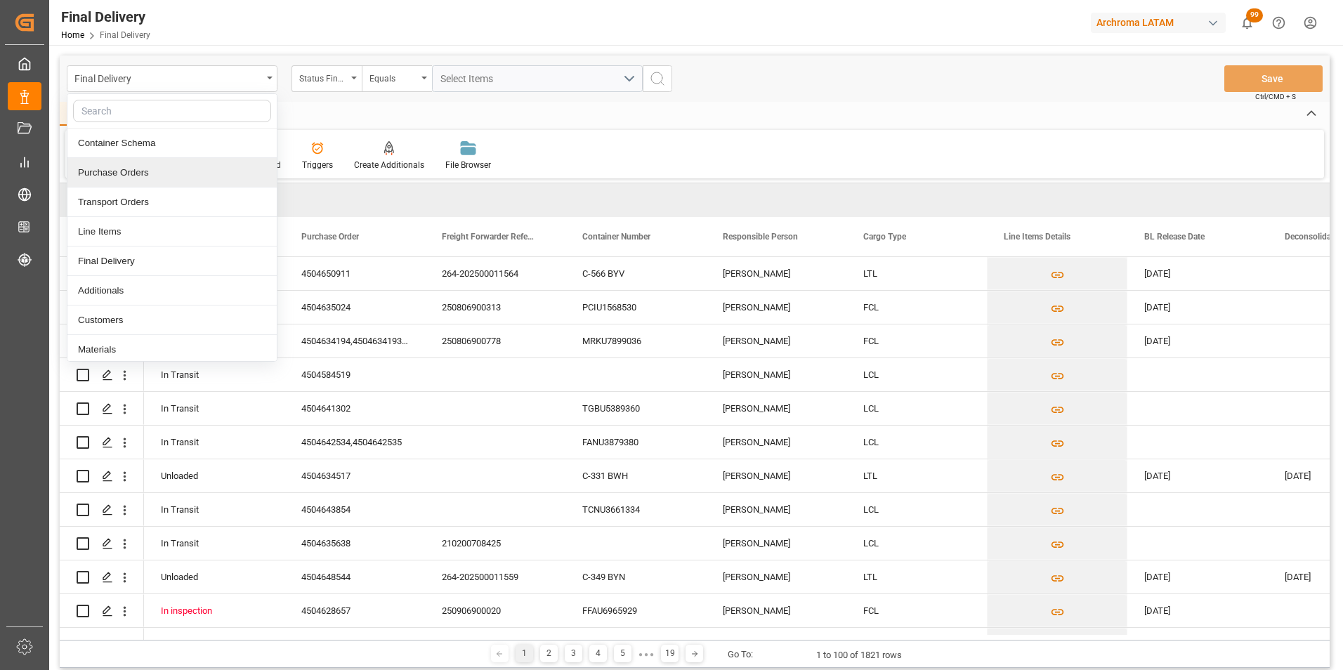
click at [221, 148] on div "Container Schema" at bounding box center [171, 144] width 209 height 30
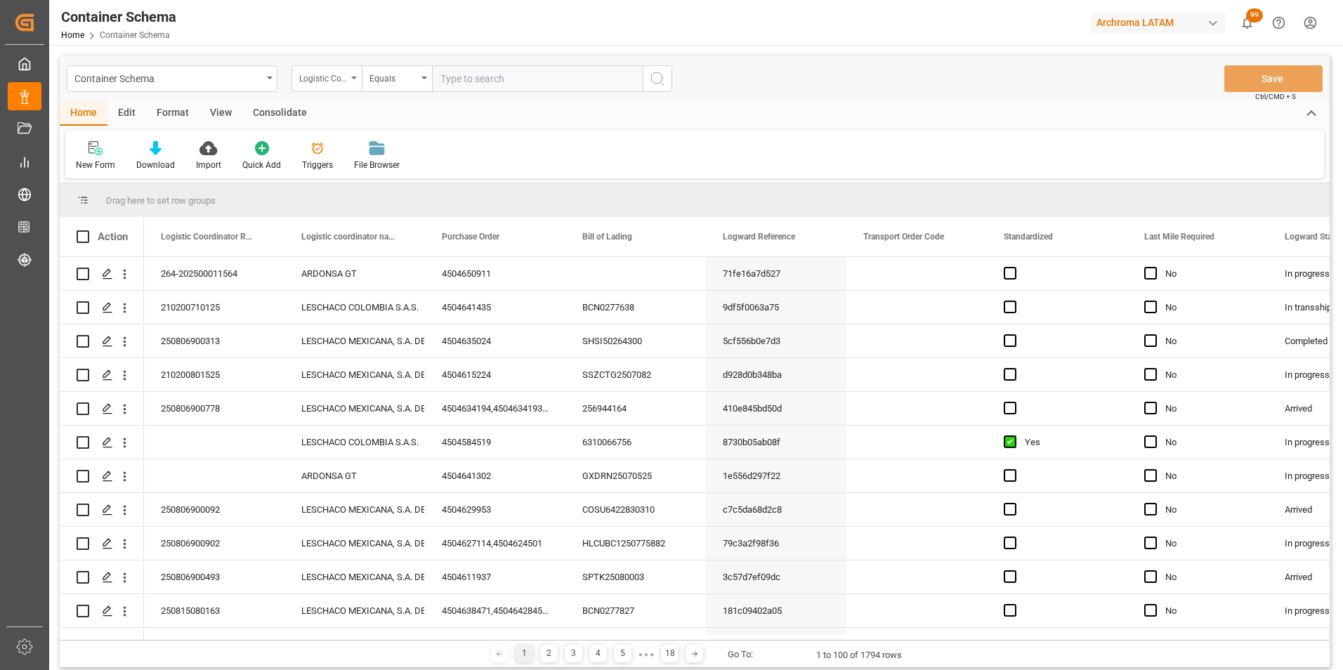
click at [349, 82] on div "Logistic Coordinator Reference Number" at bounding box center [327, 78] width 70 height 27
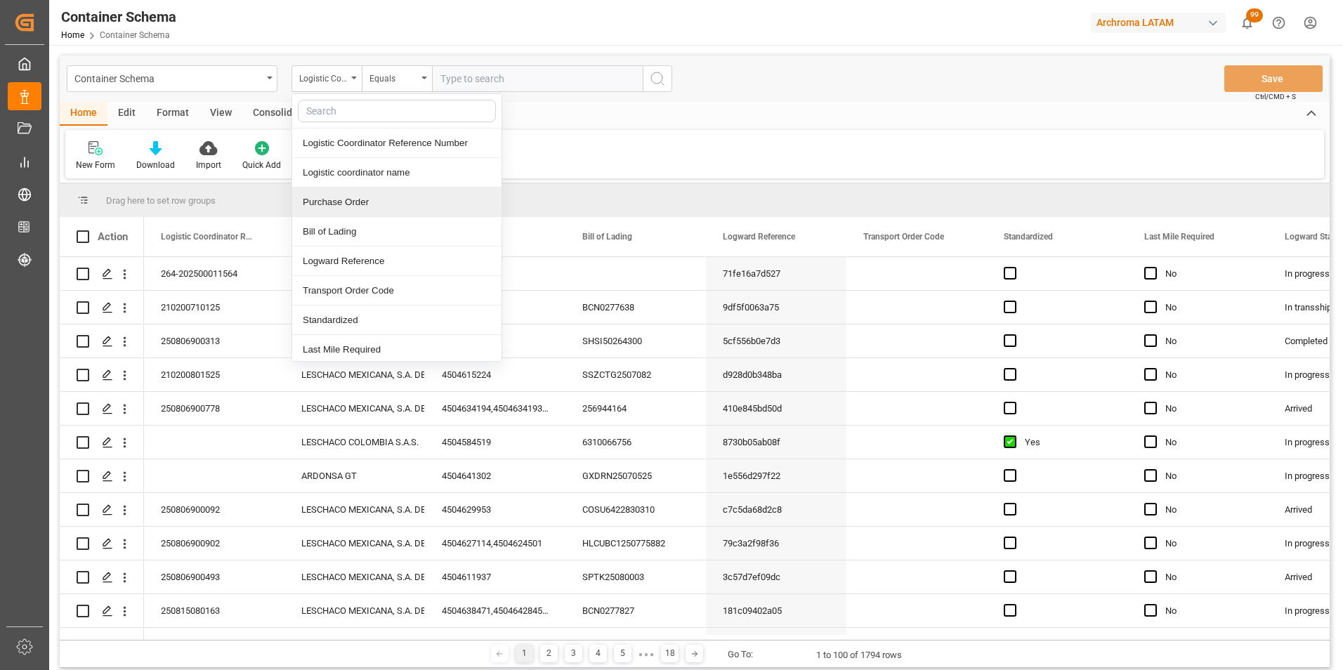
click at [351, 193] on div "Purchase Order" at bounding box center [396, 203] width 209 height 30
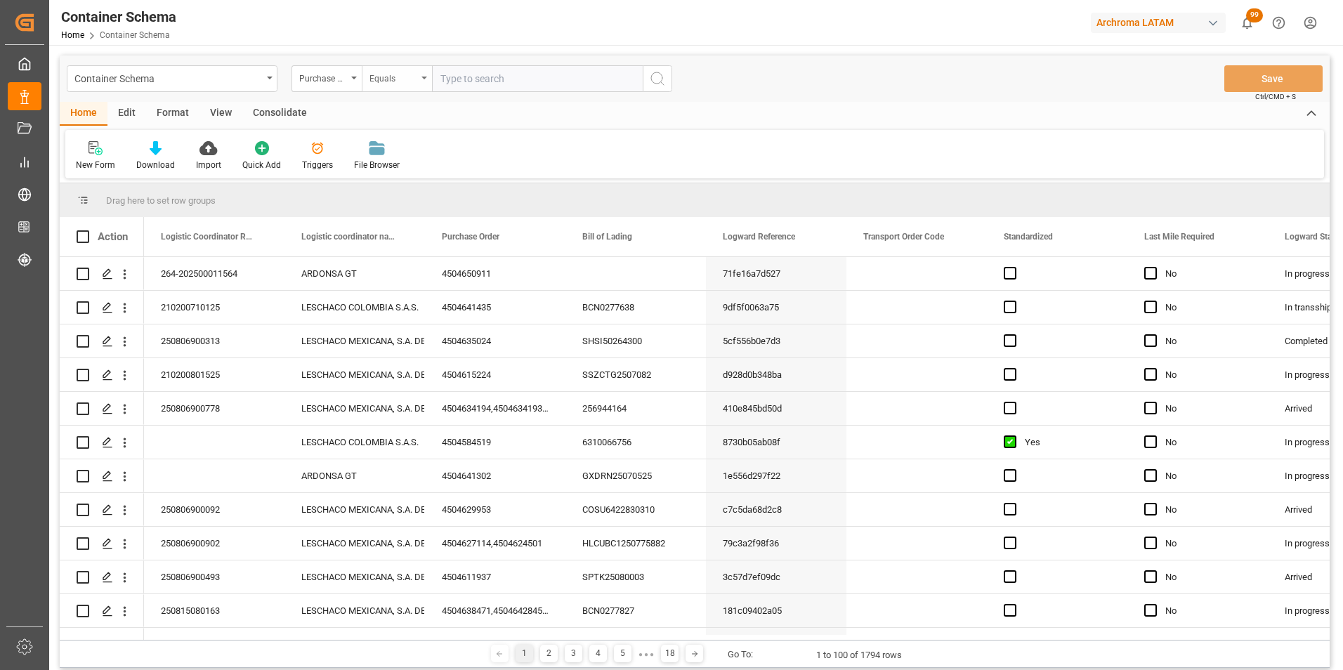
click at [380, 78] on div "Equals" at bounding box center [394, 77] width 48 height 16
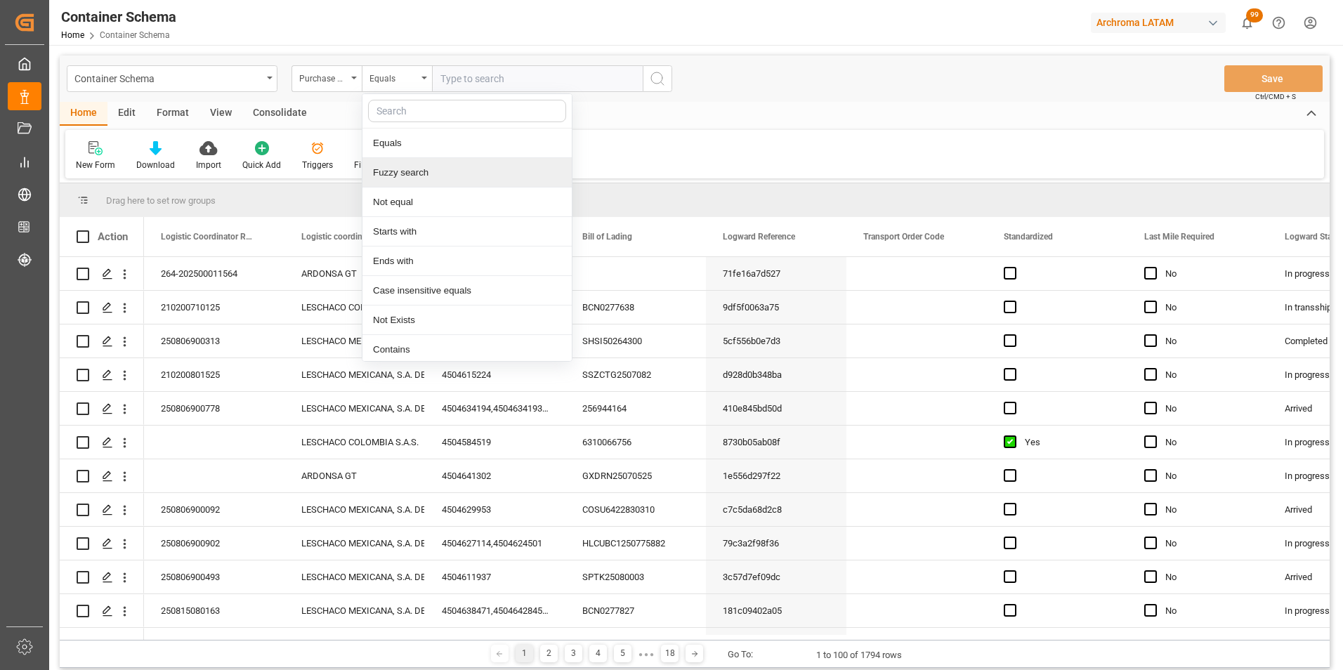
click at [409, 173] on div "Fuzzy search" at bounding box center [467, 173] width 209 height 30
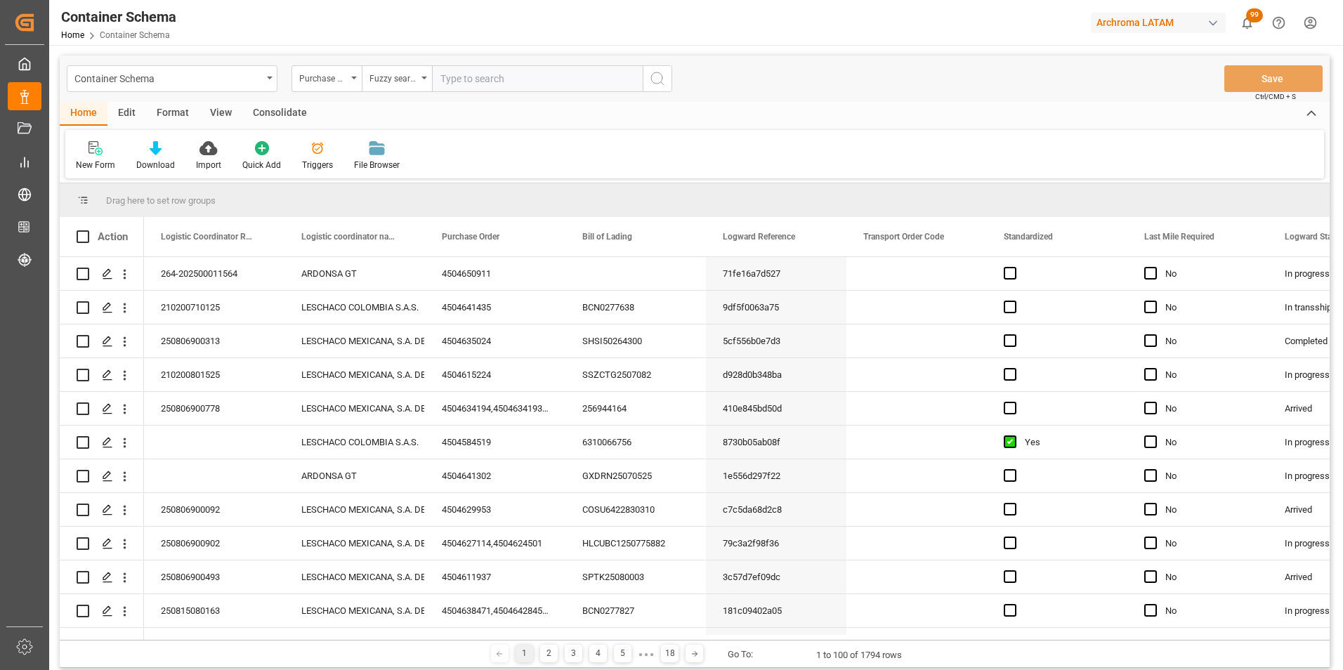
click at [449, 85] on input "text" at bounding box center [537, 78] width 211 height 27
paste input "4504638979"
type input "4504638979"
click at [659, 77] on icon "search button" at bounding box center [657, 78] width 17 height 17
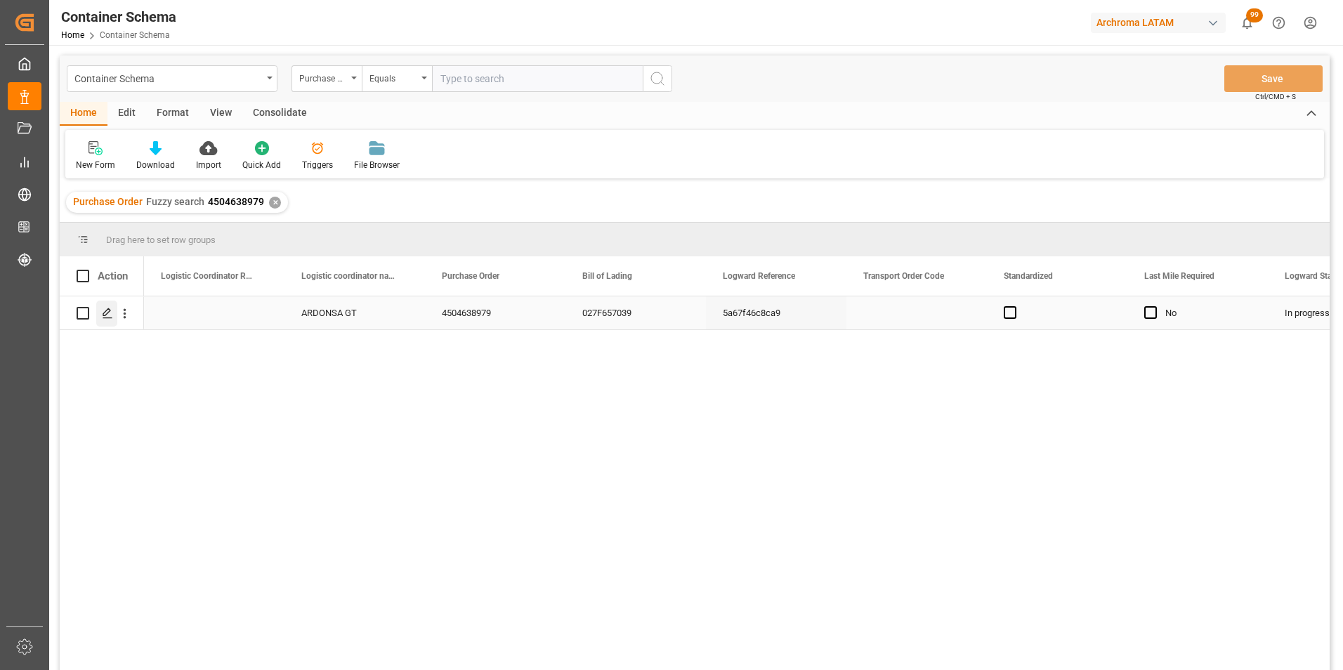
click at [105, 321] on div "Press SPACE to select this row." at bounding box center [106, 314] width 21 height 26
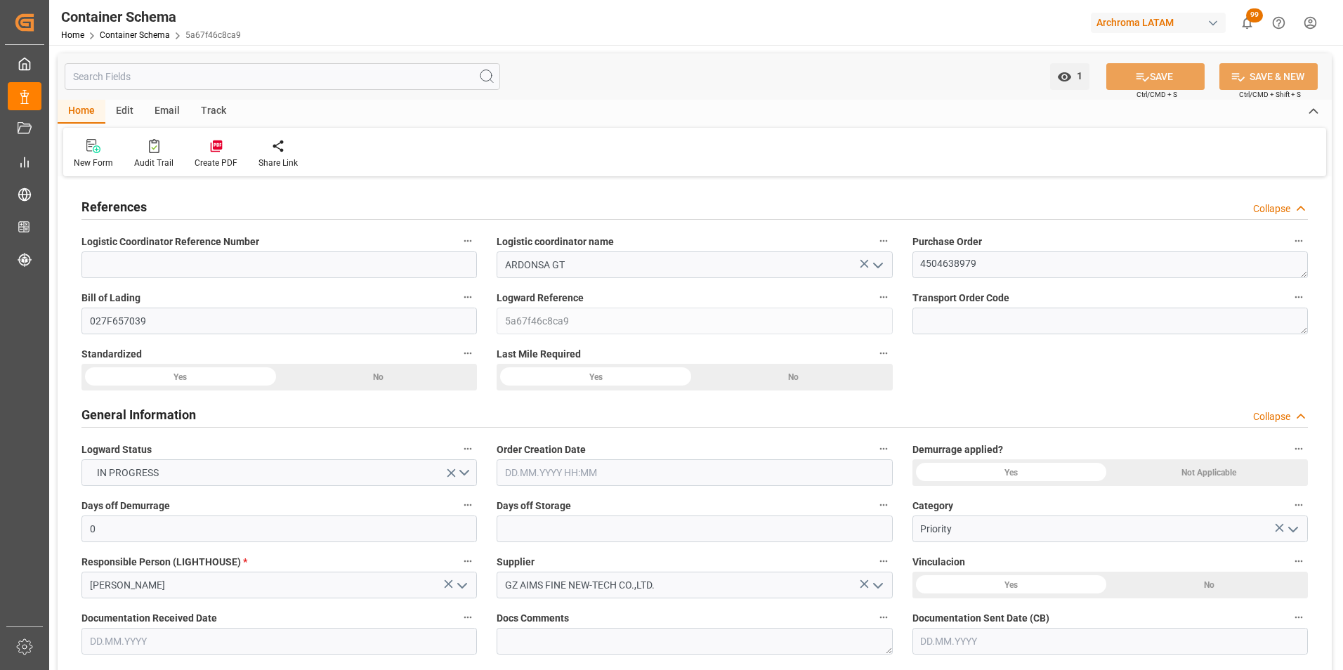
type input "0"
type input "1"
type input "34"
type input "24480"
type input "25840"
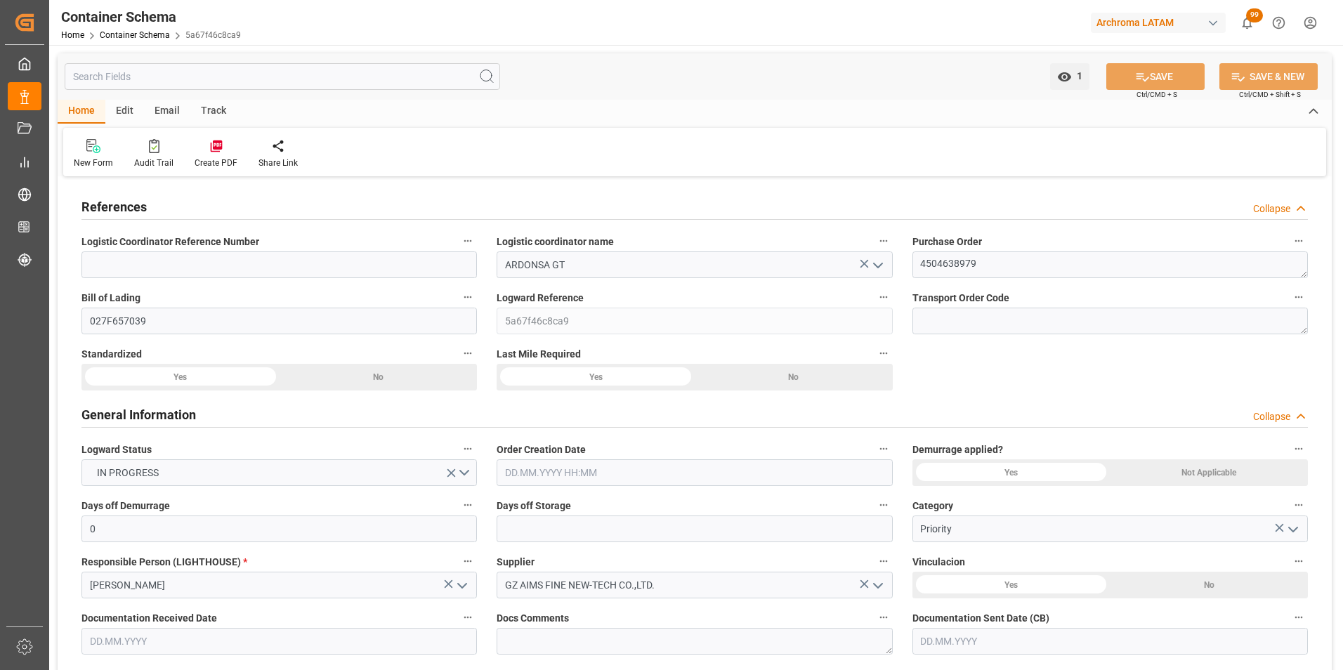
type input "Wan Hai Lines"
type input "CNSGH"
type input "CNSHA"
type input "GTPRQ"
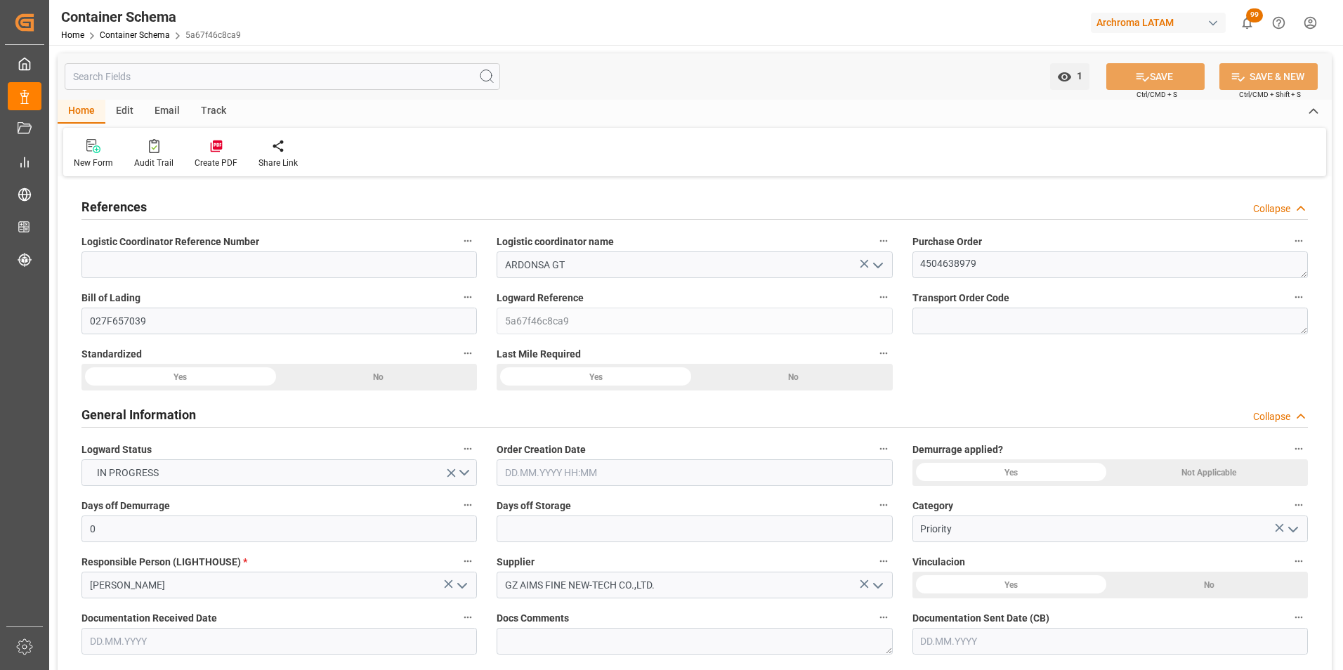
type input "GTPRQ"
type input "9496604"
type input "[DATE] 10:45"
type input "[DATE]"
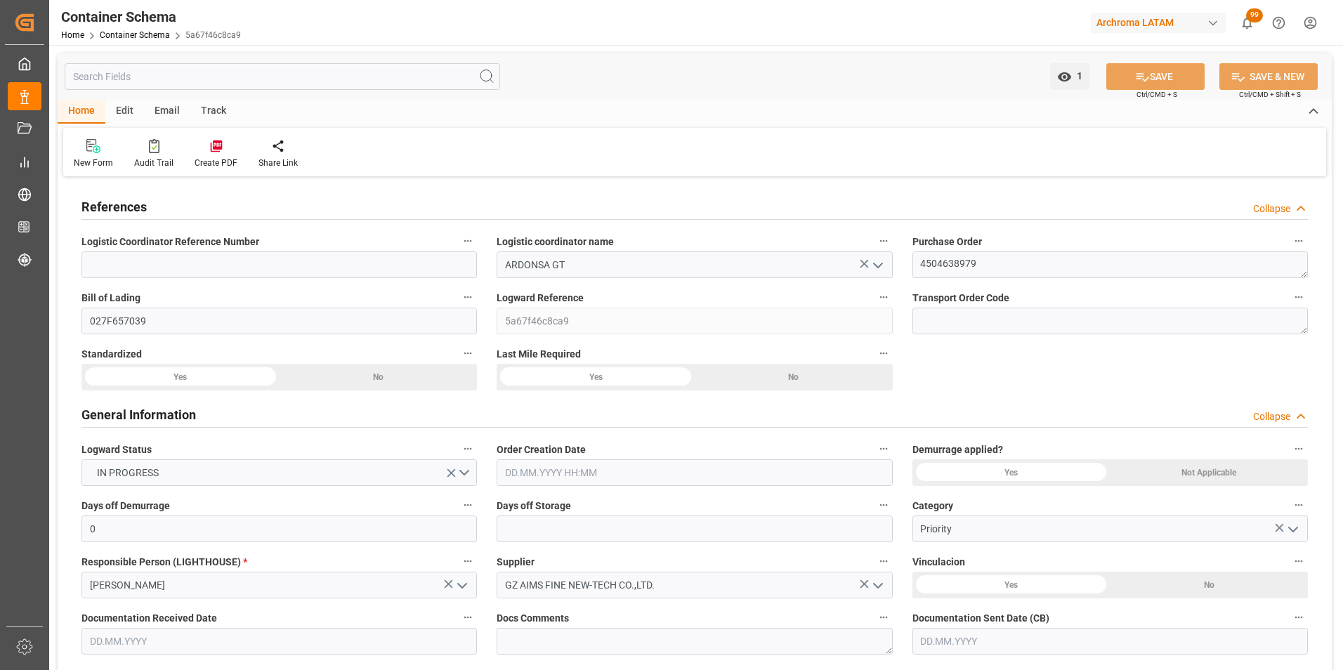
type input "[DATE]"
type input "[DATE] 15:13"
type input "[DATE] 00:00"
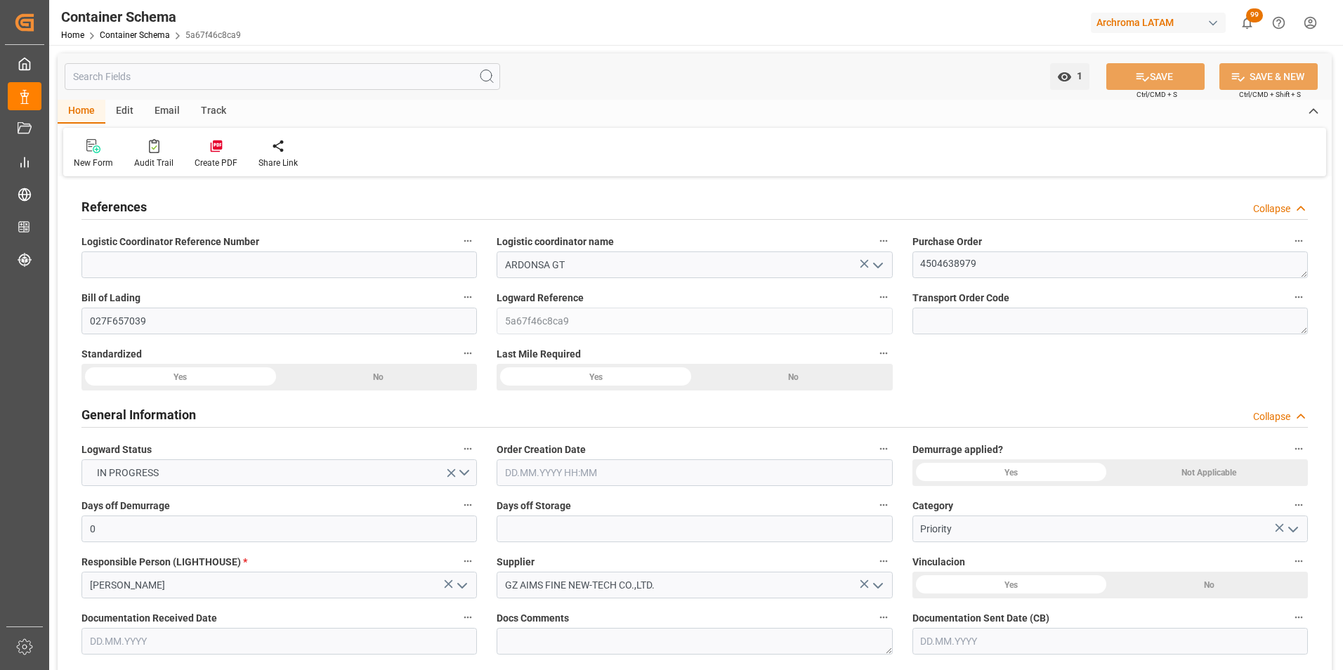
type input "[DATE] 00:00"
type input "28.07.2025 00:00"
type input "27.08.2025 00:00"
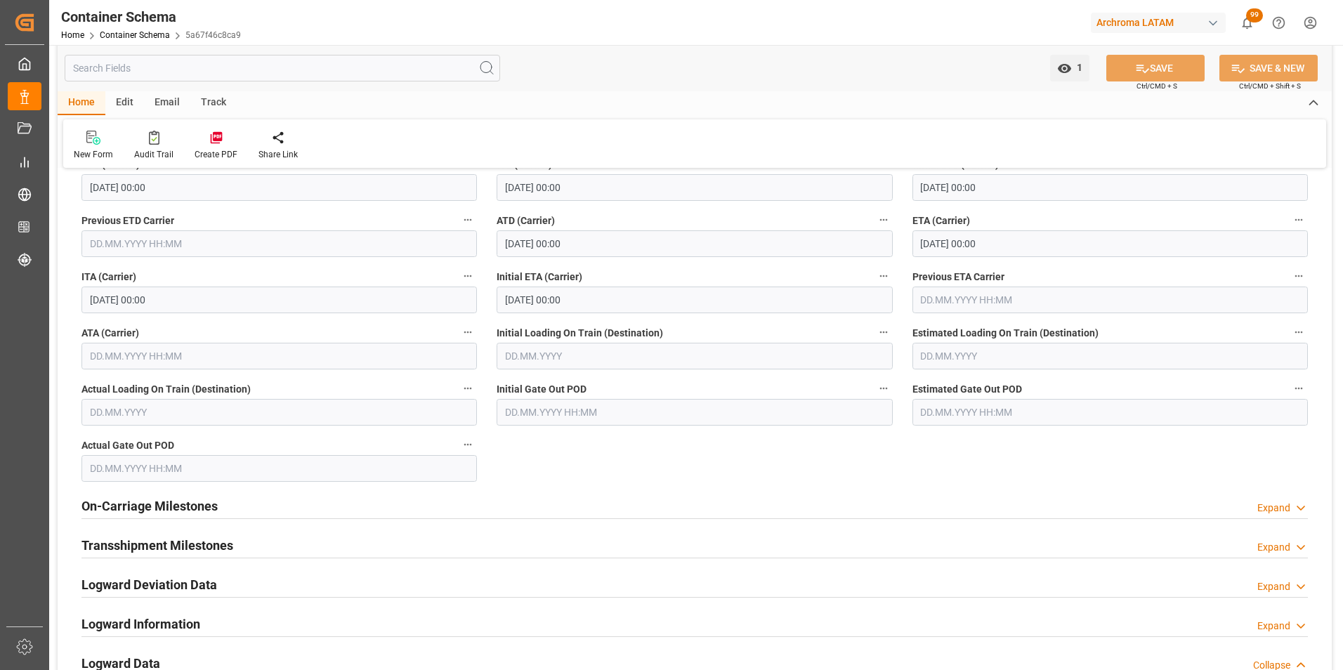
scroll to position [1757, 0]
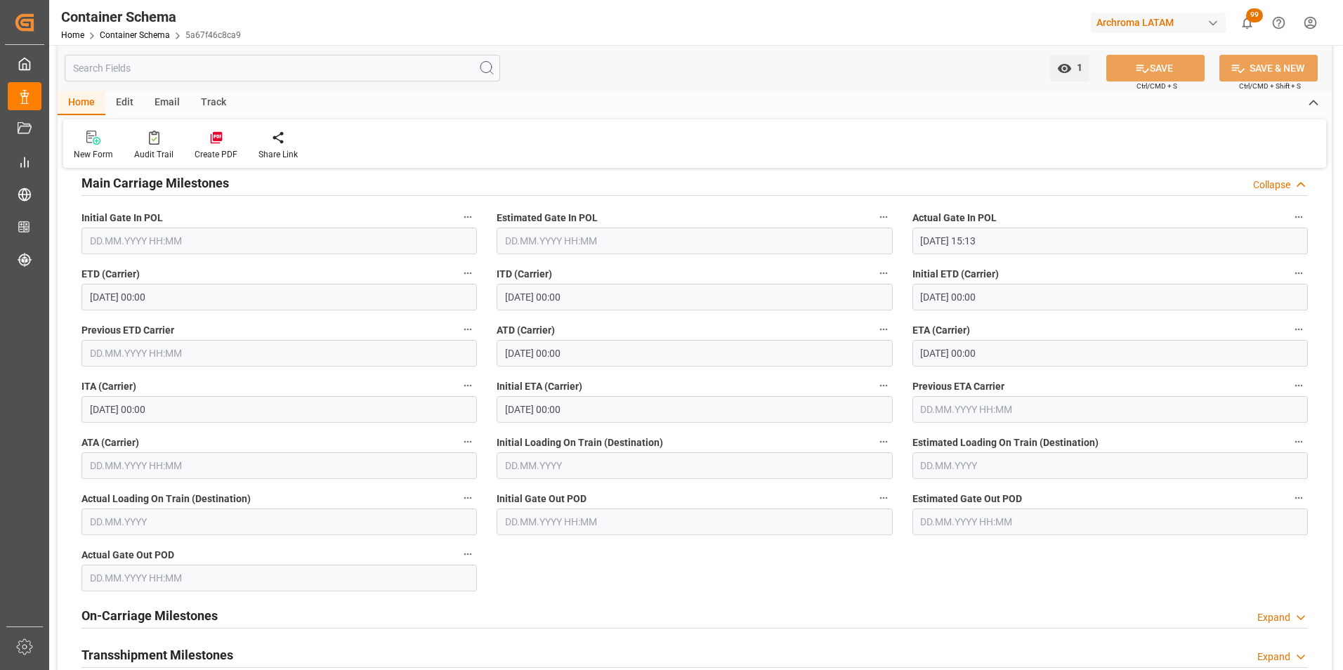
click at [172, 102] on div "Email" at bounding box center [167, 103] width 46 height 24
click at [101, 138] on icon at bounding box center [95, 140] width 19 height 10
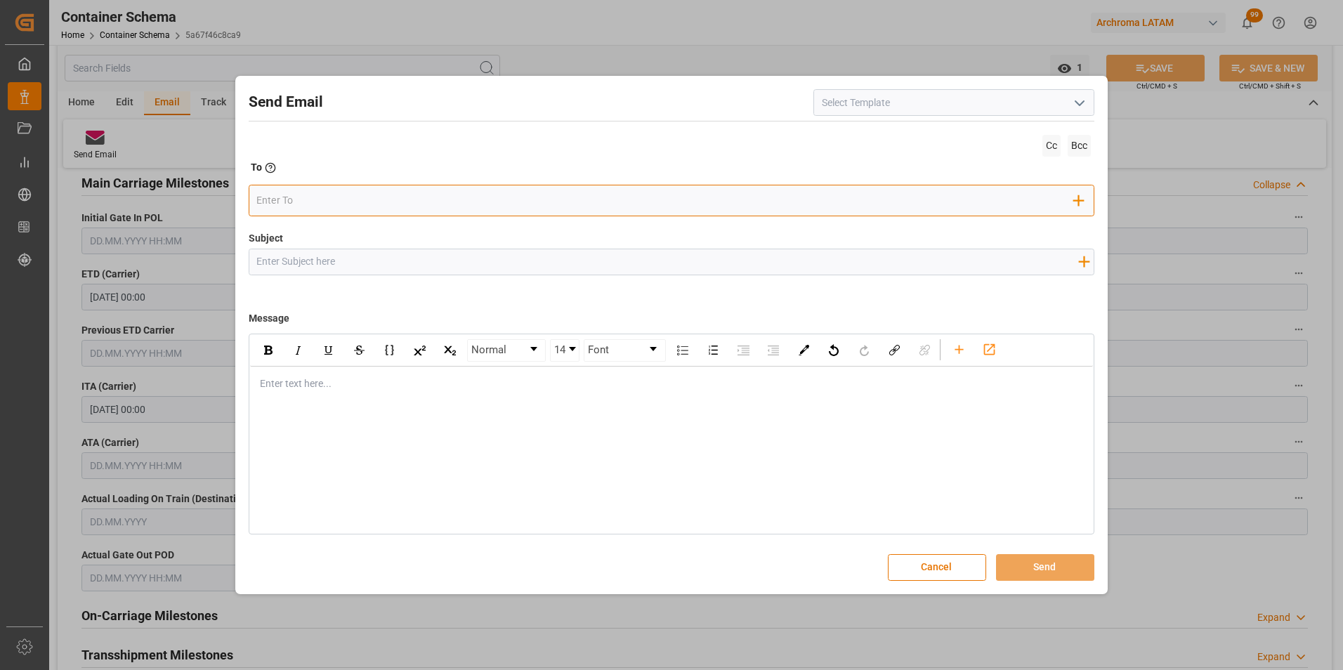
click at [413, 197] on input "email" at bounding box center [665, 200] width 818 height 21
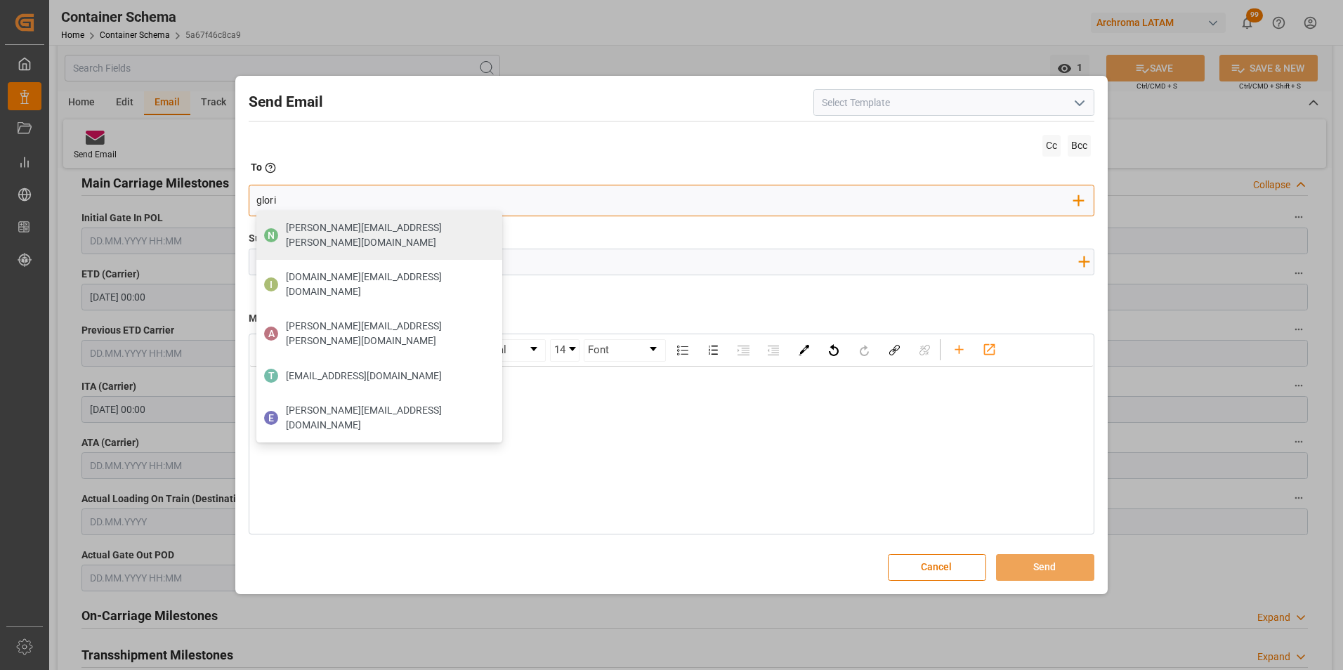
type input "gloria"
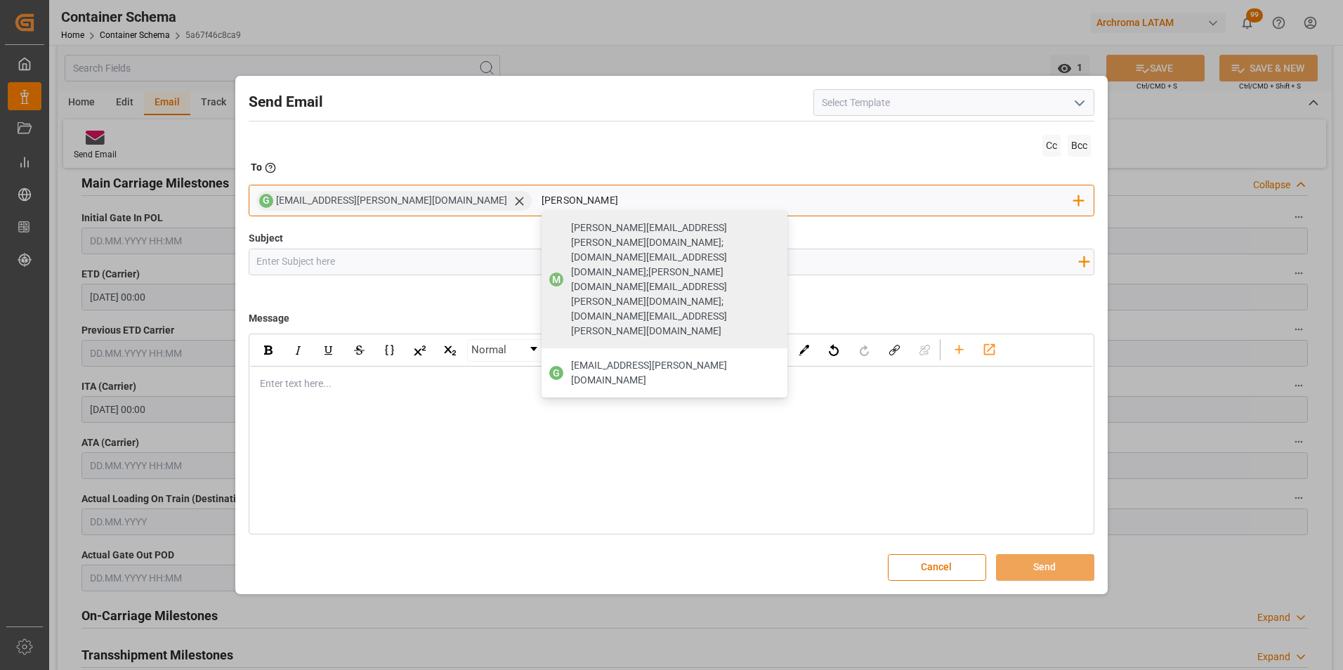
type input "johana"
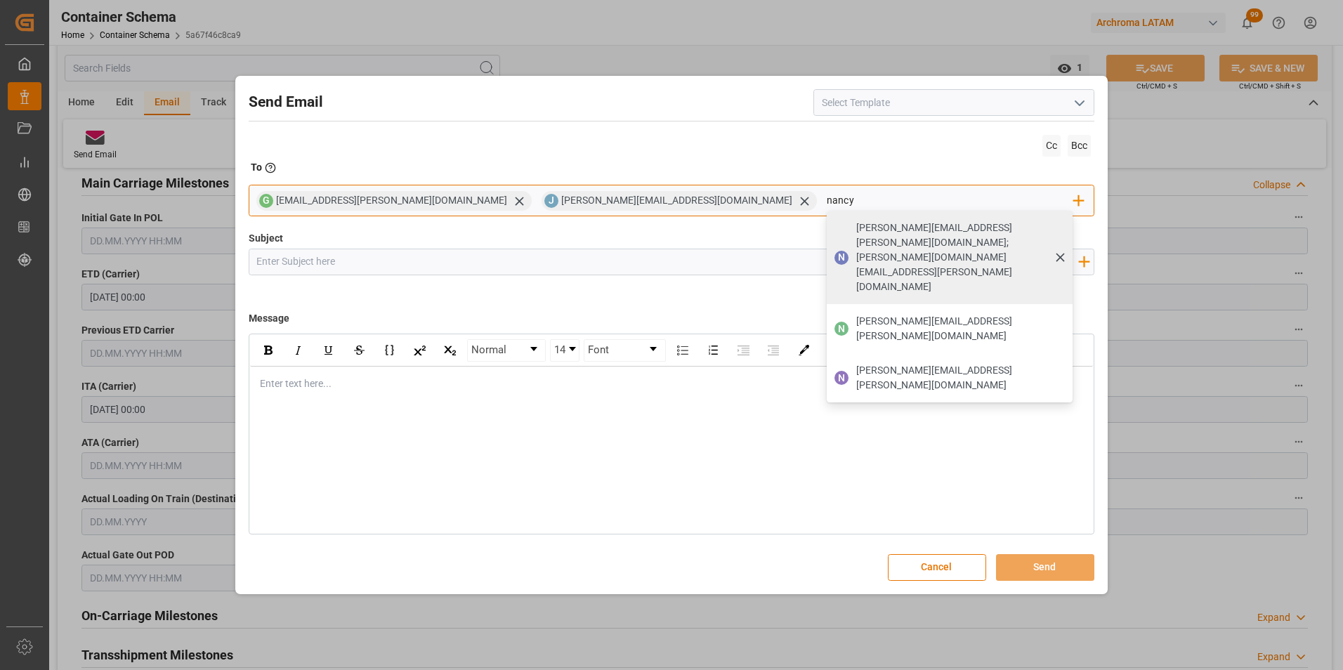
type input "nancy.castellanos@archroma.com"
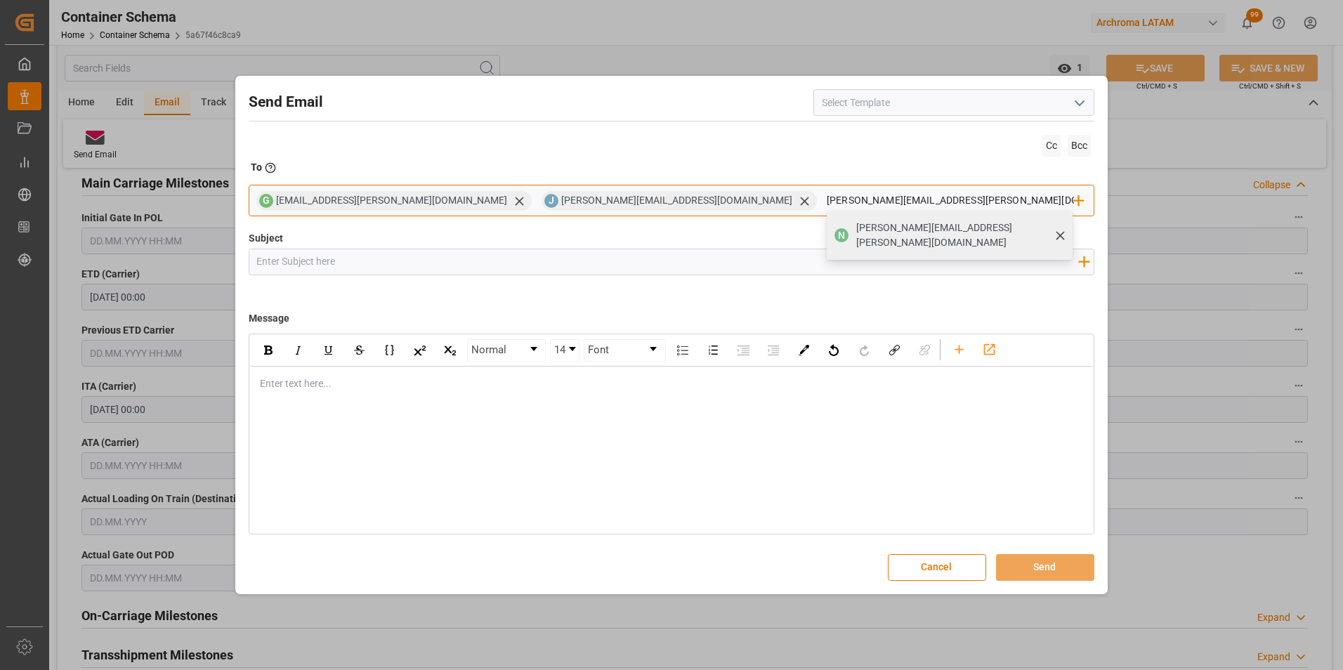
click at [856, 228] on span "nancy.castellanos@archroma.com" at bounding box center [959, 236] width 207 height 30
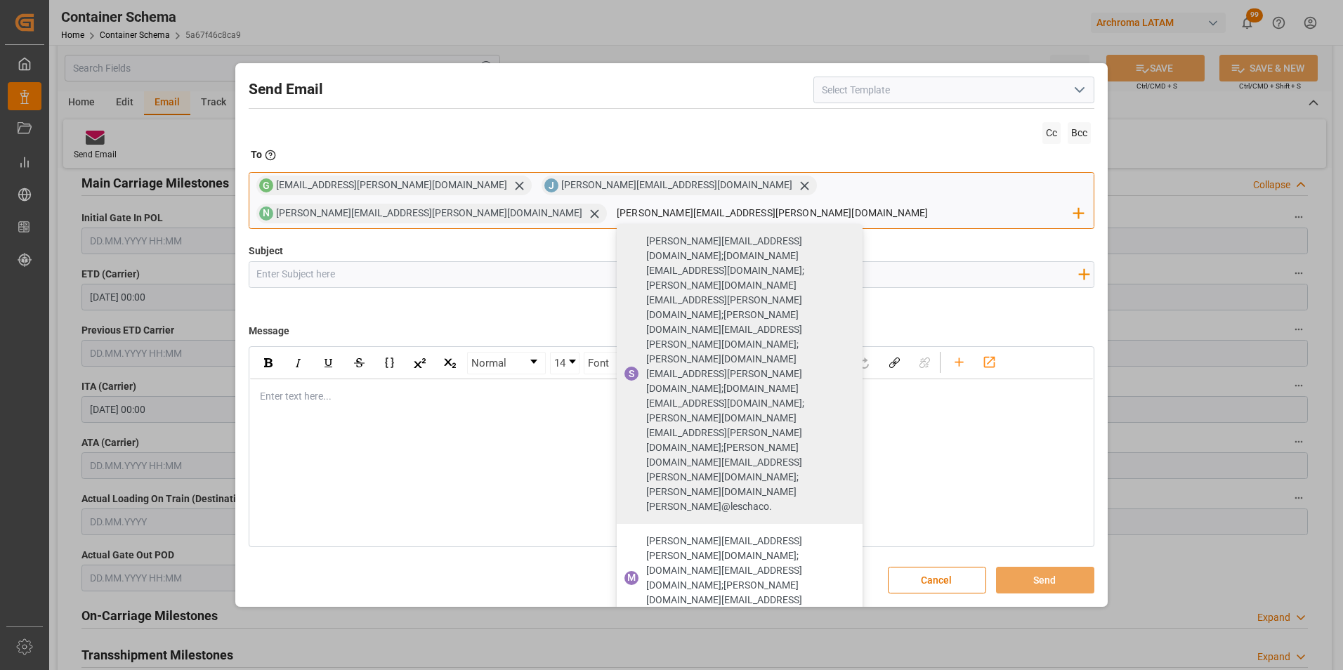
type input "valeria.hurtado@leschaco.com"
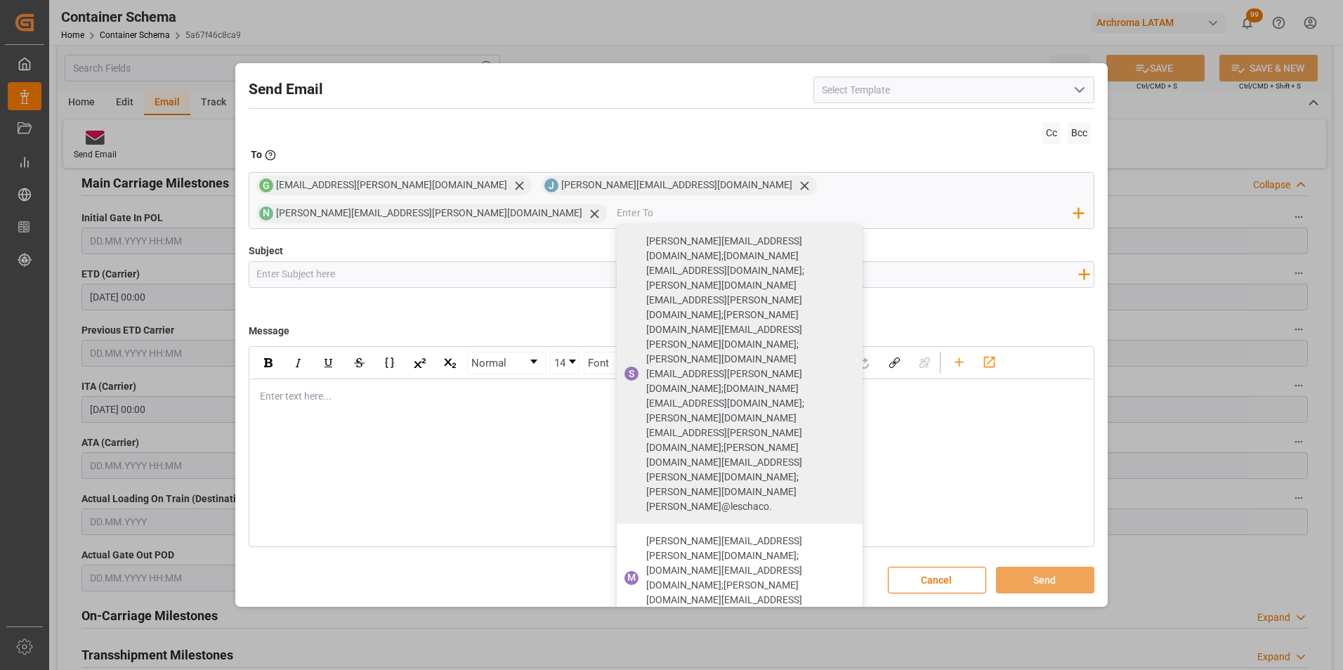
click at [738, 264] on input "Subject" at bounding box center [667, 274] width 837 height 25
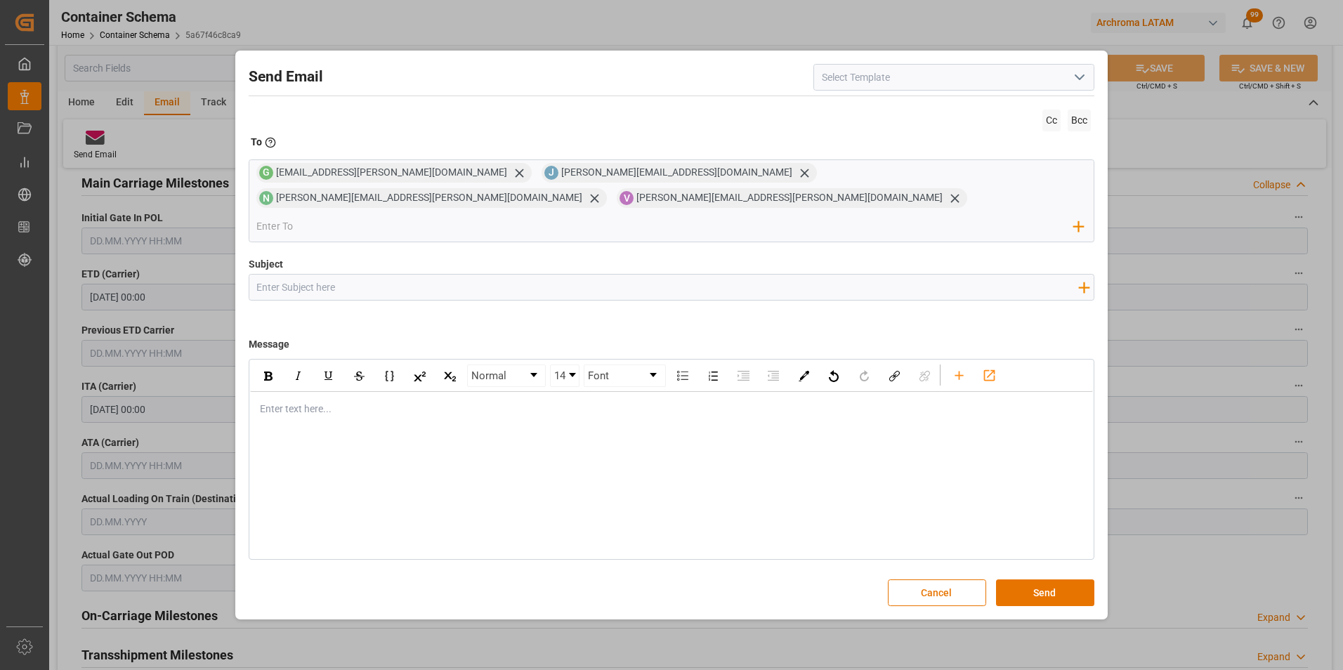
click at [483, 275] on input "Subject" at bounding box center [667, 287] width 837 height 25
paste input "GT || TRACKING | PO 4504638979 | Contenedor WHSU5554697 | TEXTIL | Prioridad | …"
type input "GT || TRACKING | PO 4504638979 | Contenedor WHSU5554697 | TEXTIL | Prioridad | …"
click at [379, 402] on div "rdw-editor" at bounding box center [672, 409] width 823 height 15
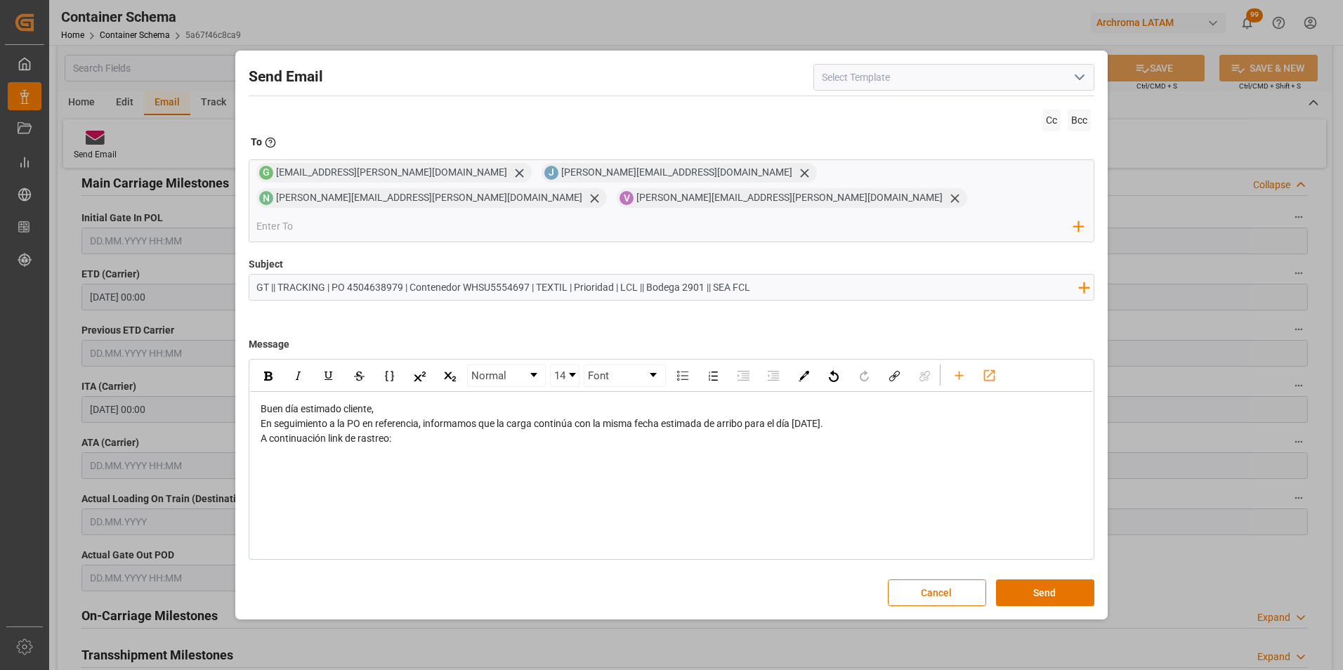
click at [393, 402] on div "Buen día estimado cliente," at bounding box center [672, 409] width 823 height 15
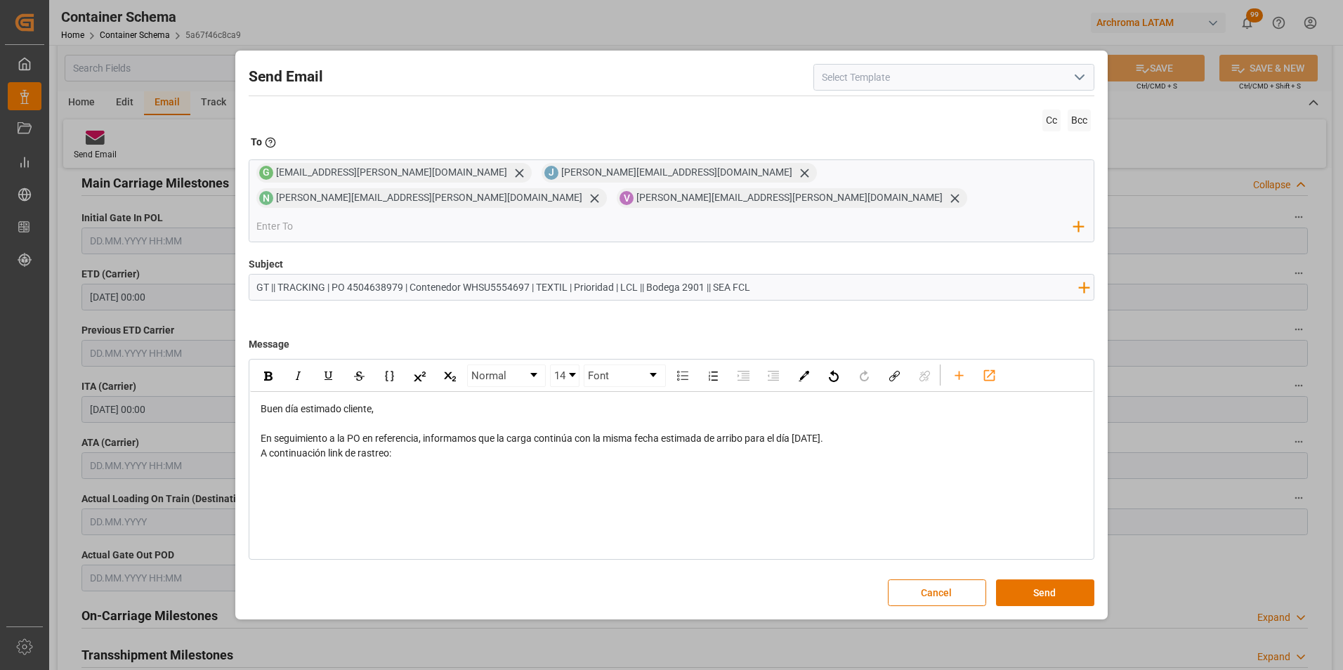
click at [867, 431] on div "En seguimiento a la PO en referencia, informamos que la carga continúa con la m…" at bounding box center [672, 438] width 823 height 15
drag, startPoint x: 391, startPoint y: 459, endPoint x: 256, endPoint y: 455, distance: 134.3
click at [256, 455] on div "Buen día estimado cliente, En seguimiento a la PO en referencia, informamos que…" at bounding box center [672, 438] width 844 height 93
click at [520, 468] on div "Normal 14 Font Buen día estimado cliente, En seguimiento a la PO en referencia,…" at bounding box center [672, 459] width 847 height 201
click at [429, 464] on div "Normal 14 Font Buen día estimado cliente, En seguimiento a la PO en referencia,…" at bounding box center [672, 459] width 847 height 201
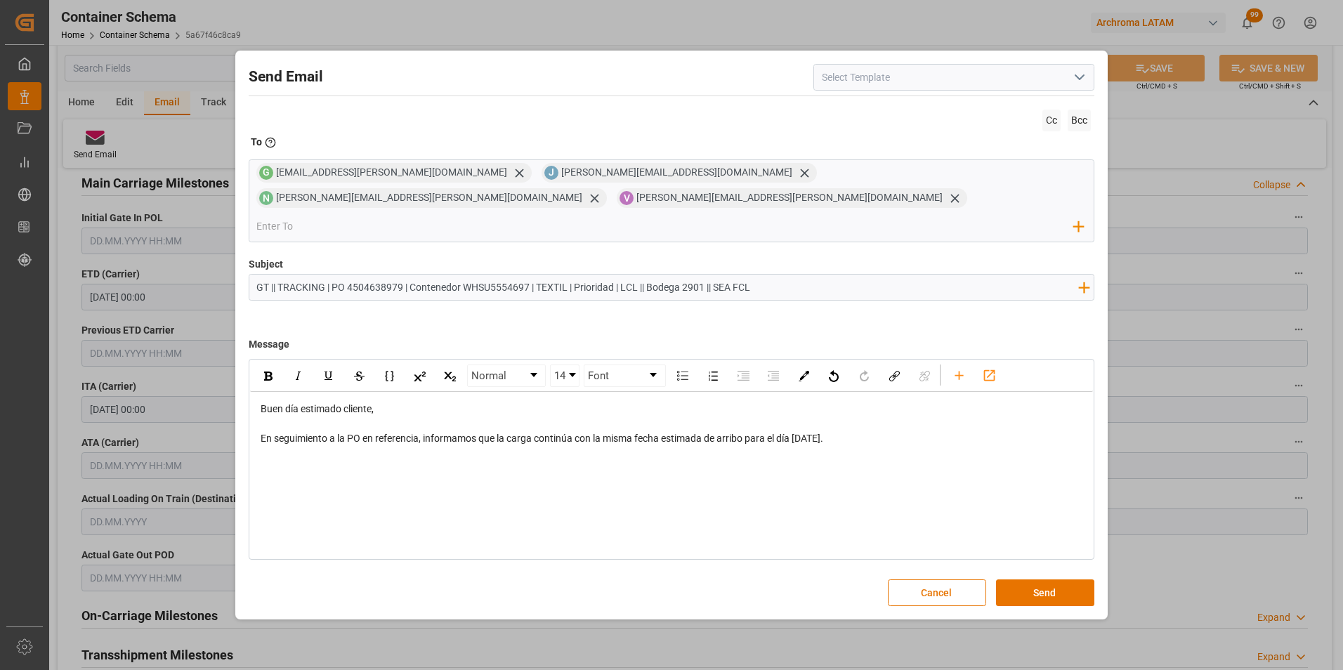
click at [338, 457] on div "Buen día estimado cliente, En seguimiento a la PO en referencia, informamos que…" at bounding box center [672, 431] width 844 height 79
click at [298, 446] on div "rdw-editor" at bounding box center [672, 453] width 823 height 15
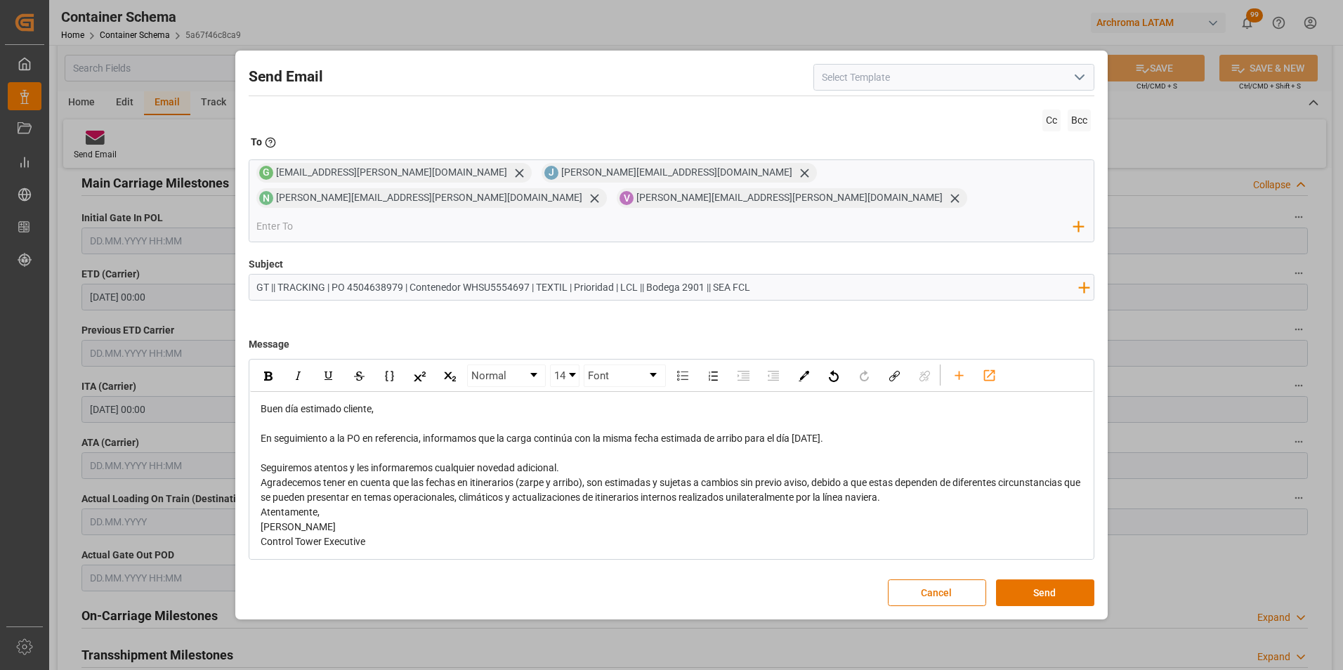
click at [566, 461] on div "Seguiremos atentos y les informaremos cualquier novedad adicional." at bounding box center [672, 468] width 823 height 15
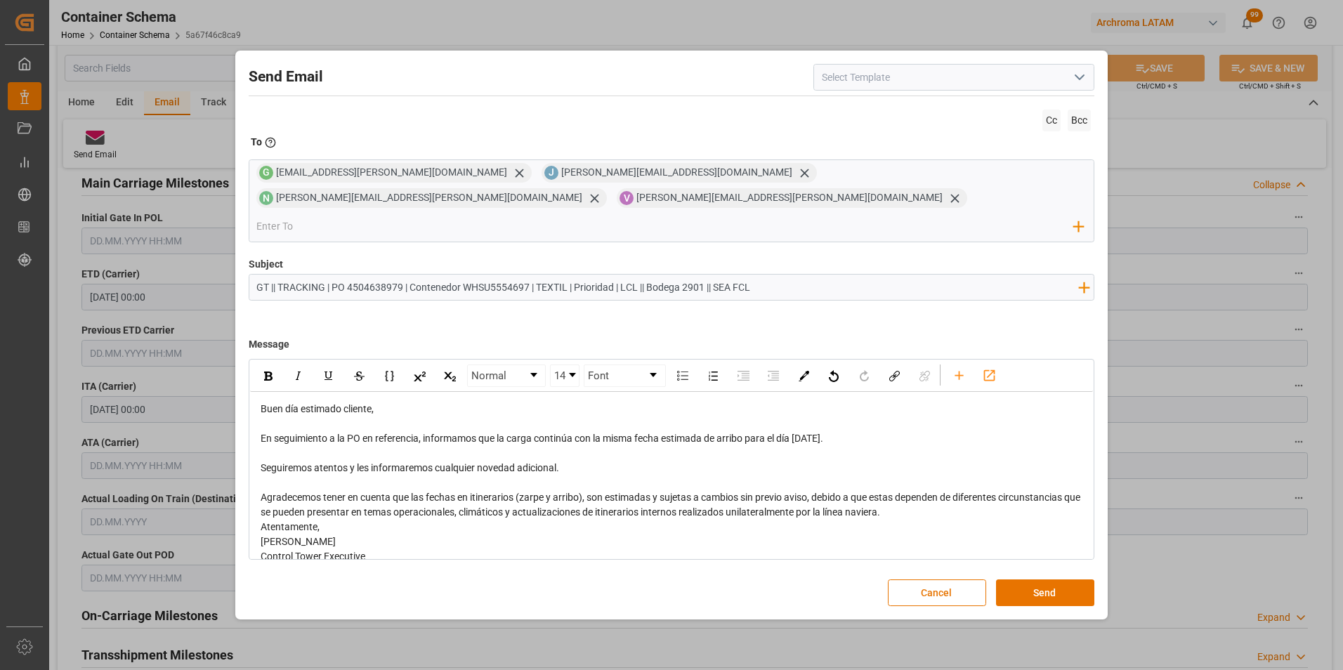
click at [913, 497] on div "Agradecemos tener en cuenta que las fechas en itinerarios (zarpe y arribo), son…" at bounding box center [672, 505] width 823 height 30
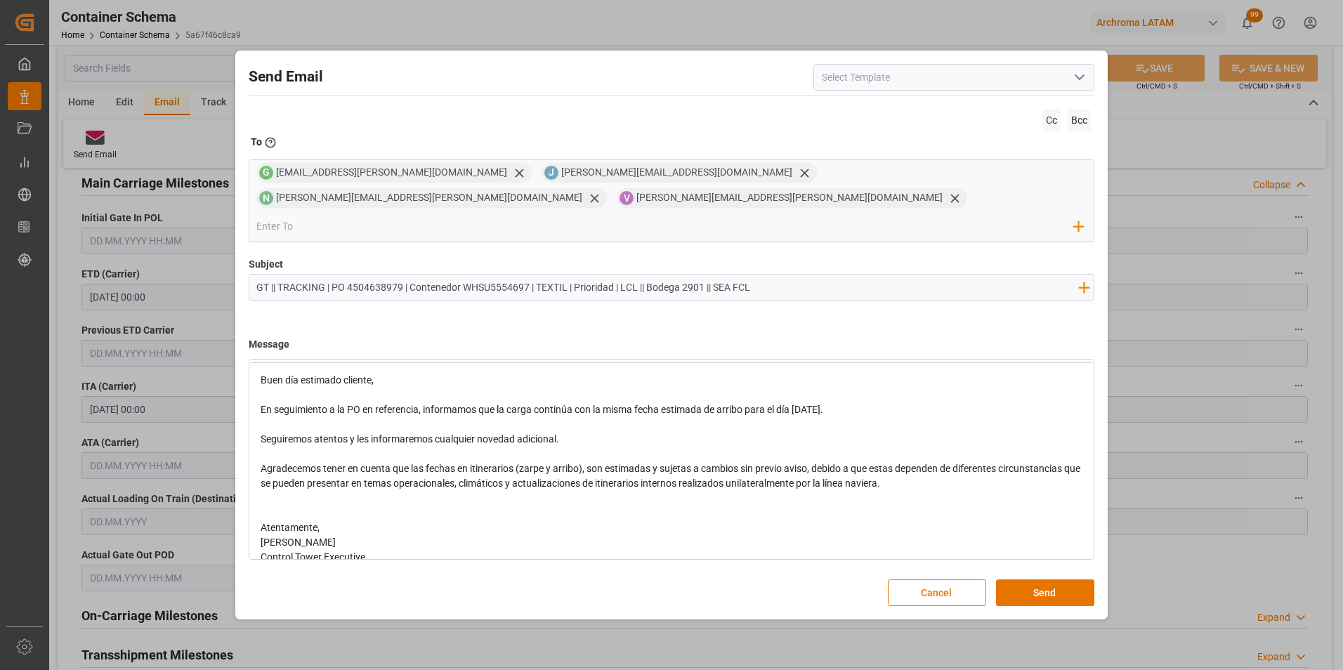
scroll to position [45, 0]
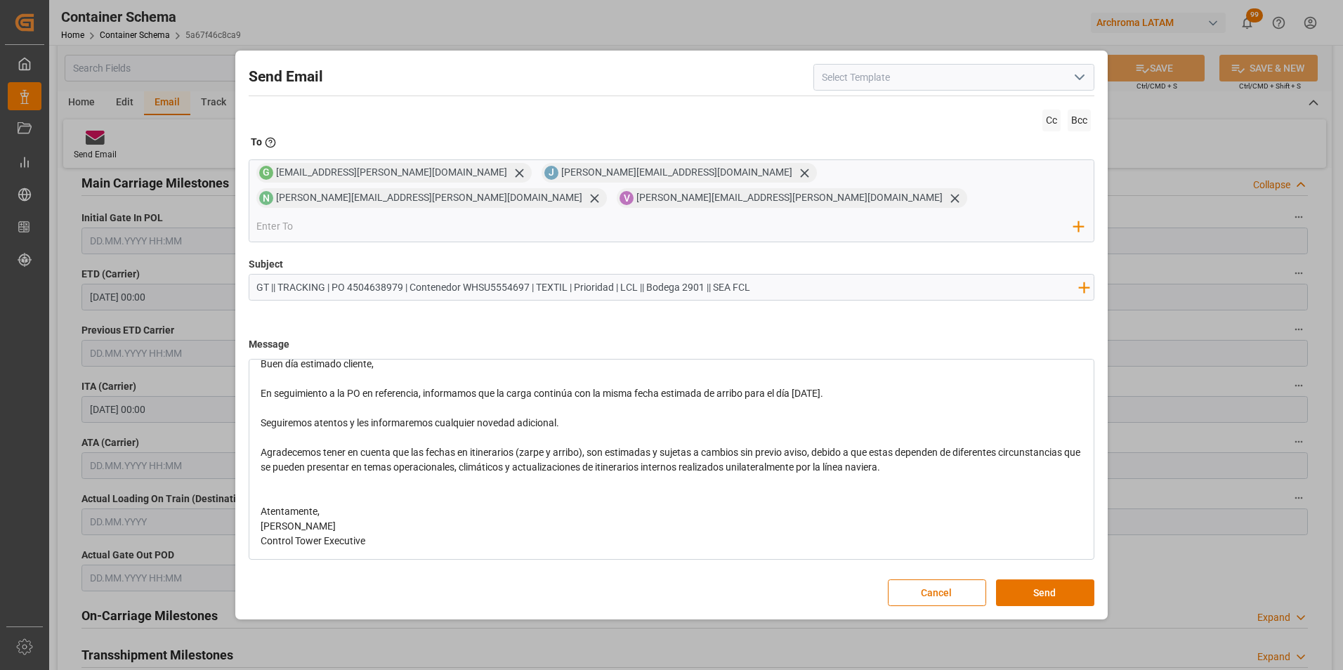
click at [504, 504] on div "Atentamente," at bounding box center [672, 511] width 823 height 15
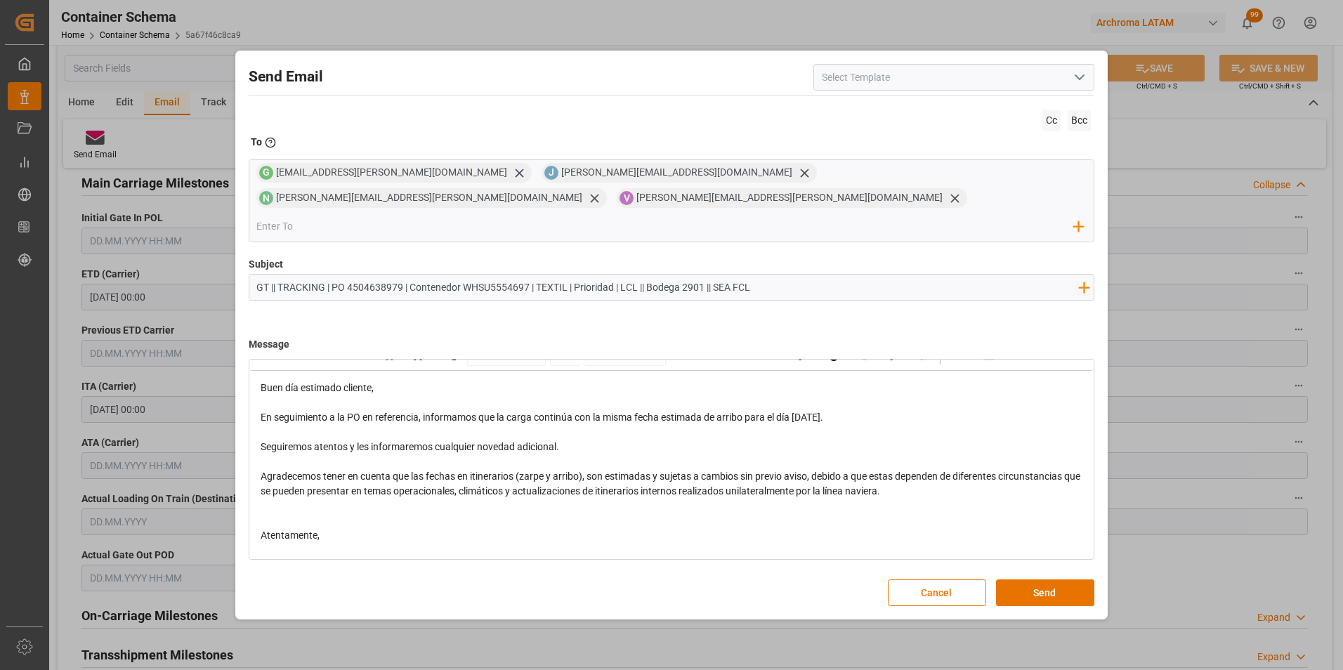
scroll to position [0, 0]
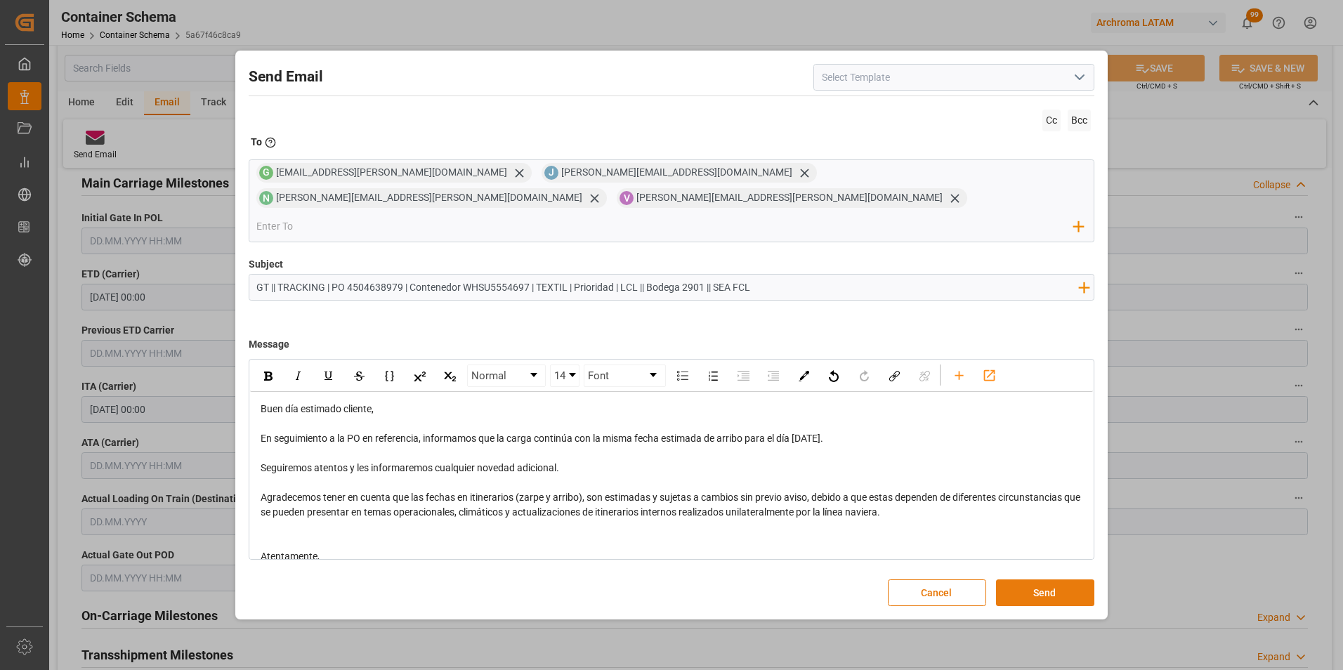
click at [1049, 580] on button "Send" at bounding box center [1045, 593] width 98 height 27
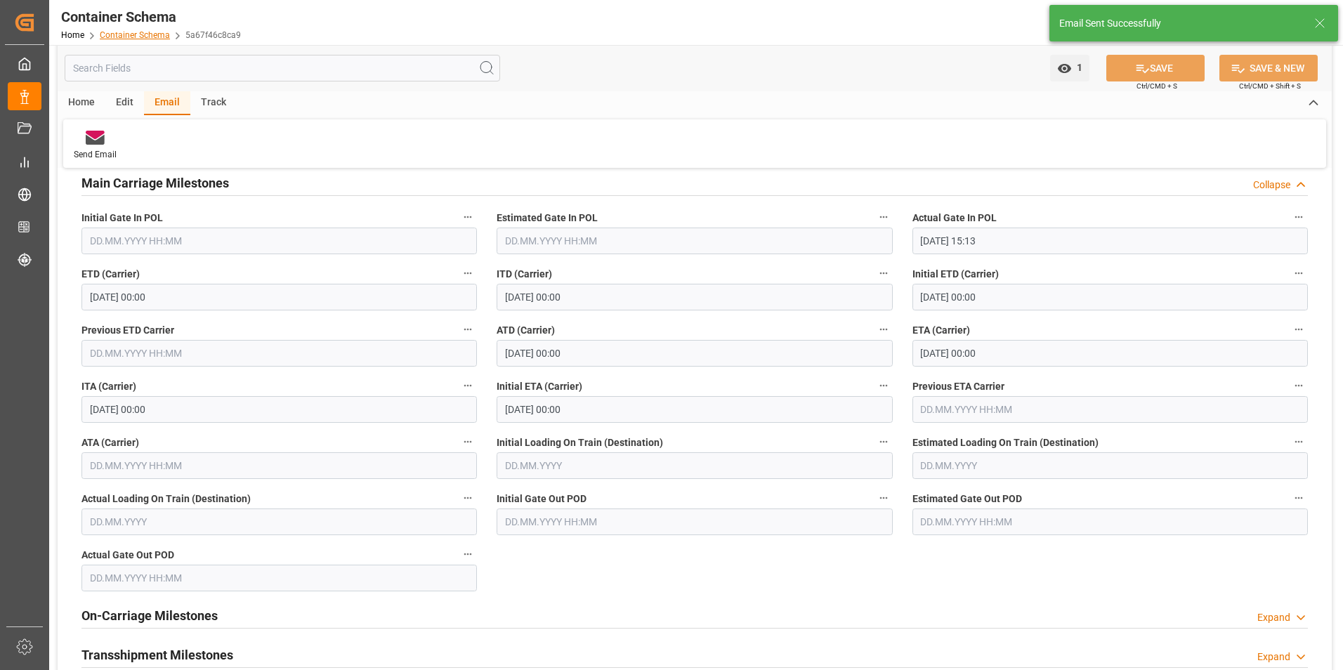
click at [141, 32] on link "Container Schema" at bounding box center [135, 35] width 70 height 10
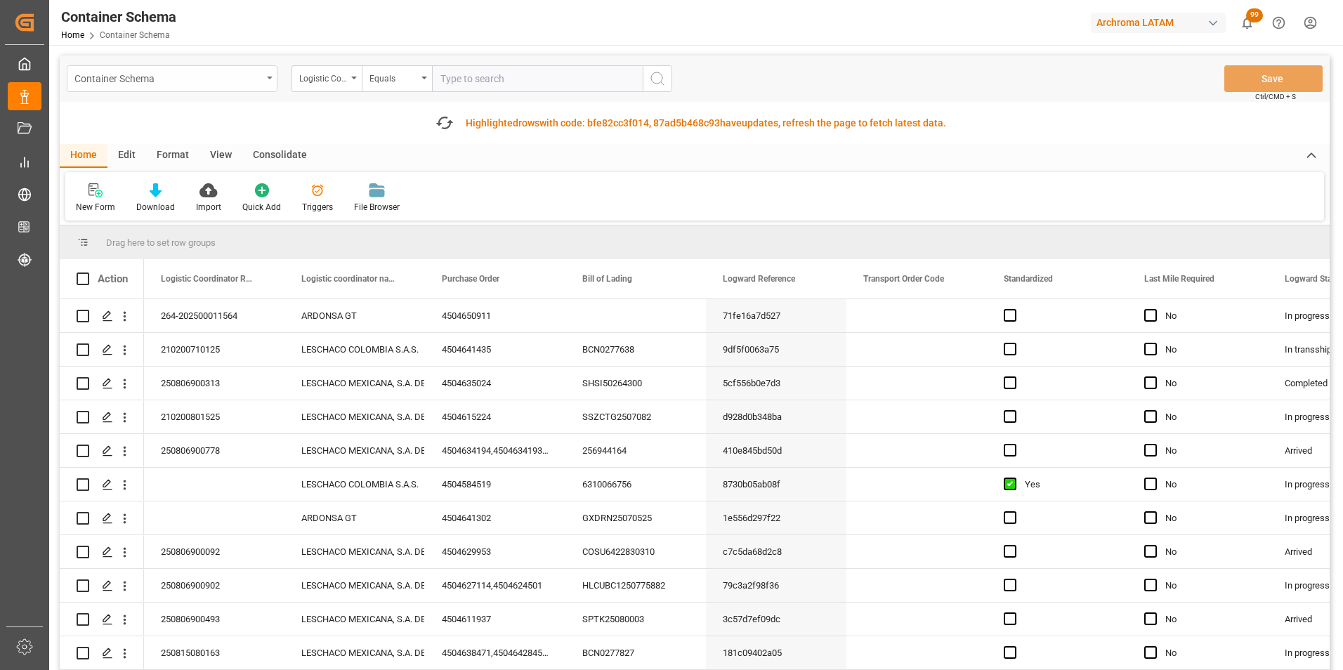
click at [231, 77] on div "Container Schema" at bounding box center [168, 78] width 188 height 18
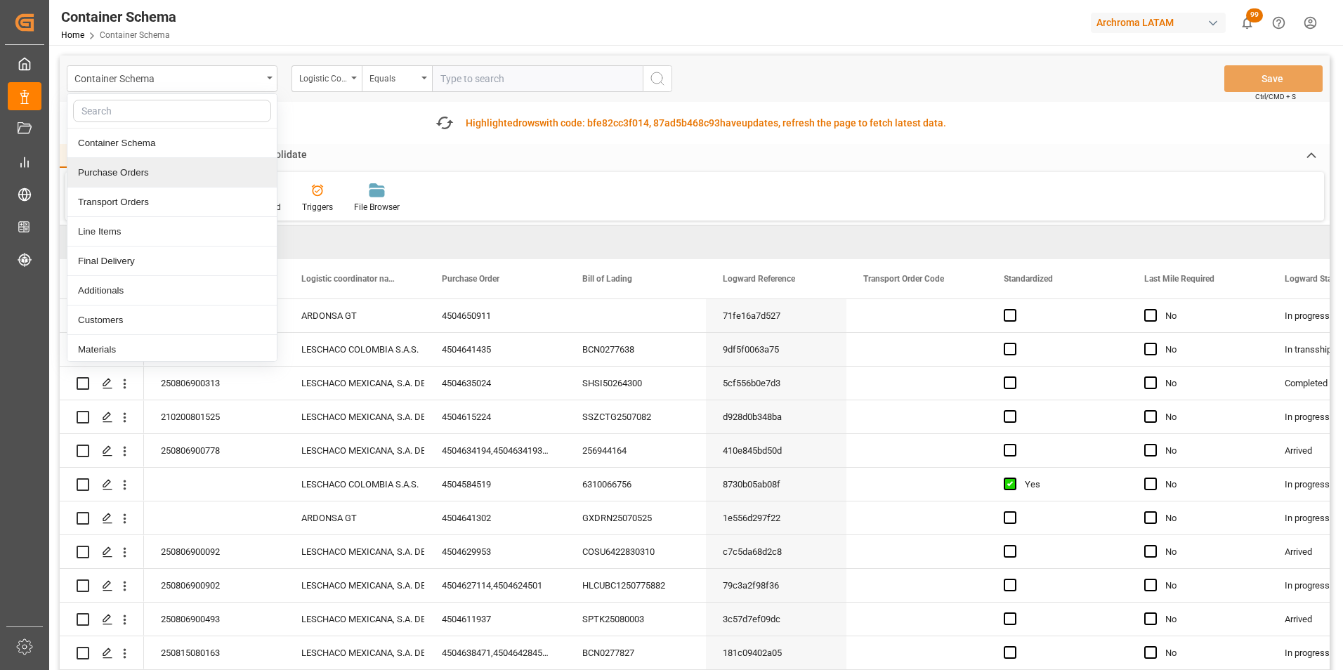
click at [176, 178] on div "Purchase Orders" at bounding box center [171, 173] width 209 height 30
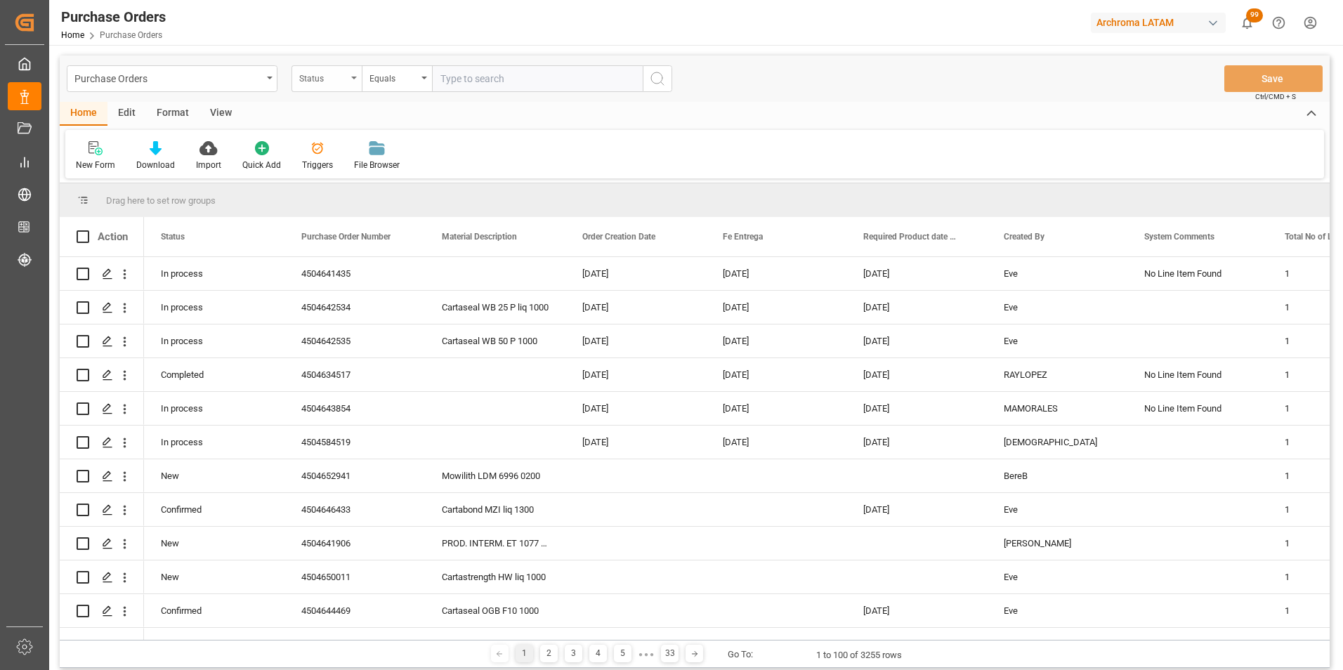
click at [338, 89] on div "Status" at bounding box center [327, 78] width 70 height 27
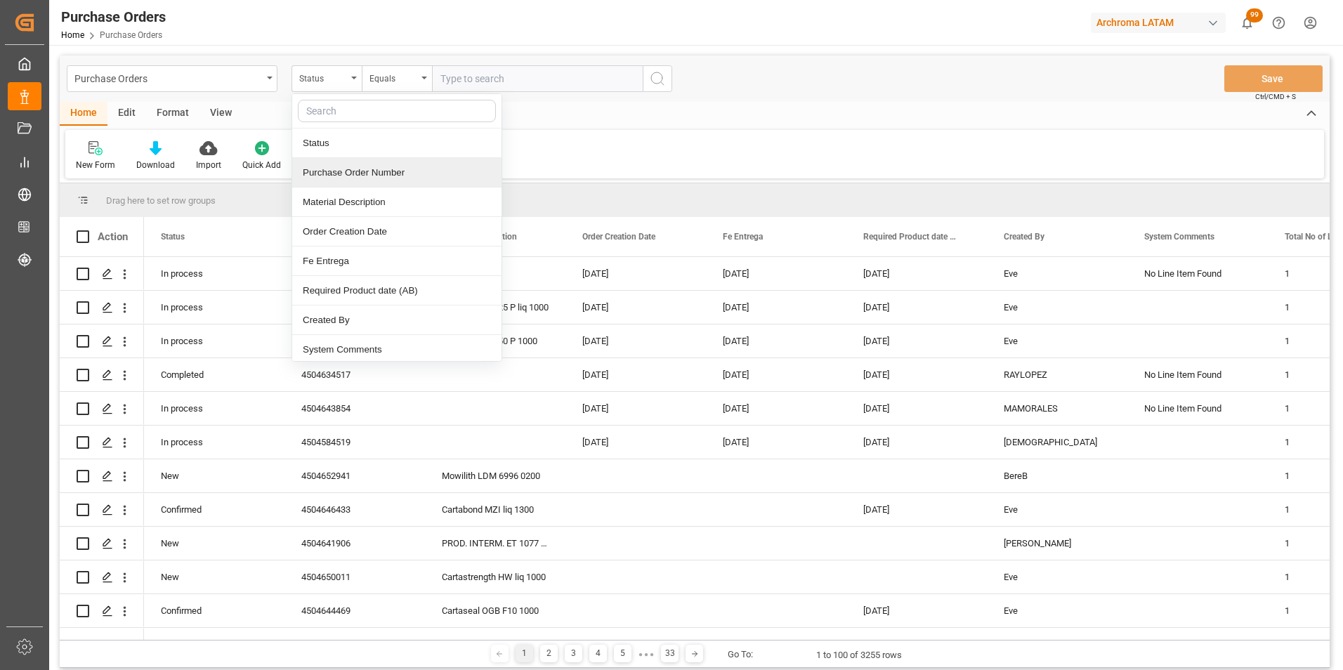
click at [348, 178] on div "Purchase Order Number" at bounding box center [396, 173] width 209 height 30
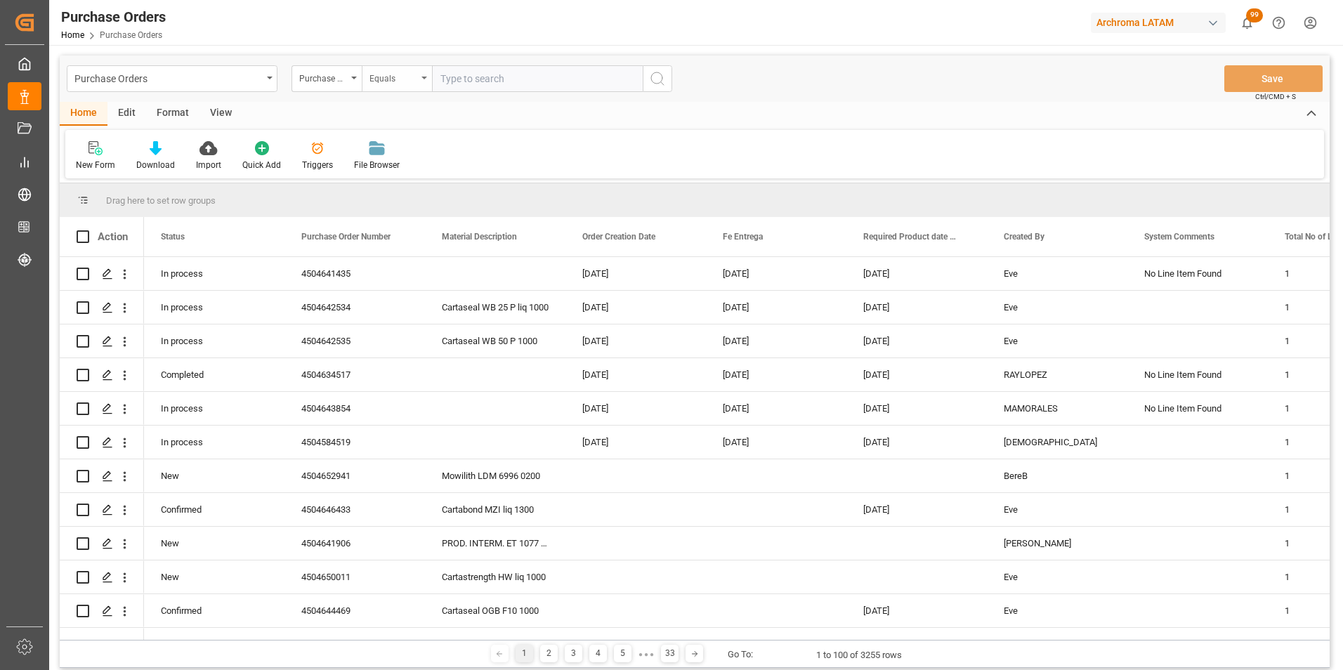
click at [413, 86] on div "Equals" at bounding box center [397, 78] width 70 height 27
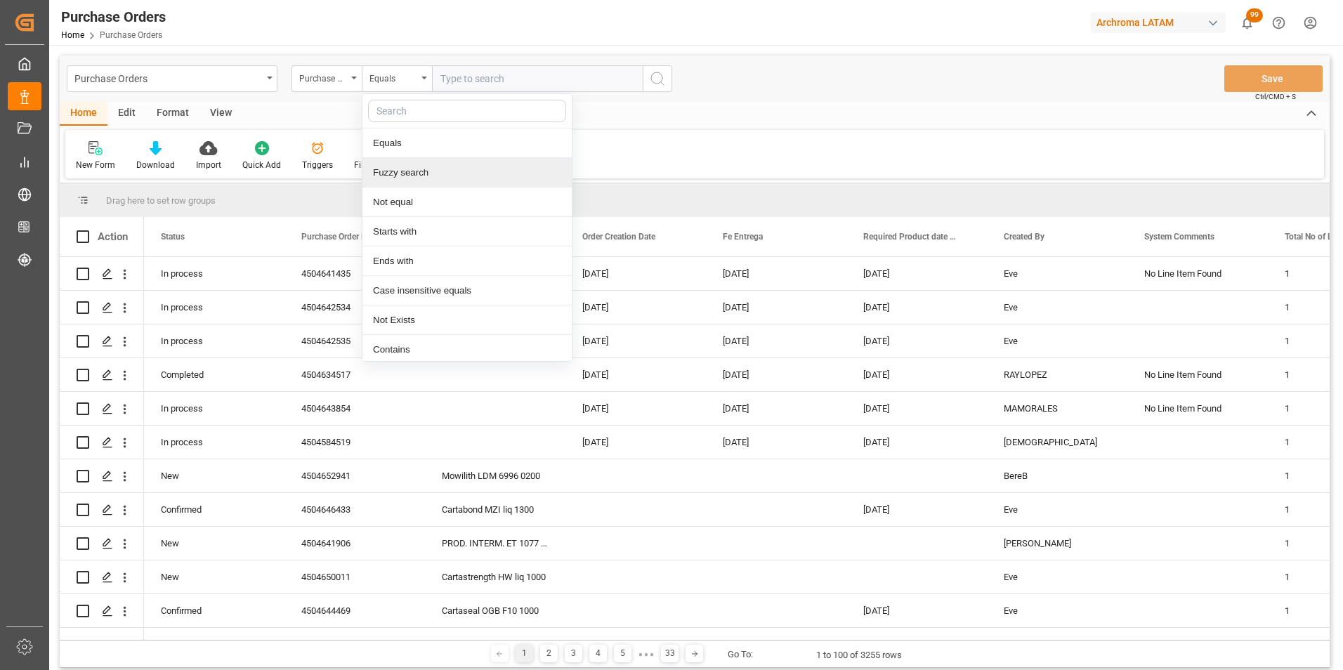
click at [422, 169] on div "Fuzzy search" at bounding box center [467, 173] width 209 height 30
paste input "4504610652"
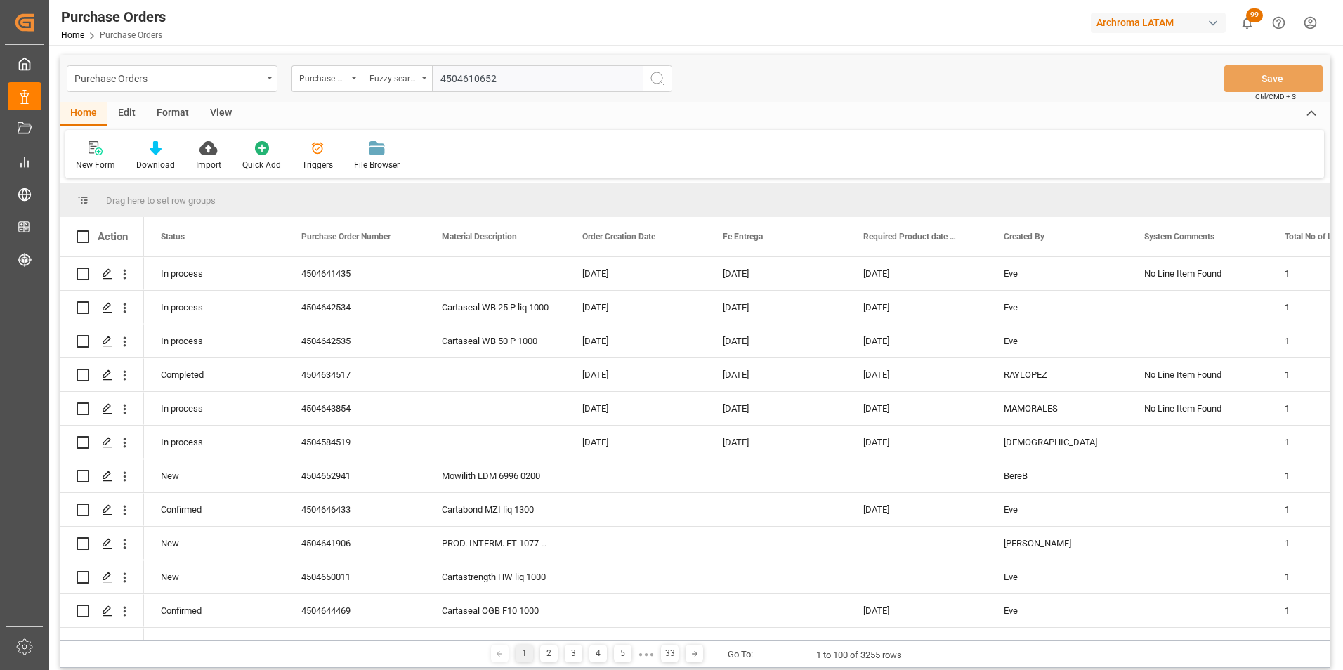
type input "4504610652"
click at [665, 70] on icon "search button" at bounding box center [657, 78] width 17 height 17
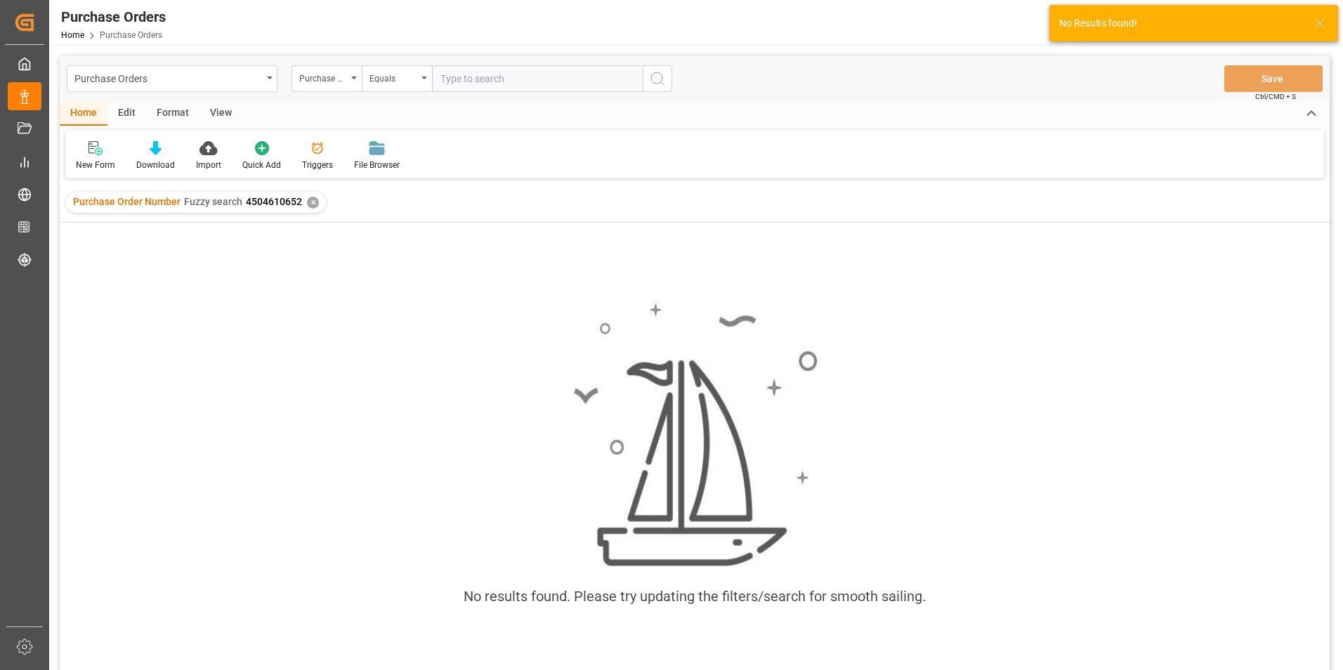
click at [313, 204] on div "✕" at bounding box center [313, 203] width 12 height 12
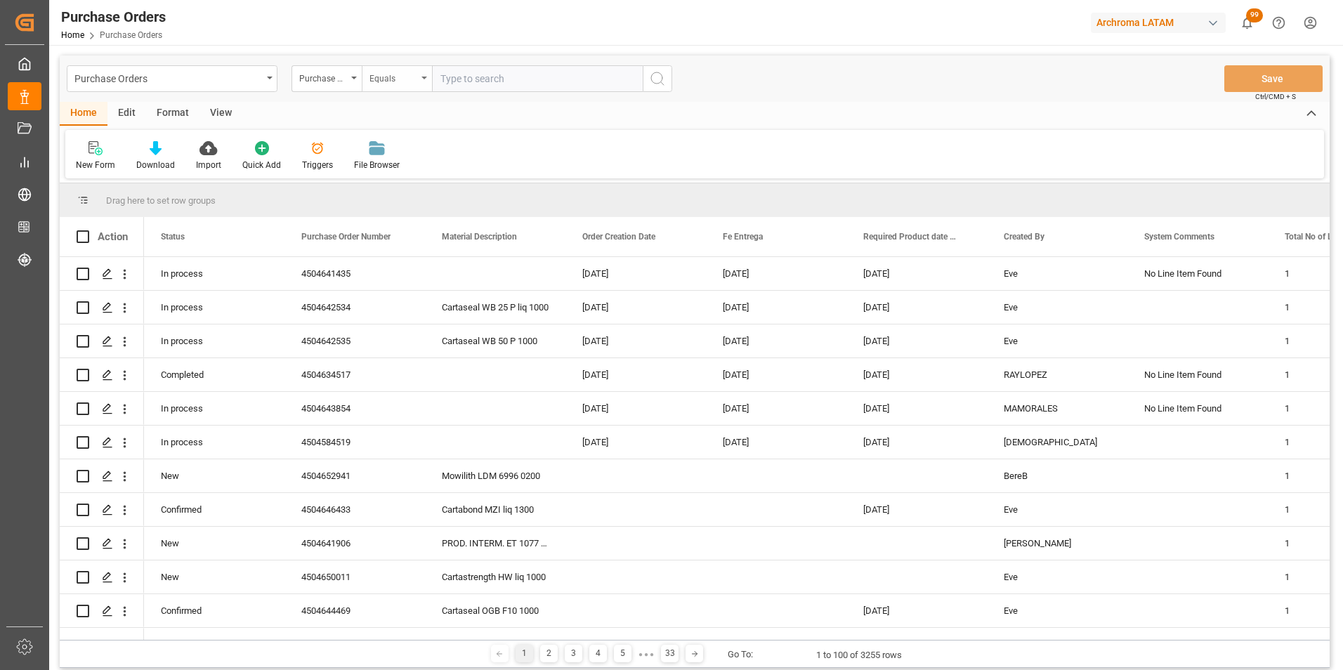
click at [389, 76] on div "Equals" at bounding box center [394, 77] width 48 height 16
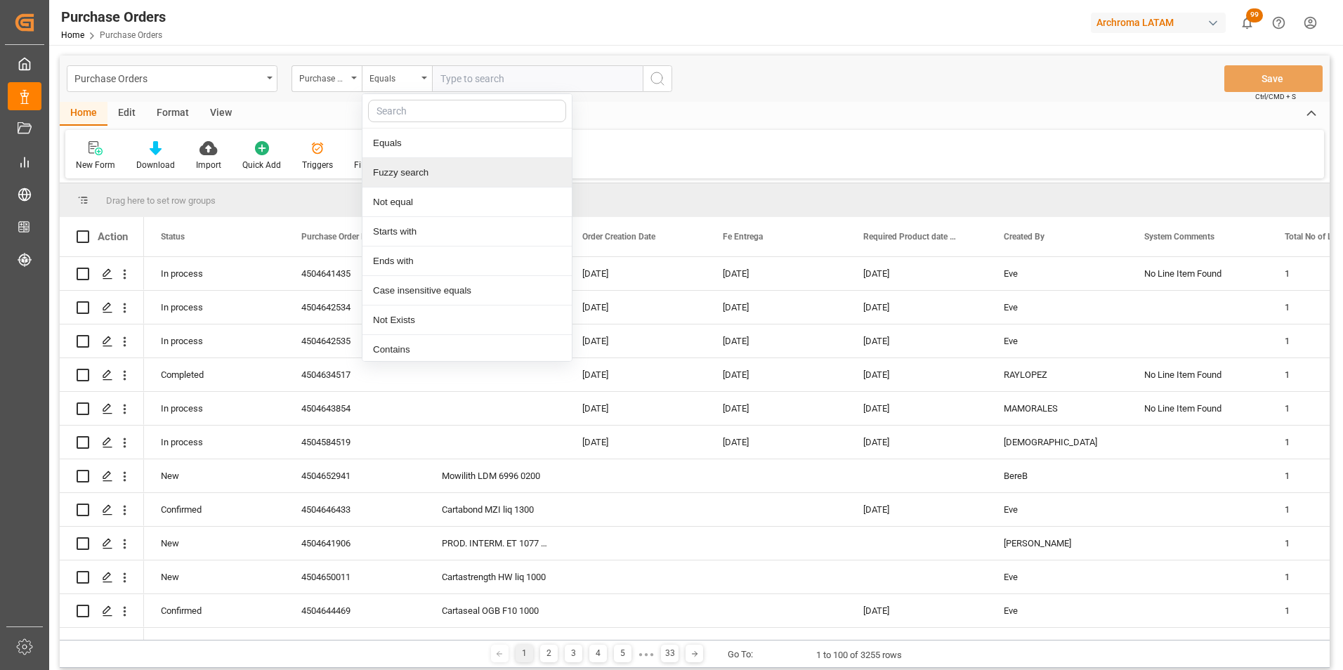
click at [418, 174] on div "Fuzzy search" at bounding box center [467, 173] width 209 height 30
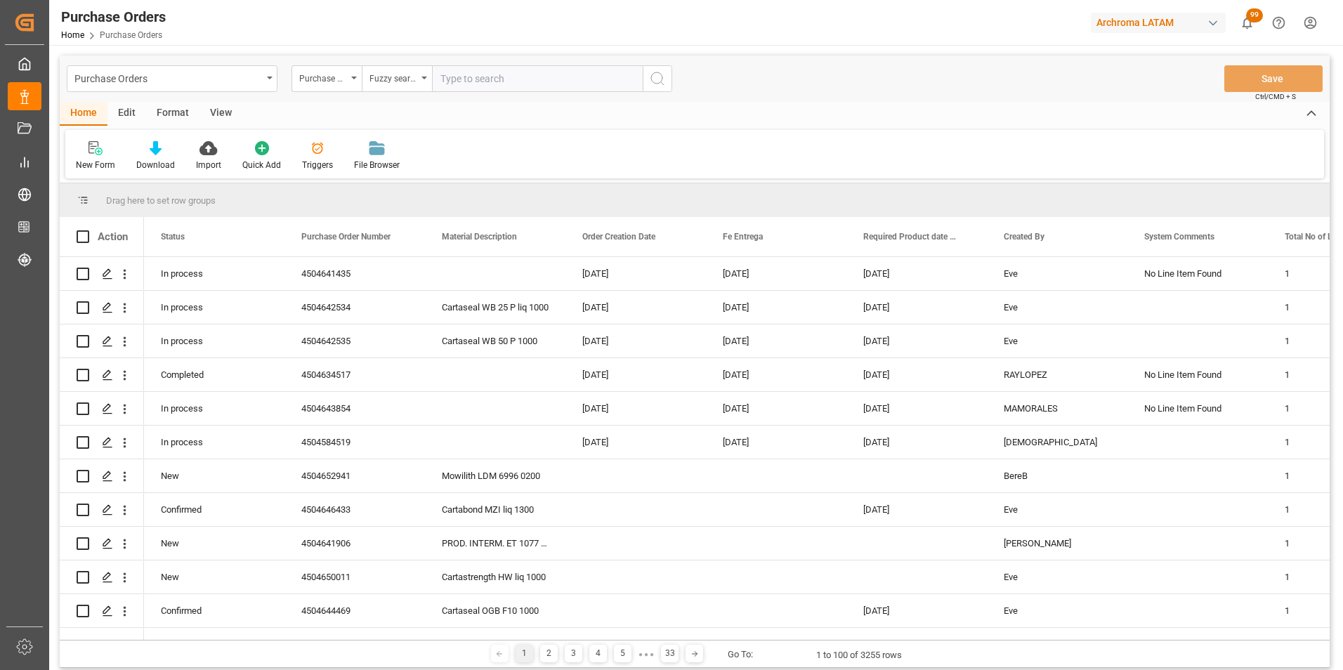
paste input "4504590141"
type input "4504590141"
click at [648, 79] on button "search button" at bounding box center [658, 78] width 30 height 27
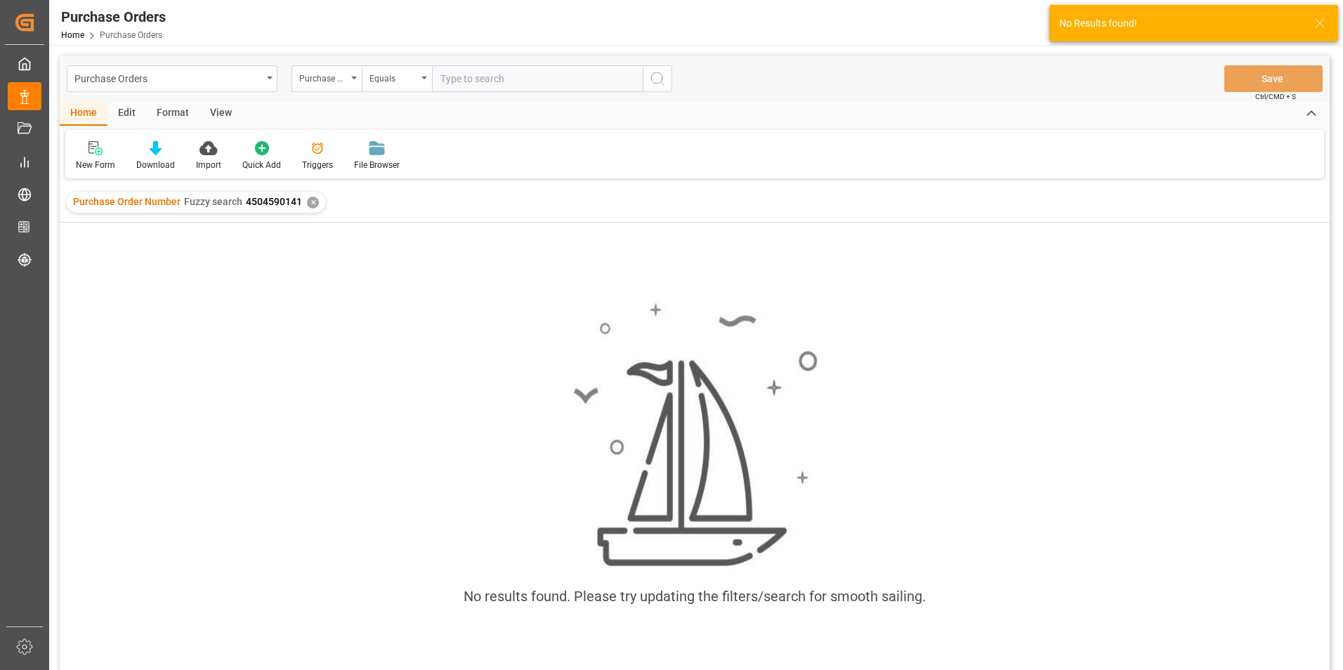
click at [314, 202] on div "✕" at bounding box center [313, 203] width 12 height 12
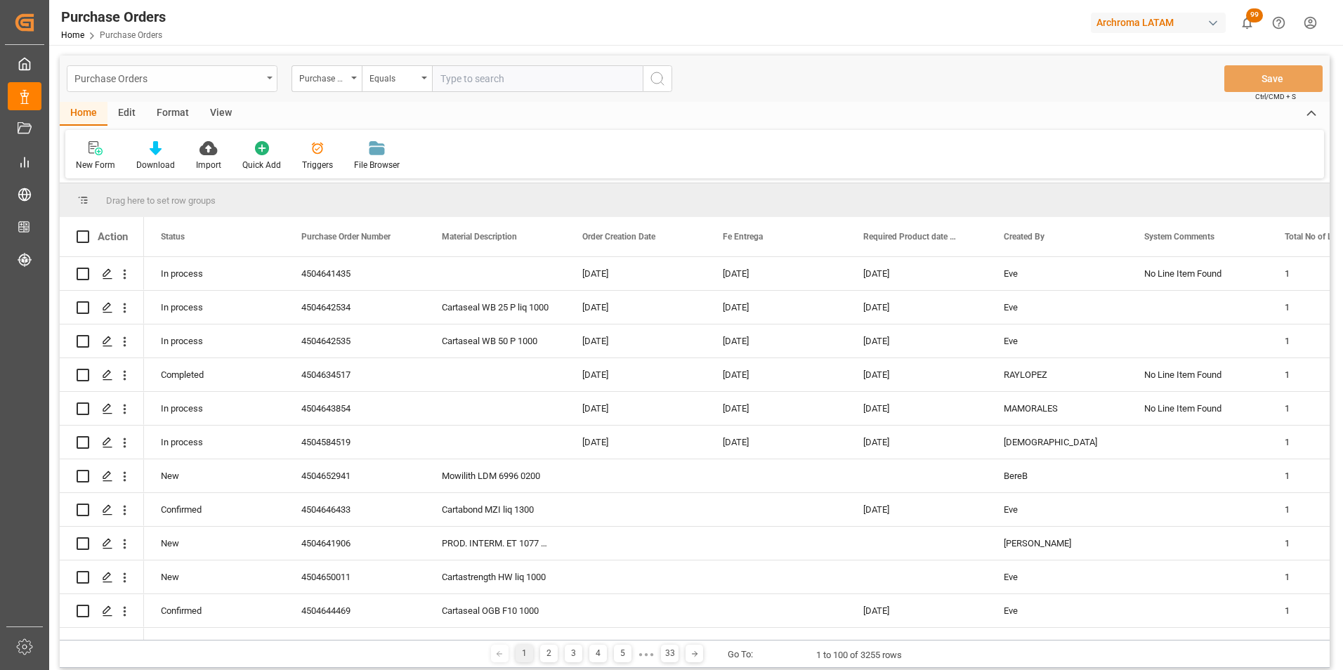
click at [233, 73] on div "Purchase Orders" at bounding box center [168, 78] width 188 height 18
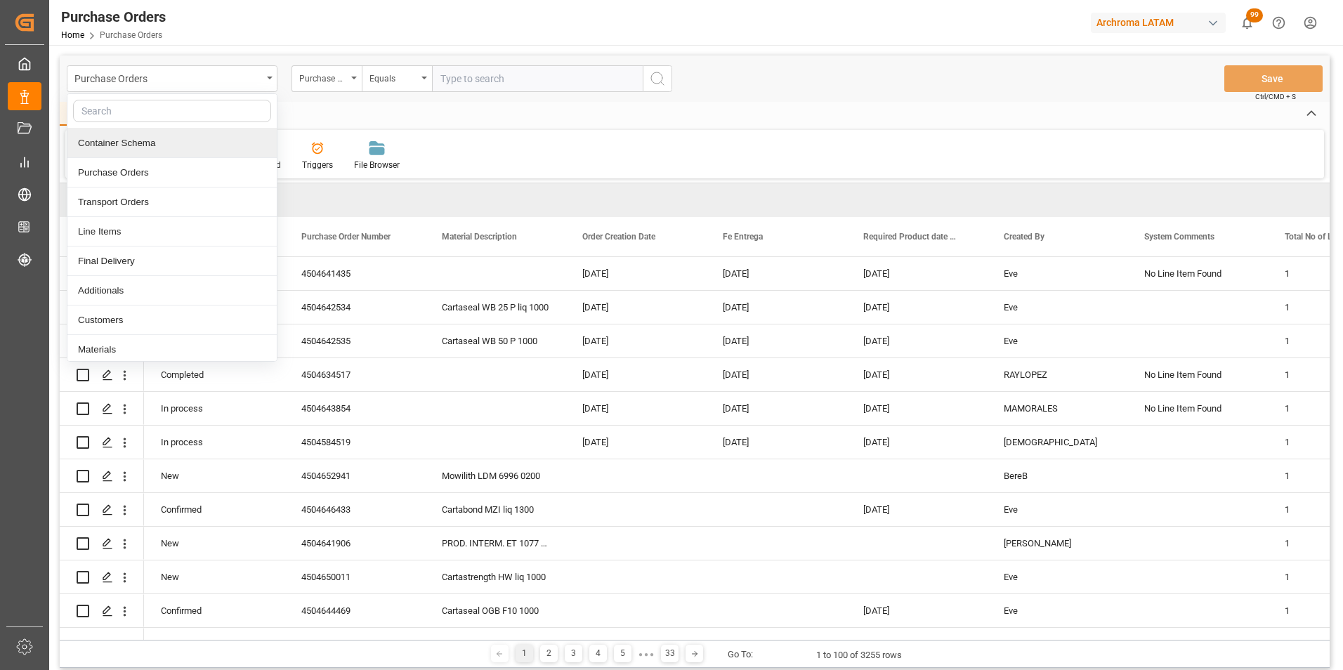
click at [172, 151] on div "Container Schema" at bounding box center [171, 144] width 209 height 30
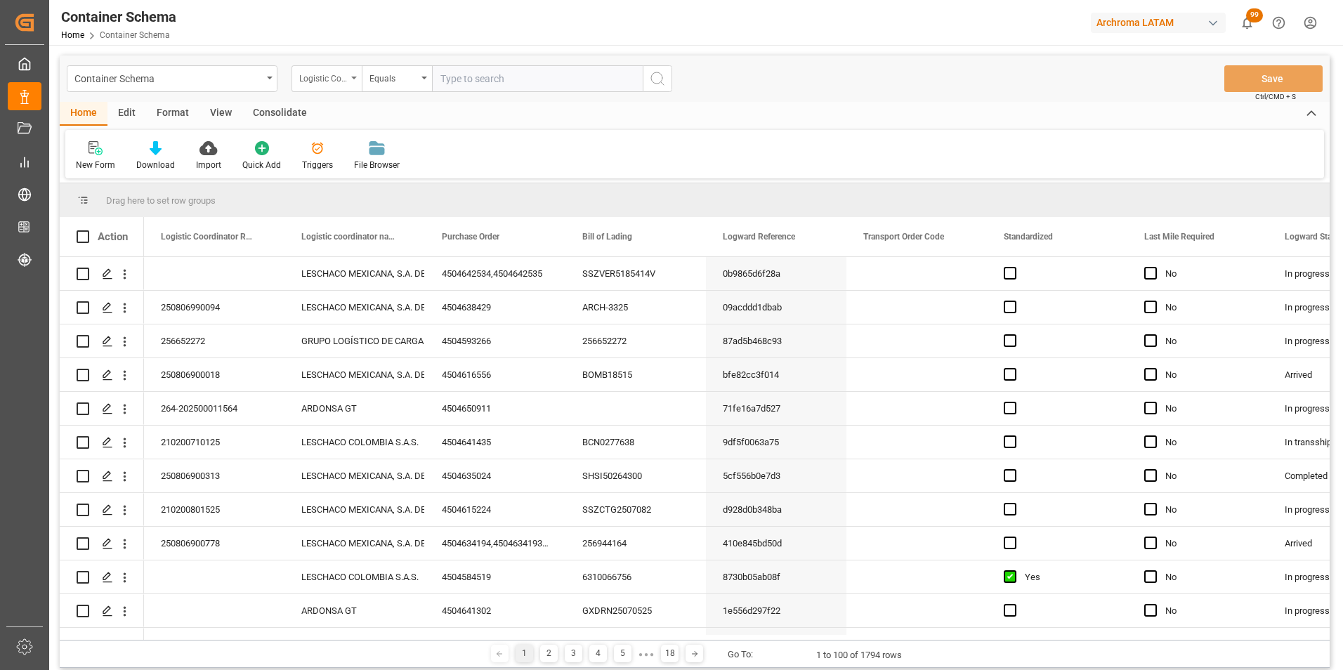
click at [347, 84] on div "Logistic Coordinator Reference Number" at bounding box center [327, 78] width 70 height 27
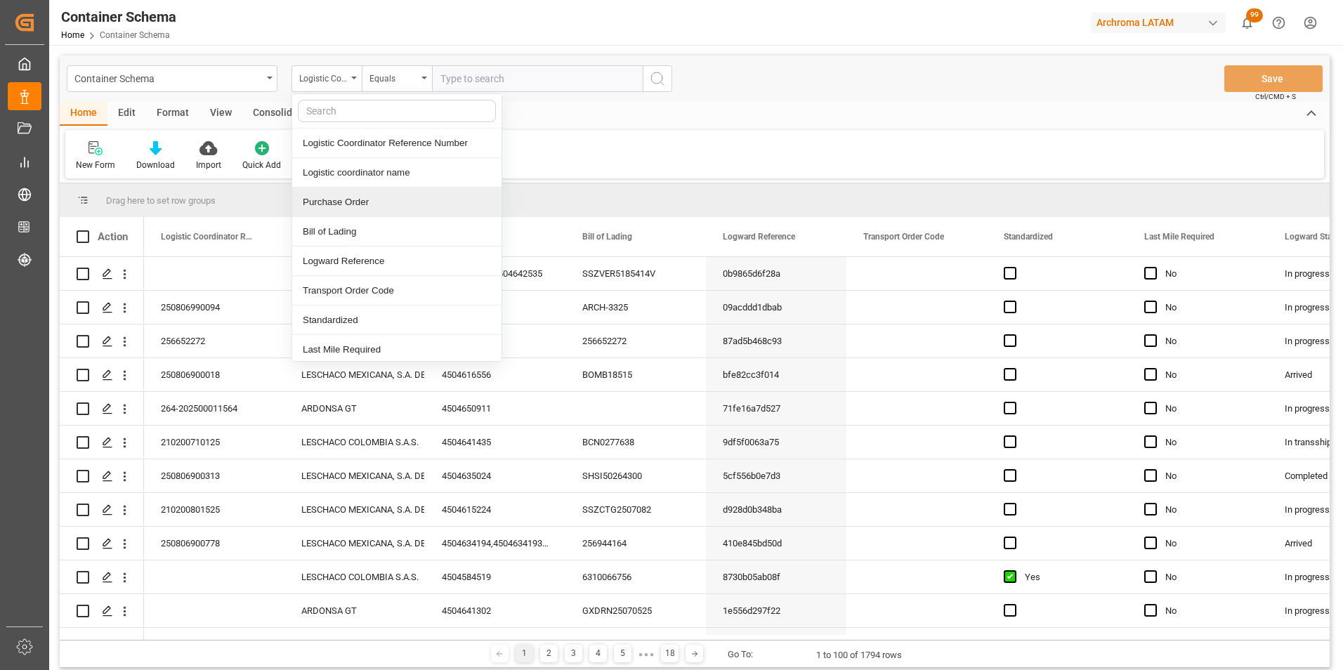
click at [351, 207] on div "Purchase Order" at bounding box center [396, 203] width 209 height 30
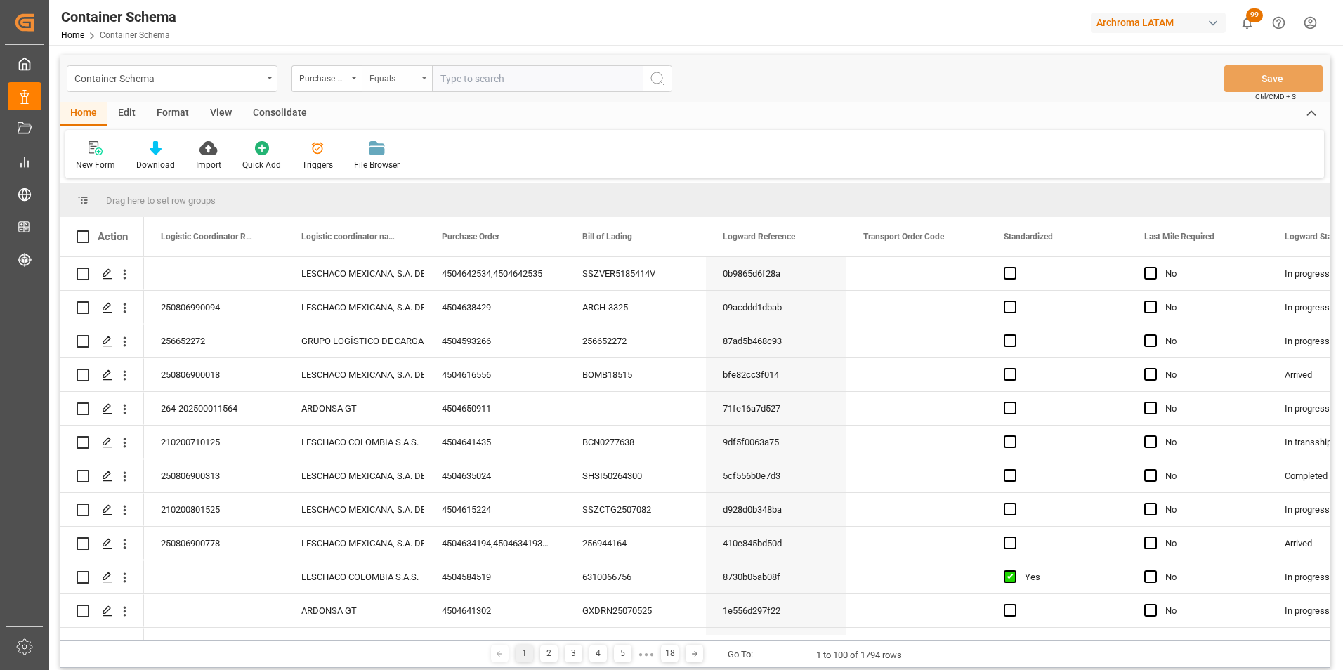
click at [369, 77] on div "Equals" at bounding box center [397, 78] width 70 height 27
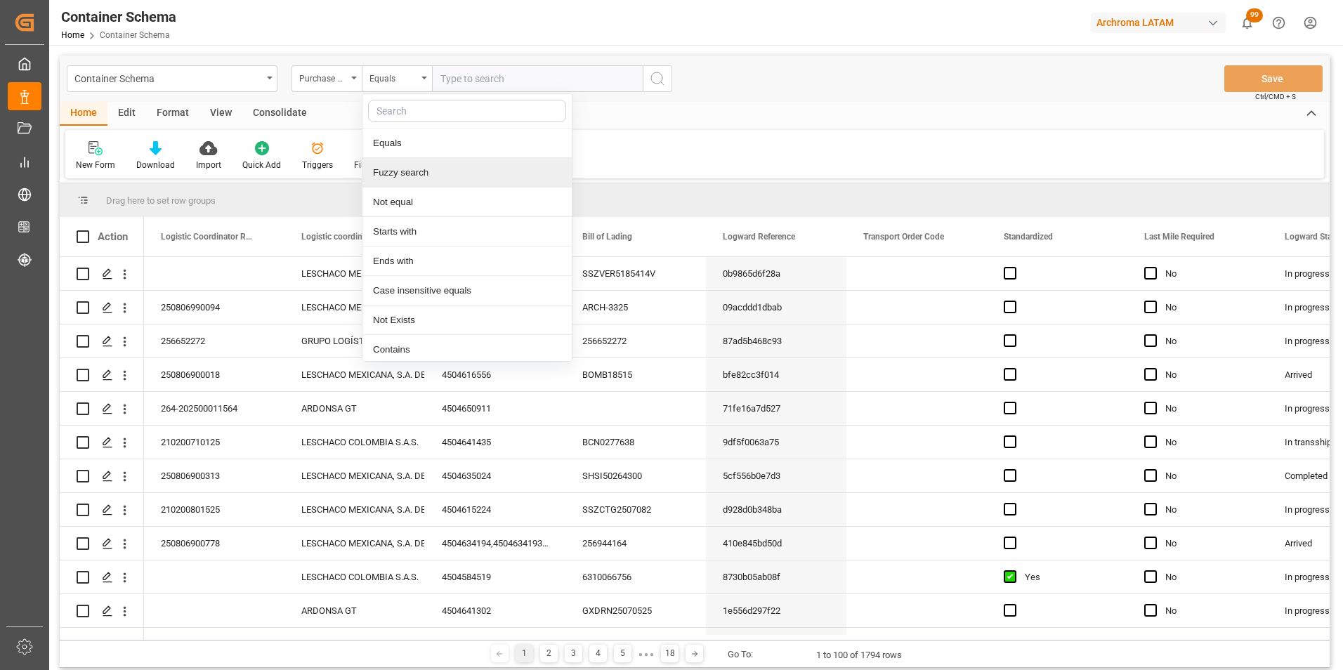
click at [408, 176] on div "Fuzzy search" at bounding box center [467, 173] width 209 height 30
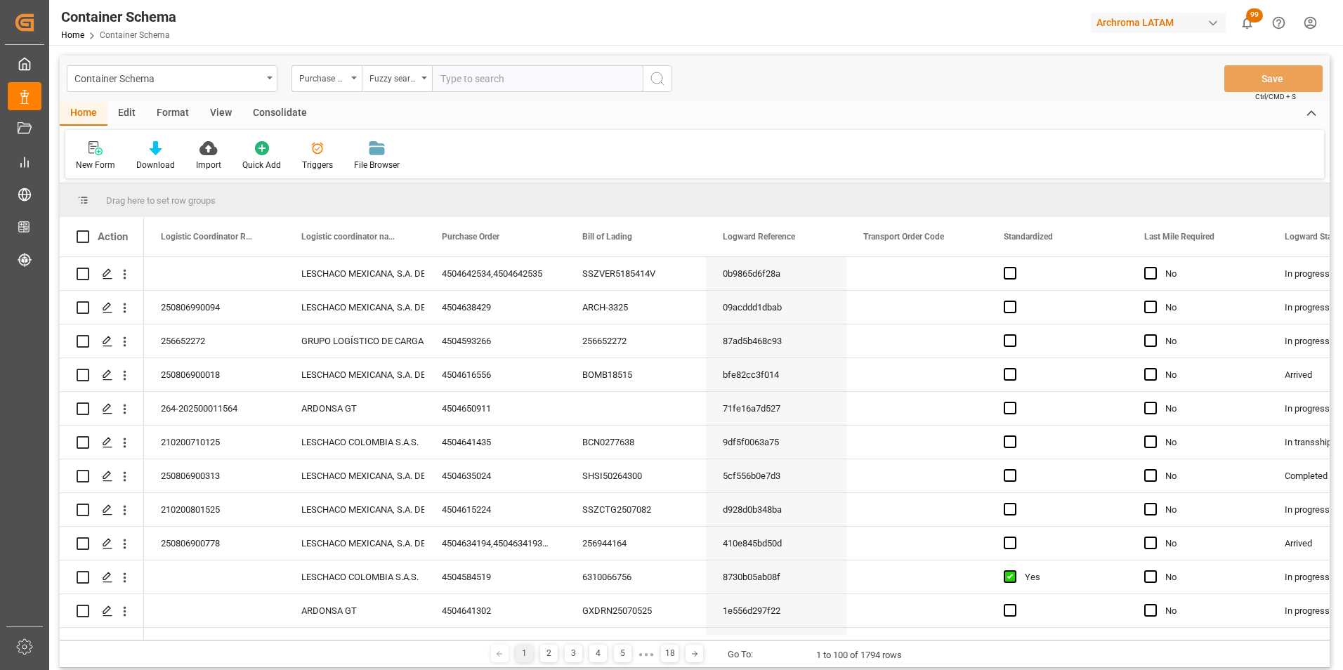
paste input "4504641919"
type input "4504641919"
click at [652, 86] on icon "search button" at bounding box center [657, 78] width 17 height 17
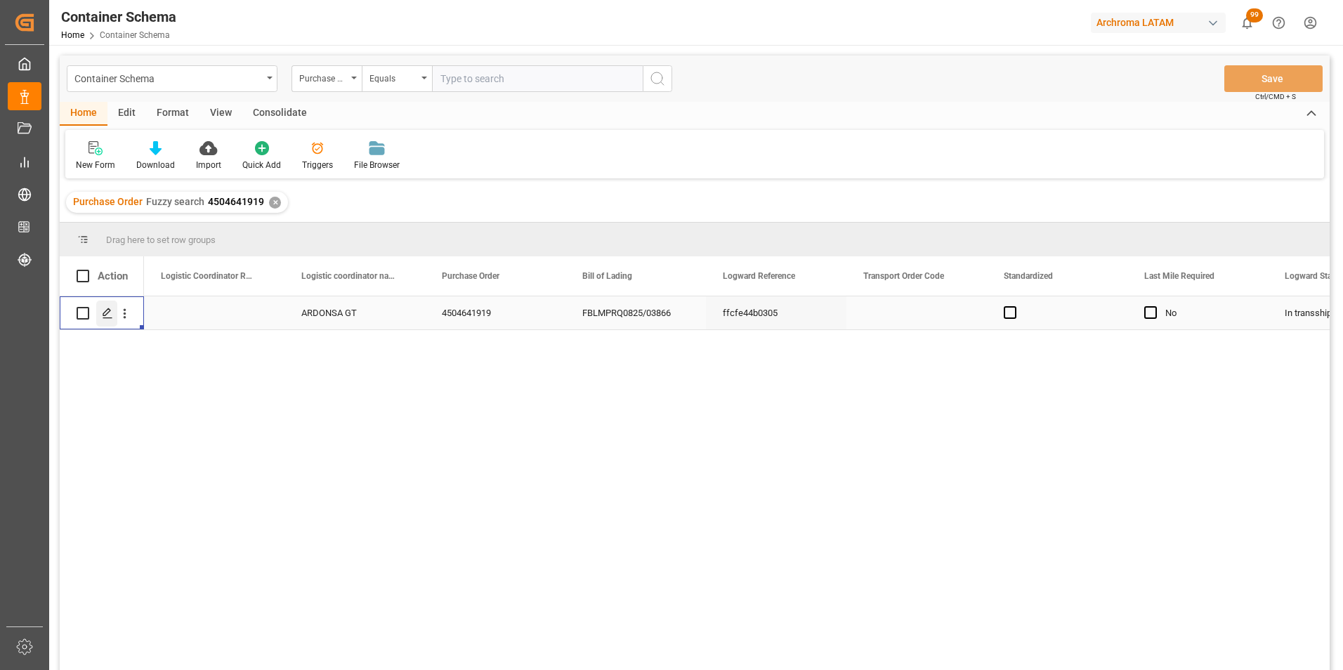
click at [110, 320] on div "Press SPACE to select this row." at bounding box center [106, 314] width 21 height 26
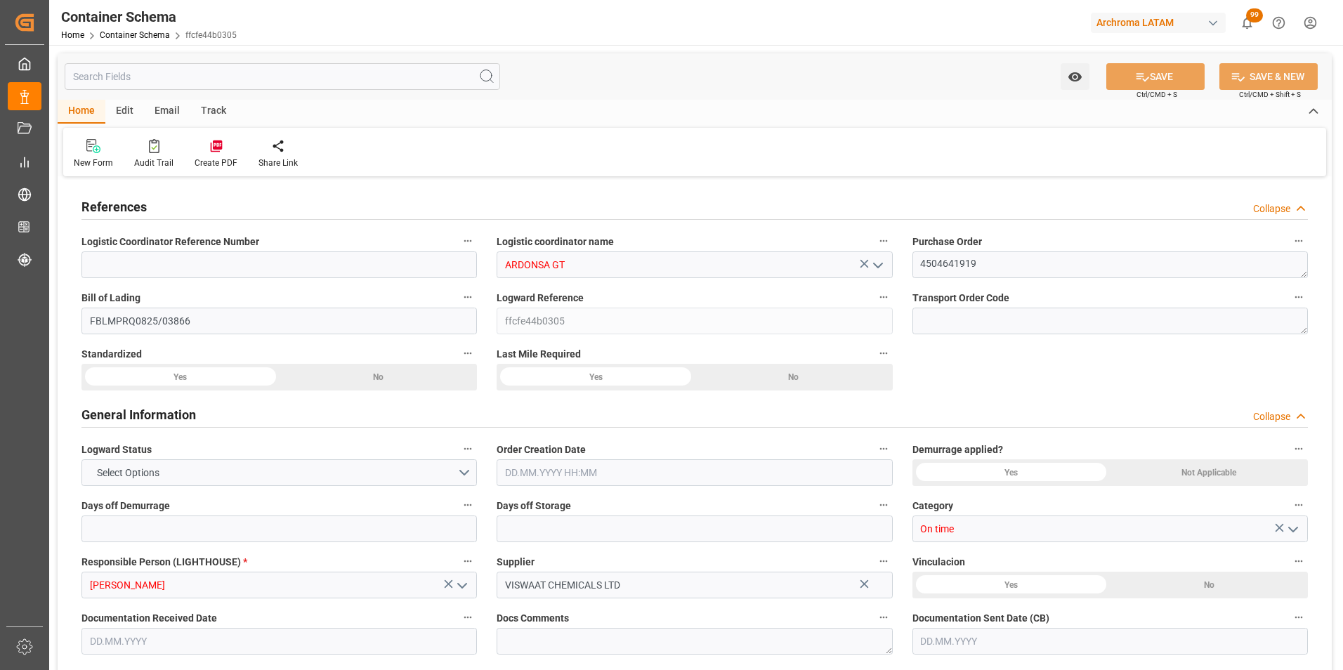
type input "0"
type input "1"
type input "5"
type input "4600"
type input "4864"
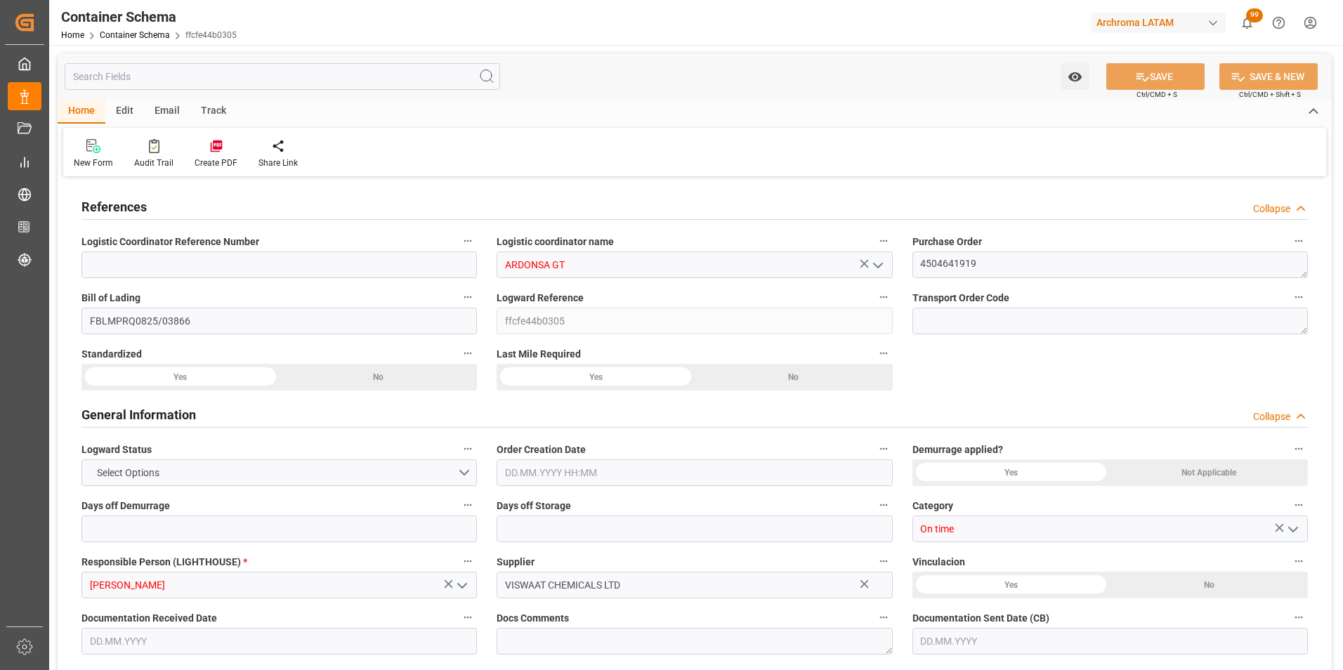
type input "Hapag Lloyd"
type input "Hapag Lloyd Aktiengesellschaft"
type input "INNSA"
type input "GTPRQ"
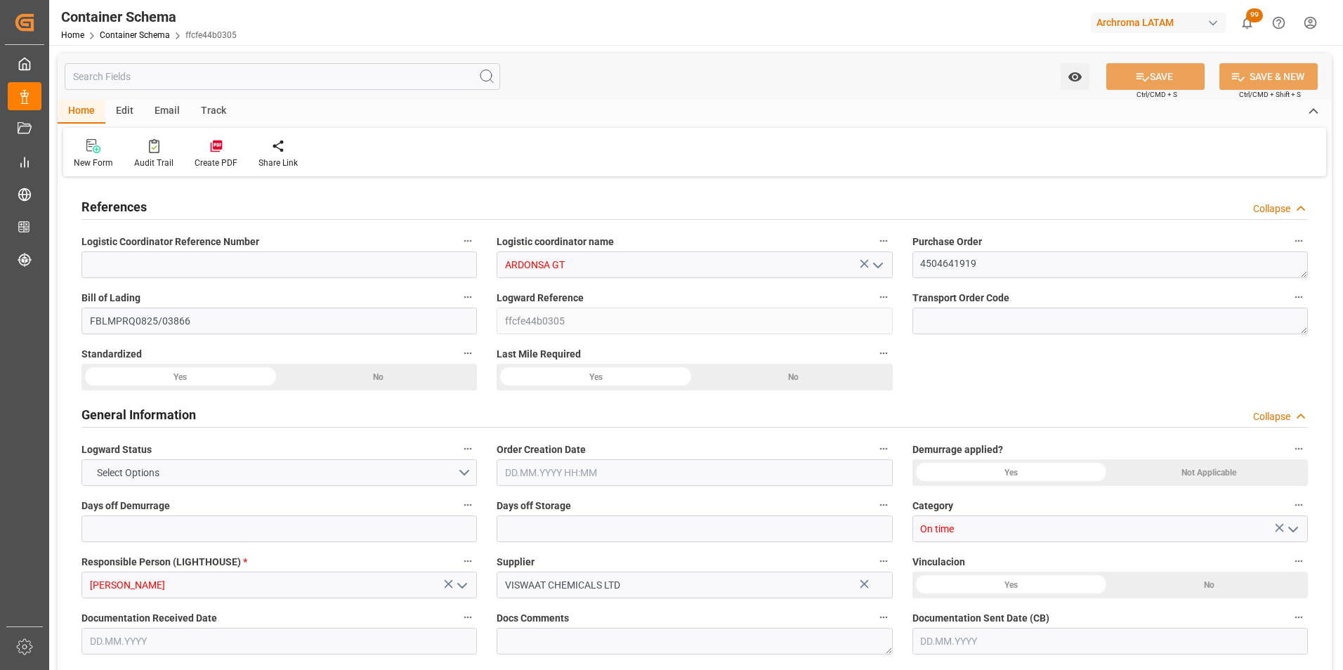
type input "9294850"
type input "05.08.2025 07:30"
type input "05.08.2025"
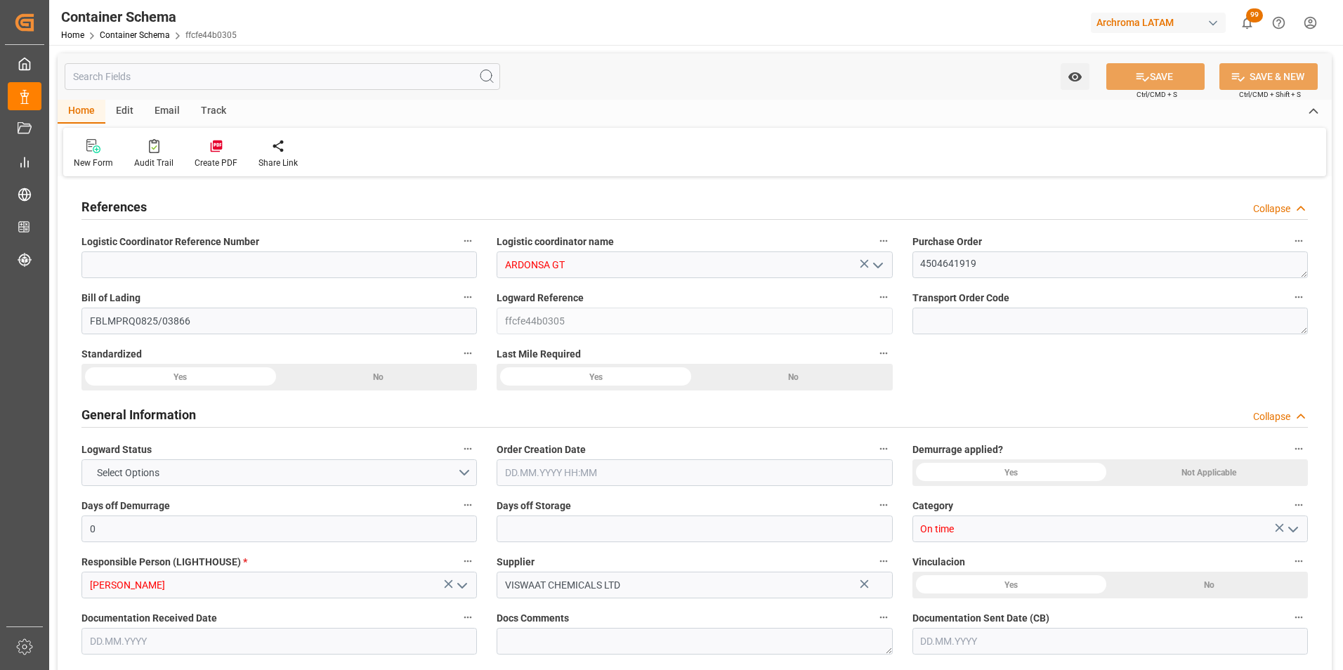
type input "15.10.2025"
type input "05.08.2025 00:00"
type input "08.08.2025 01:00"
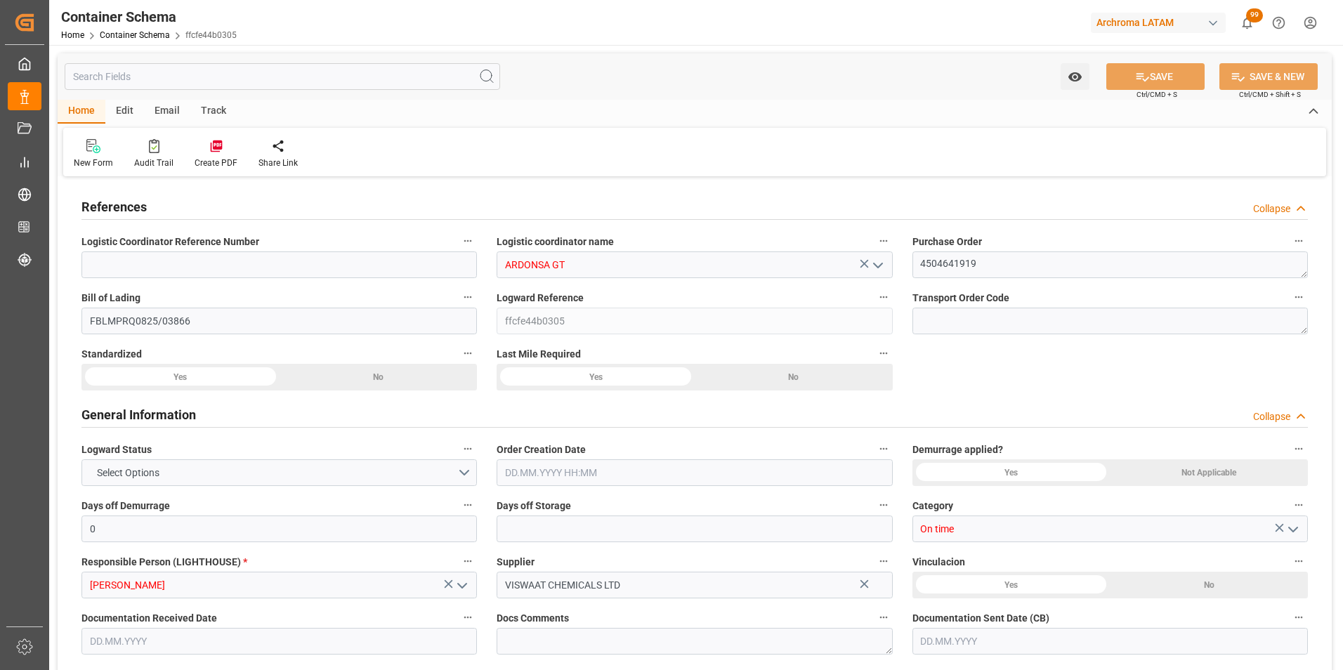
type input "07.08.2025 00:00"
type input "15.10.2025 04:00"
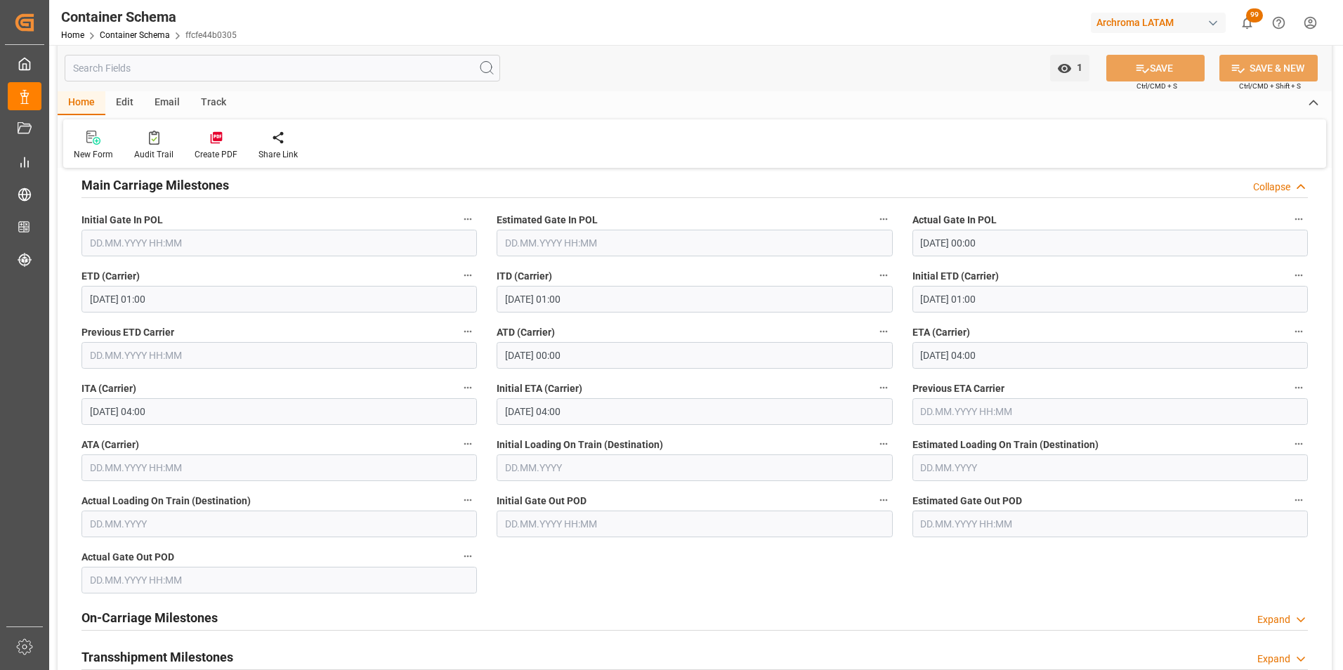
scroll to position [1757, 0]
click at [932, 353] on input "15.10.2025 04:00" at bounding box center [1111, 353] width 396 height 27
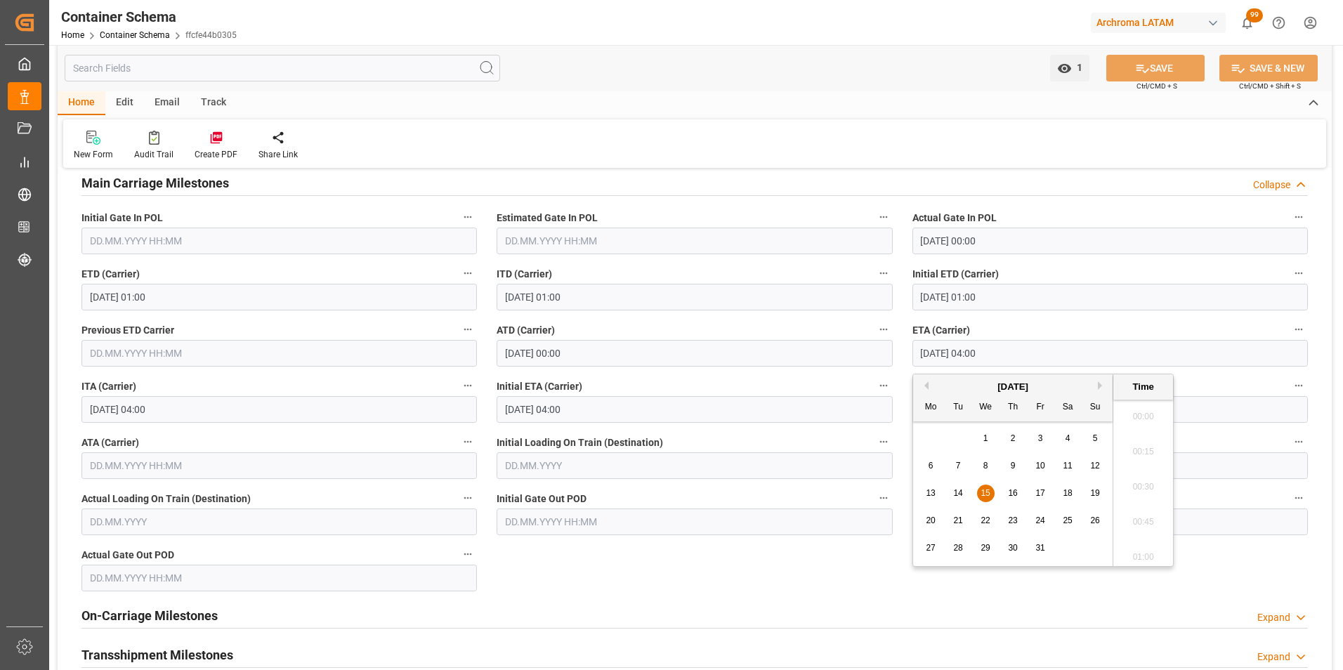
scroll to position [497, 0]
click at [1045, 521] on span "24" at bounding box center [1040, 521] width 9 height 10
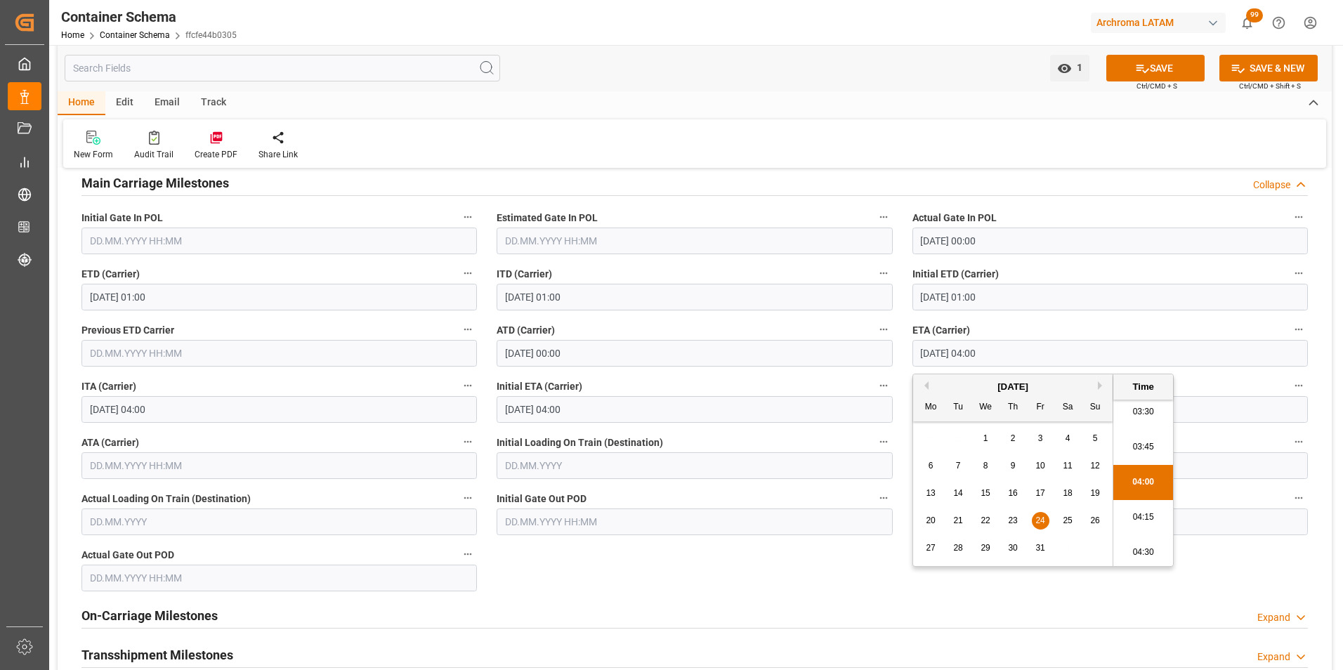
click at [1145, 486] on li "04:00" at bounding box center [1144, 482] width 60 height 35
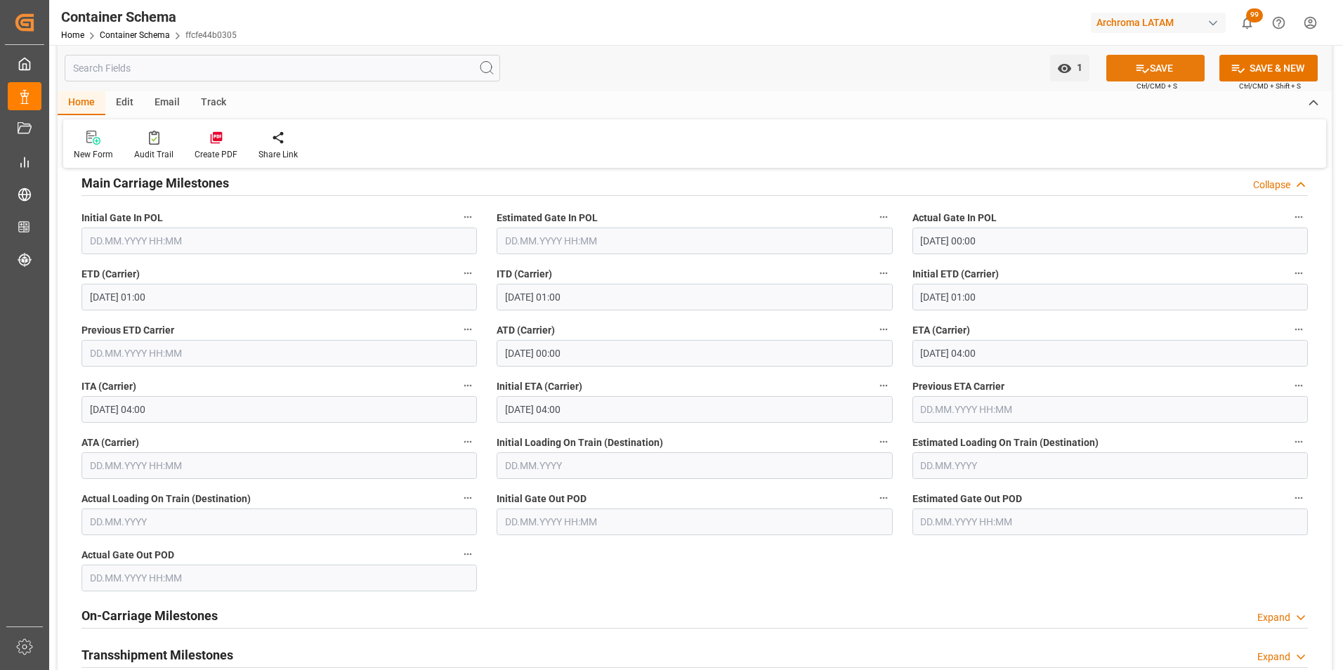
click at [1171, 57] on button "SAVE" at bounding box center [1156, 68] width 98 height 27
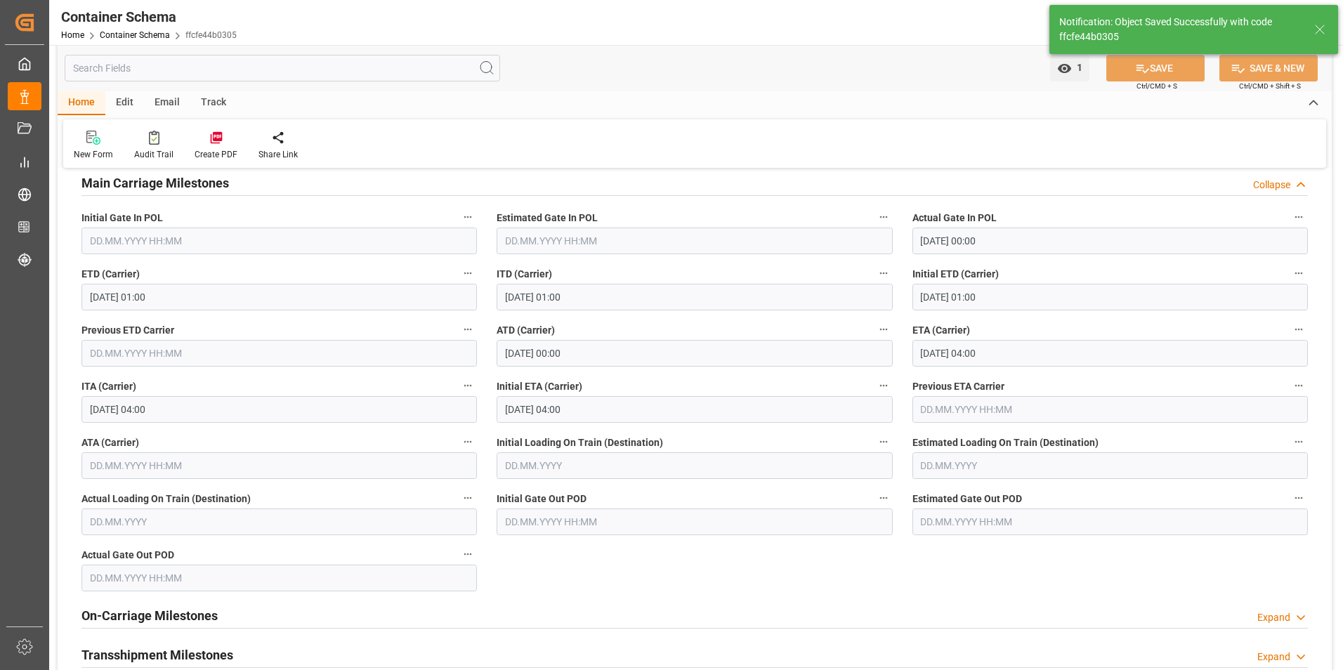
type input "24.10.2025 00:00"
type input "15.10.2025 00:00"
click at [169, 105] on div "Email" at bounding box center [167, 103] width 46 height 24
click at [100, 159] on div "Send Email" at bounding box center [95, 154] width 43 height 13
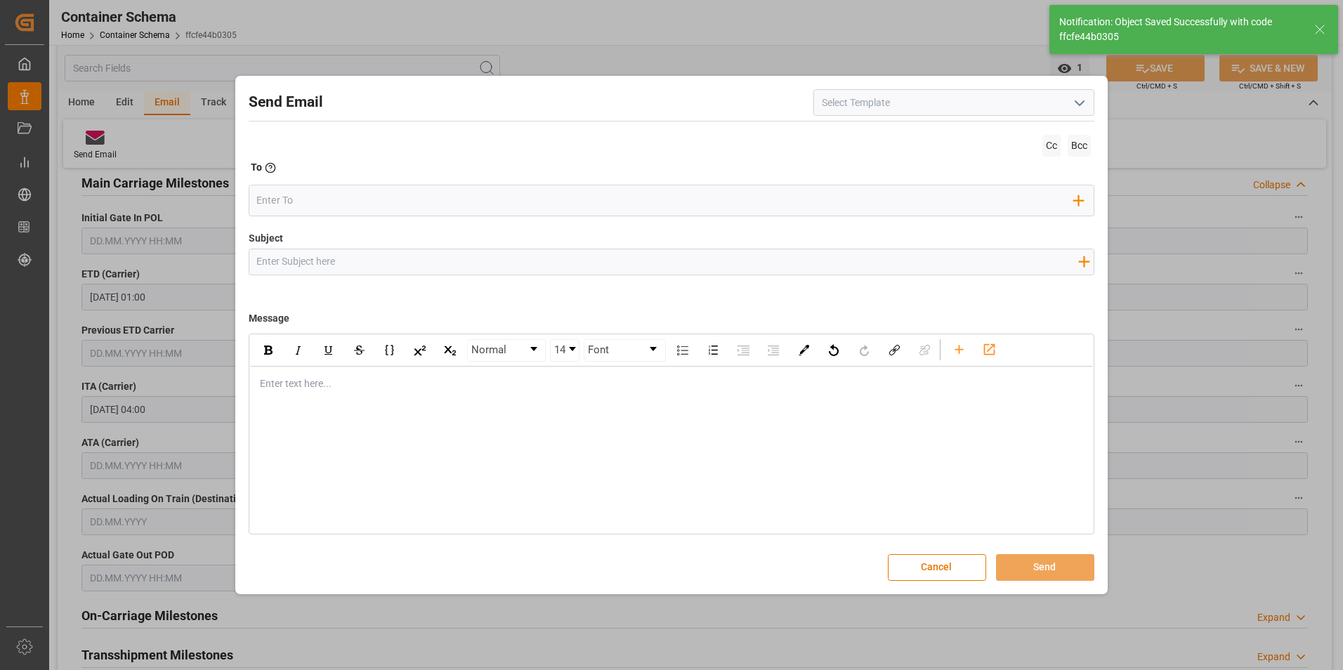
click at [1071, 110] on button "open menu" at bounding box center [1079, 103] width 21 height 22
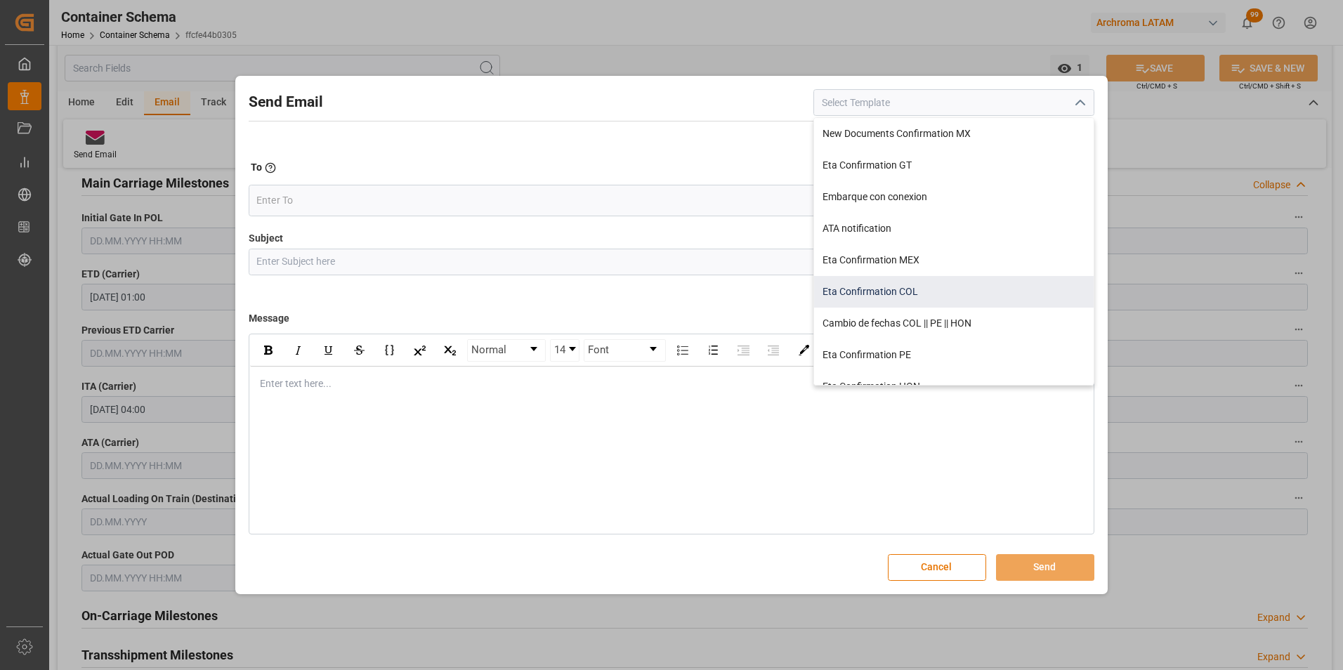
scroll to position [141, 0]
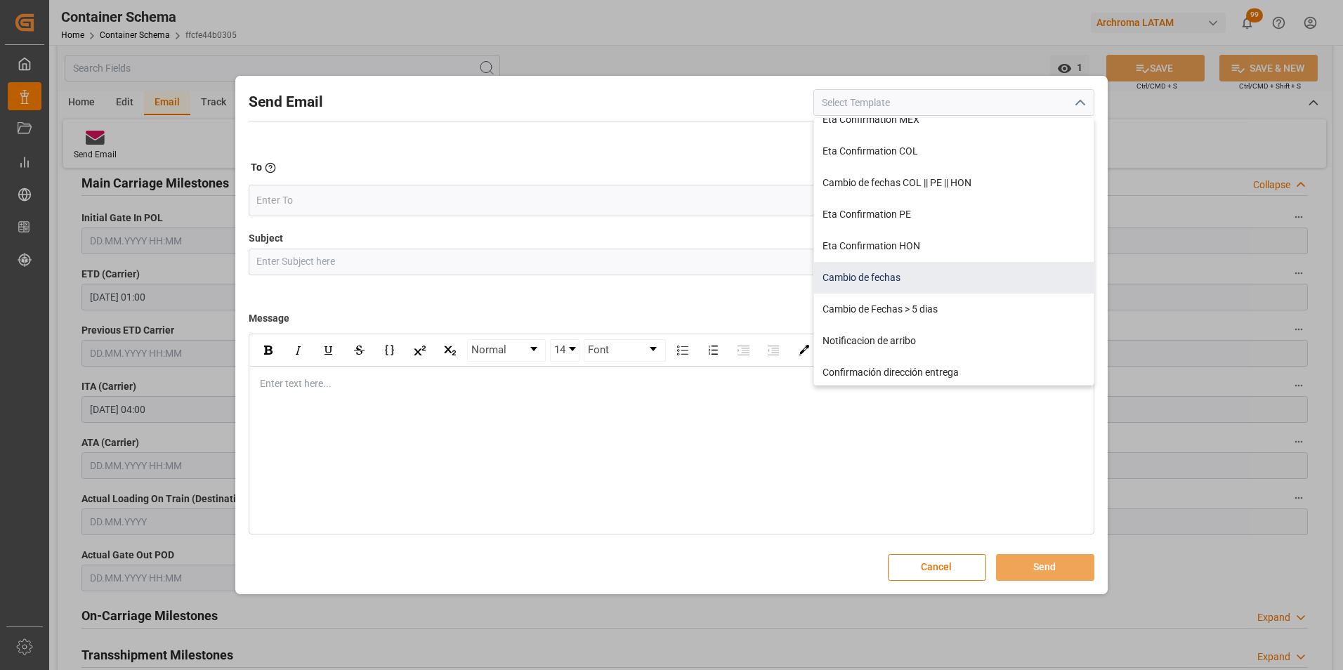
click at [944, 285] on div "Cambio de fechas" at bounding box center [954, 278] width 280 height 32
type input "Cambio de fechas"
type input "{{customsEntry}}|| Cambio de ETA {{estimatedArrivalPod}} | PO {{purchaseOrder}}…"
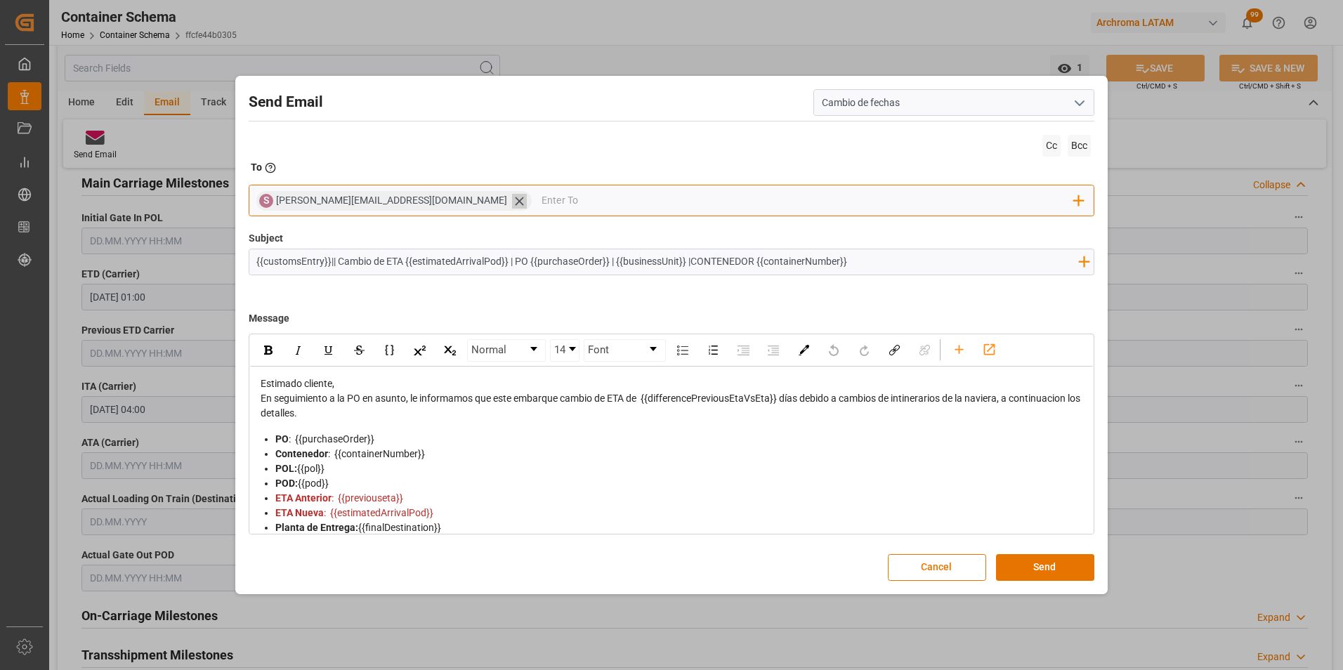
click at [515, 199] on icon at bounding box center [519, 201] width 8 height 8
click at [451, 204] on input "email" at bounding box center [665, 200] width 818 height 21
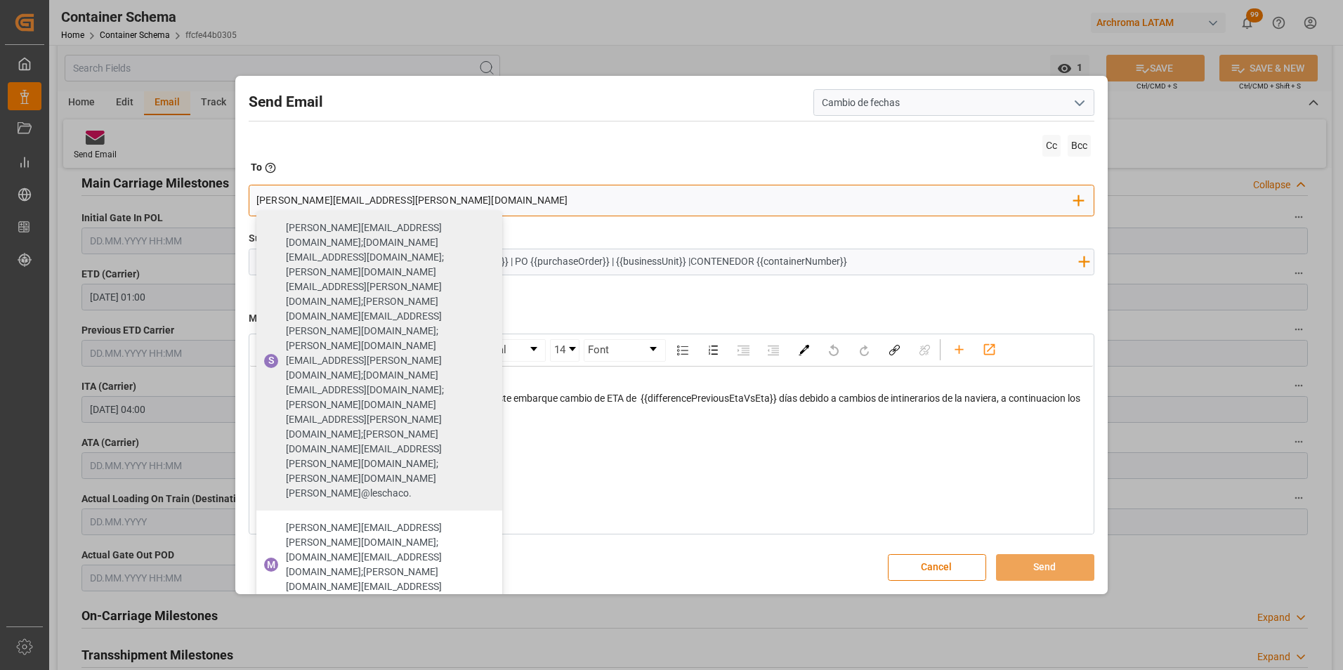
type input "[PERSON_NAME][EMAIL_ADDRESS][PERSON_NAME][DOMAIN_NAME]"
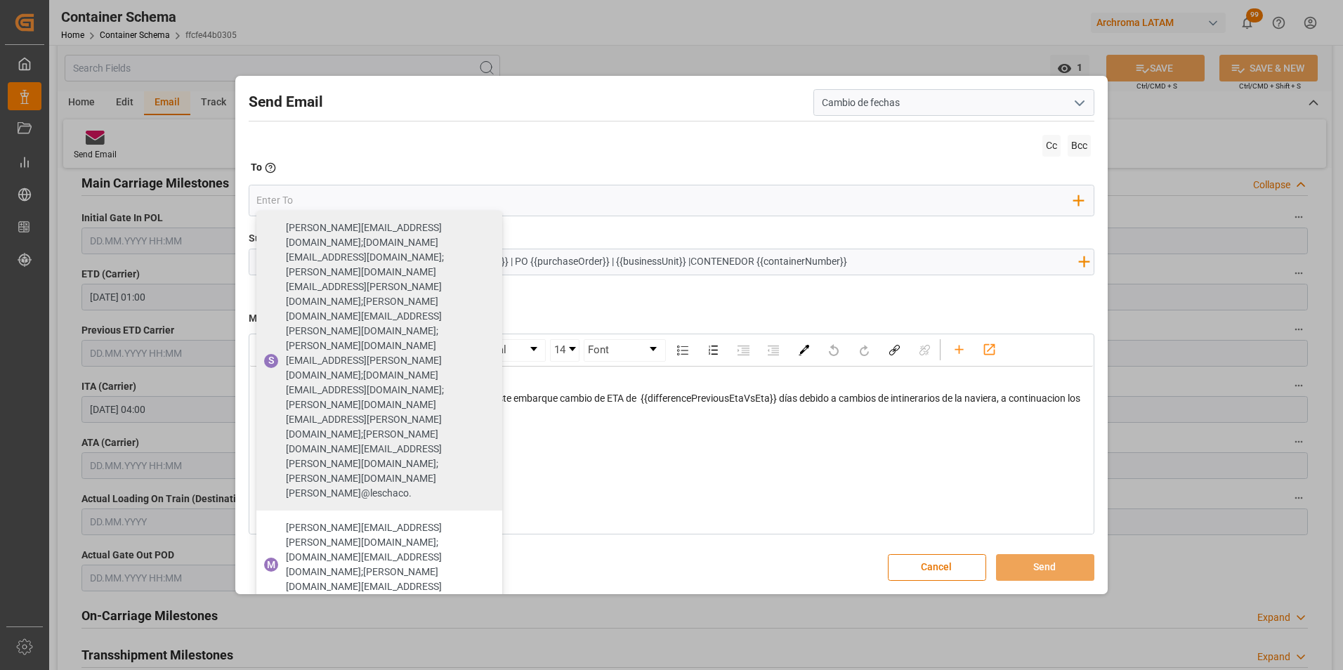
click at [632, 300] on div "Subject {{customsEntry}}|| Cambio de ETA {{estimatedArrivalPod}} | PO {{purchas…" at bounding box center [672, 266] width 847 height 70
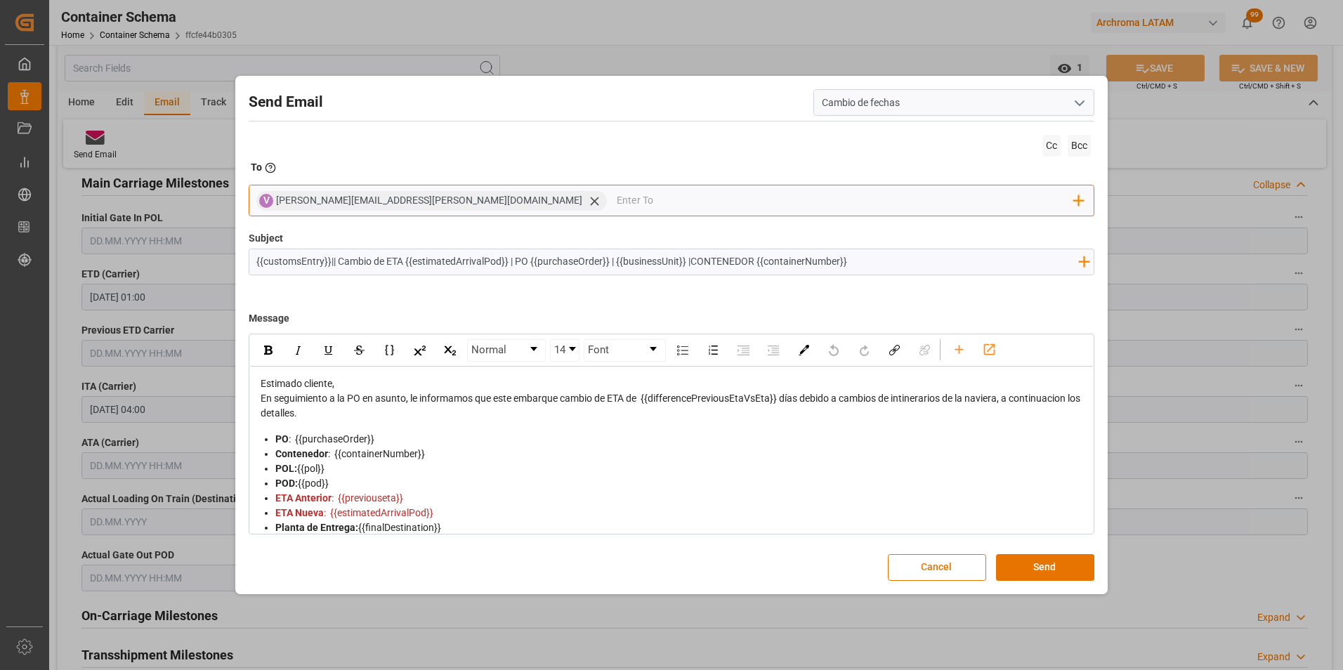
click at [617, 203] on input "email" at bounding box center [845, 200] width 457 height 21
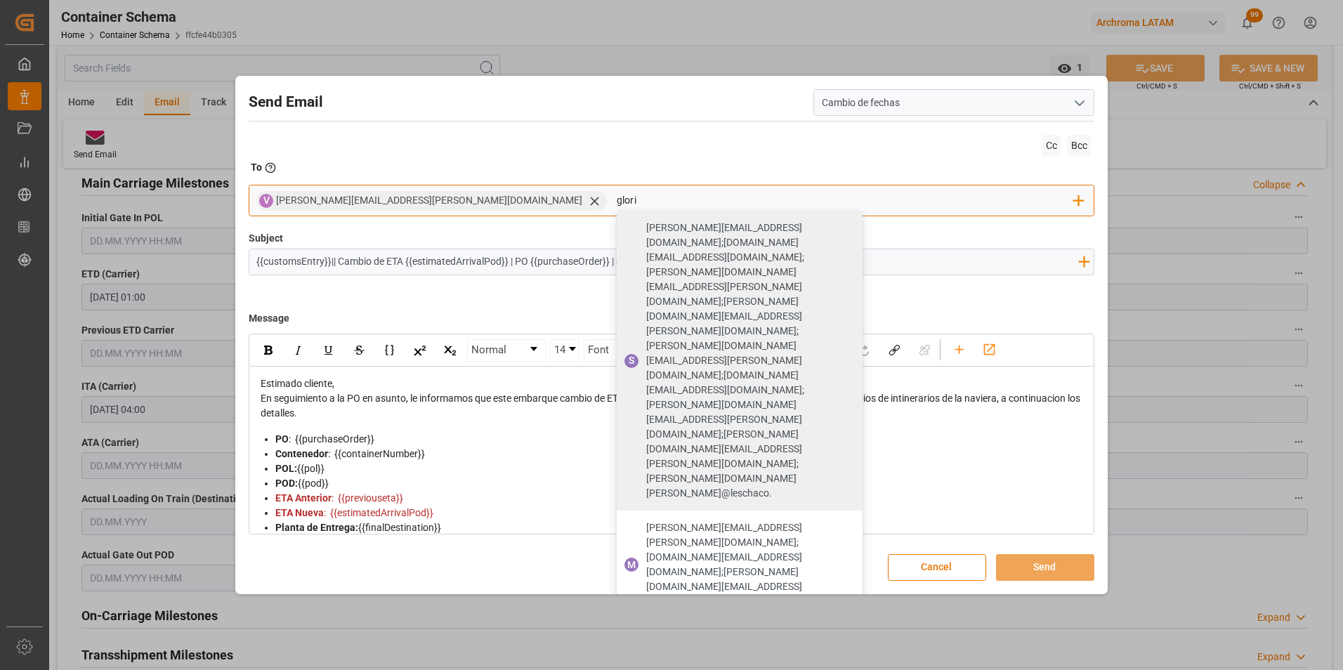
type input "gloria"
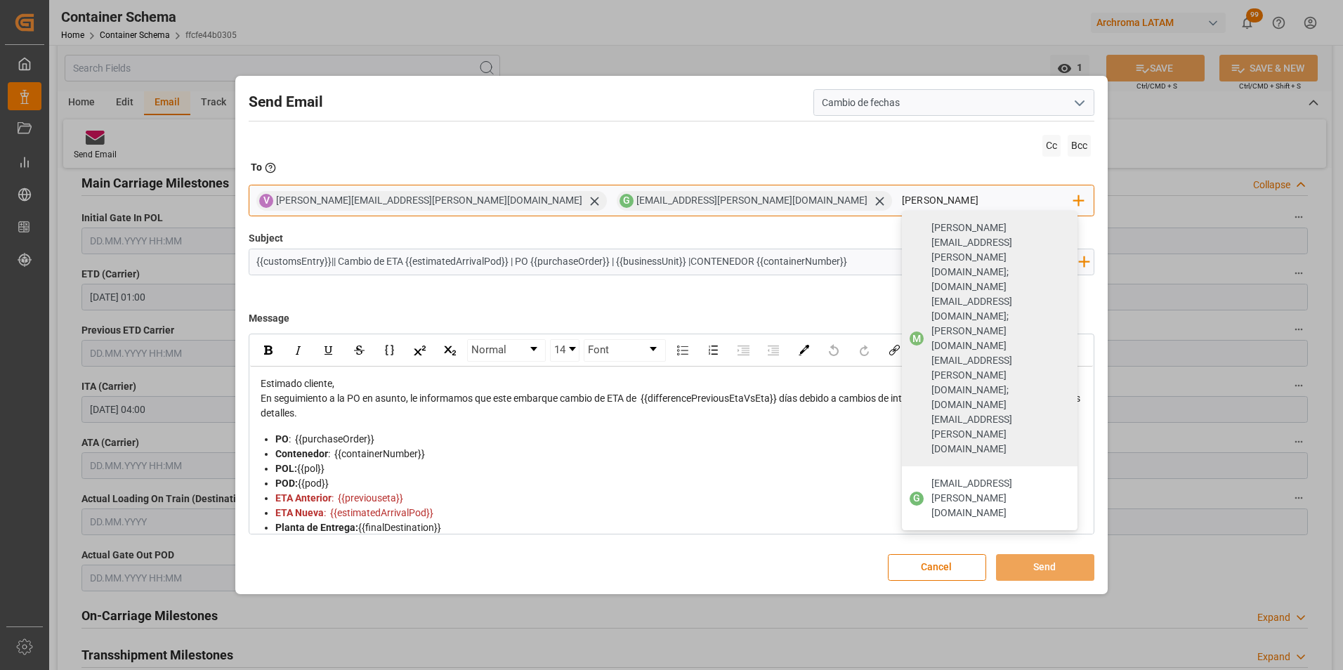
type input "johana"
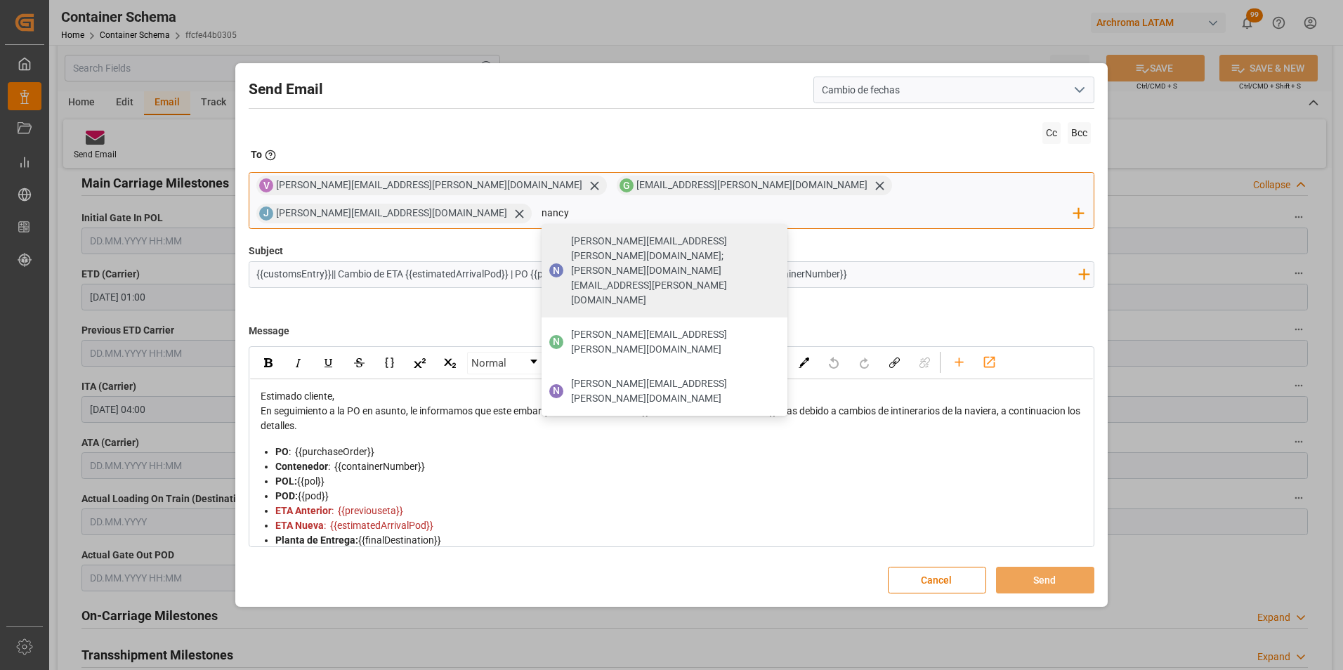
type input "[PERSON_NAME][EMAIL_ADDRESS][PERSON_NAME][DOMAIN_NAME]"
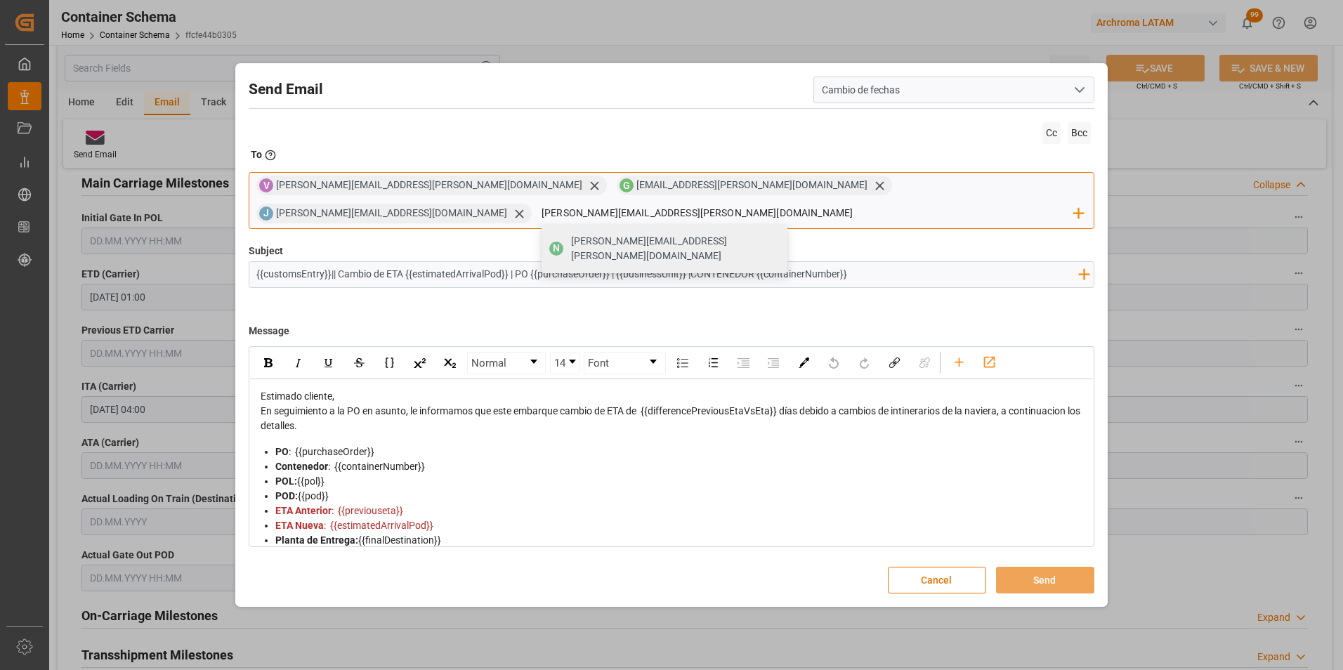
click at [783, 239] on div "[PERSON_NAME][EMAIL_ADDRESS][PERSON_NAME][DOMAIN_NAME]" at bounding box center [674, 248] width 216 height 39
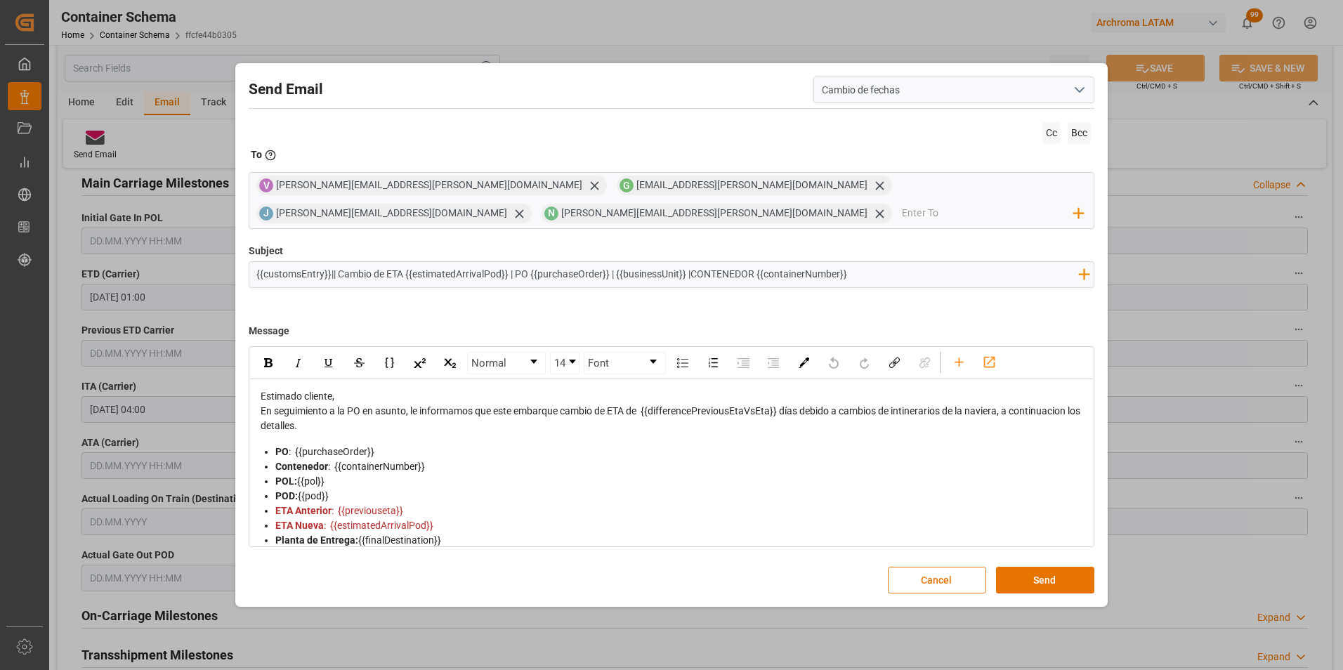
click at [365, 398] on div "Estimado cliente," at bounding box center [672, 396] width 823 height 15
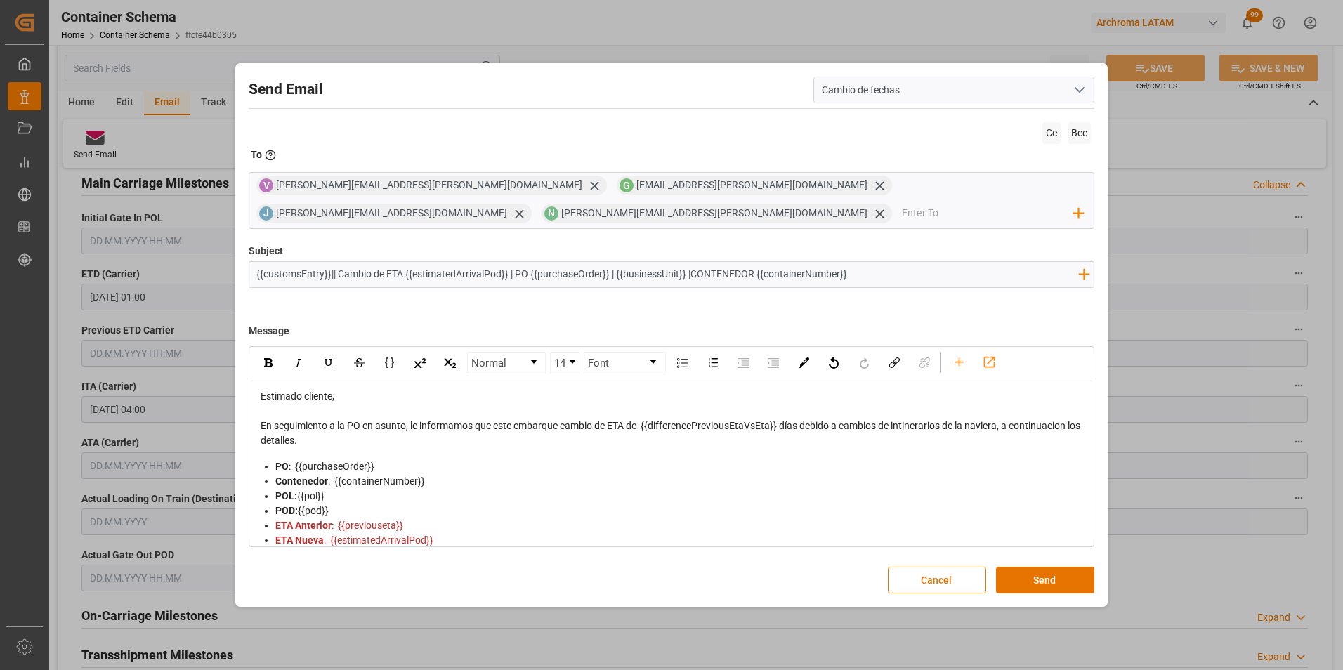
click at [877, 268] on input "{{customsEntry}}|| Cambio de ETA {{estimatedArrivalPod}} | PO {{purchaseOrder}}…" at bounding box center [667, 274] width 837 height 25
paste input "|| Bodega 2901 || SEA LCL"
type input "{{customsEntry}}|| Cambio de ETA {{estimatedArrivalPod}} | PO {{purchaseOrder}}…"
click at [407, 444] on div "En seguimiento a la PO en asunto, le informamos que este embarque cambio de ETA…" at bounding box center [672, 434] width 823 height 30
click at [334, 463] on div "La carga" at bounding box center [672, 470] width 823 height 15
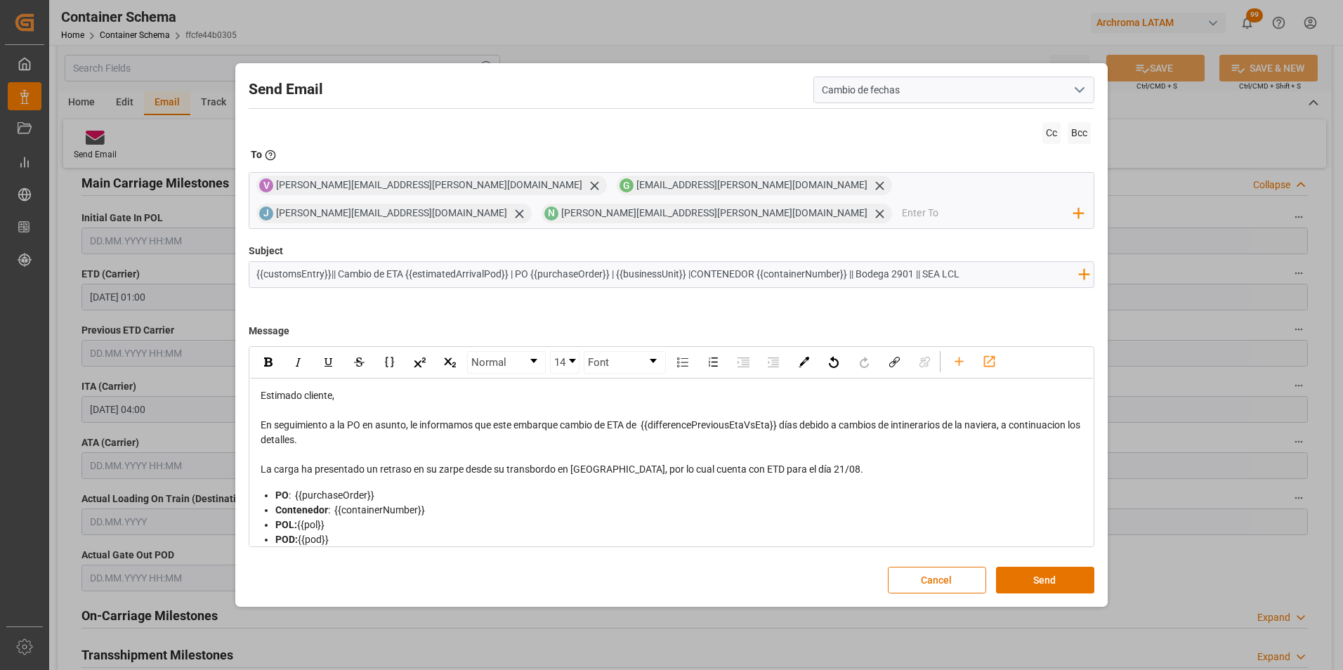
scroll to position [0, 0]
click at [1062, 580] on button "Send" at bounding box center [1045, 580] width 98 height 27
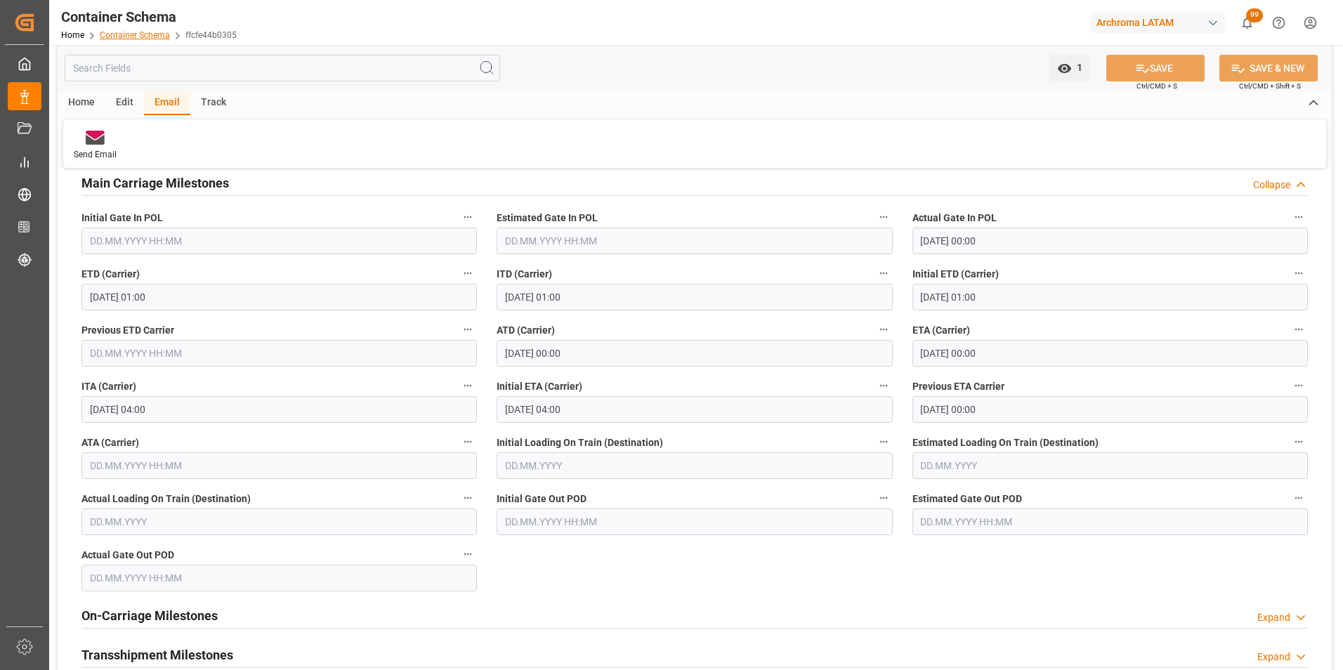
click at [149, 35] on link "Container Schema" at bounding box center [135, 35] width 70 height 10
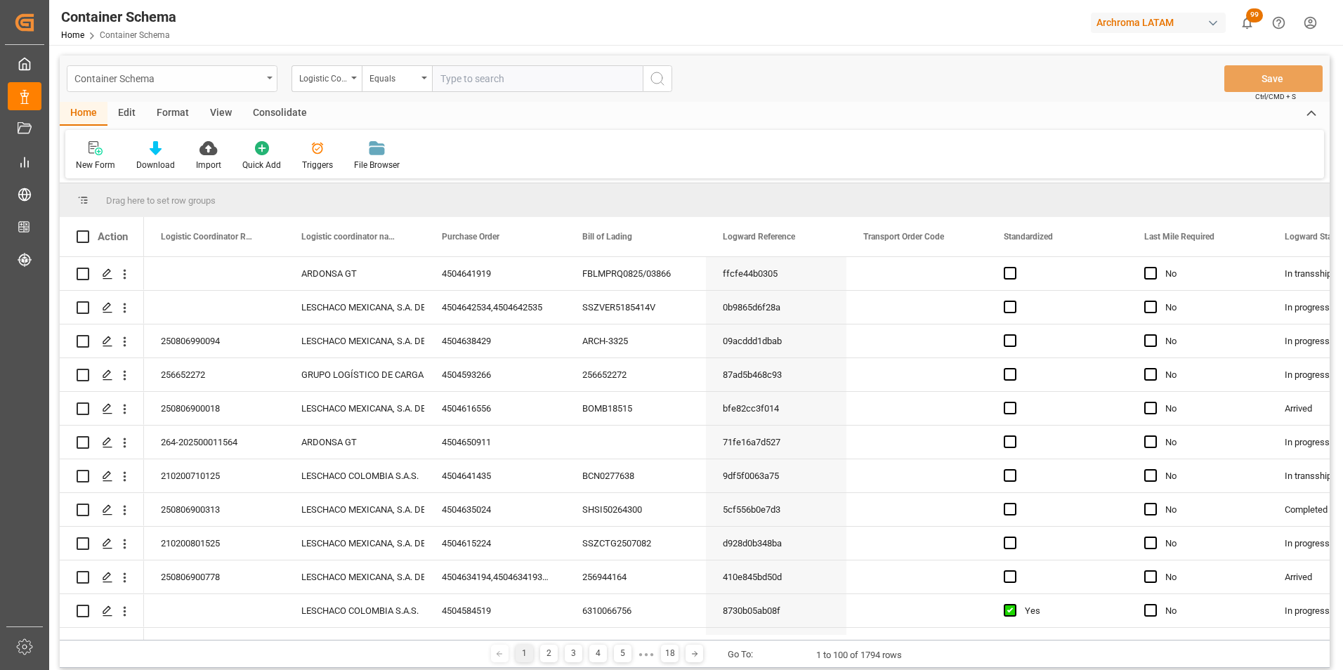
click at [263, 90] on div "Container Schema" at bounding box center [172, 78] width 211 height 27
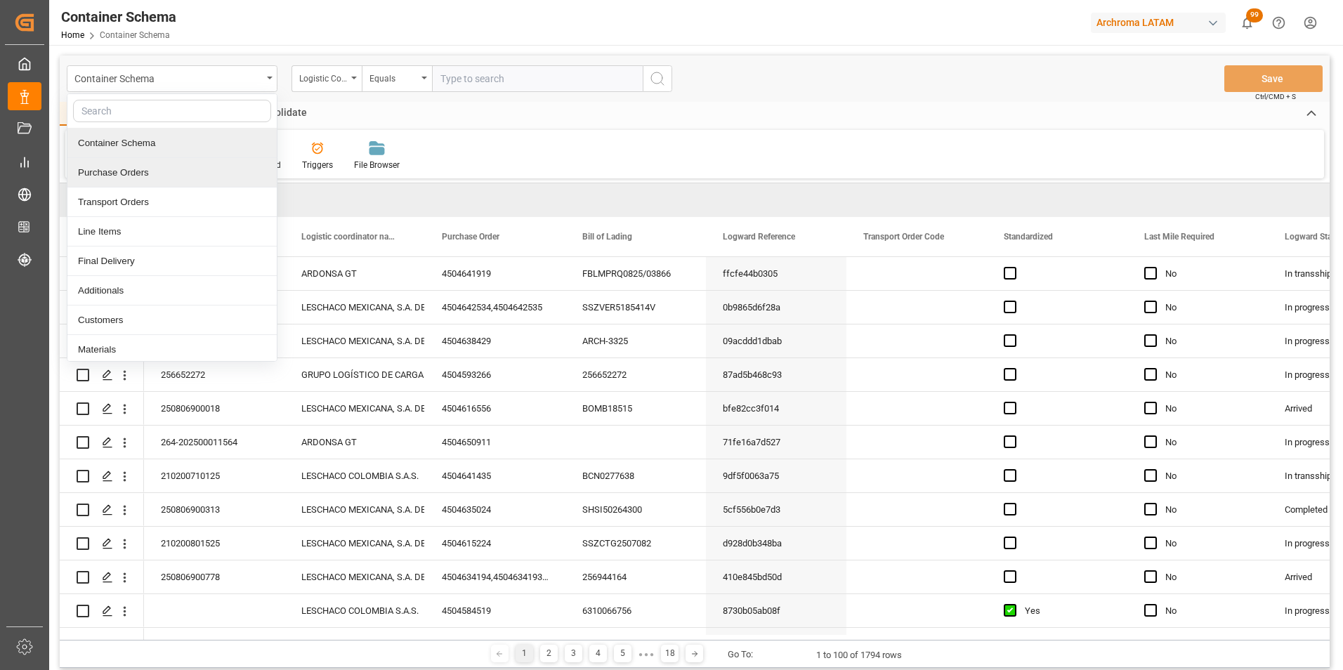
click at [228, 171] on div "Purchase Orders" at bounding box center [171, 173] width 209 height 30
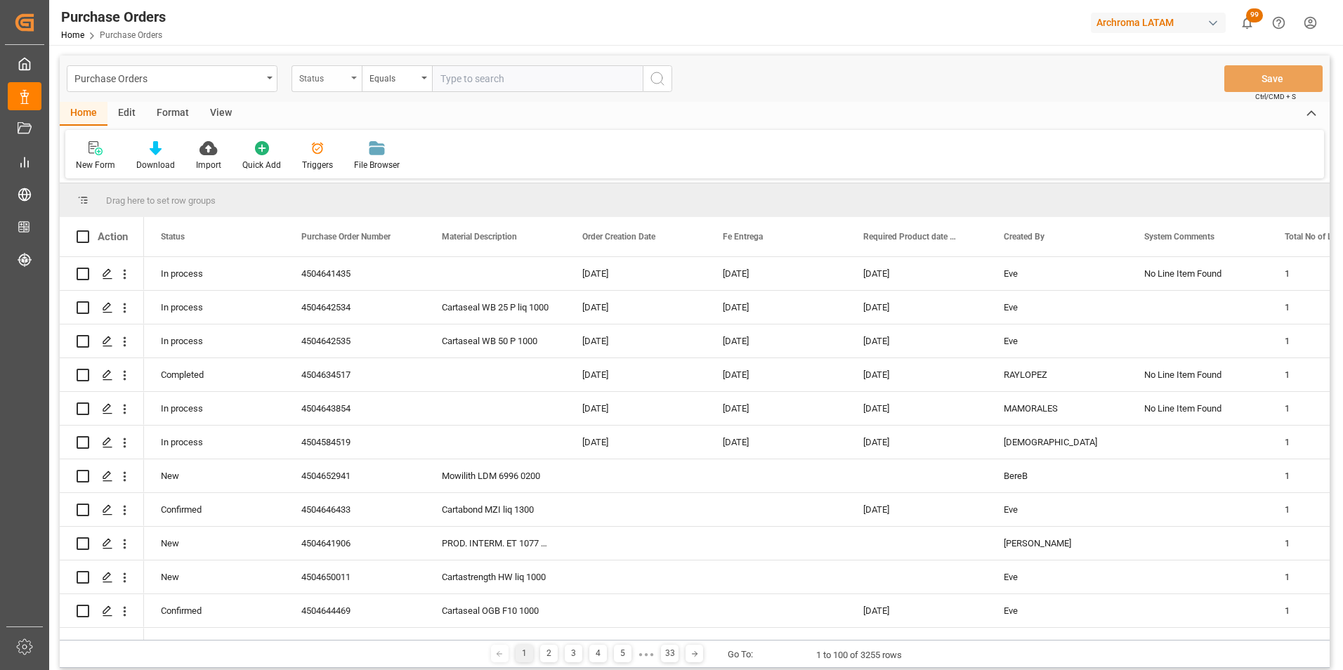
click at [314, 87] on div "Status" at bounding box center [327, 78] width 70 height 27
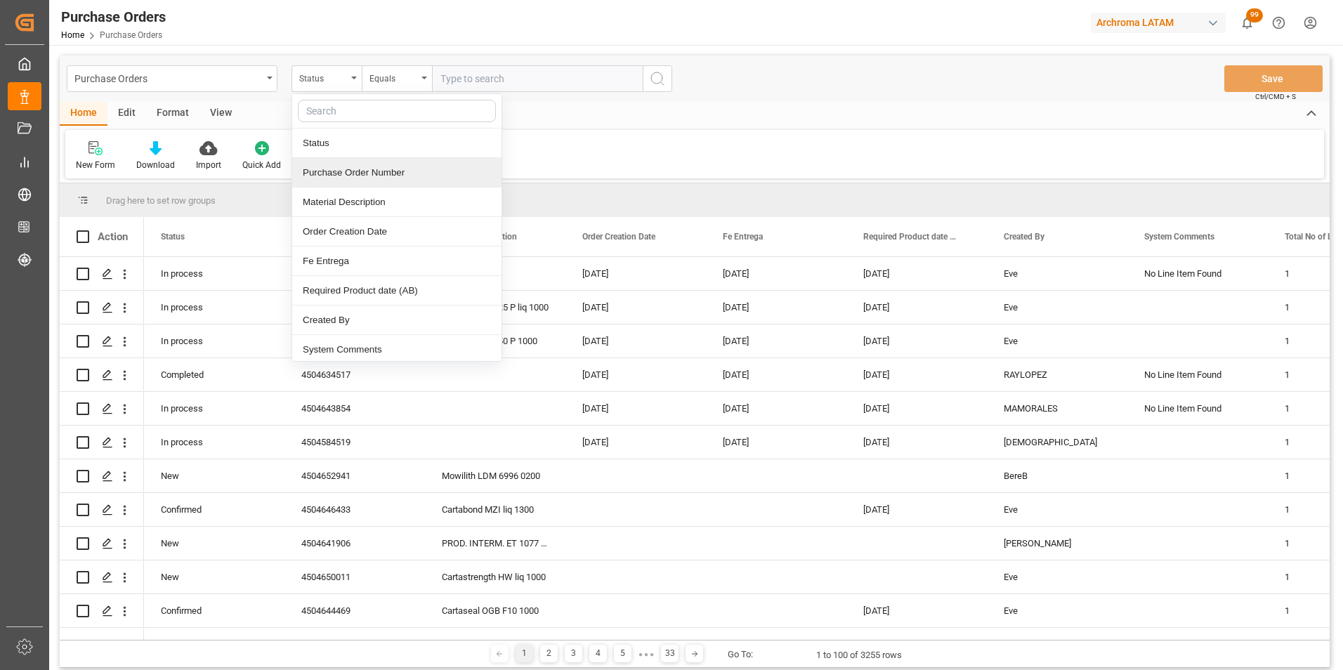
click at [344, 177] on div "Purchase Order Number" at bounding box center [396, 173] width 209 height 30
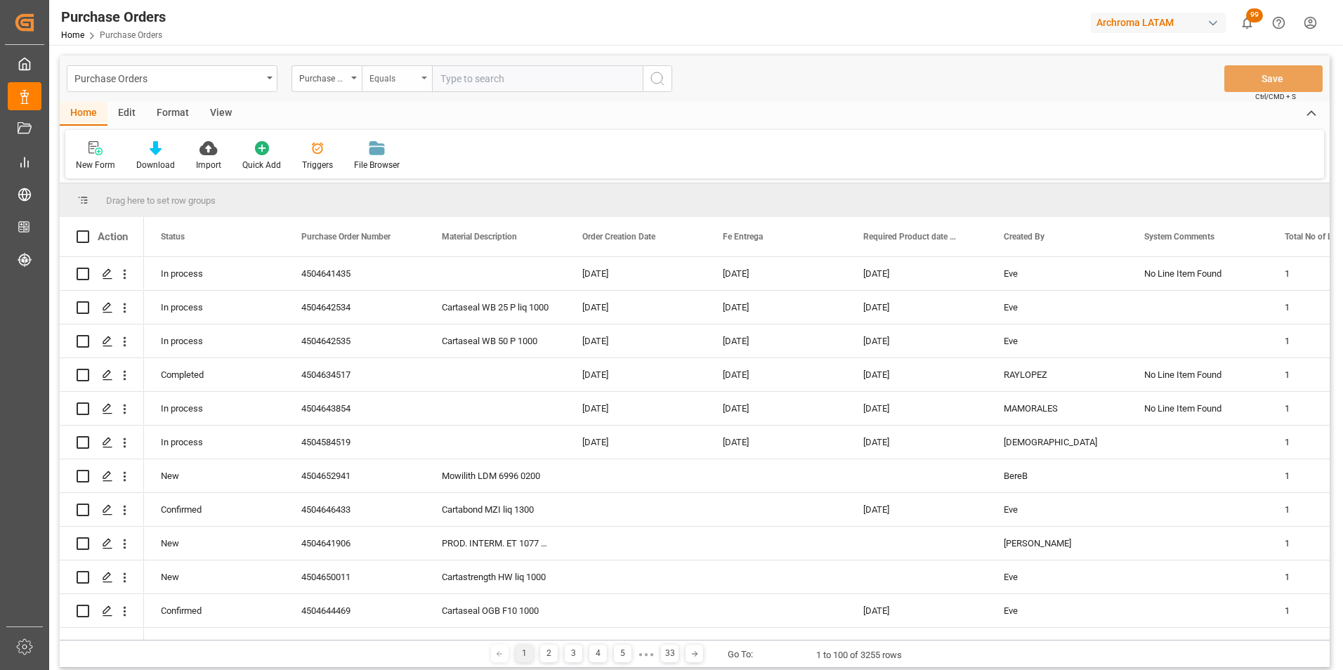
click at [382, 81] on div "Equals" at bounding box center [394, 77] width 48 height 16
type input "4504621583"
click at [391, 77] on div "Equals" at bounding box center [394, 77] width 48 height 16
click at [405, 79] on div "Equals" at bounding box center [394, 77] width 48 height 16
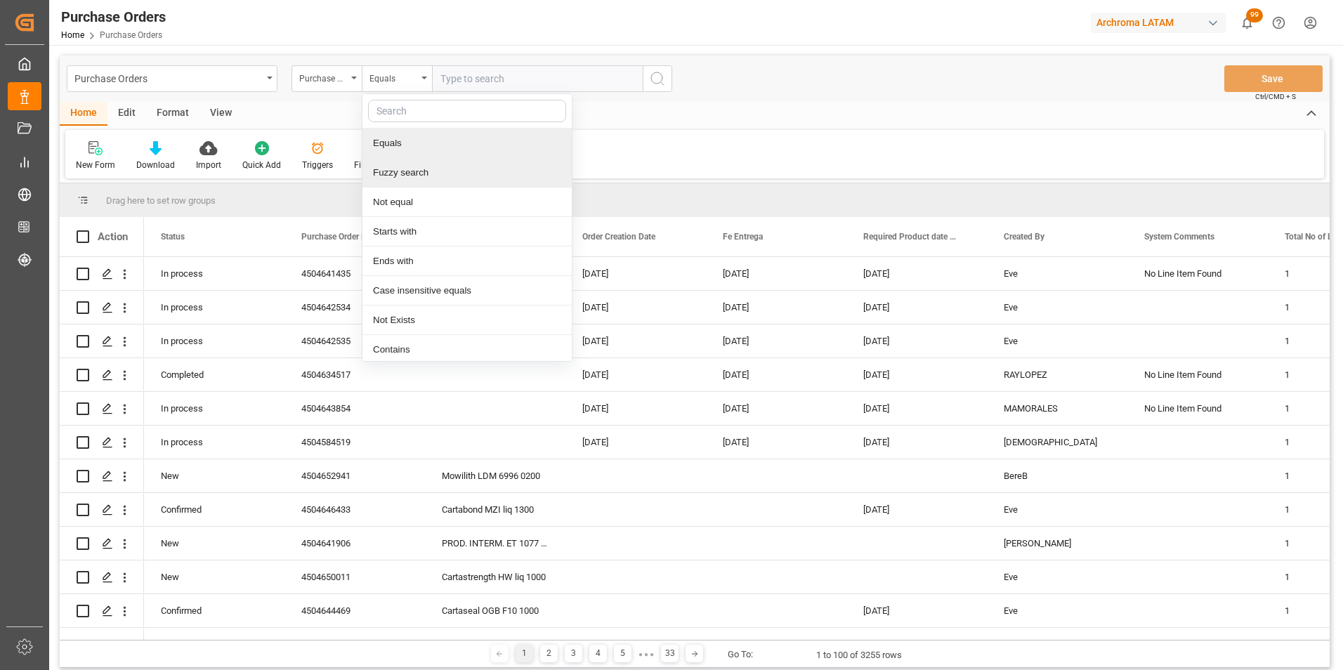
click at [408, 169] on div "Fuzzy search" at bounding box center [467, 173] width 209 height 30
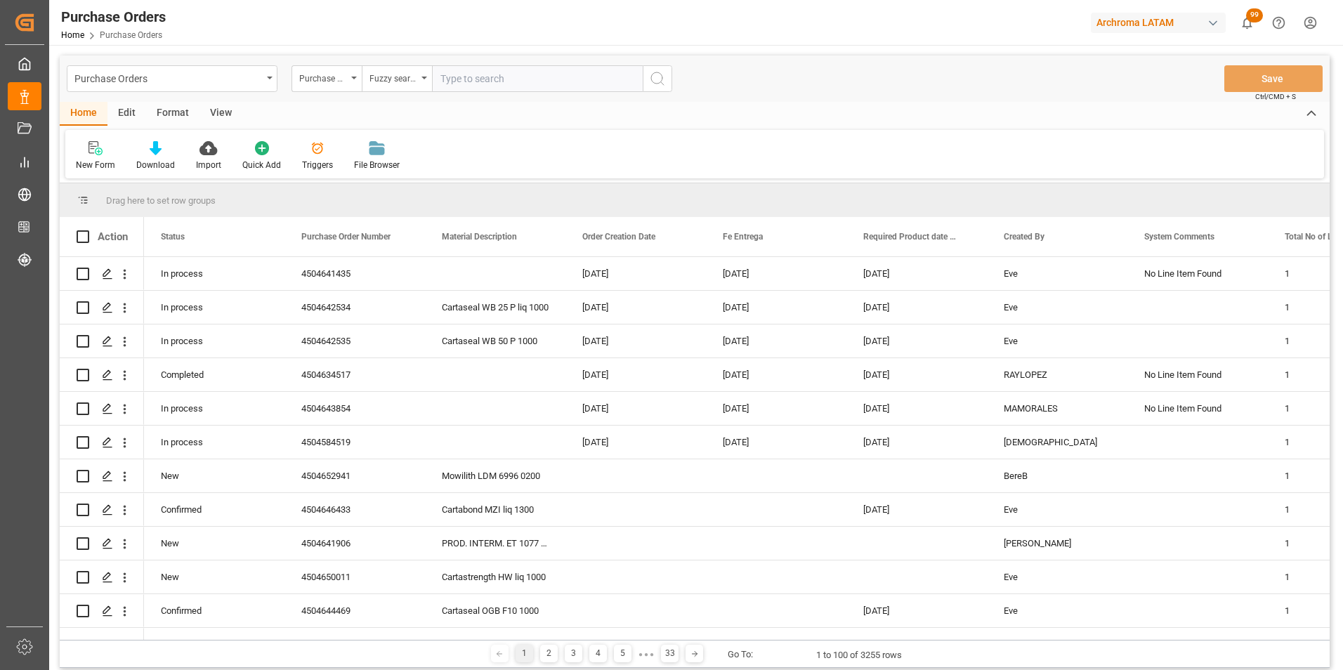
paste input "4504621583"
type input "4504621583"
click at [663, 82] on icon "search button" at bounding box center [657, 78] width 17 height 17
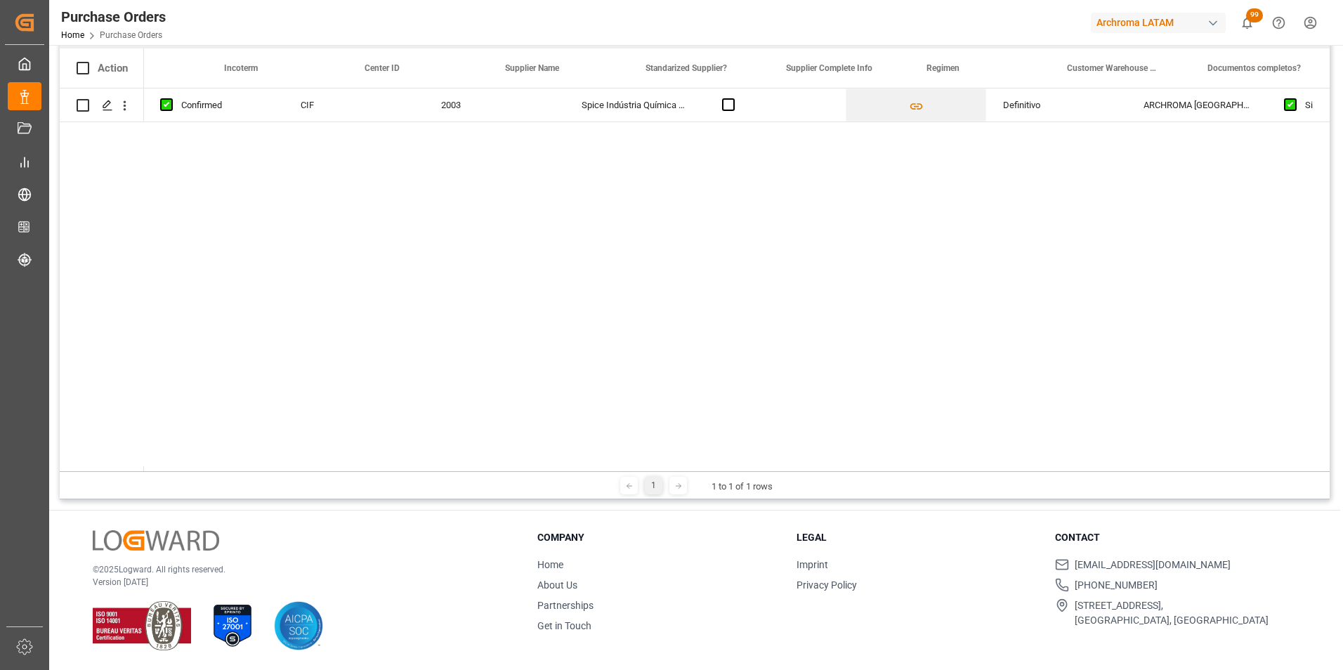
scroll to position [0, 1333]
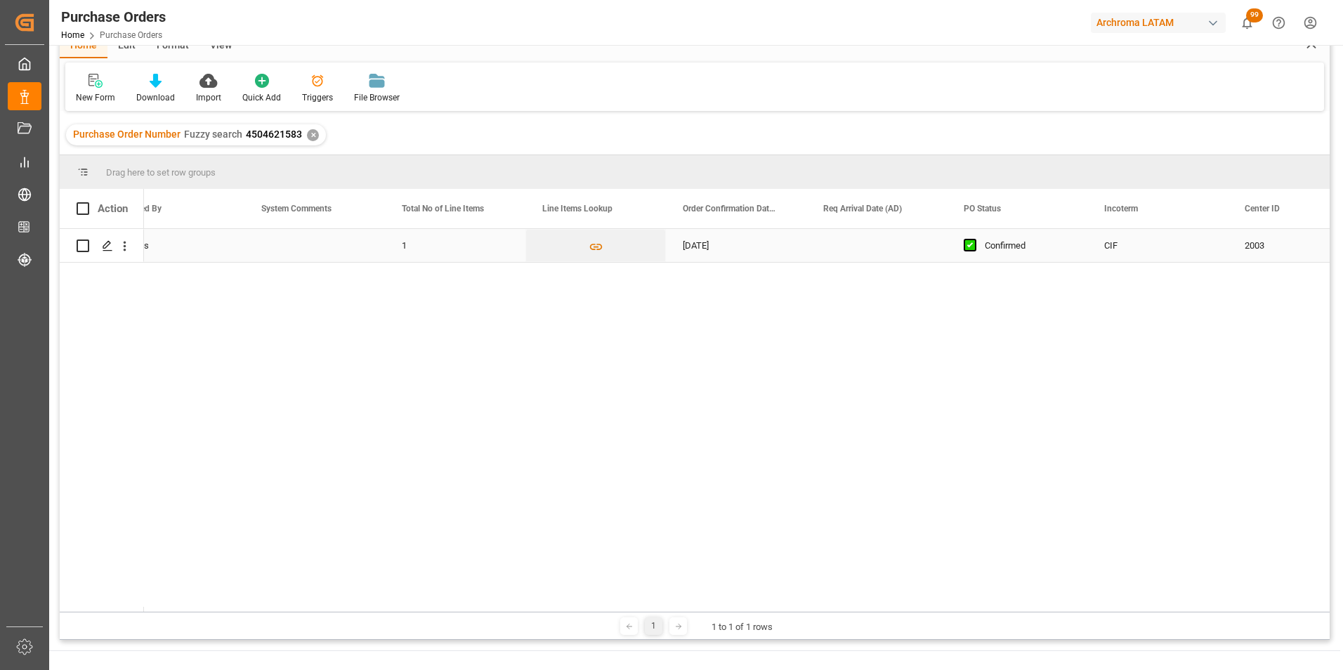
click at [864, 241] on div "Press SPACE to select this row." at bounding box center [877, 245] width 141 height 33
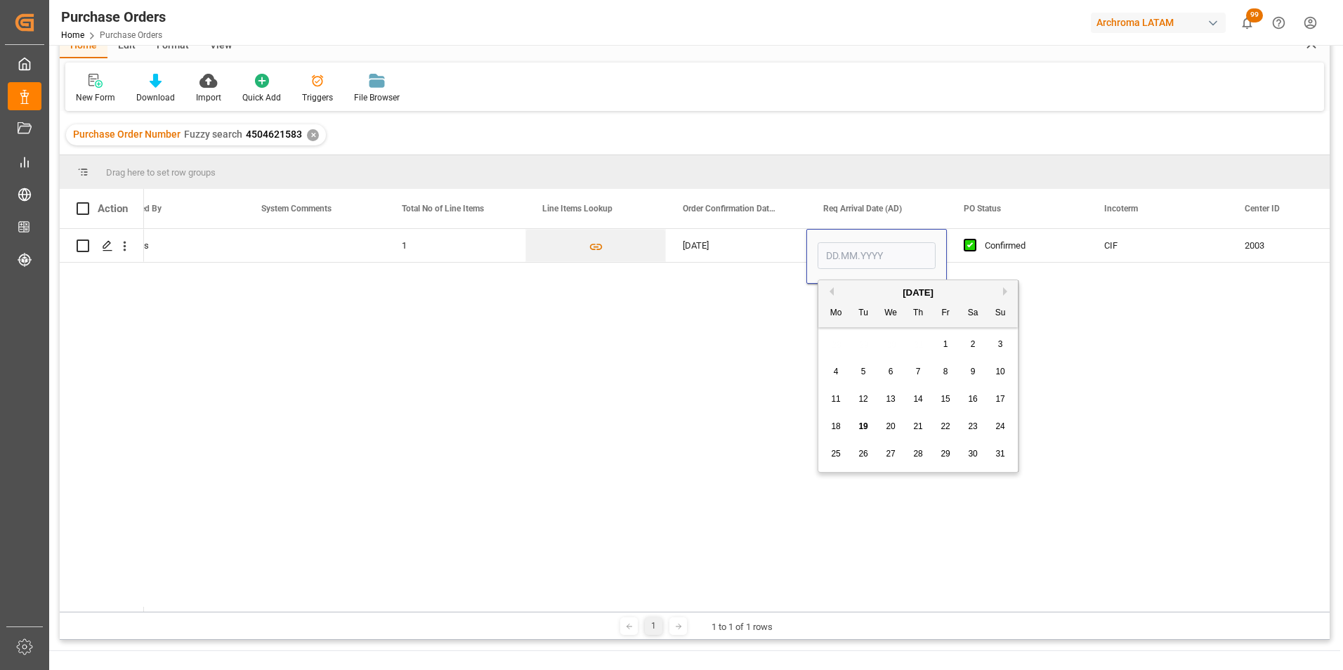
click at [1002, 293] on div "[DATE]" at bounding box center [919, 293] width 200 height 14
click at [1008, 294] on button "Next Month" at bounding box center [1007, 291] width 8 height 8
click at [859, 371] on div "9" at bounding box center [864, 372] width 18 height 17
type input "09.09.2025"
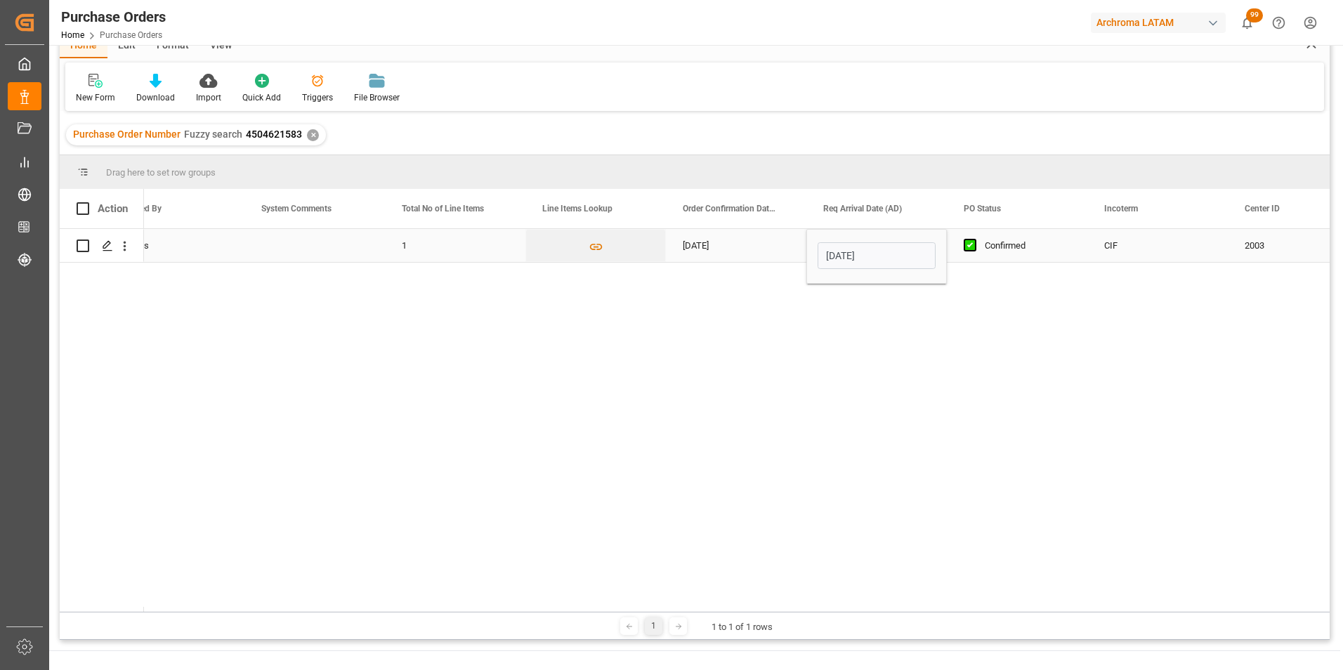
click at [926, 257] on input "09.09.2025" at bounding box center [877, 255] width 118 height 27
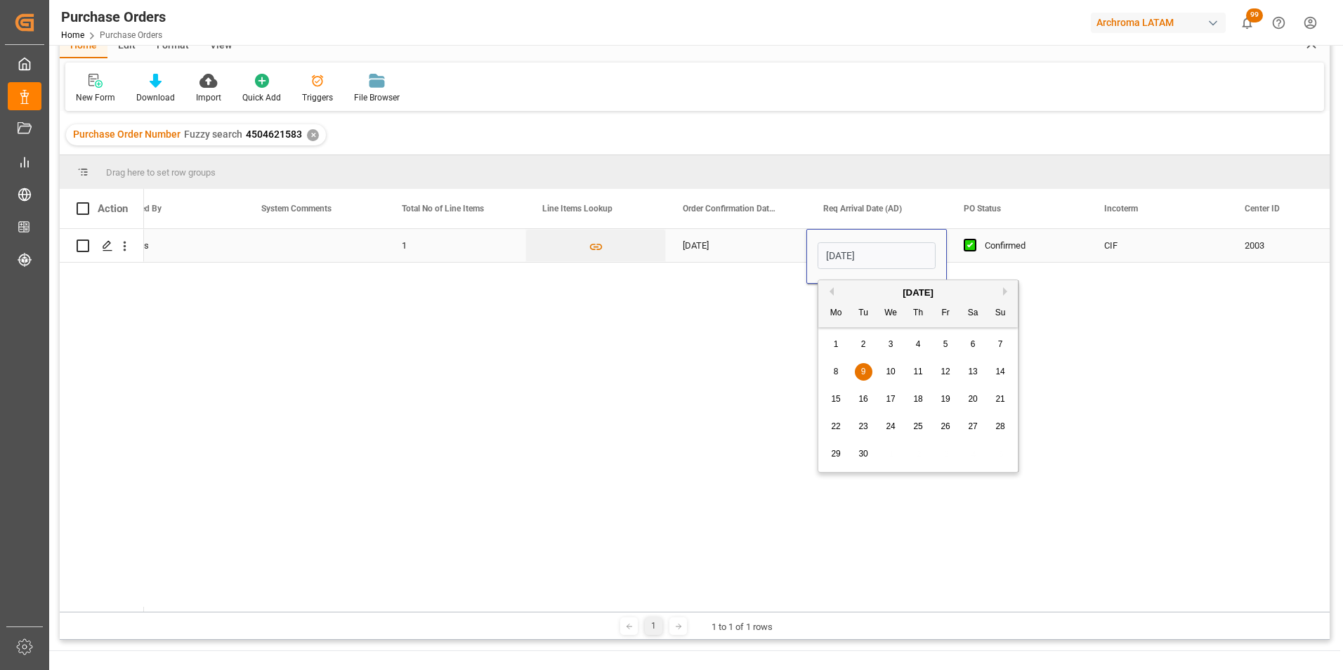
click at [757, 252] on div "27.08.2025" at bounding box center [736, 245] width 141 height 33
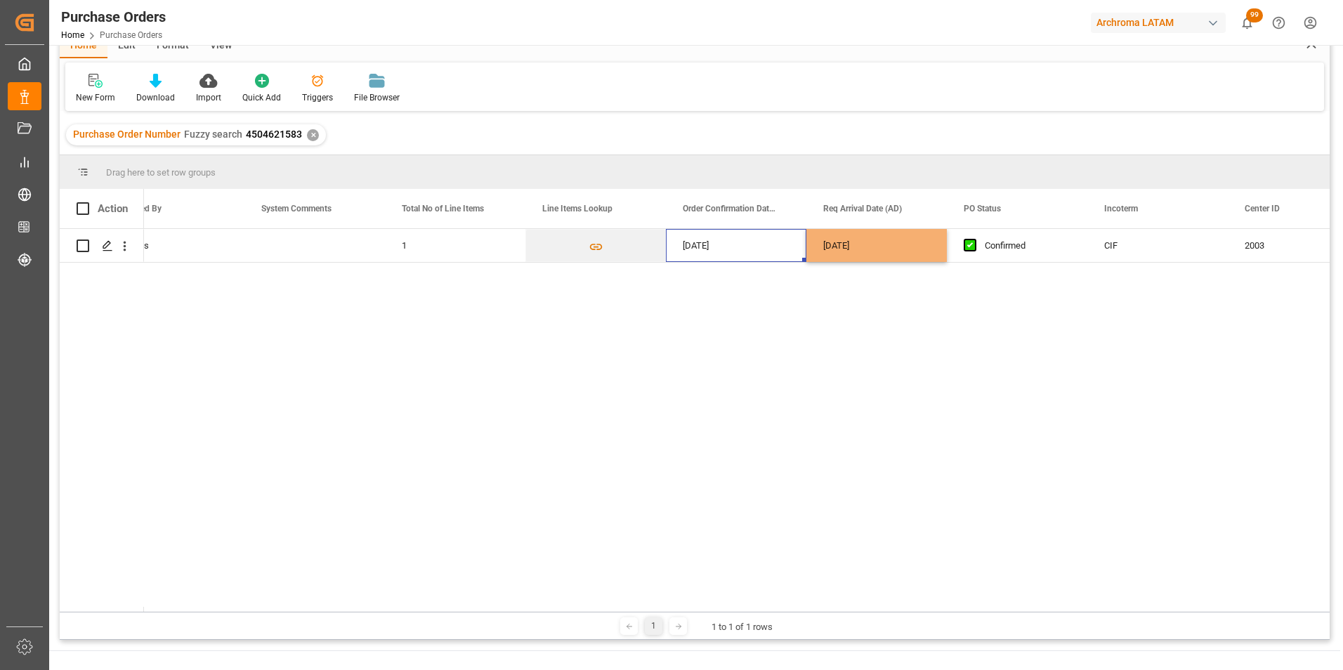
click at [796, 345] on div "Spice Indústria Química Ltda. 2003 CIF Confirmed 09.09.2025 27.08.2025 1 gtorre…" at bounding box center [737, 420] width 1186 height 383
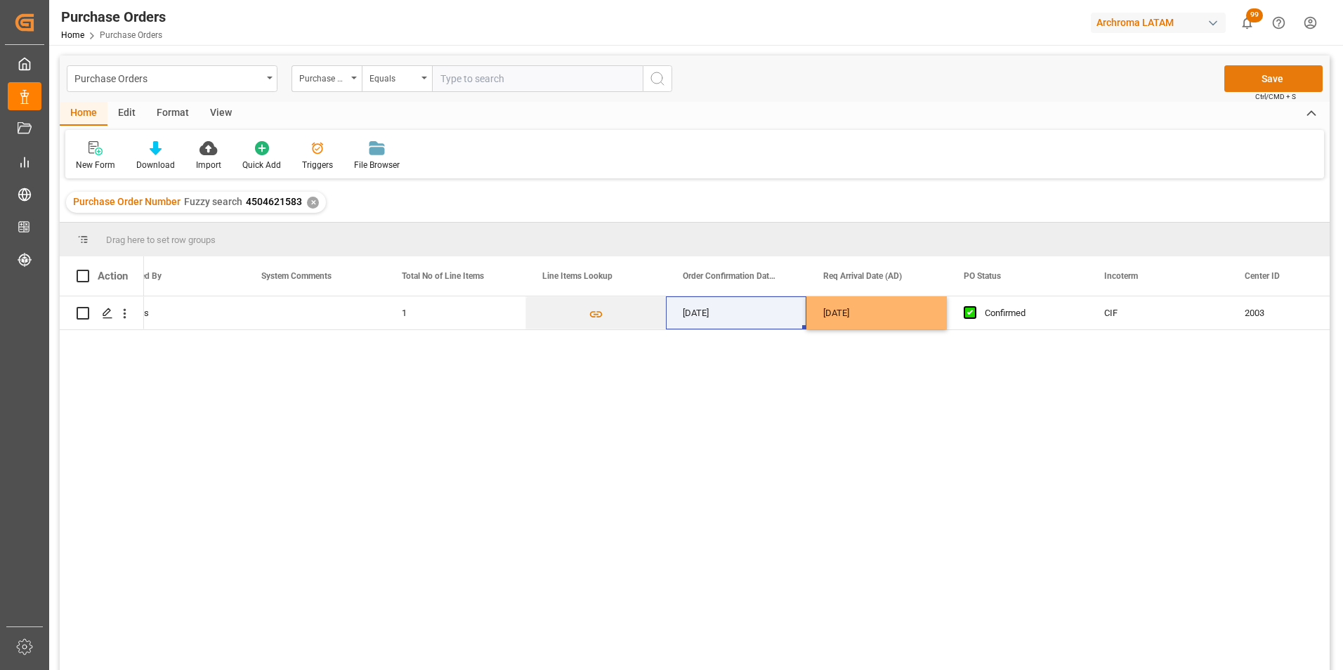
click at [1294, 89] on button "Save" at bounding box center [1274, 78] width 98 height 27
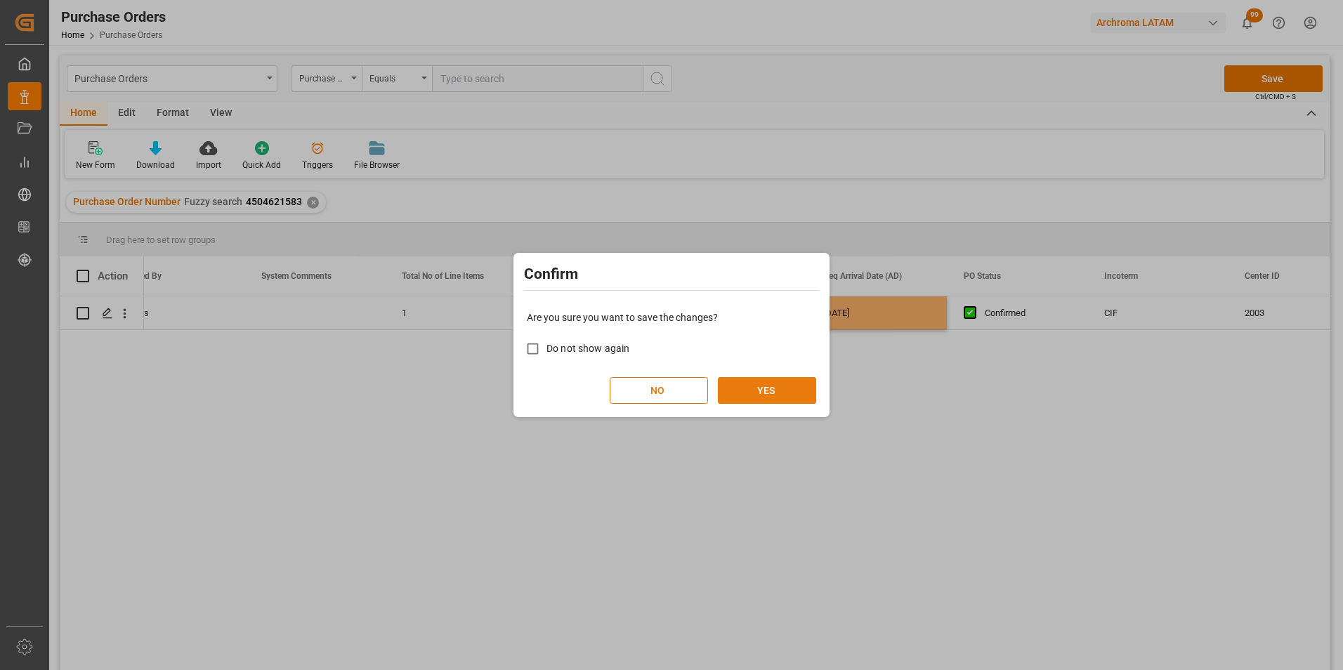
click at [771, 389] on button "YES" at bounding box center [767, 390] width 98 height 27
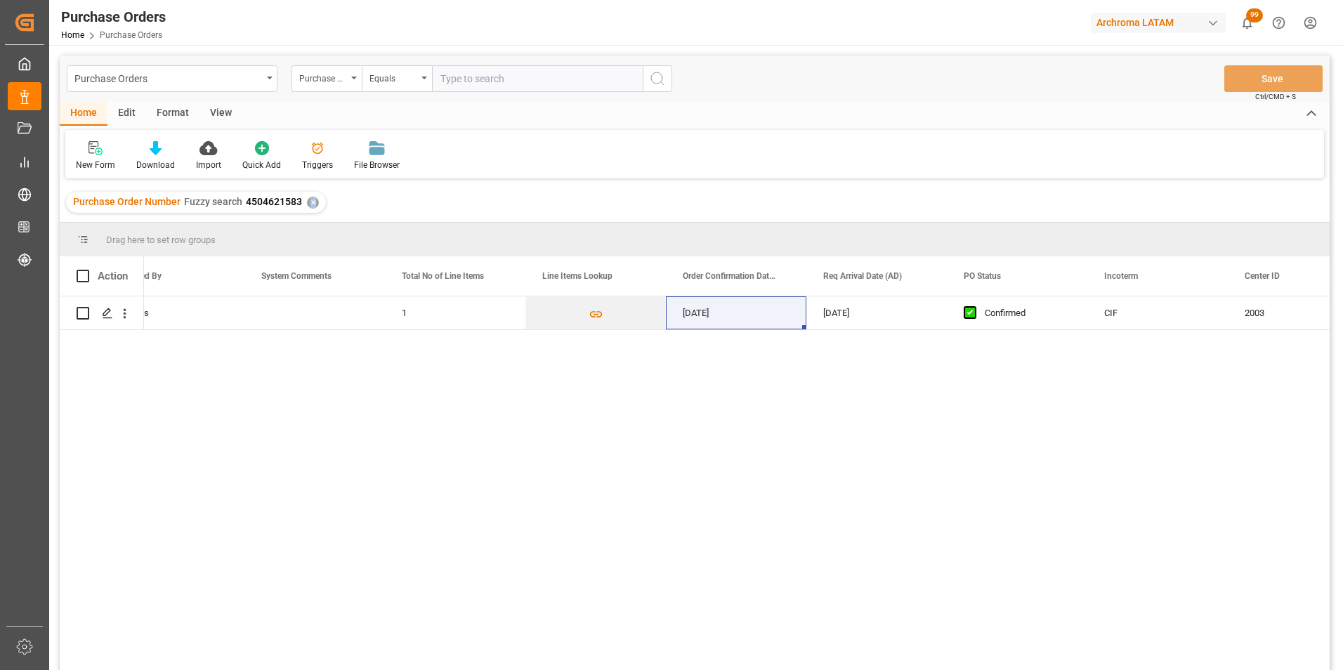
click at [311, 195] on div "Purchase Order Number Fuzzy search 4504621583 ✕" at bounding box center [196, 202] width 260 height 21
drag, startPoint x: 311, startPoint y: 195, endPoint x: 313, endPoint y: 204, distance: 9.4
click at [313, 204] on div "✕" at bounding box center [313, 203] width 12 height 12
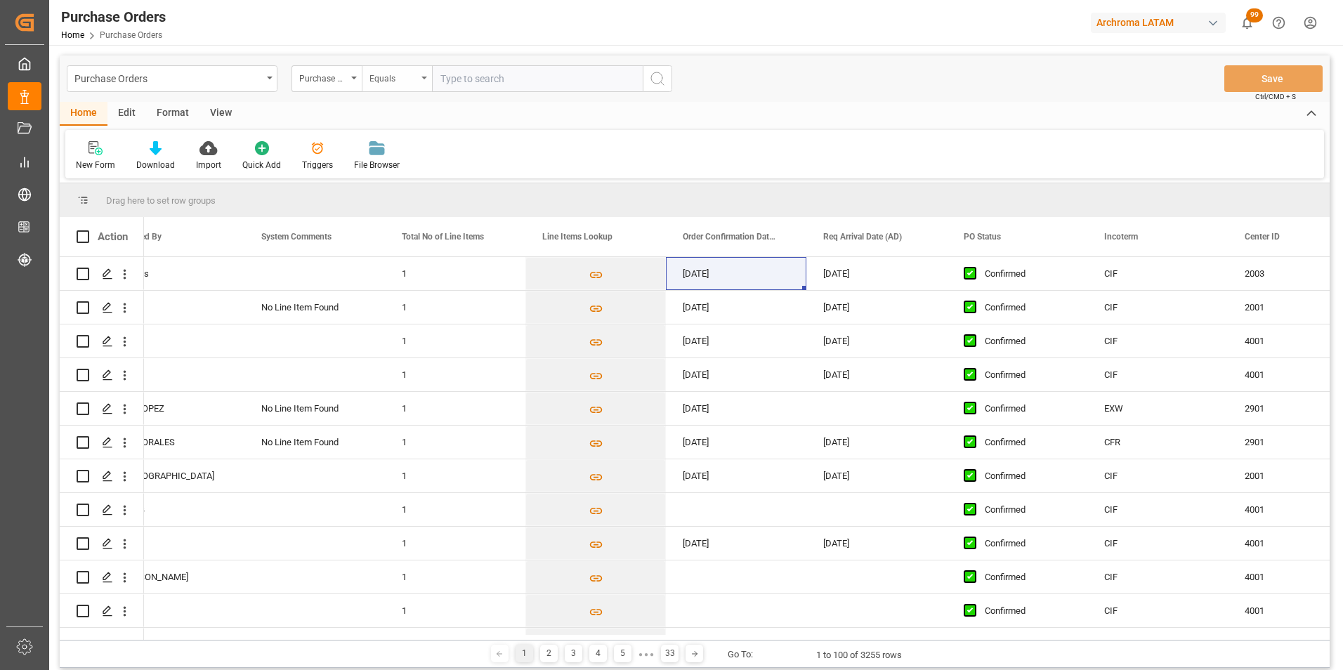
click at [418, 80] on div "Equals" at bounding box center [397, 78] width 70 height 27
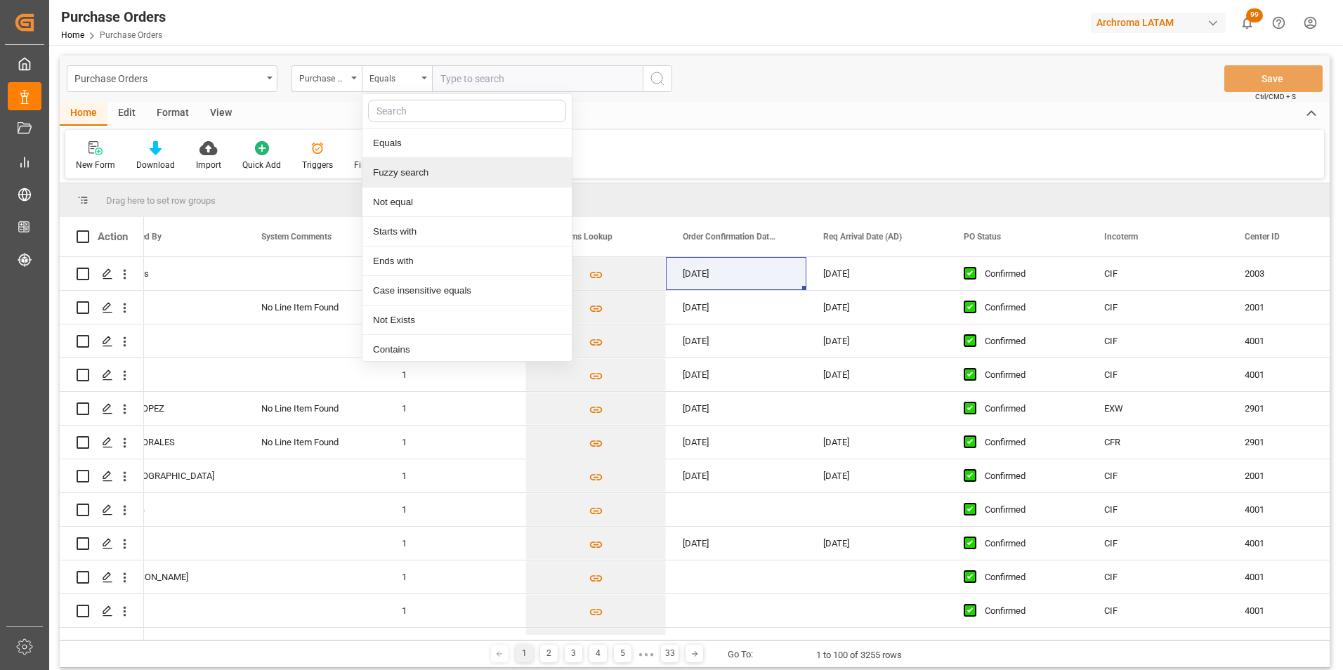
click at [443, 161] on div "Fuzzy search" at bounding box center [467, 173] width 209 height 30
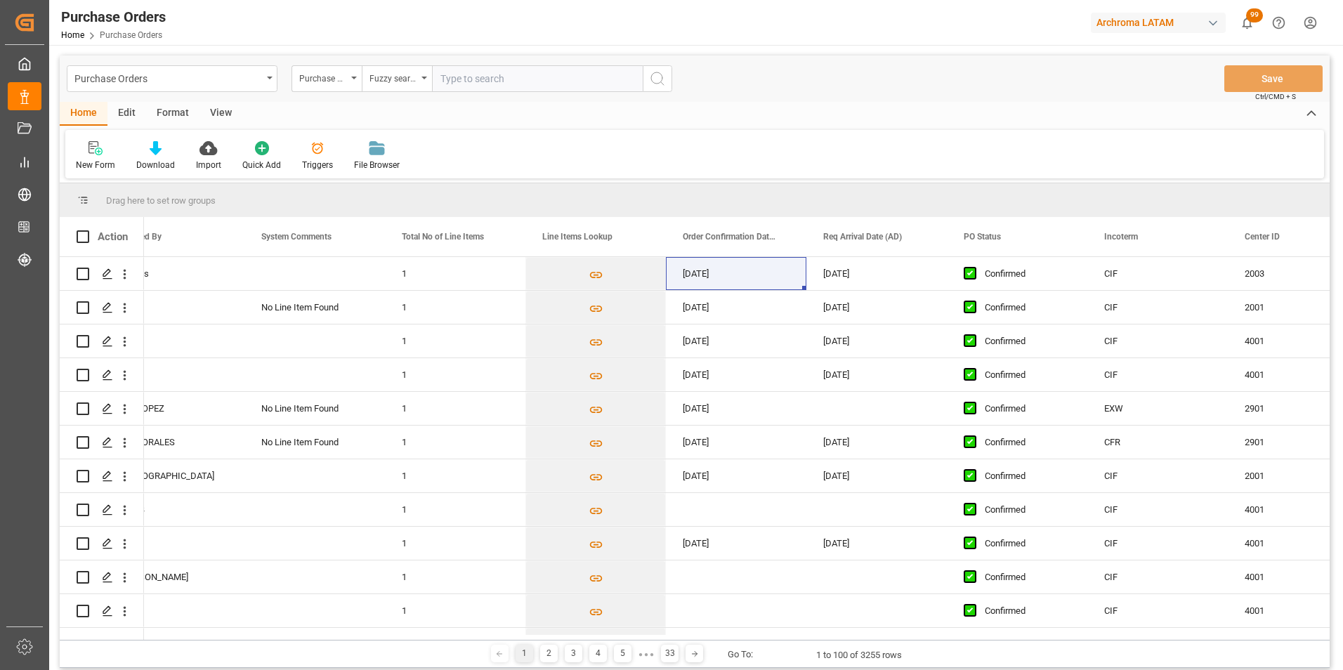
paste input "4504645165"
type input "4504645165"
click at [662, 81] on circle "search button" at bounding box center [656, 77] width 11 height 11
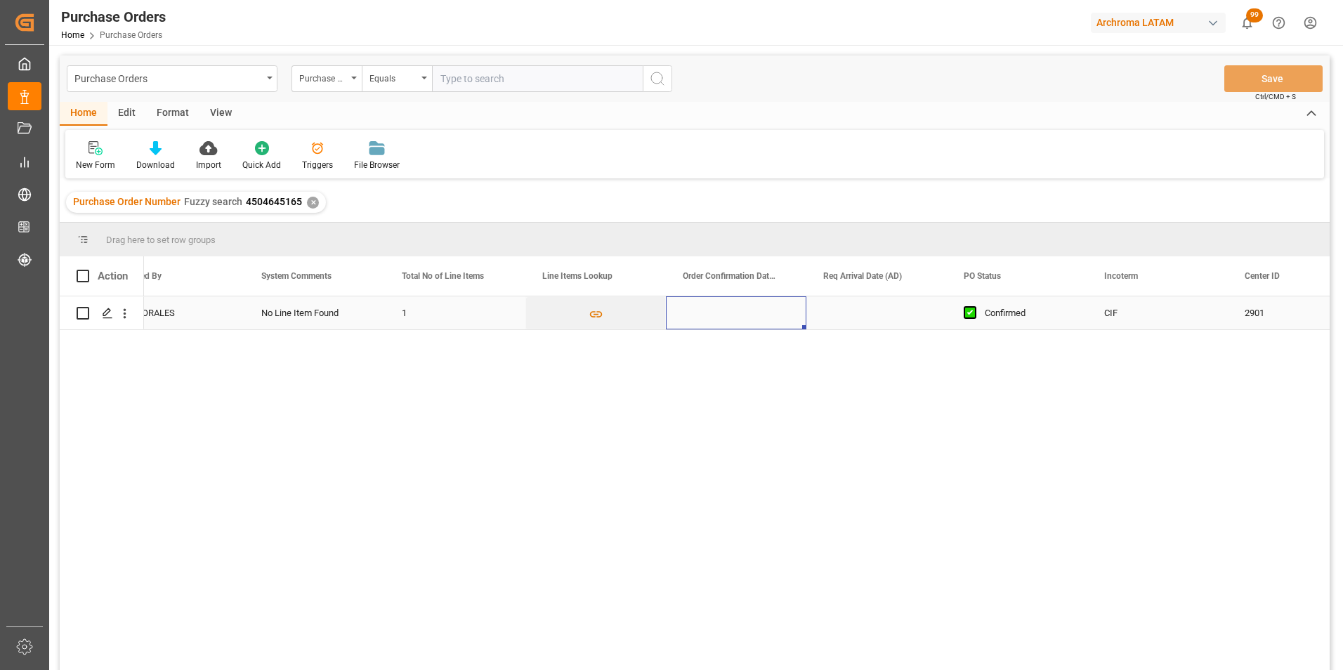
click at [721, 306] on div "Press SPACE to select this row." at bounding box center [736, 313] width 141 height 33
click at [761, 307] on div "Press SPACE to select this row." at bounding box center [736, 313] width 141 height 33
click at [762, 307] on div "Press SPACE to select this row." at bounding box center [736, 313] width 141 height 33
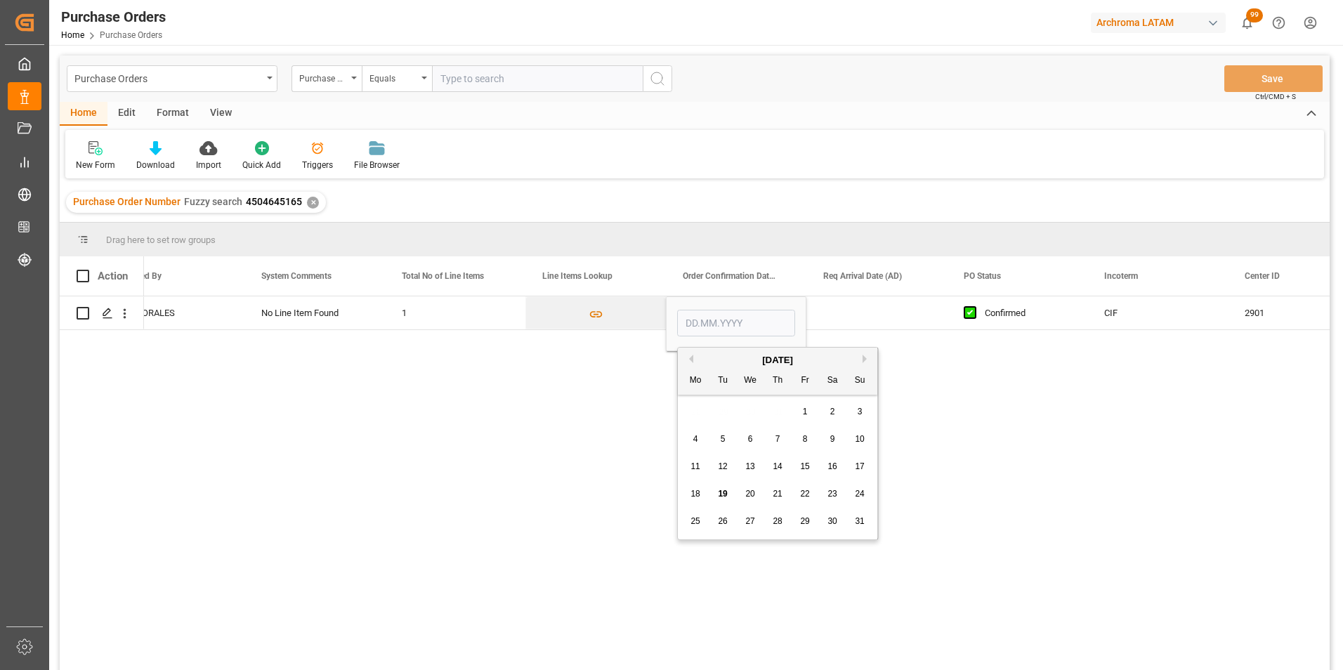
click at [866, 361] on button "Next Month" at bounding box center [867, 359] width 8 height 8
click at [750, 438] on span "10" at bounding box center [749, 439] width 9 height 10
type input "10.09.2025"
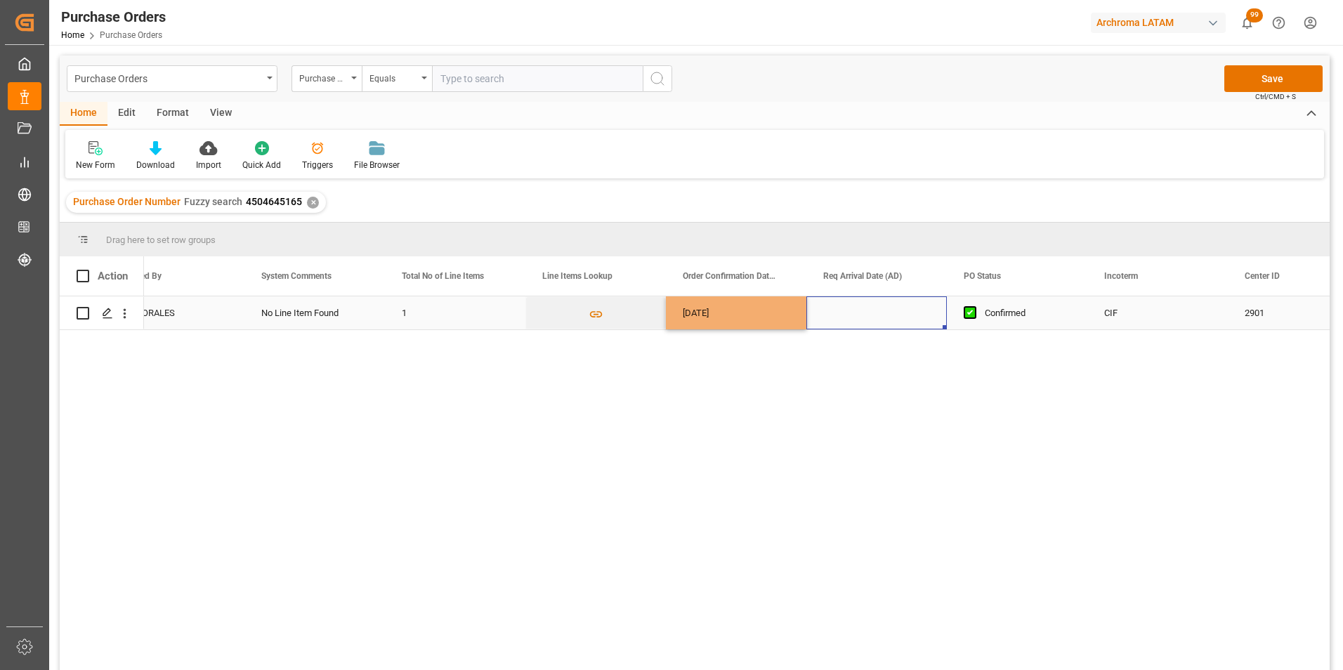
click at [850, 317] on div "Press SPACE to select this row." at bounding box center [877, 313] width 141 height 33
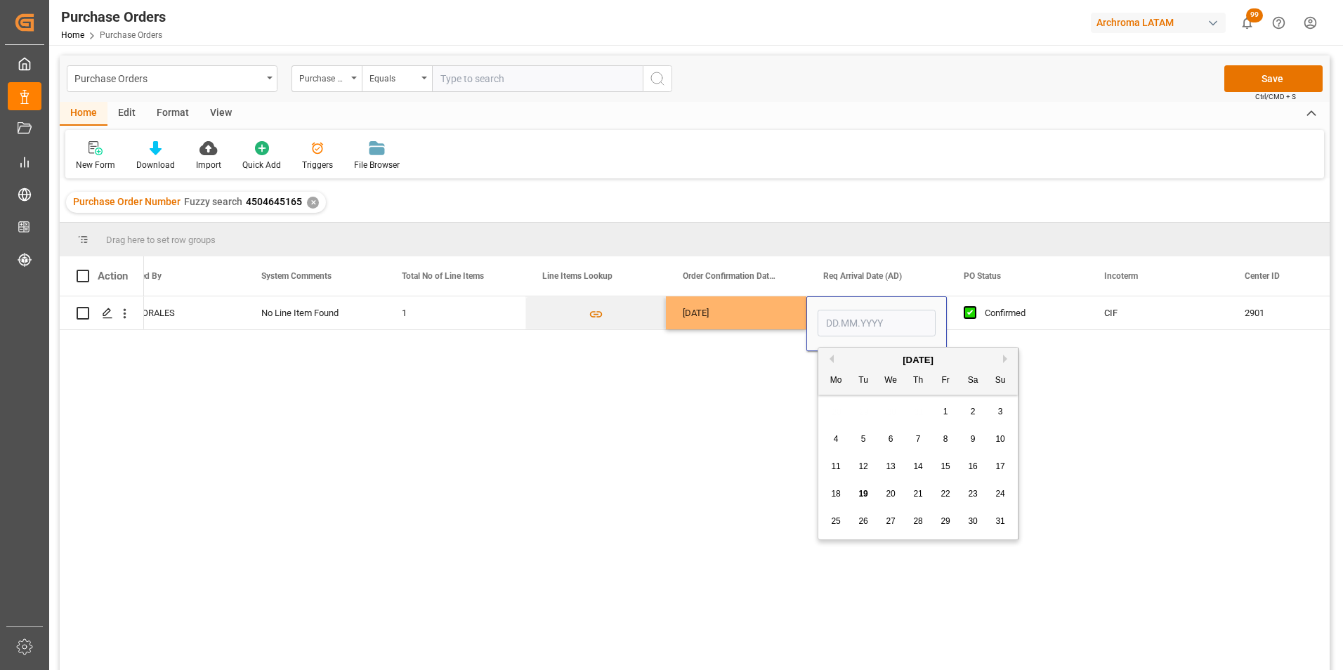
click at [1000, 359] on div "[DATE]" at bounding box center [919, 360] width 200 height 14
click at [1003, 359] on div "[DATE]" at bounding box center [919, 360] width 200 height 14
click at [1006, 359] on button "Next Month" at bounding box center [1007, 359] width 8 height 8
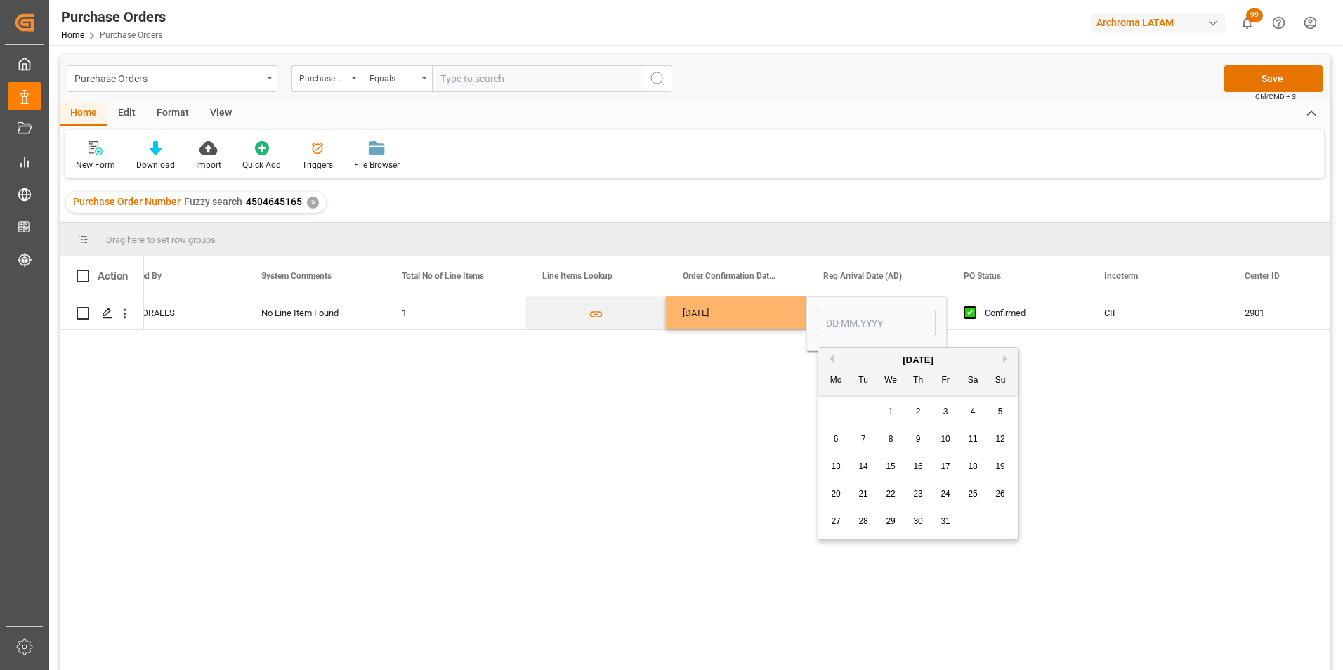
click at [1006, 359] on button "Next Month" at bounding box center [1007, 359] width 8 height 8
click at [864, 467] on span "11" at bounding box center [863, 467] width 9 height 10
type input "11.11.2025"
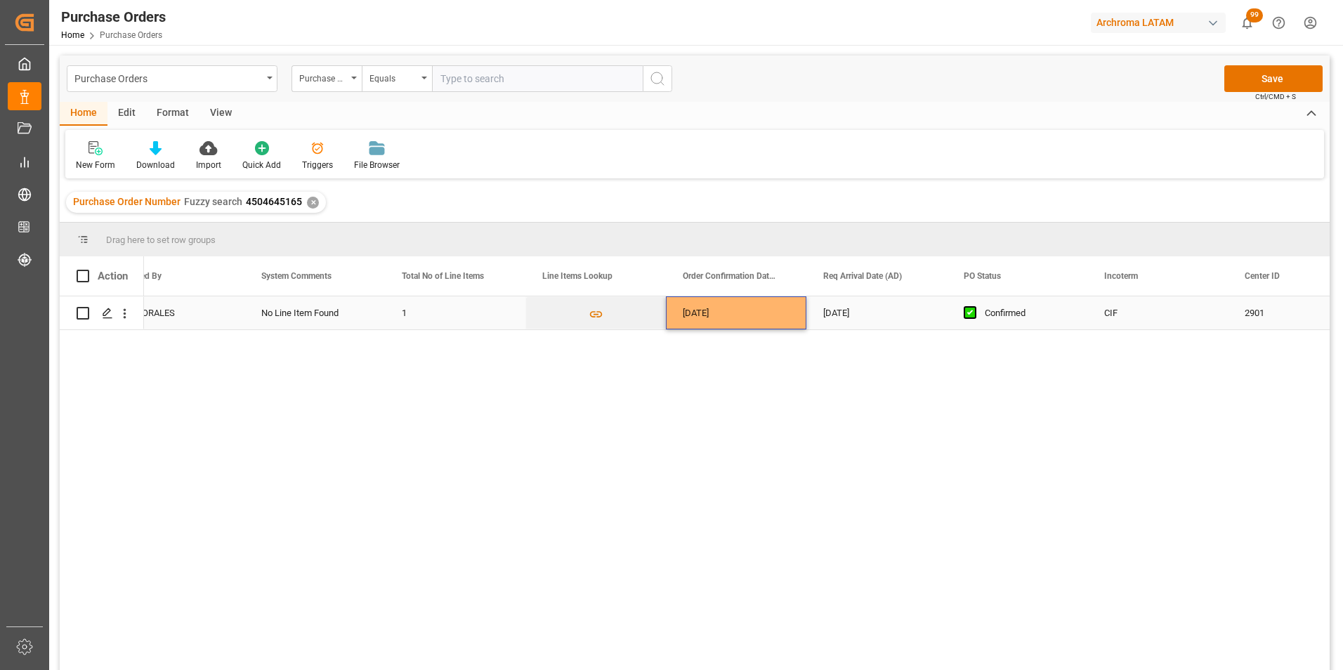
click at [726, 311] on div "10.09.2025" at bounding box center [736, 313] width 141 height 33
click at [1274, 77] on button "Save" at bounding box center [1274, 78] width 98 height 27
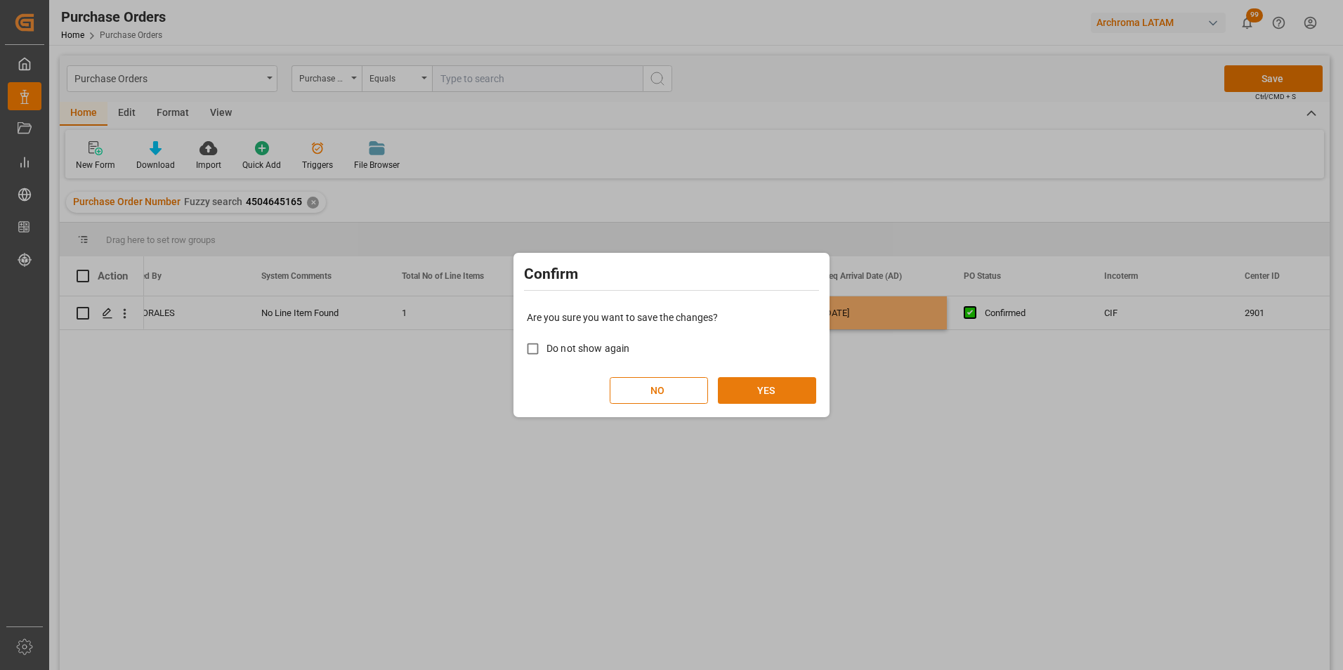
click at [746, 390] on button "YES" at bounding box center [767, 390] width 98 height 27
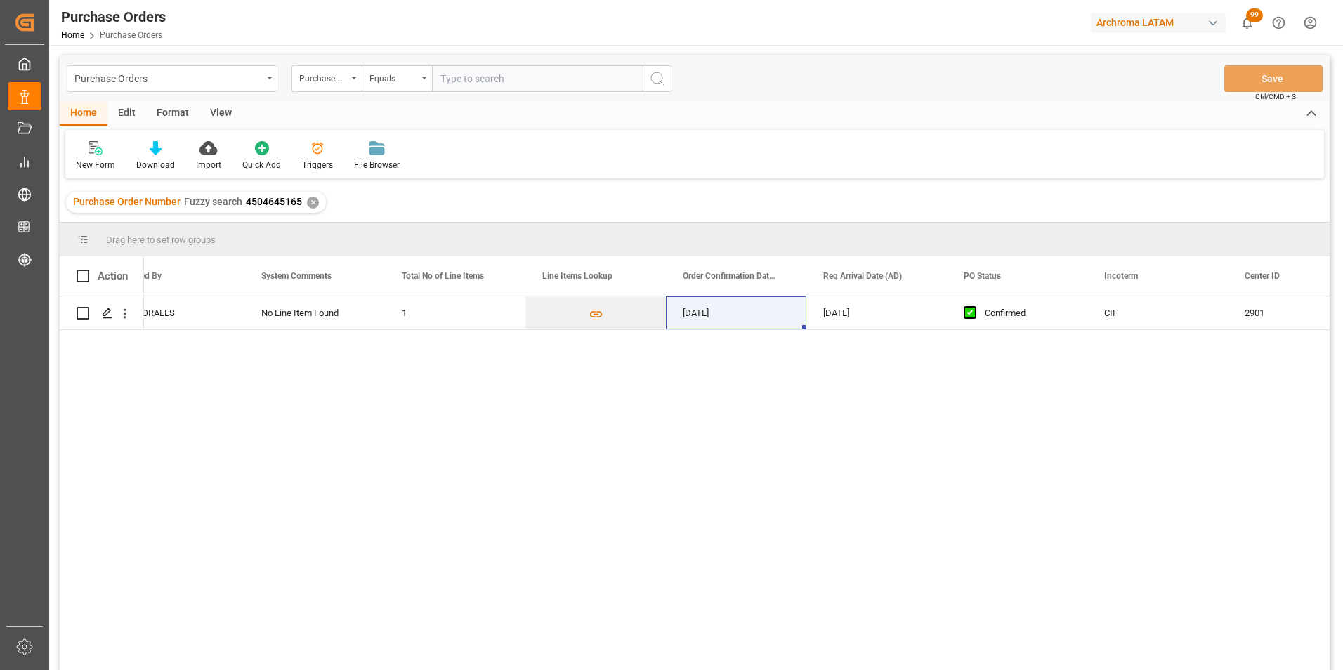
scroll to position [0, 883]
click at [311, 204] on div "✕" at bounding box center [313, 203] width 12 height 12
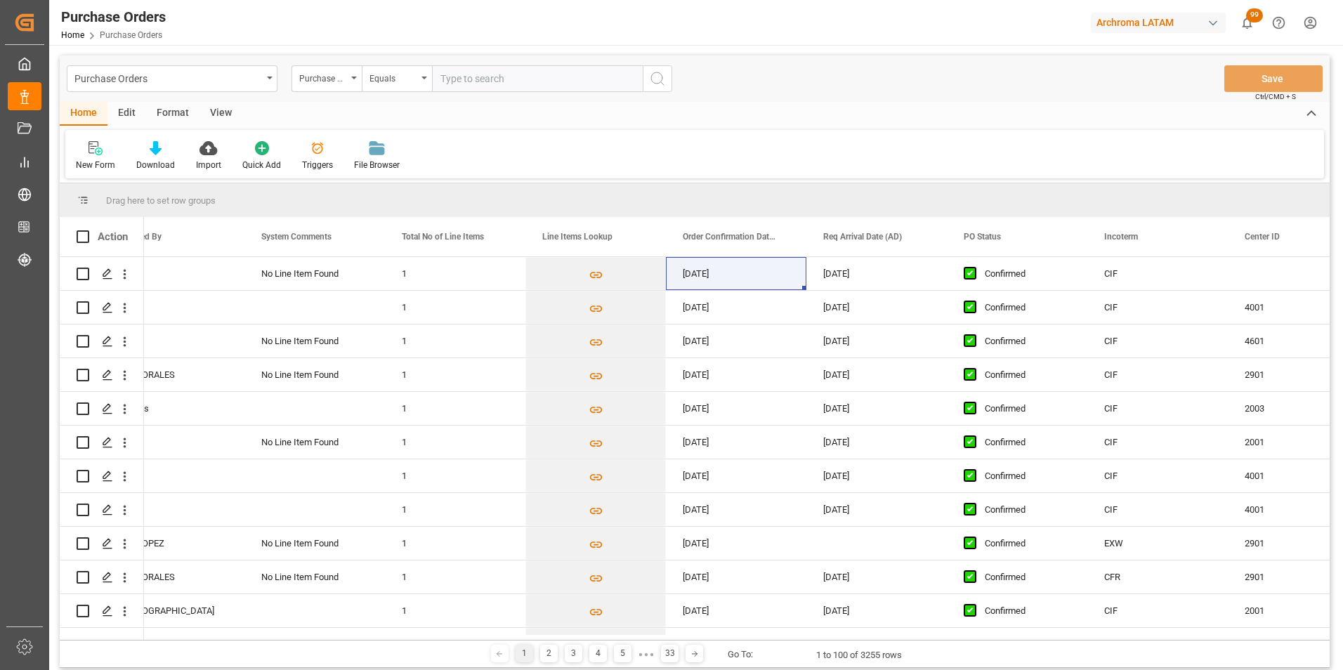
click at [422, 80] on div "Equals" at bounding box center [397, 78] width 70 height 27
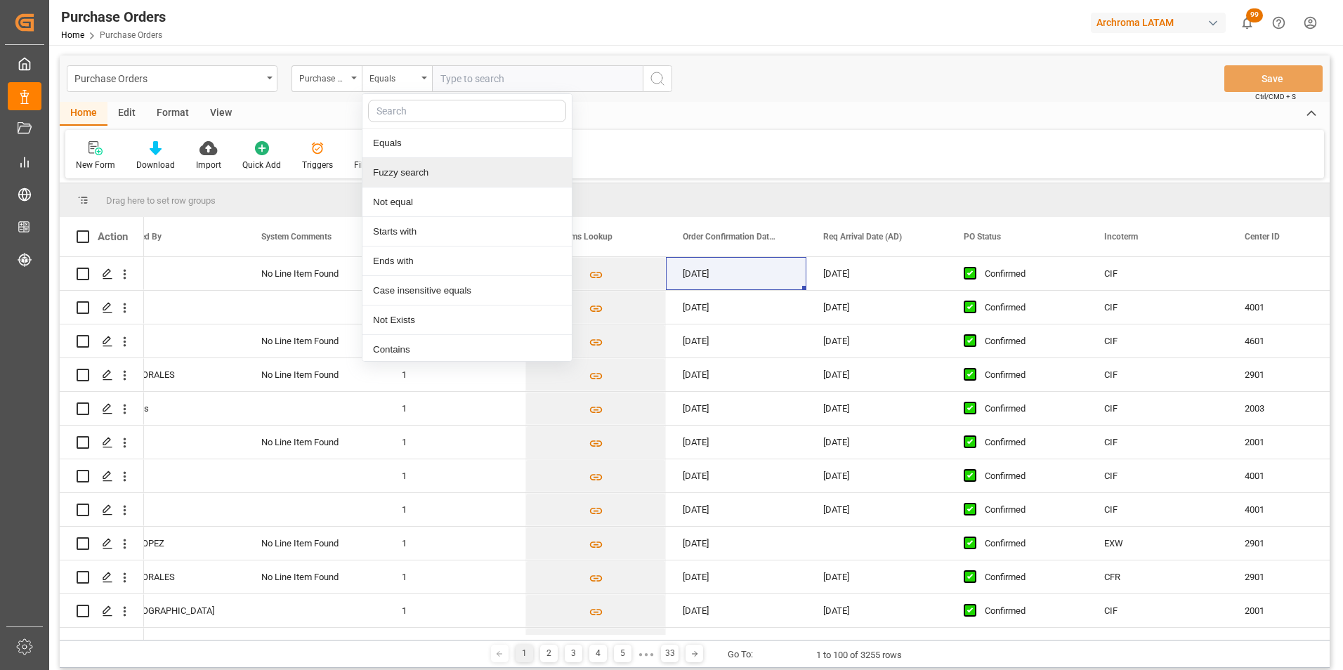
click at [418, 182] on div "Fuzzy search" at bounding box center [467, 173] width 209 height 30
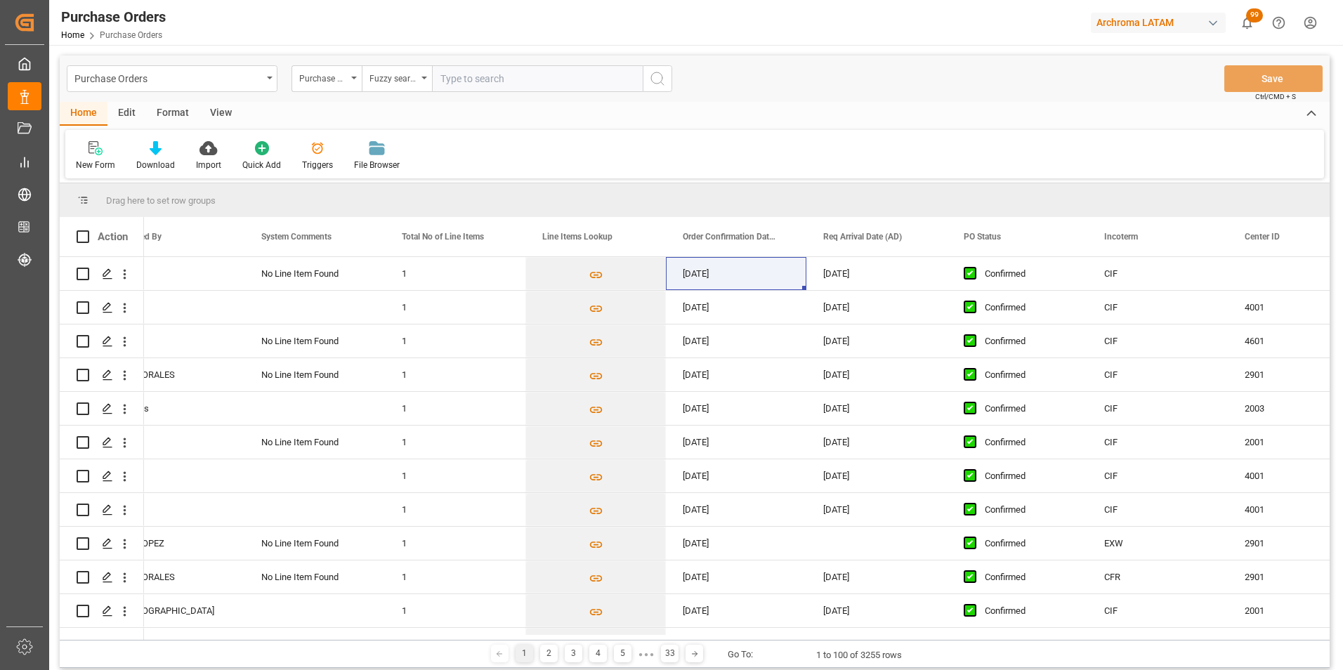
paste input "4504633311"
type input "4504633311"
click at [657, 81] on icon "search button" at bounding box center [657, 78] width 17 height 17
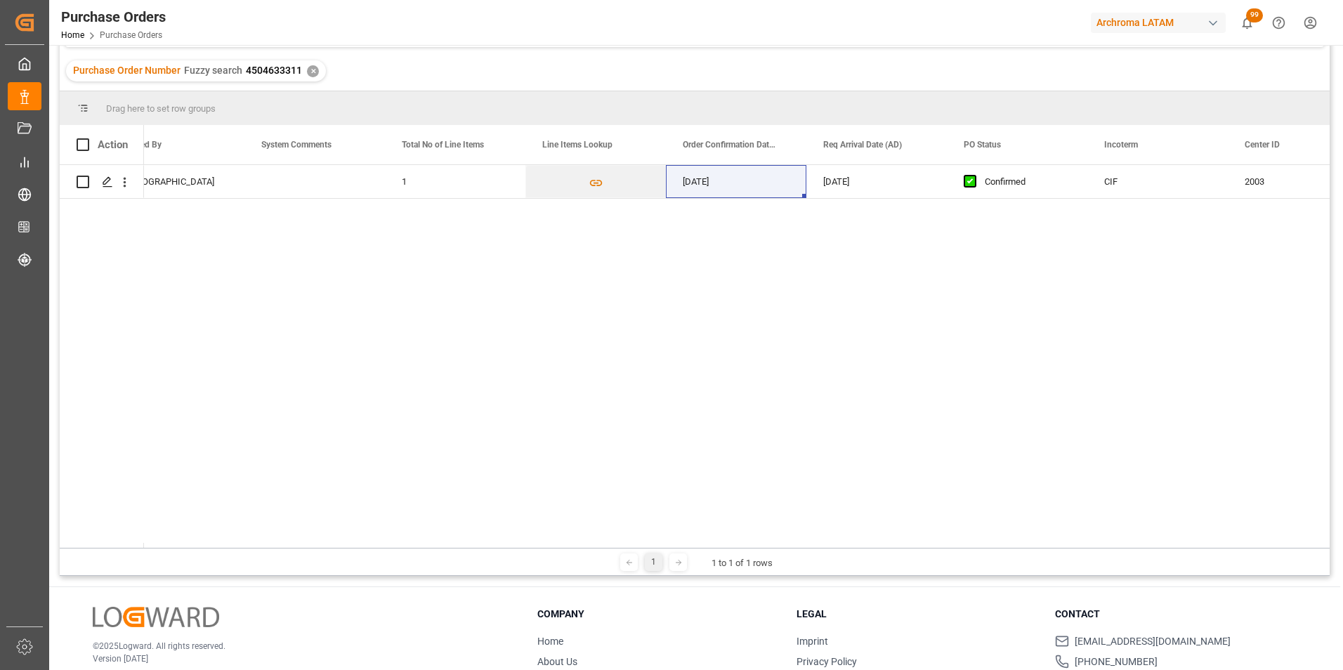
scroll to position [141, 0]
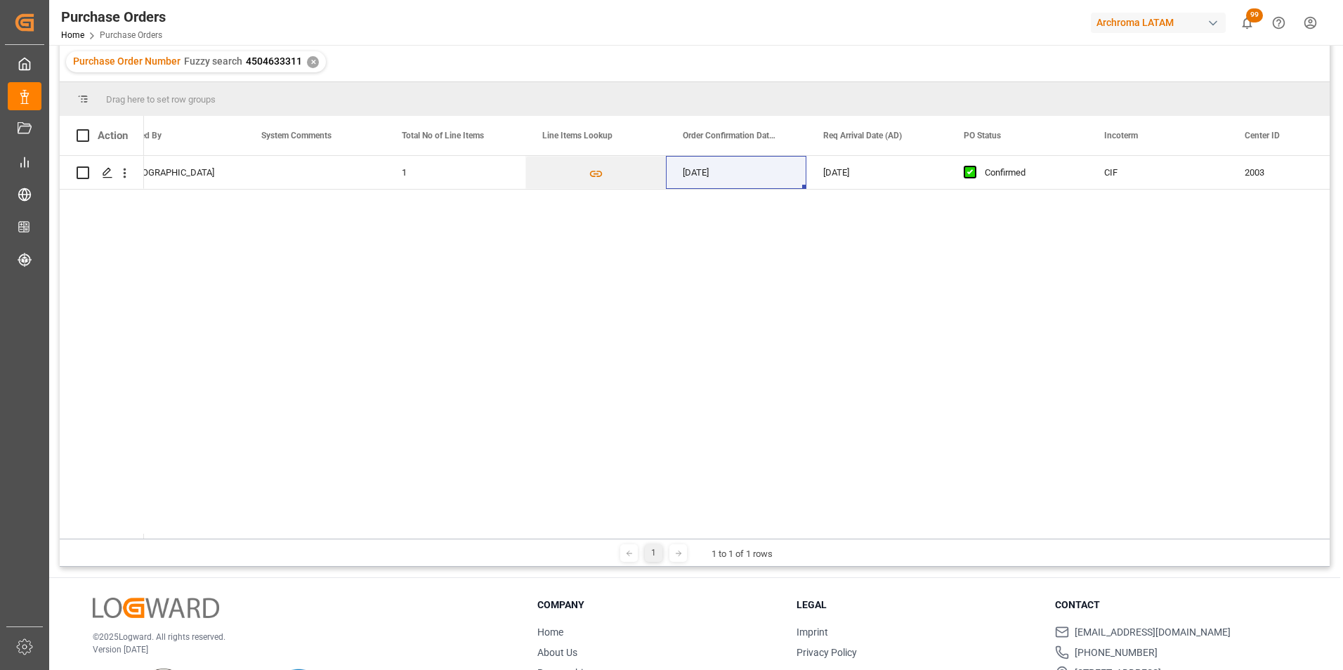
click at [312, 61] on div "✕" at bounding box center [313, 62] width 12 height 12
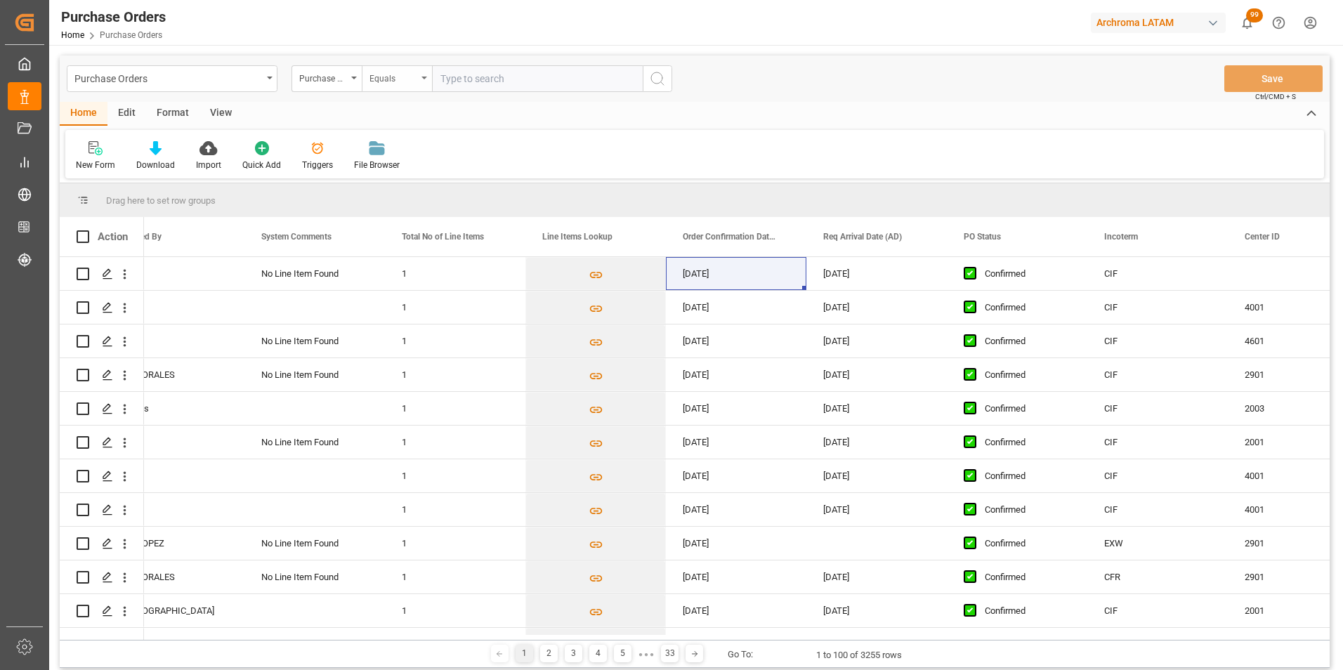
drag, startPoint x: 406, startPoint y: 82, endPoint x: 411, endPoint y: 90, distance: 9.8
click at [407, 82] on div "Equals" at bounding box center [394, 77] width 48 height 16
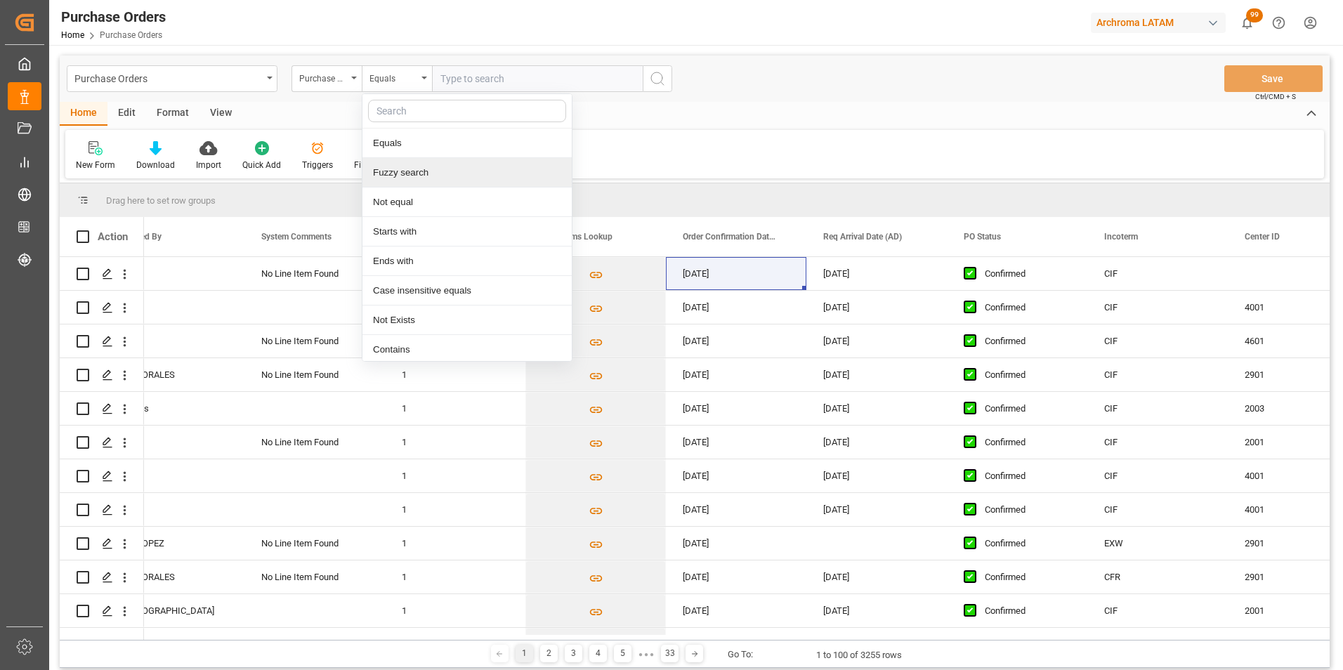
click at [424, 179] on div "Fuzzy search" at bounding box center [467, 173] width 209 height 30
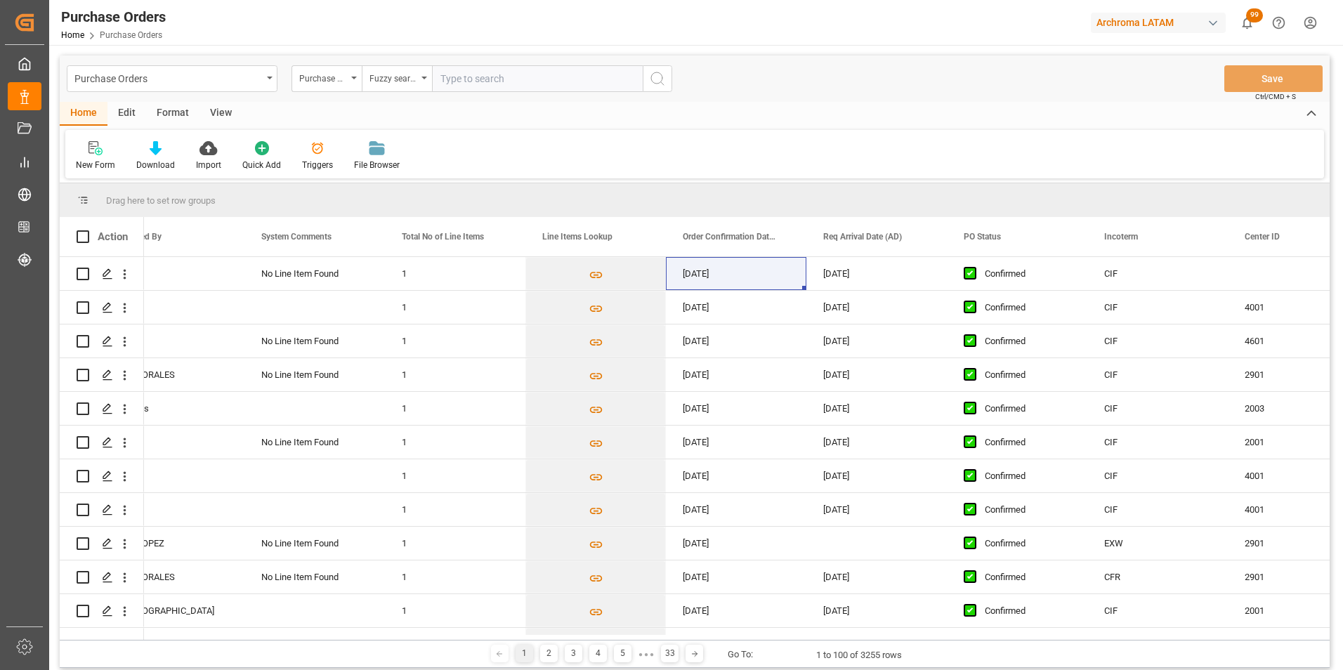
paste input "4504649439"
type input "4504649439"
click at [663, 74] on icon "search button" at bounding box center [657, 78] width 17 height 17
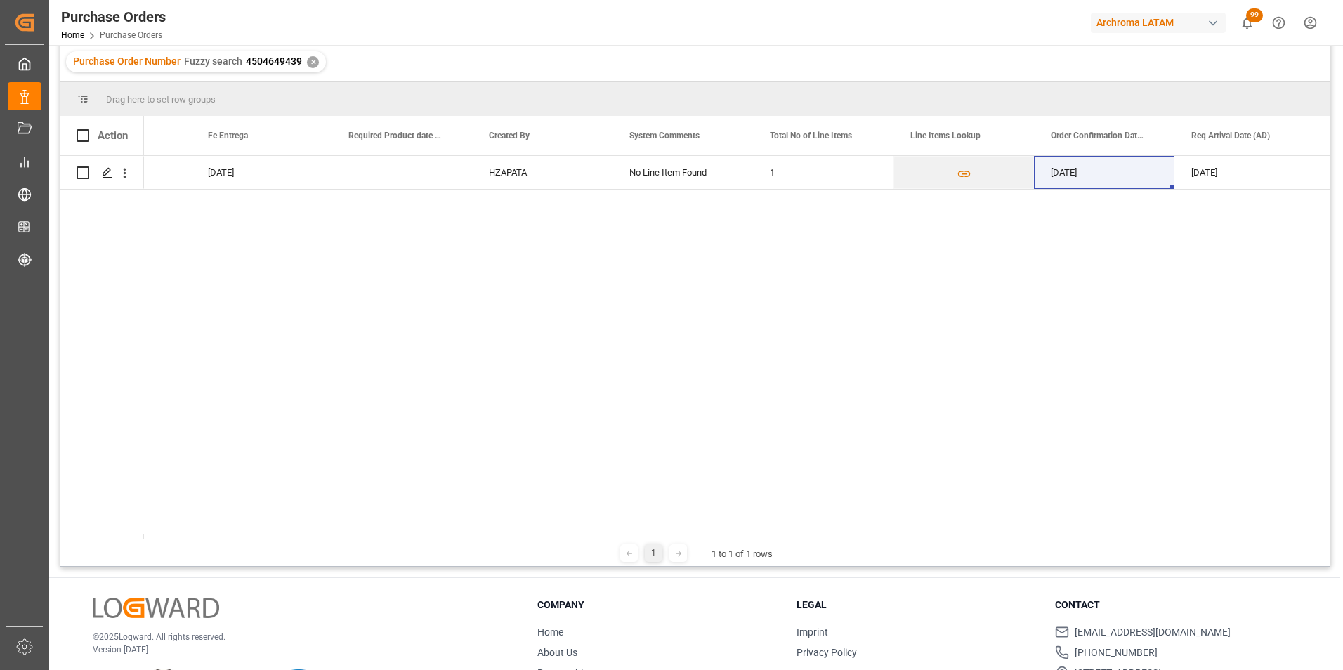
click at [304, 65] on div "Purchase Order Number Fuzzy search 4504649439 ✕" at bounding box center [196, 61] width 260 height 21
click at [308, 63] on div "✕" at bounding box center [313, 62] width 12 height 12
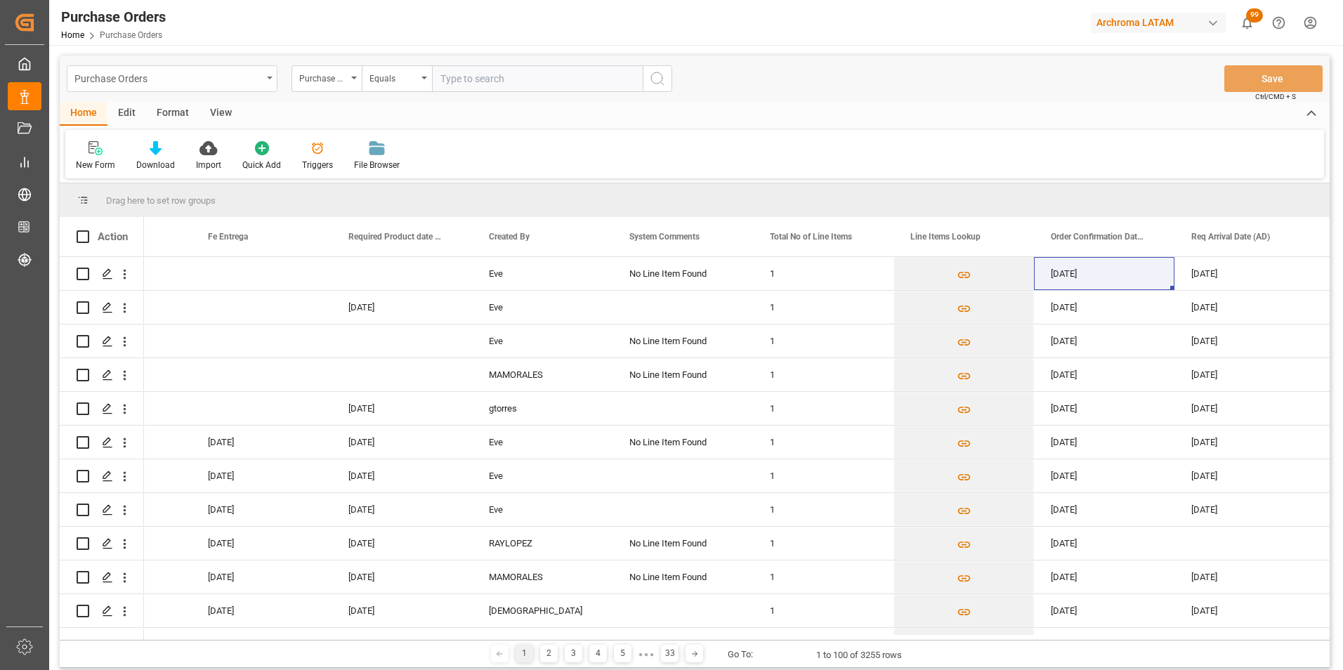
click at [269, 87] on div "Purchase Orders" at bounding box center [172, 78] width 211 height 27
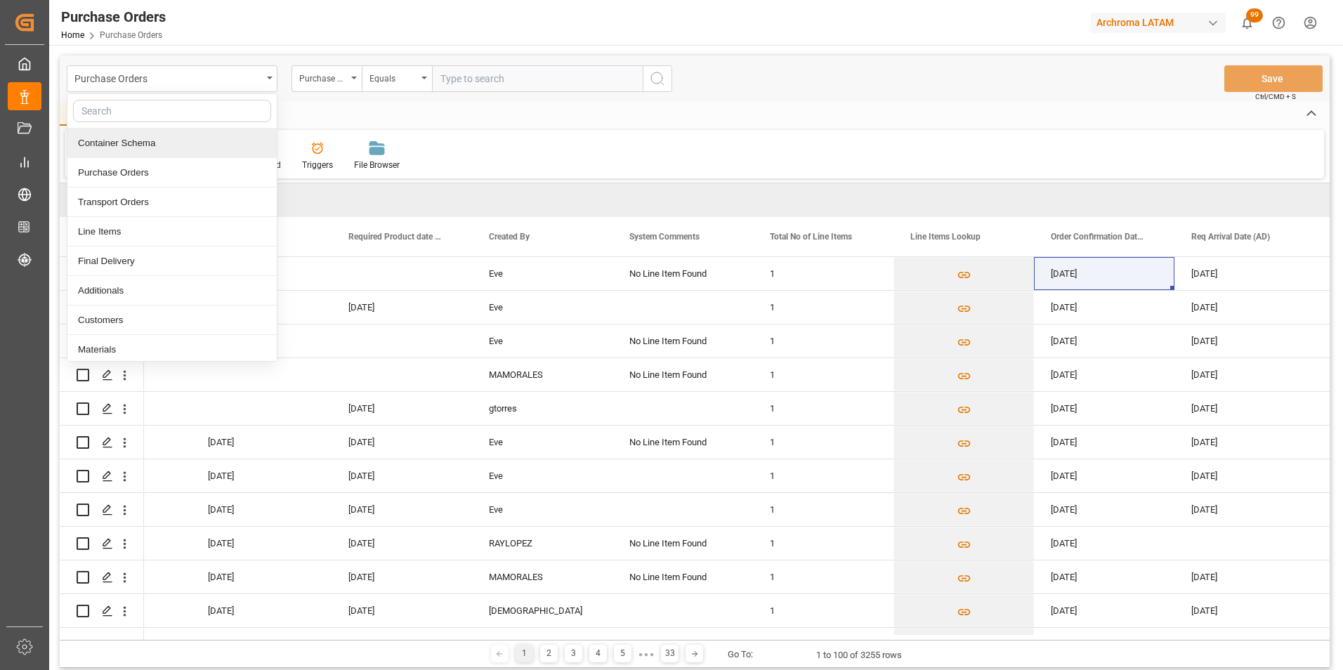
click at [161, 147] on div "Container Schema" at bounding box center [171, 144] width 209 height 30
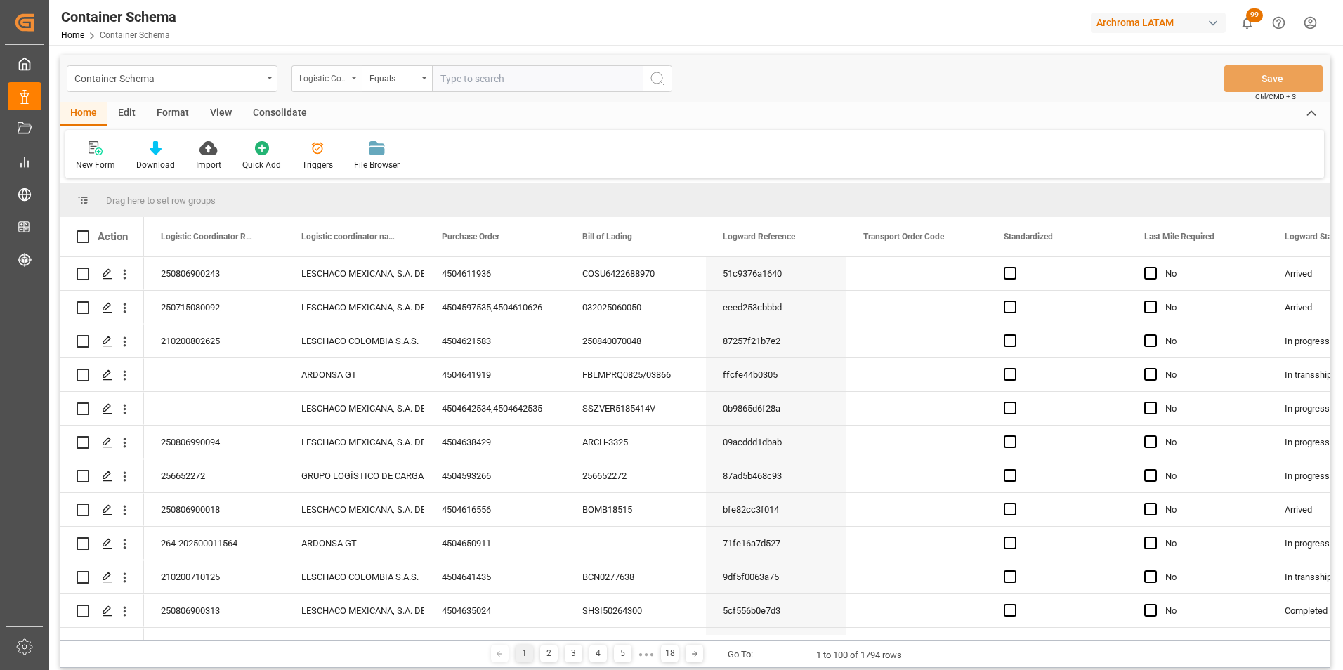
click at [347, 86] on div "Logistic Coordinator Reference Number" at bounding box center [327, 78] width 70 height 27
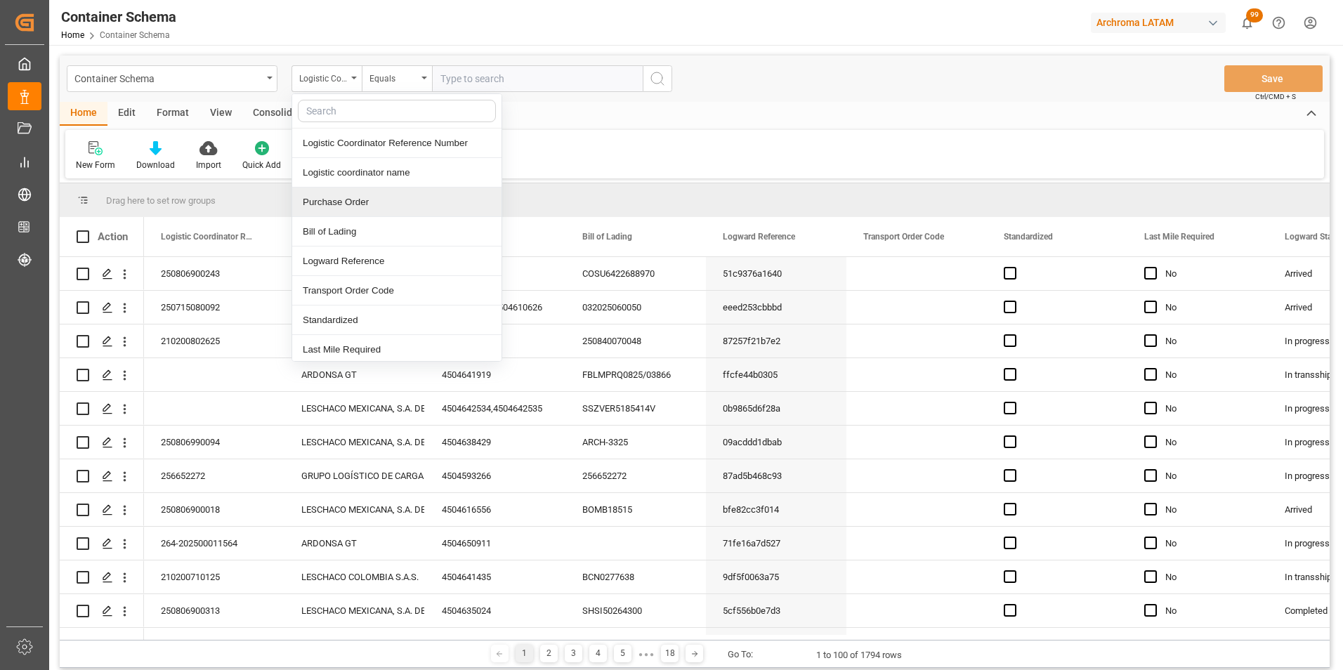
click at [349, 199] on div "Purchase Order" at bounding box center [396, 203] width 209 height 30
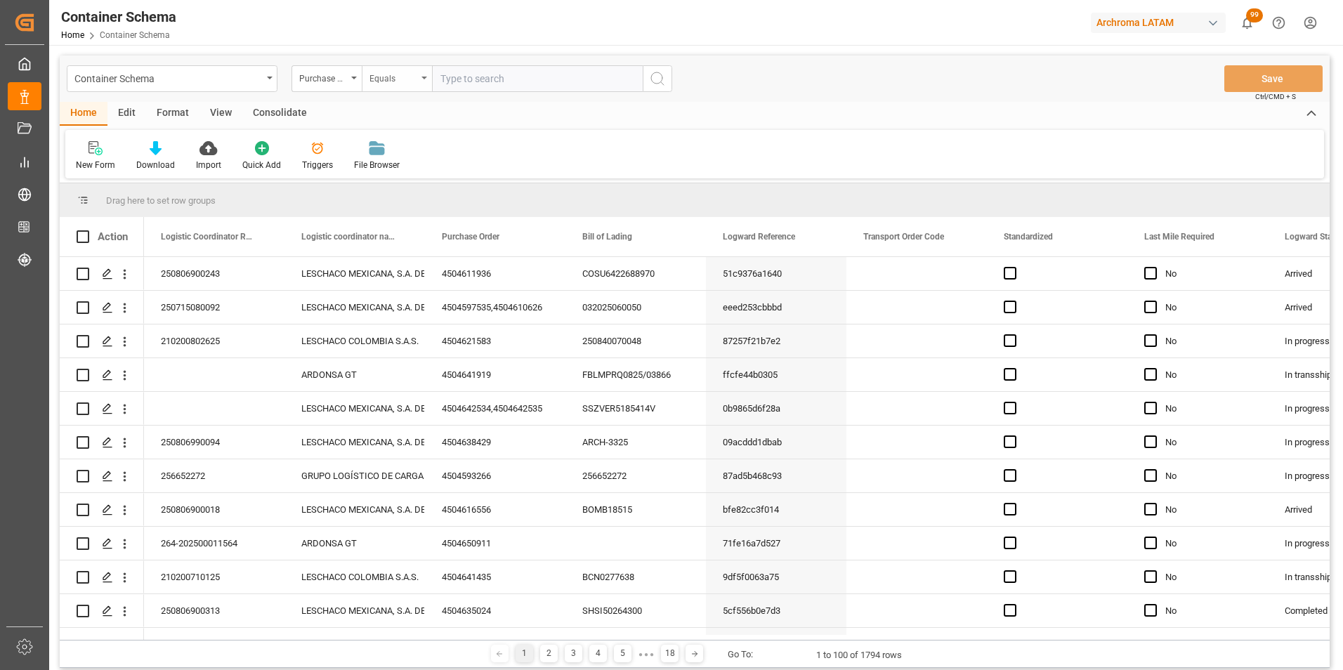
click at [398, 78] on div "Equals" at bounding box center [394, 77] width 48 height 16
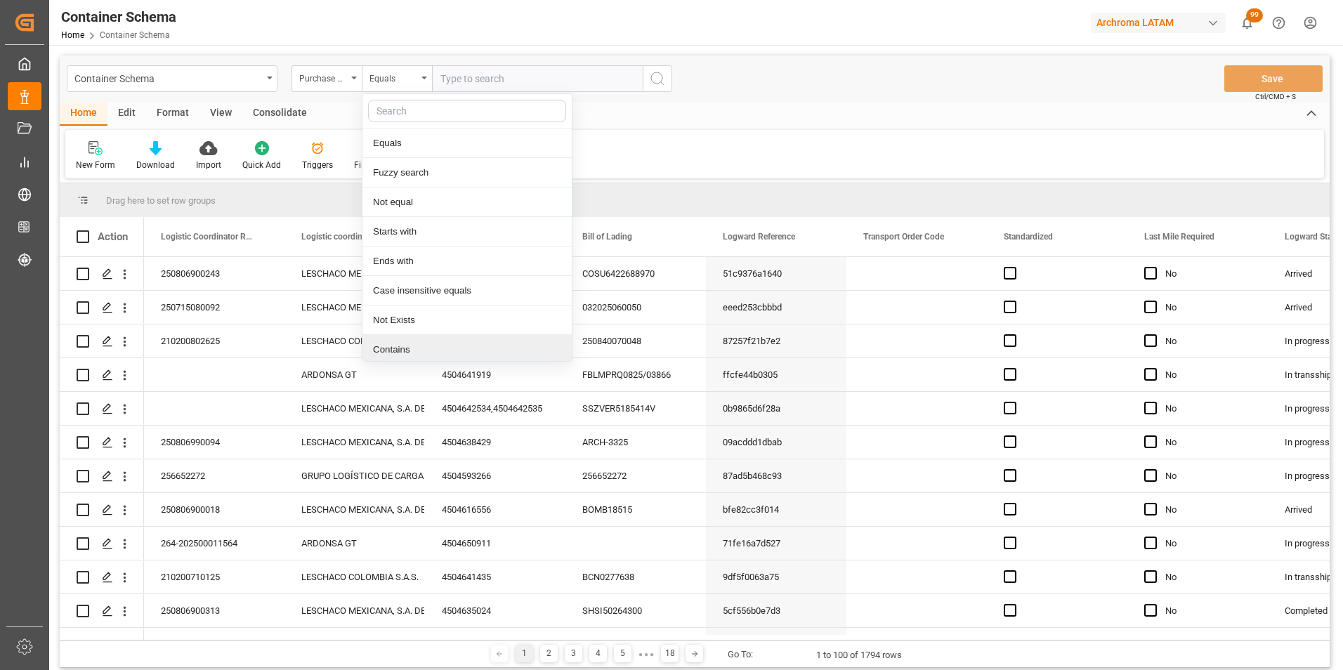
click at [408, 349] on div "Contains" at bounding box center [467, 350] width 209 height 30
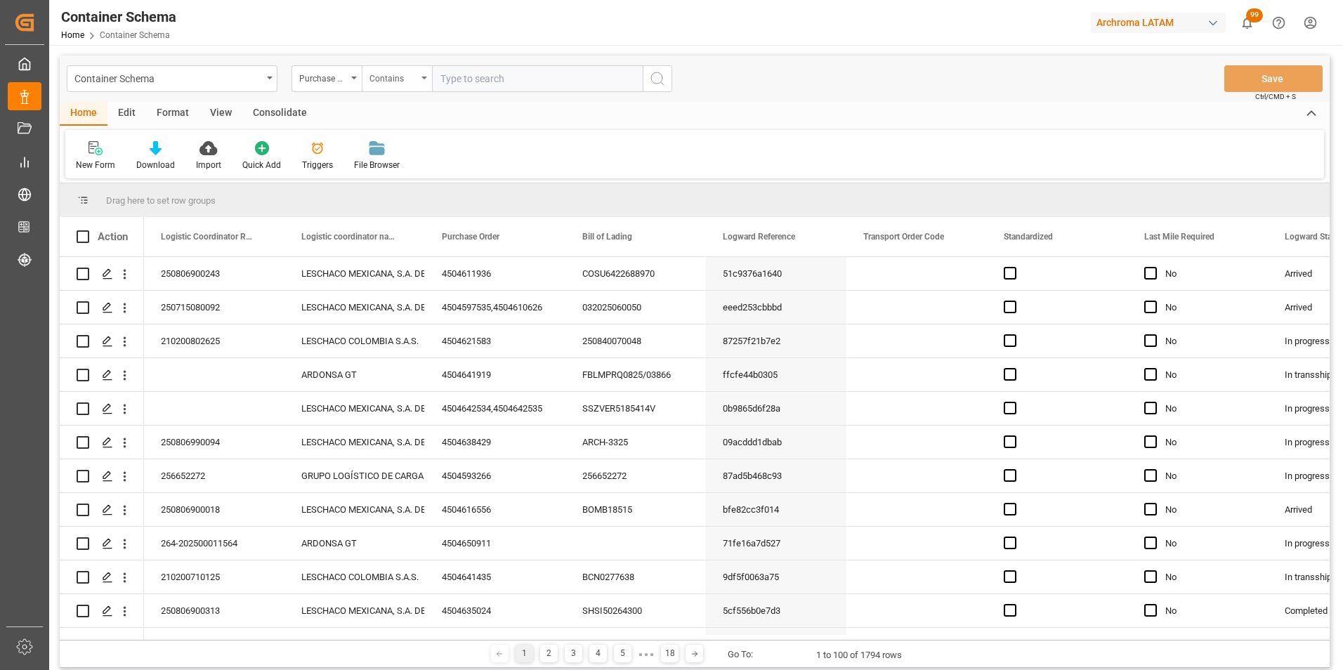
click at [403, 84] on div "Contains" at bounding box center [394, 77] width 48 height 16
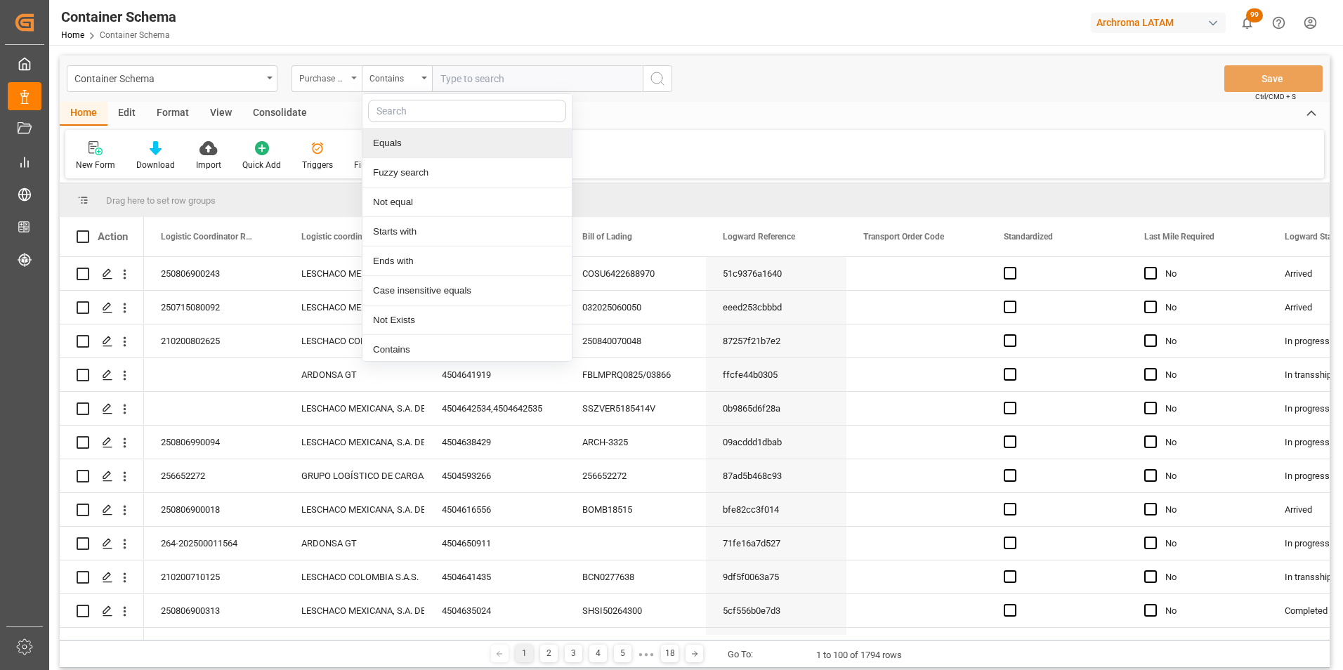
click at [339, 79] on div "Purchase Order" at bounding box center [323, 77] width 48 height 16
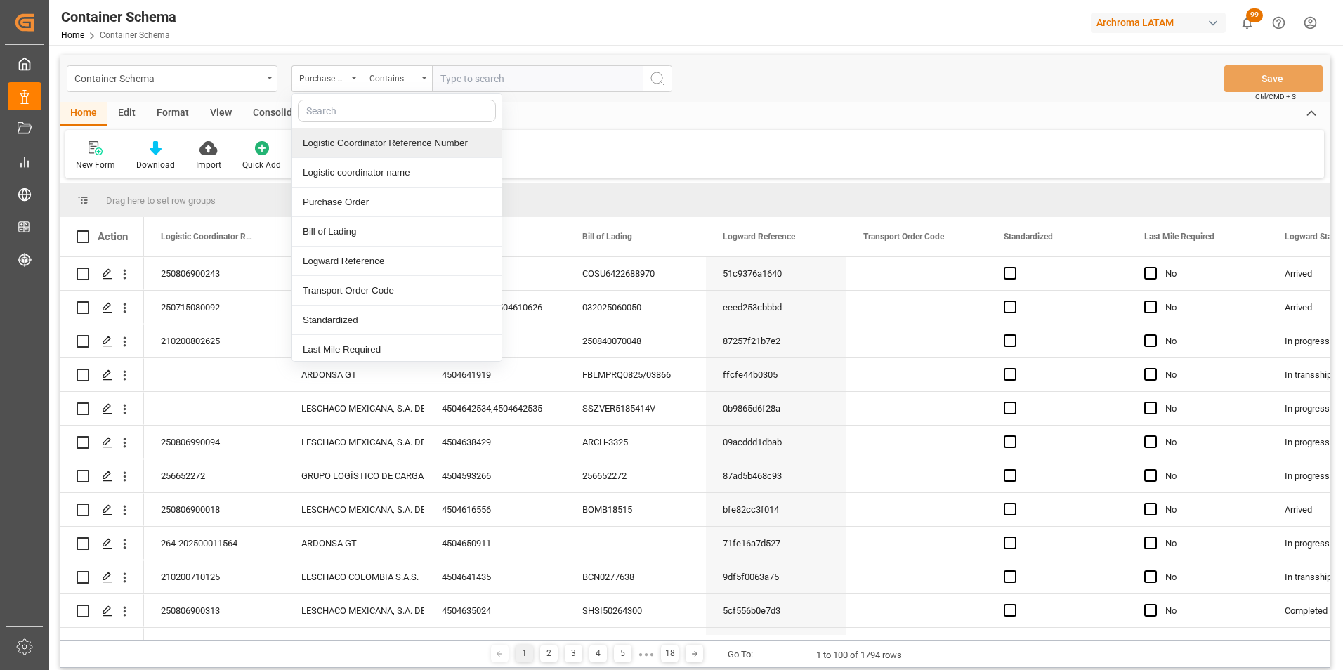
click at [358, 147] on div "Logistic Coordinator Reference Number" at bounding box center [396, 144] width 209 height 30
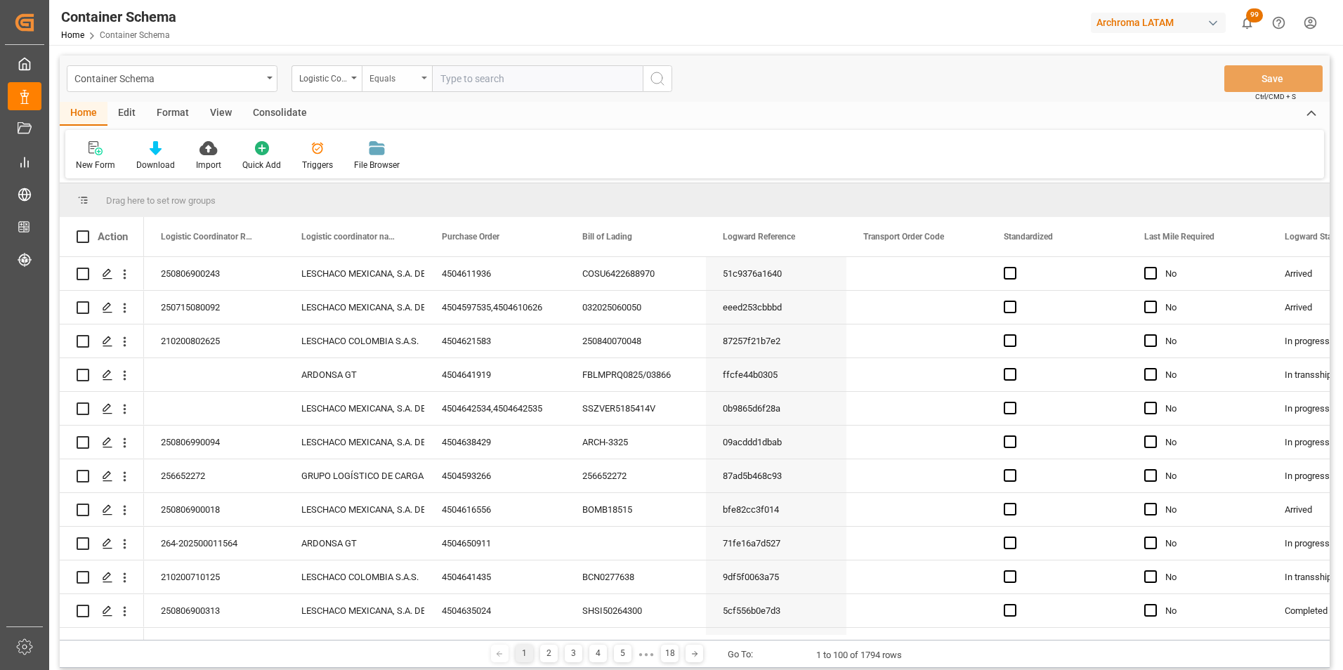
click at [395, 84] on div "Equals" at bounding box center [394, 77] width 48 height 16
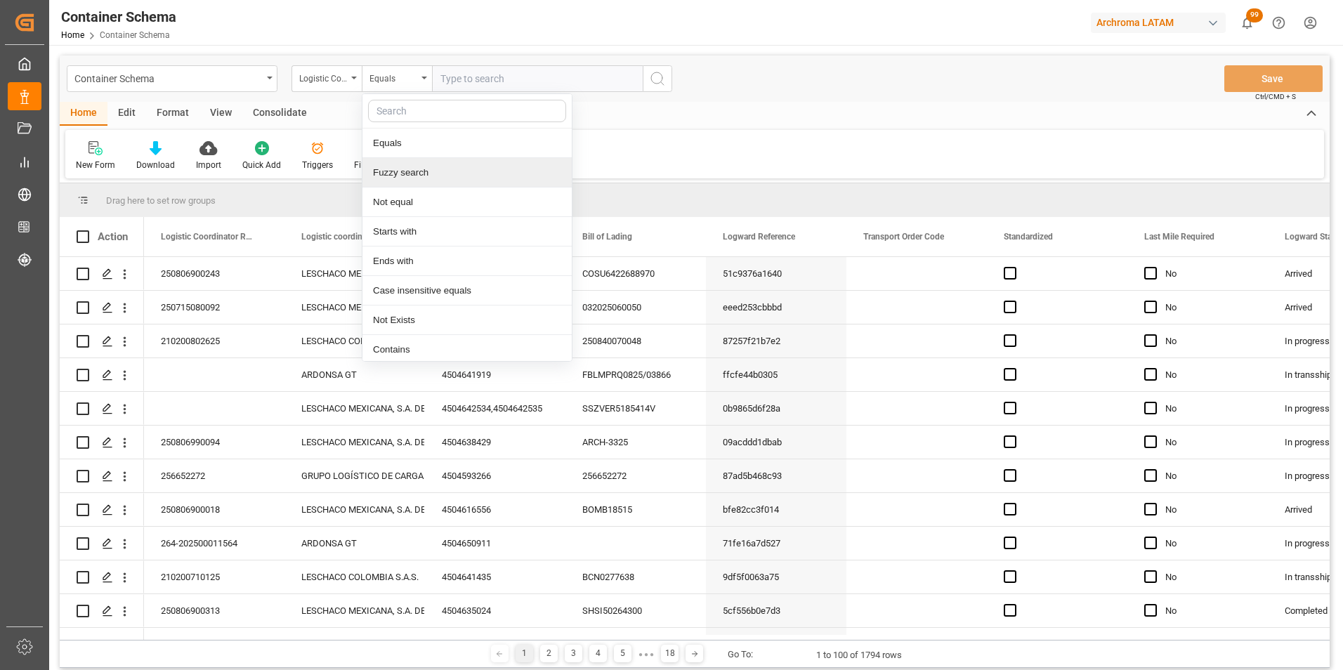
click at [410, 170] on div "Fuzzy search" at bounding box center [467, 173] width 209 height 30
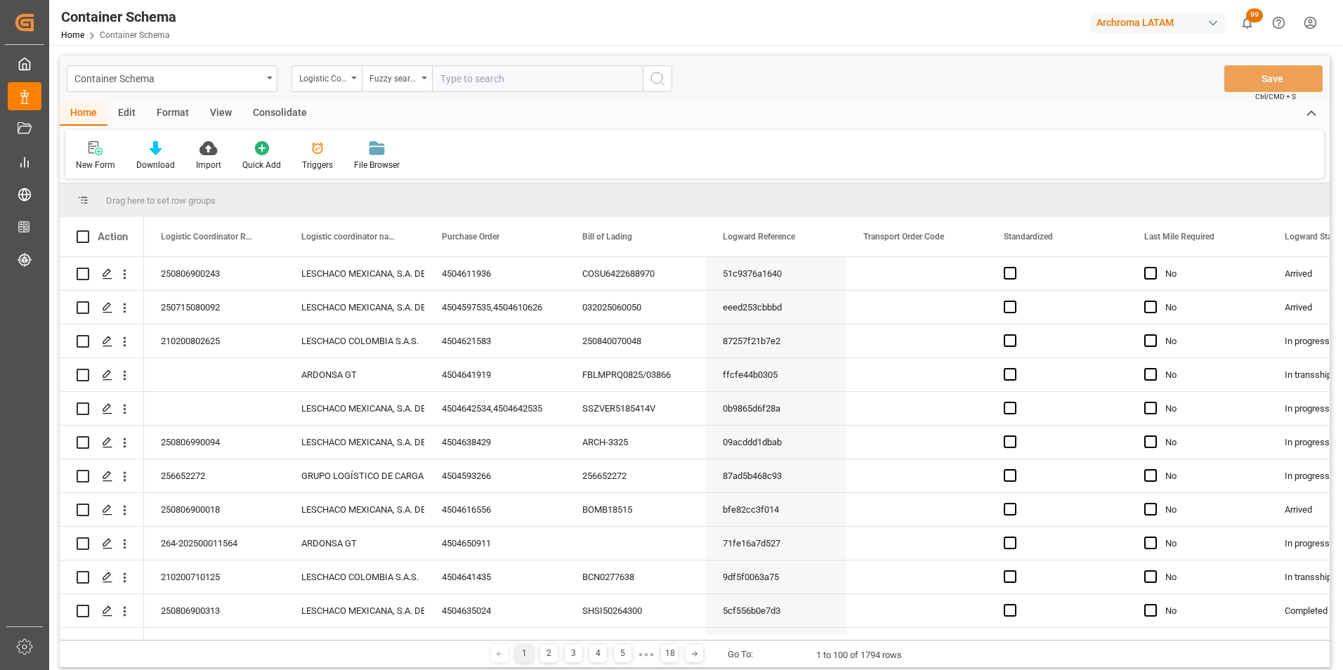
paste input "220200702925"
type input "220200702925"
click at [660, 82] on circle "search button" at bounding box center [656, 77] width 11 height 11
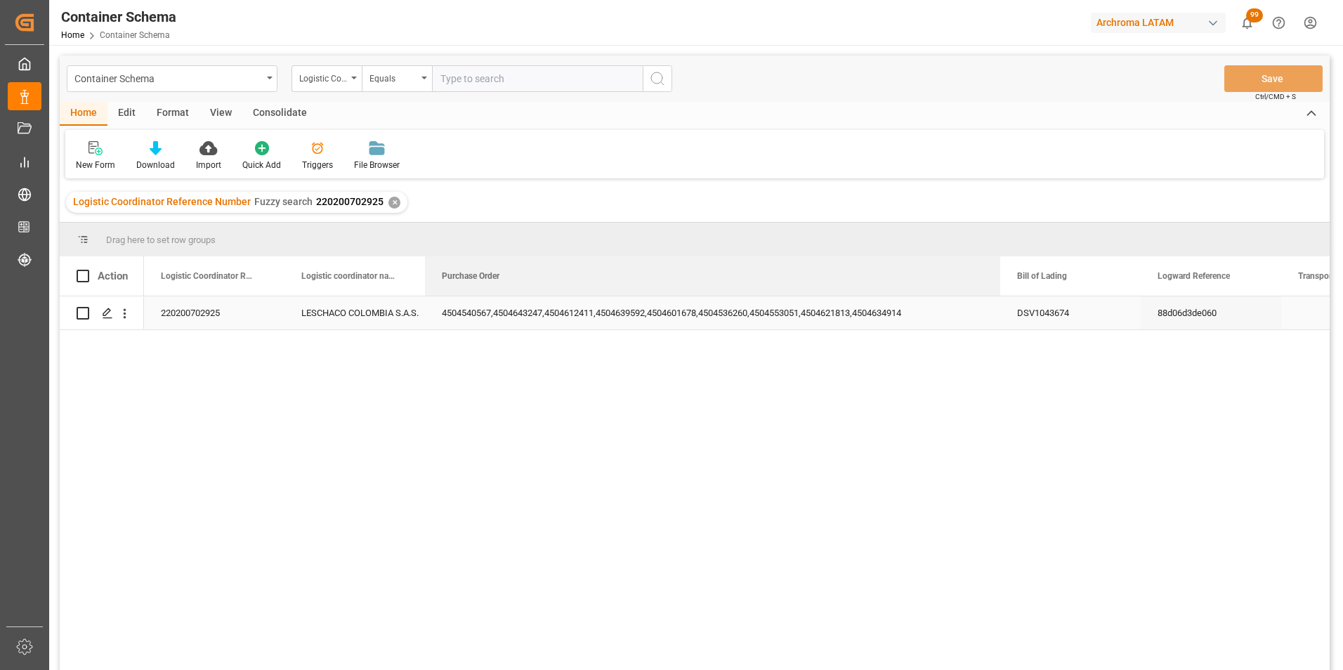
drag, startPoint x: 565, startPoint y: 278, endPoint x: 996, endPoint y: 303, distance: 432.1
click at [996, 303] on div "Action Logistic Coordinator Reference Number Logistic coordinator name Purchase…" at bounding box center [695, 467] width 1270 height 423
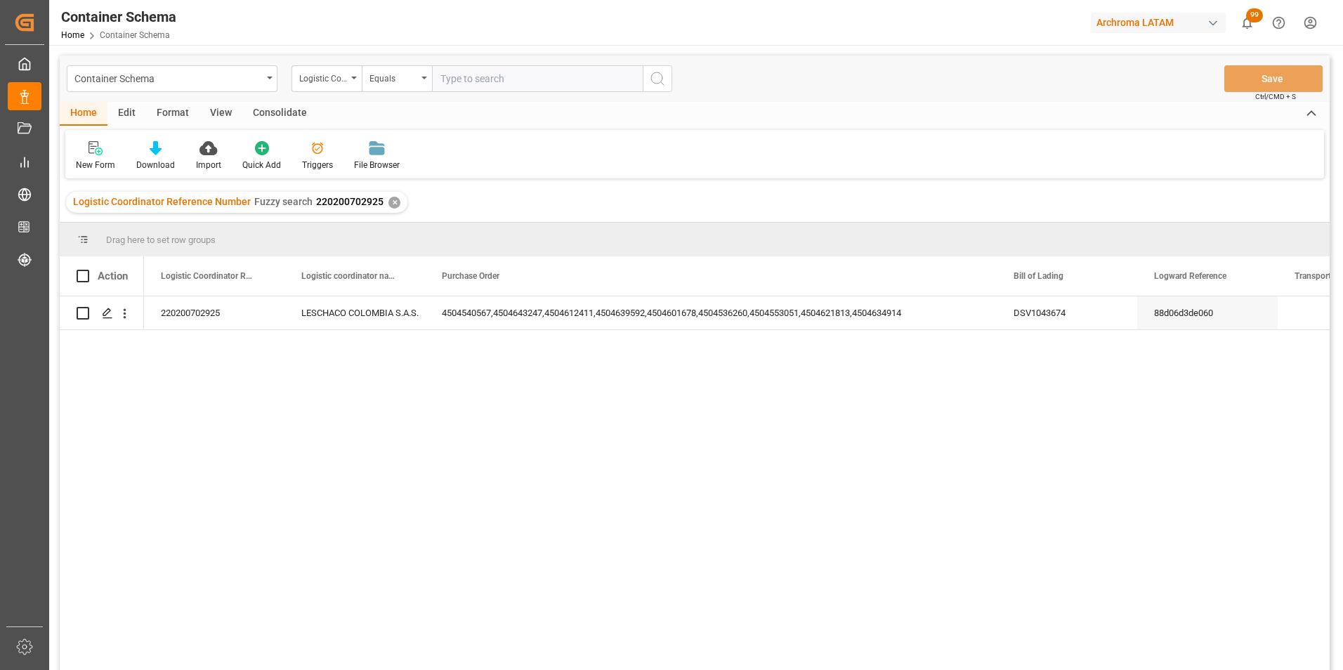
click at [389, 207] on div "✕" at bounding box center [395, 203] width 12 height 12
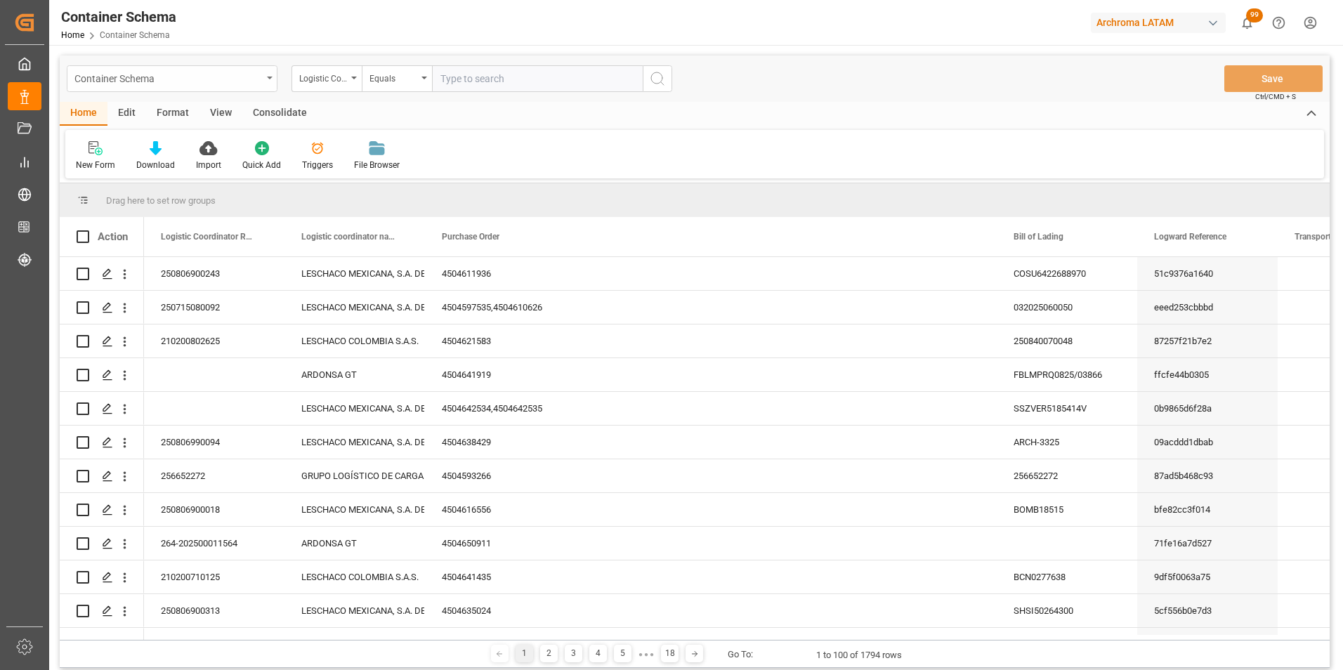
click at [246, 78] on div "Container Schema" at bounding box center [168, 78] width 188 height 18
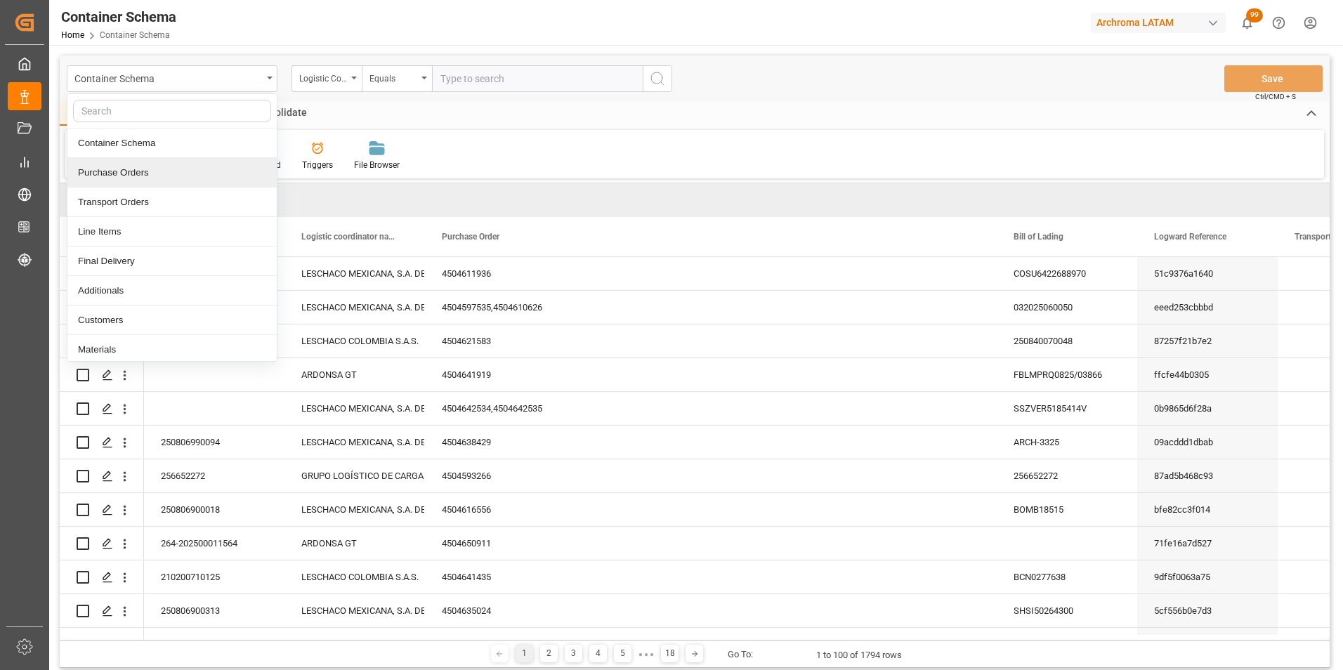
click at [175, 180] on div "Purchase Orders" at bounding box center [171, 173] width 209 height 30
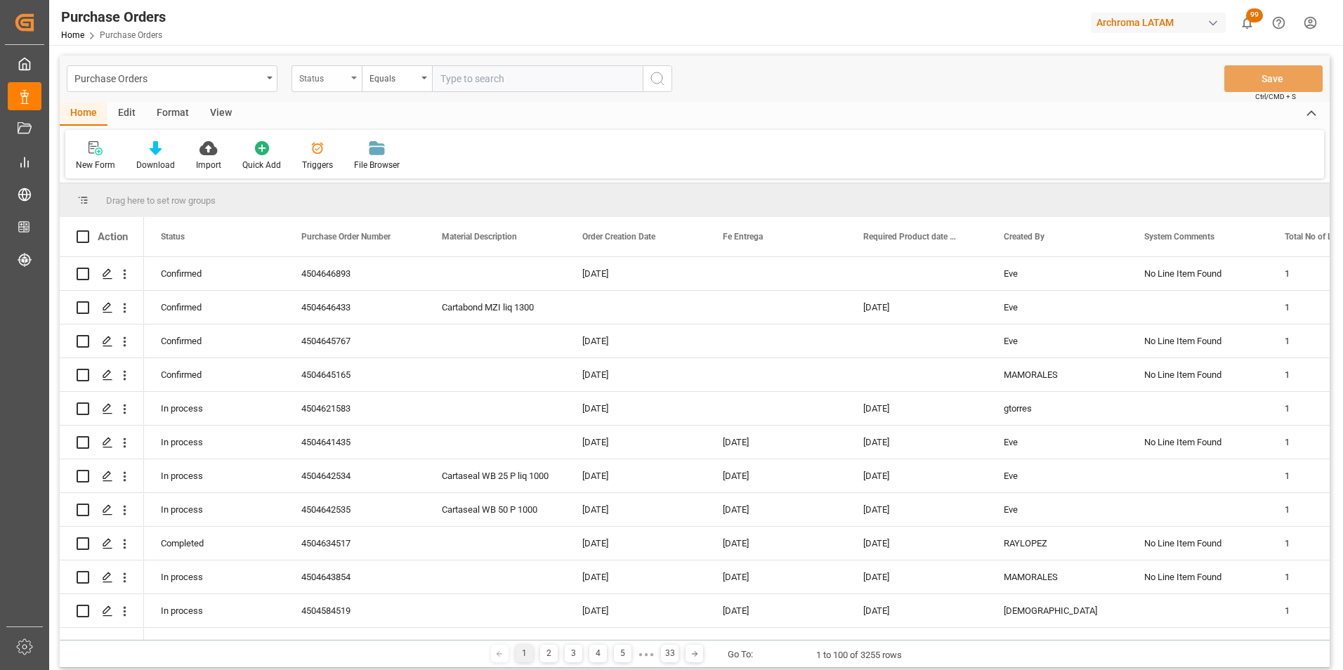
click at [347, 77] on div "Status" at bounding box center [327, 78] width 70 height 27
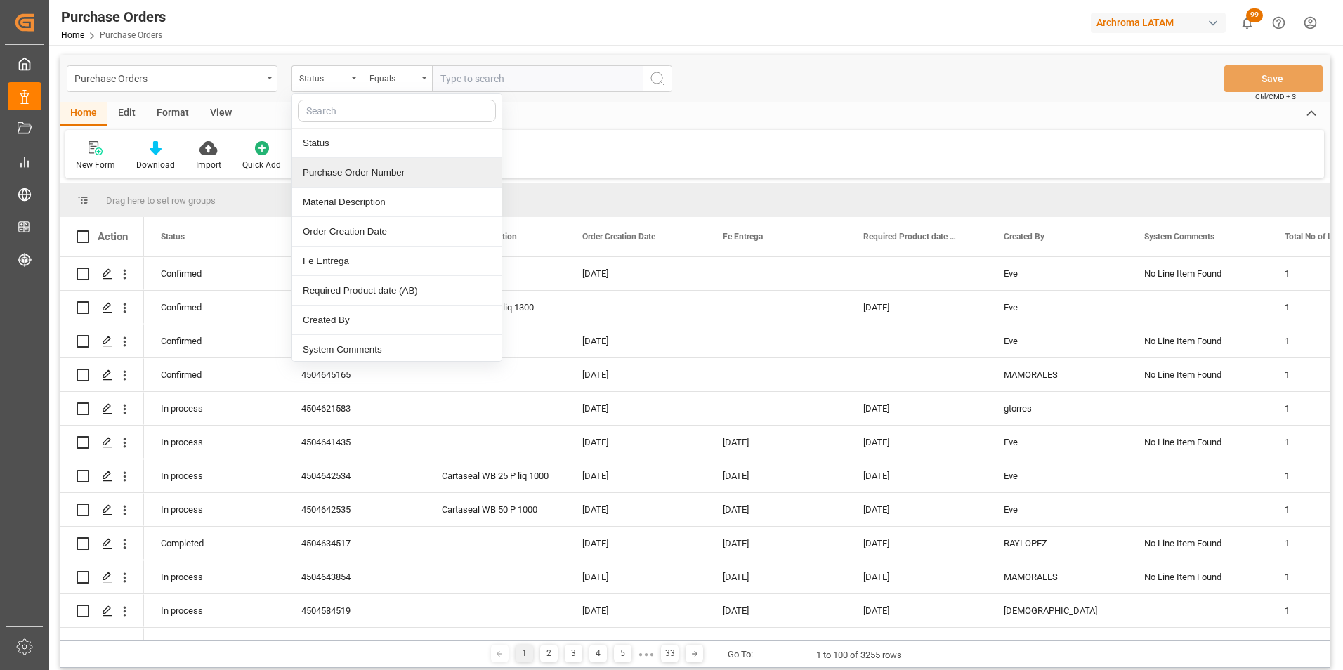
click at [357, 183] on div "Purchase Order Number" at bounding box center [396, 173] width 209 height 30
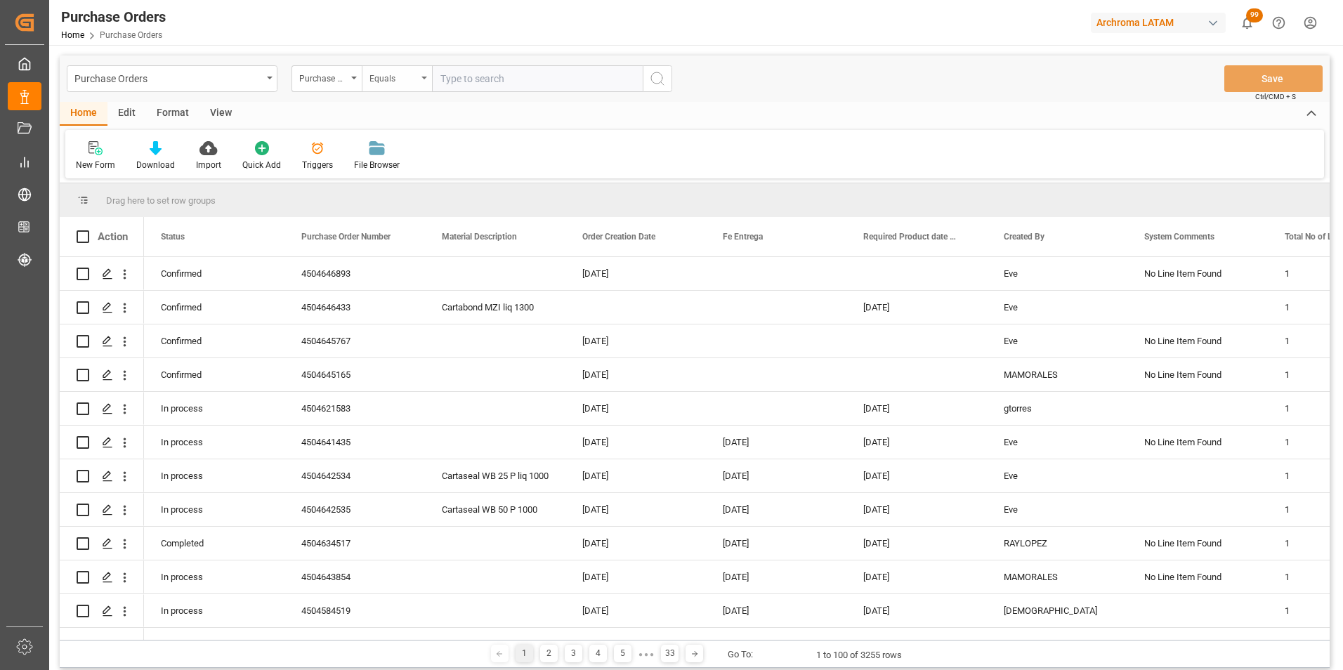
click at [406, 87] on div "Equals" at bounding box center [397, 78] width 70 height 27
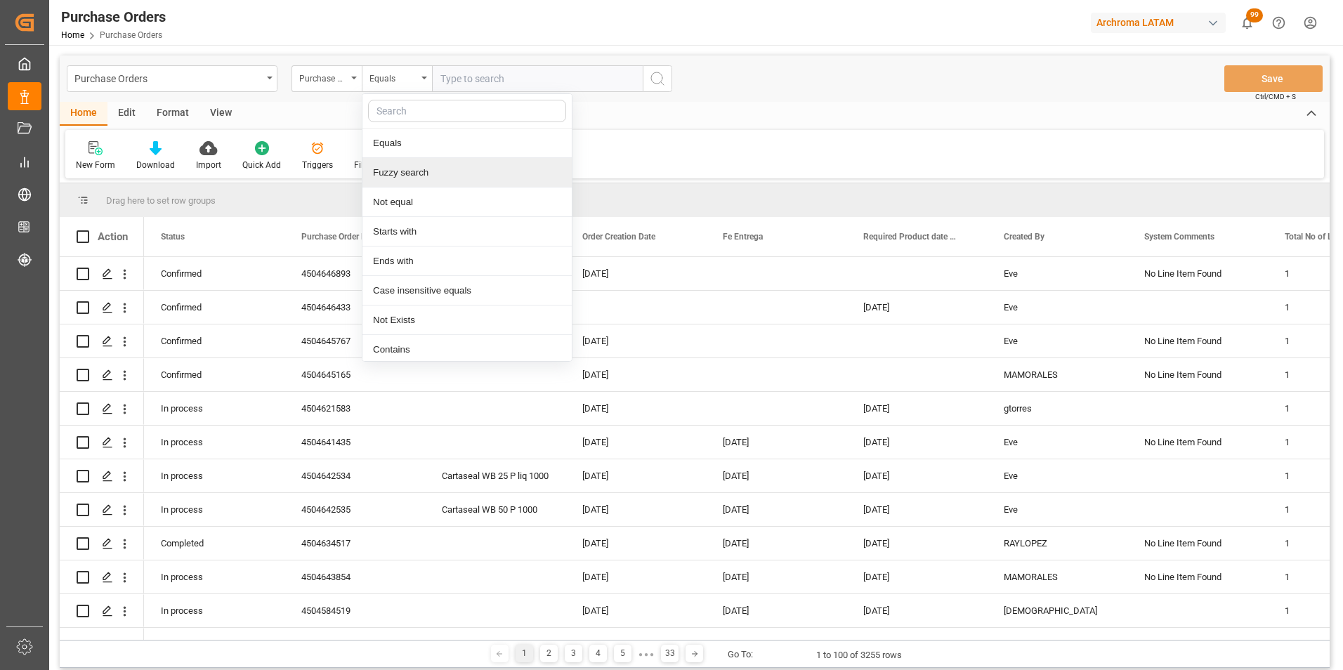
click at [434, 170] on div "Fuzzy search" at bounding box center [467, 173] width 209 height 30
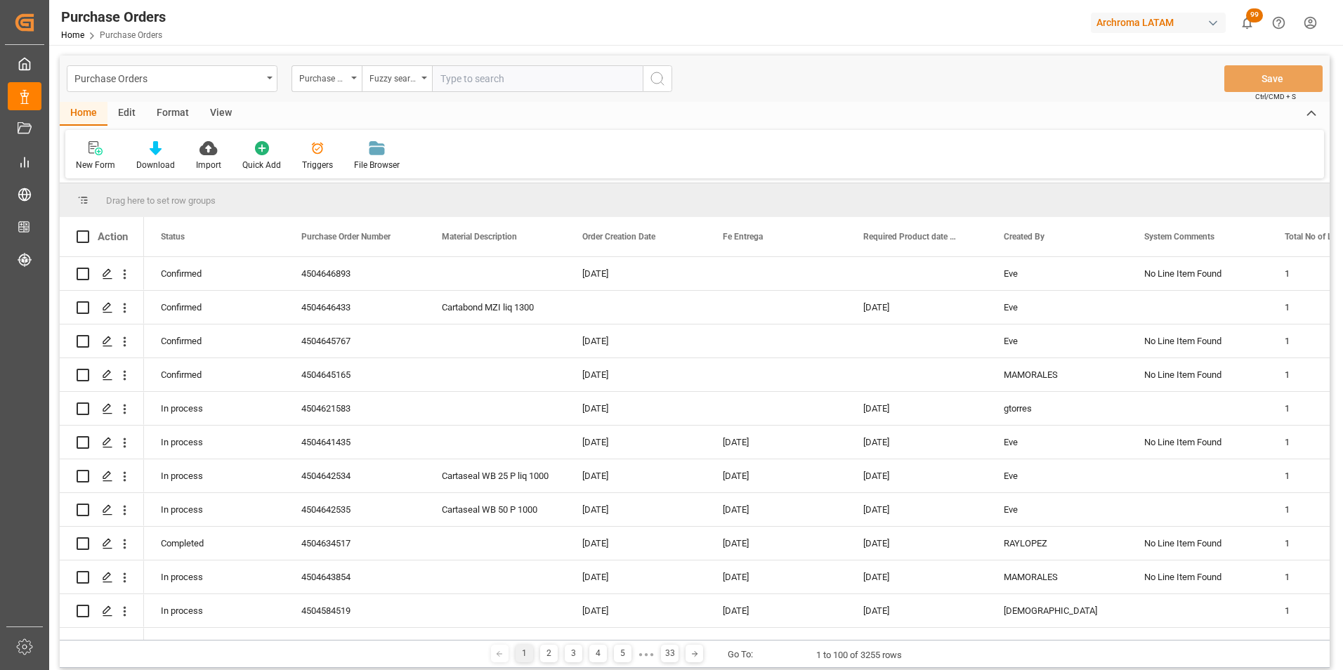
paste input "4504650911"
type input "4504650911"
click at [644, 82] on button "search button" at bounding box center [658, 78] width 30 height 27
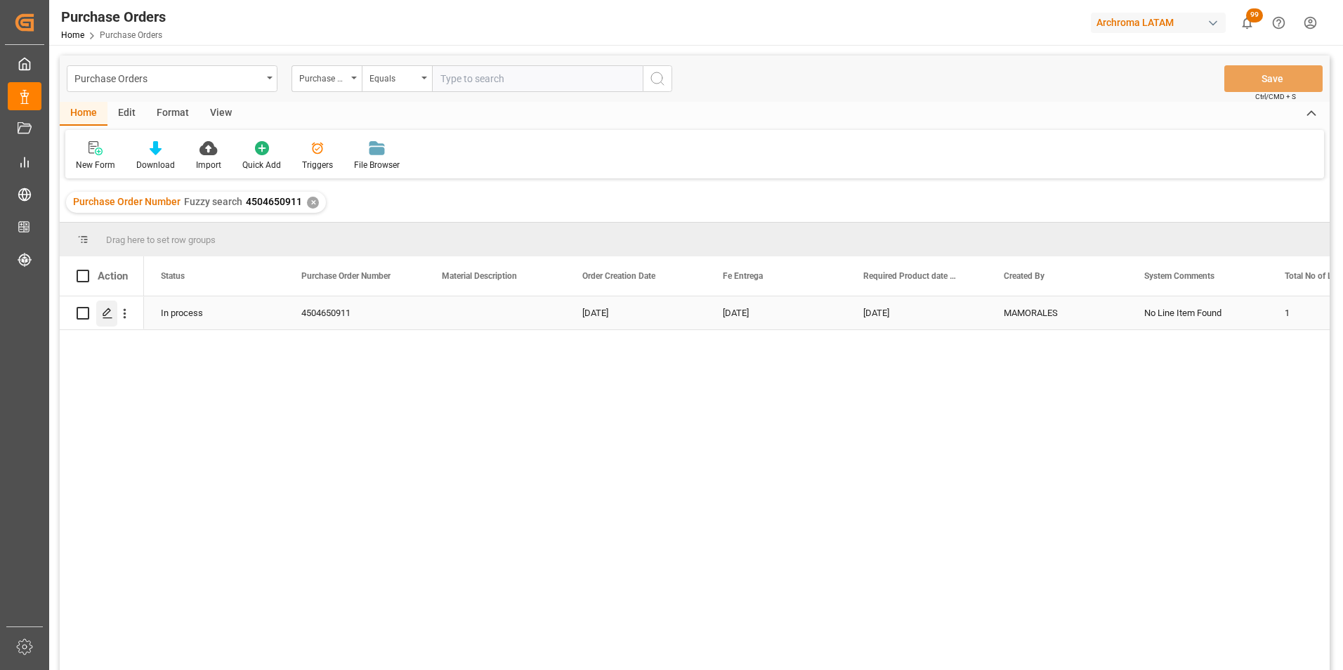
click at [109, 308] on icon "Press SPACE to select this row." at bounding box center [107, 313] width 11 height 11
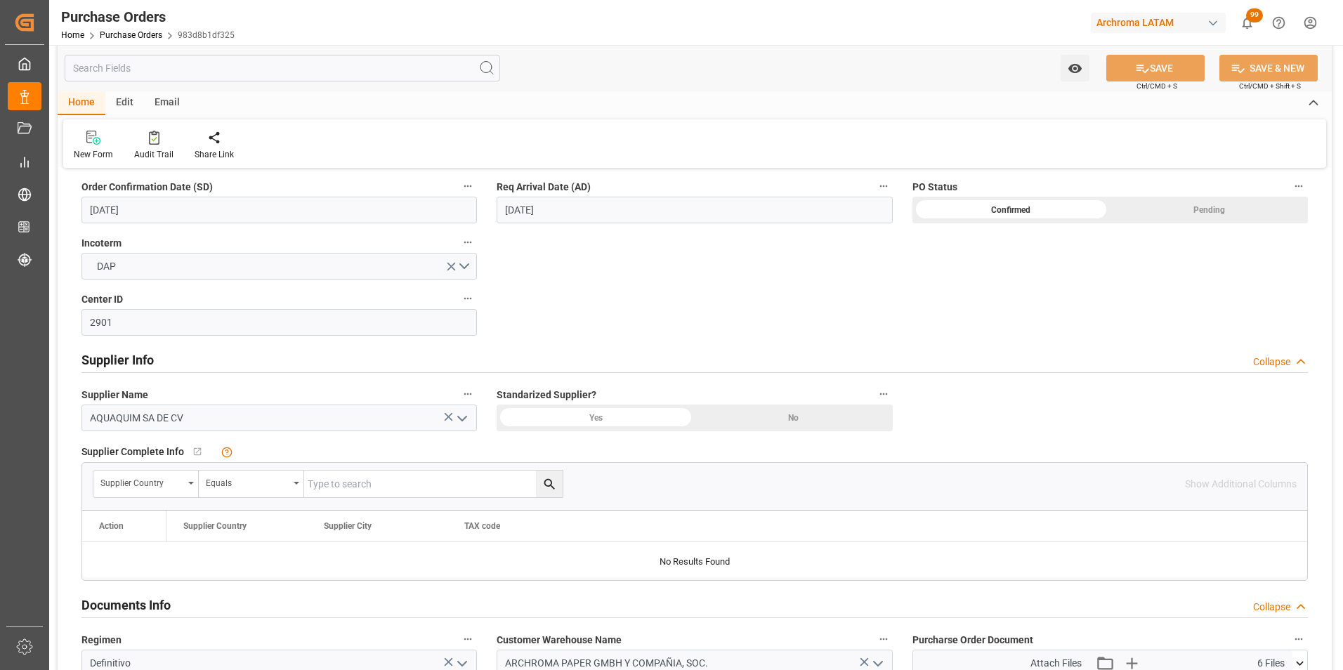
scroll to position [703, 0]
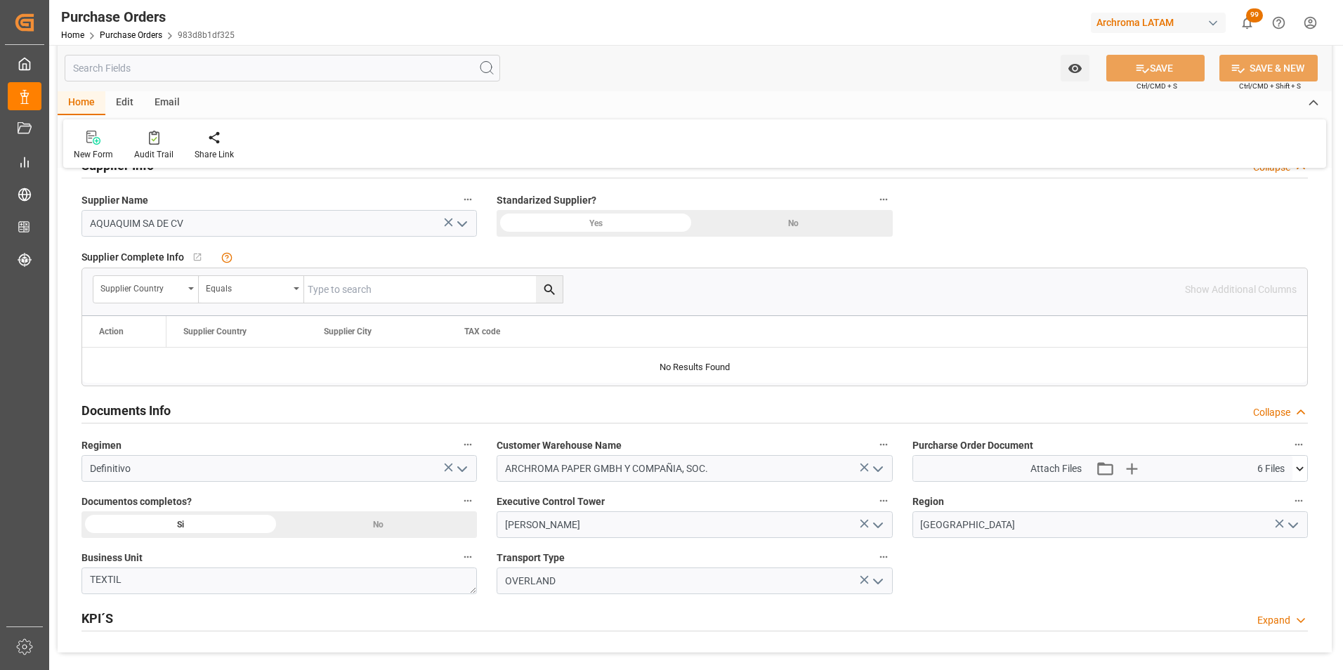
click at [1303, 471] on icon at bounding box center [1300, 469] width 15 height 15
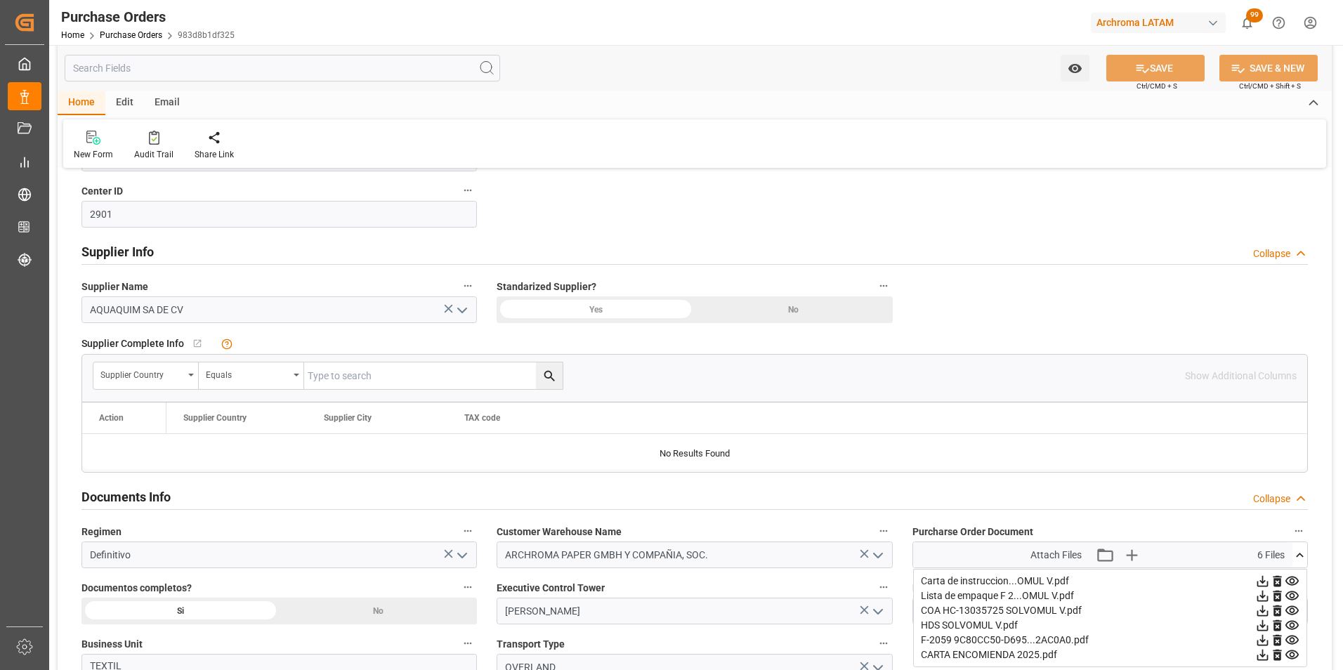
scroll to position [686, 0]
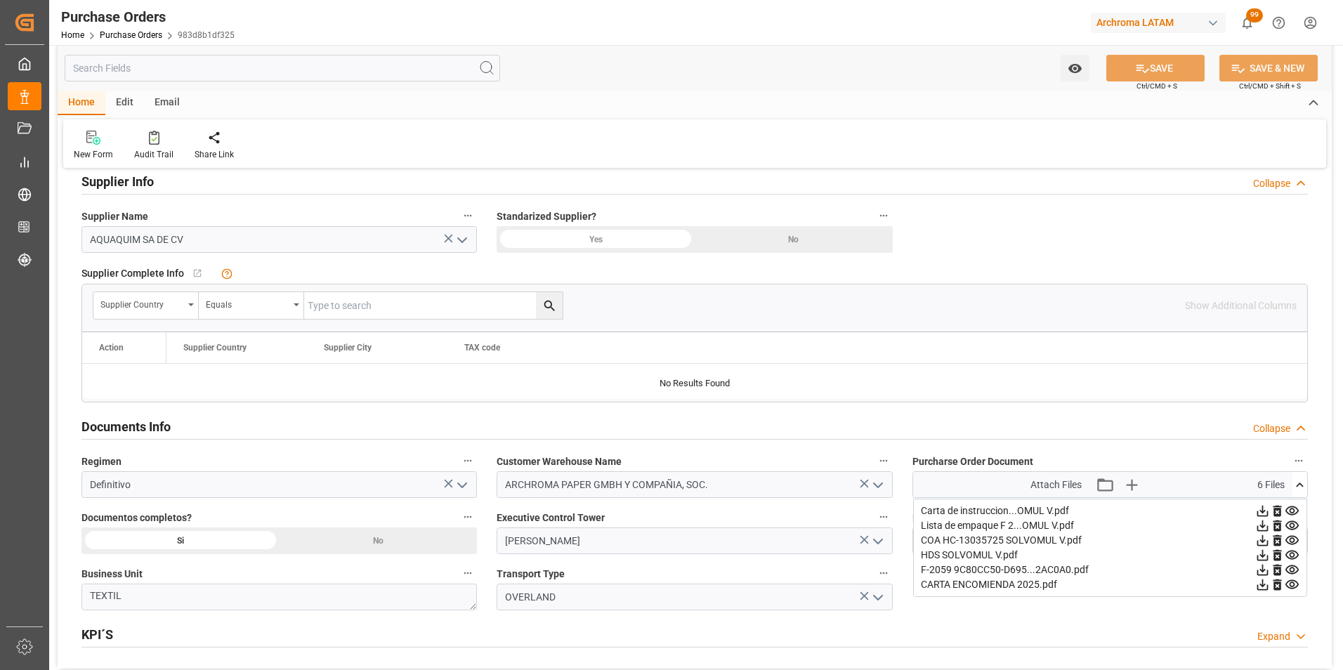
click at [1326, 502] on div "Details PO customer Collapse Status IN PROCESS Purchase Order Number * 45046509…" at bounding box center [695, 81] width 1275 height 1175
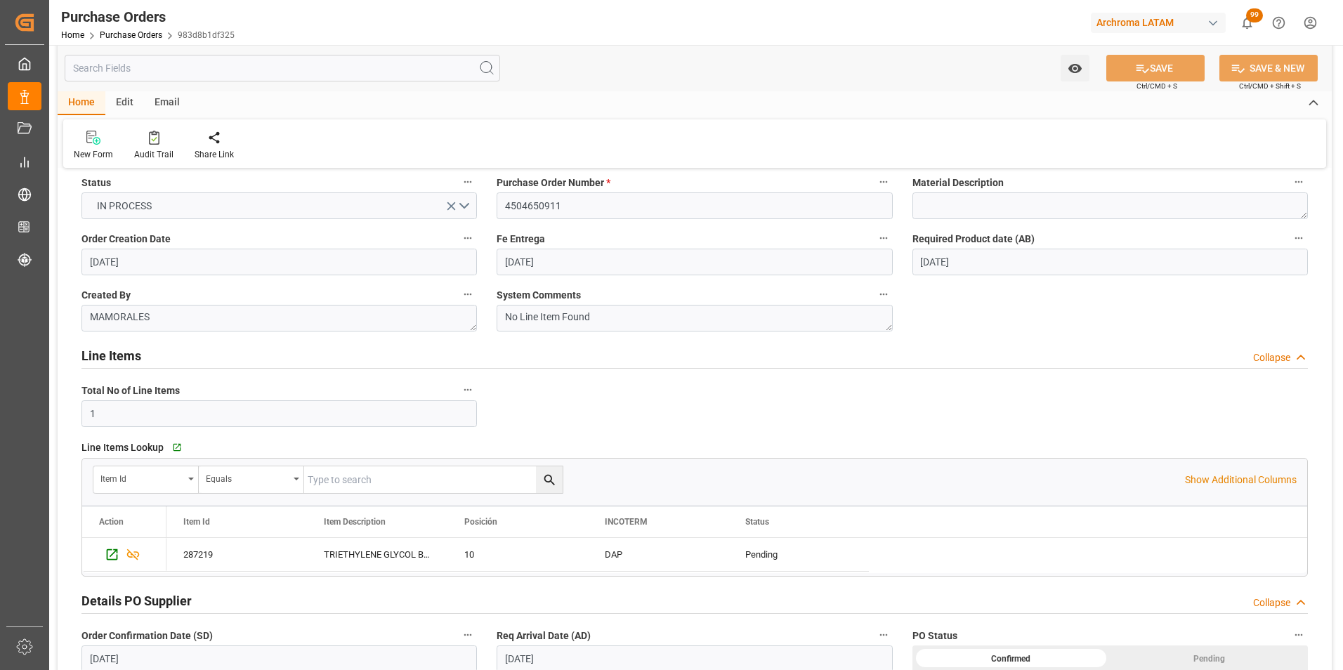
scroll to position [54, 0]
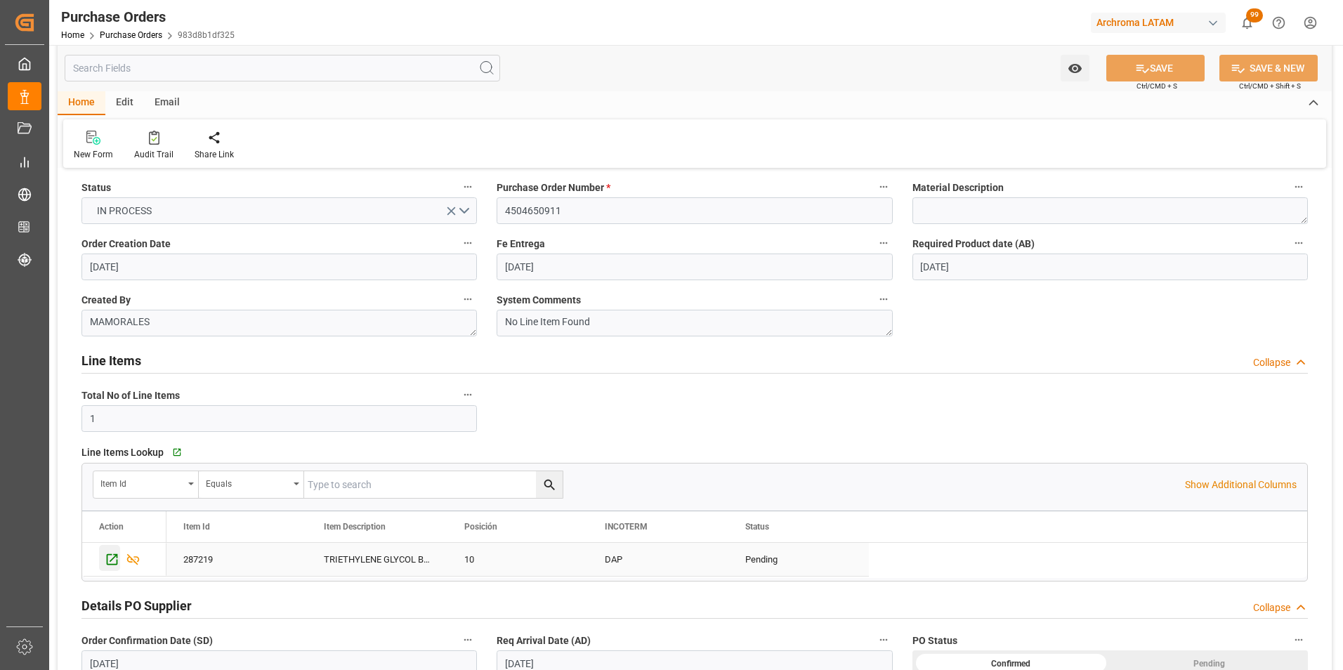
click at [105, 558] on icon "Press SPACE to select this row." at bounding box center [112, 559] width 15 height 15
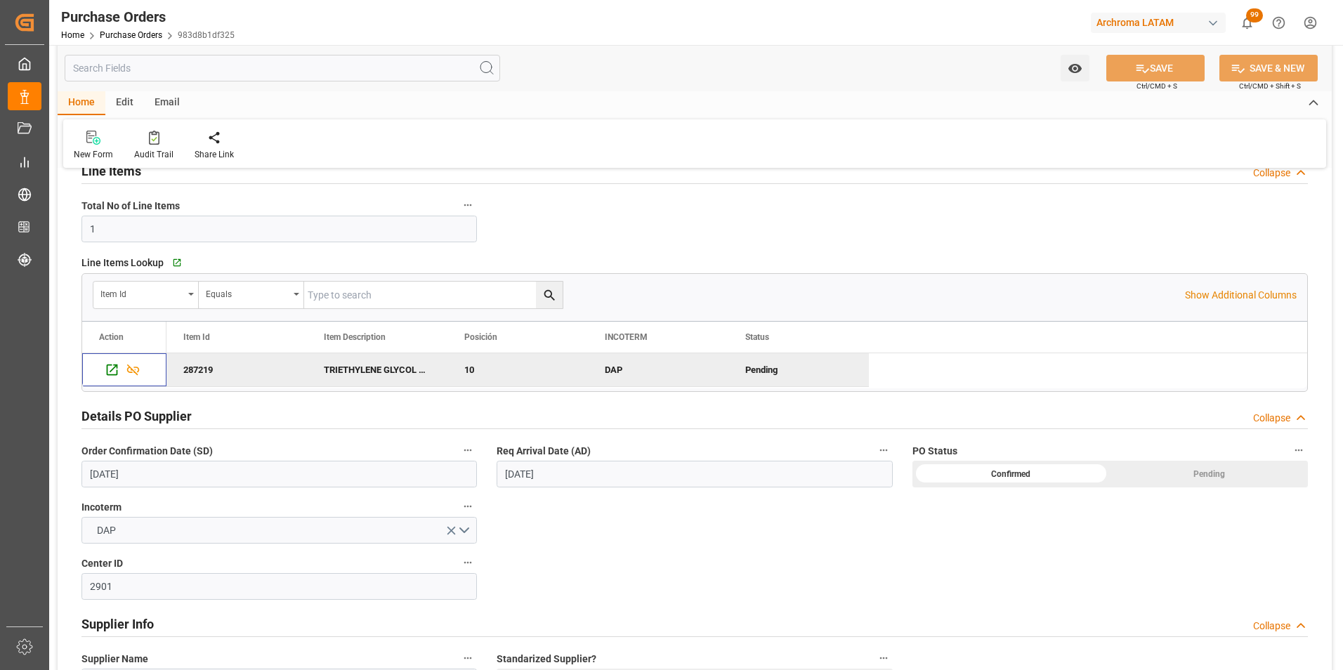
scroll to position [265, 0]
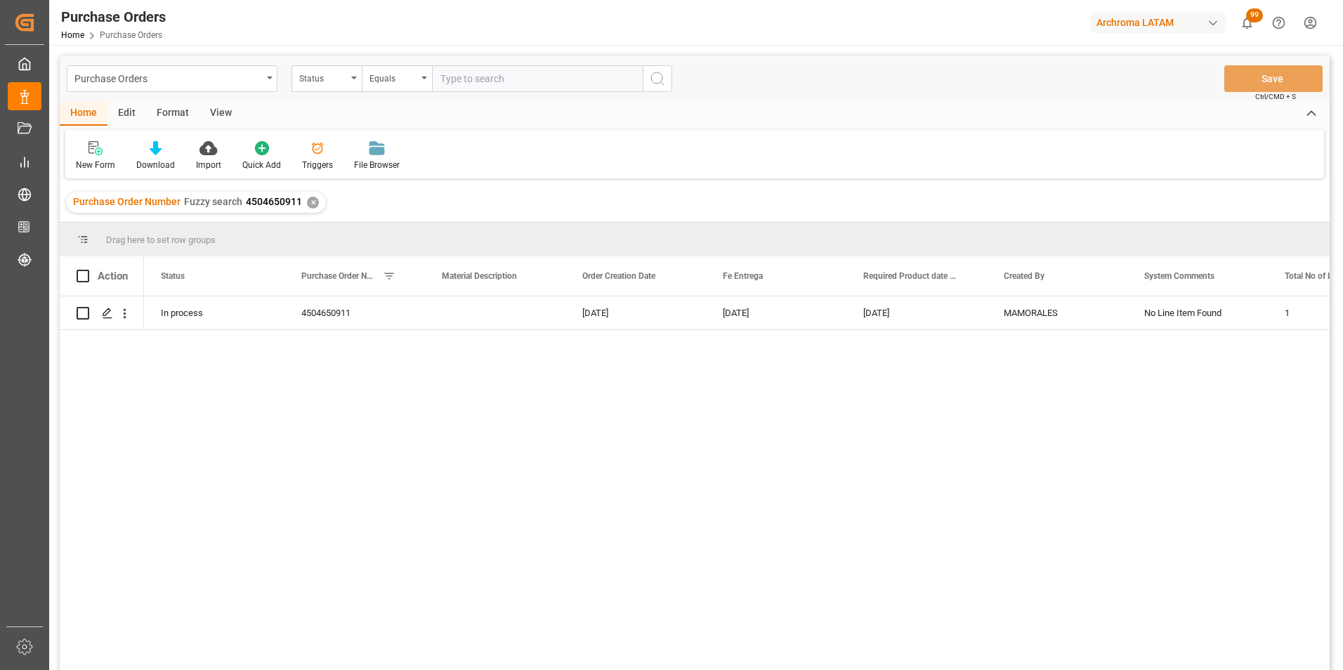
click at [311, 202] on div "✕" at bounding box center [313, 203] width 12 height 12
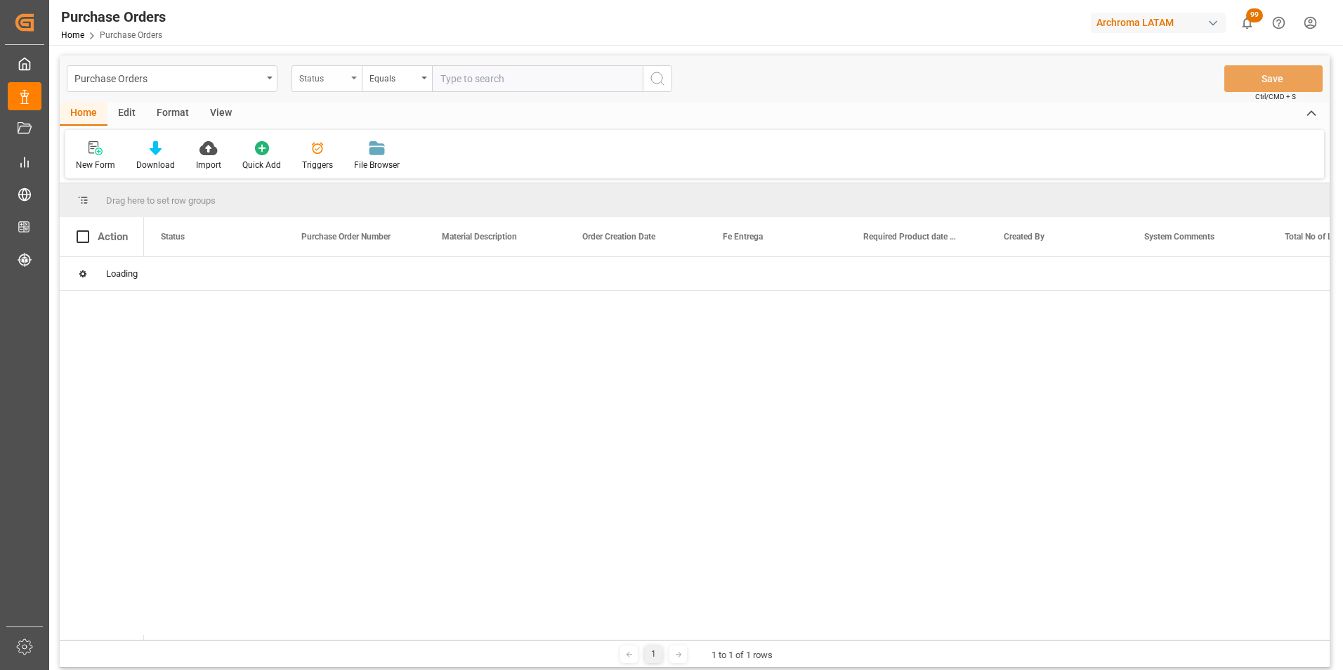
click at [351, 84] on div "Status" at bounding box center [327, 78] width 70 height 27
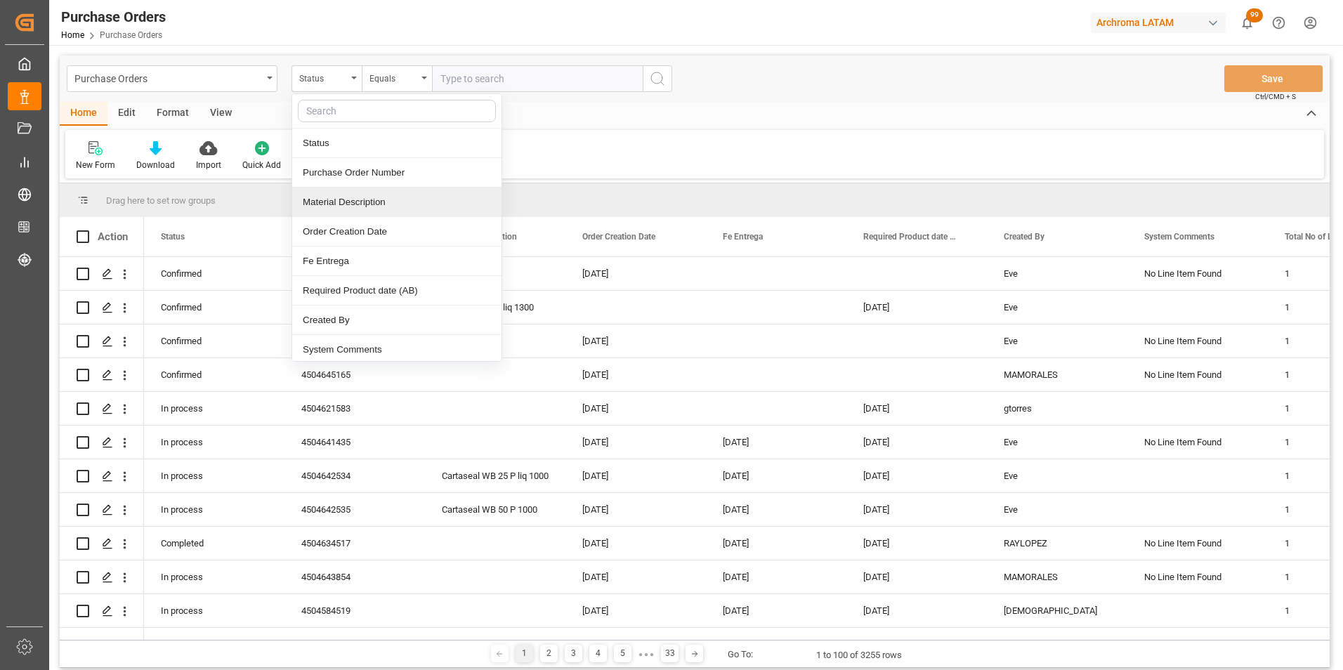
click at [344, 178] on div "Purchase Order Number" at bounding box center [396, 173] width 209 height 30
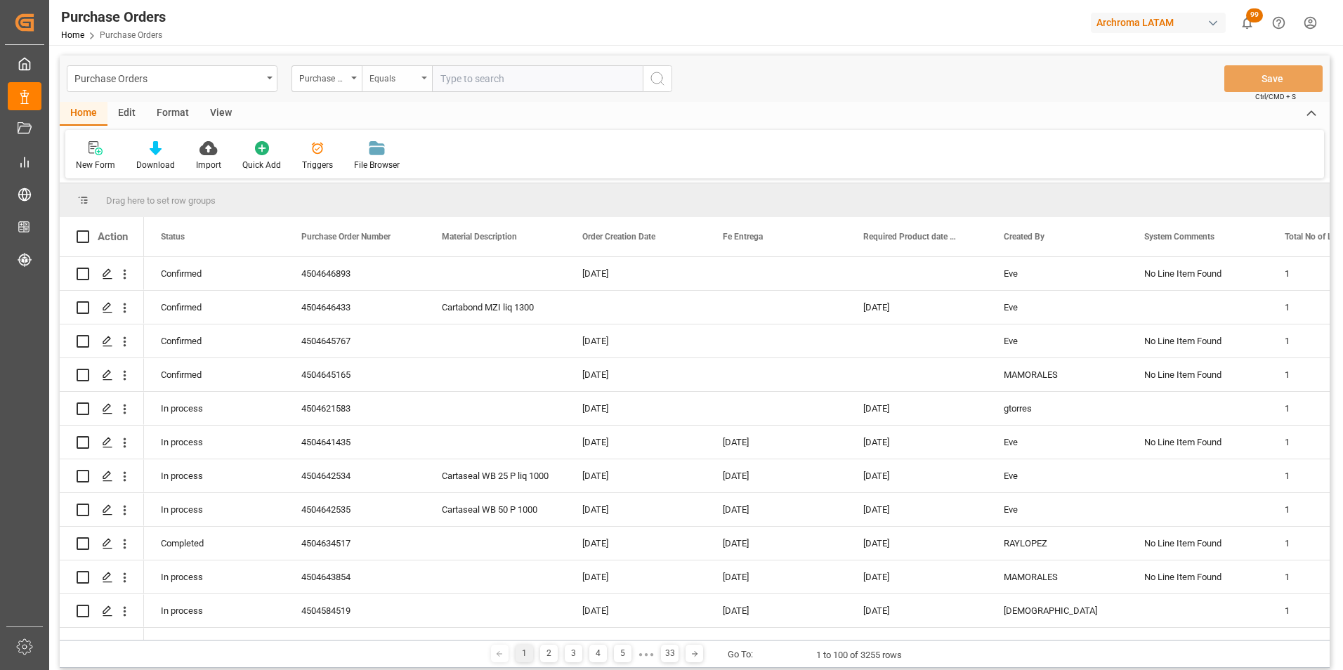
click at [398, 77] on div "Equals" at bounding box center [394, 77] width 48 height 16
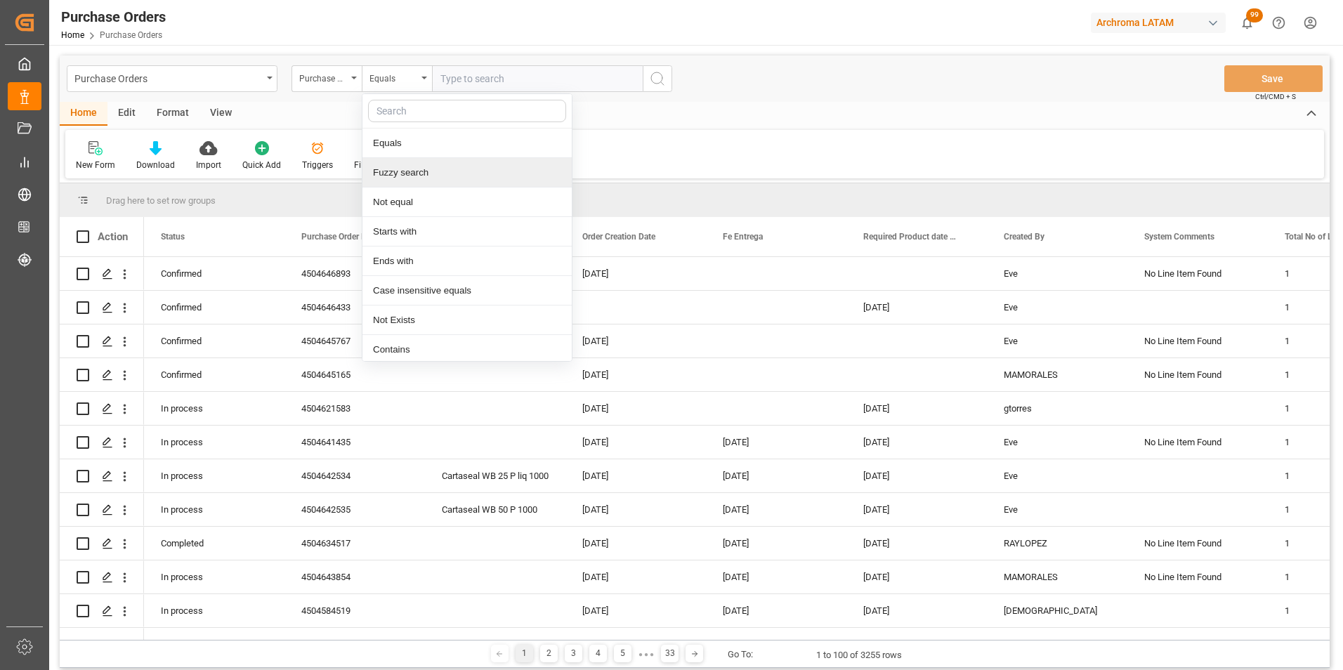
click at [415, 169] on div "Fuzzy search" at bounding box center [467, 173] width 209 height 30
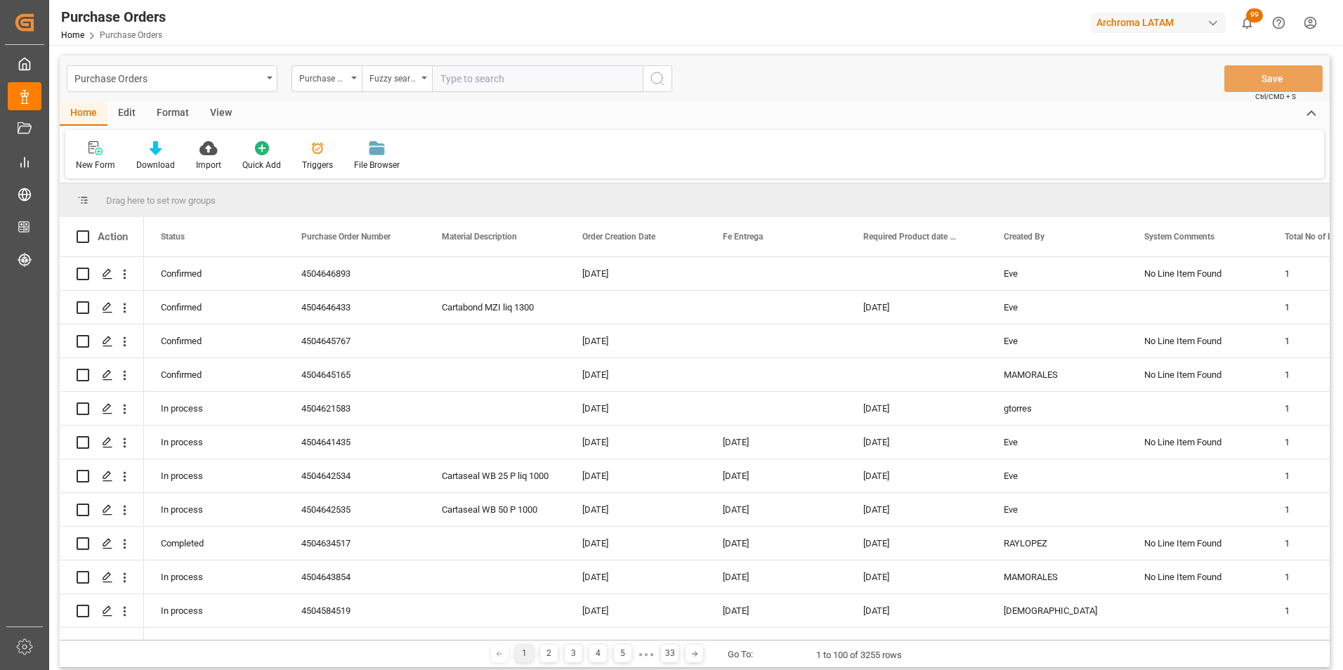
paste input "4504648544"
type input "4504648544"
click at [654, 79] on icon "search button" at bounding box center [657, 78] width 17 height 17
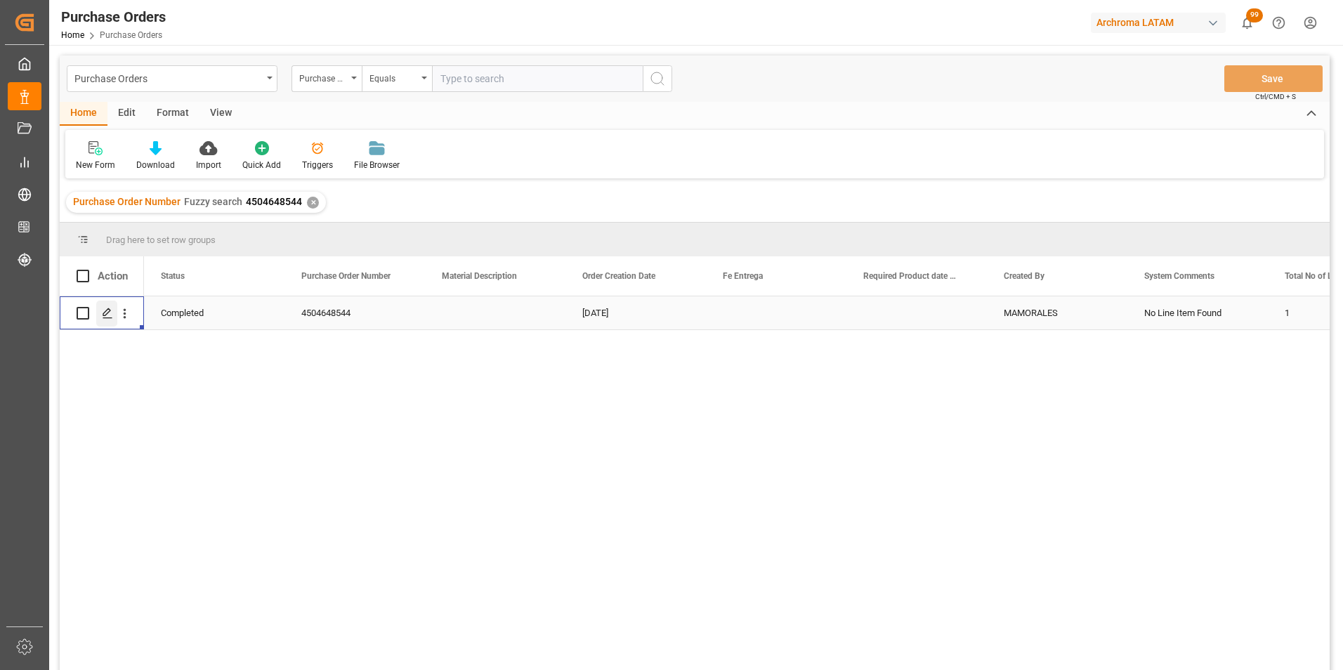
click at [109, 320] on div "Press SPACE to select this row." at bounding box center [106, 314] width 21 height 26
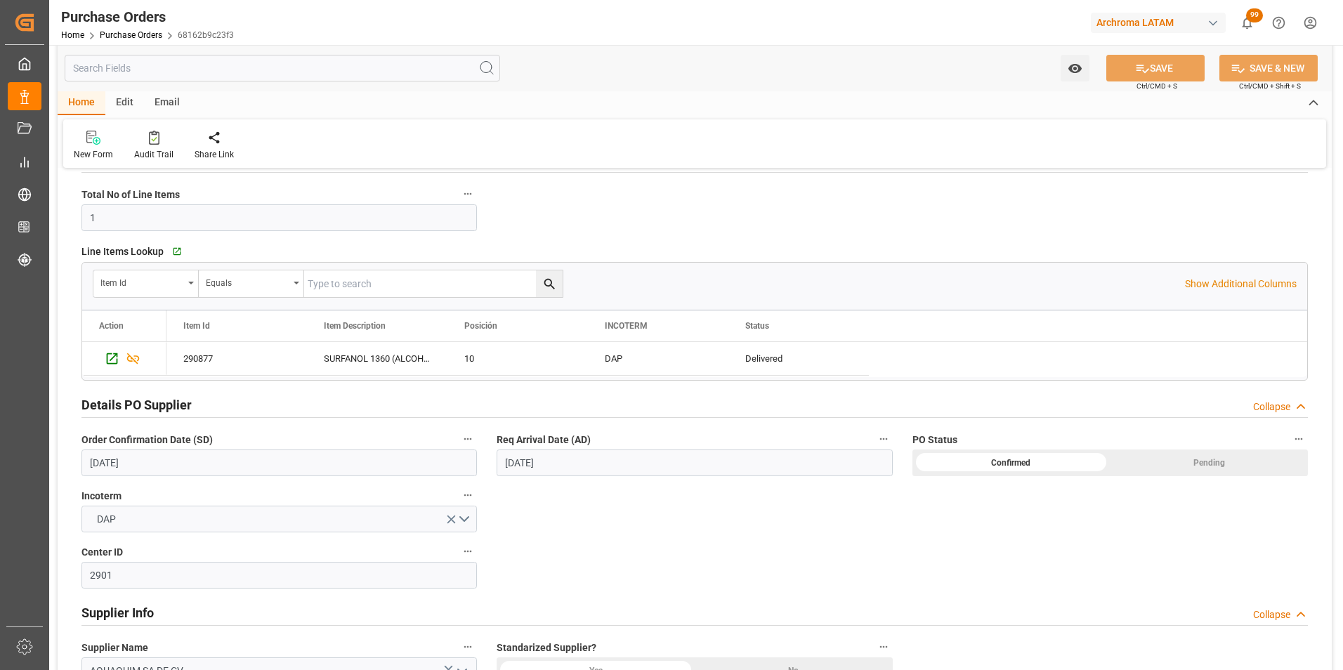
scroll to position [211, 0]
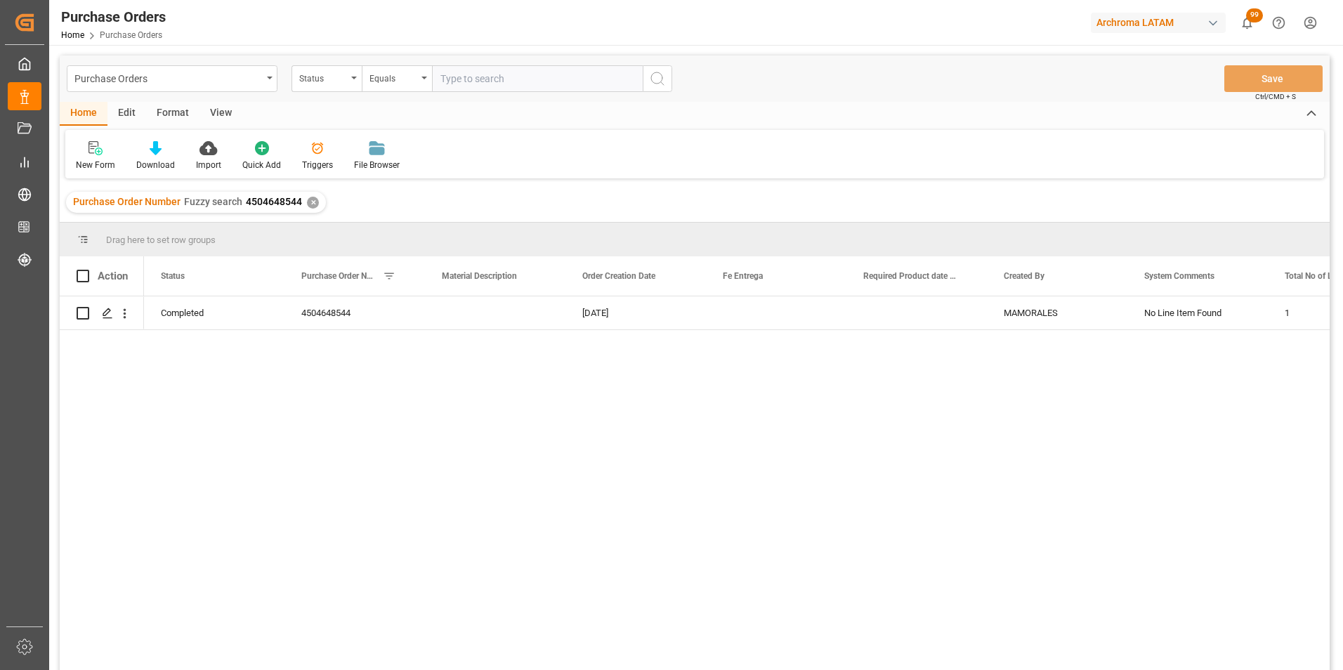
click at [307, 202] on div "✕" at bounding box center [313, 203] width 12 height 12
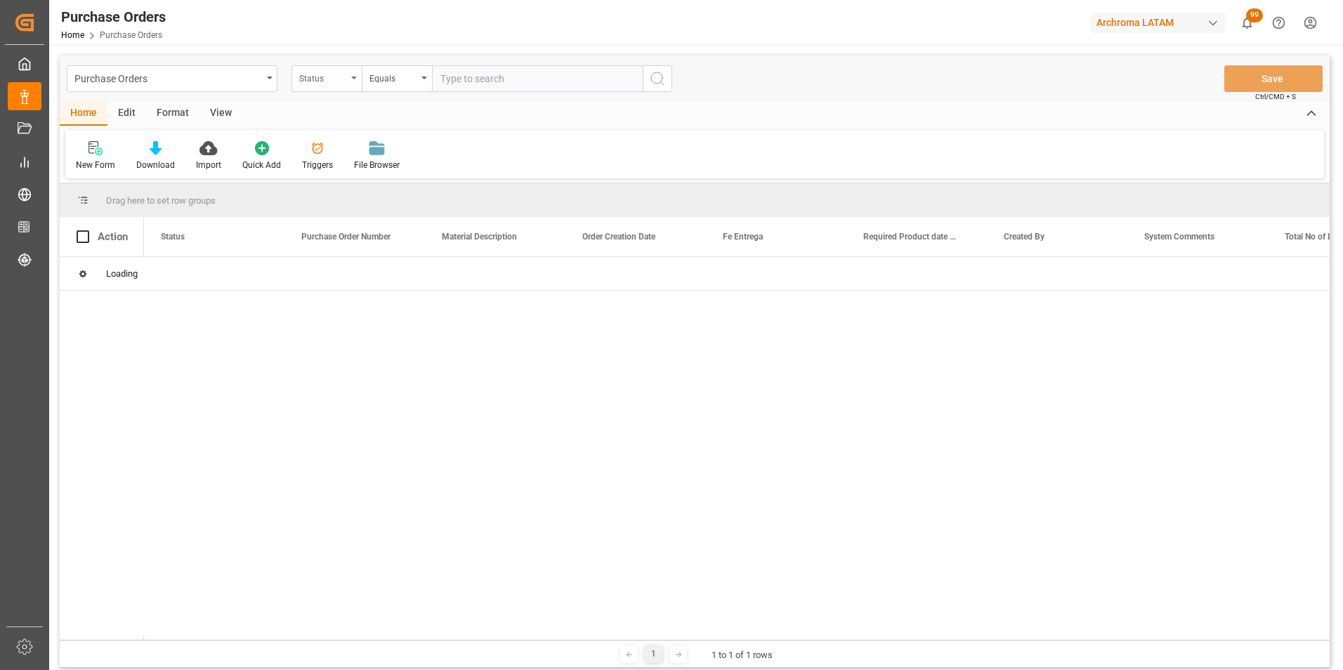
click at [337, 82] on div "Status" at bounding box center [323, 77] width 48 height 16
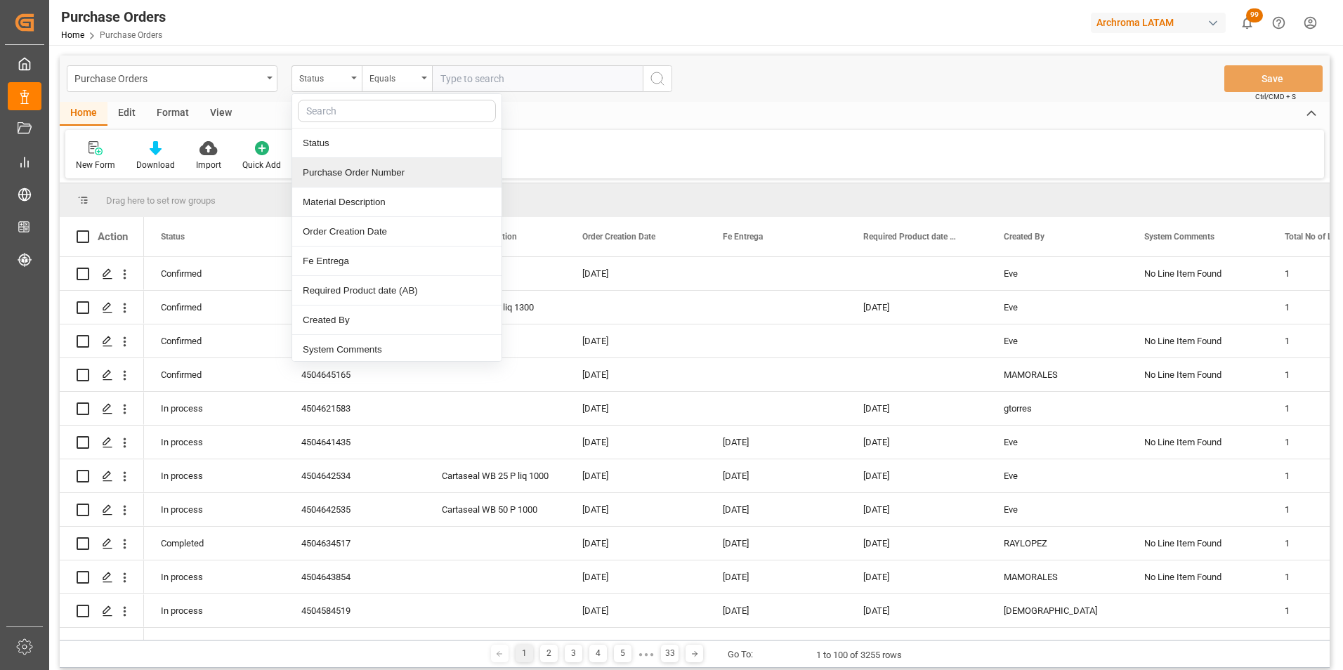
click at [354, 167] on div "Purchase Order Number" at bounding box center [396, 173] width 209 height 30
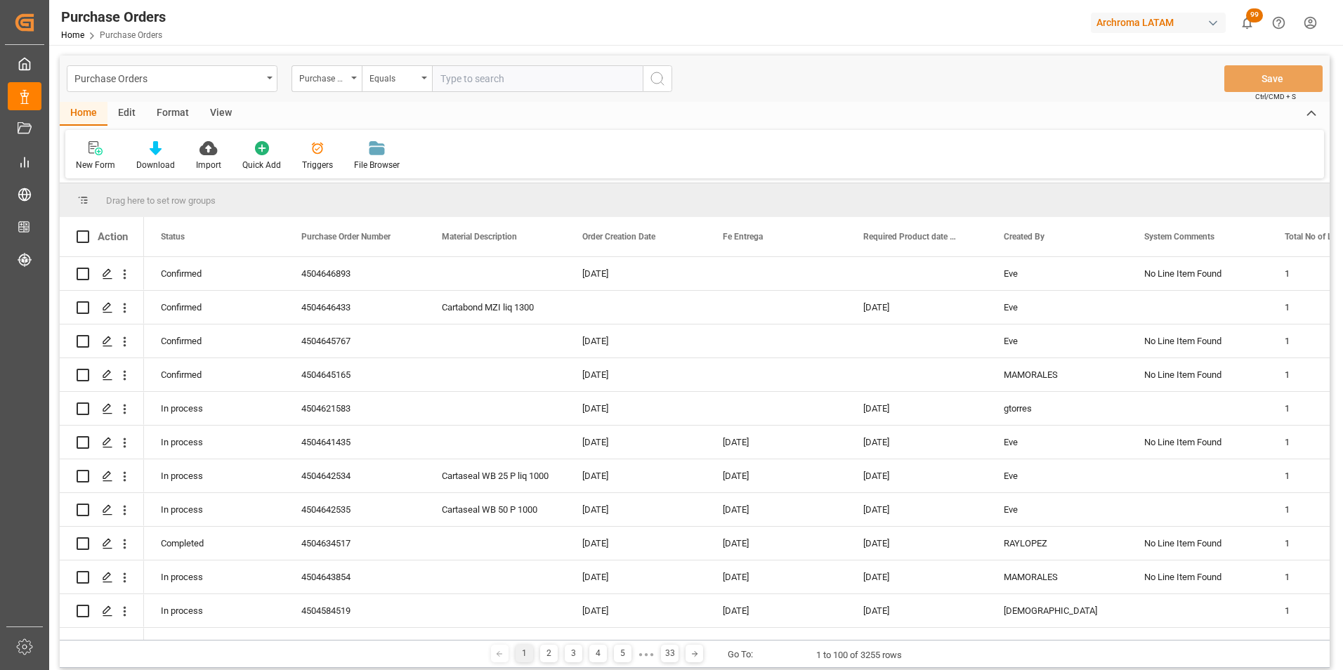
click at [388, 65] on div "Purchase Orders Purchase Order Number Equals Save Ctrl/CMD + S" at bounding box center [695, 79] width 1270 height 46
click at [392, 74] on div "Equals" at bounding box center [394, 77] width 48 height 16
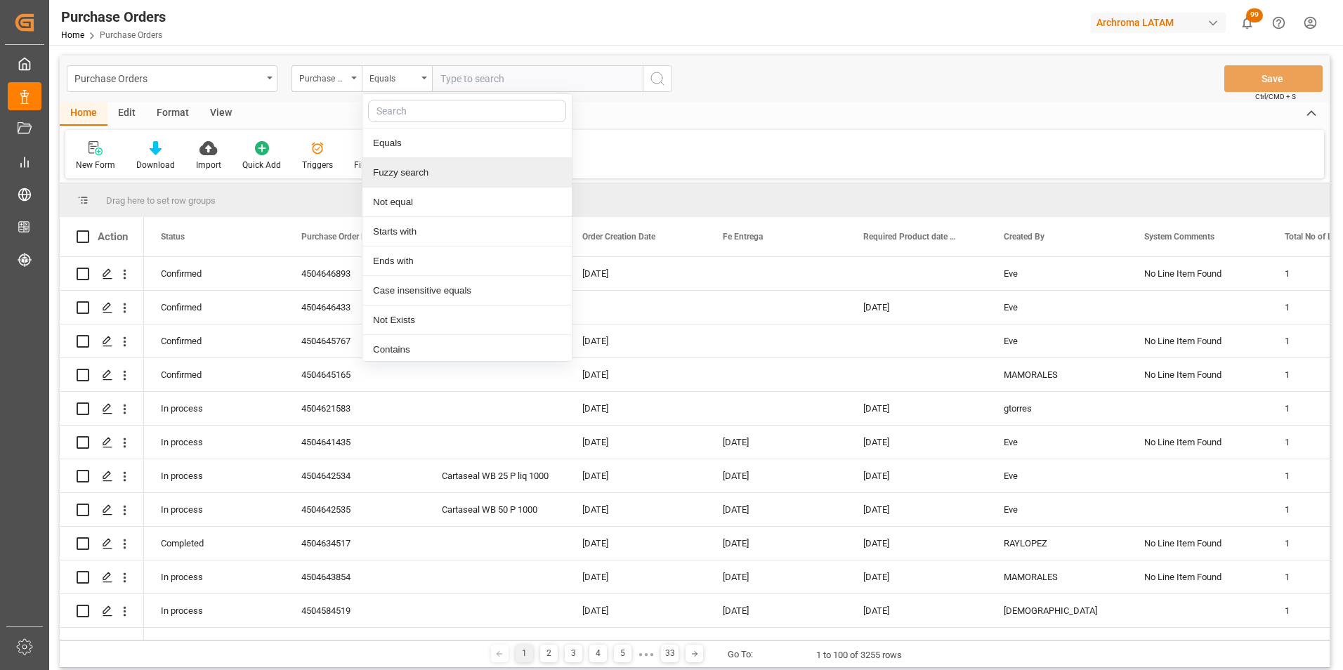
click at [429, 167] on div "Fuzzy search" at bounding box center [467, 173] width 209 height 30
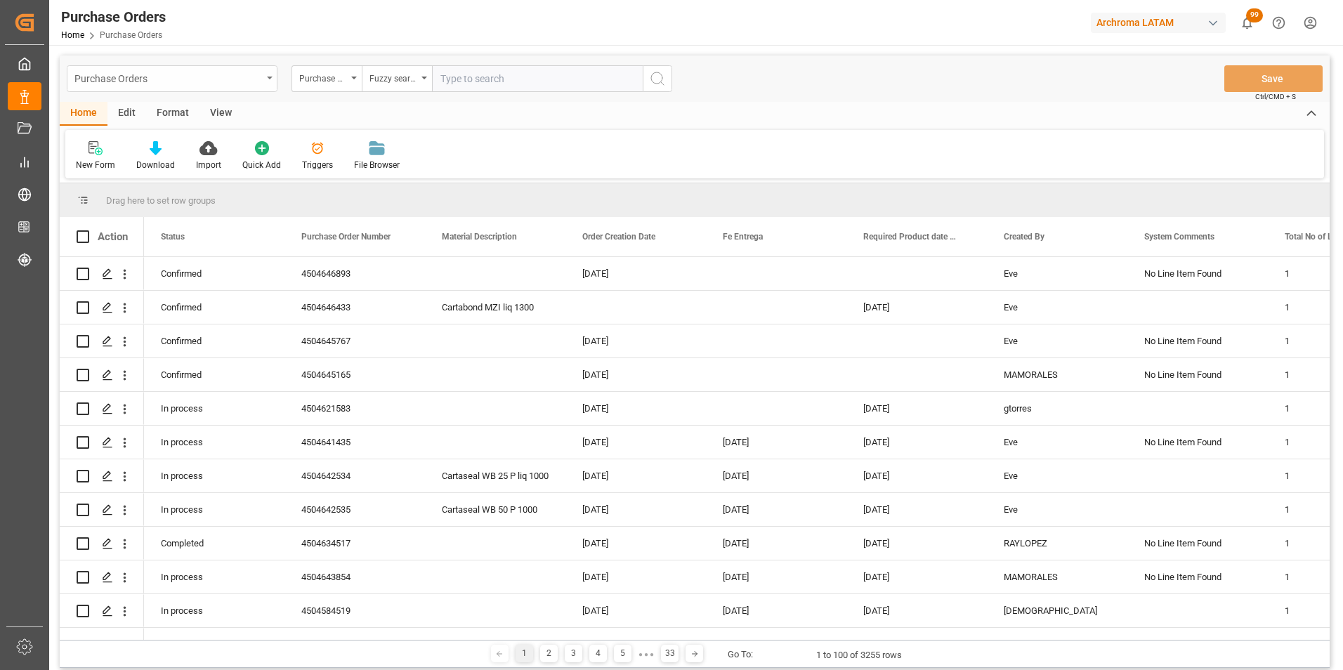
click at [245, 84] on div "Purchase Orders" at bounding box center [168, 78] width 188 height 18
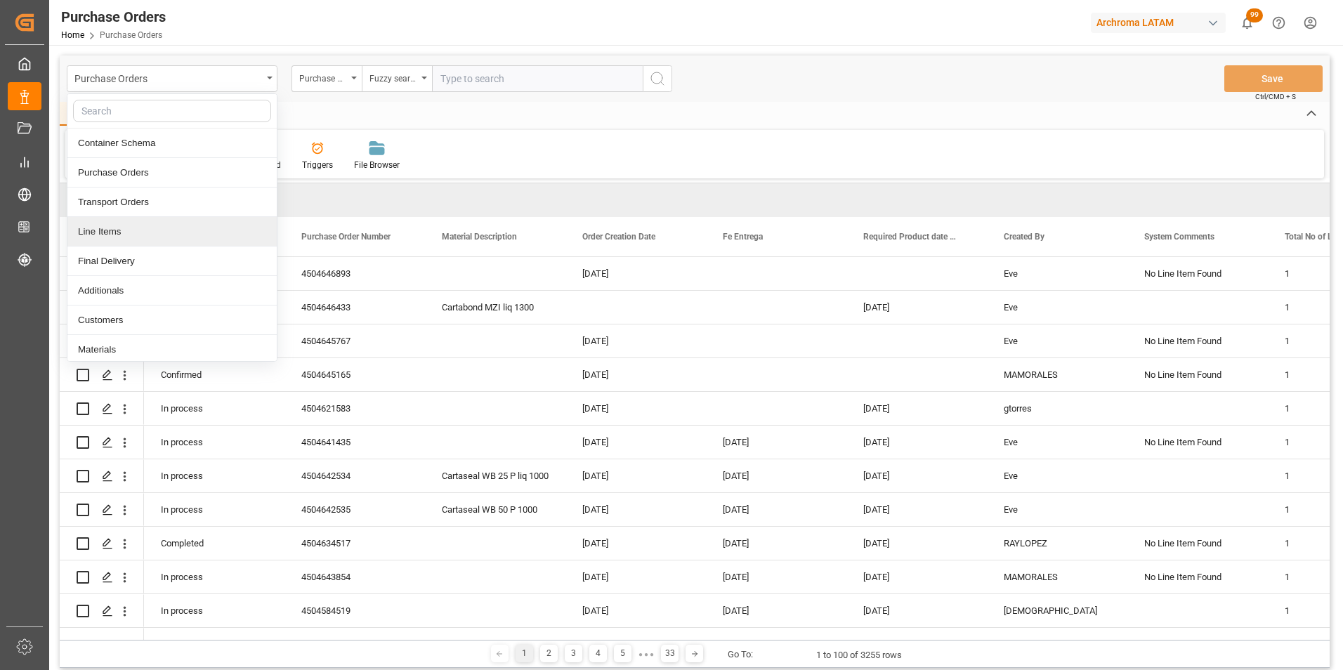
click at [156, 228] on div "Line Items" at bounding box center [171, 232] width 209 height 30
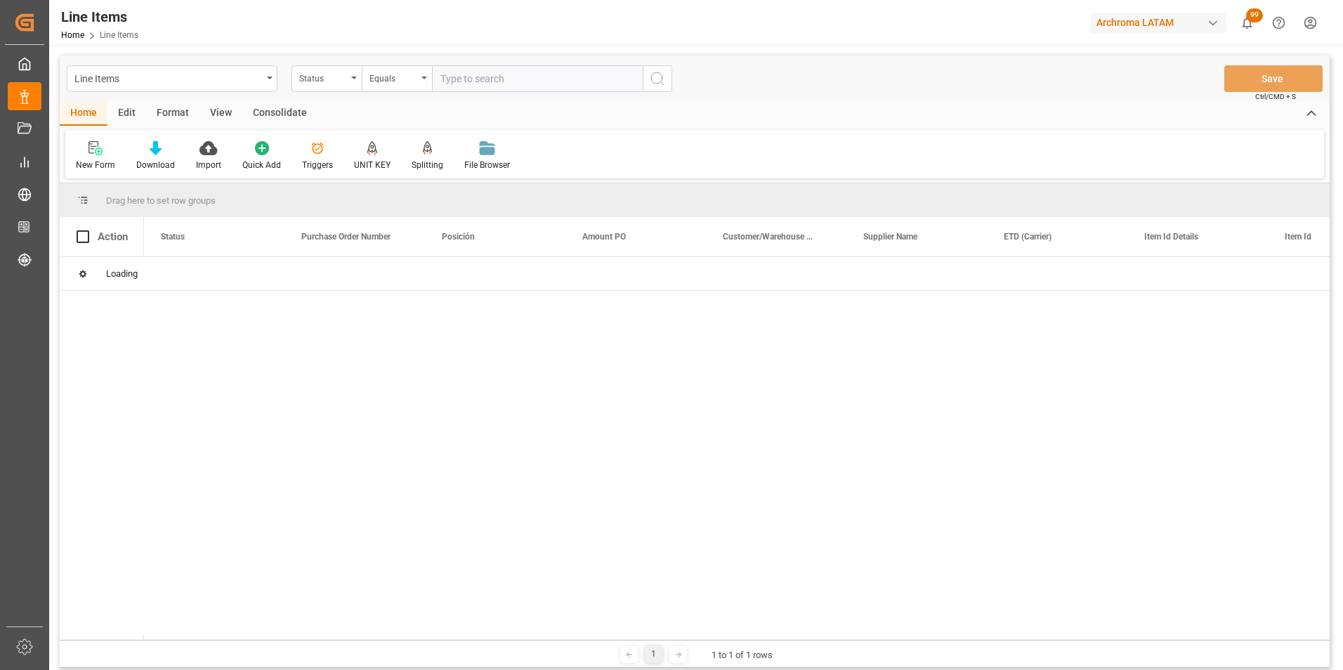
click at [351, 84] on div "Status" at bounding box center [327, 78] width 70 height 27
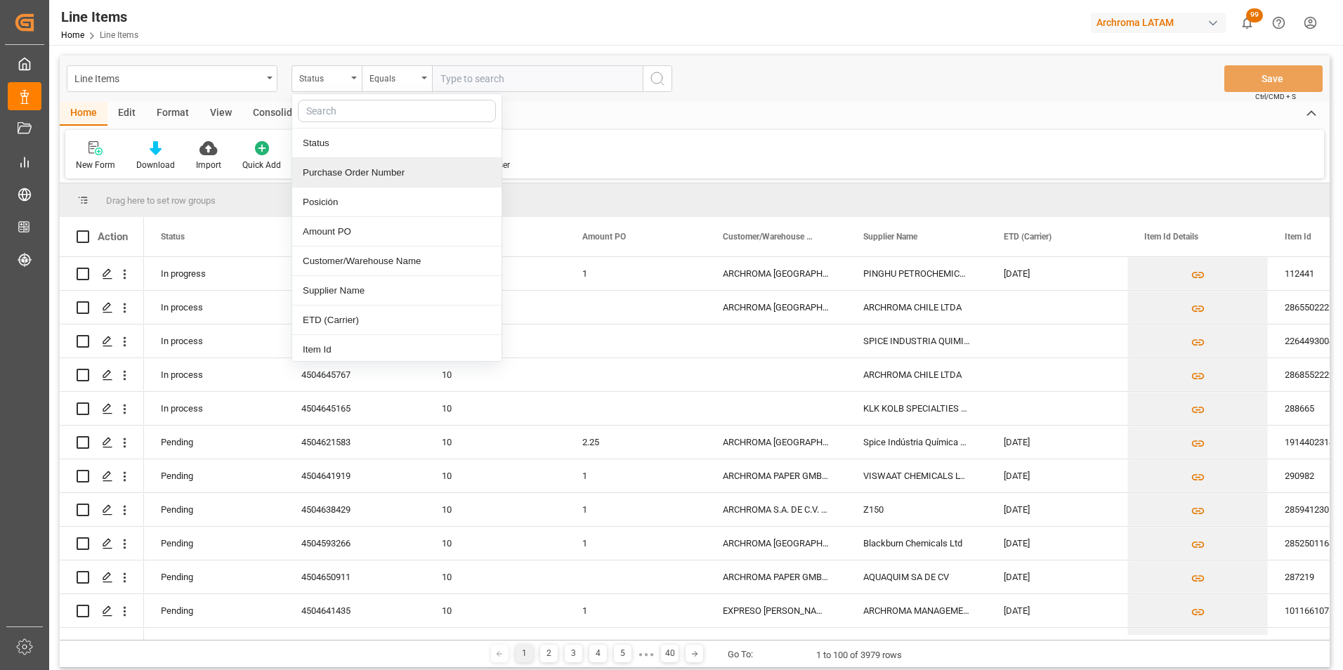
click at [366, 166] on div "Purchase Order Number" at bounding box center [396, 173] width 209 height 30
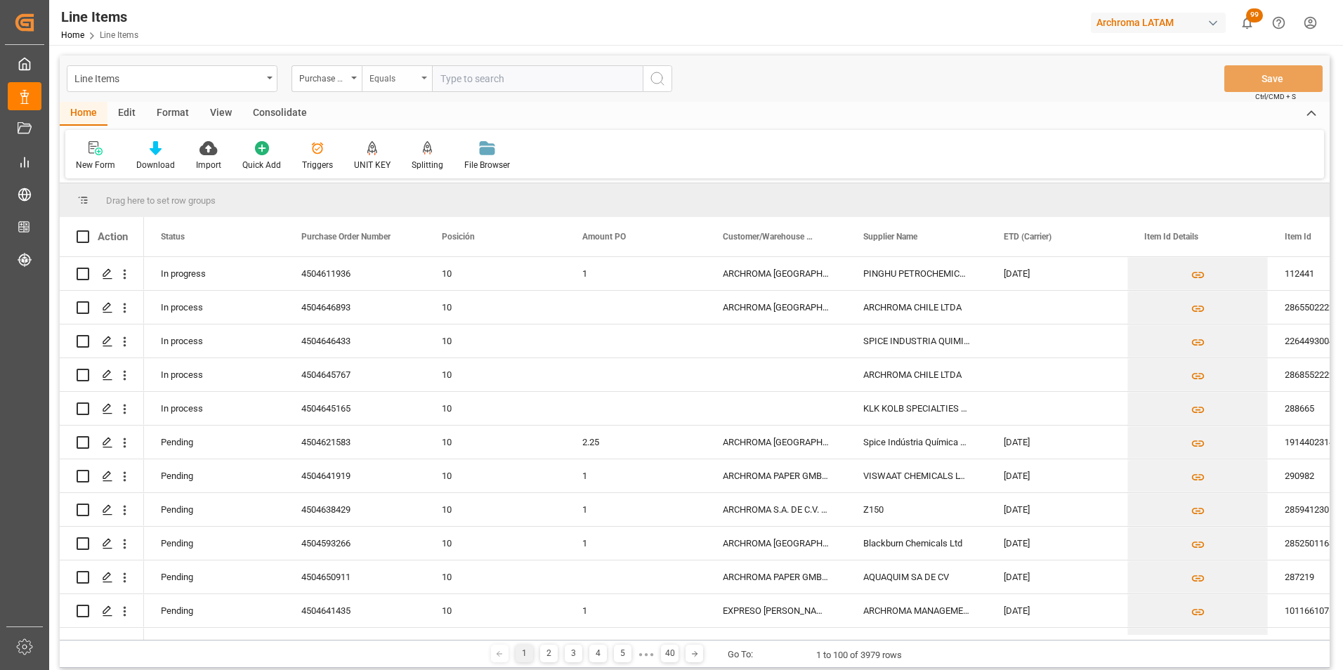
click at [394, 81] on div "Equals" at bounding box center [394, 77] width 48 height 16
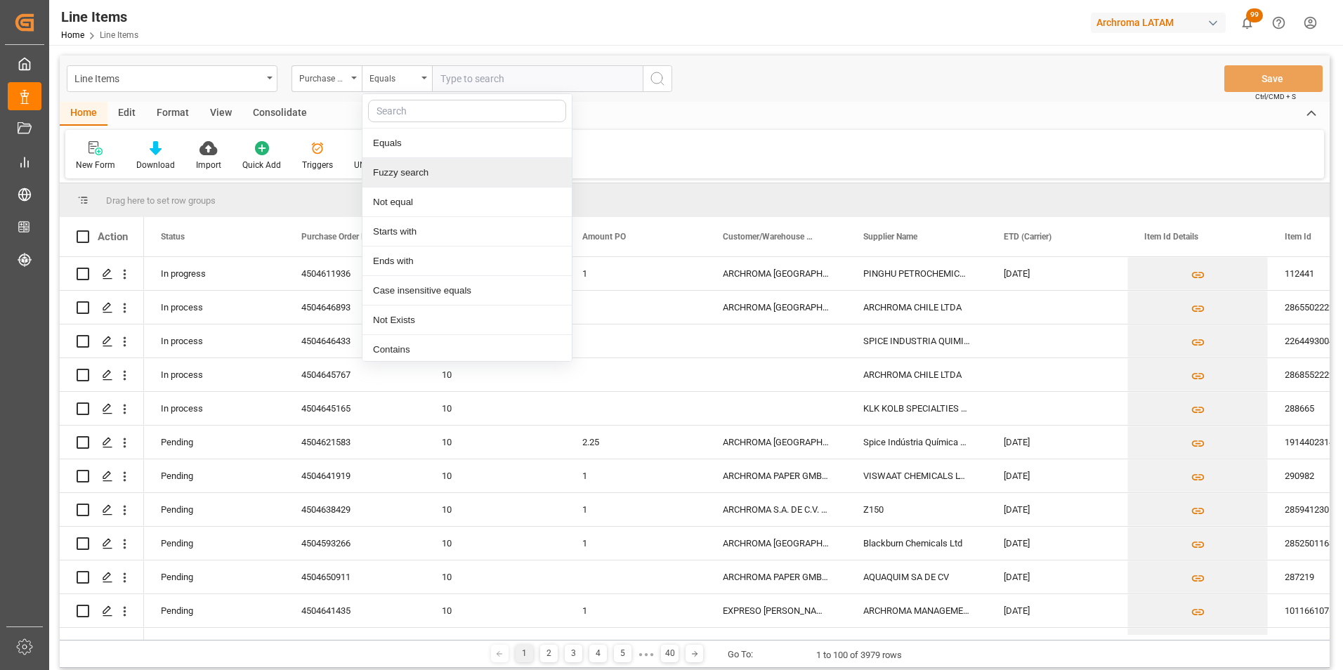
click at [410, 171] on div "Fuzzy search" at bounding box center [467, 173] width 209 height 30
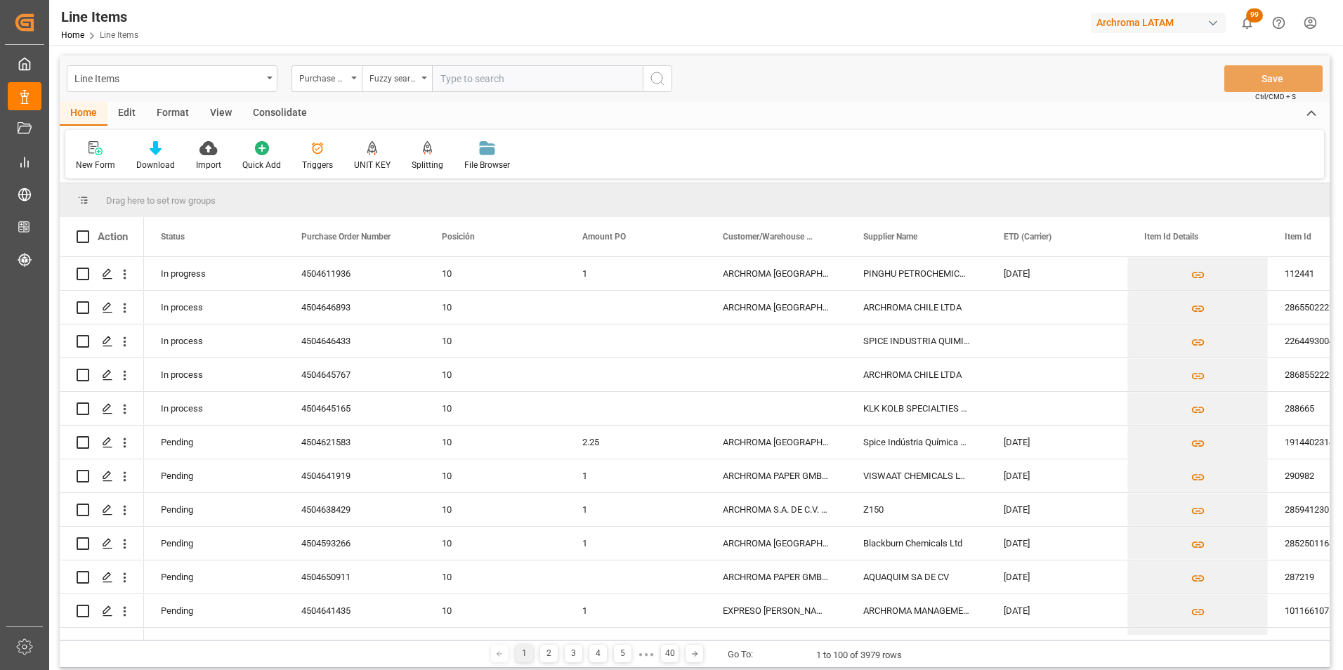
paste input "4504650911"
type input "4504650911"
click at [648, 83] on button "search button" at bounding box center [658, 78] width 30 height 27
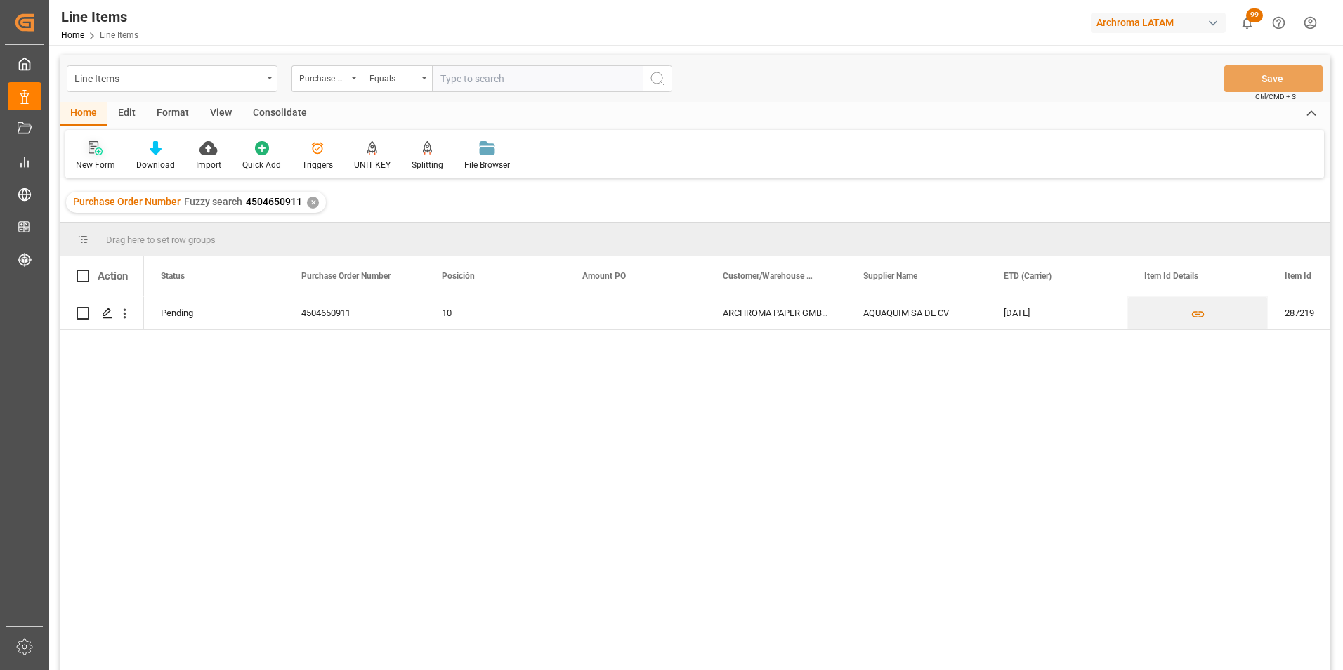
click at [103, 169] on div "New Form" at bounding box center [95, 165] width 39 height 13
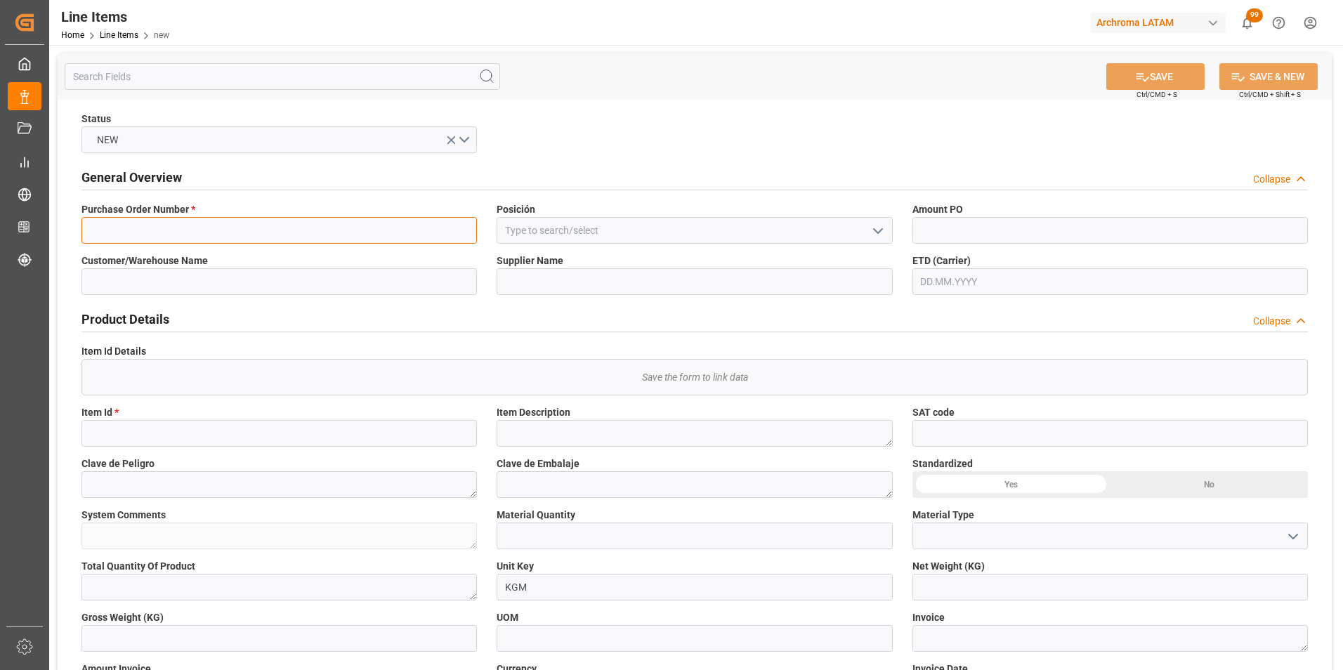
click at [375, 237] on input at bounding box center [280, 230] width 396 height 27
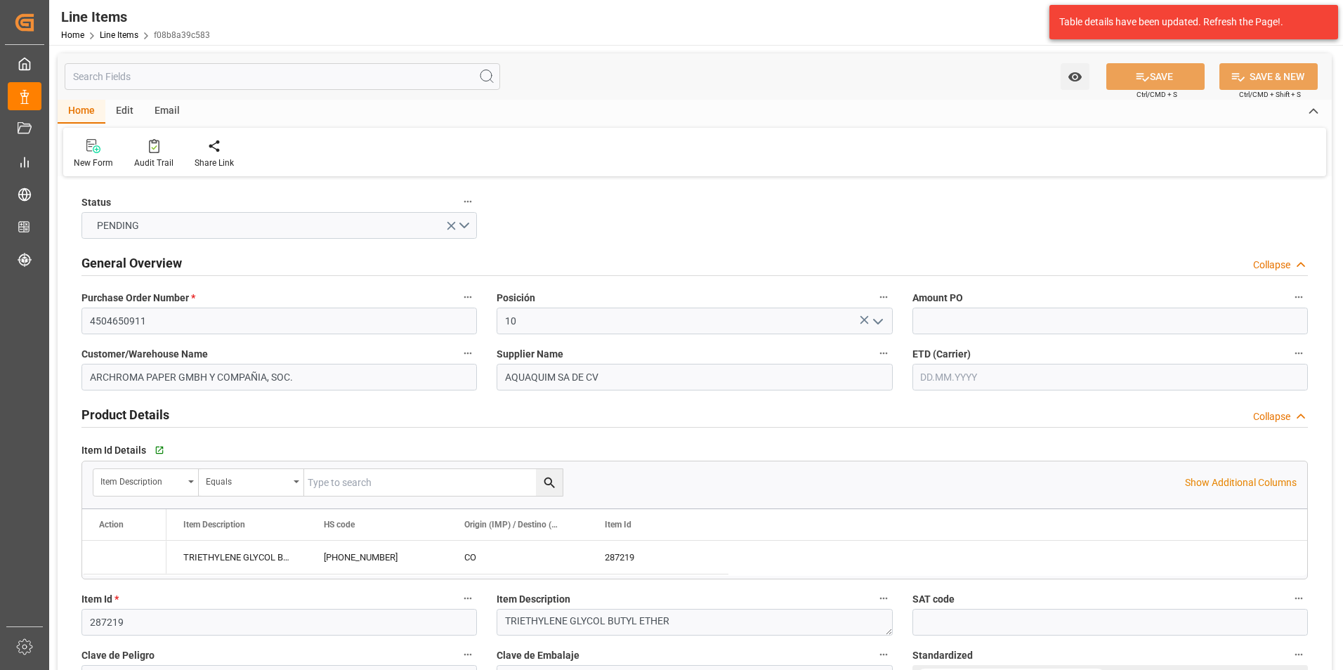
type input "[DATE]"
type input "[DATE] 19:32"
type input "[DATE] 19:38"
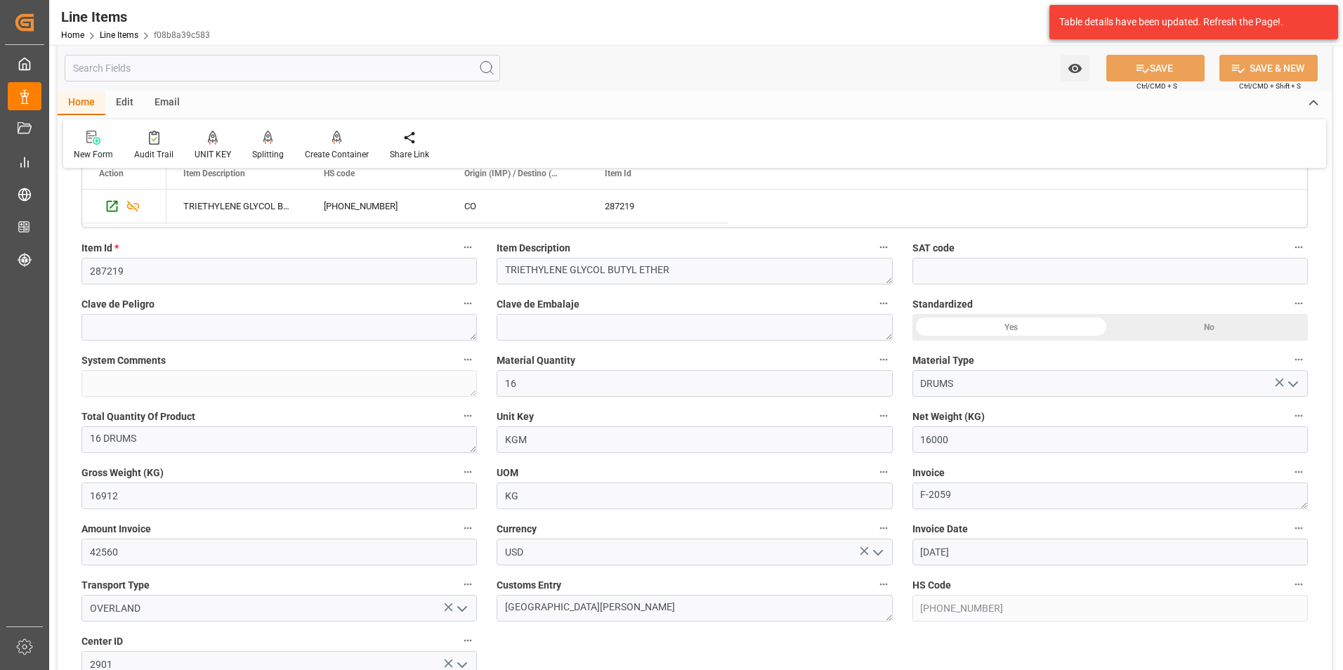
scroll to position [141, 0]
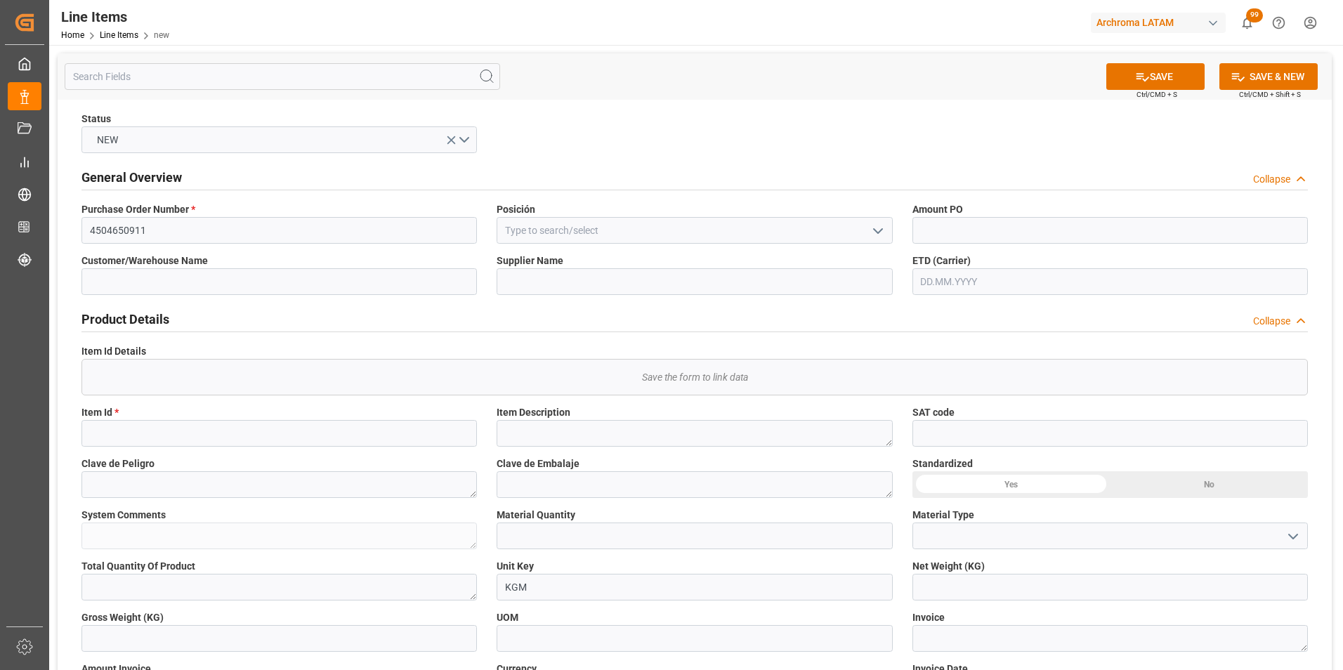
type input "4504650911"
click at [873, 227] on icon "open menu" at bounding box center [878, 231] width 17 height 17
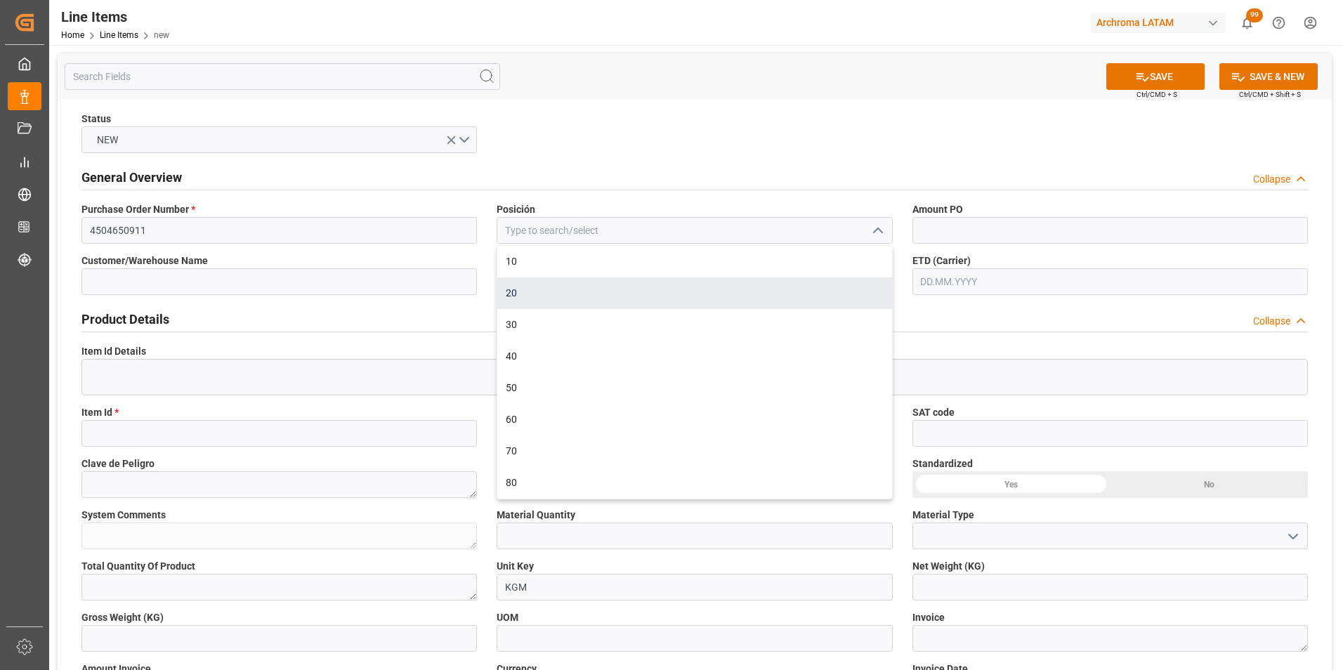
click at [710, 287] on div "20" at bounding box center [694, 294] width 394 height 32
type input "20"
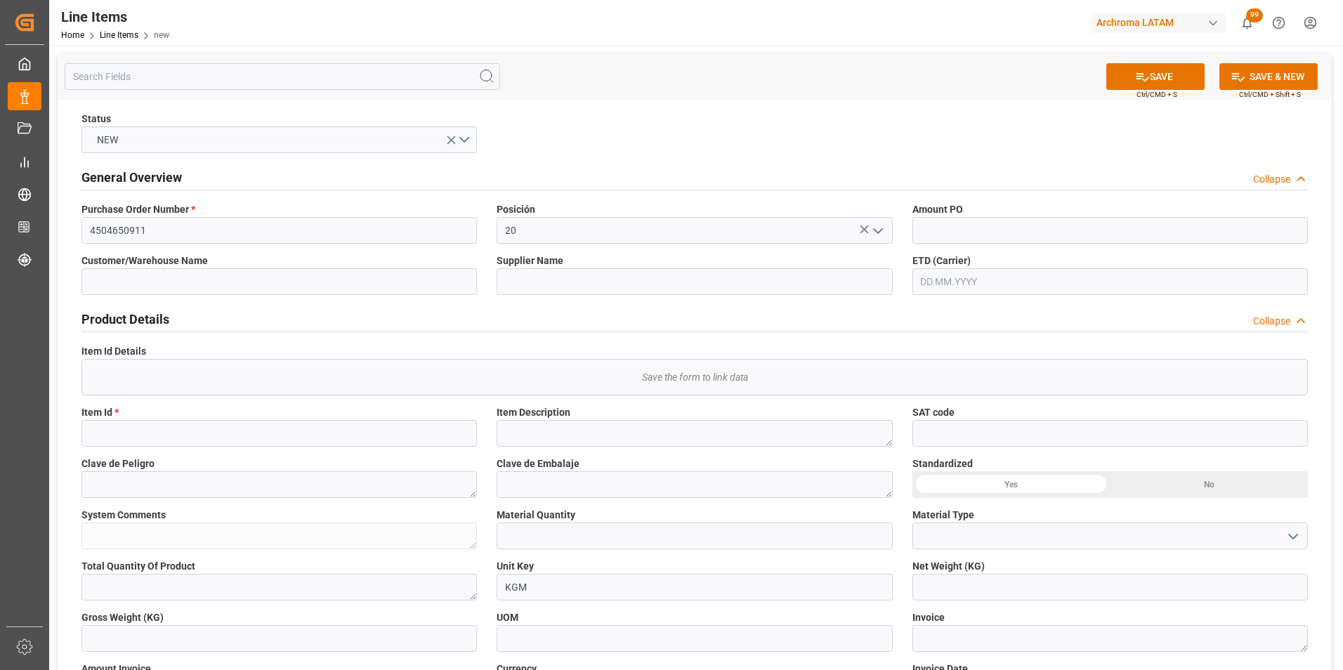
click at [956, 291] on input "text" at bounding box center [1111, 281] width 396 height 27
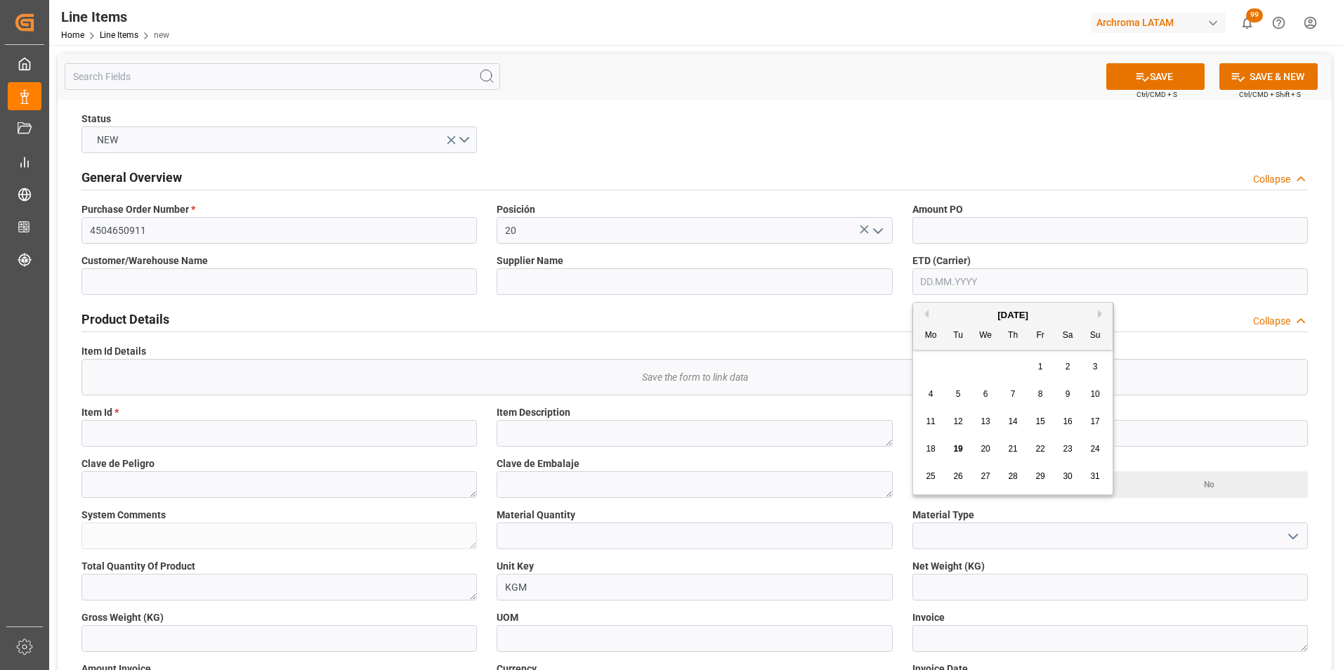
click at [925, 365] on div "28 29 30 31 1 2 3" at bounding box center [1014, 366] width 192 height 27
click at [930, 442] on div "18" at bounding box center [932, 449] width 18 height 17
type input "[DATE]"
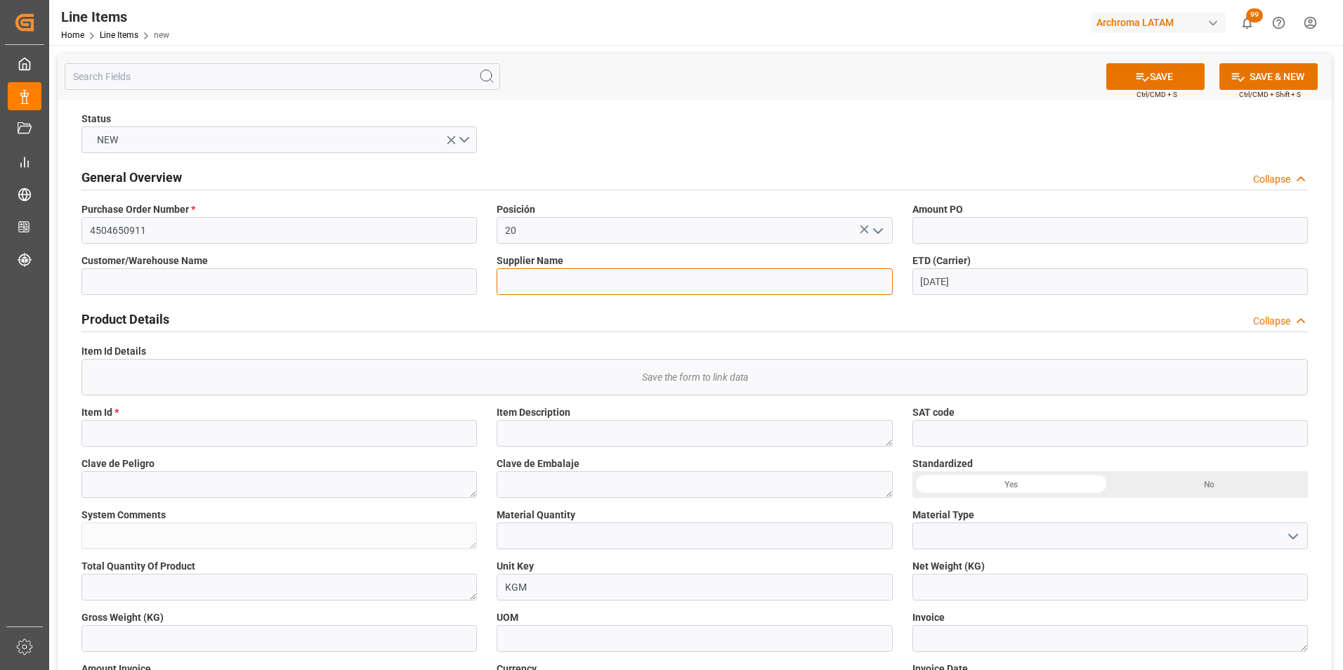
click at [580, 273] on input at bounding box center [695, 281] width 396 height 27
type input "AQUAQUIM SA DE CV"
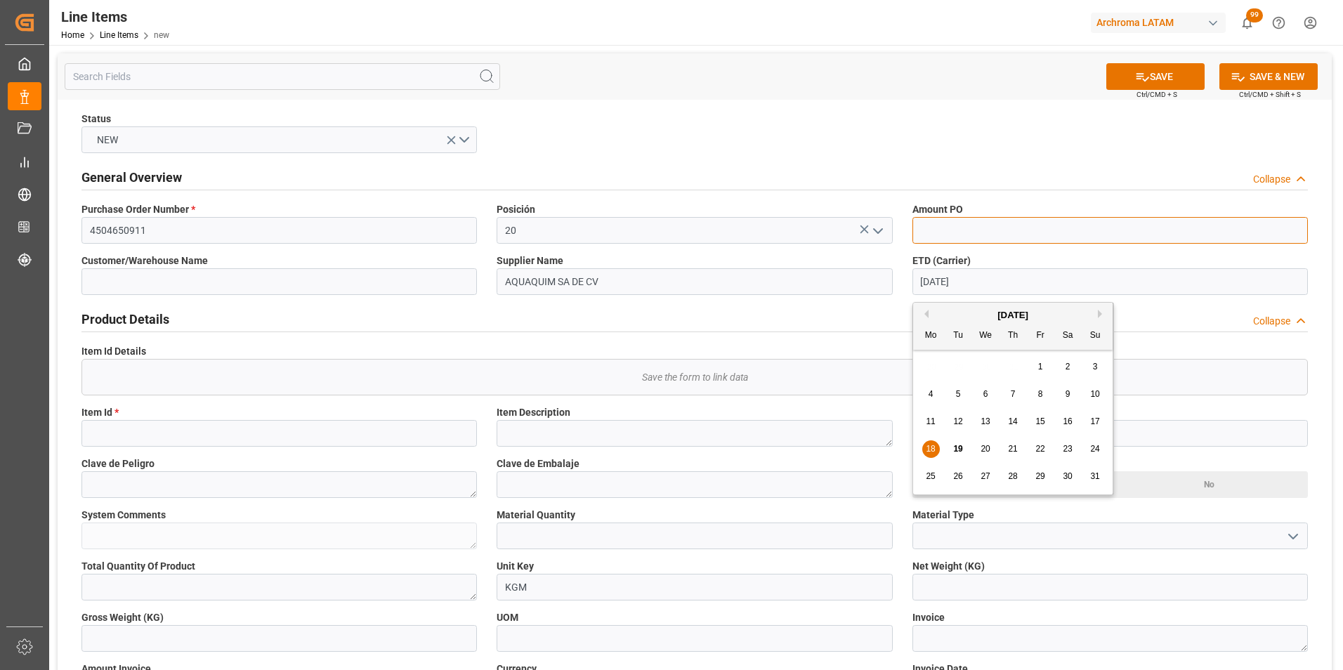
click at [950, 228] on input "text" at bounding box center [1111, 230] width 396 height 27
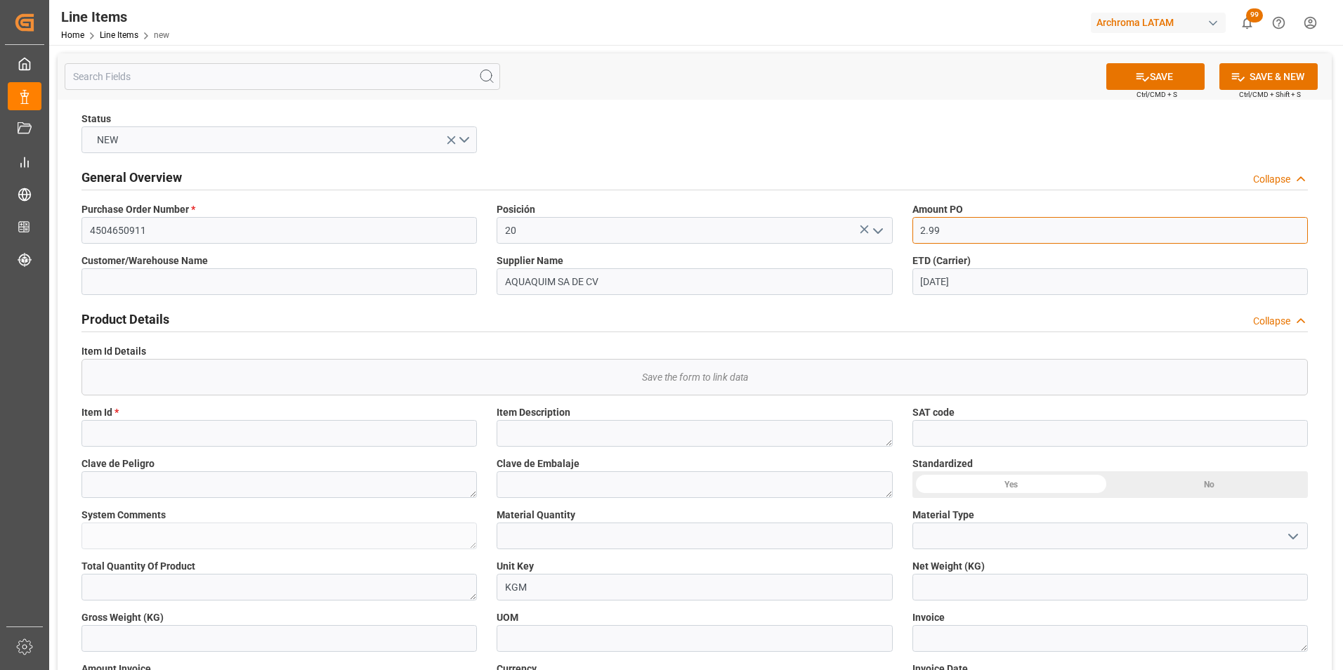
type input "2.99"
click at [239, 282] on input at bounding box center [280, 281] width 396 height 27
type input "A"
click at [334, 442] on input at bounding box center [280, 433] width 396 height 27
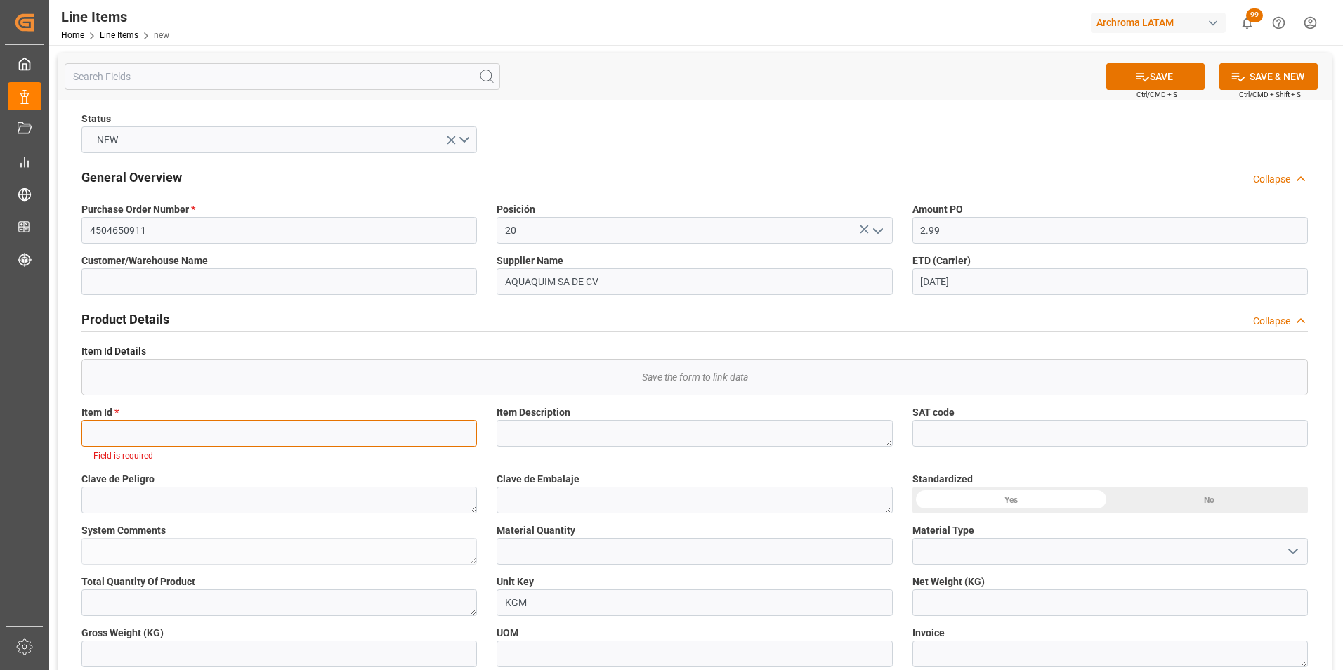
click at [136, 434] on input at bounding box center [280, 433] width 396 height 27
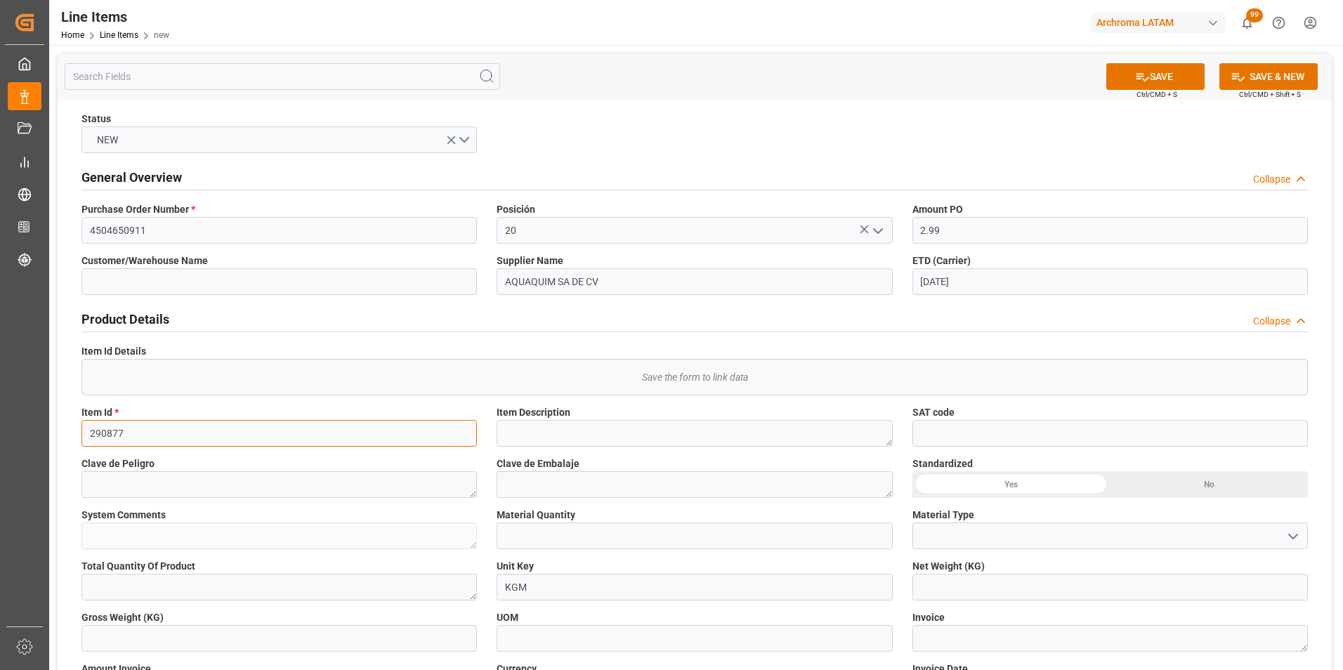
type input "290877"
drag, startPoint x: 783, startPoint y: 545, endPoint x: 727, endPoint y: 529, distance: 59.0
click at [783, 545] on input "text" at bounding box center [695, 536] width 396 height 27
click at [549, 533] on input "text" at bounding box center [695, 536] width 396 height 27
type input "1"
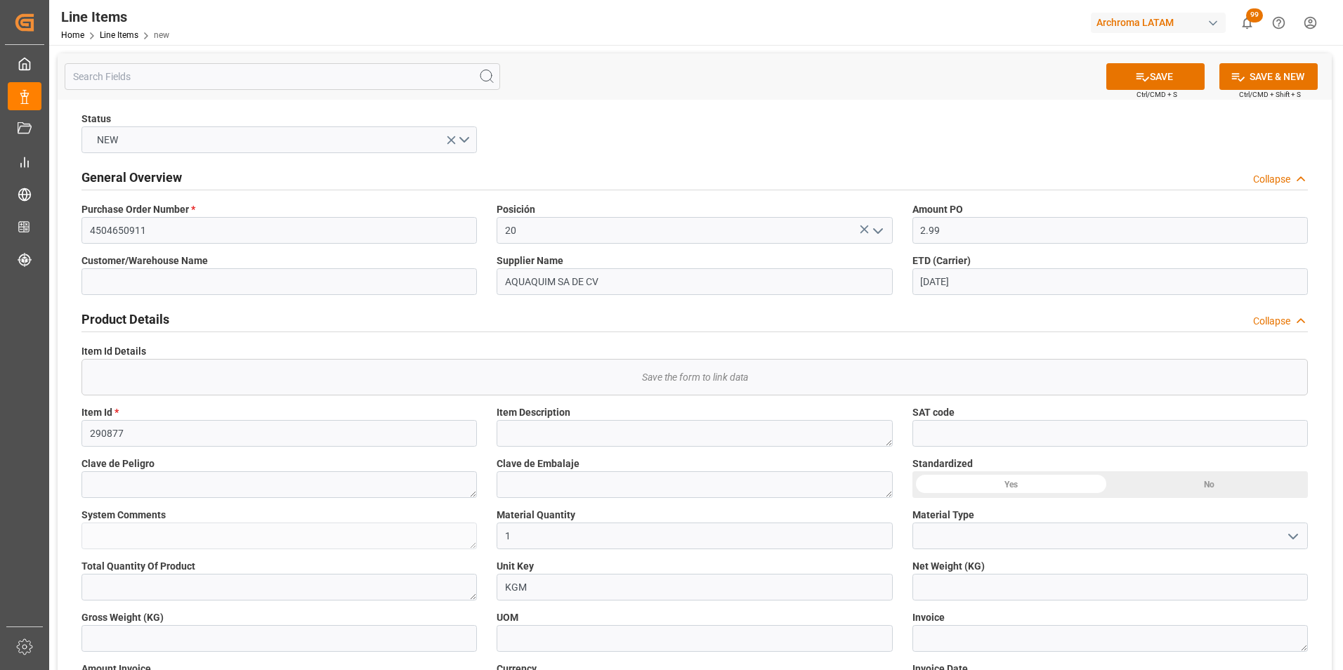
click at [1298, 536] on icon "open menu" at bounding box center [1293, 536] width 17 height 17
click at [1086, 609] on div "DRUMS" at bounding box center [1110, 599] width 394 height 32
type input "DRUMS"
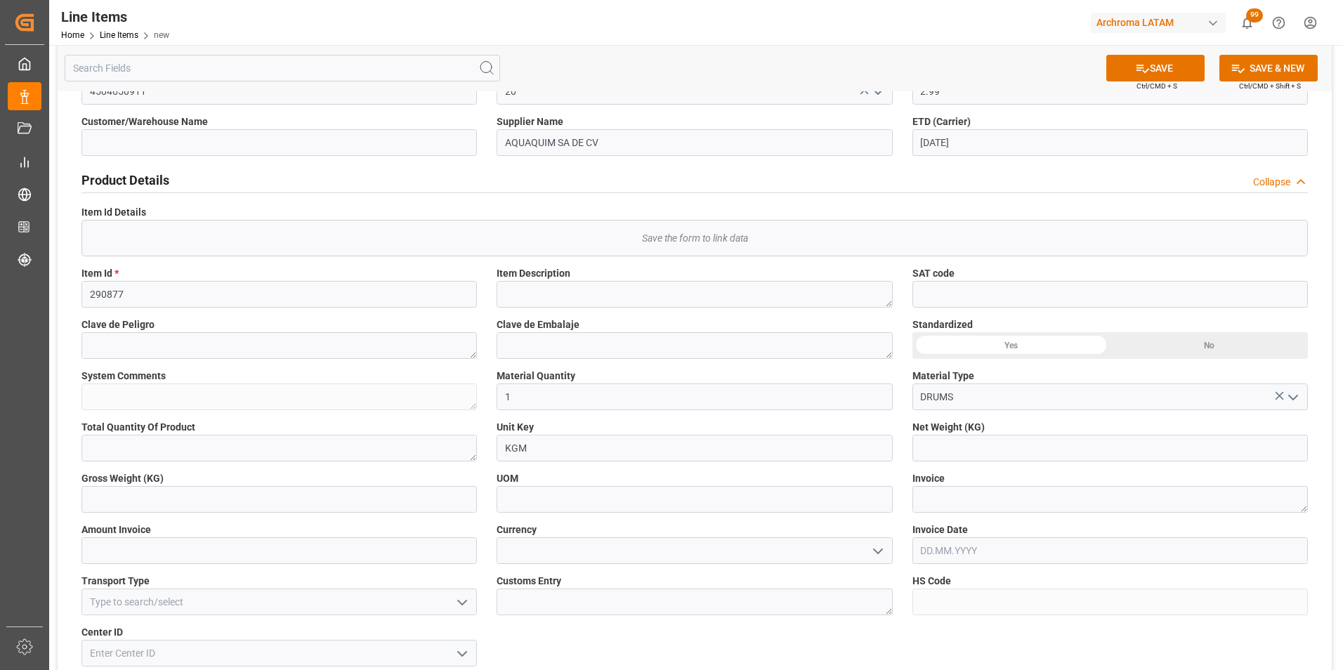
scroll to position [141, 0]
click at [1006, 450] on input "text" at bounding box center [1111, 447] width 396 height 27
type input "900"
click at [295, 509] on input "text" at bounding box center [280, 498] width 396 height 27
type input "957"
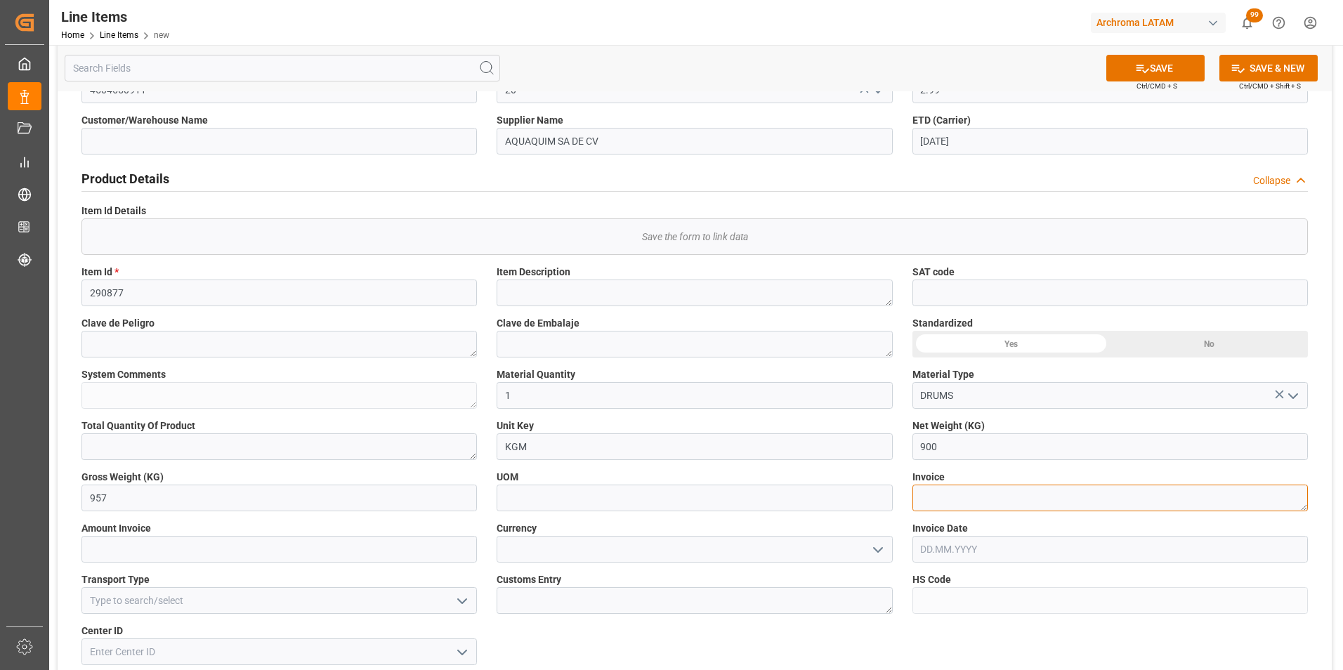
click at [942, 502] on textarea at bounding box center [1111, 498] width 396 height 27
click at [947, 495] on textarea at bounding box center [1111, 498] width 396 height 27
paste textarea "F-2065"
type textarea "F-2065"
click at [384, 543] on input "text" at bounding box center [280, 549] width 396 height 27
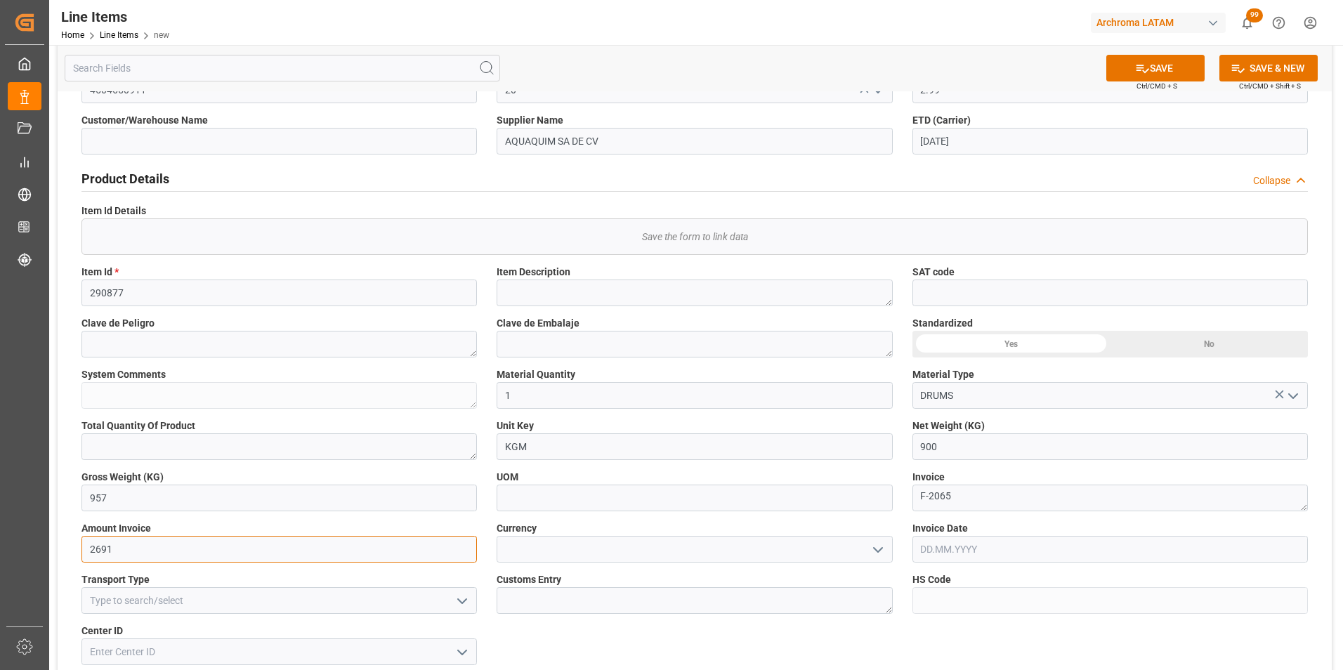
type input "2691"
click at [890, 547] on input at bounding box center [695, 549] width 396 height 27
click at [878, 549] on icon "open menu" at bounding box center [878, 550] width 17 height 17
click at [771, 582] on div "USD" at bounding box center [694, 581] width 394 height 32
type input "USD"
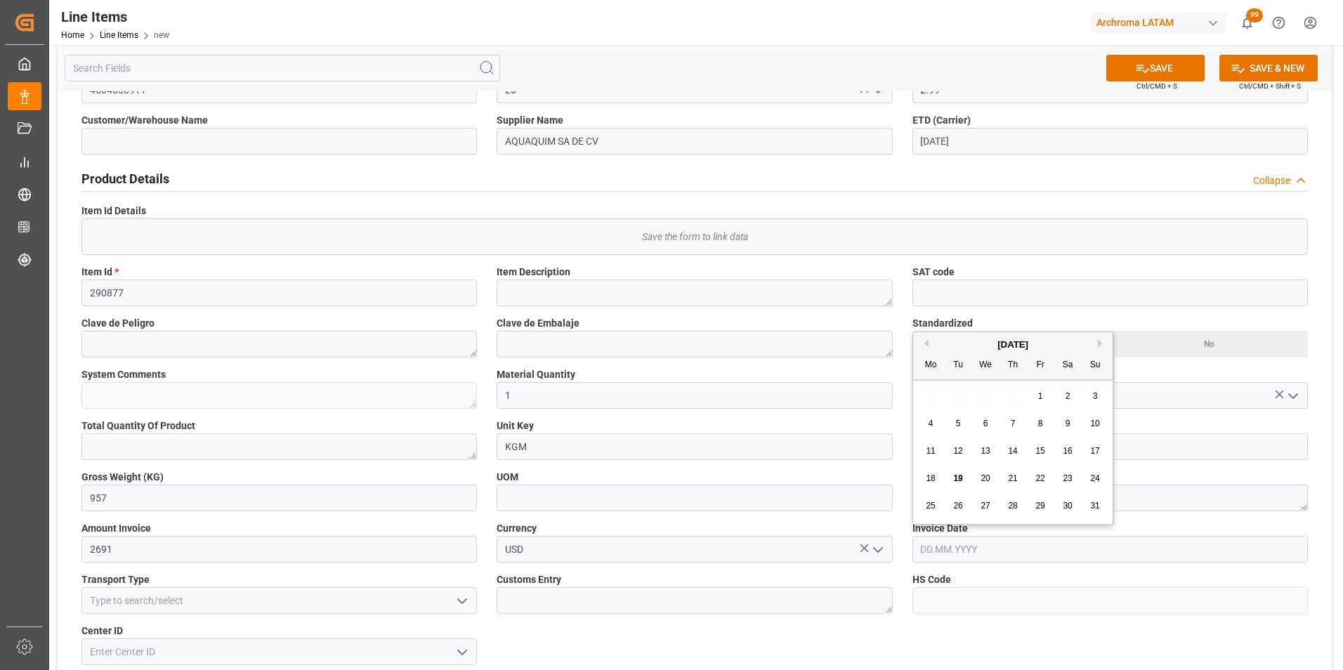
drag, startPoint x: 963, startPoint y: 558, endPoint x: 373, endPoint y: 490, distance: 594.1
click at [963, 558] on input "text" at bounding box center [1111, 549] width 396 height 27
click at [1154, 556] on input "[DATE]" at bounding box center [1111, 549] width 396 height 27
click at [908, 575] on div "HS Code" at bounding box center [1110, 593] width 415 height 51
drag, startPoint x: 980, startPoint y: 551, endPoint x: 857, endPoint y: 547, distance: 123.0
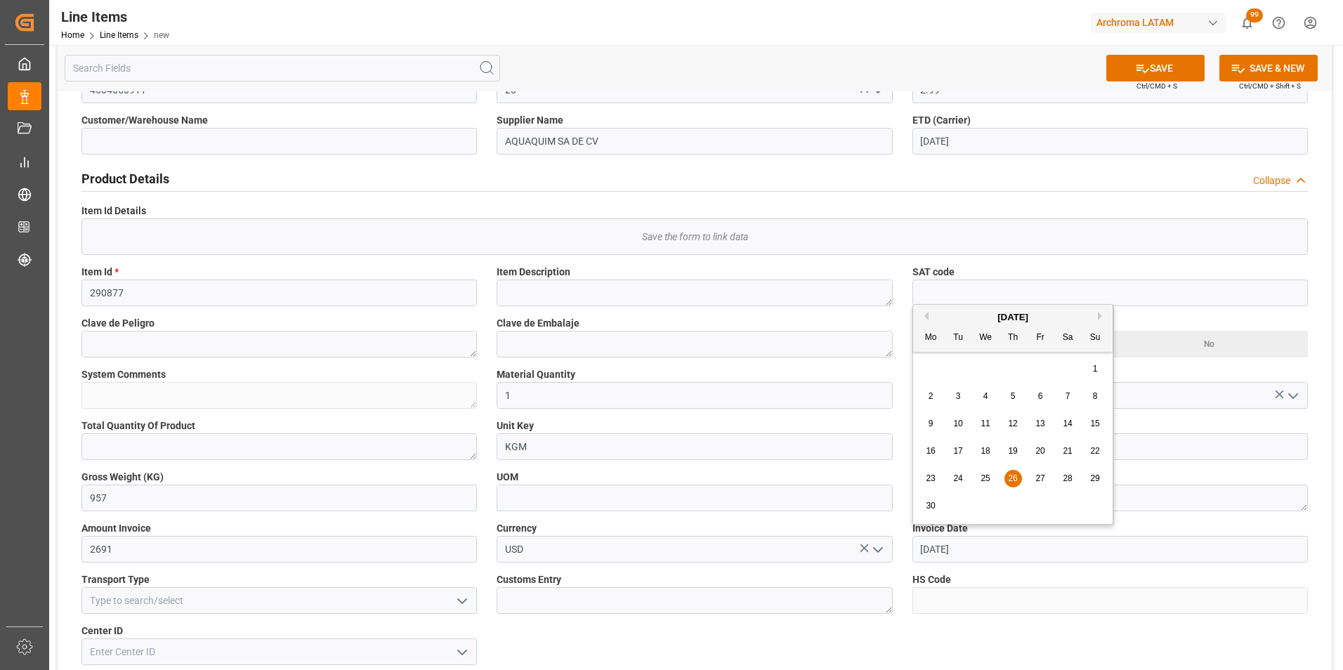
click at [857, 547] on div "Status NEW General Overview Collapse Purchase Order Number * 4504650911 Posició…" at bounding box center [695, 519] width 1275 height 1121
click at [1013, 445] on div "19" at bounding box center [1014, 451] width 18 height 17
type input "[DATE]"
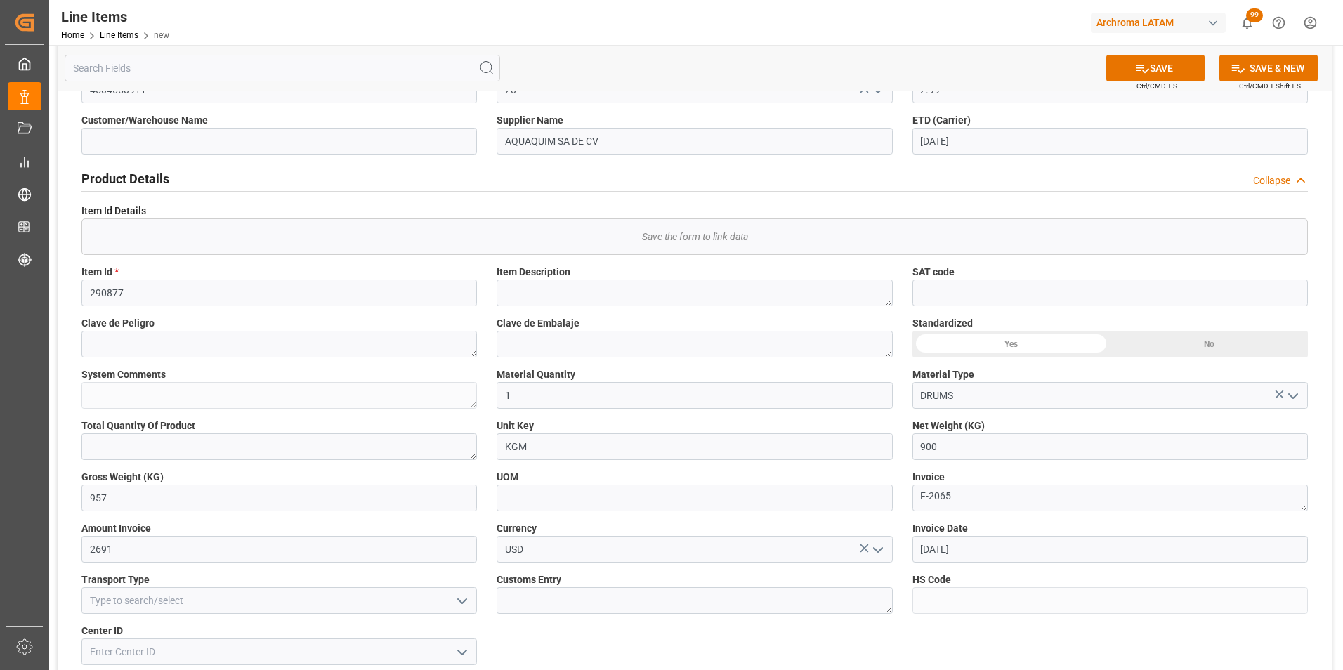
click at [466, 600] on polyline "open menu" at bounding box center [462, 601] width 8 height 4
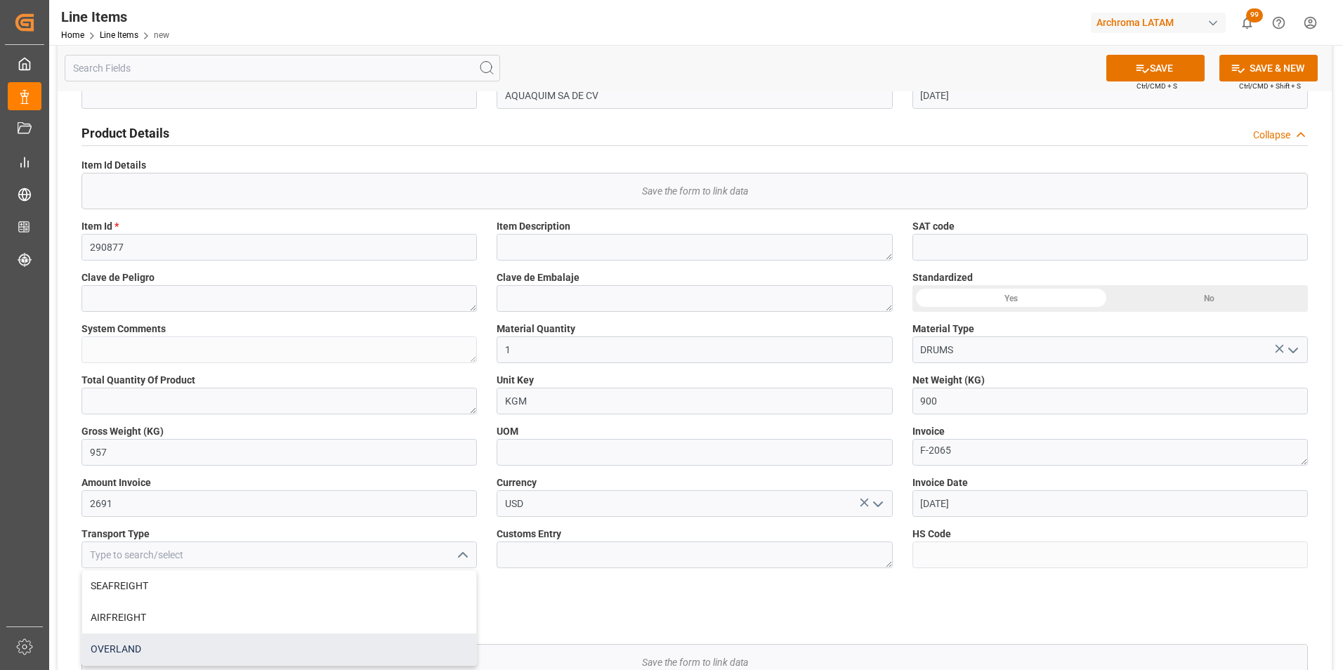
scroll to position [211, 0]
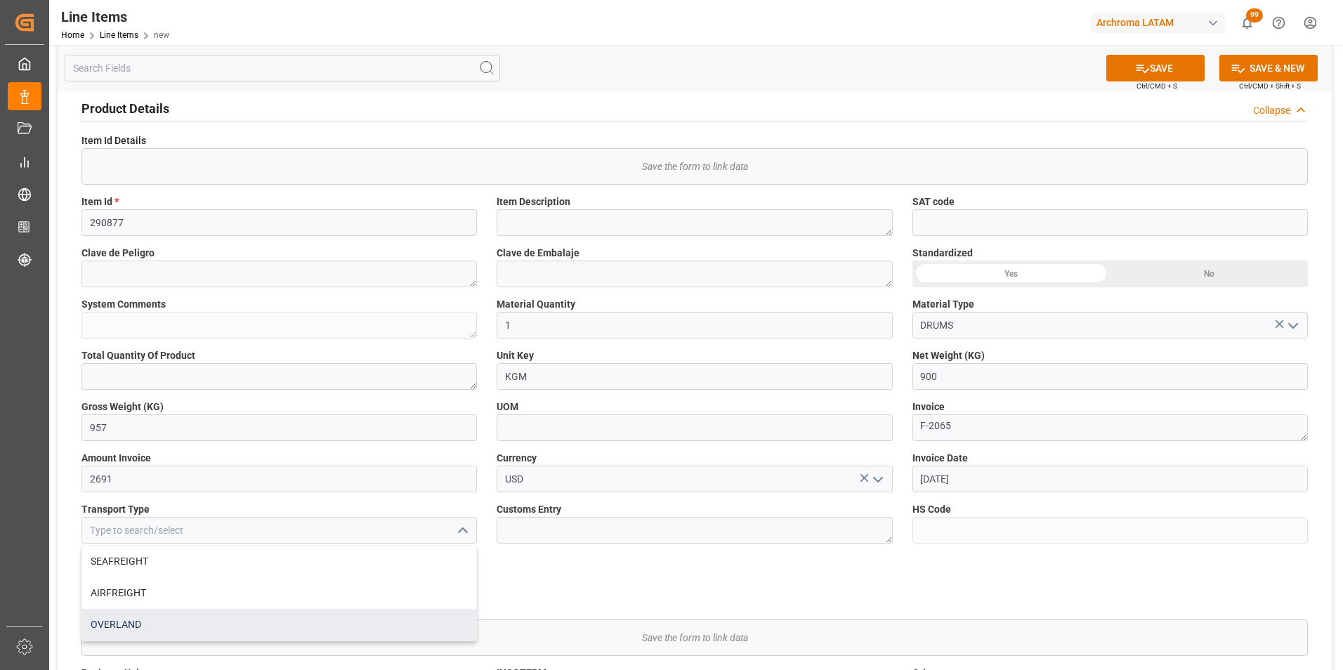
click at [387, 615] on div "OVERLAND" at bounding box center [279, 625] width 394 height 32
type input "OVERLAND"
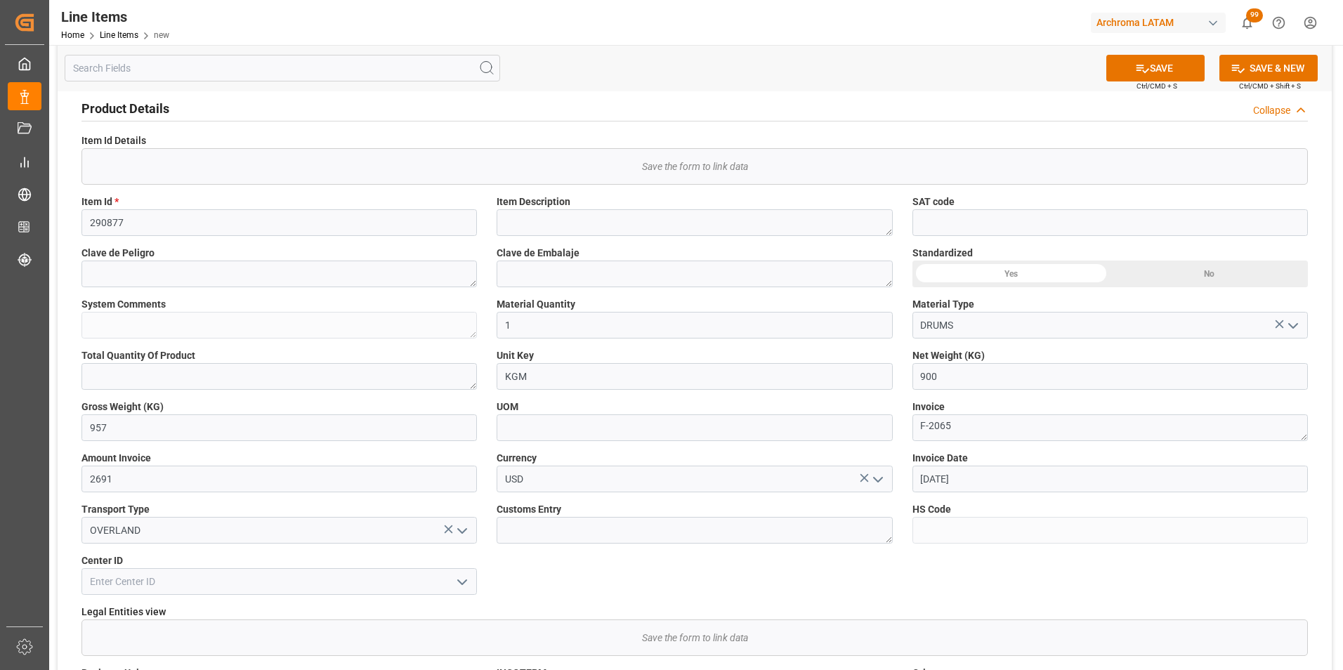
click at [460, 583] on icon "open menu" at bounding box center [462, 582] width 17 height 17
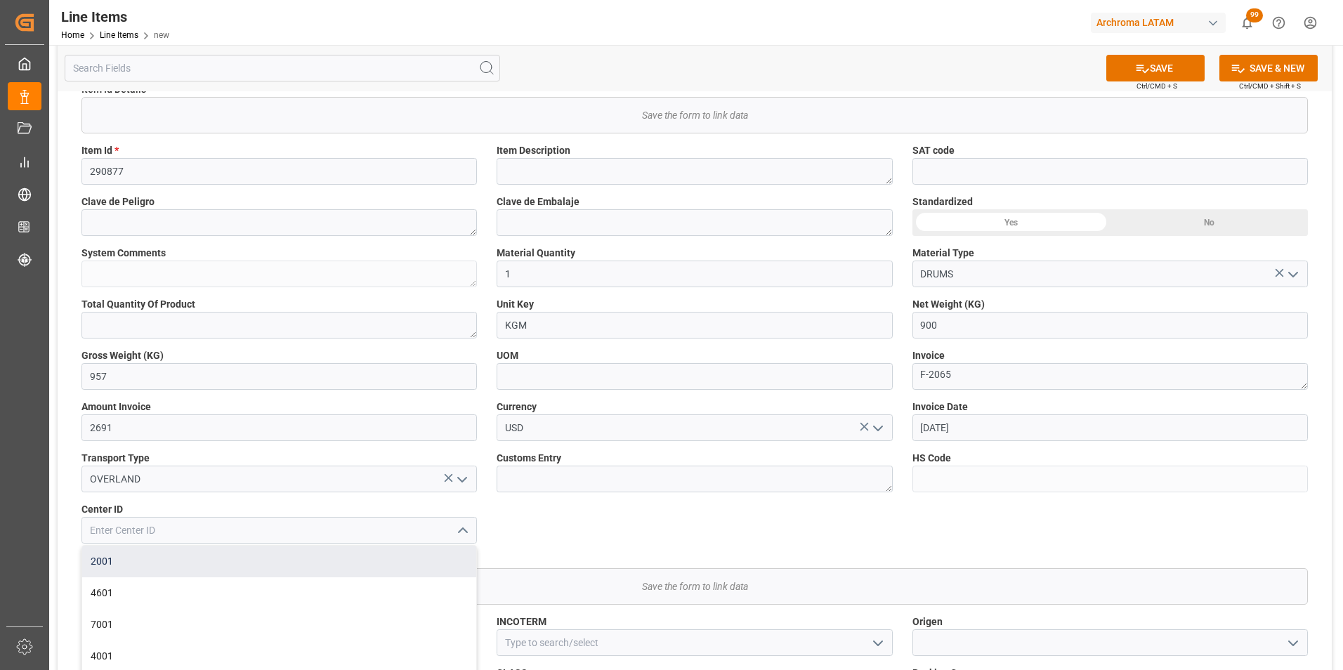
scroll to position [422, 0]
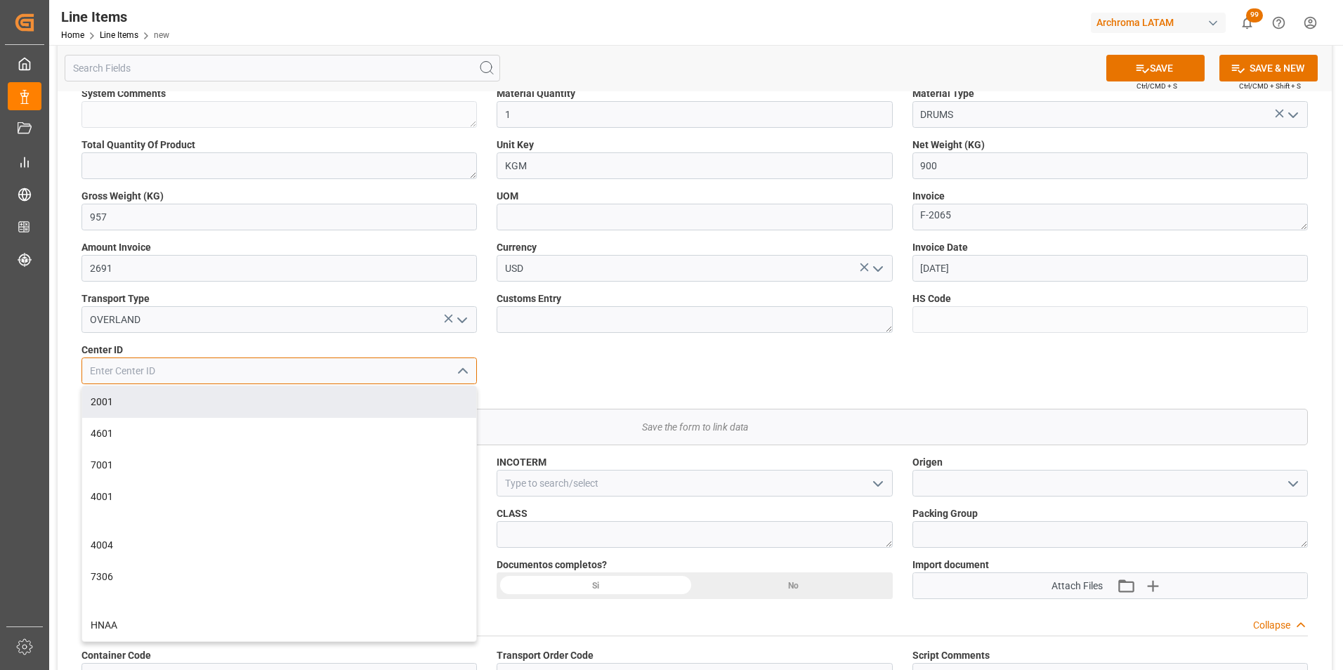
click at [348, 369] on input at bounding box center [280, 371] width 396 height 27
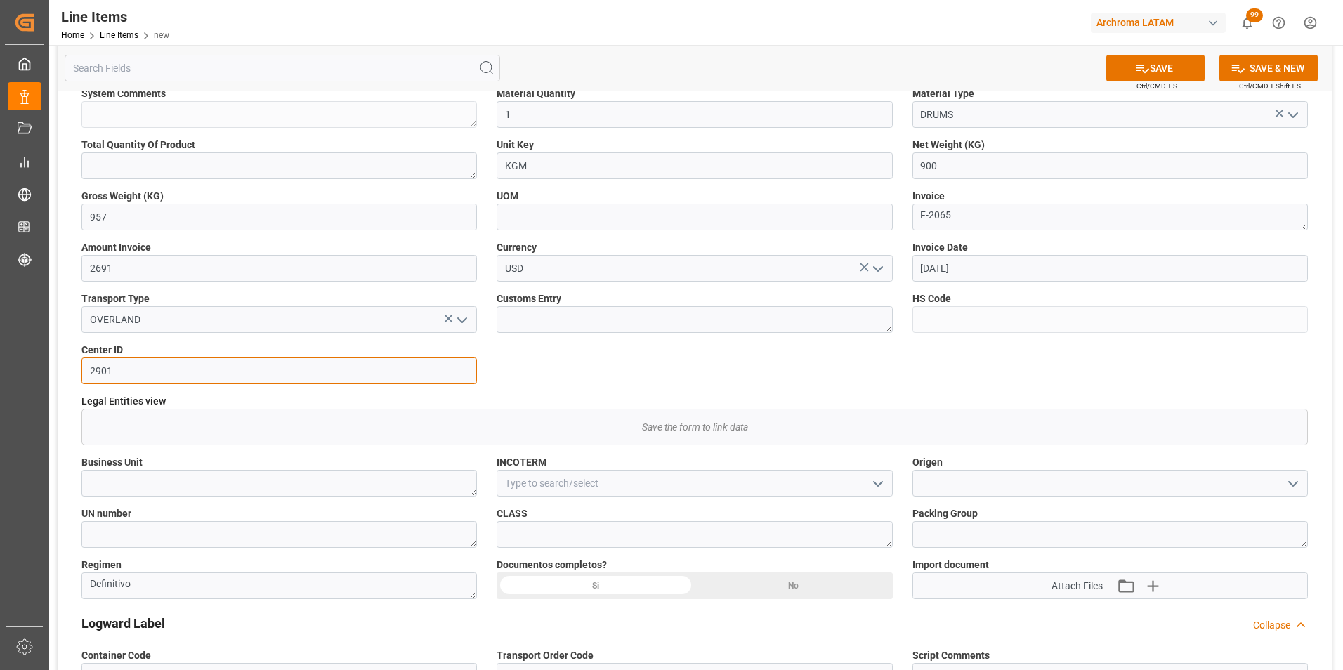
type input "2901"
click at [810, 320] on textarea at bounding box center [695, 319] width 396 height 27
click at [465, 374] on icon "open menu" at bounding box center [462, 371] width 17 height 17
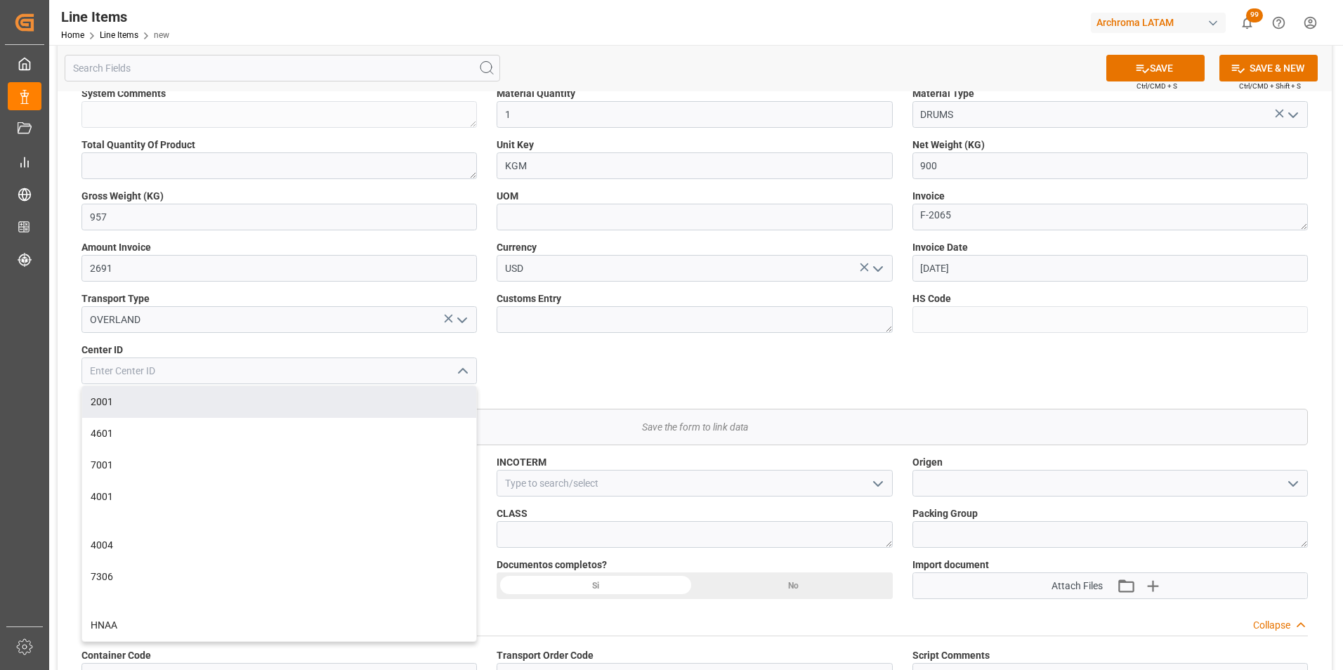
click at [585, 362] on div "Status NEW General Overview Collapse Purchase Order Number * 4504650911 Posició…" at bounding box center [695, 238] width 1275 height 1121
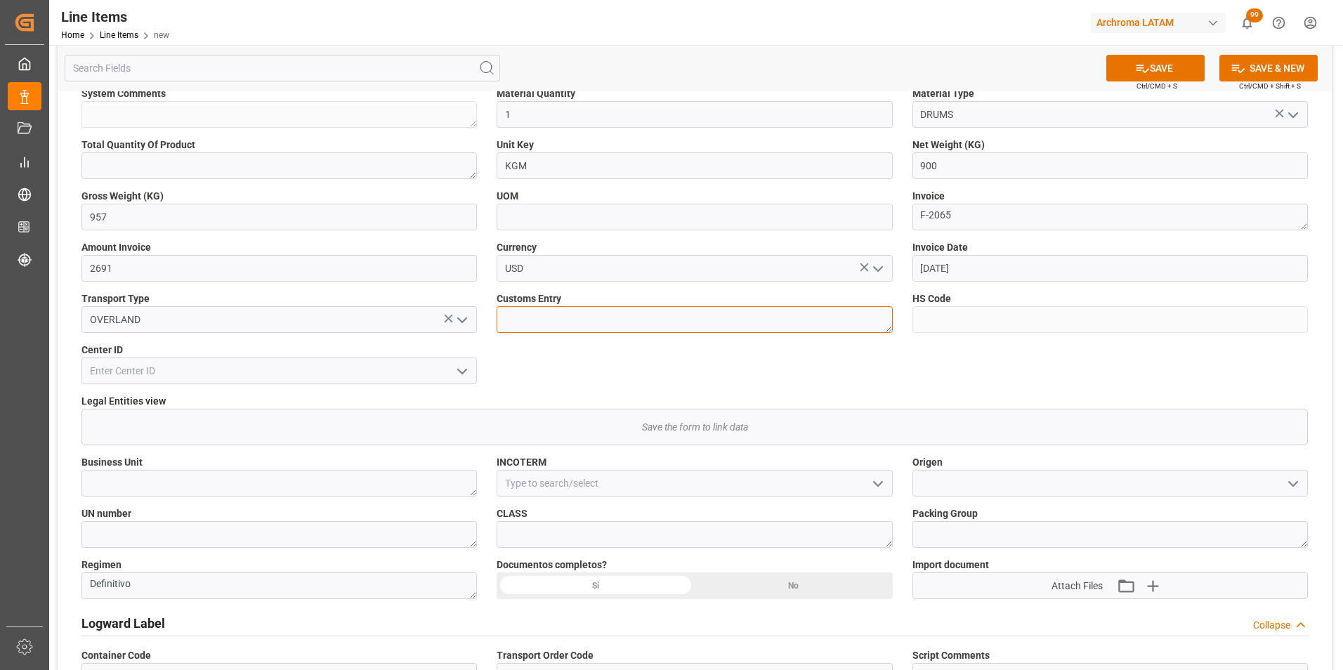
click at [576, 323] on textarea at bounding box center [695, 319] width 396 height 27
type textarea "[GEOGRAPHIC_DATA][PERSON_NAME]"
click at [249, 489] on textarea at bounding box center [280, 483] width 396 height 27
type textarea "TEXTIL"
click at [913, 77] on div "Si" at bounding box center [1012, 63] width 198 height 27
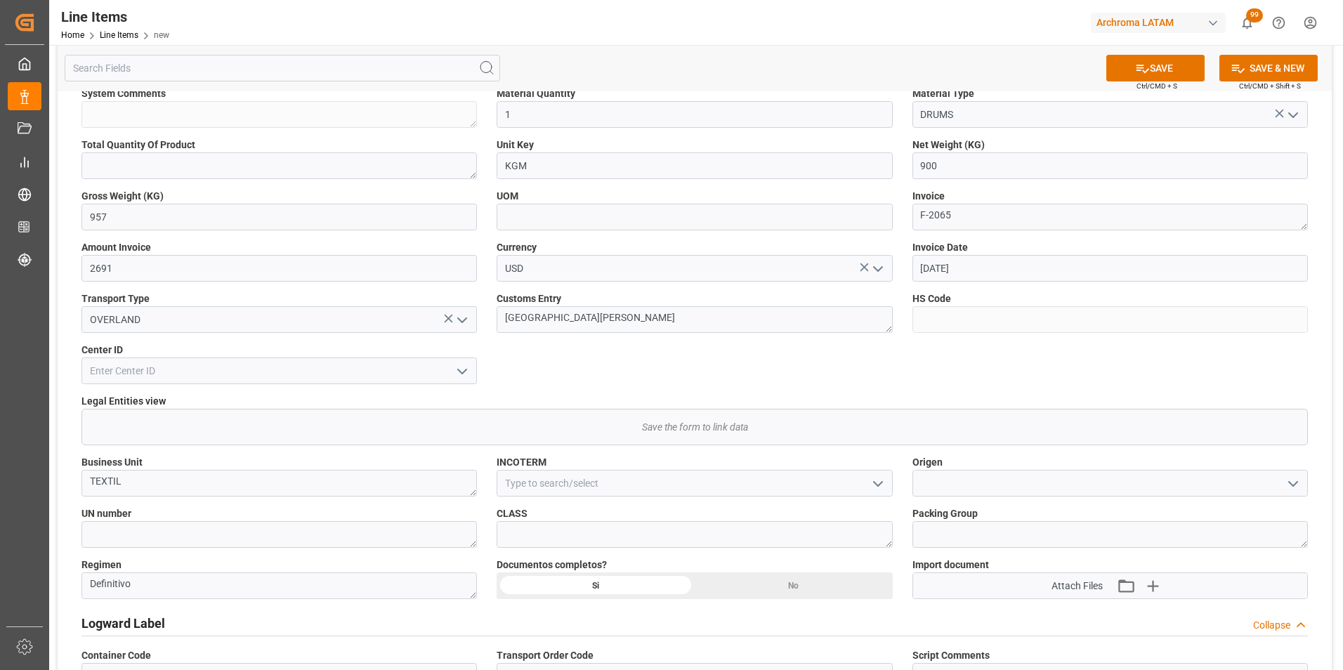
click at [872, 478] on icon "open menu" at bounding box center [878, 484] width 17 height 17
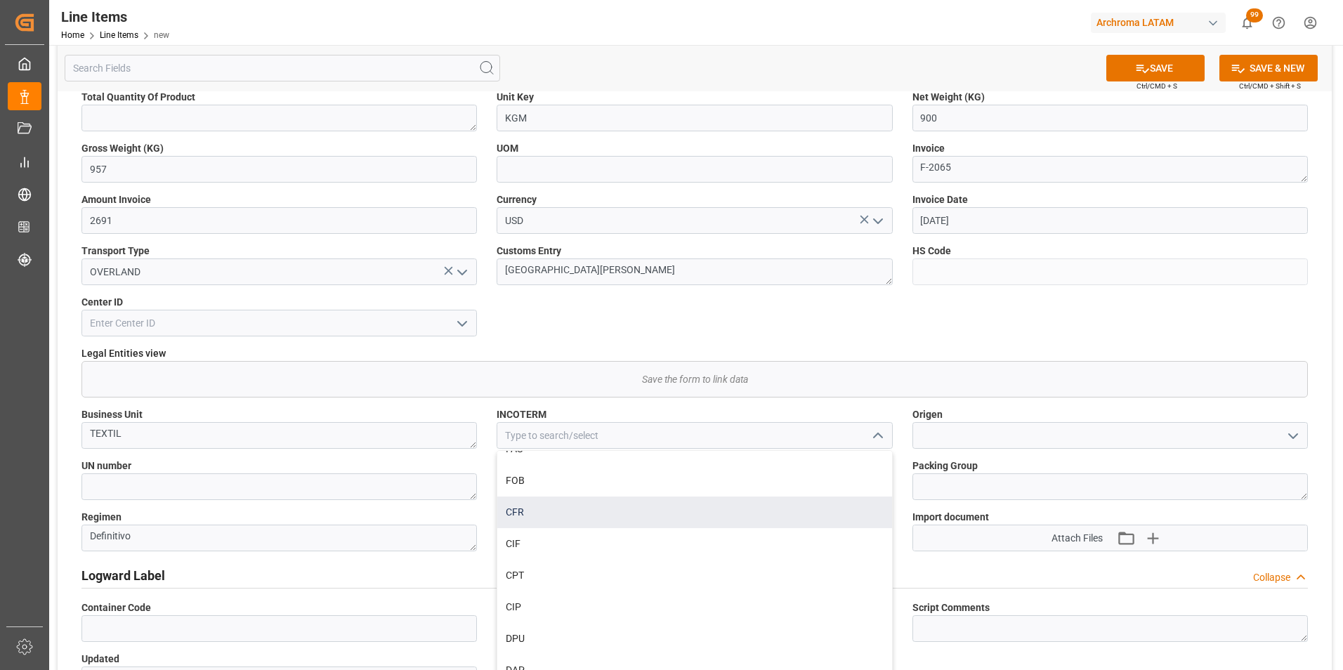
scroll to position [562, 0]
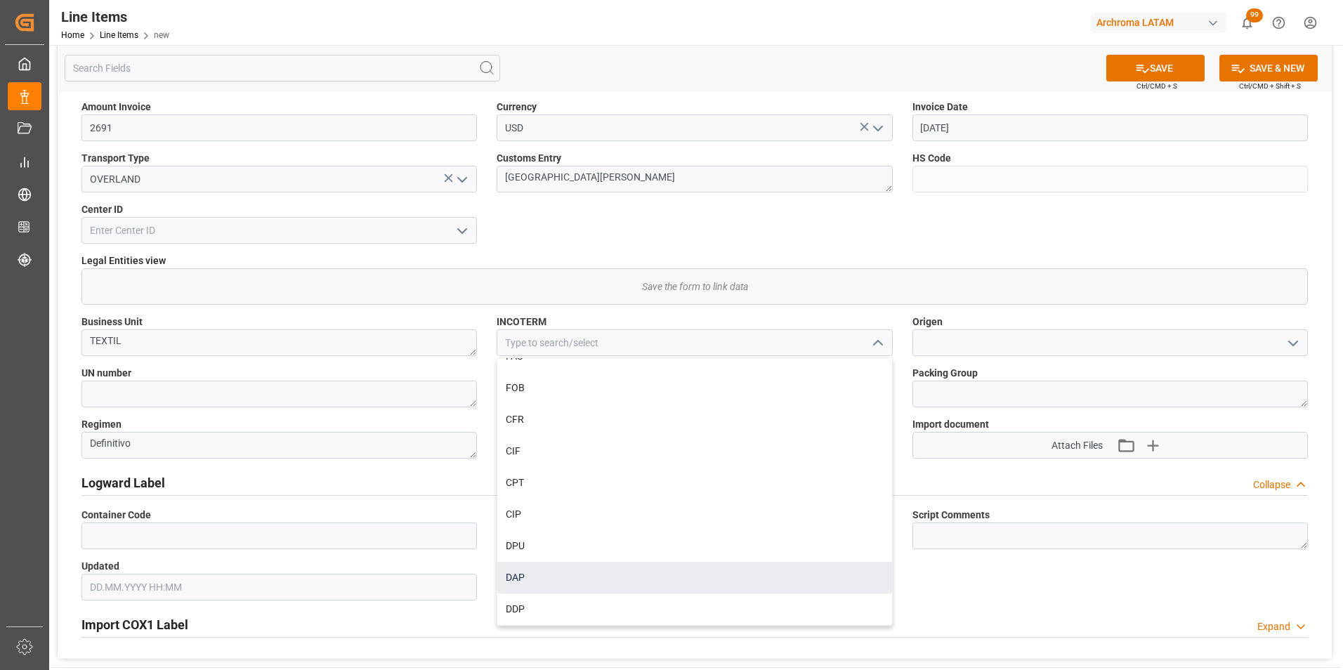
click at [585, 577] on div "DAP" at bounding box center [694, 578] width 394 height 32
type input "DAP"
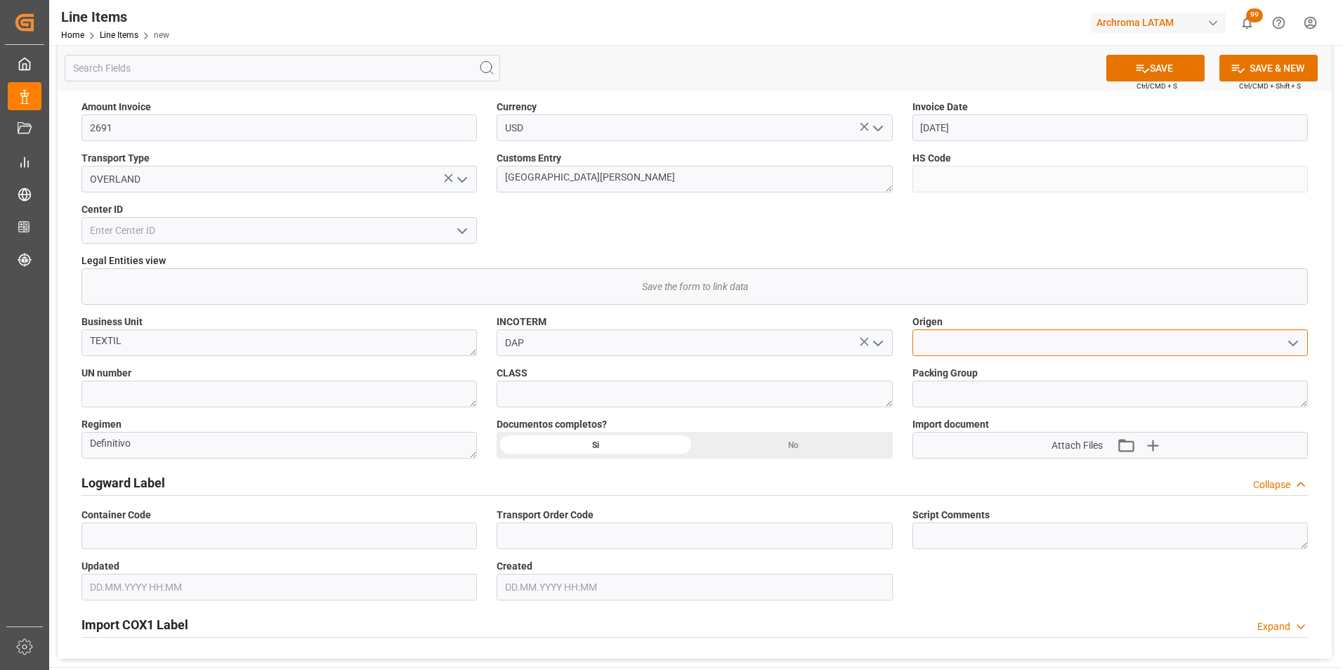
click at [1253, 342] on input at bounding box center [1111, 343] width 396 height 27
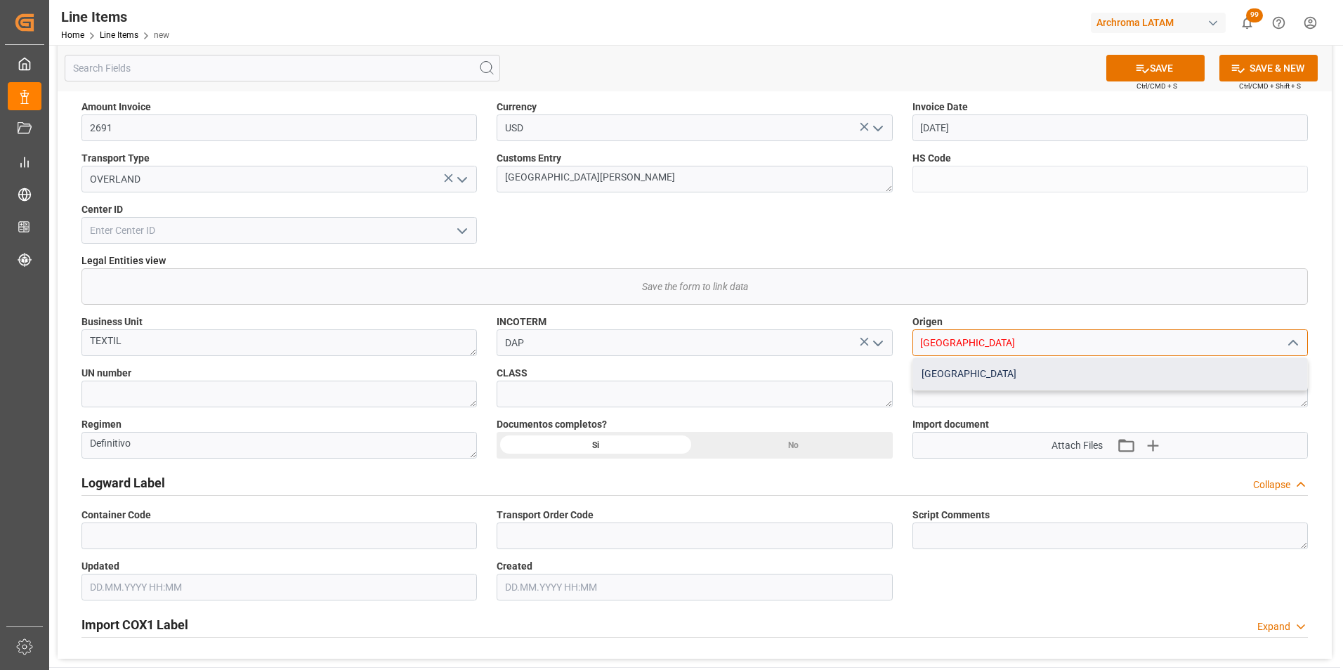
click at [1158, 372] on div "[GEOGRAPHIC_DATA]" at bounding box center [1110, 374] width 394 height 32
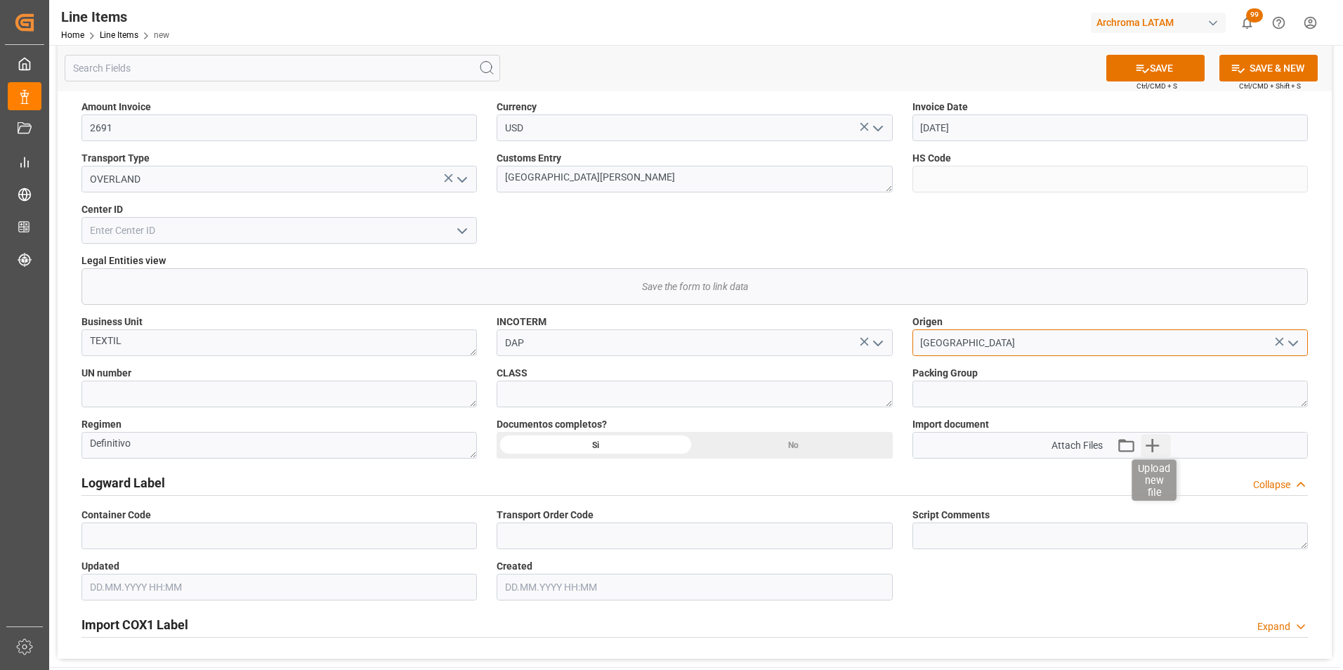
type input "[GEOGRAPHIC_DATA]"
click at [1146, 439] on icon "button" at bounding box center [1153, 445] width 22 height 22
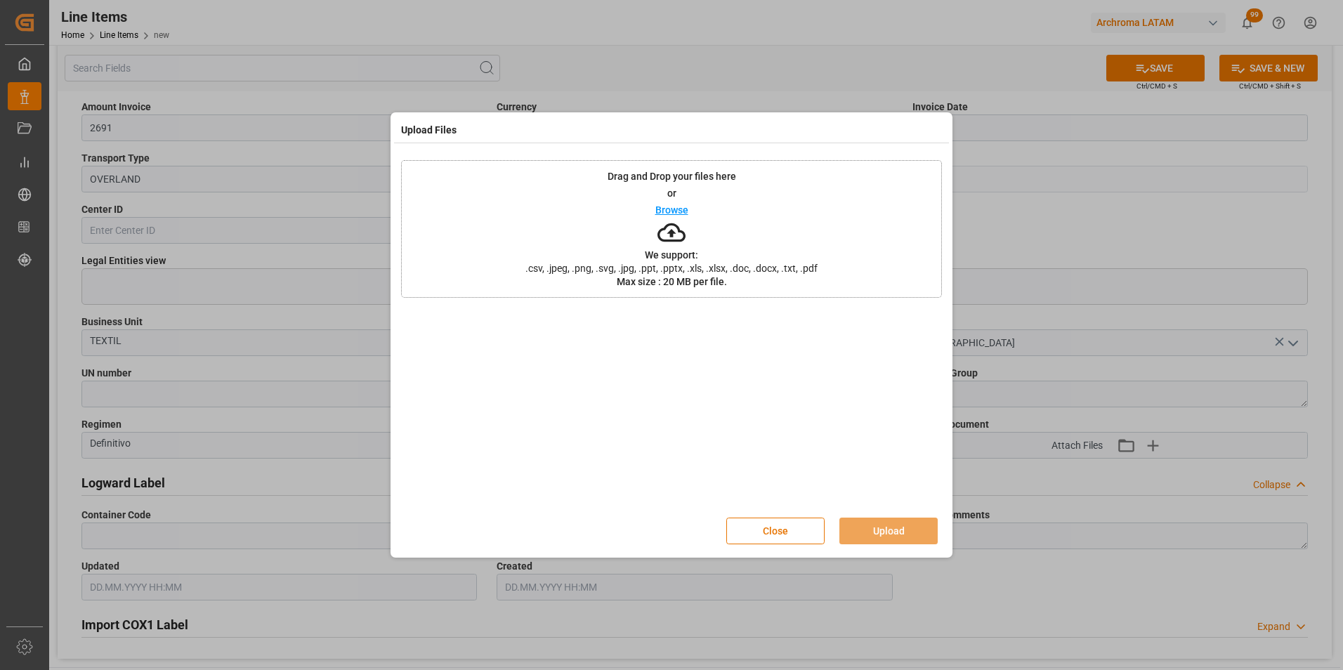
click at [720, 258] on div "Drag and Drop your files here or Browse We support: .csv, .jpeg, .png, .svg, .j…" at bounding box center [671, 229] width 541 height 138
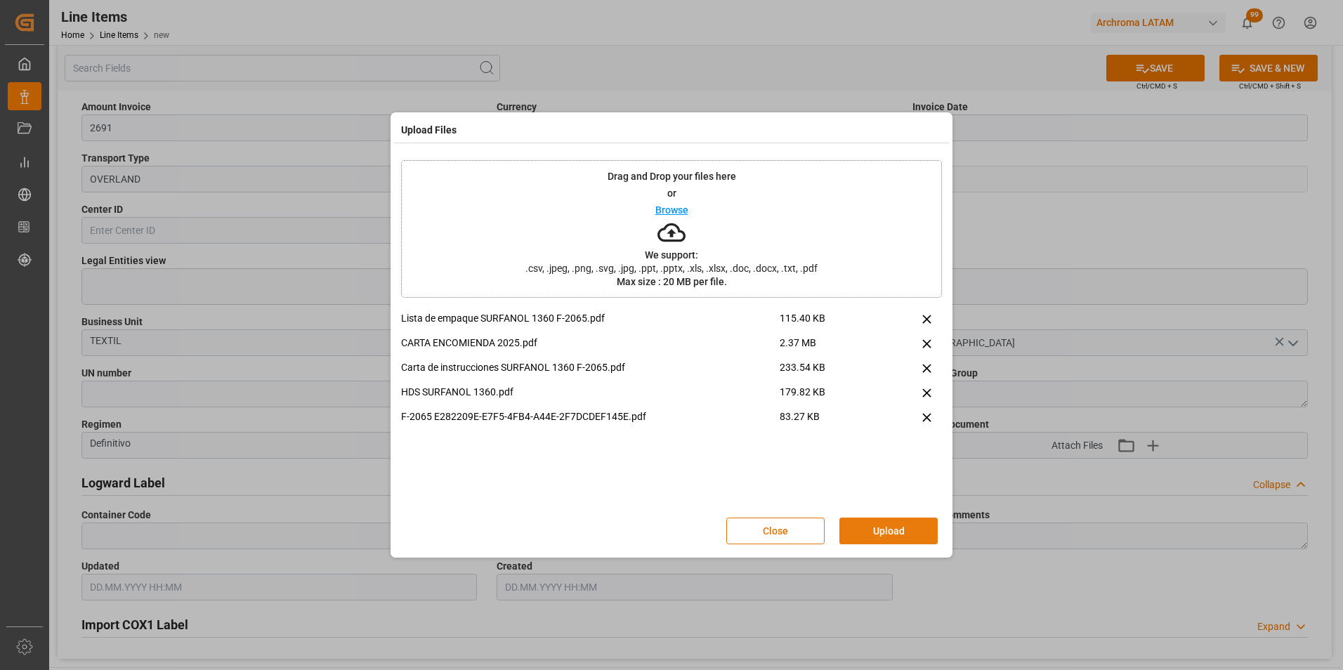
click at [889, 530] on button "Upload" at bounding box center [889, 531] width 98 height 27
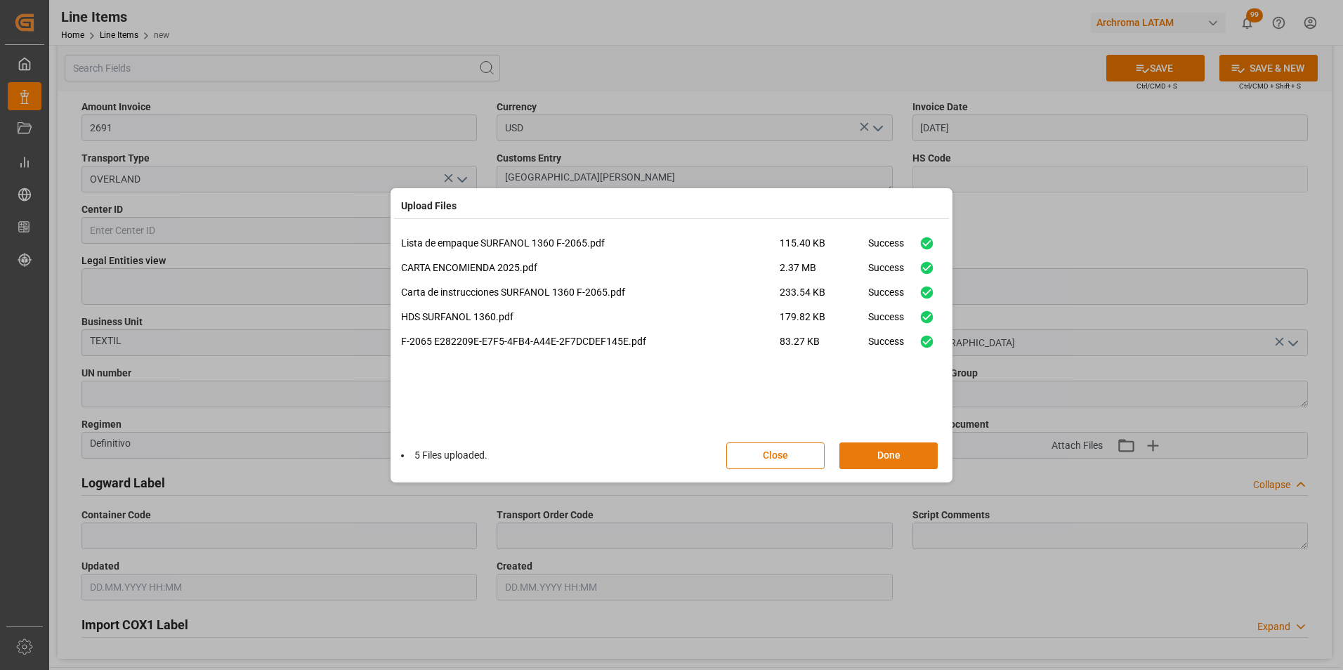
click at [890, 456] on button "Done" at bounding box center [889, 456] width 98 height 27
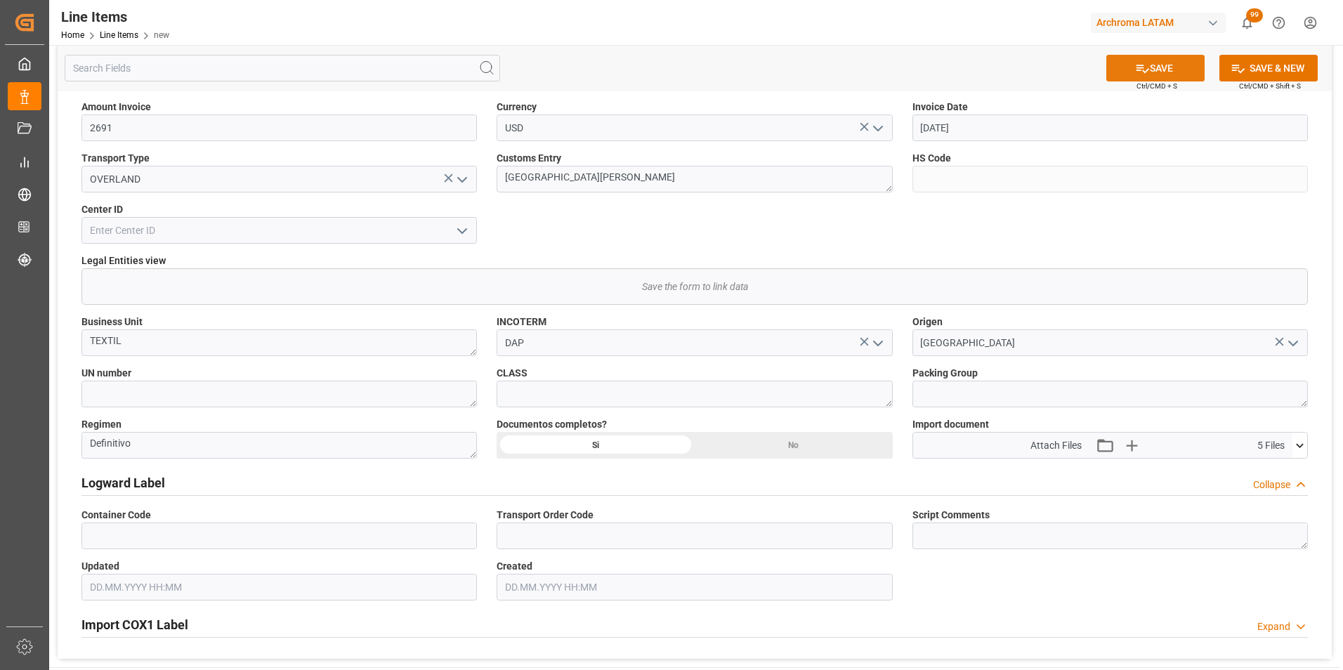
click at [1161, 68] on button "SAVE" at bounding box center [1156, 68] width 98 height 27
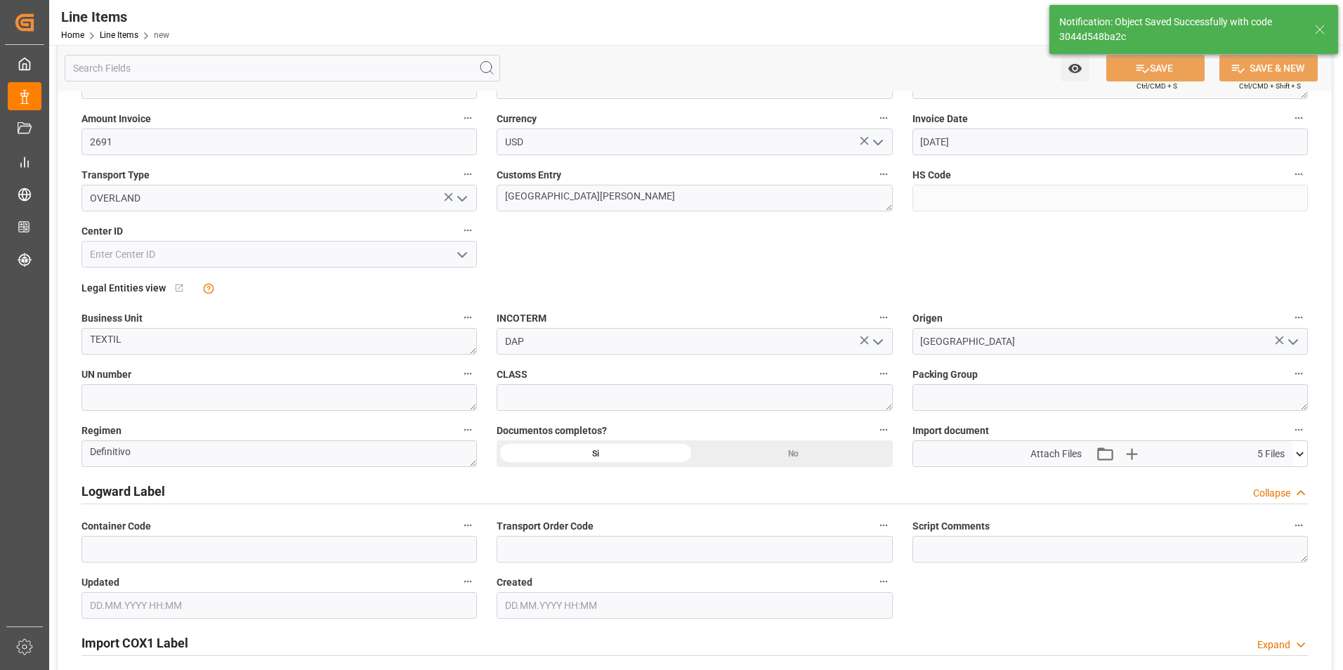
type input "ARCHROMA PAPER GMBH Y COMPAÑIA, SOC."
type input "KG"
type input "3402429900"
type input "[DATE] 21:15"
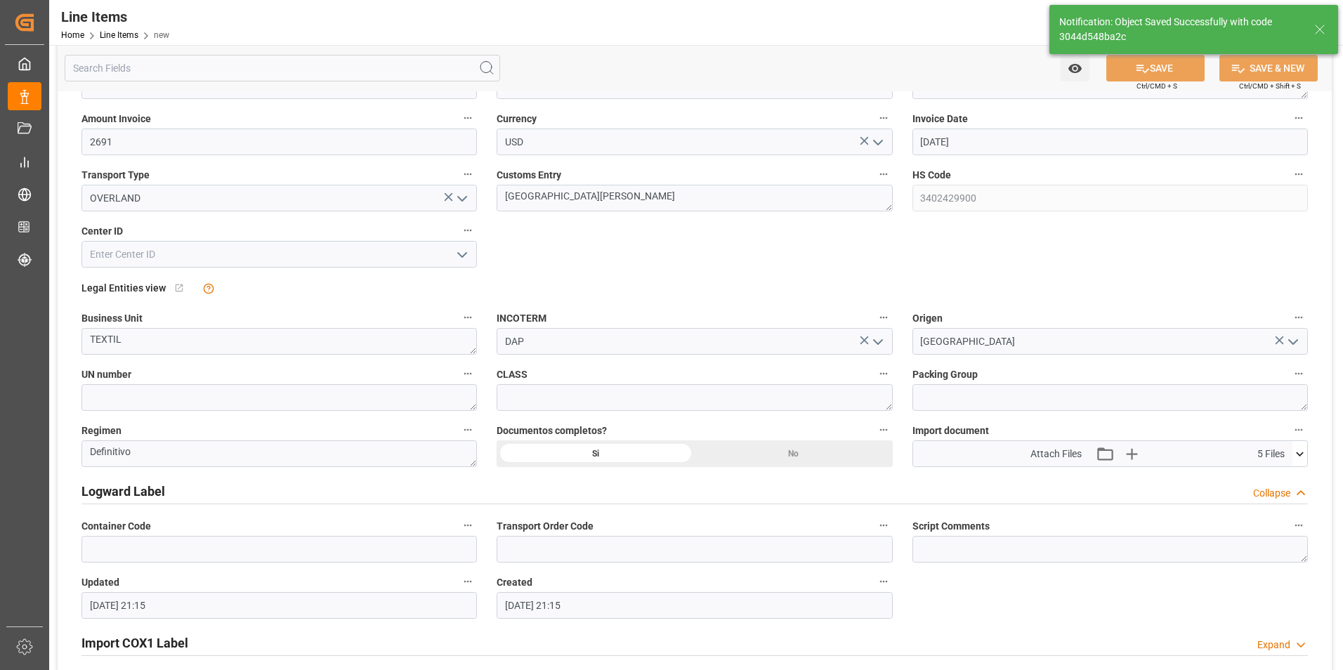
scroll to position [566, 0]
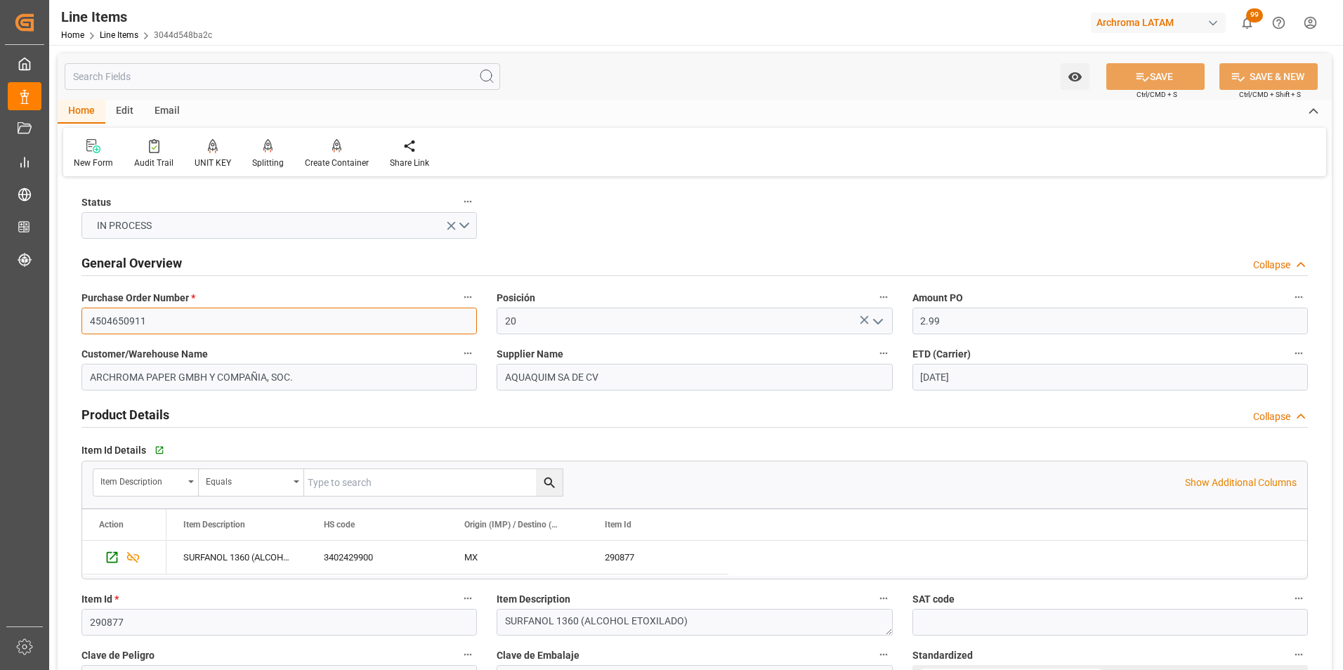
click at [117, 323] on input "4504650911" at bounding box center [280, 321] width 396 height 27
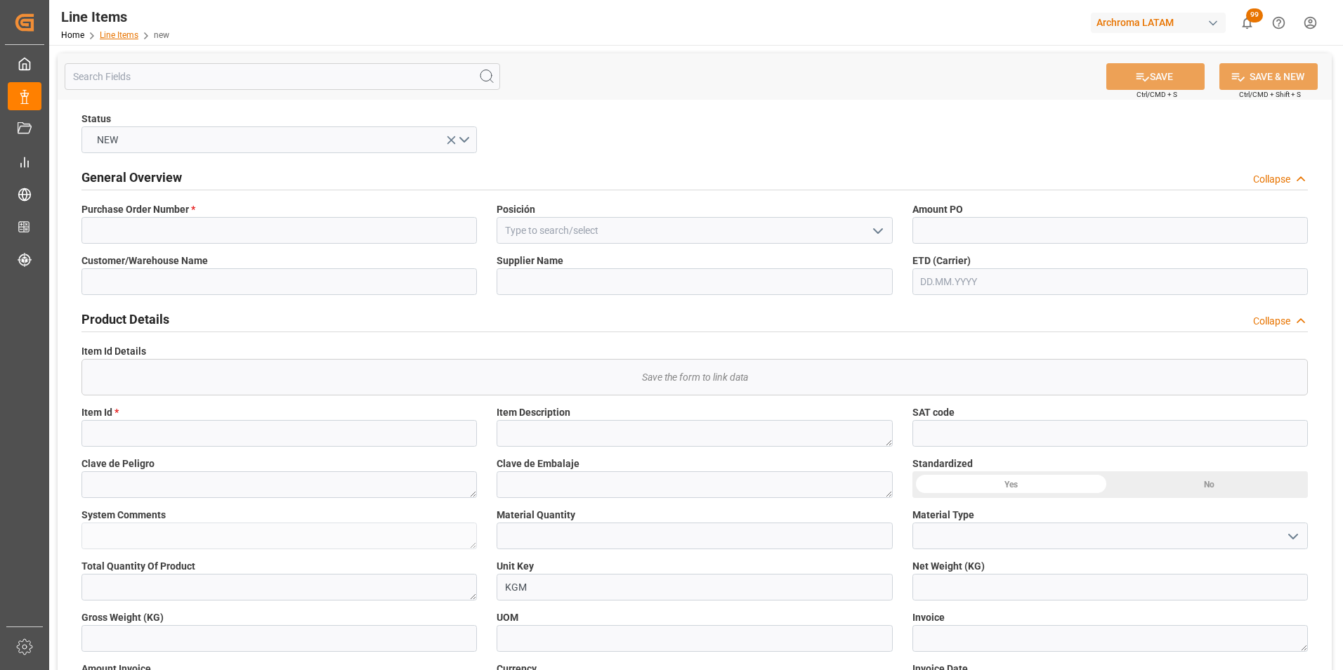
click at [129, 37] on link "Line Items" at bounding box center [119, 35] width 39 height 10
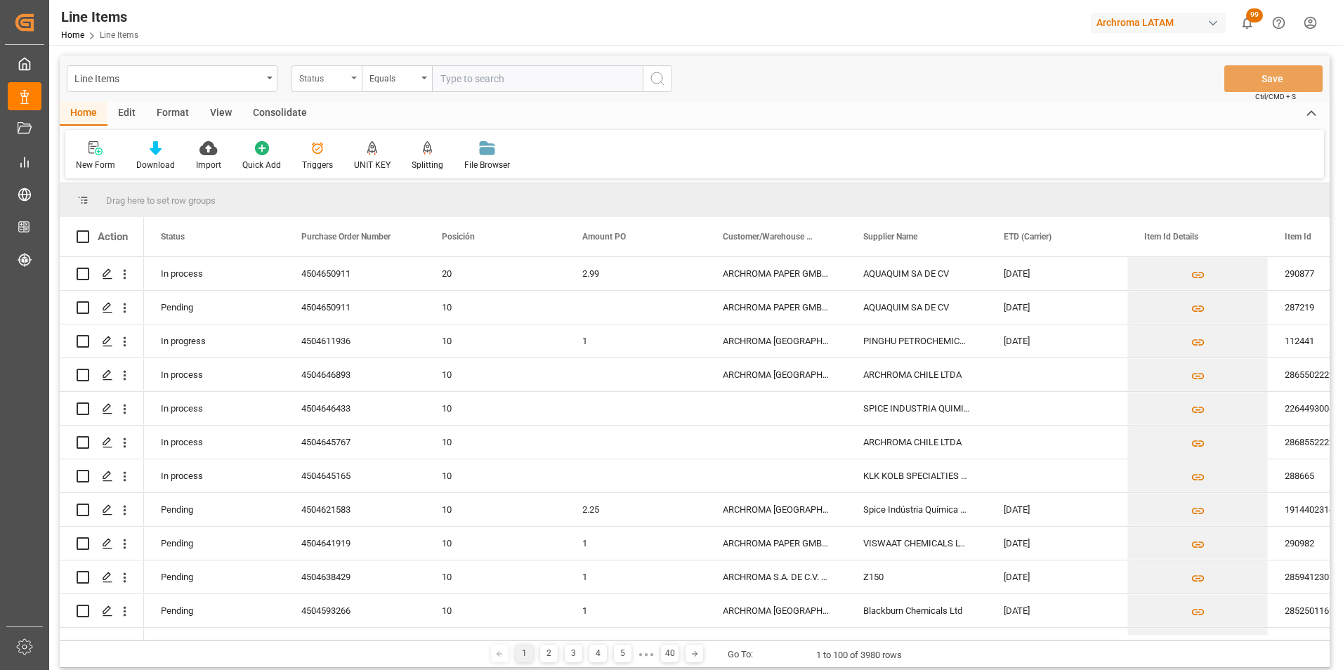
click at [342, 86] on div "Status" at bounding box center [327, 78] width 70 height 27
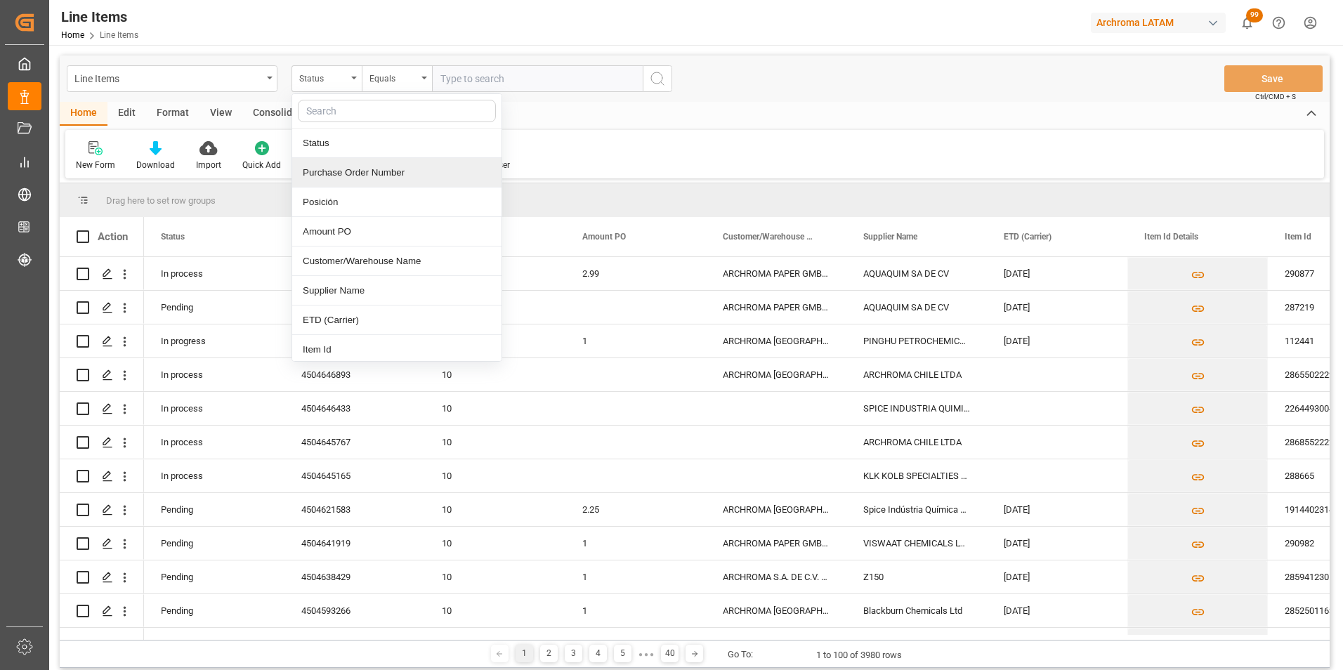
click at [351, 176] on div "Purchase Order Number" at bounding box center [396, 173] width 209 height 30
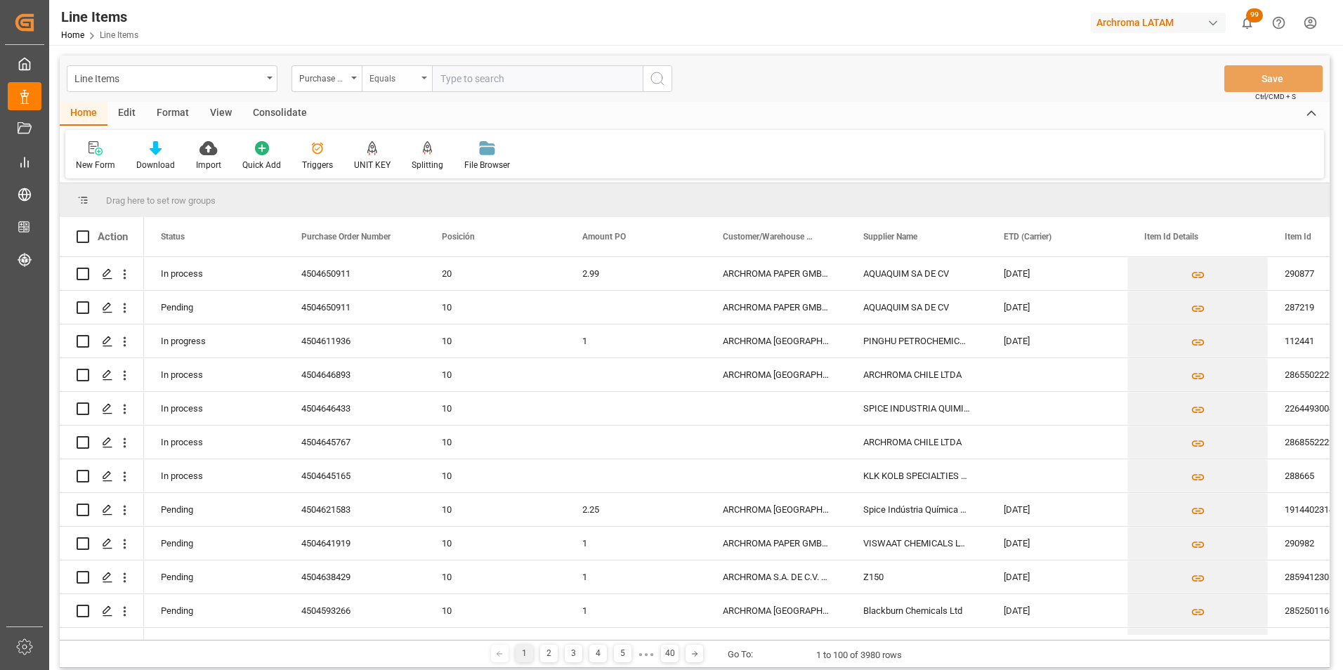
click at [389, 80] on div "Equals" at bounding box center [394, 77] width 48 height 16
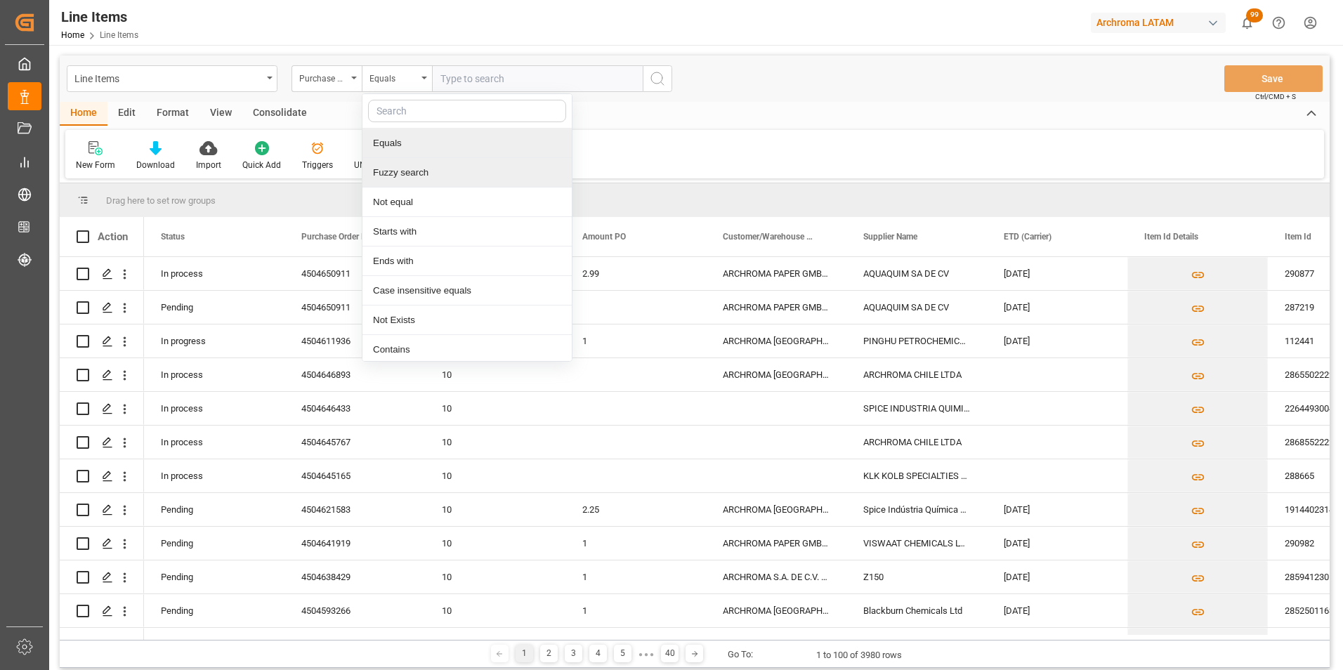
click at [412, 178] on div "Fuzzy search" at bounding box center [467, 173] width 209 height 30
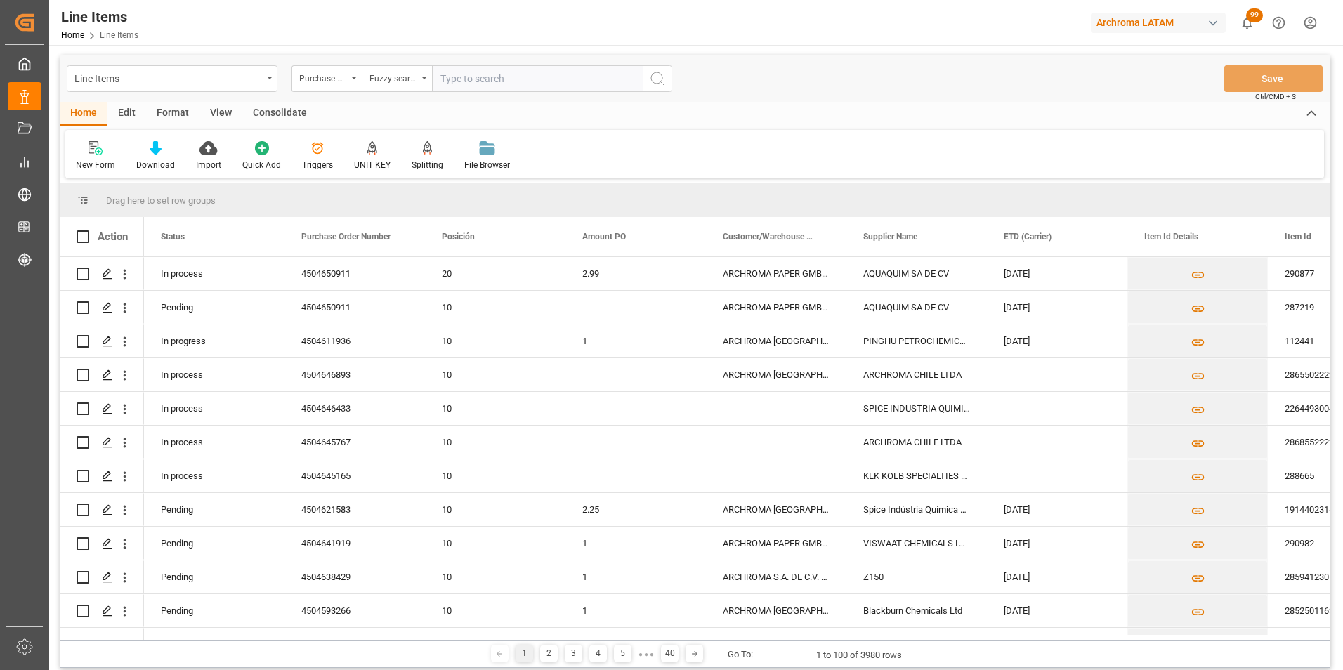
paste input "4504650911"
type input "4504650911"
click at [646, 82] on button "search button" at bounding box center [658, 78] width 30 height 27
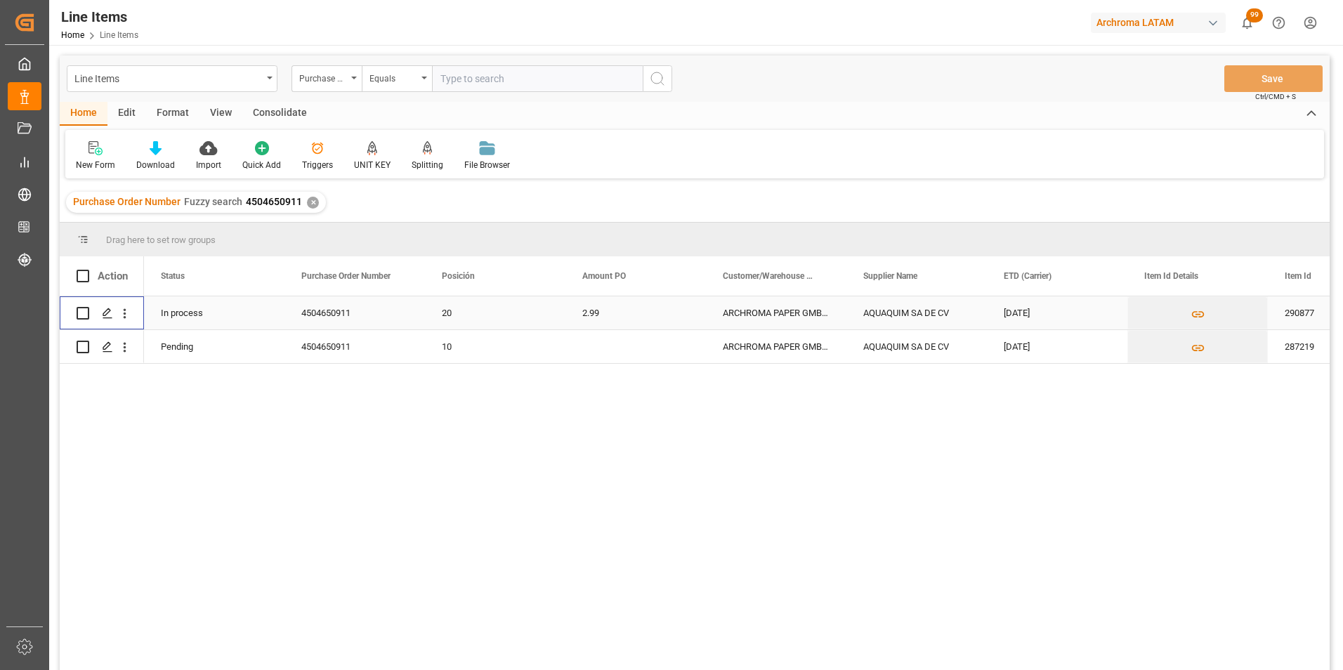
click at [84, 312] on input "Press Space to toggle row selection (unchecked)" at bounding box center [83, 313] width 13 height 13
checkbox input "true"
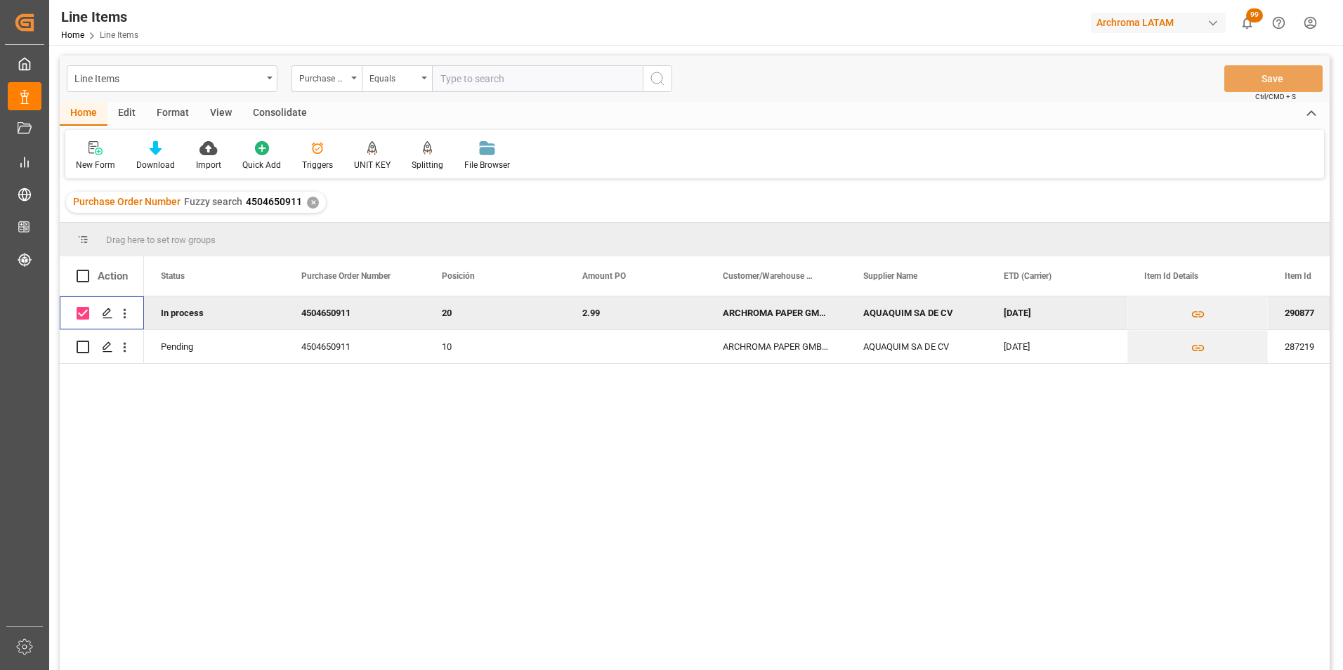
click at [283, 115] on div "Consolidate" at bounding box center [279, 114] width 75 height 24
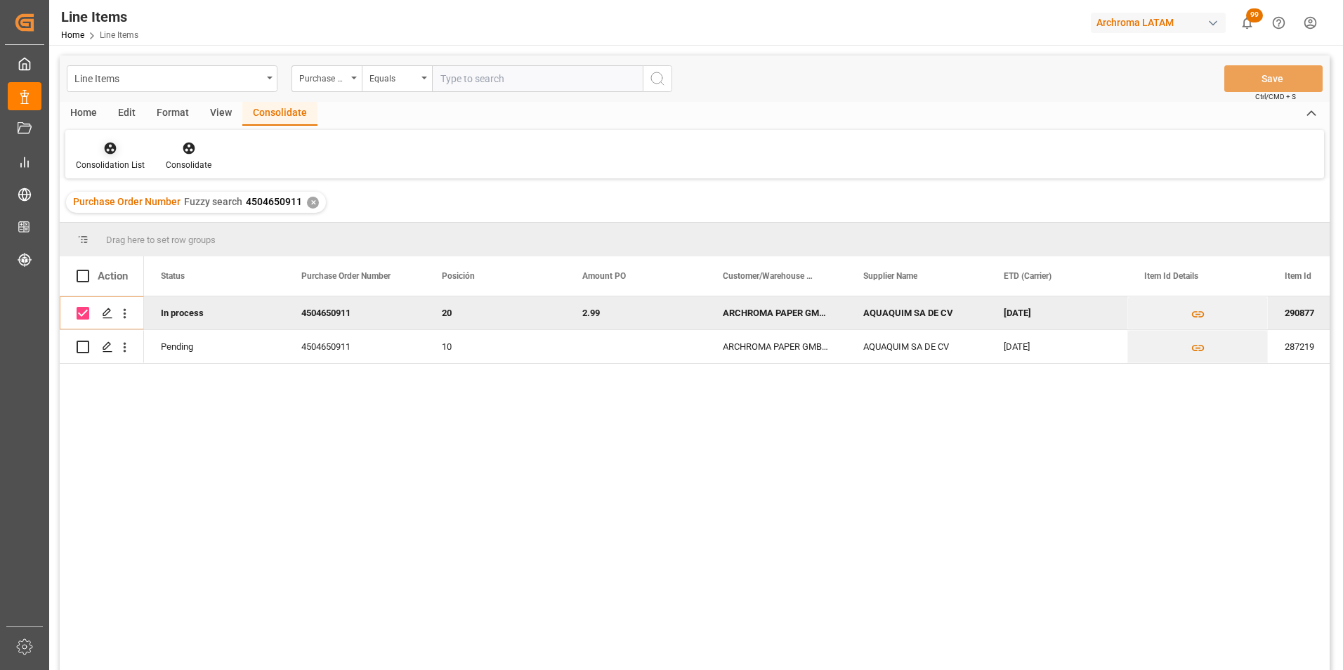
click at [122, 164] on div "Consolidation List" at bounding box center [110, 165] width 69 height 13
click at [146, 195] on div "Line Items Purchase Order Number Equals Save Ctrl/CMD + S Home Edit Format View…" at bounding box center [695, 382] width 1270 height 652
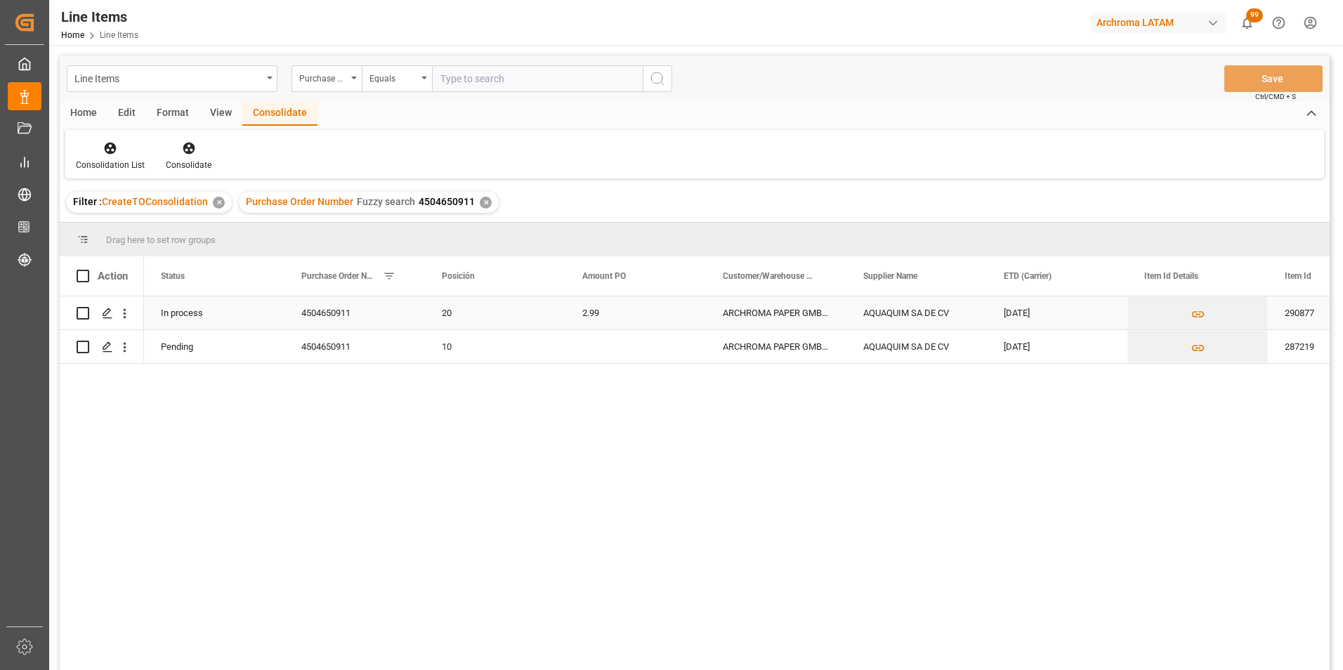
click at [82, 313] on input "Press Space to toggle row selection (unchecked)" at bounding box center [83, 313] width 13 height 13
checkbox input "true"
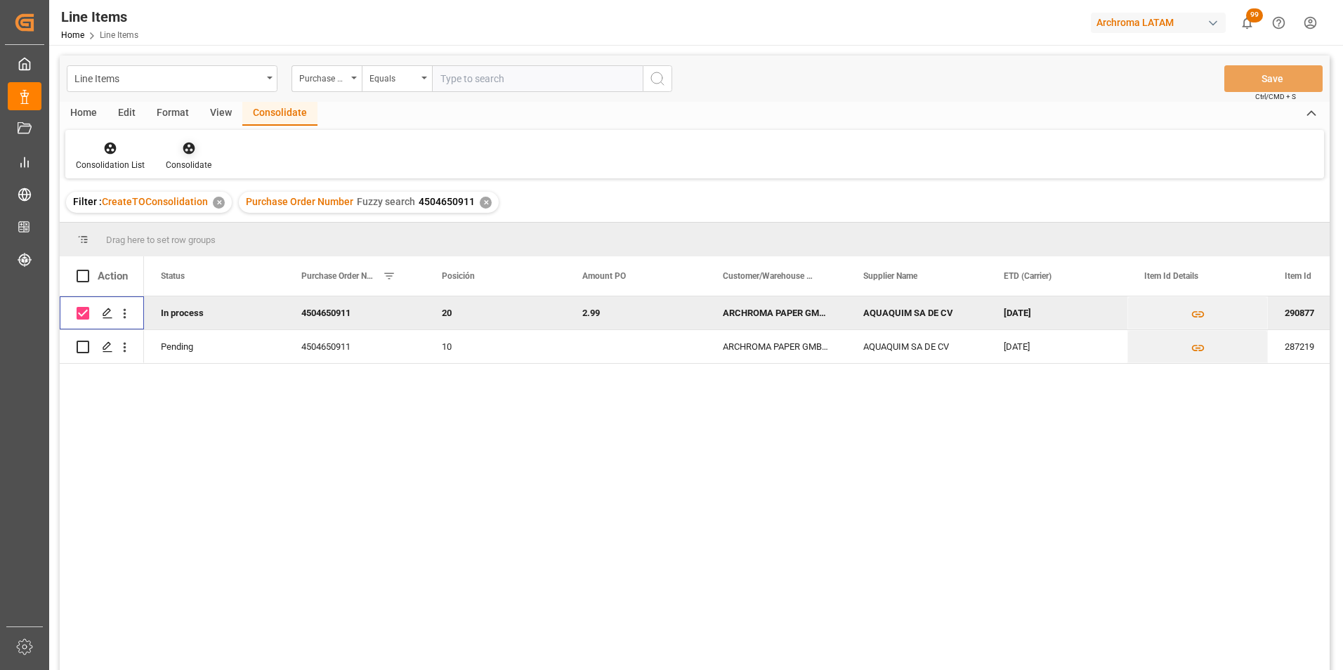
drag, startPoint x: 190, startPoint y: 150, endPoint x: 219, endPoint y: 159, distance: 29.6
click at [191, 150] on icon at bounding box center [189, 148] width 14 height 14
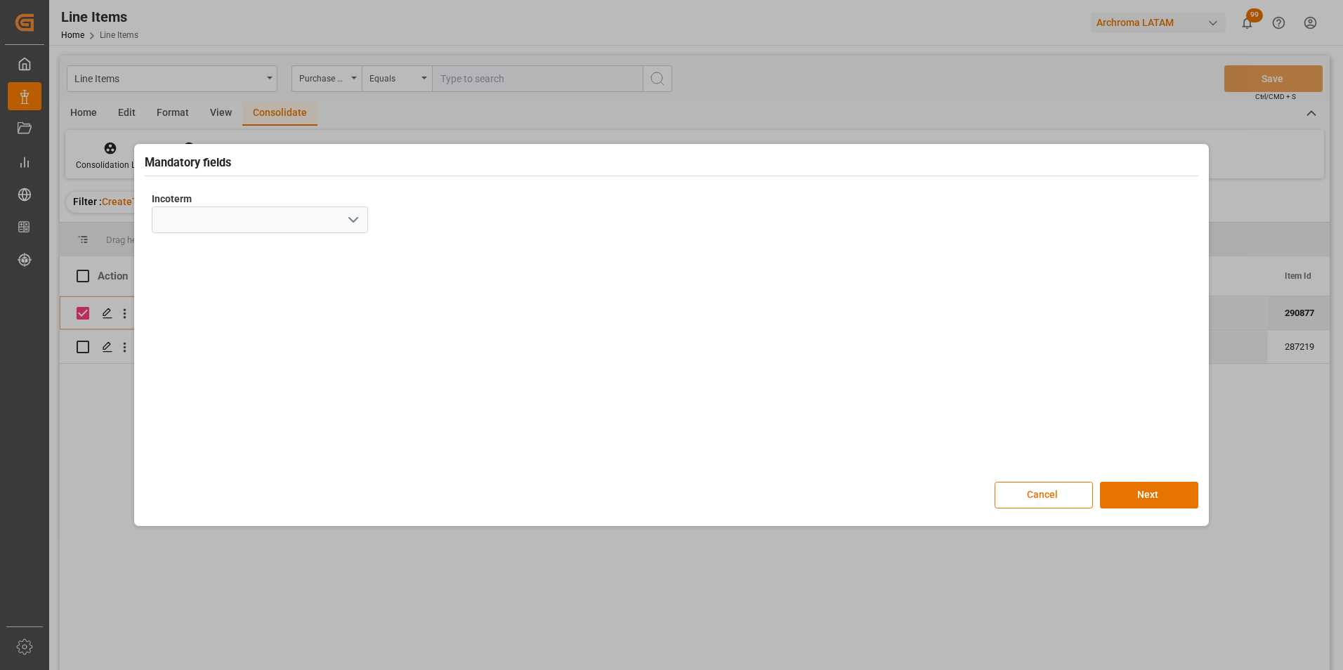
click at [354, 221] on polyline "open menu" at bounding box center [353, 220] width 8 height 4
click at [239, 448] on div "DAP" at bounding box center [259, 455] width 215 height 32
type input "DAP"
click at [1168, 492] on button "Next" at bounding box center [1149, 495] width 98 height 27
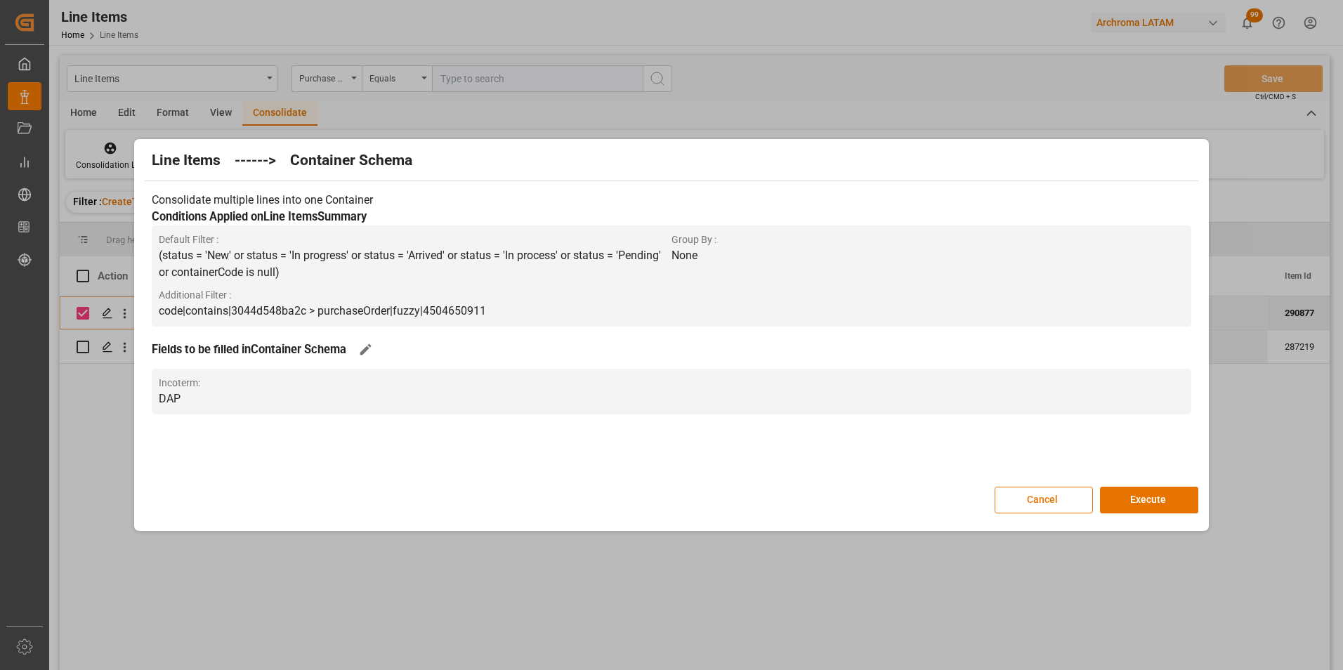
click at [1168, 492] on button "Execute" at bounding box center [1149, 500] width 98 height 27
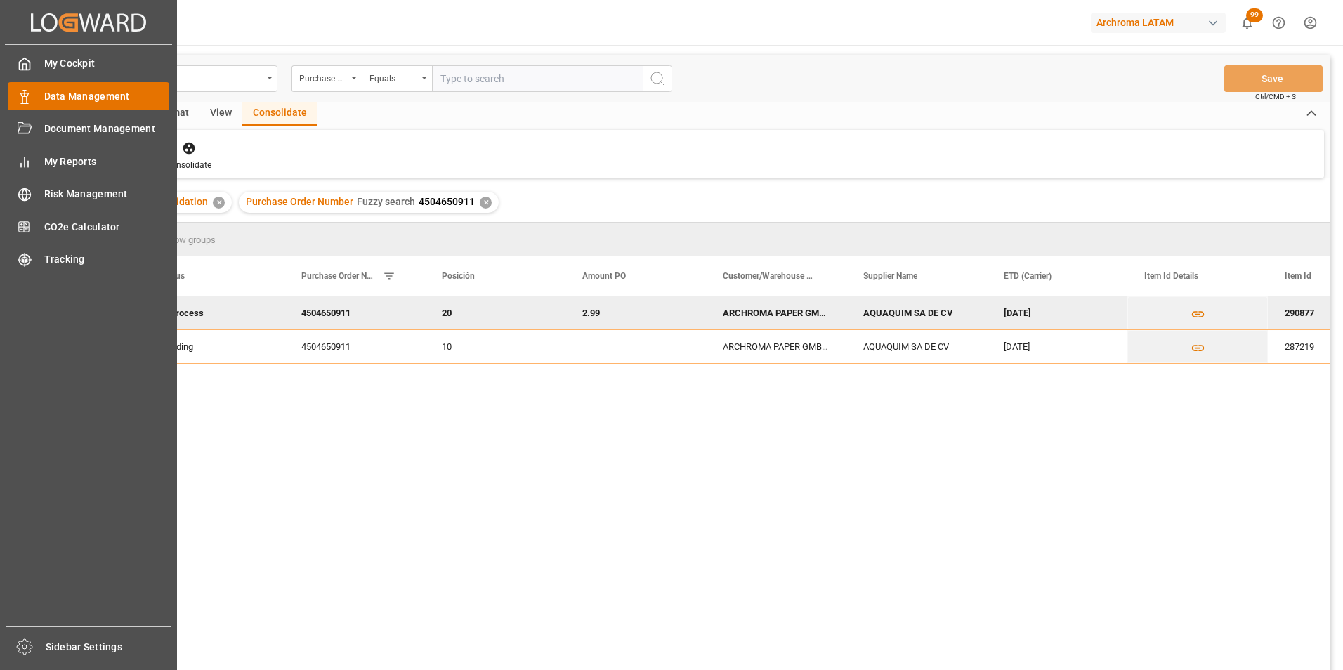
click at [24, 93] on icon at bounding box center [25, 97] width 14 height 14
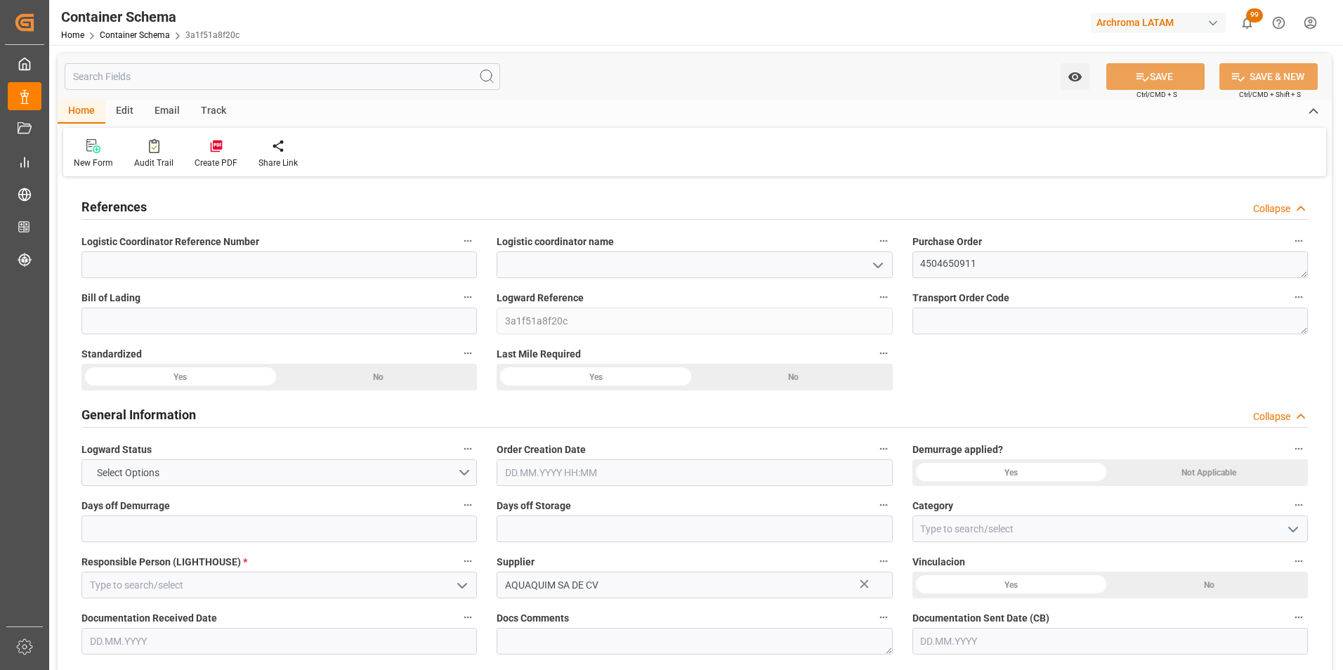
type input "0"
type input "1"
type input "900"
type input "957"
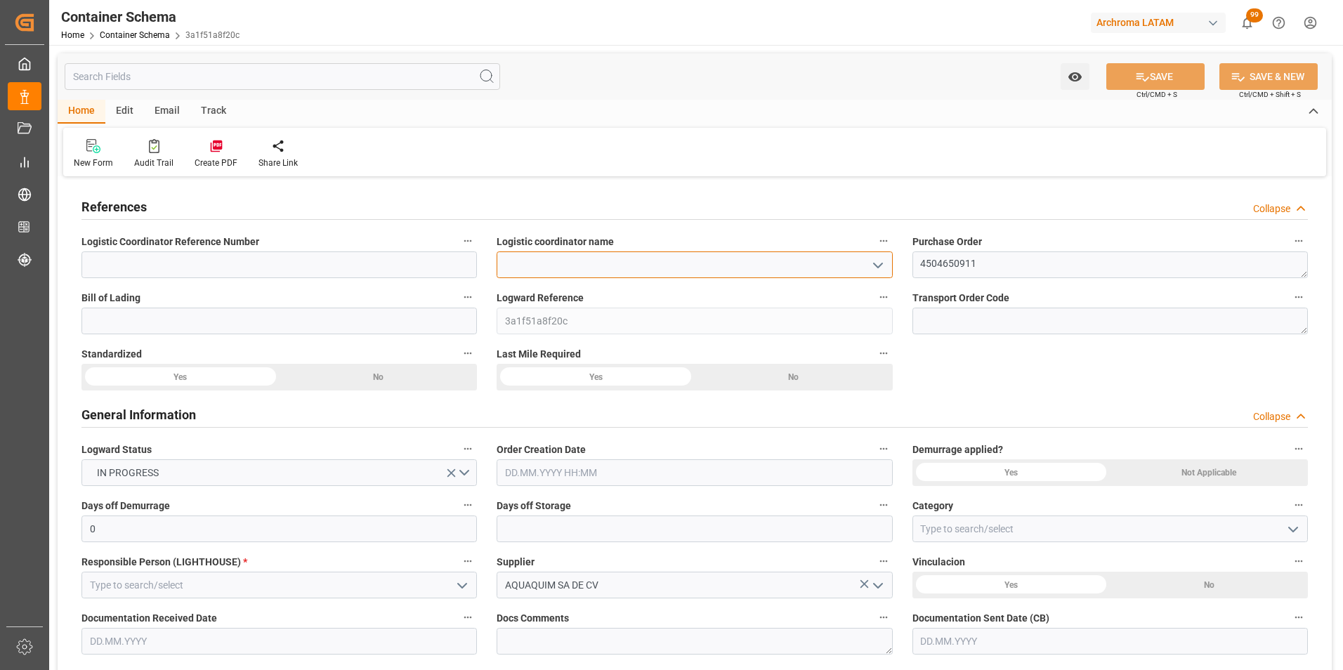
click at [890, 263] on input at bounding box center [695, 265] width 396 height 27
click at [882, 263] on polyline "open menu" at bounding box center [878, 265] width 8 height 4
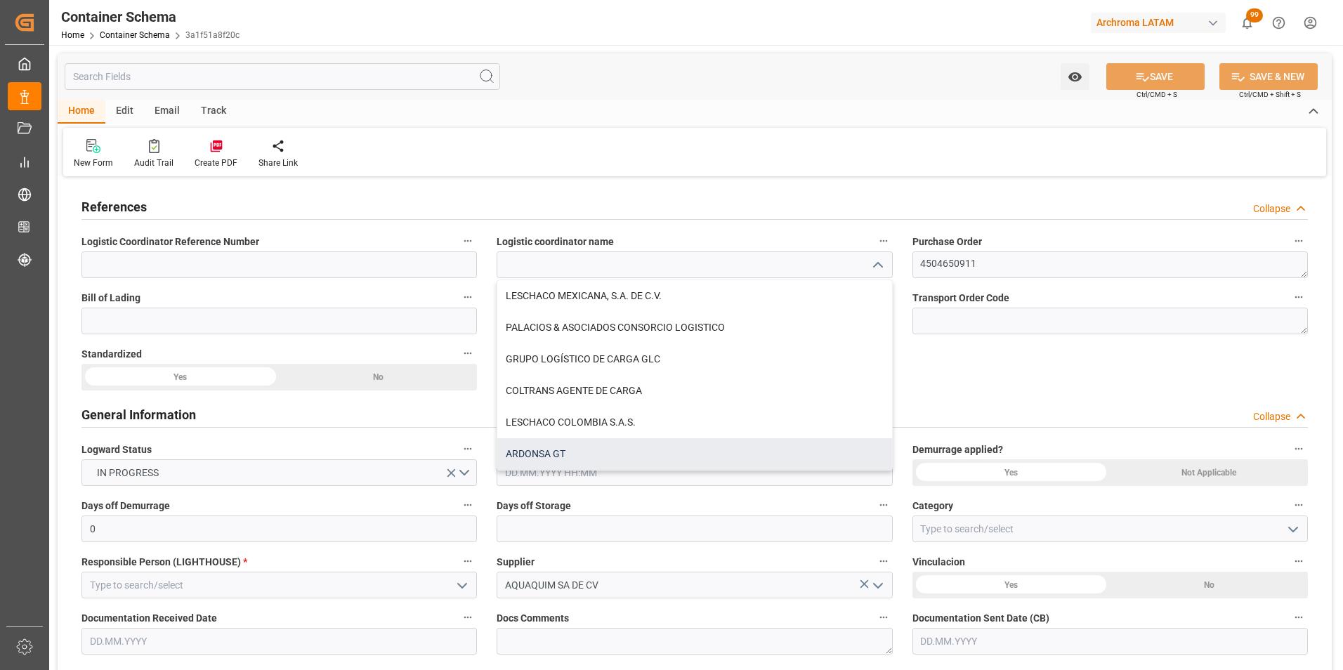
click at [691, 454] on div "ARDONSA GT" at bounding box center [694, 454] width 394 height 32
type input "ARDONSA GT"
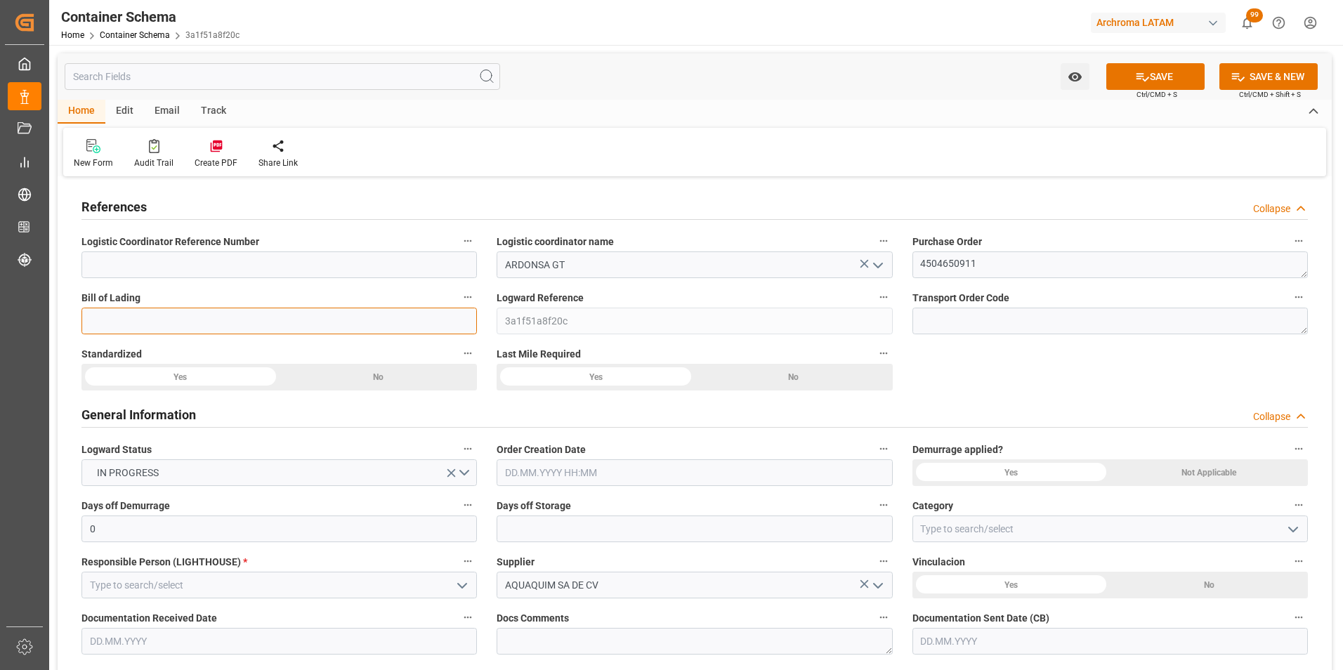
click at [254, 327] on input at bounding box center [280, 321] width 396 height 27
click at [266, 257] on input at bounding box center [280, 265] width 396 height 27
click at [573, 471] on input "text" at bounding box center [695, 473] width 396 height 27
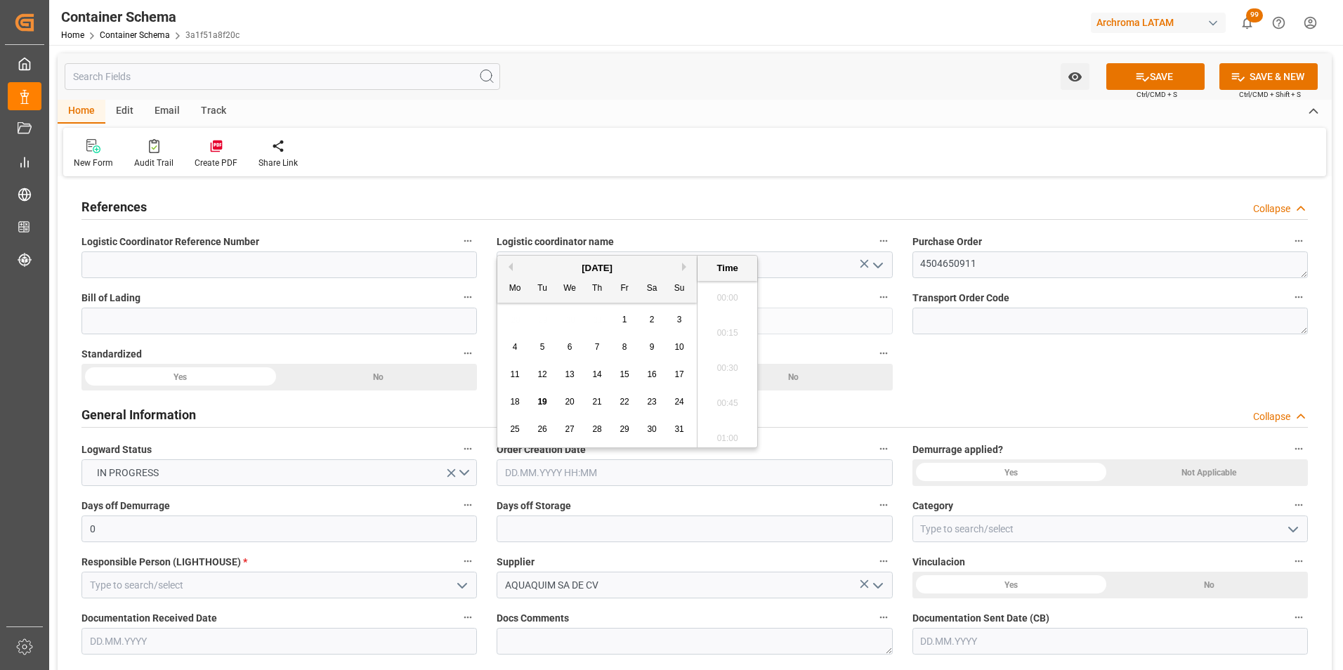
scroll to position [2218, 0]
click at [538, 401] on span "19" at bounding box center [542, 402] width 9 height 10
click at [719, 367] on li "16:15" at bounding box center [728, 363] width 60 height 35
type input "[DATE] 16:15"
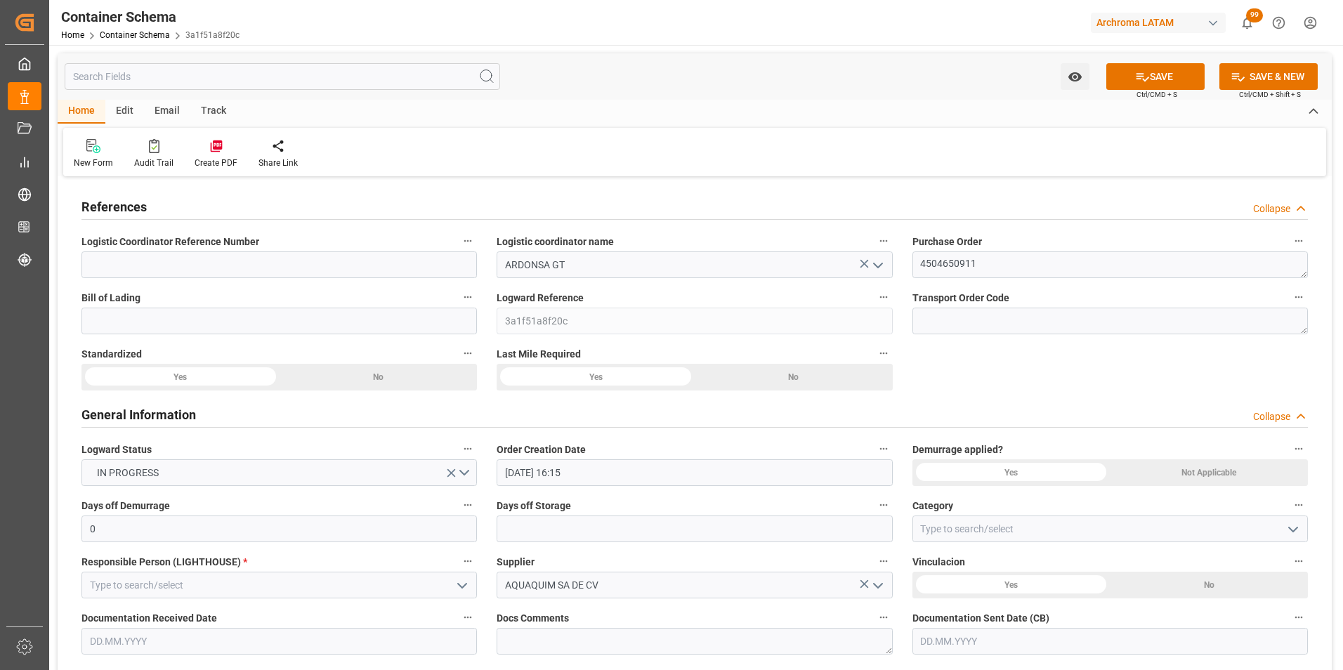
click at [1289, 530] on icon "open menu" at bounding box center [1293, 529] width 17 height 17
click at [1114, 588] on div "On time" at bounding box center [1110, 592] width 394 height 32
type input "On time"
click at [460, 584] on icon "open menu" at bounding box center [462, 586] width 17 height 17
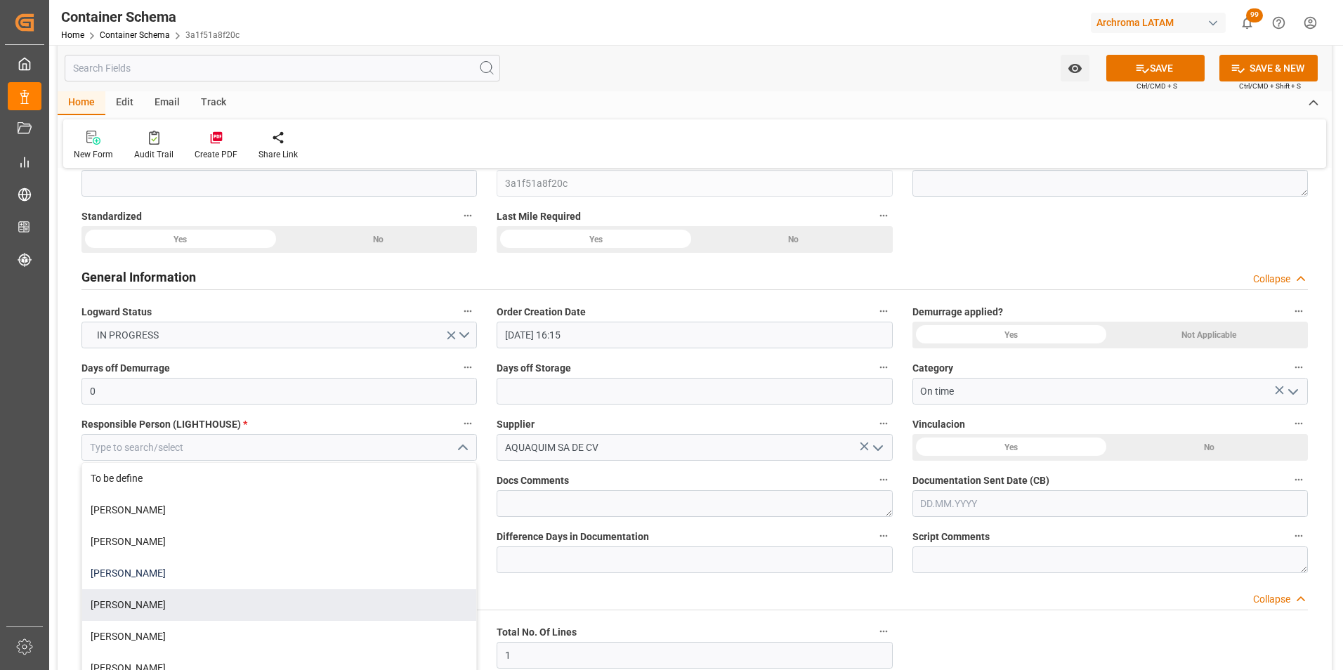
scroll to position [141, 0]
click at [242, 594] on div "[PERSON_NAME]" at bounding box center [279, 603] width 394 height 32
type input "[PERSON_NAME]"
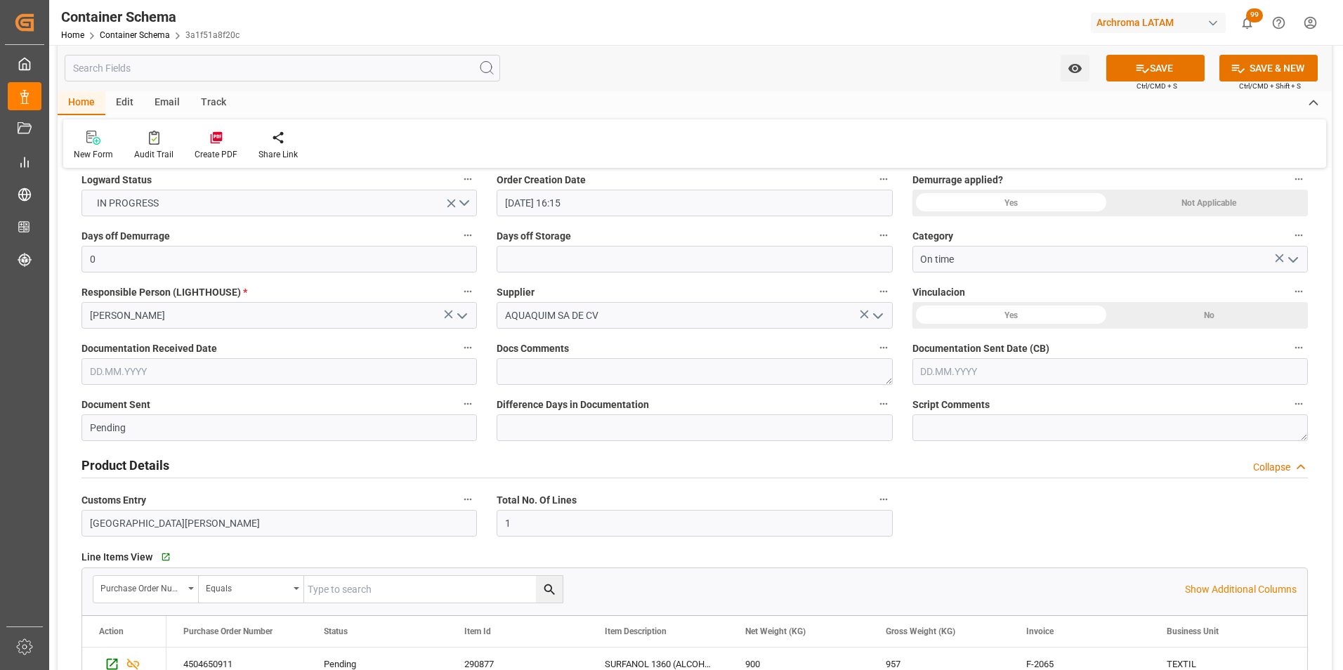
scroll to position [281, 0]
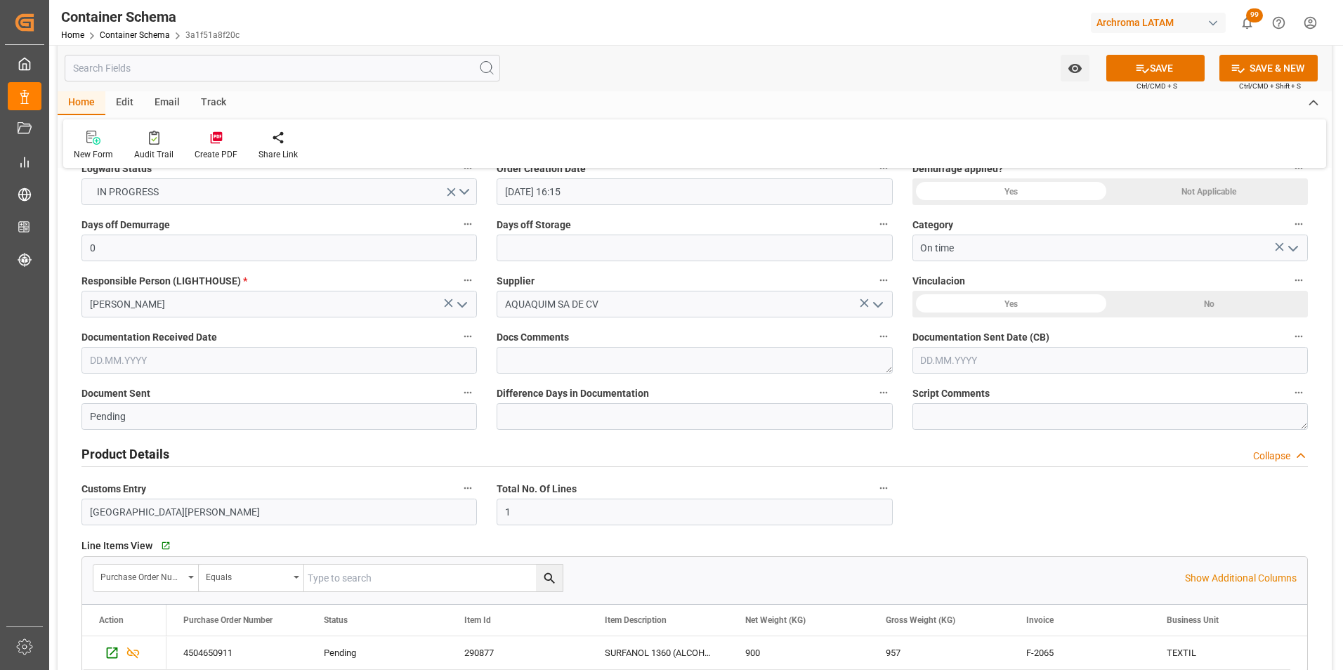
click at [102, 365] on input "text" at bounding box center [280, 360] width 396 height 27
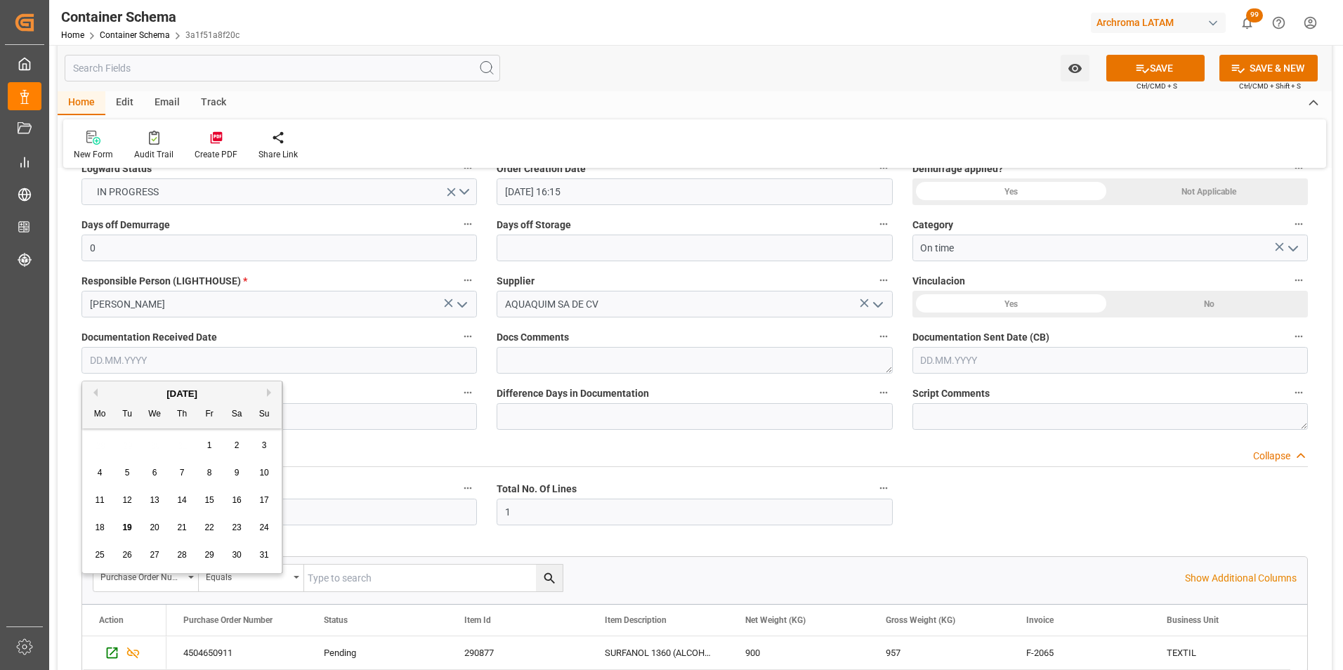
click at [88, 450] on div "28 29 30 31 1 2 3" at bounding box center [182, 445] width 192 height 27
click at [130, 526] on span "19" at bounding box center [126, 528] width 9 height 10
type input "[DATE]"
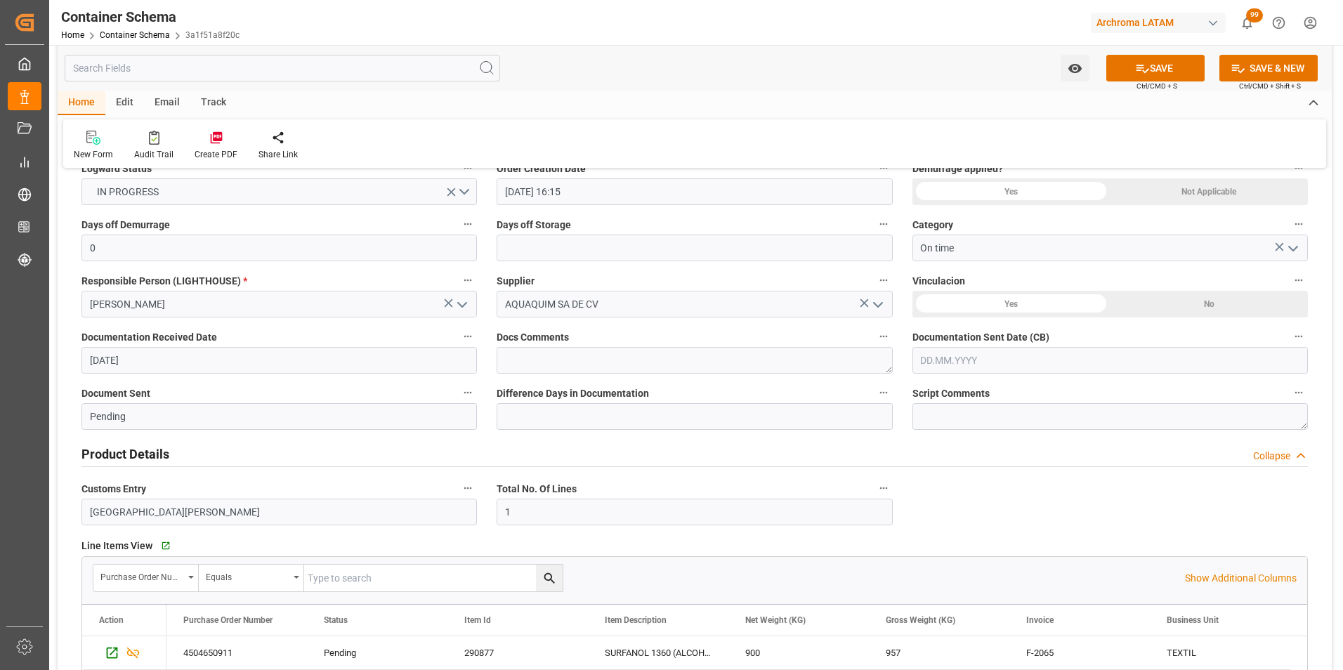
click at [920, 368] on input "text" at bounding box center [1111, 360] width 396 height 27
drag, startPoint x: 925, startPoint y: 435, endPoint x: 932, endPoint y: 449, distance: 16.0
click at [925, 436] on div "28 29 30 31 1 2 3" at bounding box center [1014, 445] width 192 height 27
click at [960, 521] on div "19" at bounding box center [959, 528] width 18 height 17
type input "[DATE]"
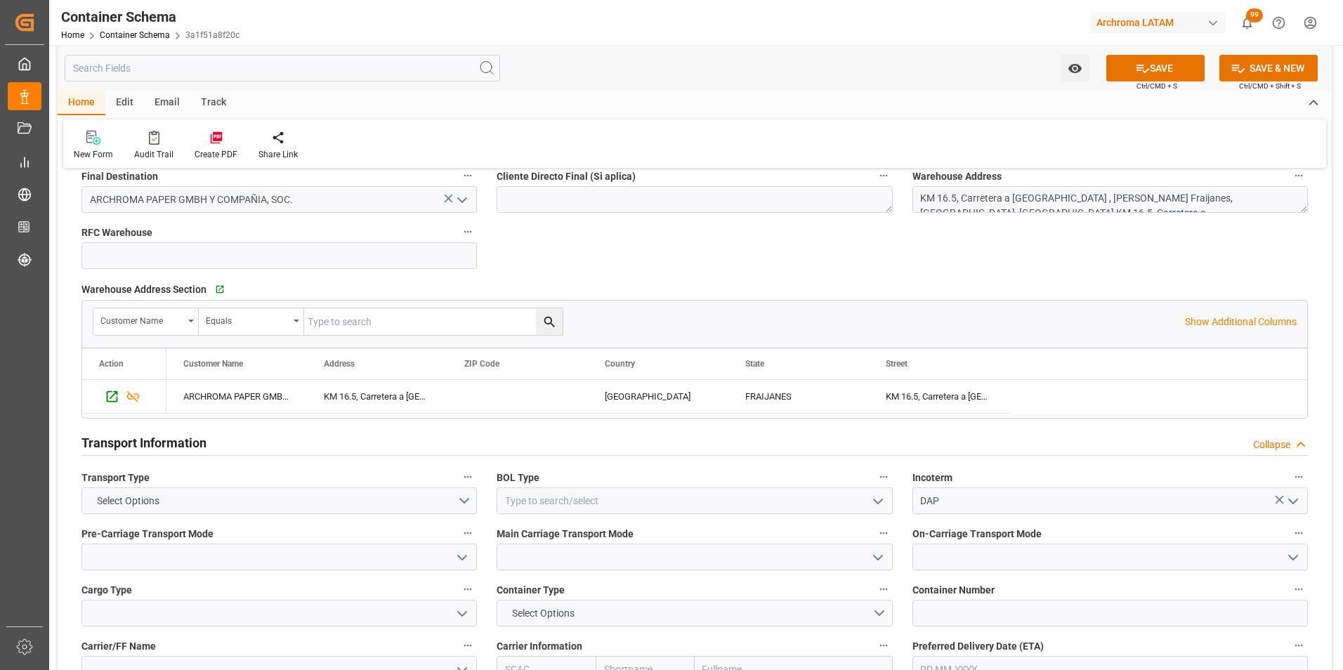
scroll to position [913, 0]
click at [461, 491] on button "Select Options" at bounding box center [280, 499] width 396 height 27
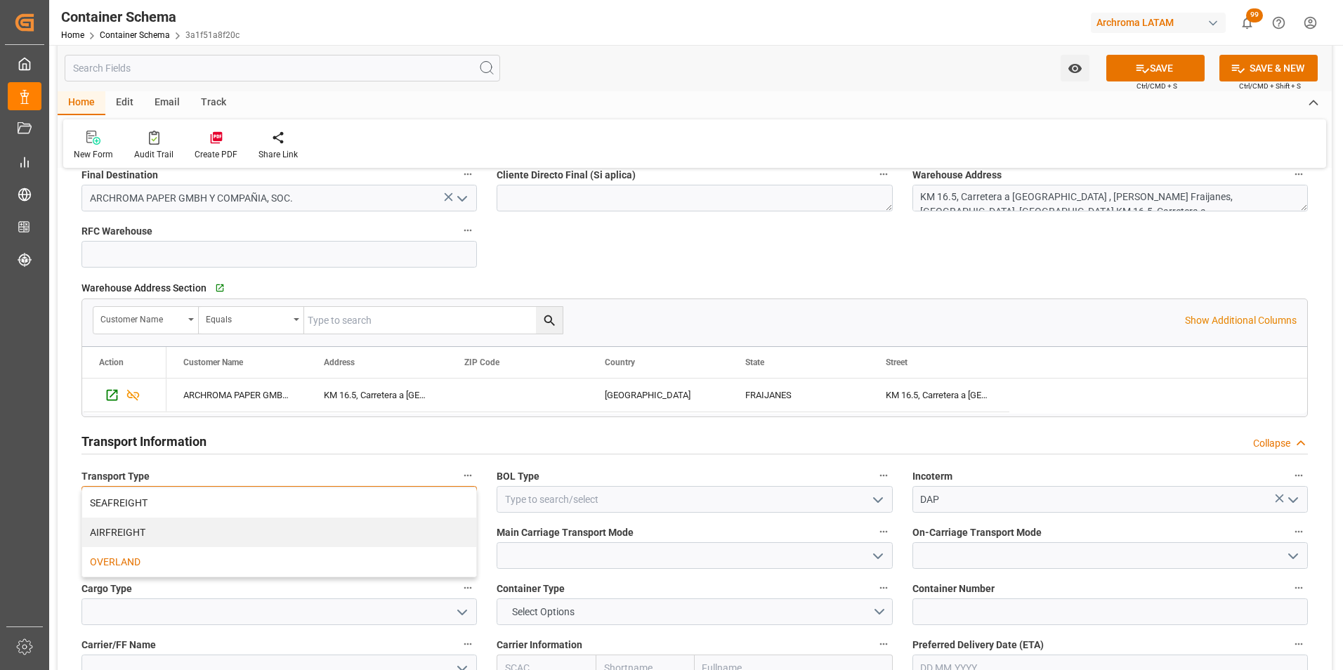
click at [410, 554] on div "OVERLAND" at bounding box center [279, 562] width 394 height 30
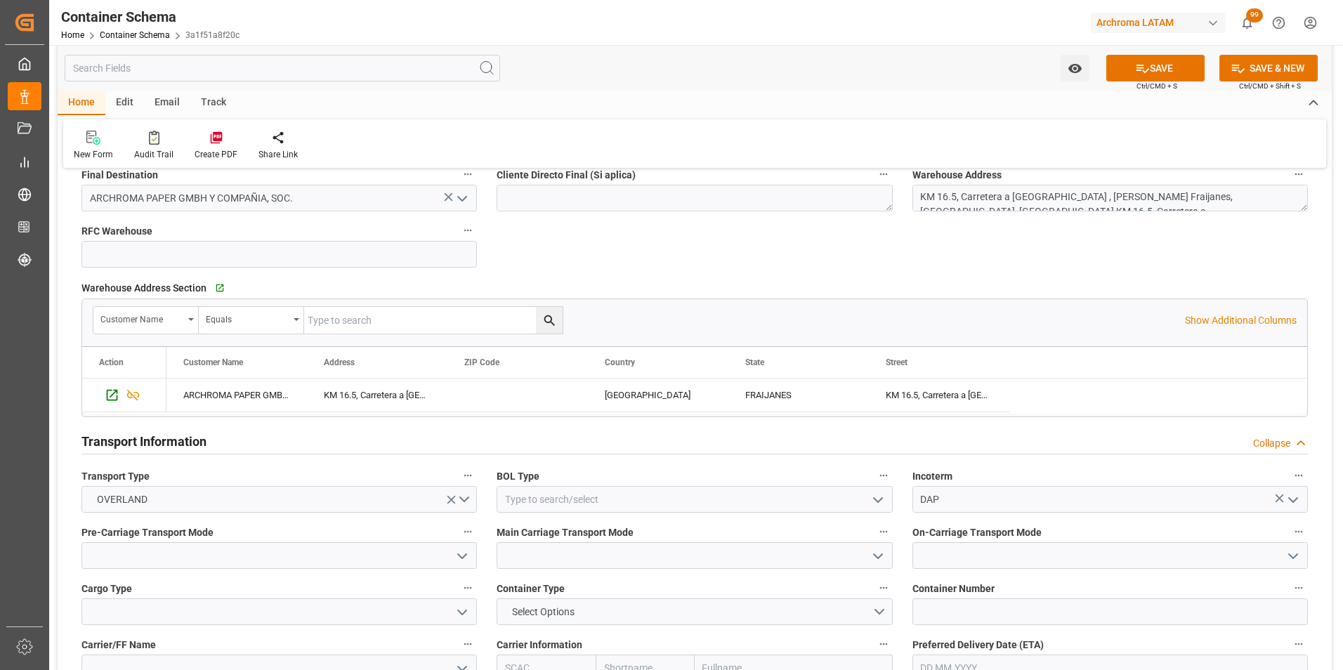
click at [467, 561] on icon "open menu" at bounding box center [462, 556] width 17 height 17
click at [438, 589] on div "Truck" at bounding box center [279, 587] width 394 height 32
type input "Truck"
click at [874, 559] on icon "open menu" at bounding box center [878, 556] width 17 height 17
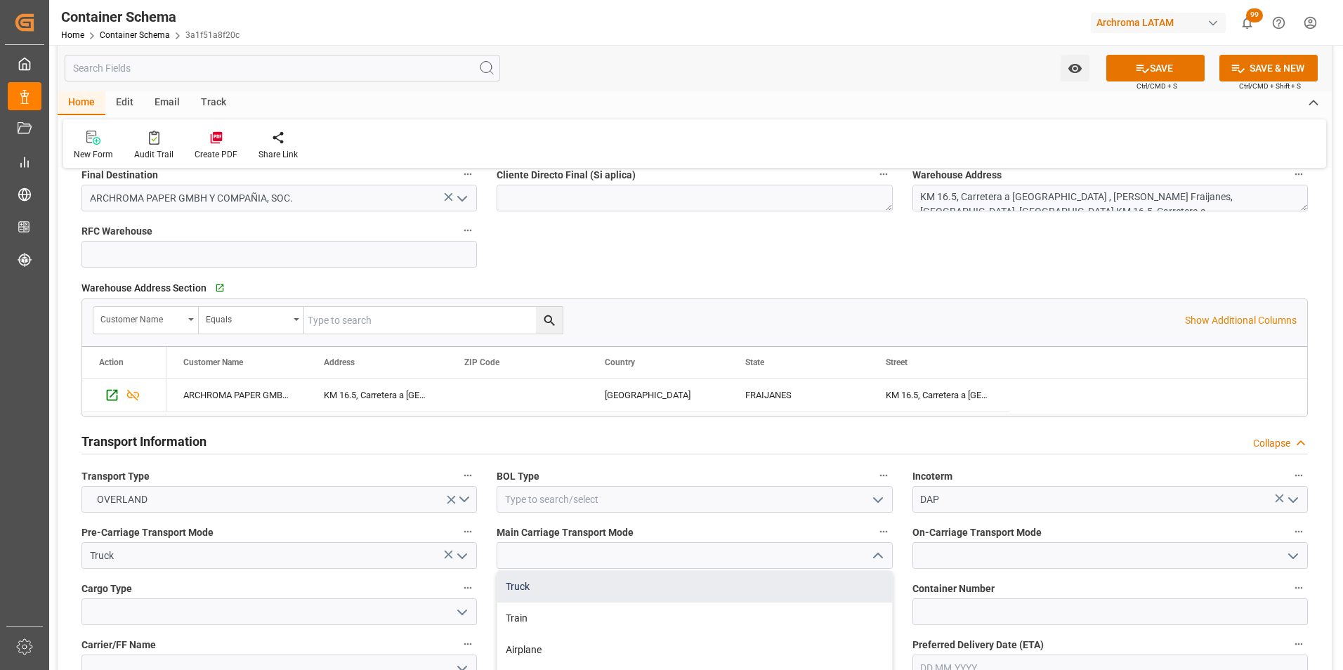
click at [842, 594] on div "Truck" at bounding box center [694, 587] width 394 height 32
type input "Truck"
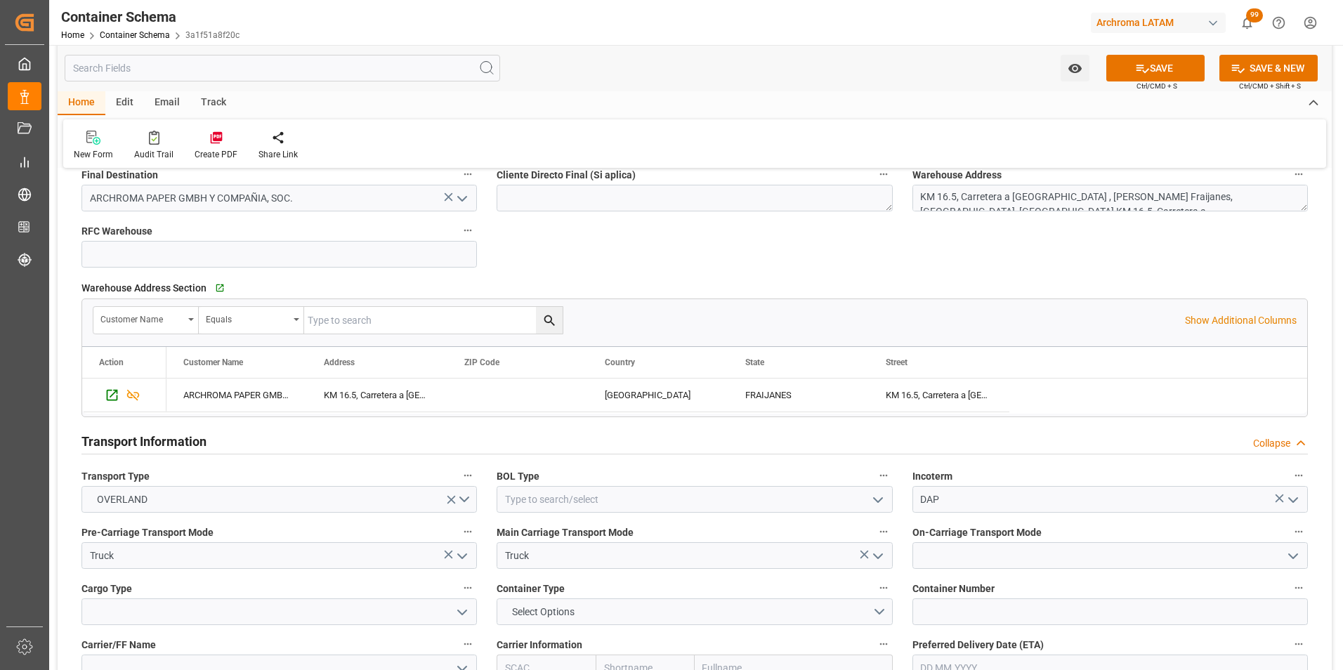
click at [1294, 559] on polyline "open menu" at bounding box center [1293, 556] width 8 height 4
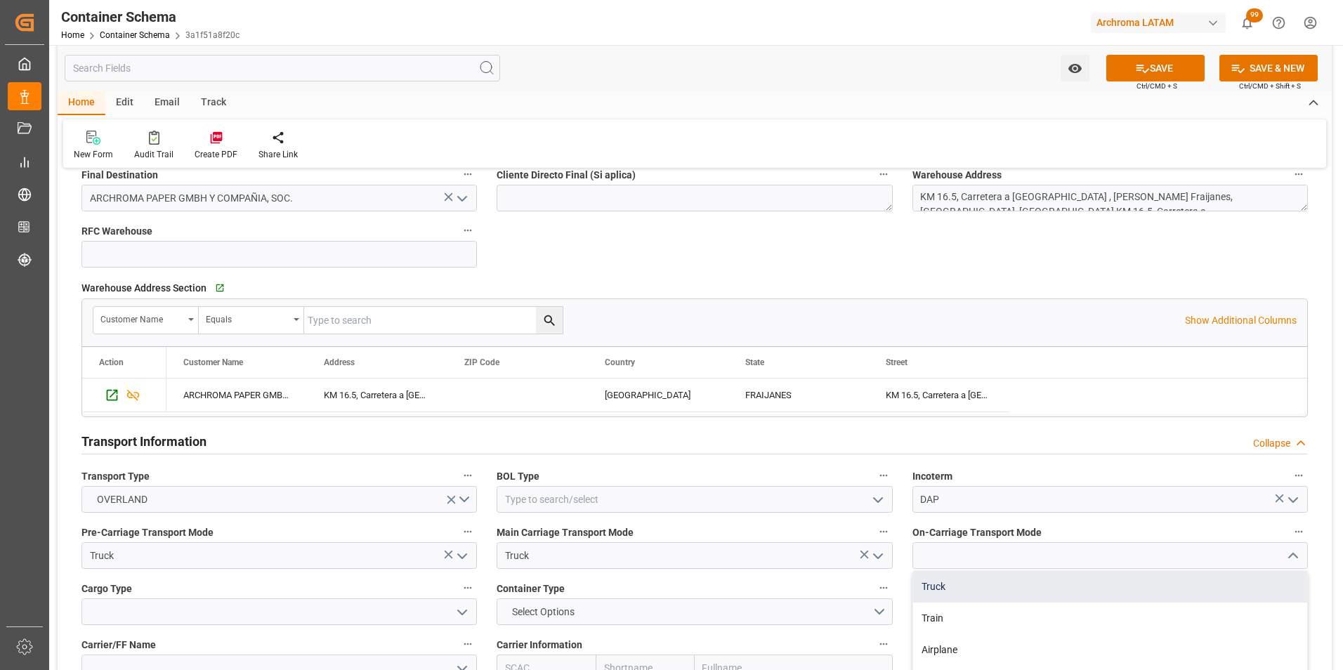
click at [1234, 582] on div "Truck" at bounding box center [1110, 587] width 394 height 32
type input "Truck"
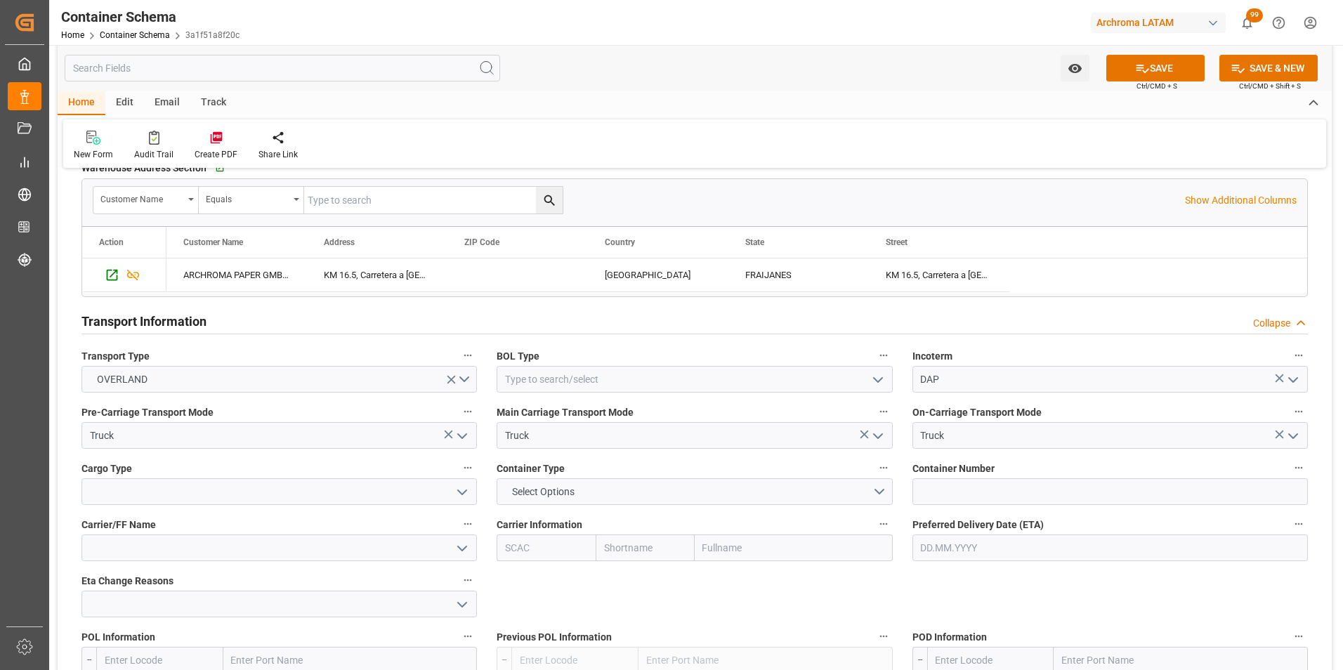
scroll to position [1054, 0]
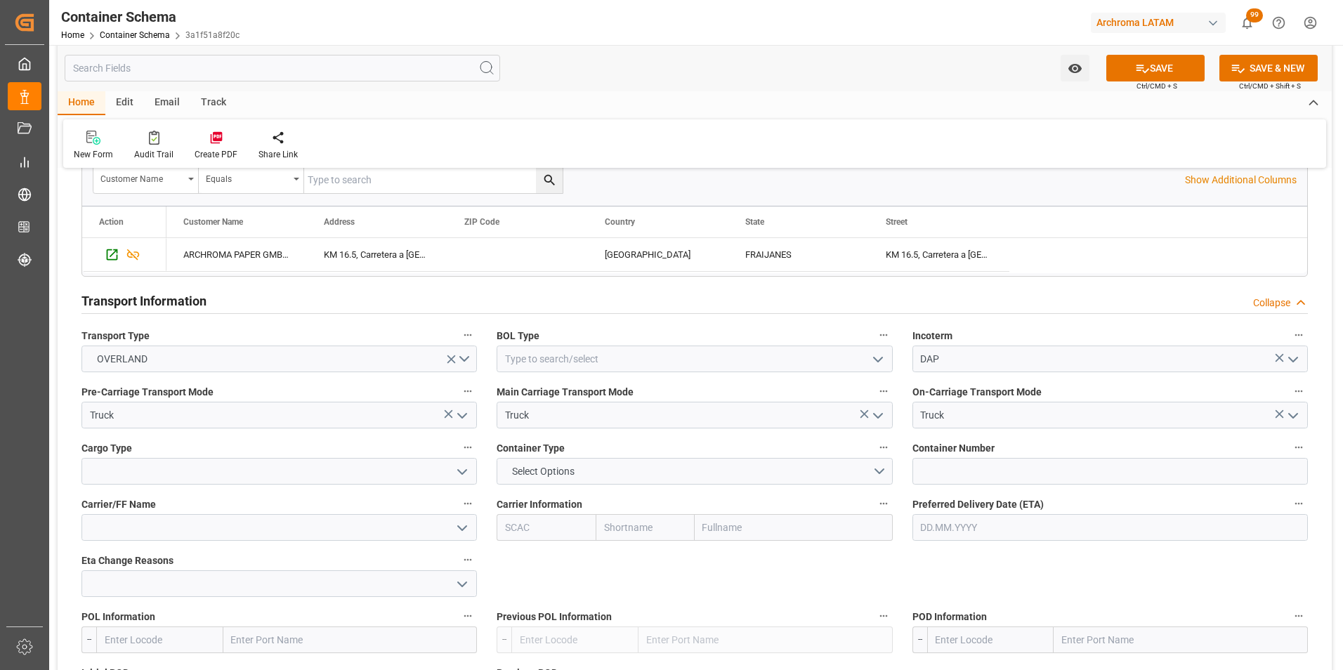
click at [880, 365] on icon "open menu" at bounding box center [878, 359] width 17 height 17
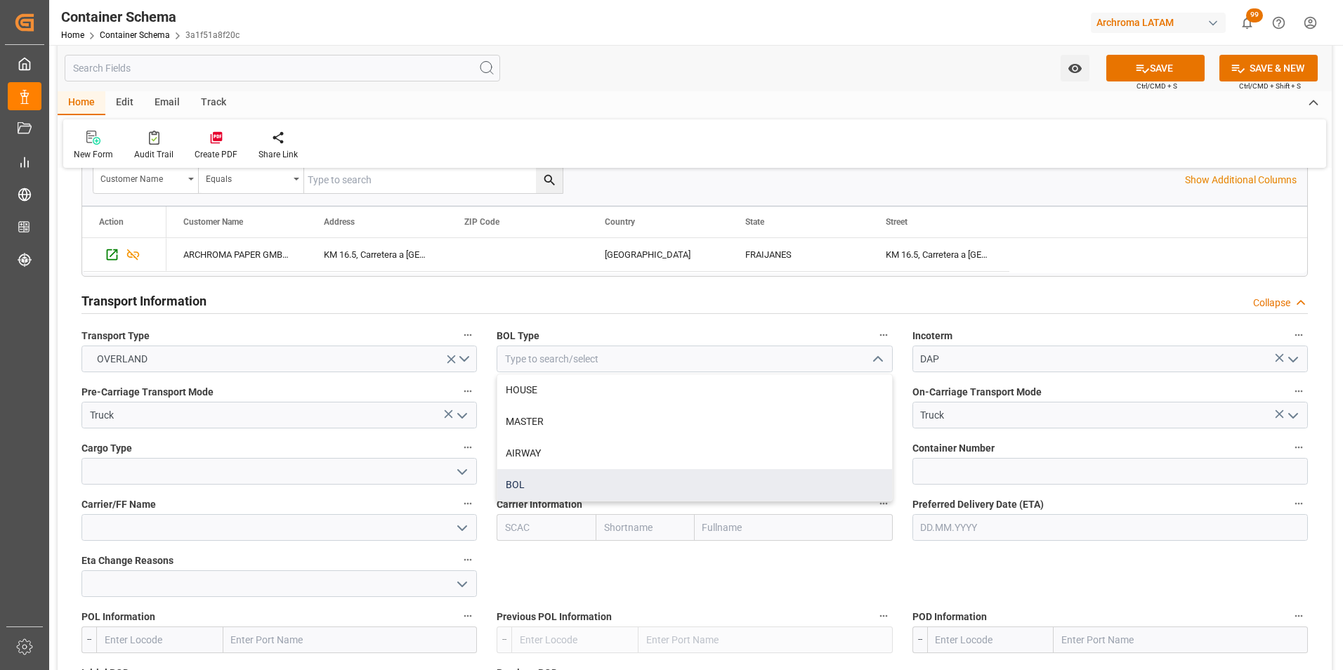
click at [741, 481] on div "BOL" at bounding box center [694, 485] width 394 height 32
type input "BOL"
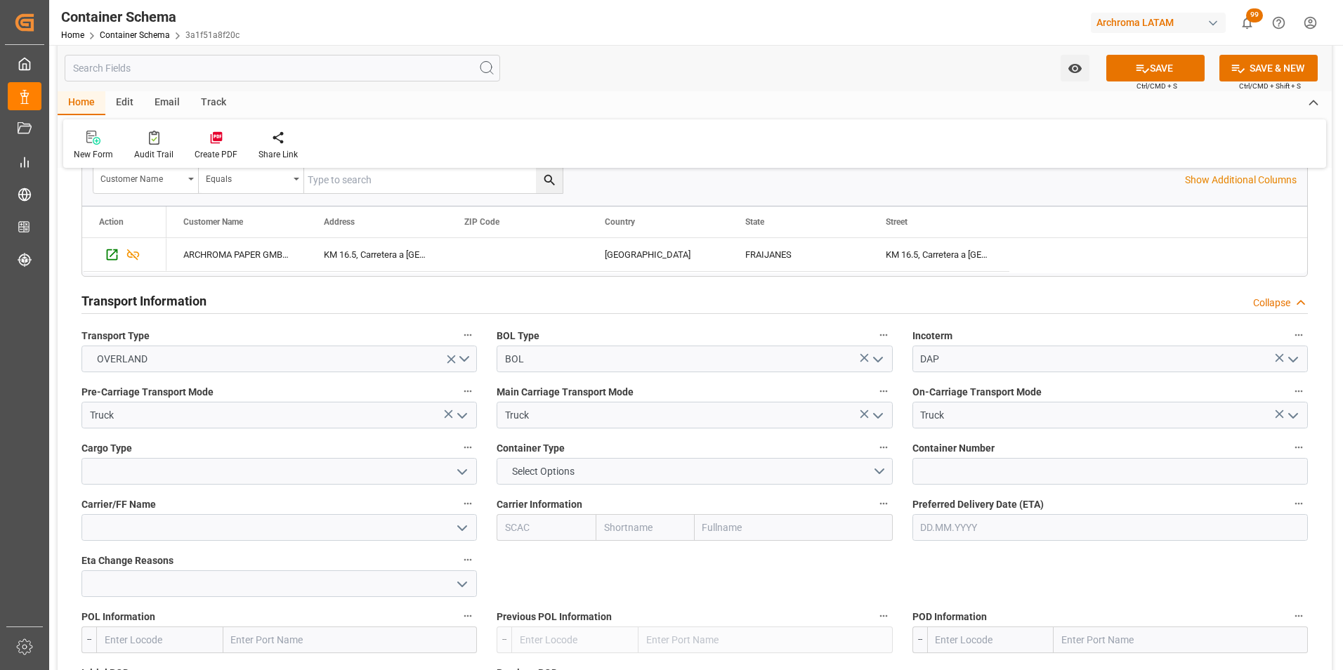
click at [460, 477] on icon "open menu" at bounding box center [462, 472] width 17 height 17
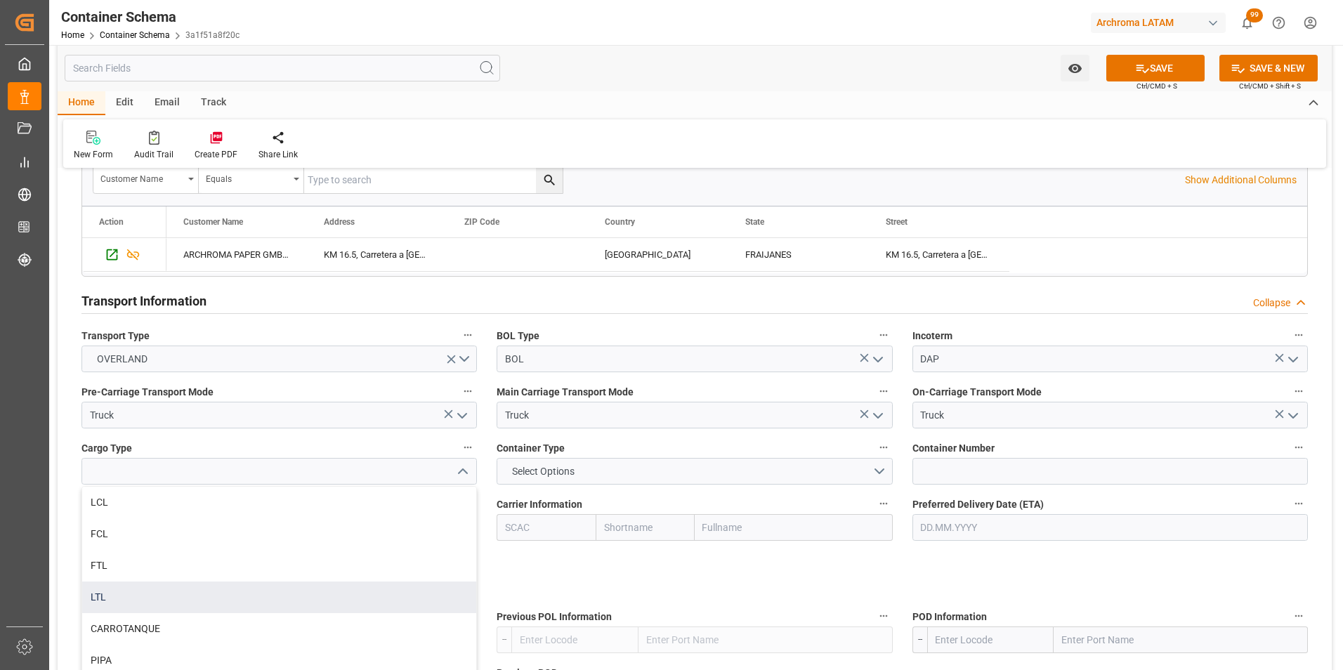
click at [352, 592] on div "LTL" at bounding box center [279, 598] width 394 height 32
type input "LTL"
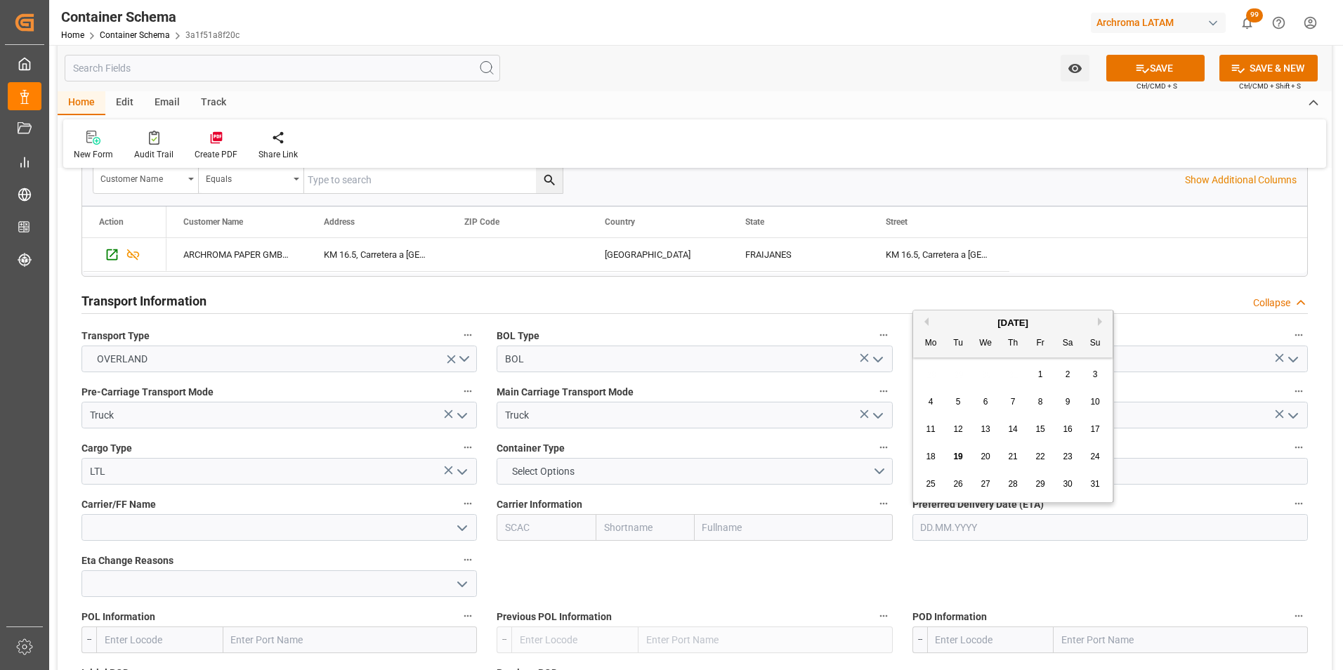
click at [1050, 530] on input "text" at bounding box center [1111, 527] width 396 height 27
click at [932, 455] on span "18" at bounding box center [930, 457] width 9 height 10
type input "[DATE]"
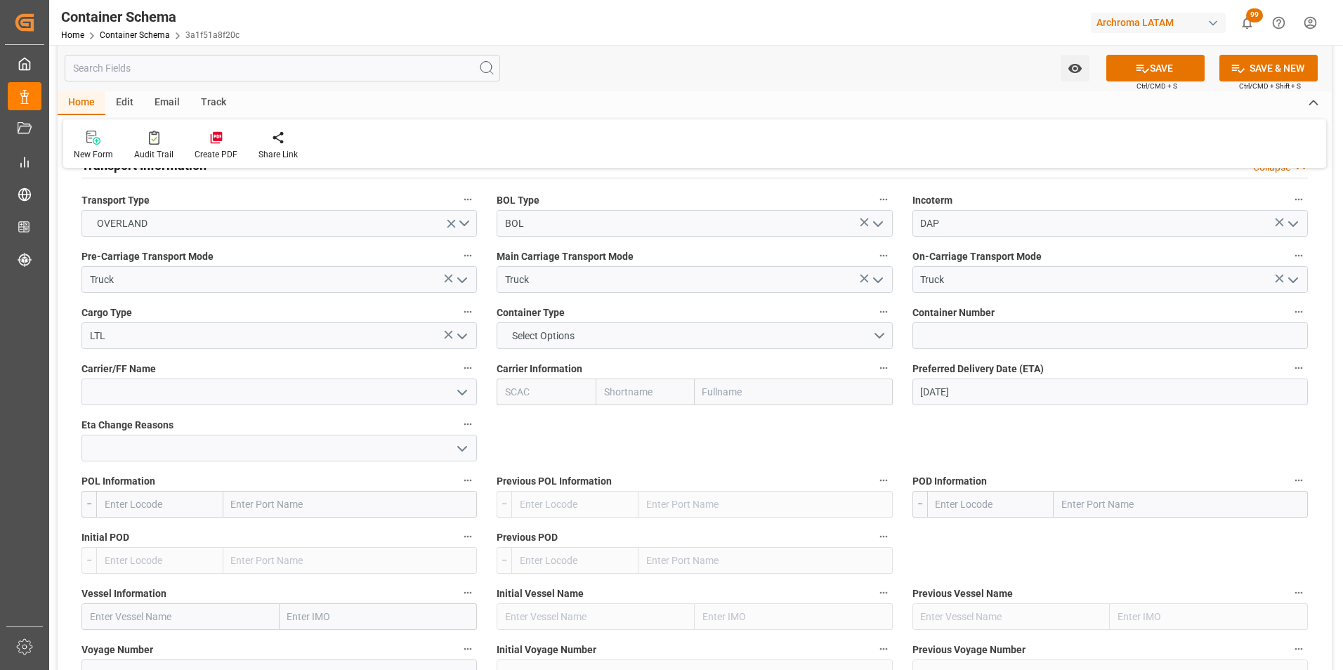
scroll to position [1194, 0]
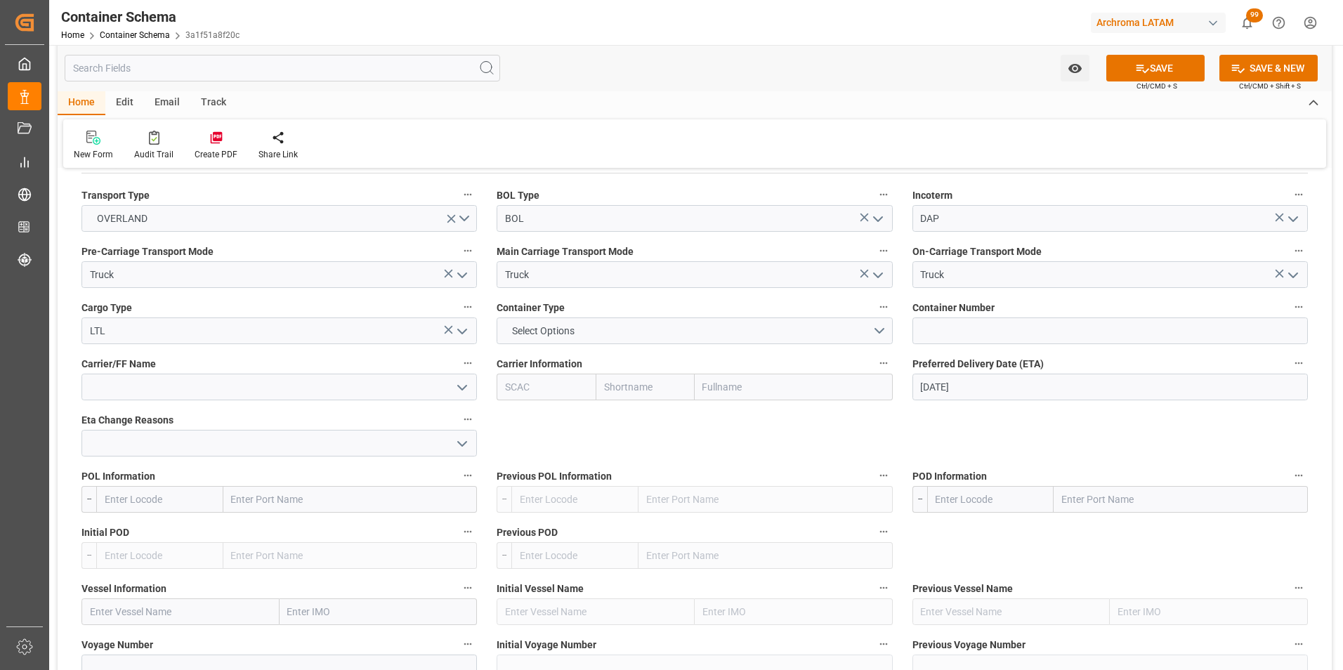
click at [1121, 495] on input "text" at bounding box center [1181, 499] width 254 height 27
type input "[GEOGRAPHIC_DATA]"
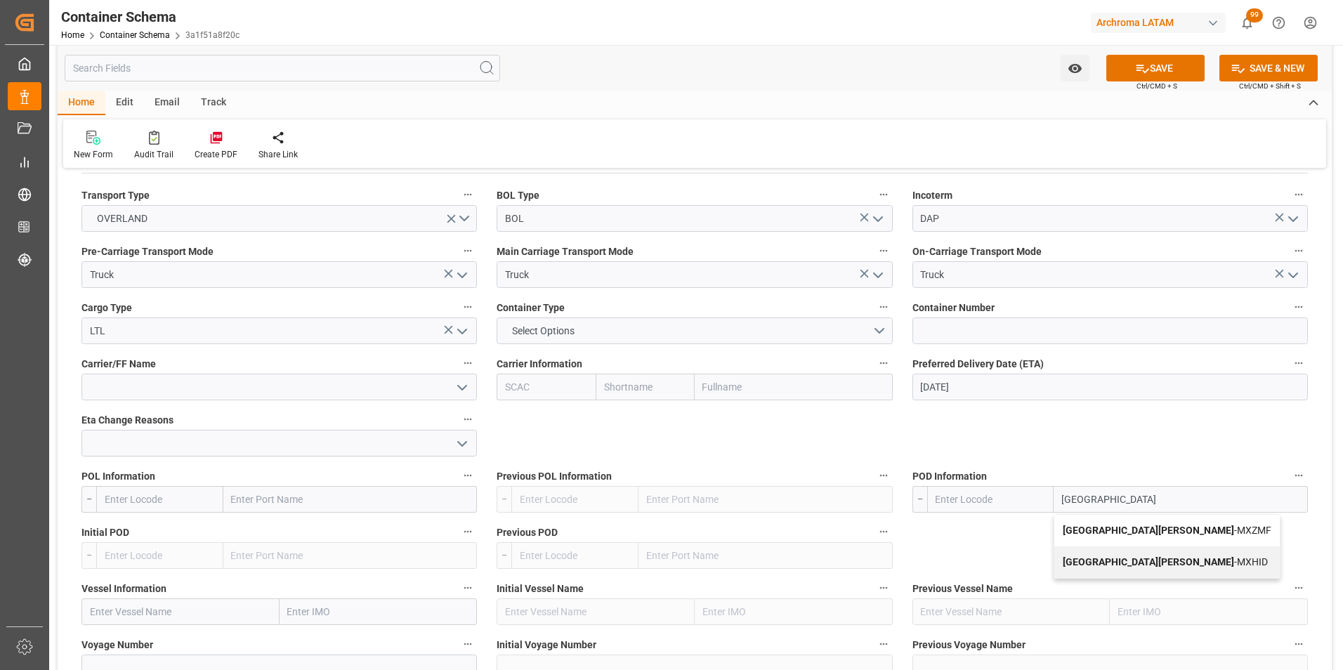
click at [1114, 528] on b "[GEOGRAPHIC_DATA][PERSON_NAME]" at bounding box center [1148, 530] width 171 height 11
type input "MXZMF"
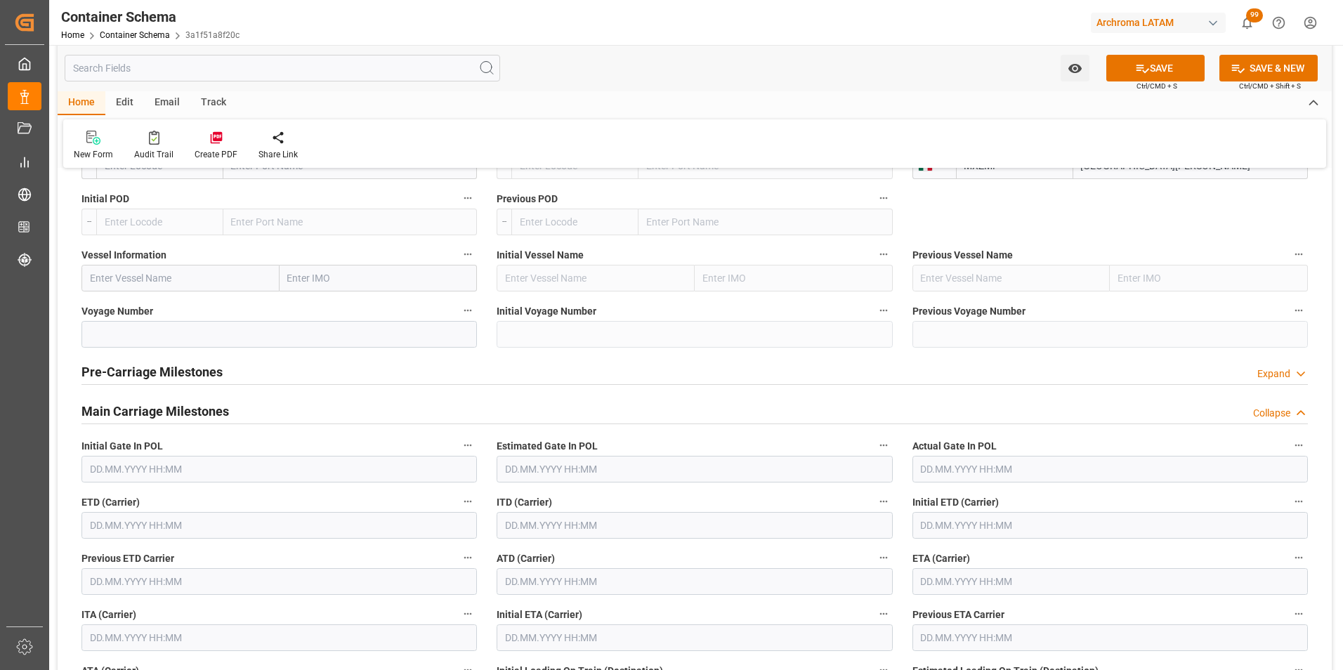
scroll to position [1546, 0]
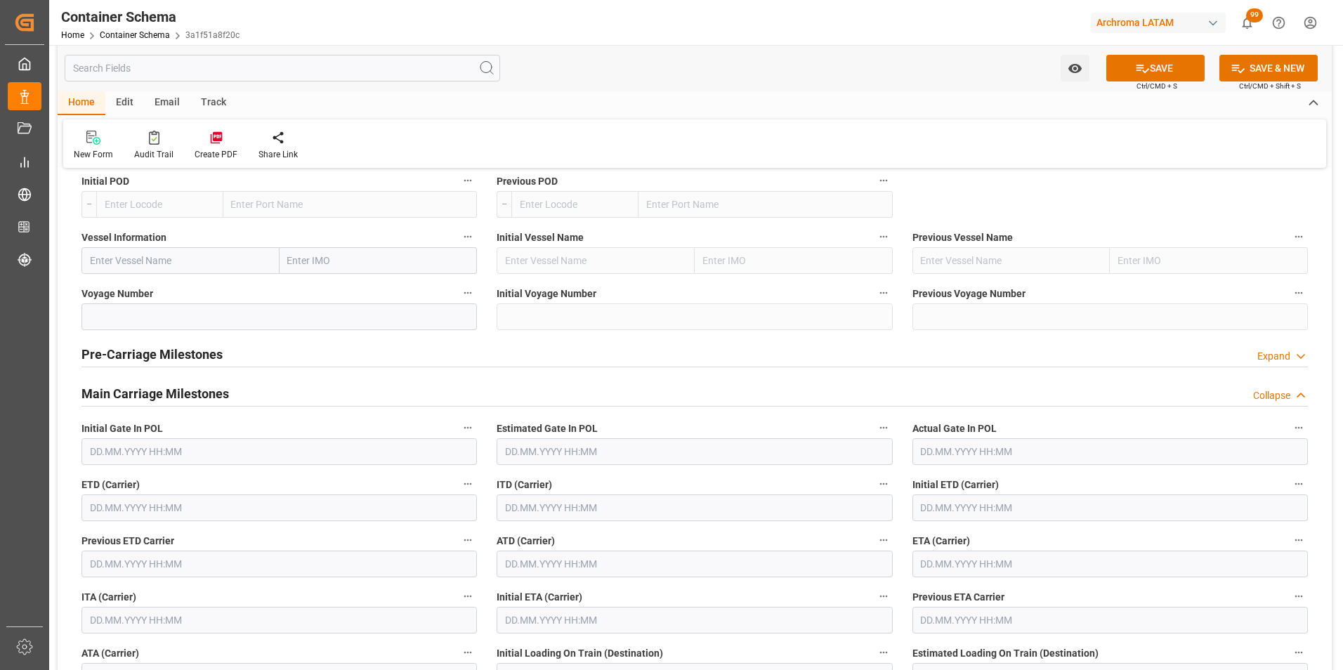
type input "[GEOGRAPHIC_DATA][PERSON_NAME]"
click at [156, 512] on input "text" at bounding box center [280, 508] width 396 height 27
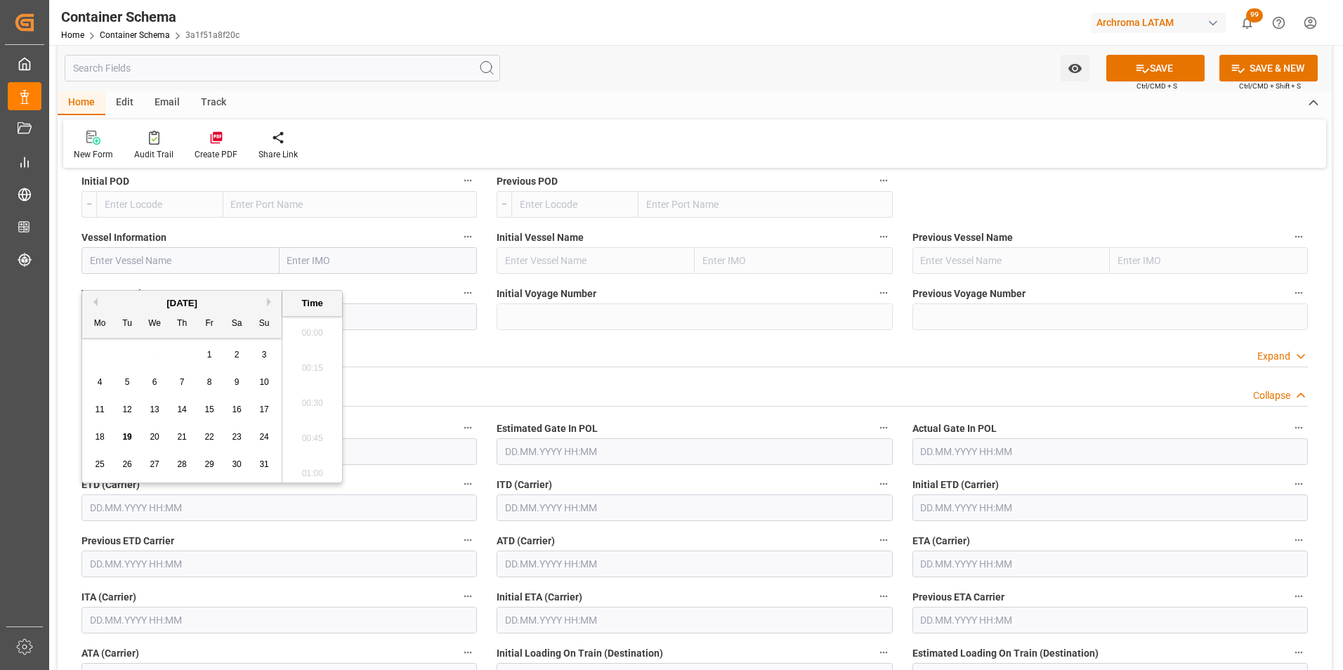
scroll to position [2218, 0]
click at [102, 436] on span "18" at bounding box center [99, 437] width 9 height 10
type input "[DATE] 00:00"
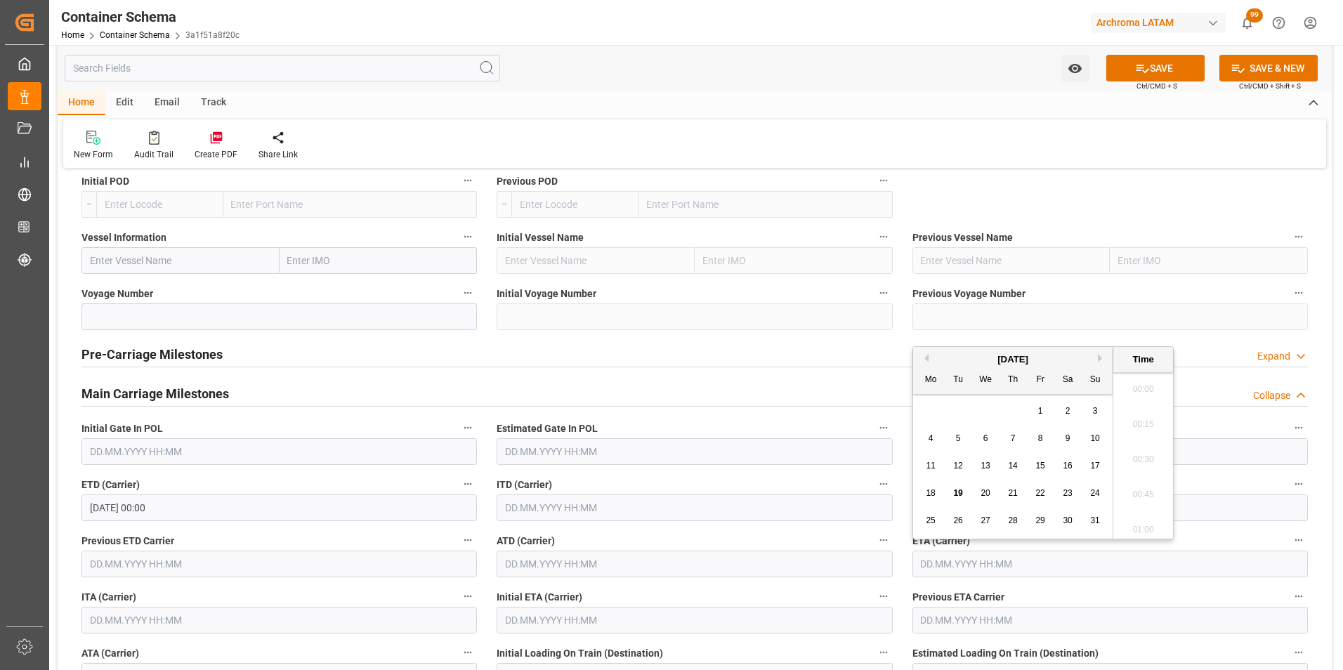
click at [953, 561] on input "text" at bounding box center [1111, 564] width 396 height 27
click at [933, 490] on span "18" at bounding box center [930, 493] width 9 height 10
type input "[DATE] 00:00"
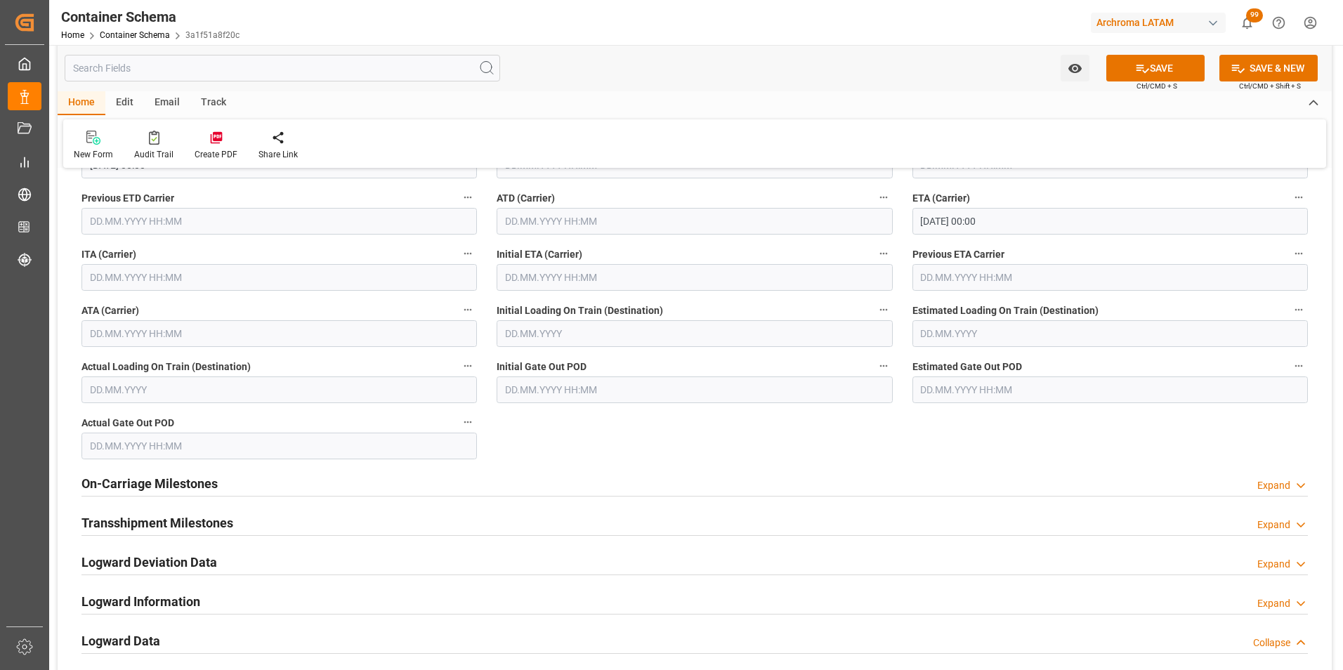
scroll to position [2038, 0]
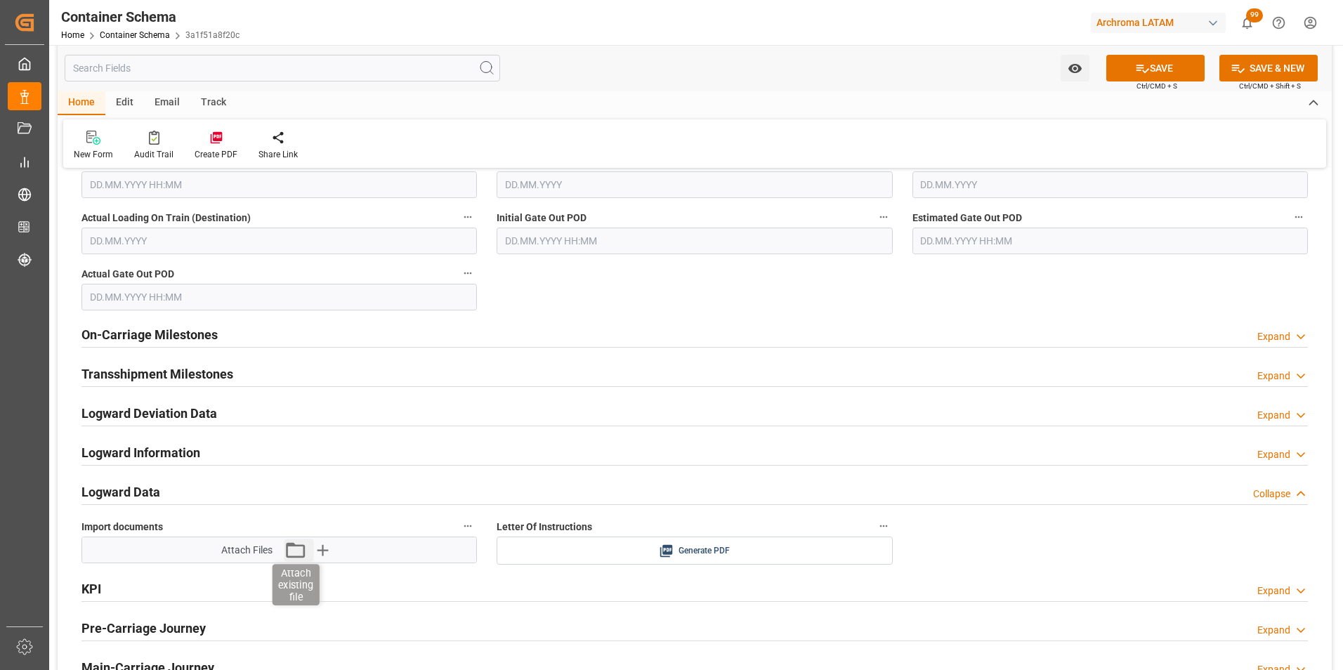
click at [299, 549] on icon "button" at bounding box center [295, 550] width 22 height 22
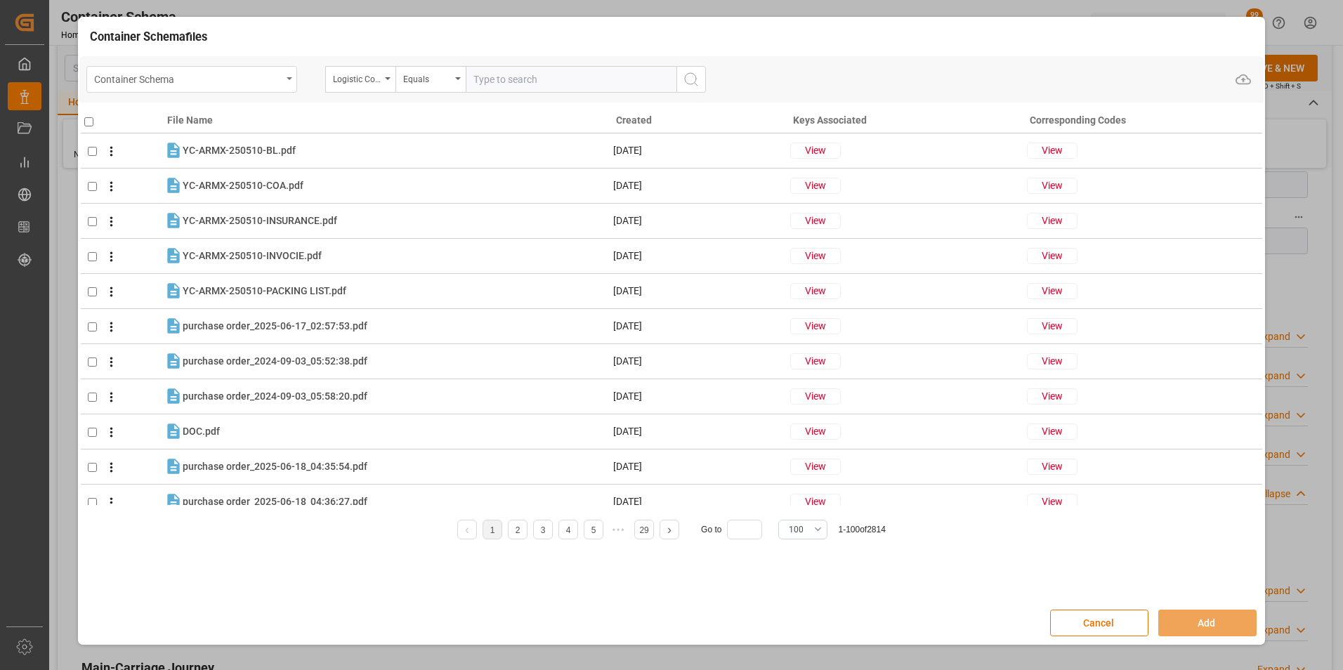
click at [281, 87] on div "Container Schema" at bounding box center [191, 79] width 211 height 27
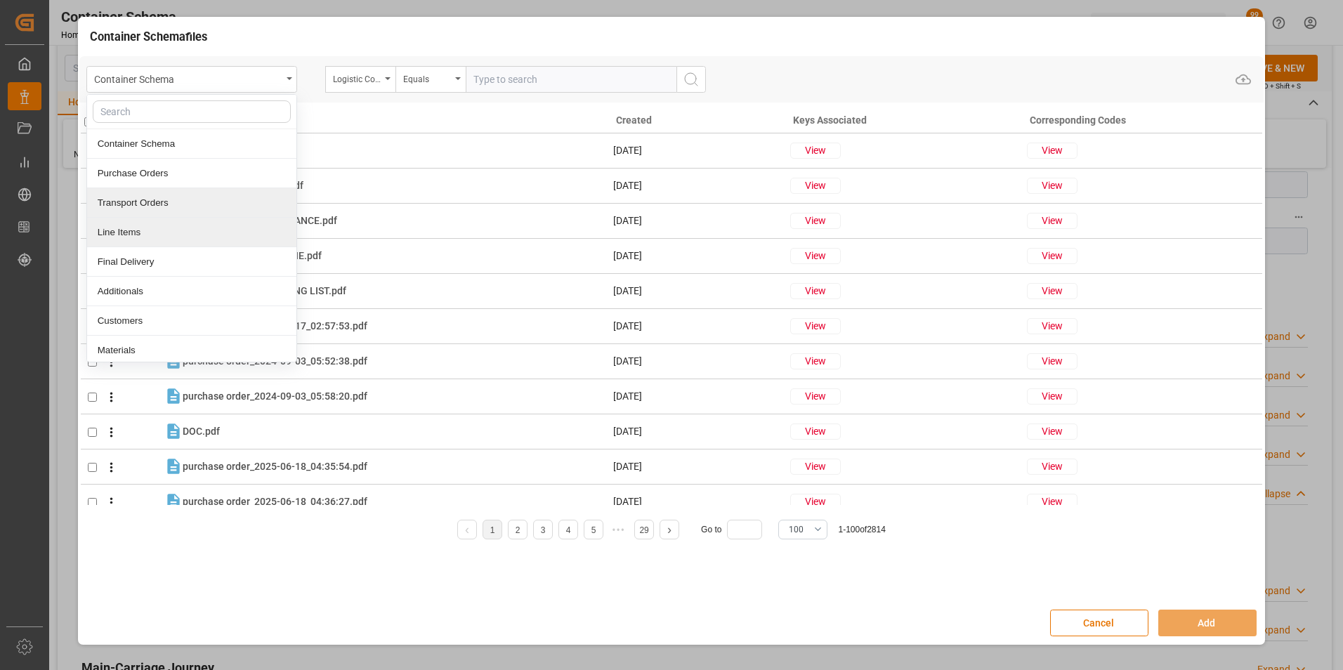
click at [184, 221] on div "Line Items" at bounding box center [191, 233] width 209 height 30
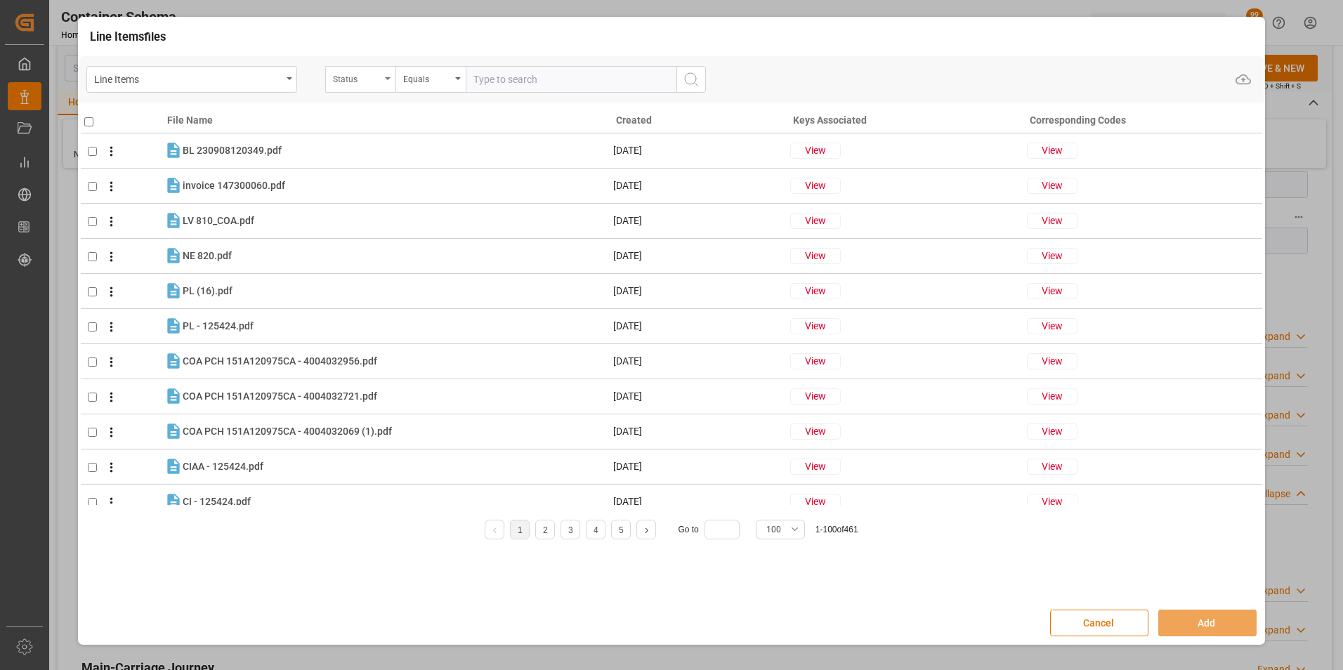
drag, startPoint x: 381, startPoint y: 78, endPoint x: 383, endPoint y: 86, distance: 8.7
click at [381, 77] on div "Status" at bounding box center [360, 79] width 70 height 27
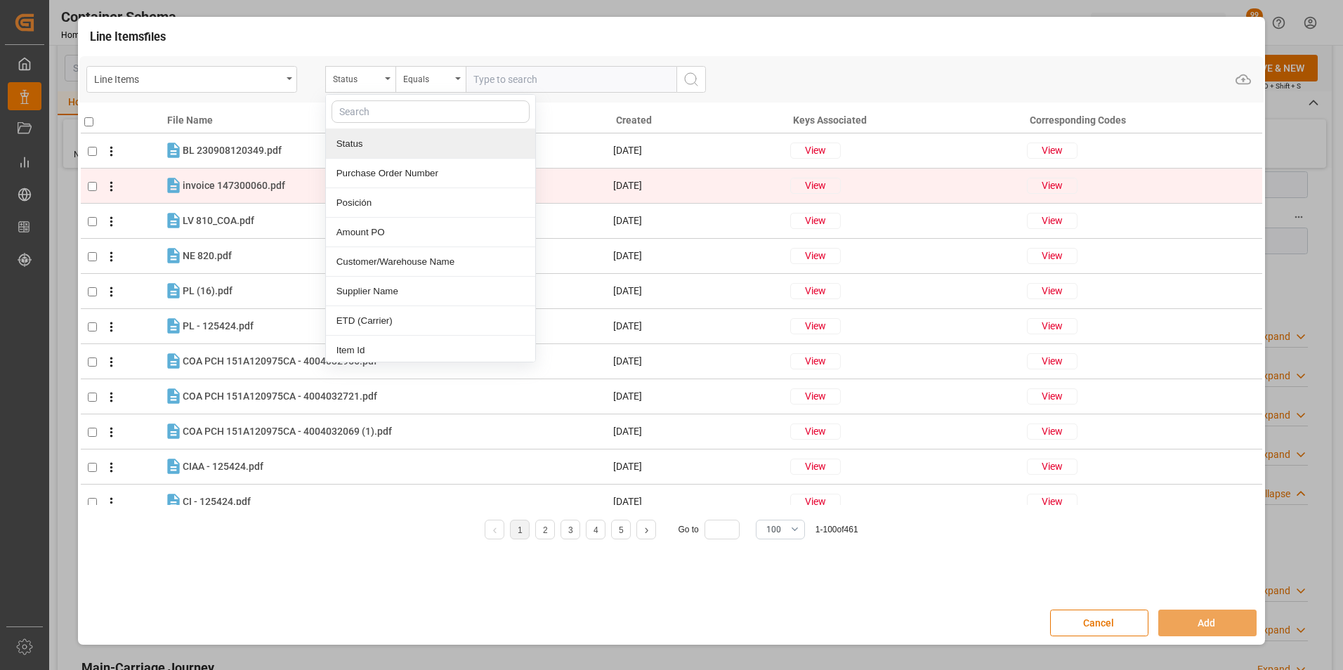
click at [386, 176] on div "Purchase Order Number" at bounding box center [430, 174] width 209 height 30
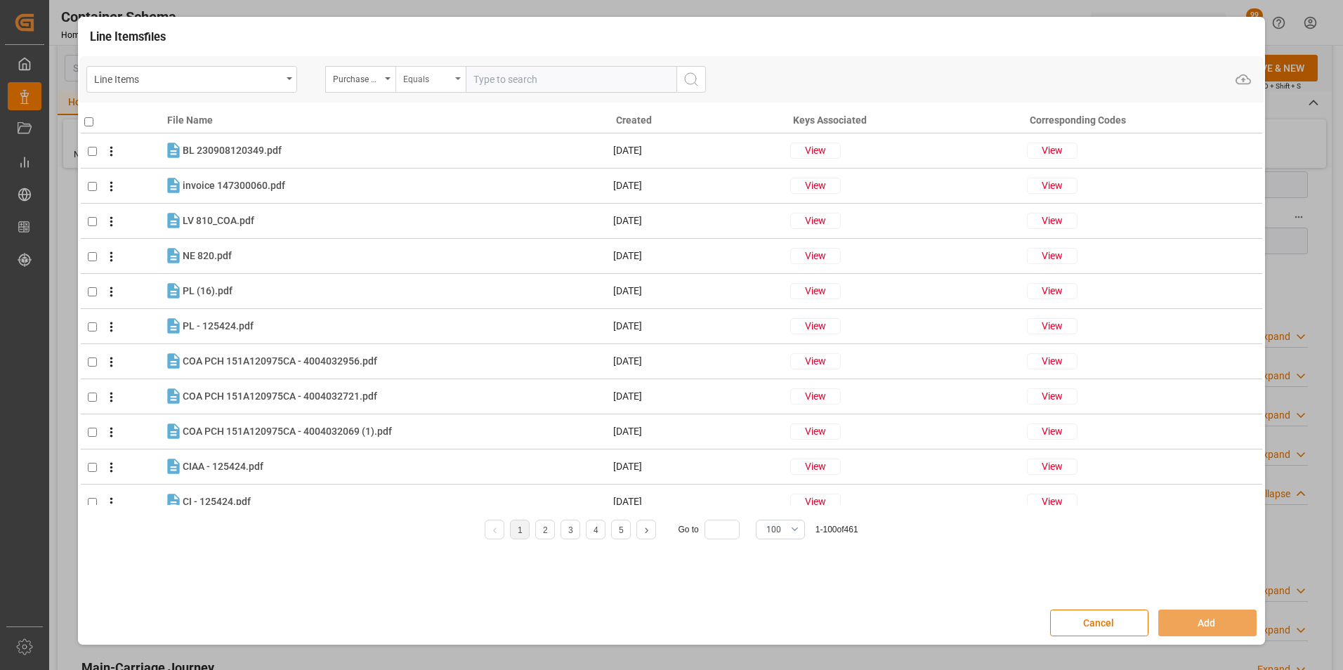
click at [420, 88] on div "Equals" at bounding box center [431, 79] width 70 height 27
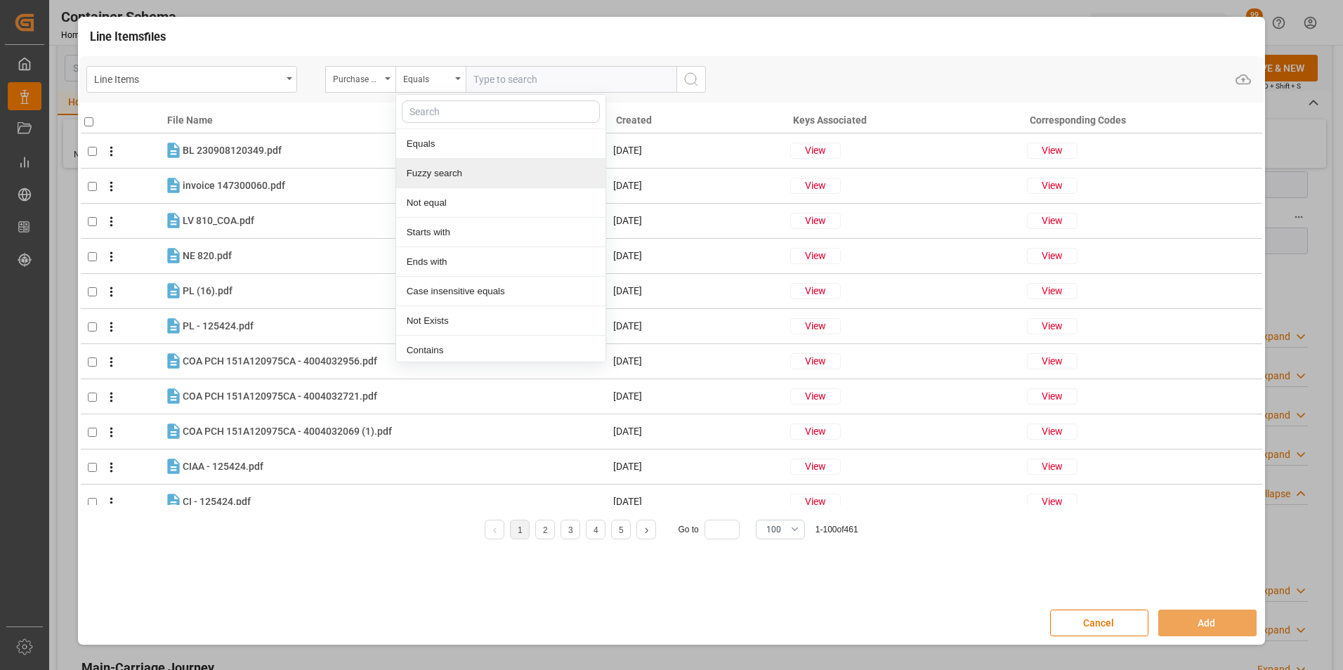
click at [429, 176] on div "Fuzzy search" at bounding box center [500, 174] width 209 height 30
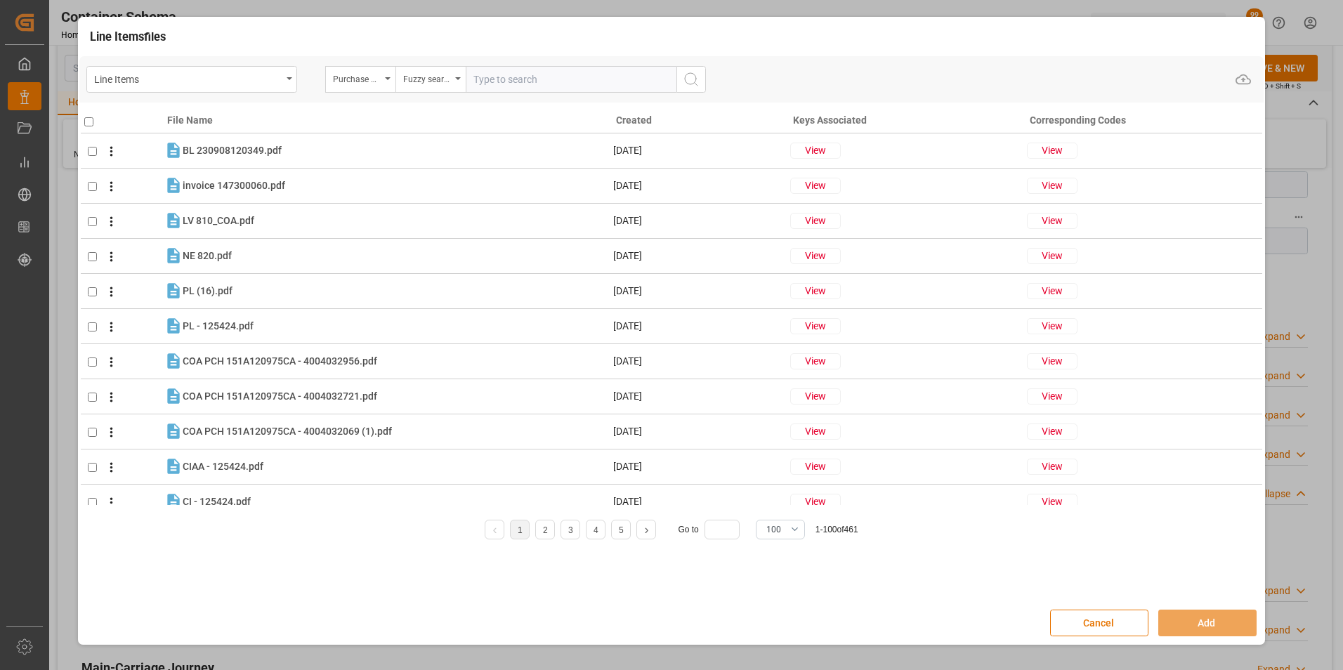
paste input "4504650911"
type input "4504650911"
click at [696, 76] on icon "search button" at bounding box center [691, 79] width 17 height 17
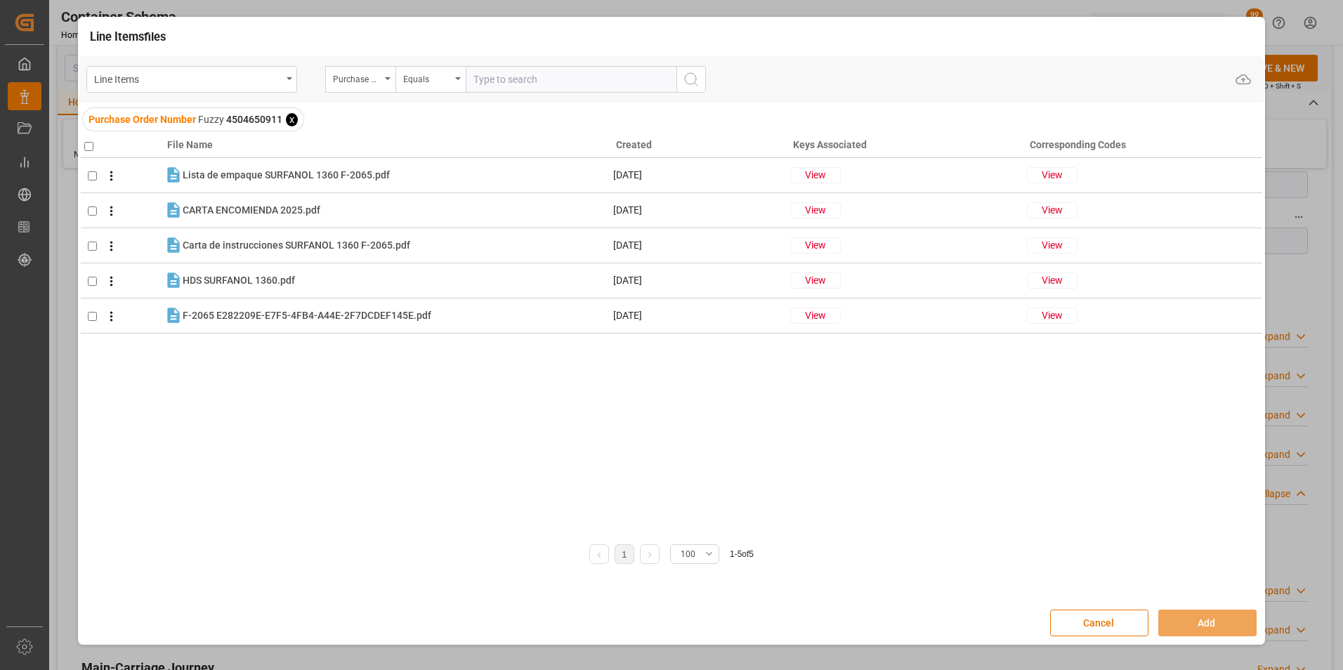
click at [90, 147] on input "checkbox" at bounding box center [88, 146] width 9 height 9
checkbox input "true"
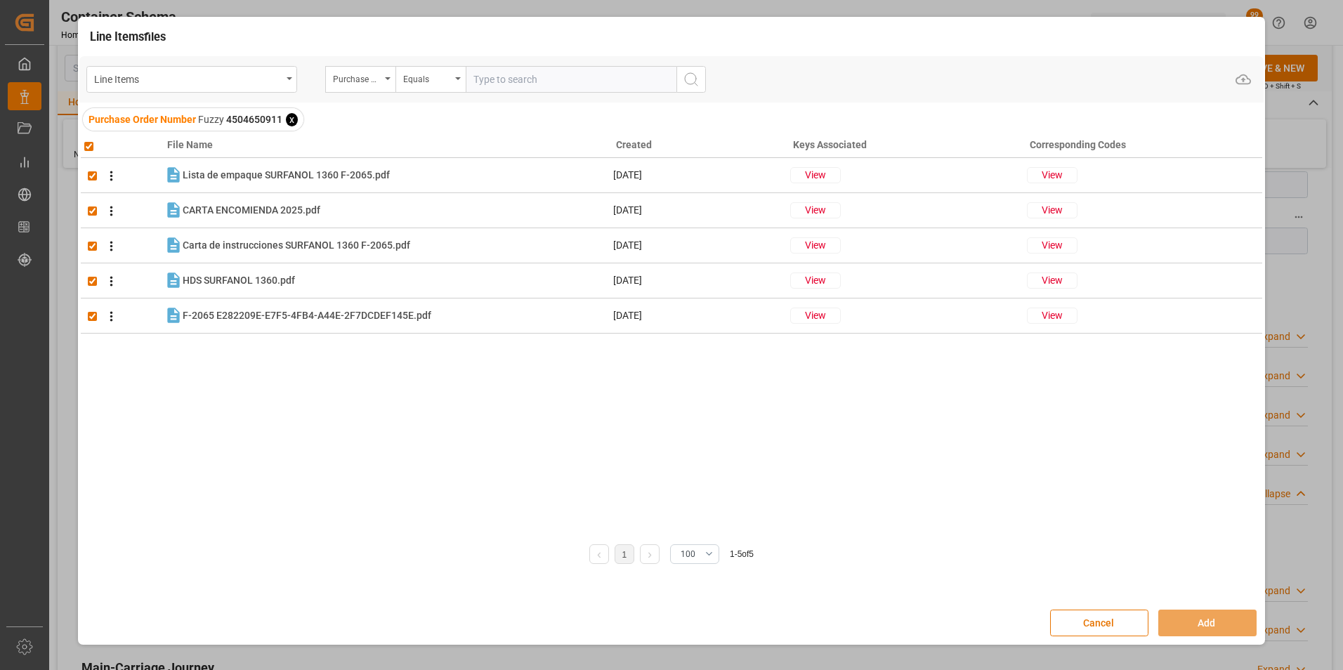
checkbox input "true"
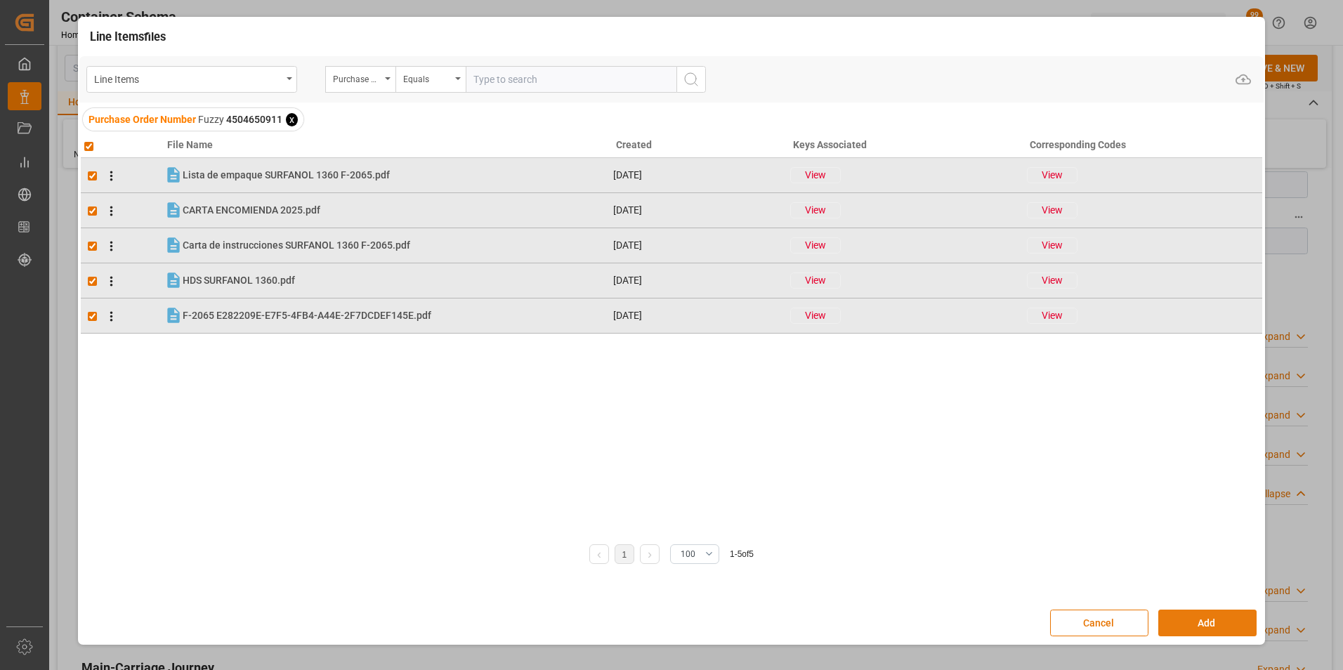
click at [1194, 618] on button "Add" at bounding box center [1208, 623] width 98 height 27
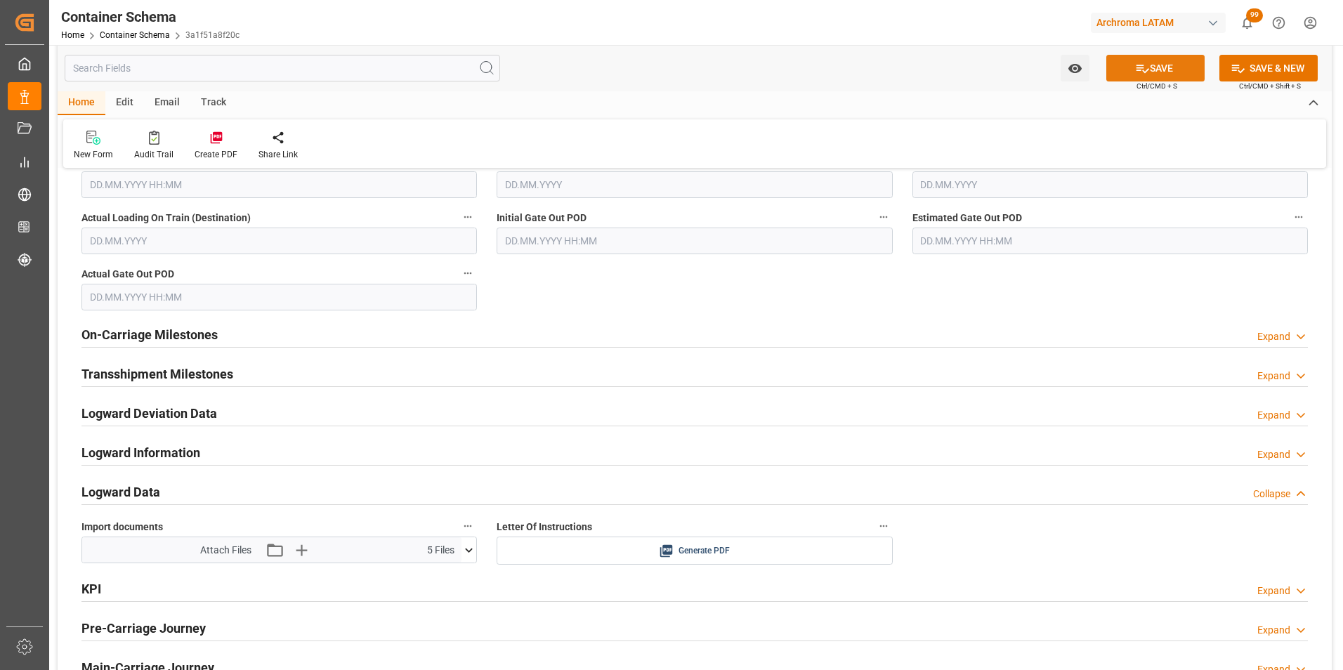
click at [1164, 74] on button "SAVE" at bounding box center [1156, 68] width 98 height 27
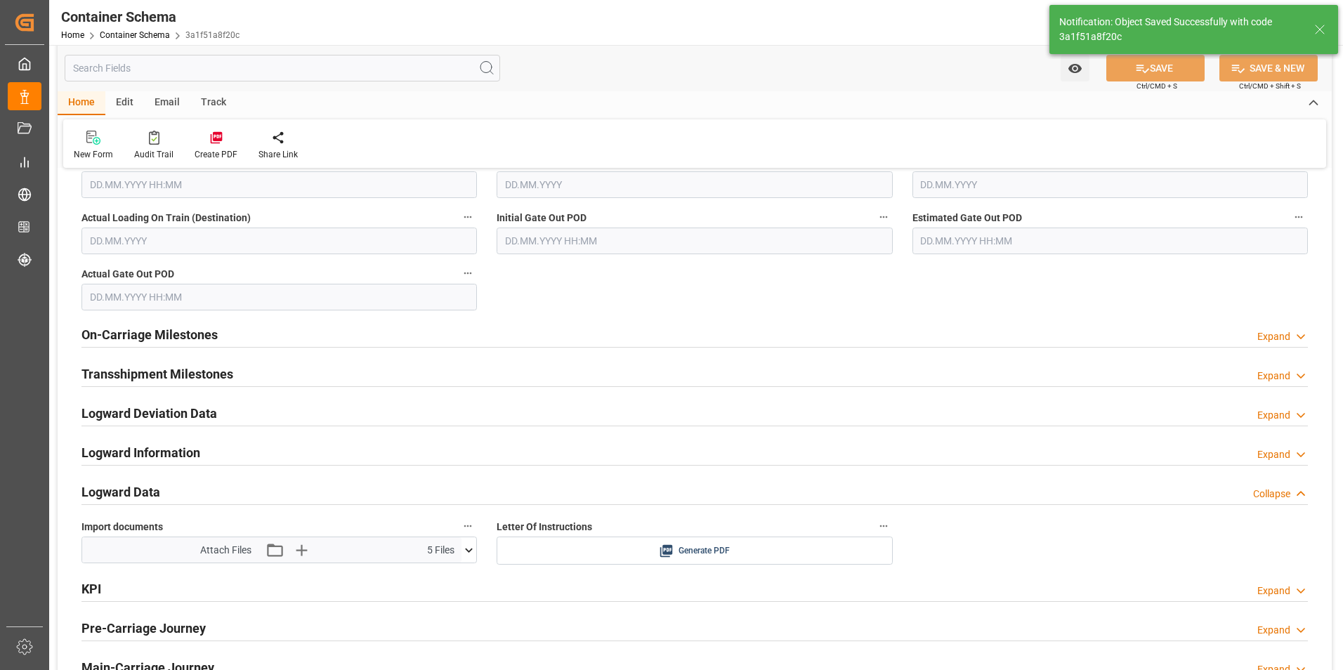
type input "Document Sent"
type input "MXZMF"
type input "[GEOGRAPHIC_DATA][PERSON_NAME]"
type input "[DATE] 00:00"
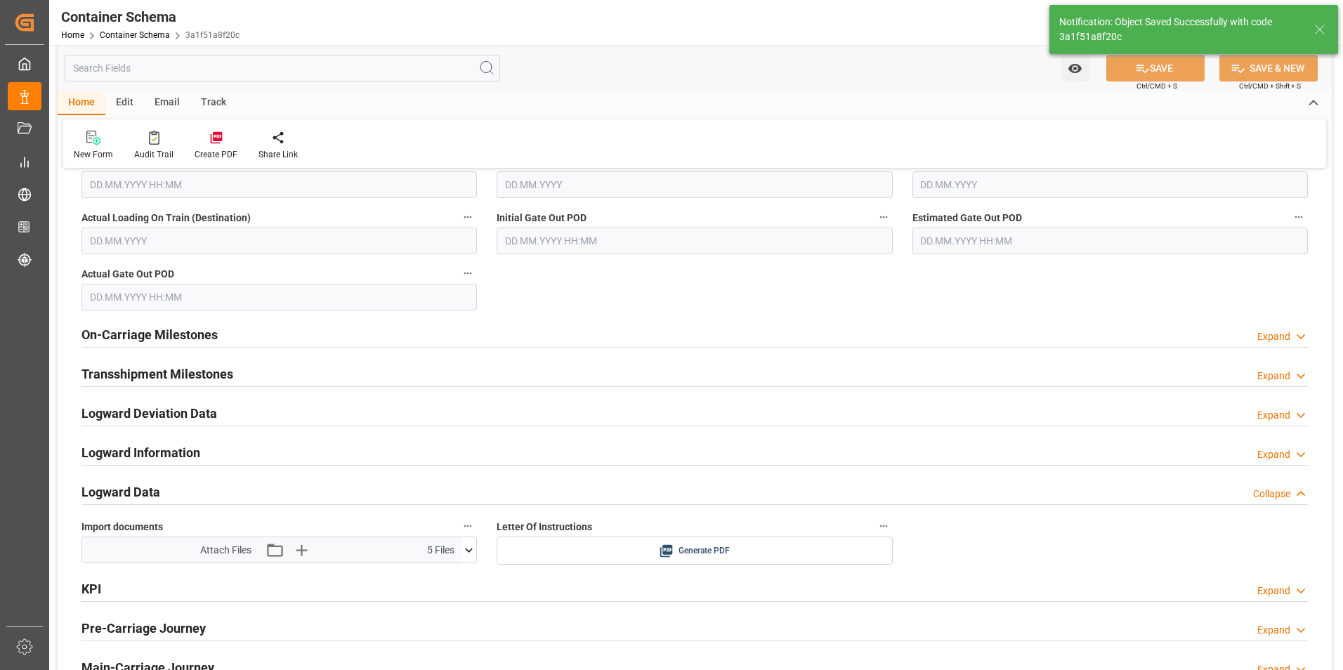
type input "[DATE] 00:00"
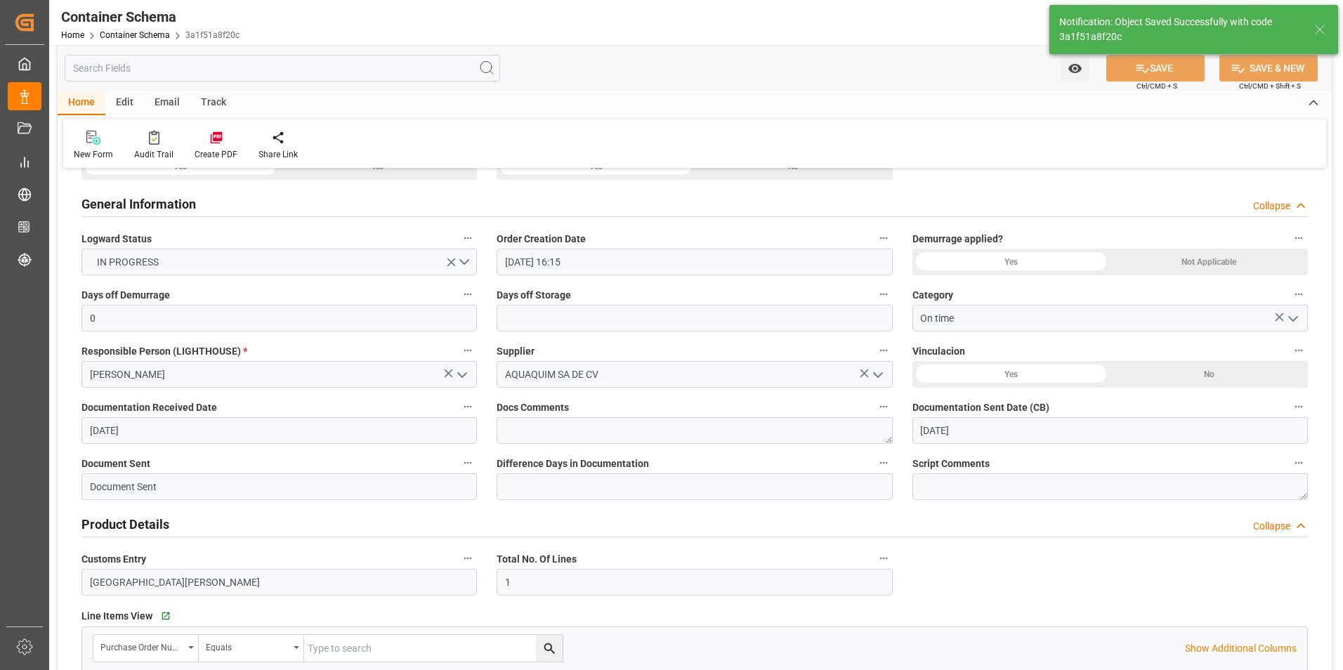
scroll to position [0, 0]
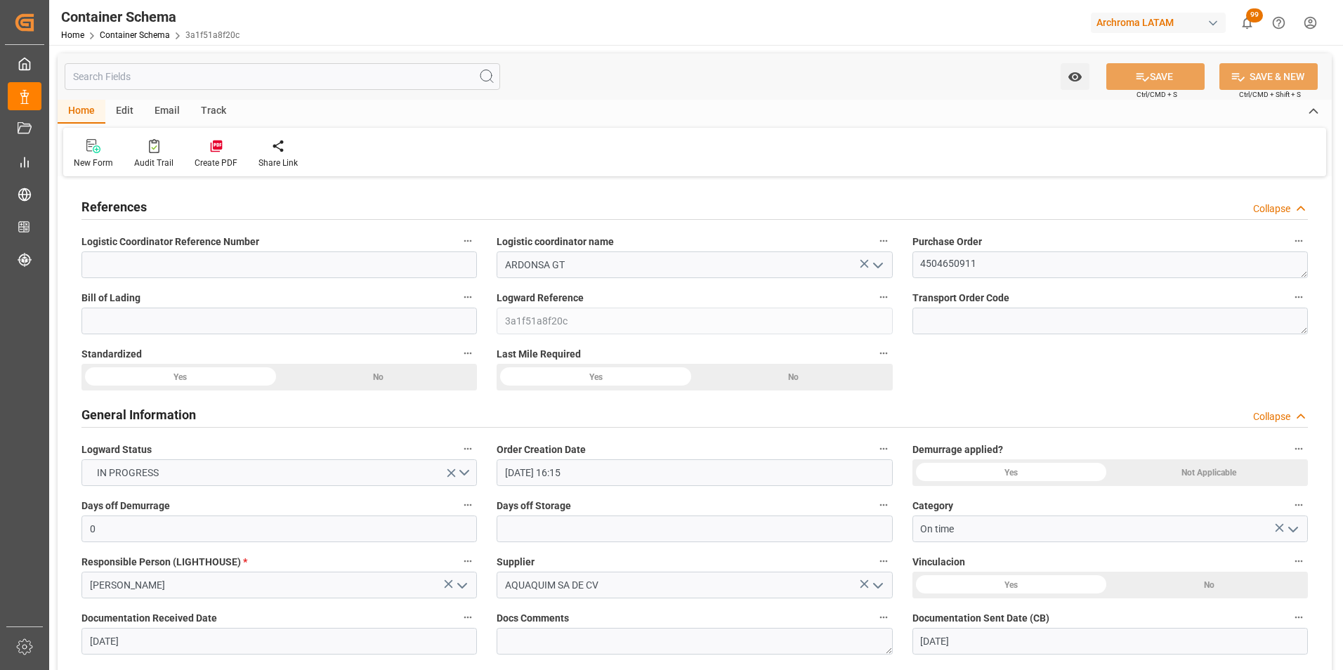
click at [178, 113] on div "Email" at bounding box center [167, 112] width 46 height 24
click at [108, 150] on div at bounding box center [95, 145] width 43 height 15
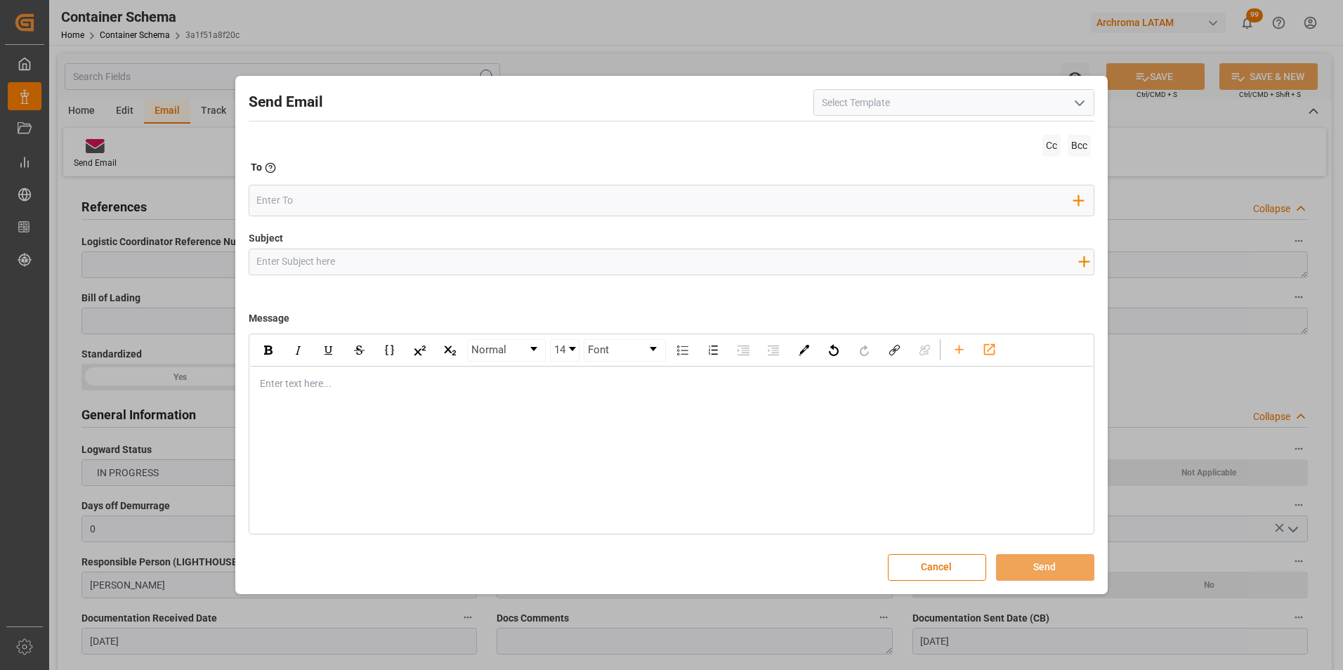
click at [1083, 98] on icon "open menu" at bounding box center [1079, 103] width 17 height 17
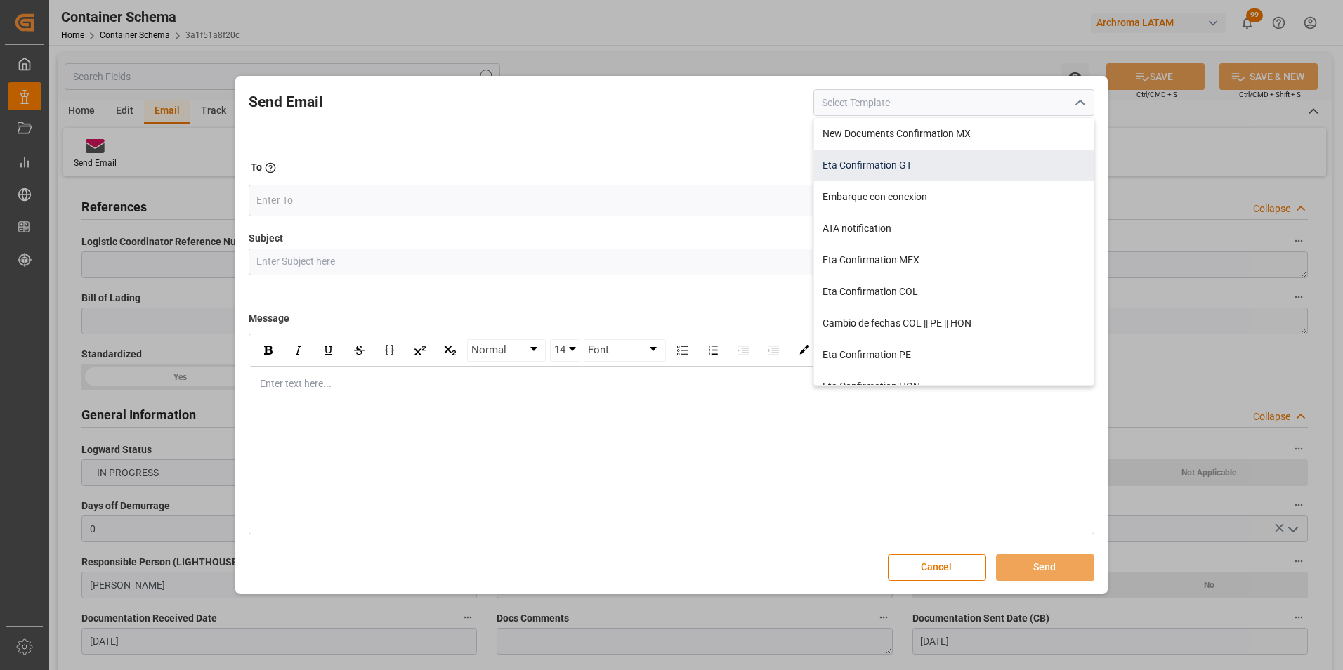
click at [879, 164] on div "Eta Confirmation GT" at bounding box center [954, 166] width 280 height 32
type input "Eta Confirmation GT"
type input "GT || PO {{purchaseOrder}} || {{category}} || BL {{bookingNumber}} || Confirmac…"
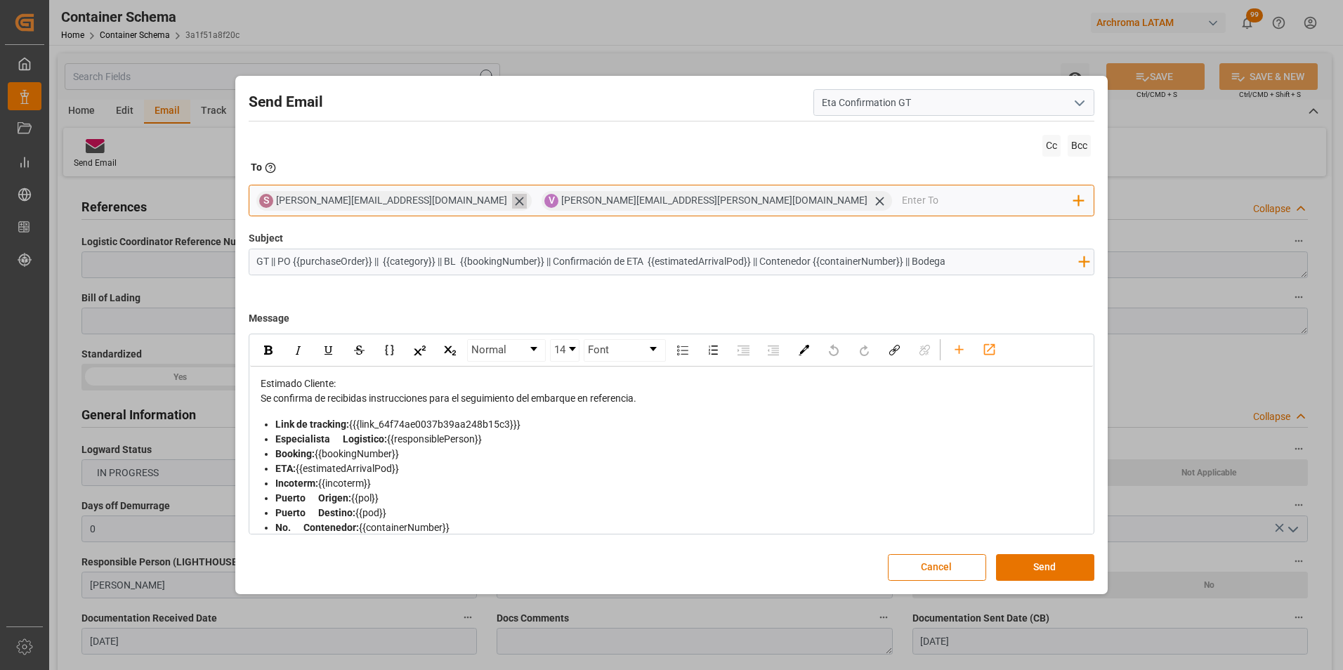
click at [512, 204] on icon at bounding box center [519, 201] width 15 height 15
click at [617, 207] on input "email" at bounding box center [845, 200] width 457 height 21
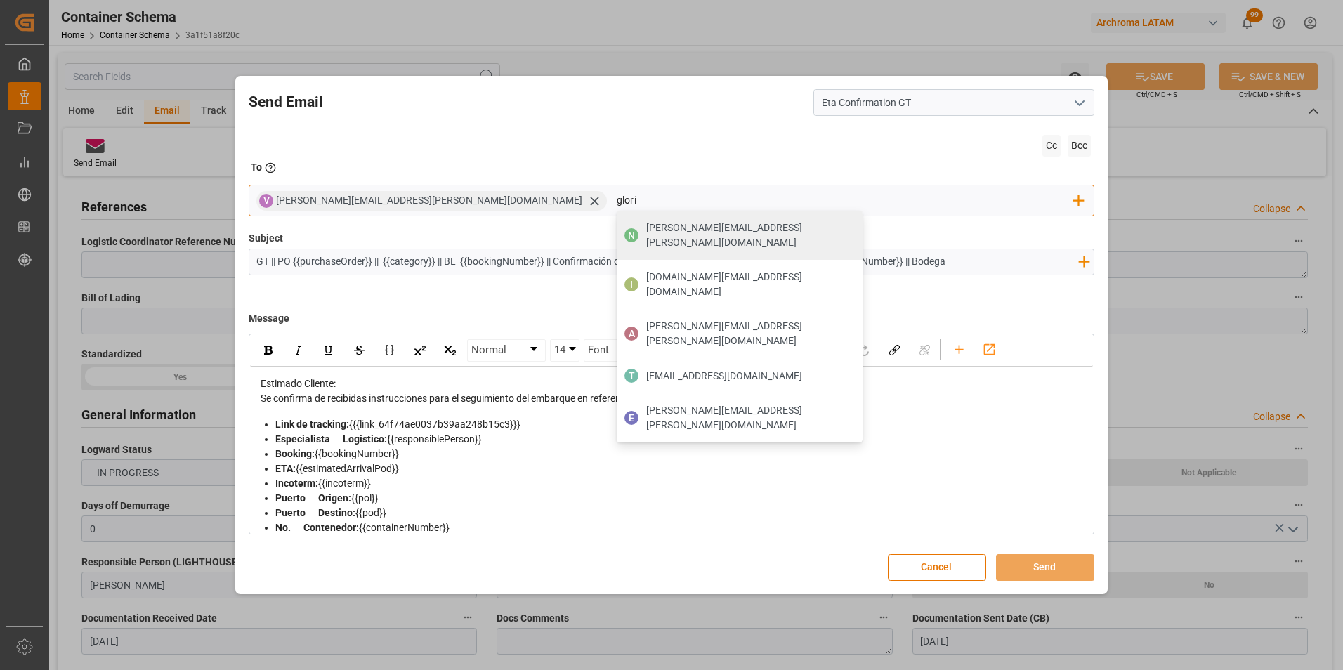
type input "gloria"
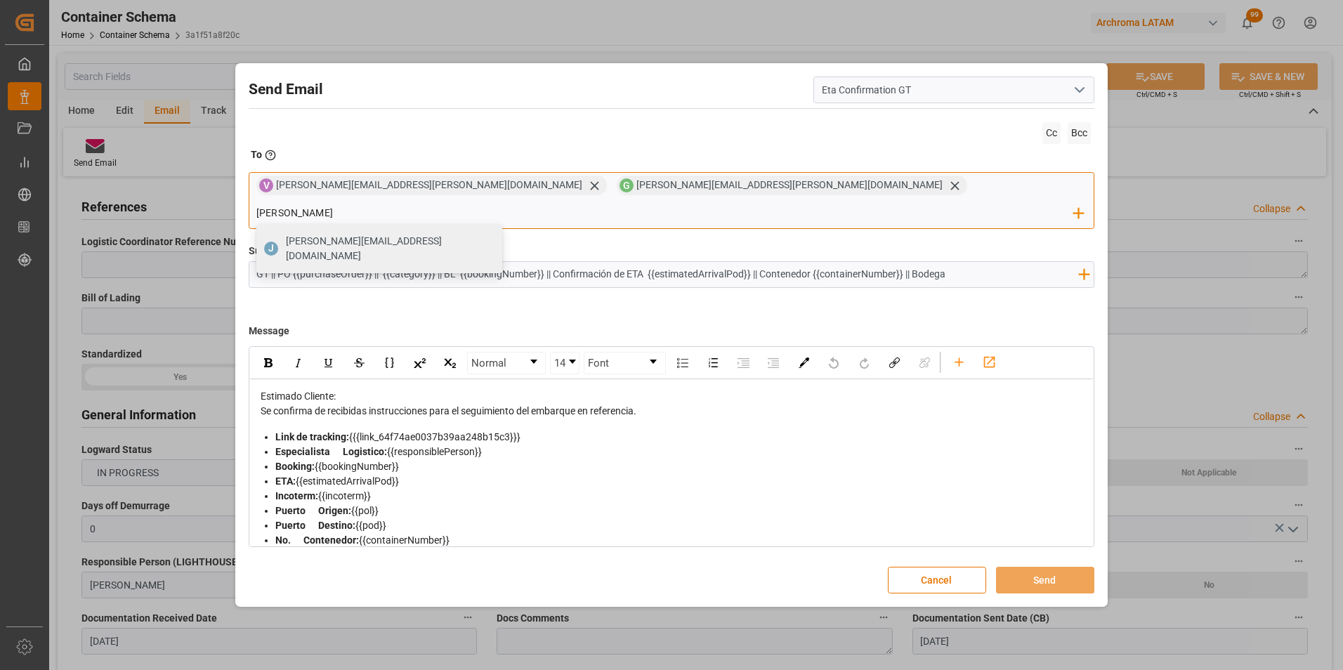
type input "[PERSON_NAME][EMAIL_ADDRESS][DOMAIN_NAME]"
click at [493, 234] on span "[PERSON_NAME][EMAIL_ADDRESS][DOMAIN_NAME]" at bounding box center [389, 249] width 207 height 30
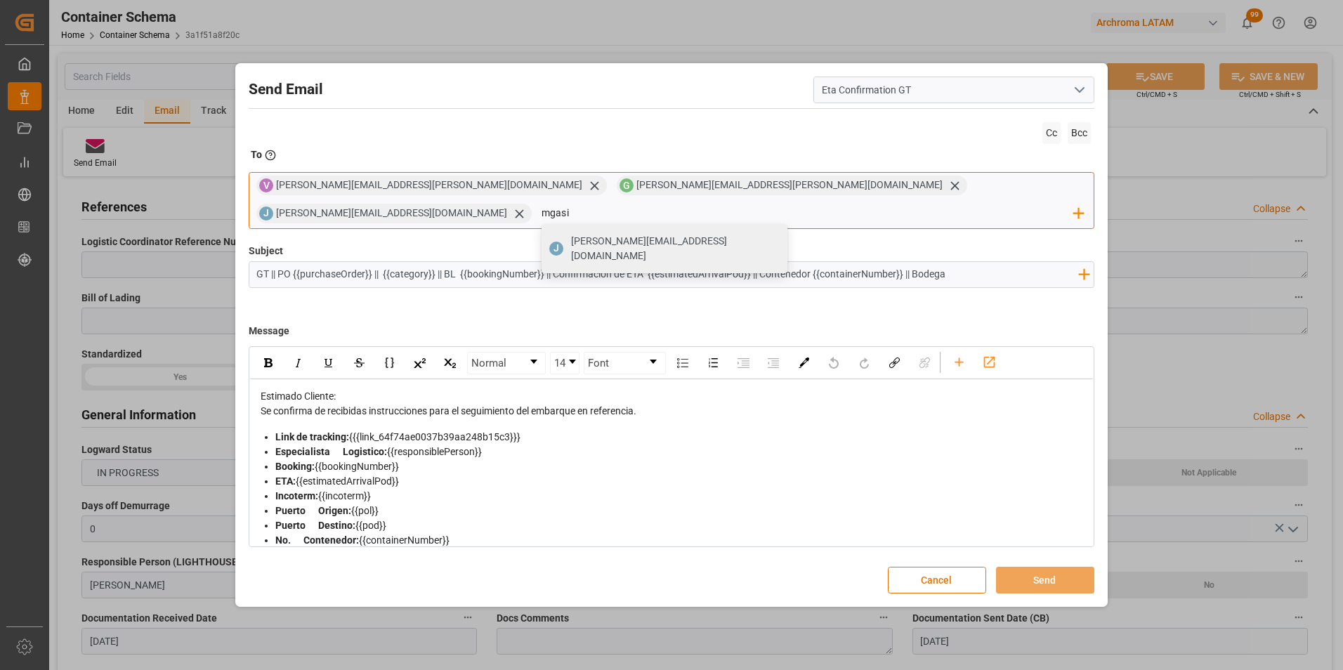
type input "mgasis"
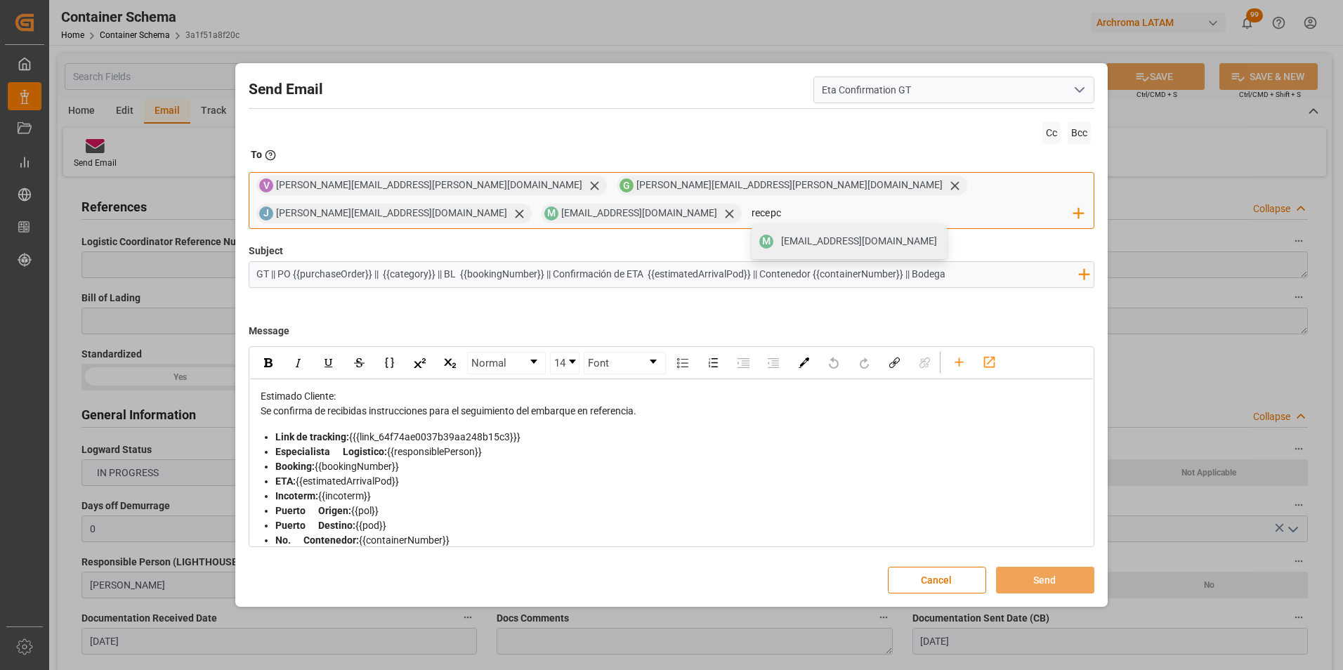
type input "recepci"
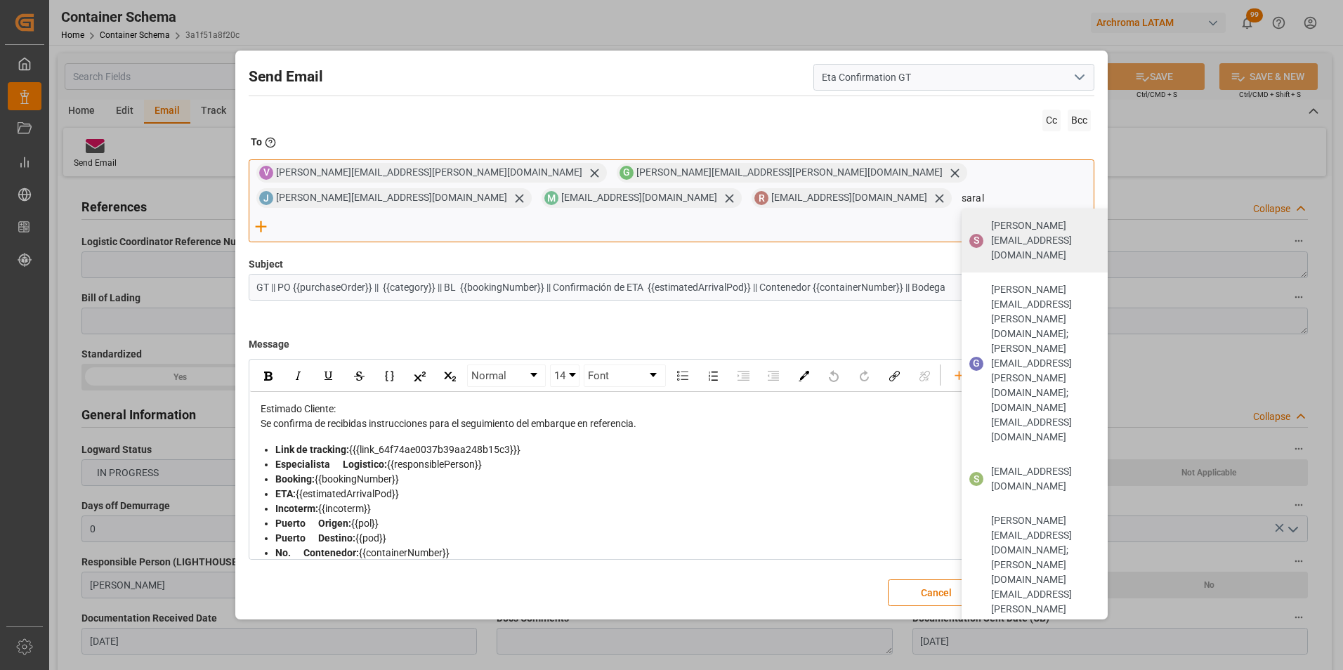
type input "saralo"
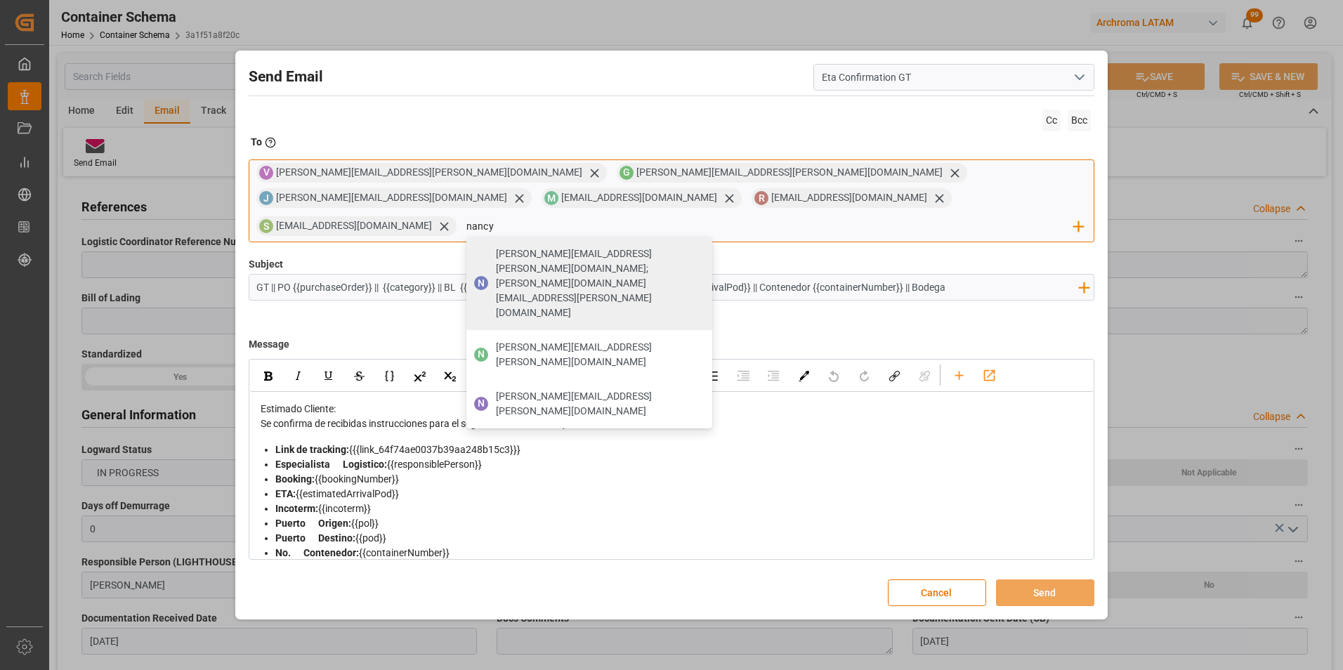
type input "[PERSON_NAME][EMAIL_ADDRESS][PERSON_NAME][DOMAIN_NAME]"
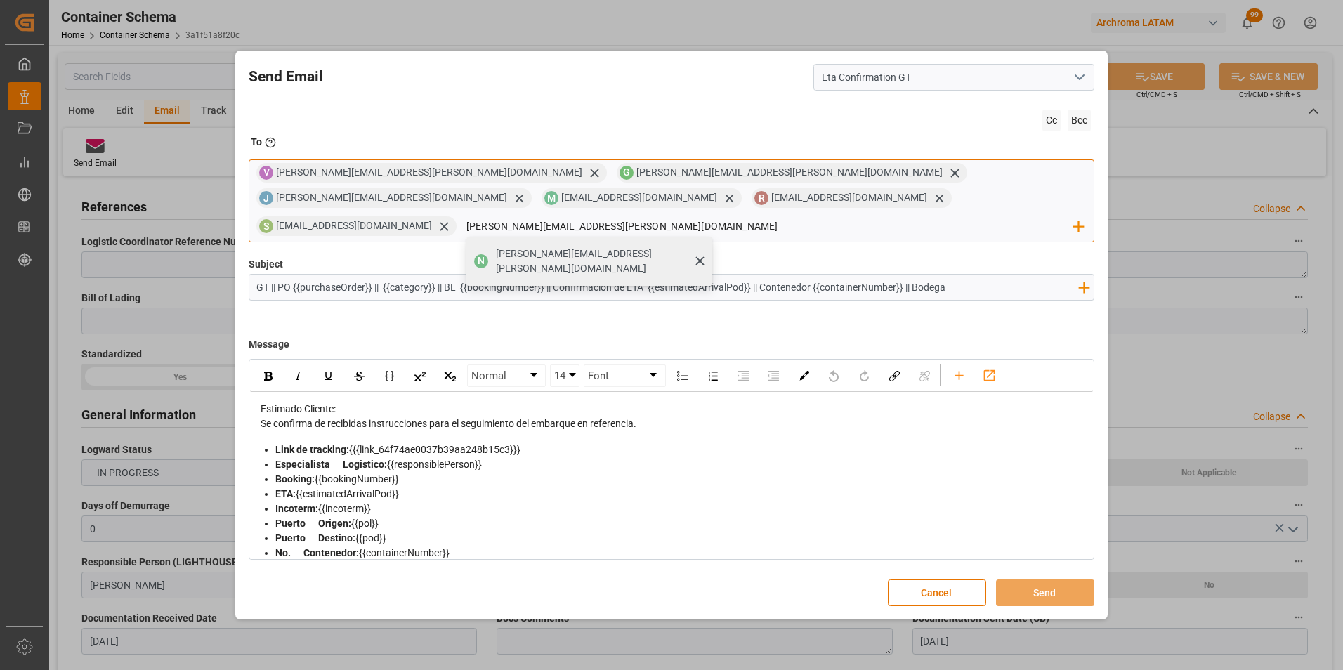
click at [703, 247] on span "[PERSON_NAME][EMAIL_ADDRESS][PERSON_NAME][DOMAIN_NAME]" at bounding box center [599, 262] width 207 height 30
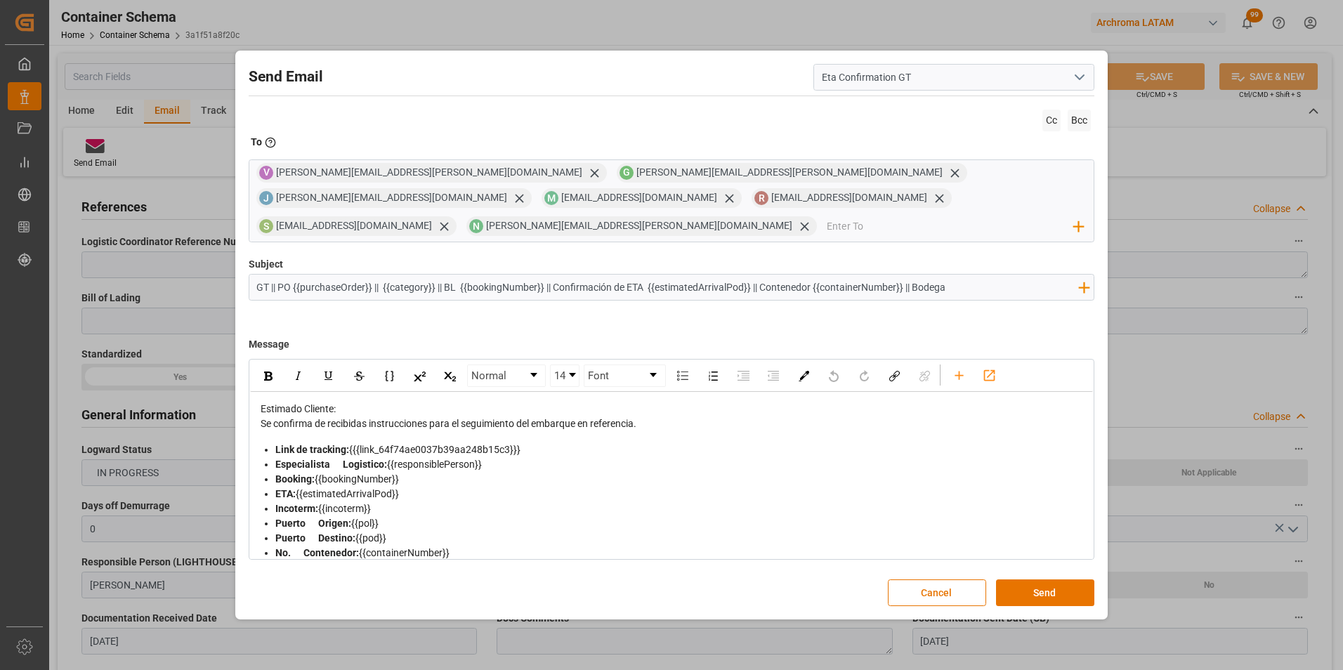
click at [972, 277] on input "GT || PO {{purchaseOrder}} || {{category}} || BL {{bookingNumber}} || Confirmac…" at bounding box center [667, 287] width 837 height 25
click at [956, 368] on icon "rdw-toolbar" at bounding box center [959, 375] width 15 height 15
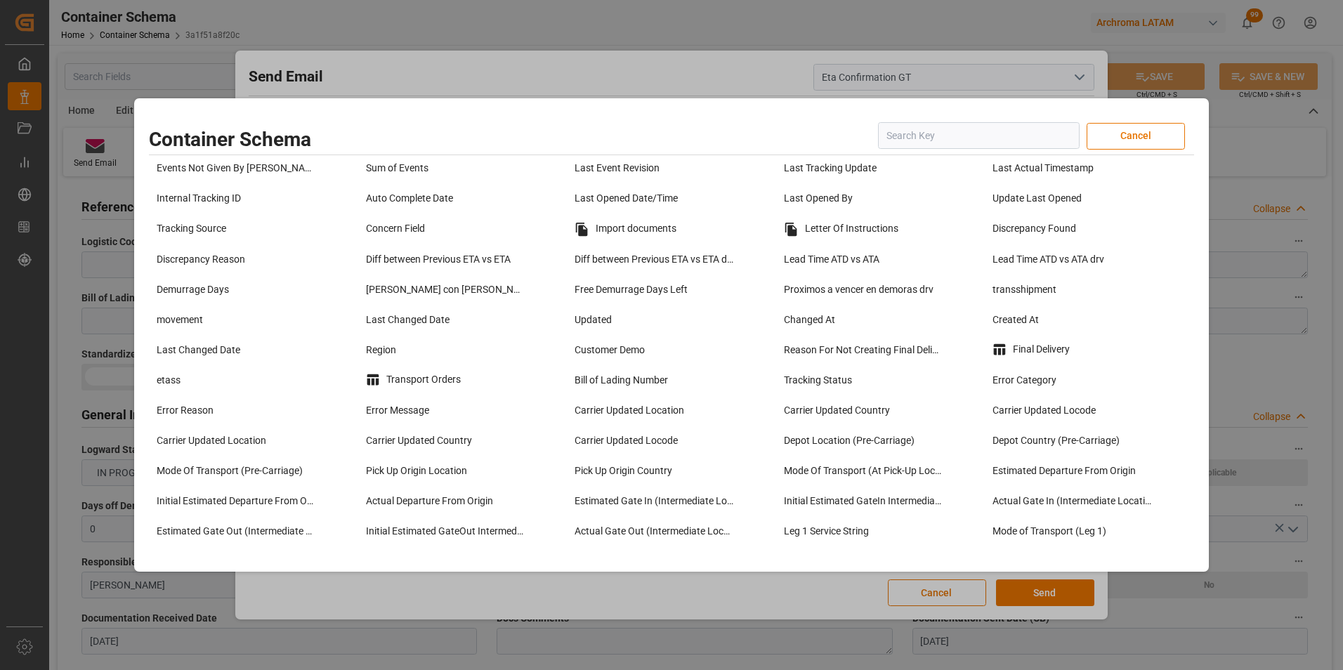
scroll to position [1124, 0]
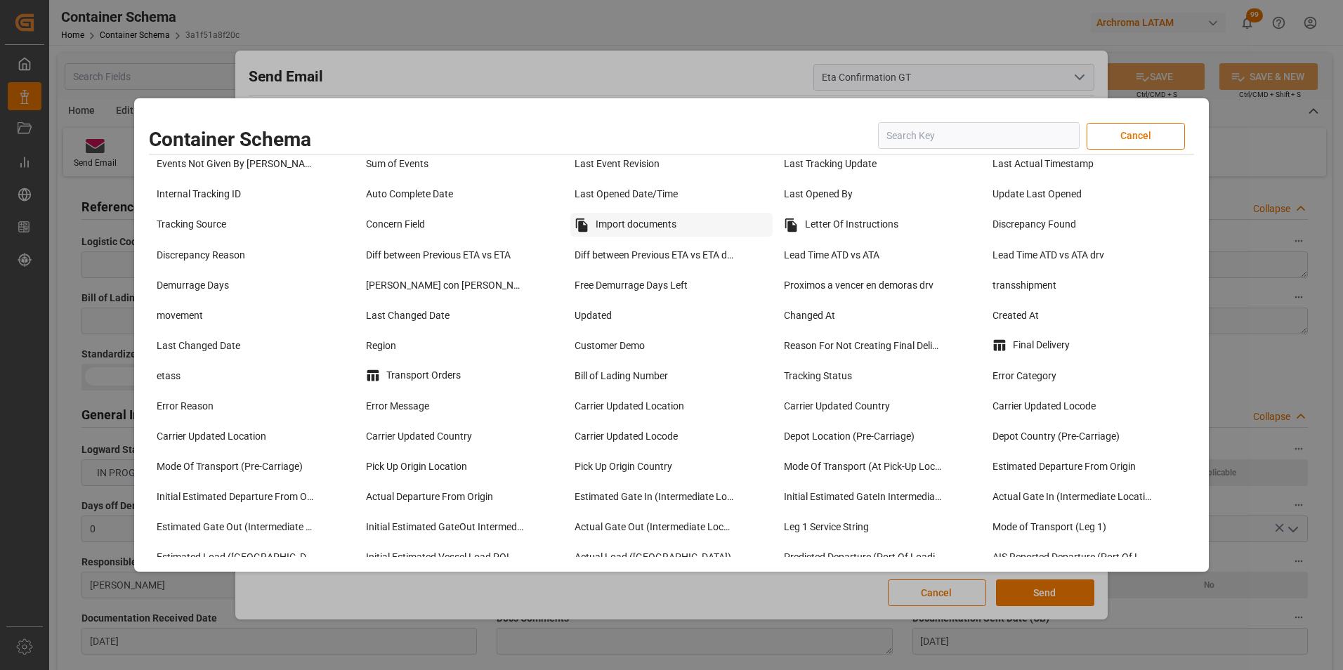
click at [646, 222] on div "Import documents" at bounding box center [672, 225] width 202 height 24
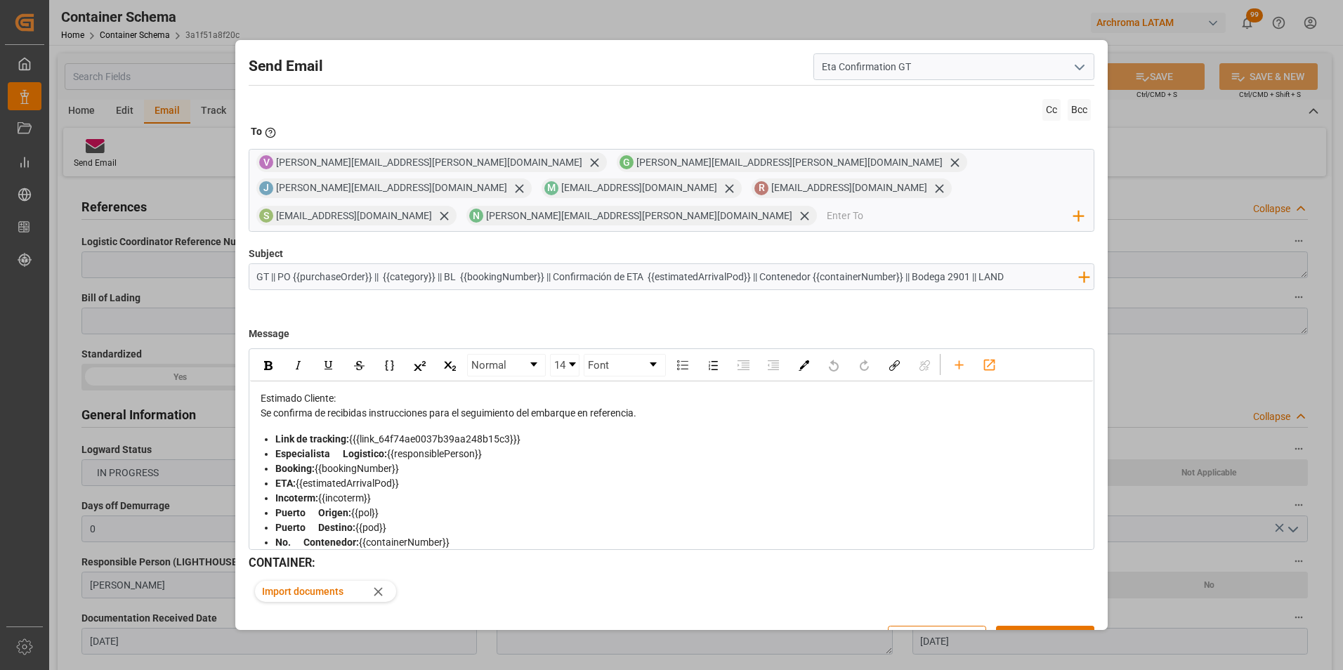
drag, startPoint x: 448, startPoint y: 248, endPoint x: 547, endPoint y: 252, distance: 99.1
click at [547, 264] on input "GT || PO {{purchaseOrder}} || {{category}} || BL {{bookingNumber}} || Confirmac…" at bounding box center [667, 276] width 837 height 25
drag, startPoint x: 806, startPoint y: 252, endPoint x: 655, endPoint y: 256, distance: 151.1
click at [655, 264] on input "GT || PO {{purchaseOrder}} || {{category}} || Confirmación de ETA {{estimatedAr…" at bounding box center [667, 276] width 837 height 25
type input "GT || PO {{purchaseOrder}} || {{category}} || Confirmación de ETA {{estimatedAr…"
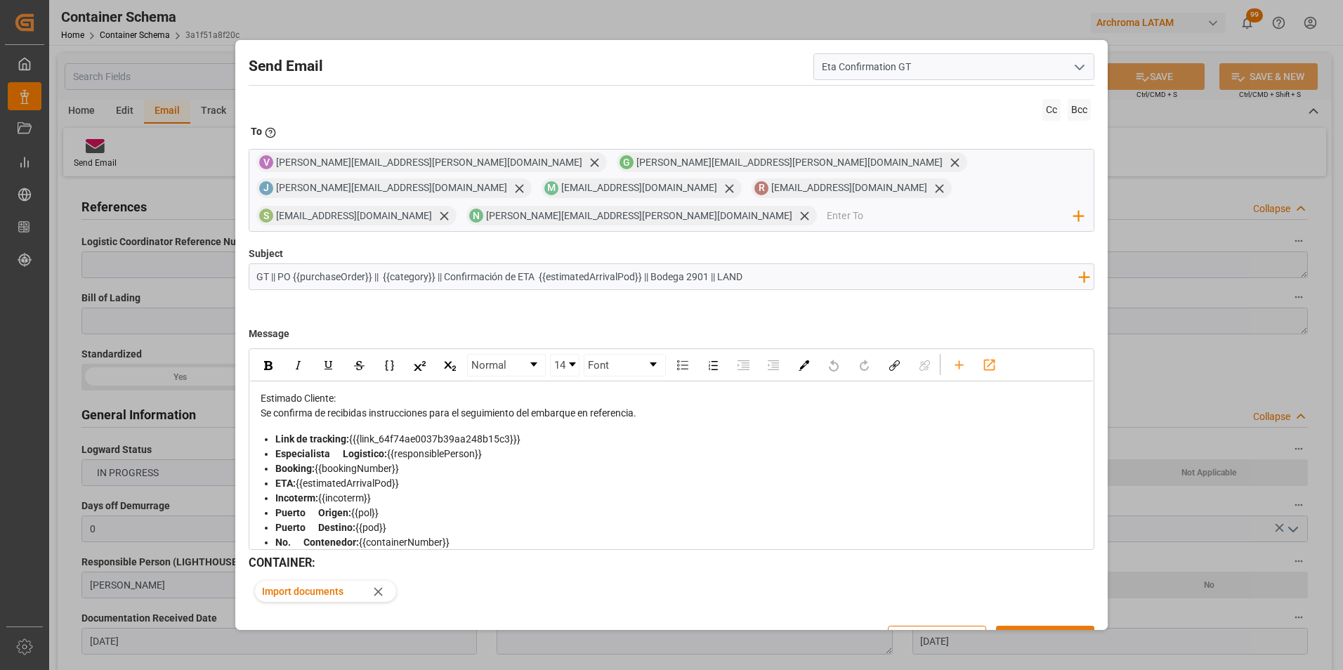
click at [1022, 626] on button "Send" at bounding box center [1045, 639] width 98 height 27
